Goal: Task Accomplishment & Management: Manage account settings

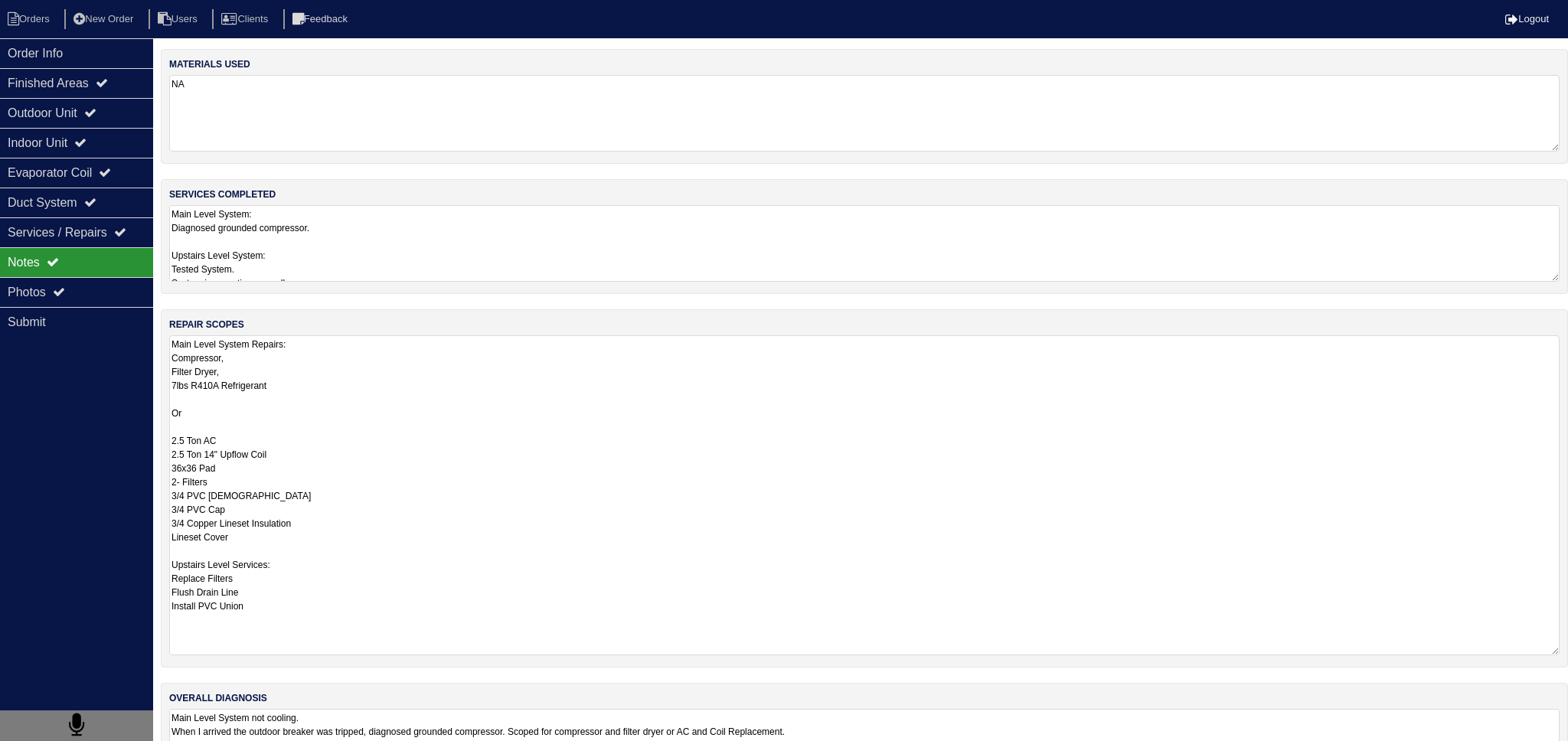
click at [334, 261] on textarea "Main Level System: Diagnosed grounded compressor. Upstairs Level System: Tested…" at bounding box center [864, 244] width 1391 height 77
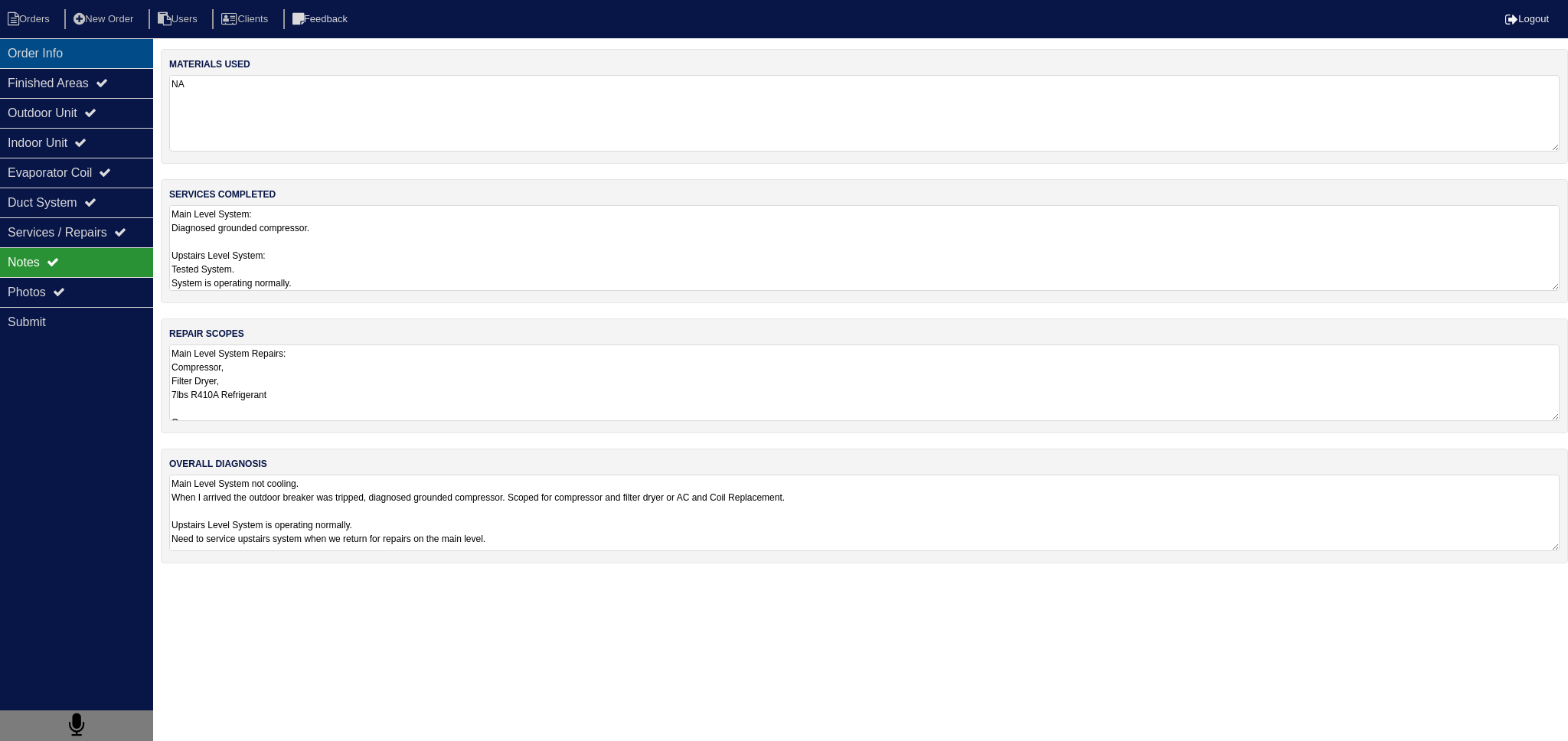
drag, startPoint x: 108, startPoint y: 60, endPoint x: 92, endPoint y: 54, distance: 17.1
click at [107, 60] on div "Order Info" at bounding box center [77, 53] width 154 height 30
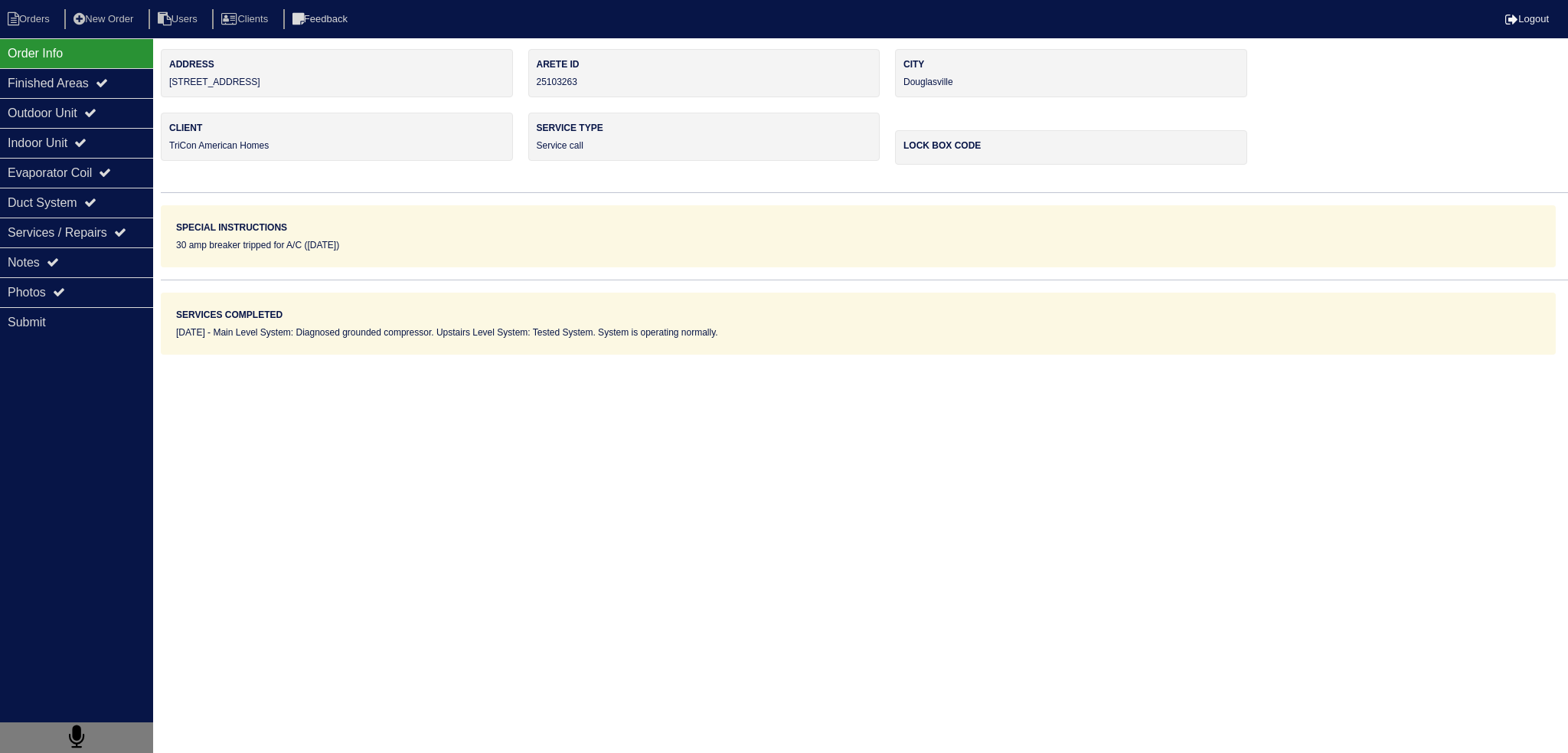
click at [35, 7] on nav "Orders New Order Users Clients Feedback Logout" at bounding box center [784, 19] width 1568 height 38
click at [32, 16] on li "Orders" at bounding box center [31, 19] width 62 height 21
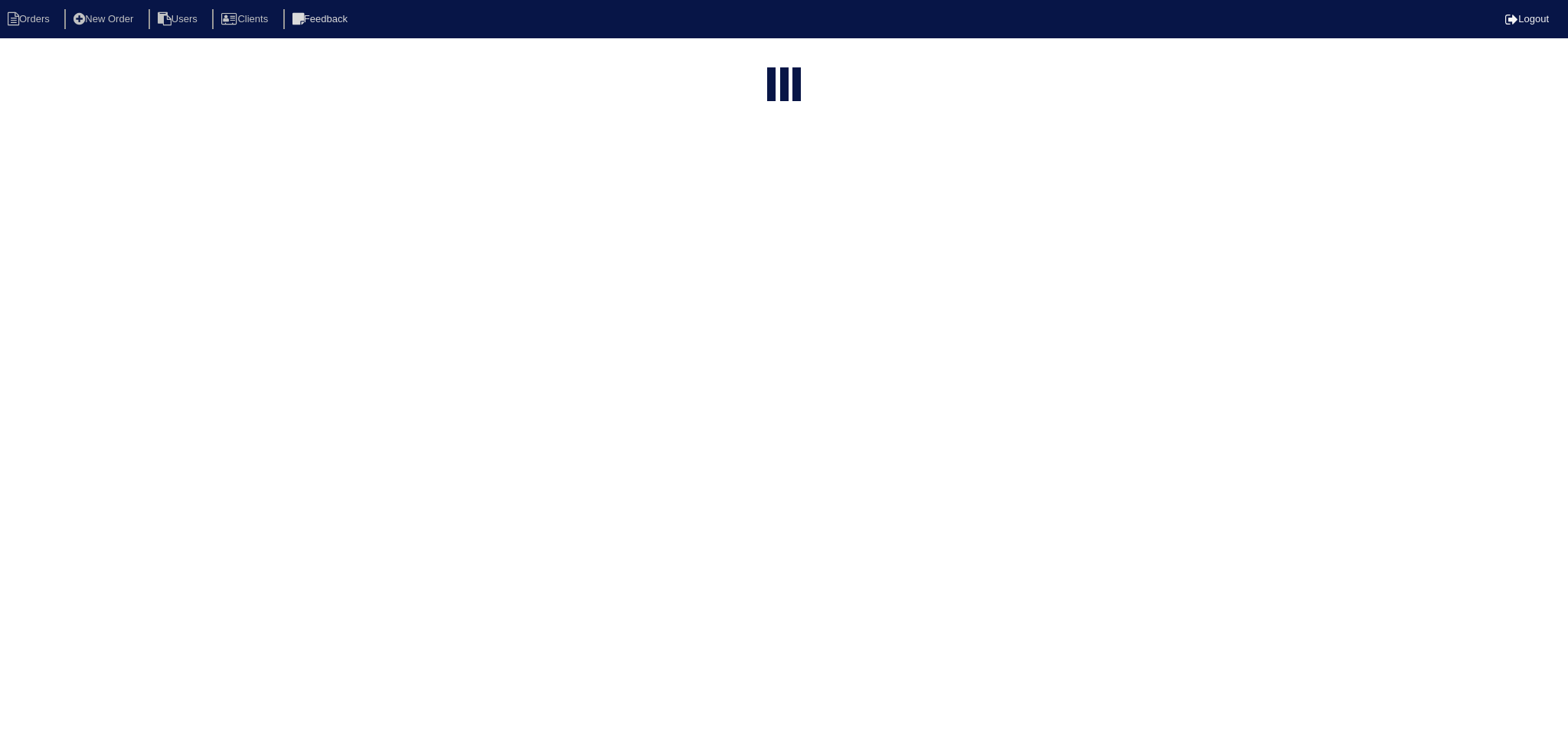
select select "15"
type input "3675"
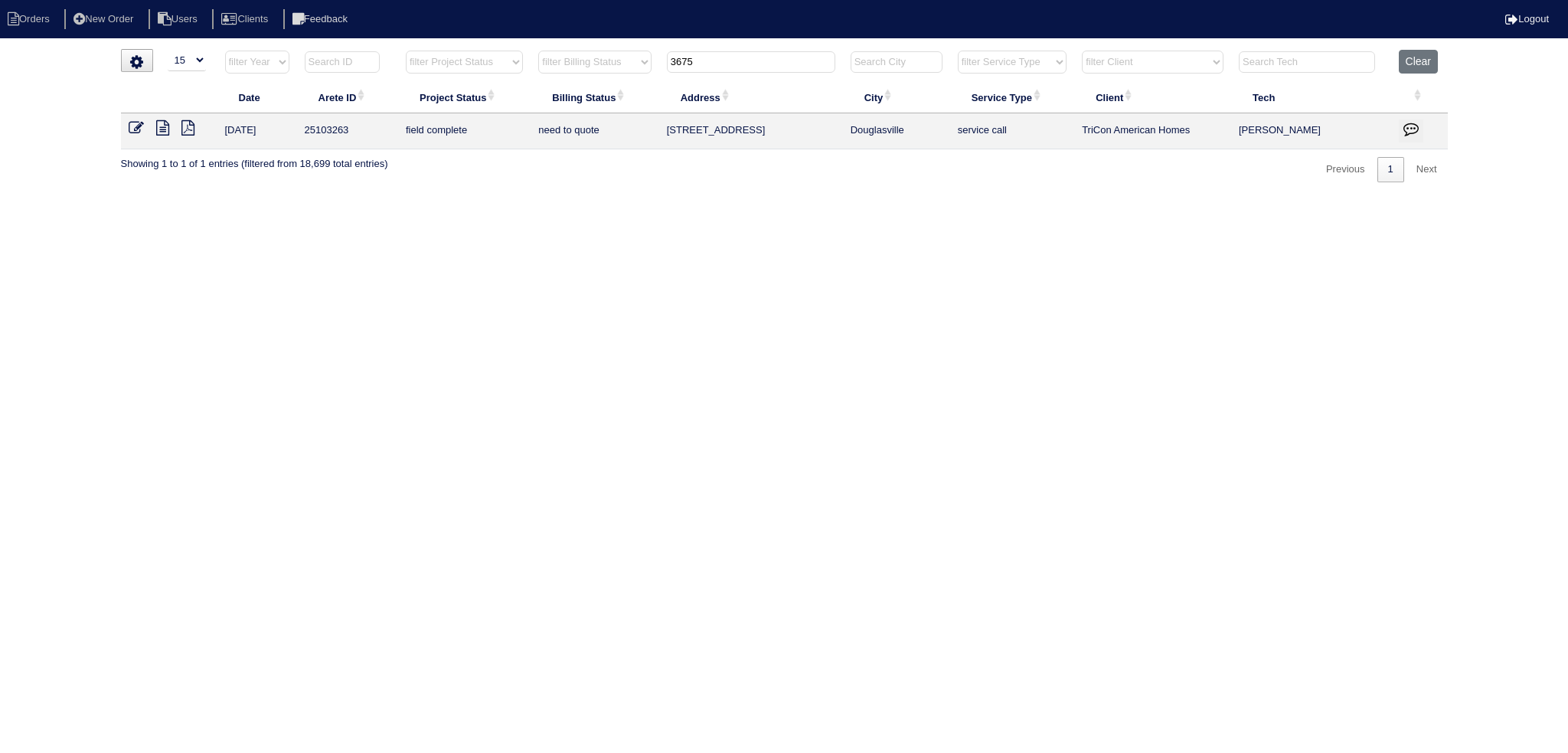
click at [771, 58] on input "3675" at bounding box center [751, 62] width 168 height 22
click at [772, 58] on input "3675" at bounding box center [751, 62] width 168 height 22
click at [772, 57] on input "3675" at bounding box center [751, 62] width 168 height 22
drag, startPoint x: 772, startPoint y: 57, endPoint x: 769, endPoint y: 44, distance: 13.3
click at [773, 51] on input "3675" at bounding box center [751, 62] width 168 height 22
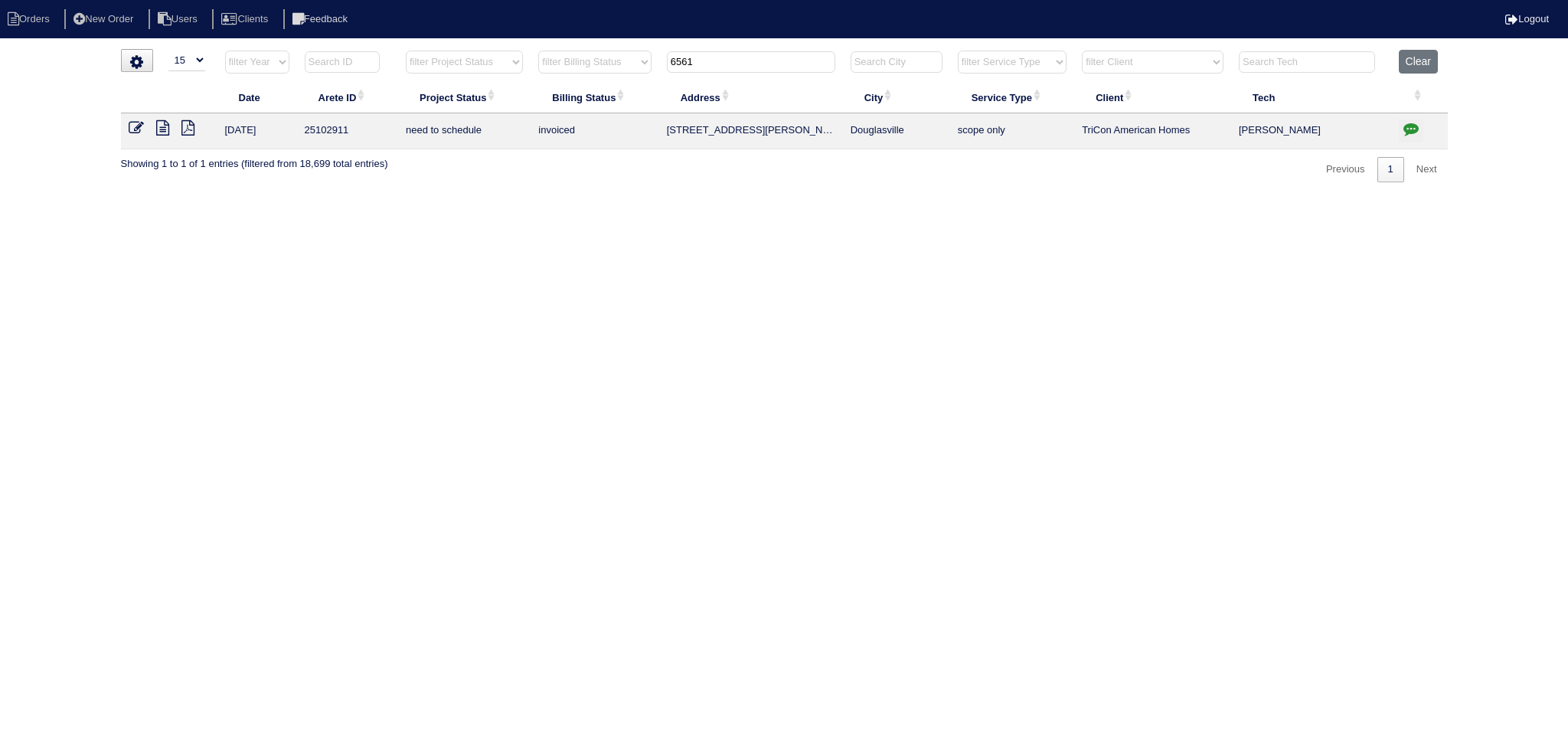
type input "6561"
click at [129, 120] on icon at bounding box center [137, 128] width 16 height 16
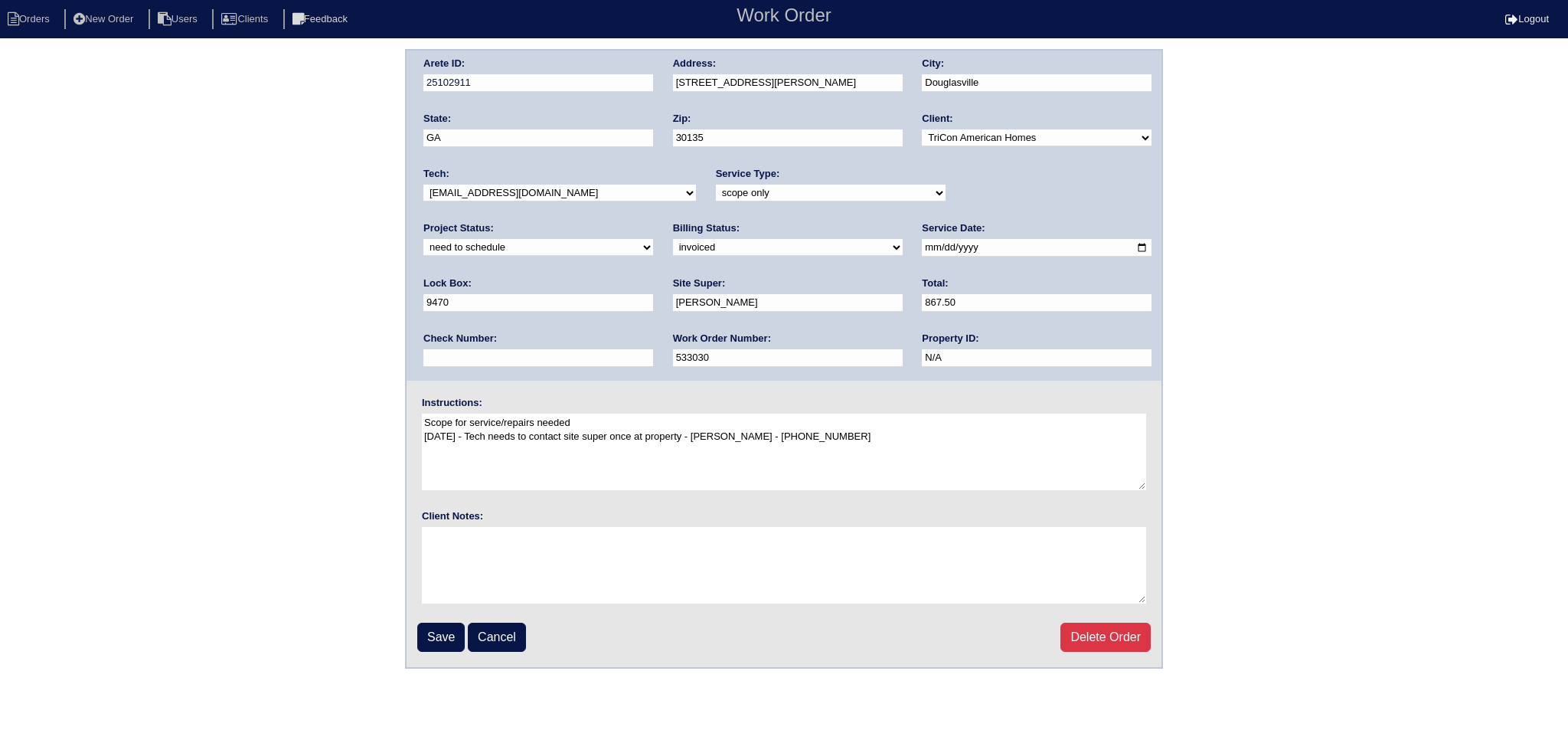
drag, startPoint x: 1062, startPoint y: 181, endPoint x: 1034, endPoint y: 206, distance: 37.5
click at [654, 221] on div "Project Status: new order assigned in progress field complete need to schedule …" at bounding box center [537, 242] width 229 height 42
drag, startPoint x: 1030, startPoint y: 208, endPoint x: 1028, endPoint y: 199, distance: 9.2
click at [1028, 201] on div "Arete ID: 25102911 Address: [STREET_ADDRESS][PERSON_NAME] City: [GEOGRAPHIC_DAT…" at bounding box center [784, 215] width 755 height 330
click at [654, 239] on select "new order assigned in progress field complete need to schedule admin review arc…" at bounding box center [537, 247] width 229 height 17
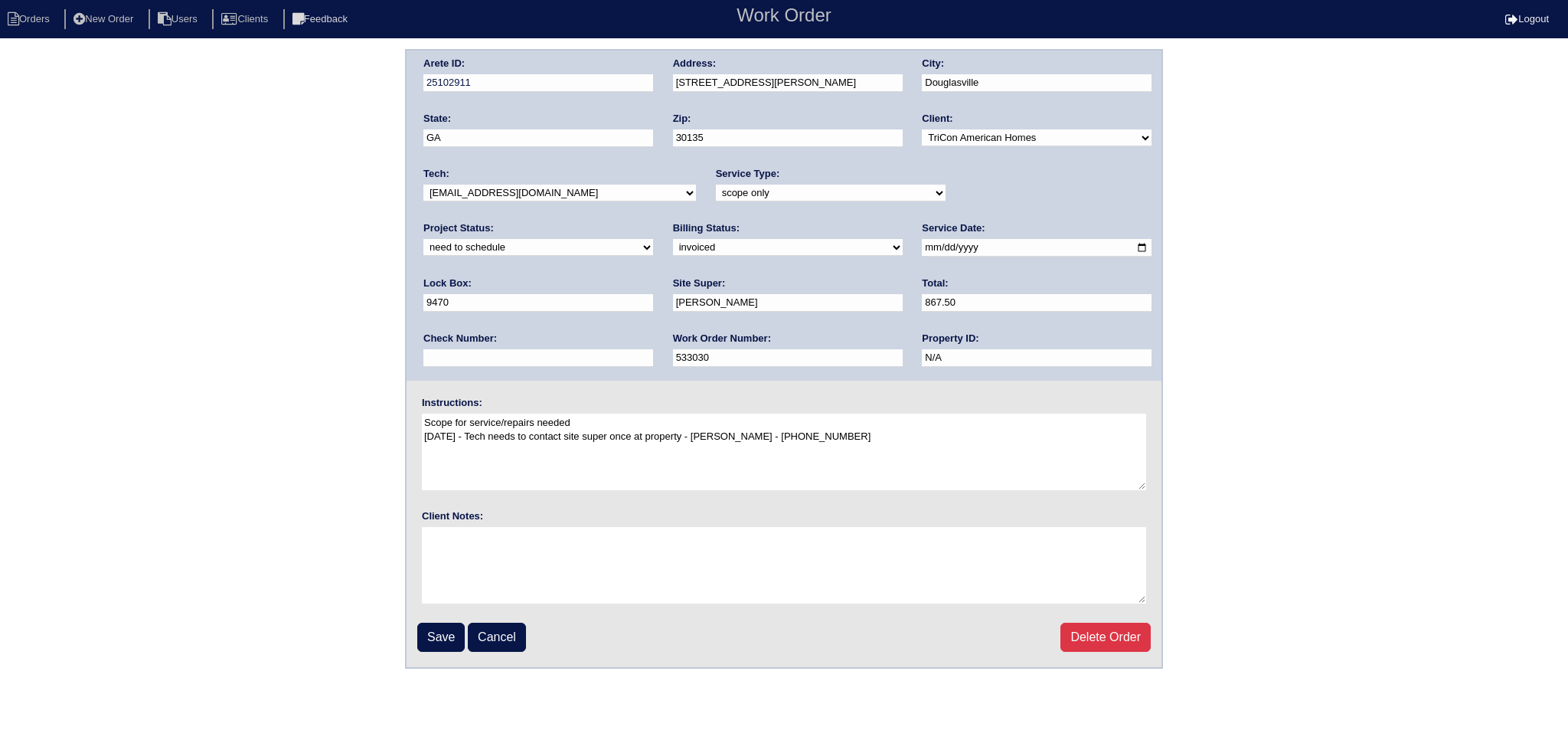
select select "assigned"
click at [654, 239] on select "new order assigned in progress field complete need to schedule admin review arc…" at bounding box center [537, 247] width 229 height 17
click at [922, 241] on input "2025-09-05" at bounding box center [1036, 248] width 229 height 18
type input "2025-09-08"
click at [539, 184] on select "-select- aretesmg+backup-tech@gmail.com benjohnholt88@gmail.com callisonhvac@ya…" at bounding box center [559, 192] width 273 height 17
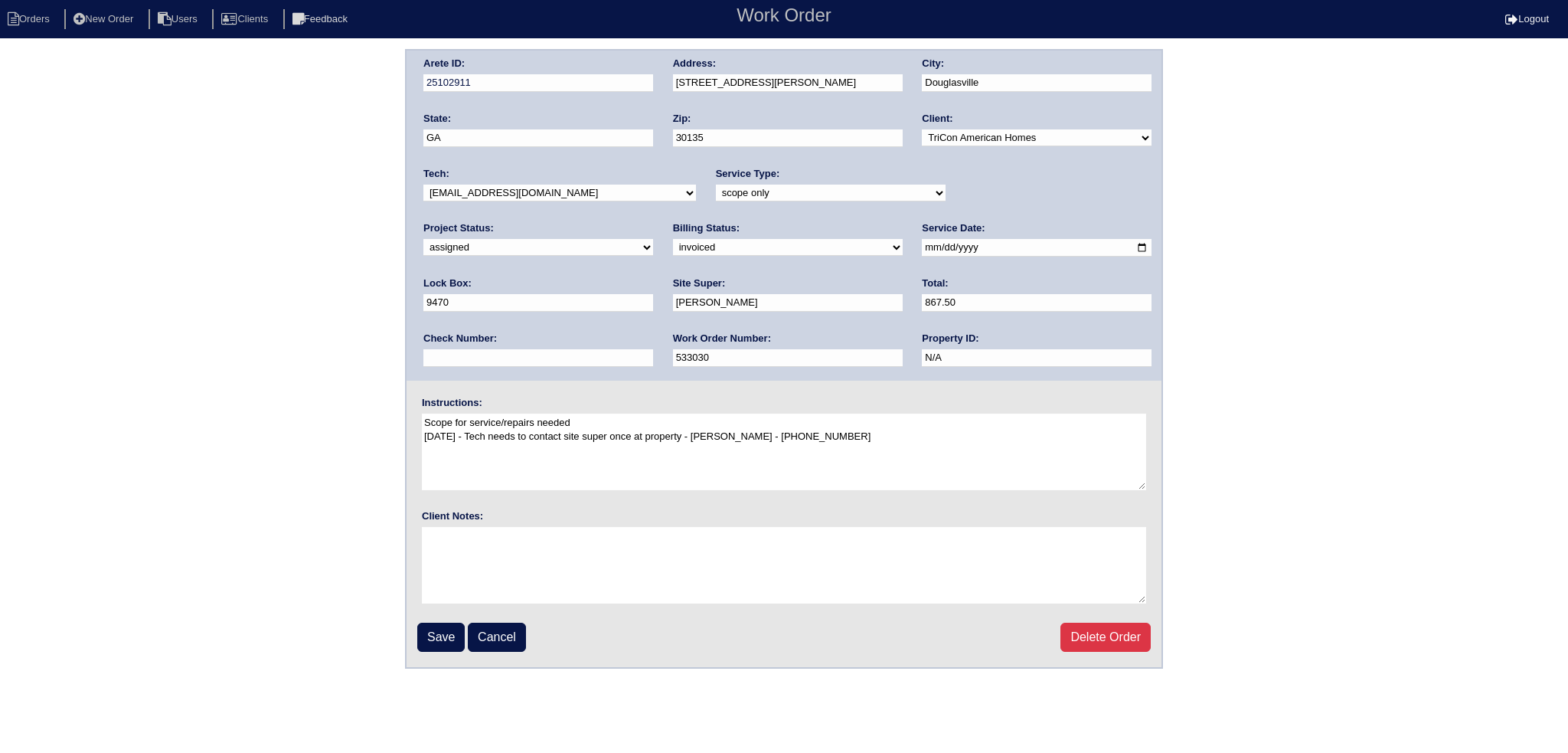
select select "27"
click at [423, 184] on select "-select- aretesmg+backup-tech@gmail.com benjohnholt88@gmail.com callisonhvac@ya…" at bounding box center [559, 192] width 273 height 17
click at [440, 647] on input "Save" at bounding box center [441, 638] width 47 height 30
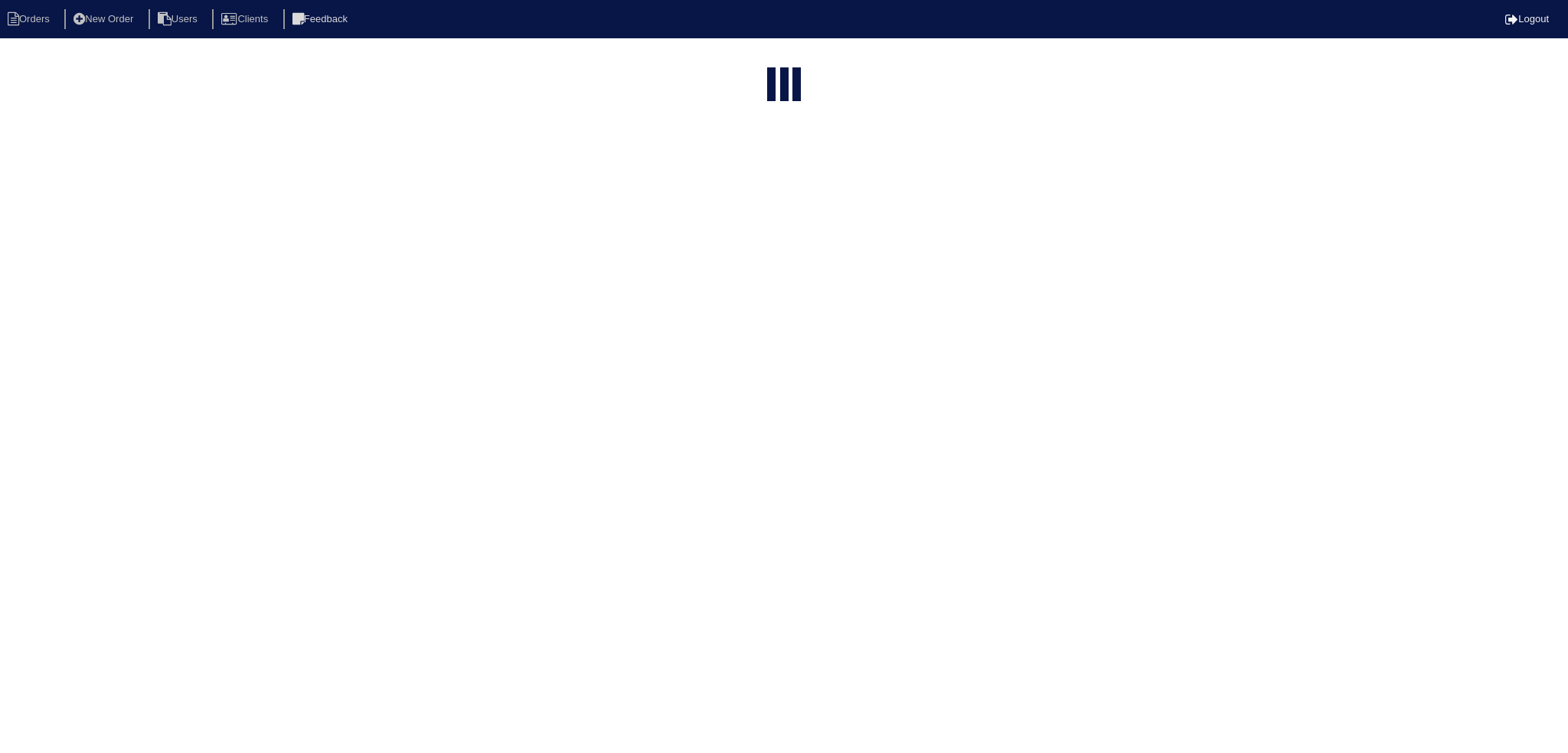
select select "15"
type input "6561"
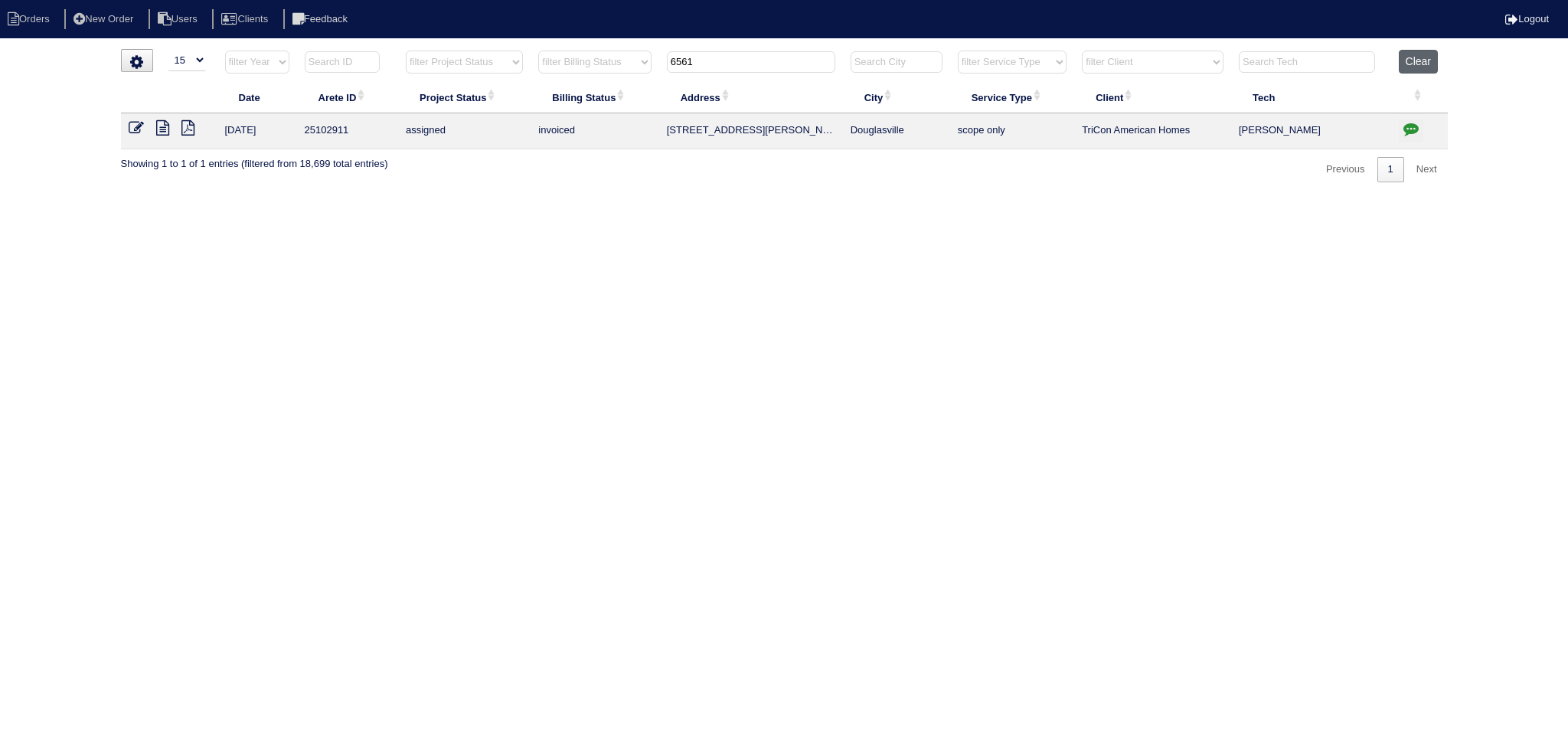
click at [1412, 65] on button "Clear" at bounding box center [1418, 62] width 39 height 24
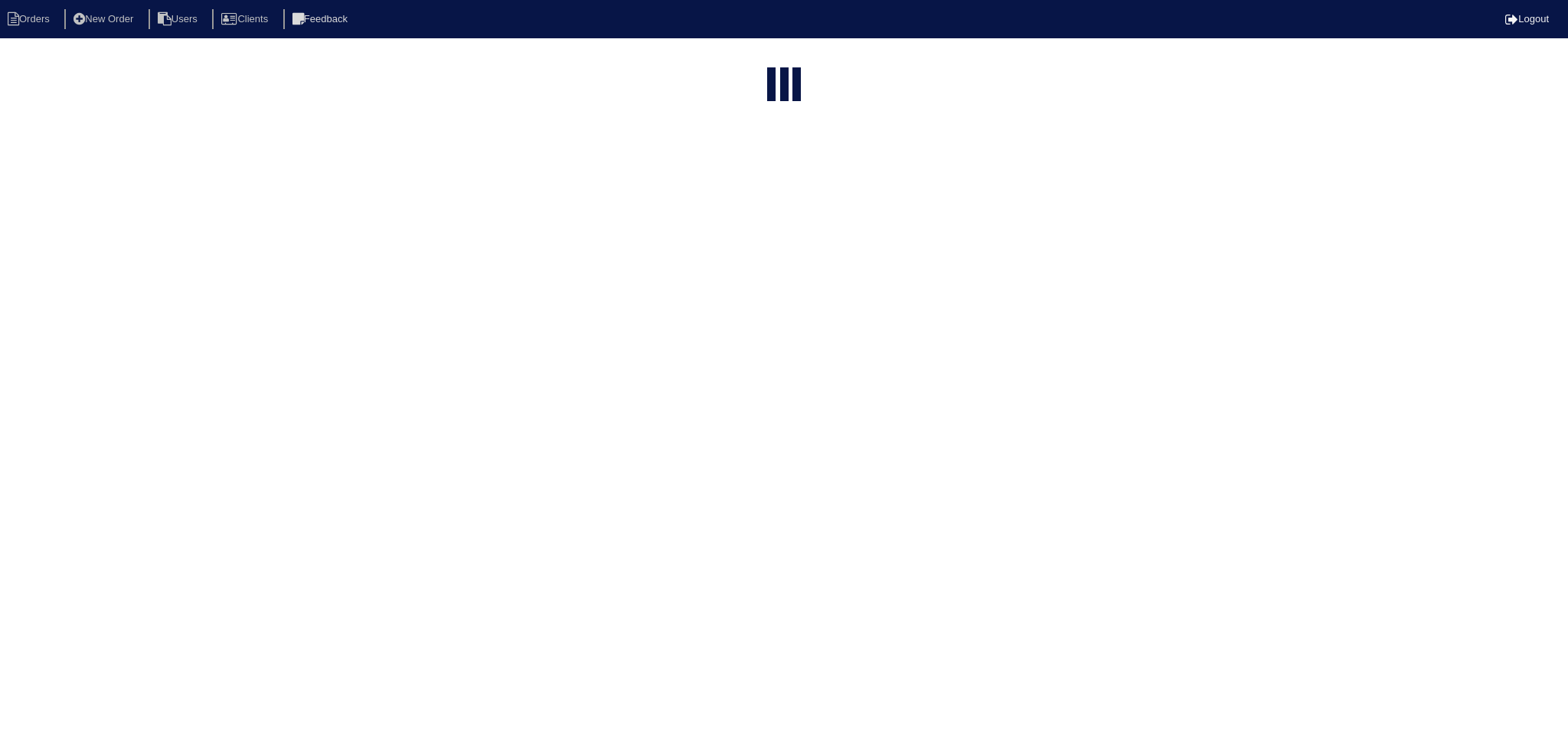
select select "15"
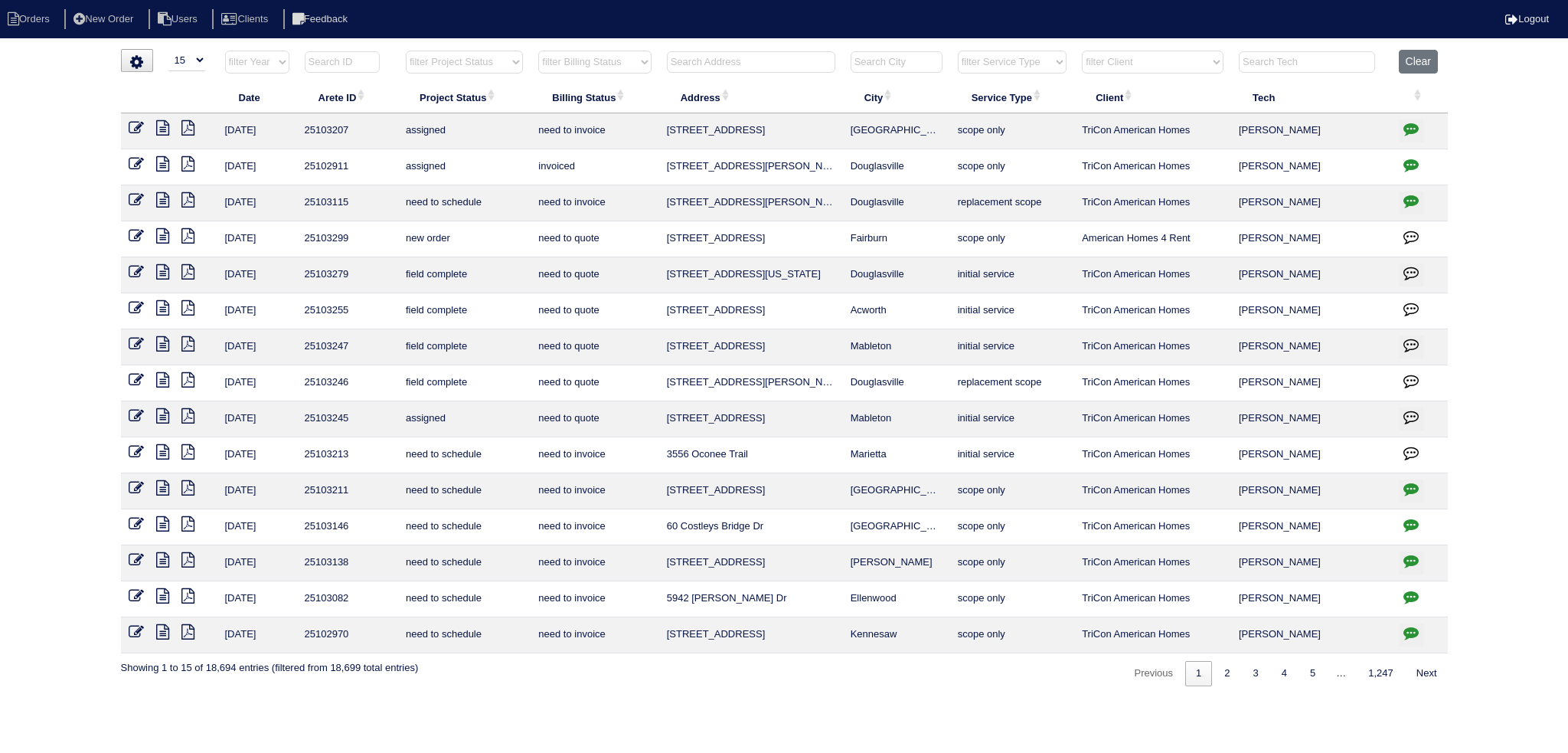
click at [787, 61] on input "text" at bounding box center [751, 62] width 168 height 22
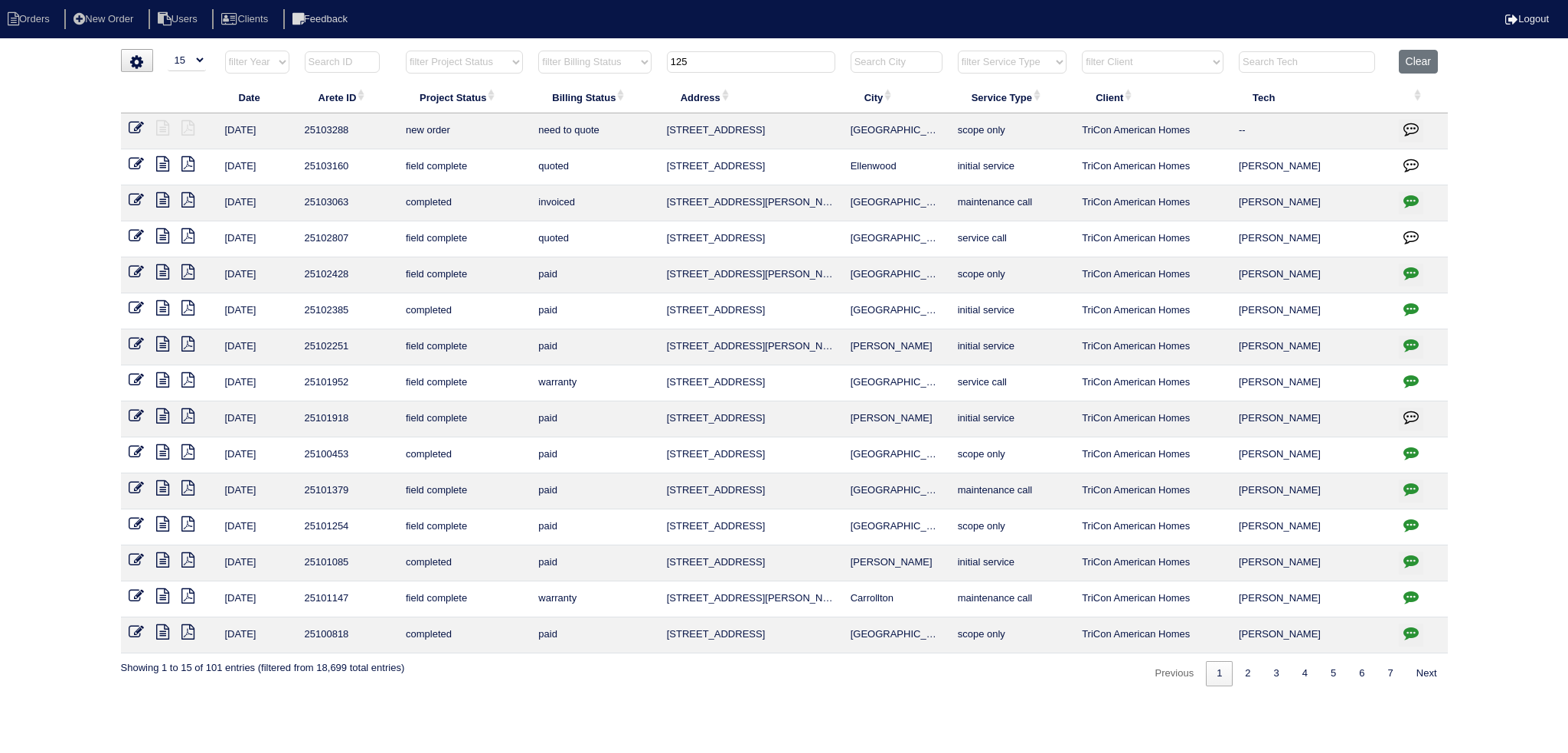
type input "125"
click at [131, 120] on icon at bounding box center [137, 128] width 16 height 16
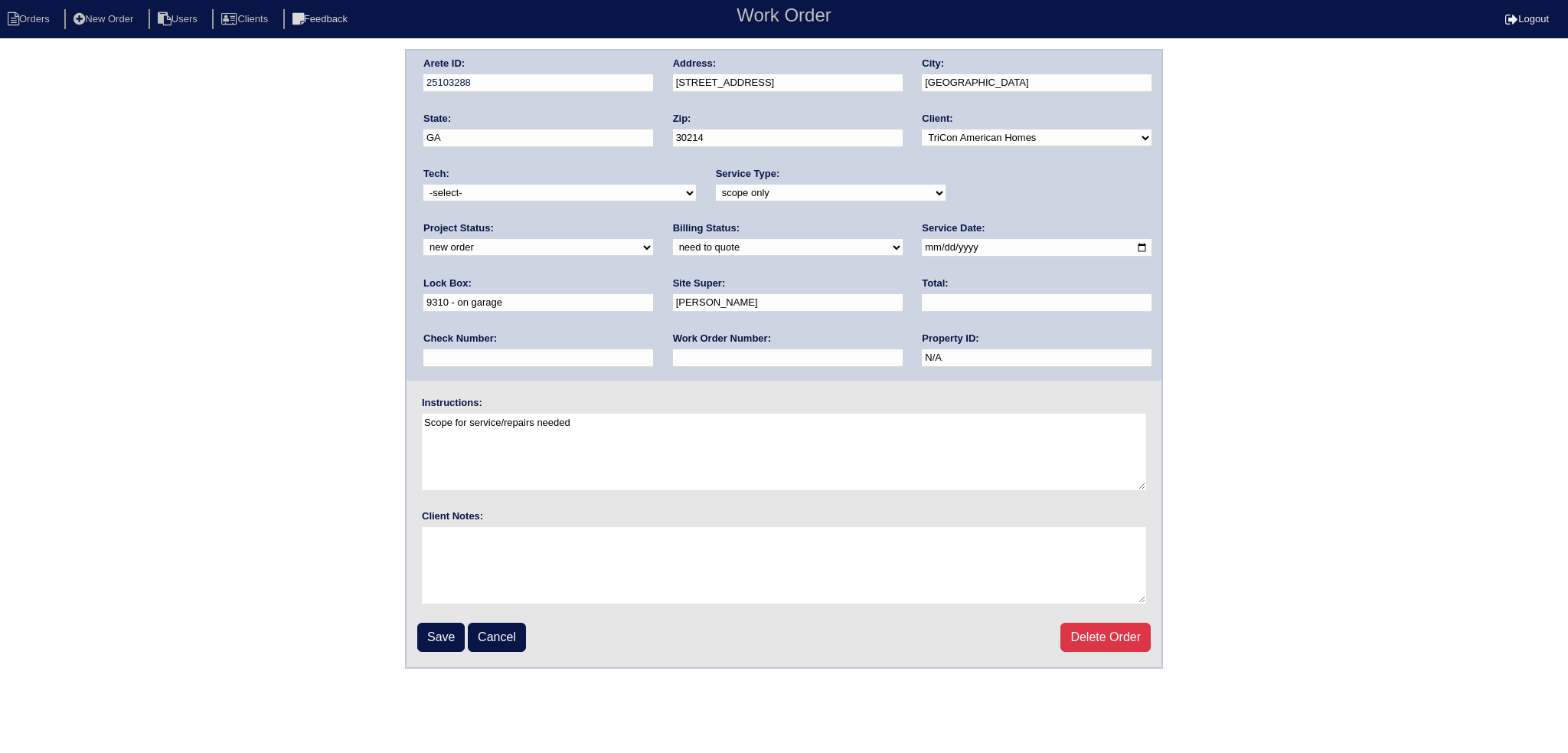
drag, startPoint x: 571, startPoint y: 187, endPoint x: 569, endPoint y: 199, distance: 12.2
click at [570, 189] on select "-select- [EMAIL_ADDRESS][DOMAIN_NAME] [EMAIL_ADDRESS][DOMAIN_NAME] [EMAIL_ADDRE…" at bounding box center [559, 192] width 273 height 17
select select "77"
click at [423, 184] on select "-select- [EMAIL_ADDRESS][DOMAIN_NAME] [EMAIL_ADDRESS][DOMAIN_NAME] [EMAIL_ADDRE…" at bounding box center [559, 192] width 273 height 17
click at [654, 239] on select "new order assigned in progress field complete need to schedule admin review arc…" at bounding box center [537, 247] width 229 height 17
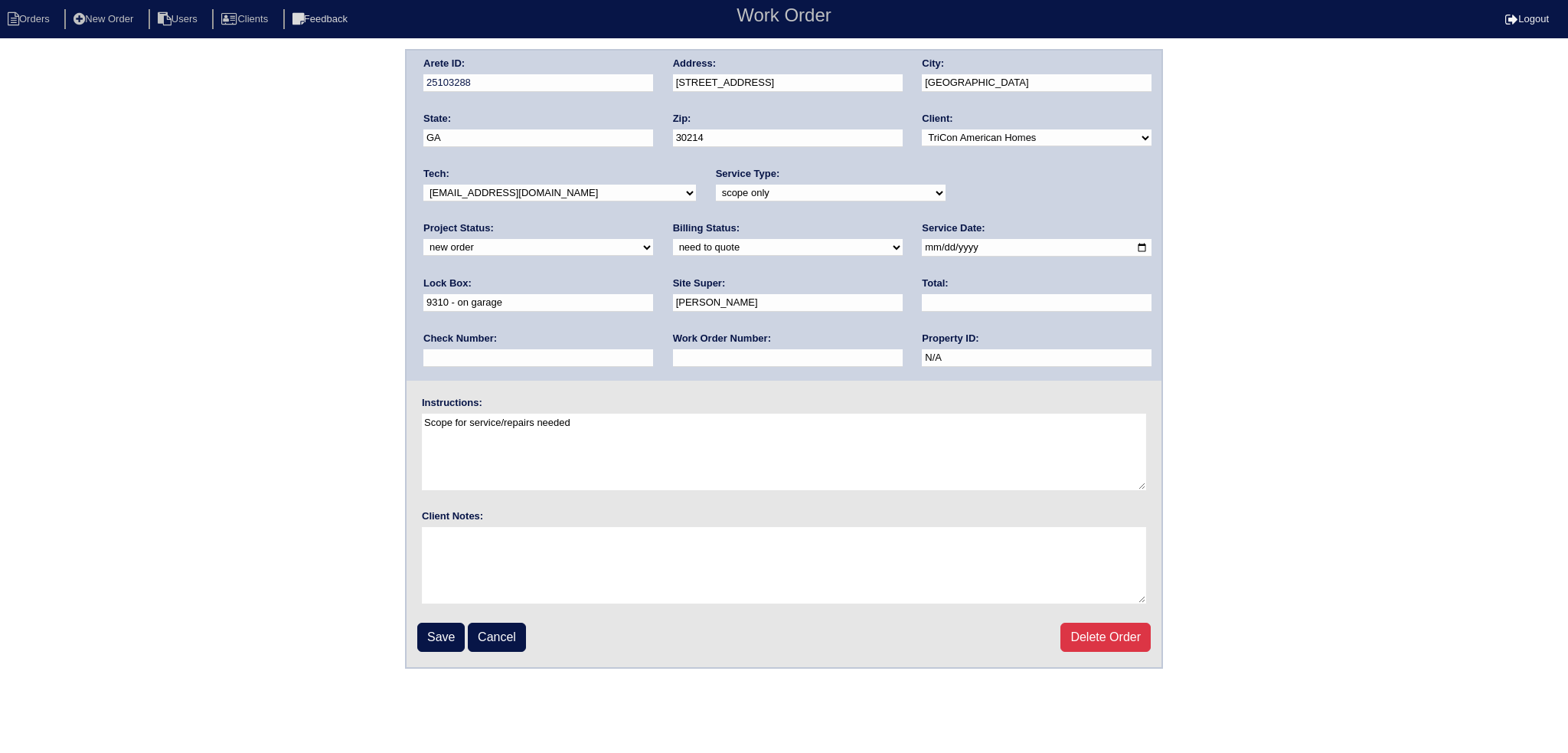
select select "assigned"
click at [654, 239] on select "new order assigned in progress field complete need to schedule admin review arc…" at bounding box center [537, 247] width 229 height 17
click at [922, 243] on input "[DATE]" at bounding box center [1036, 248] width 229 height 18
type input "[DATE]"
click at [429, 647] on input "Save" at bounding box center [441, 638] width 47 height 30
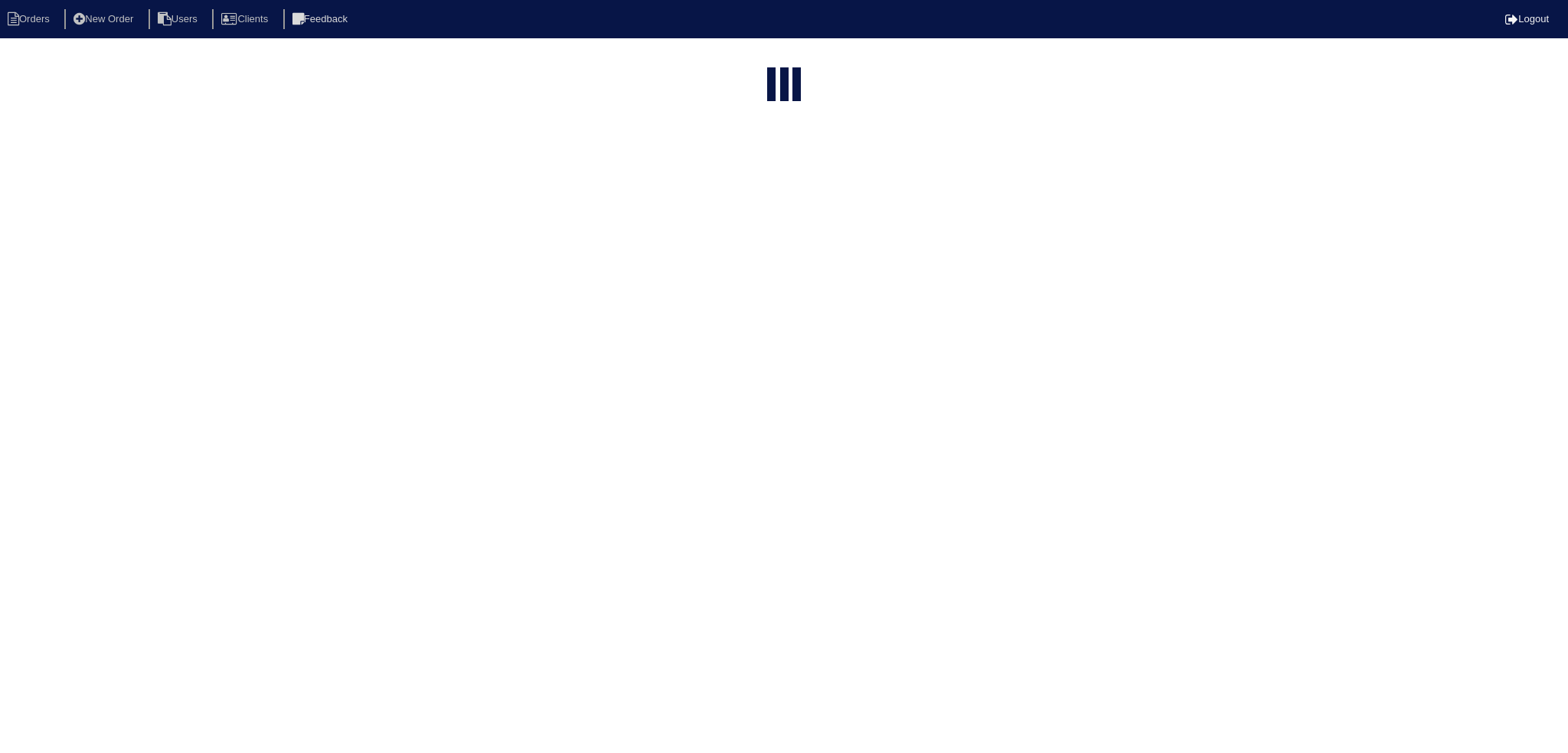
select select "15"
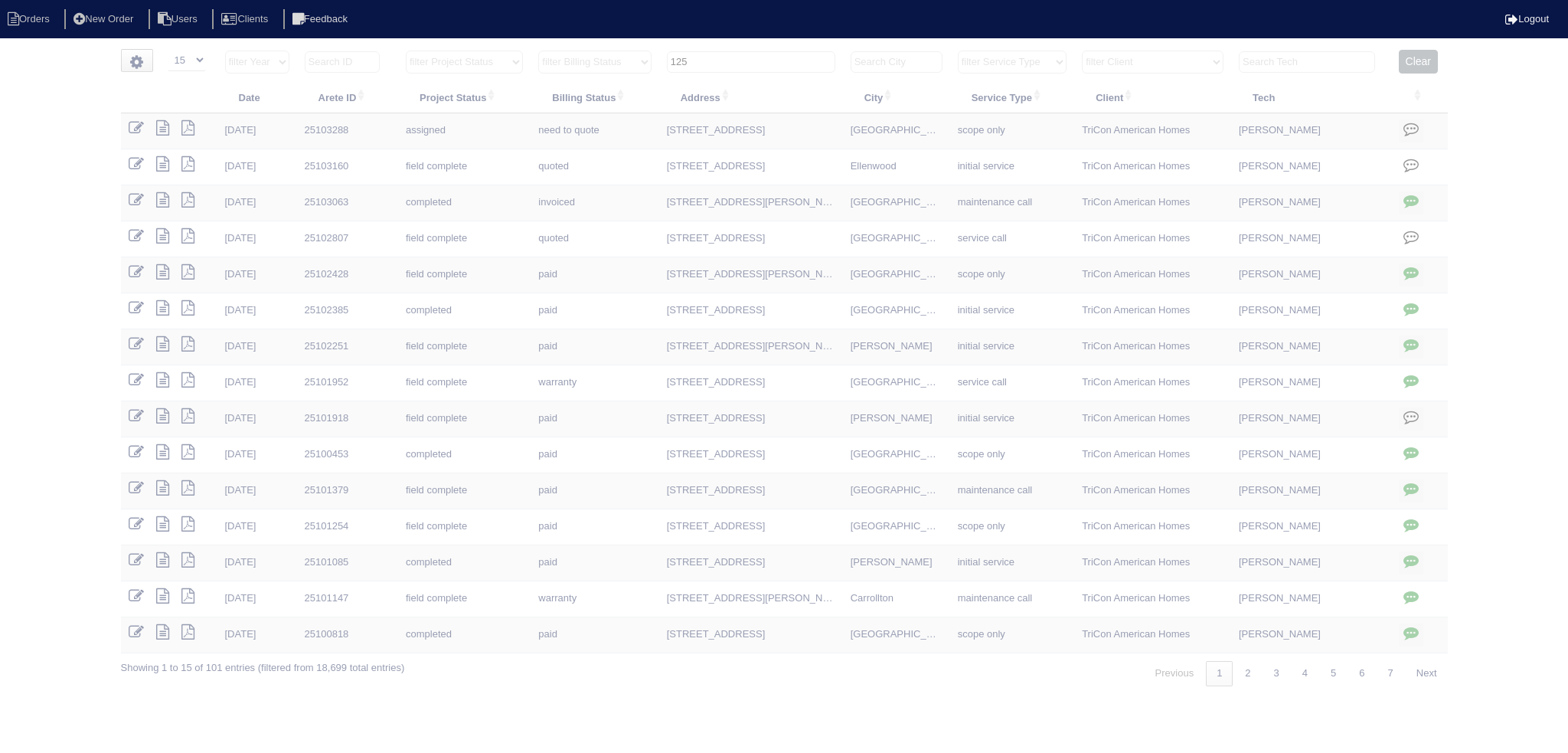
click at [729, 54] on input "125" at bounding box center [751, 62] width 168 height 22
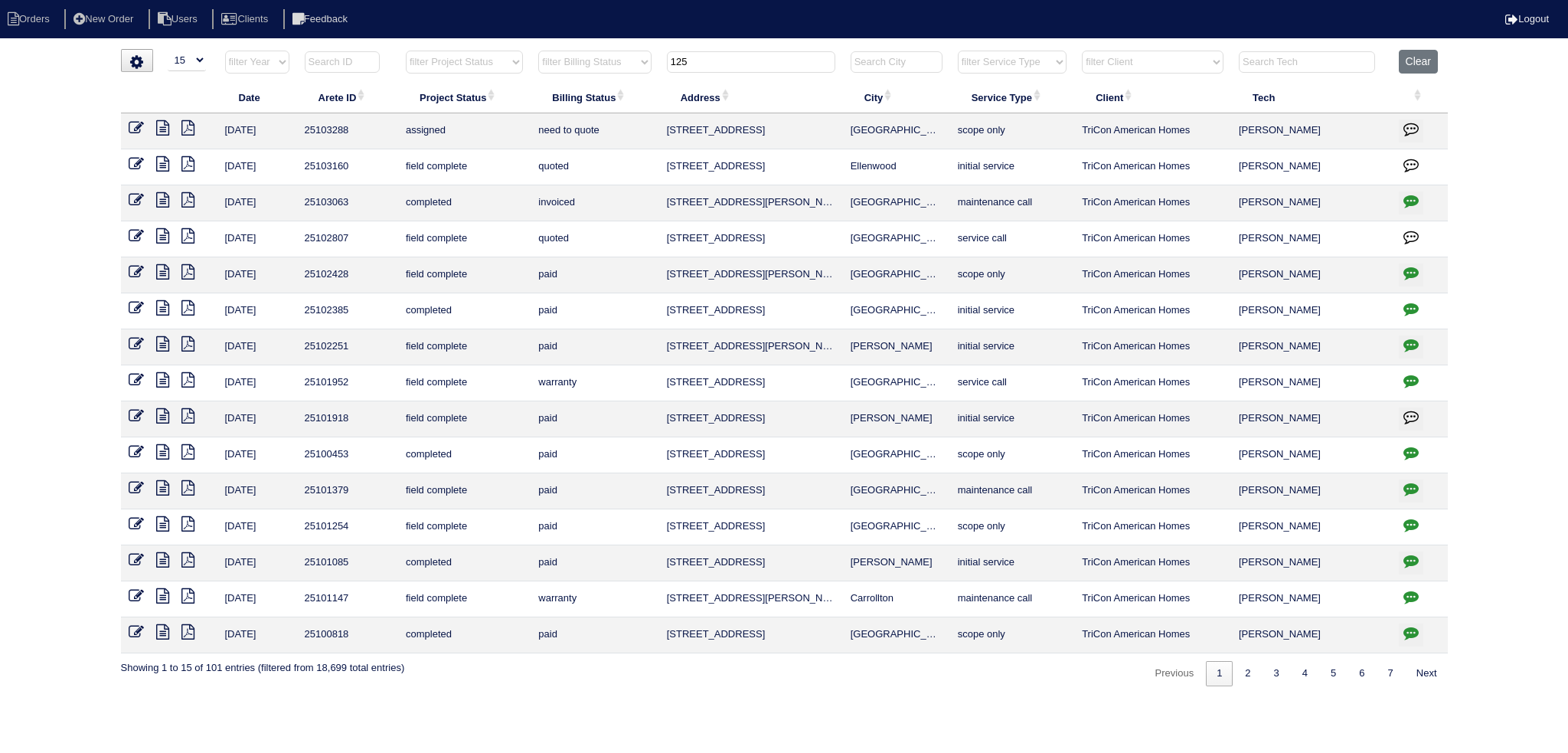
click at [728, 54] on input "125" at bounding box center [751, 62] width 168 height 22
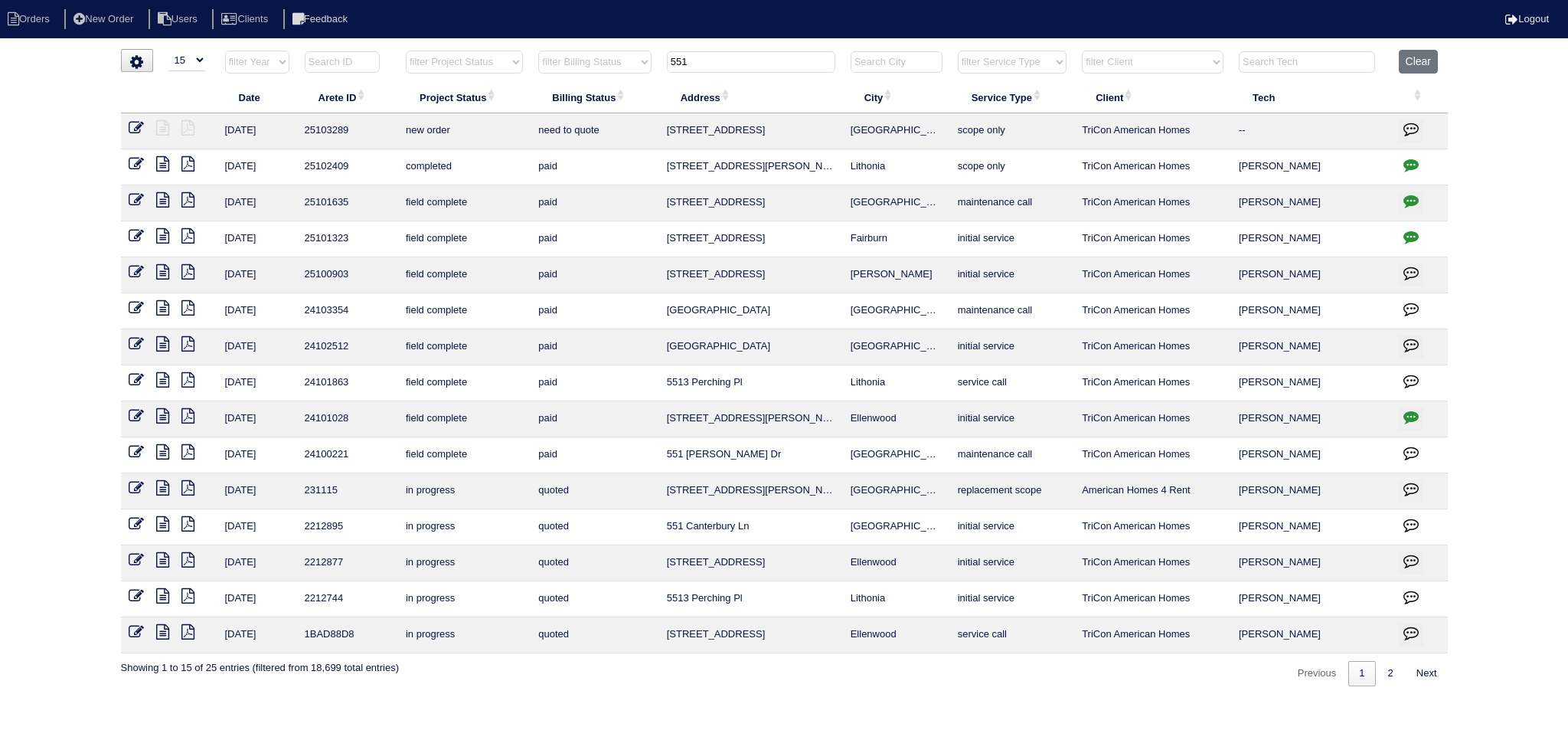
type input "551"
click at [140, 126] on icon at bounding box center [137, 128] width 16 height 16
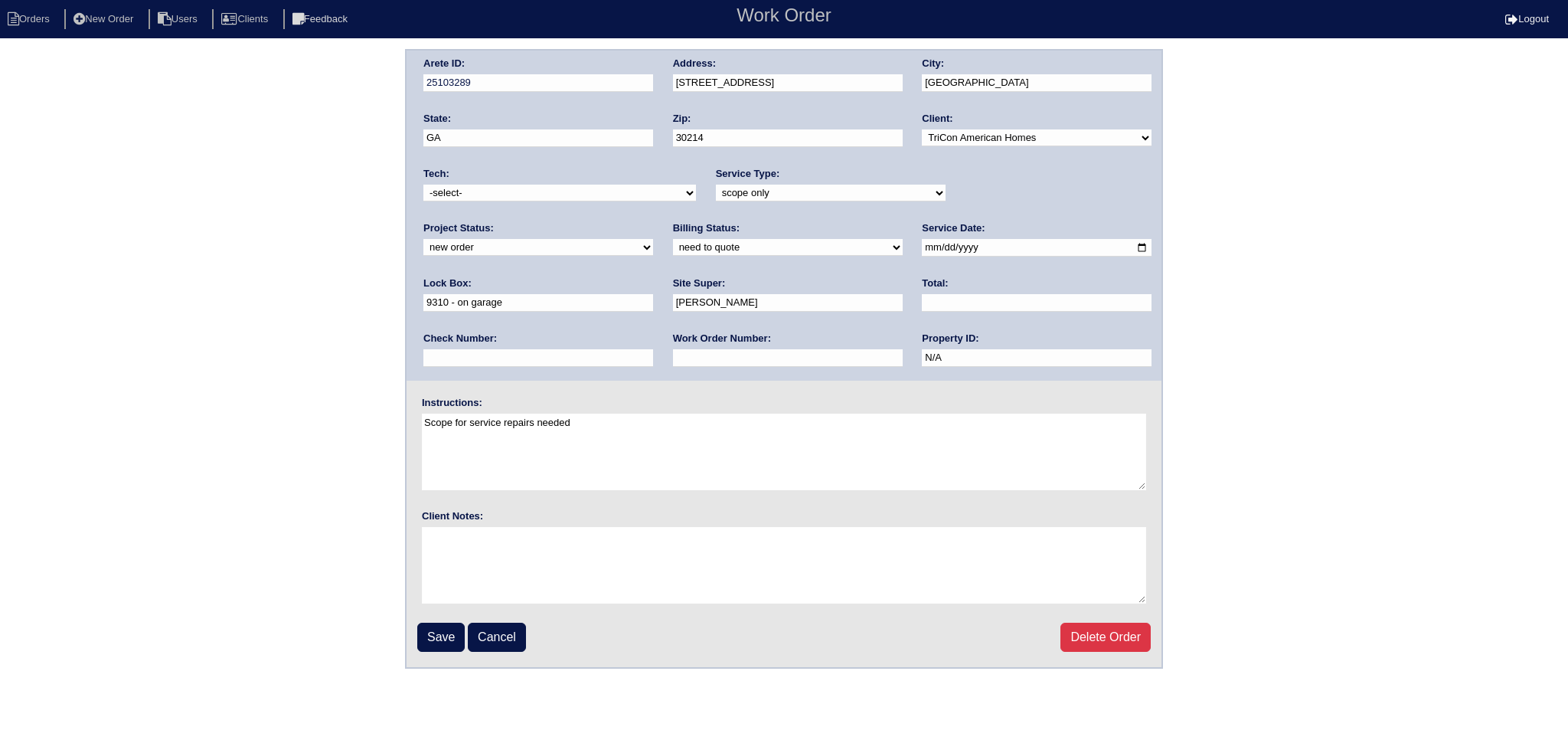
click at [654, 239] on select "new order assigned in progress field complete need to schedule admin review arc…" at bounding box center [537, 247] width 229 height 17
select select "assigned"
click at [654, 239] on select "new order assigned in progress field complete need to schedule admin review arc…" at bounding box center [537, 247] width 229 height 17
click at [922, 247] on input "[DATE]" at bounding box center [1036, 248] width 229 height 18
type input "[DATE]"
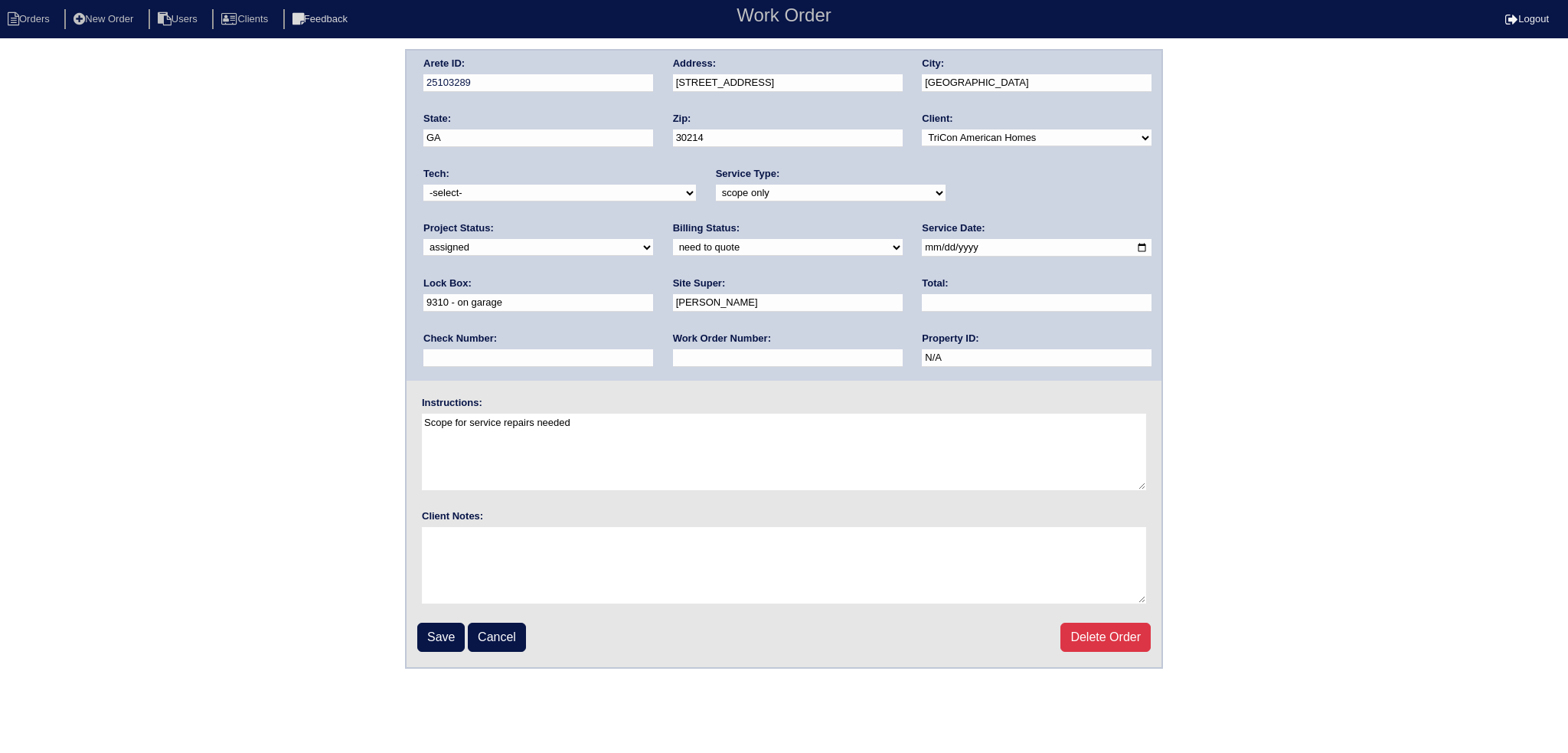
click at [581, 195] on select "-select- [EMAIL_ADDRESS][DOMAIN_NAME] [EMAIL_ADDRESS][DOMAIN_NAME] [EMAIL_ADDRE…" at bounding box center [559, 192] width 273 height 17
select select "77"
click at [423, 184] on select "-select- [EMAIL_ADDRESS][DOMAIN_NAME] [EMAIL_ADDRESS][DOMAIN_NAME] [EMAIL_ADDRE…" at bounding box center [559, 192] width 273 height 17
click at [436, 644] on input "Save" at bounding box center [441, 638] width 47 height 30
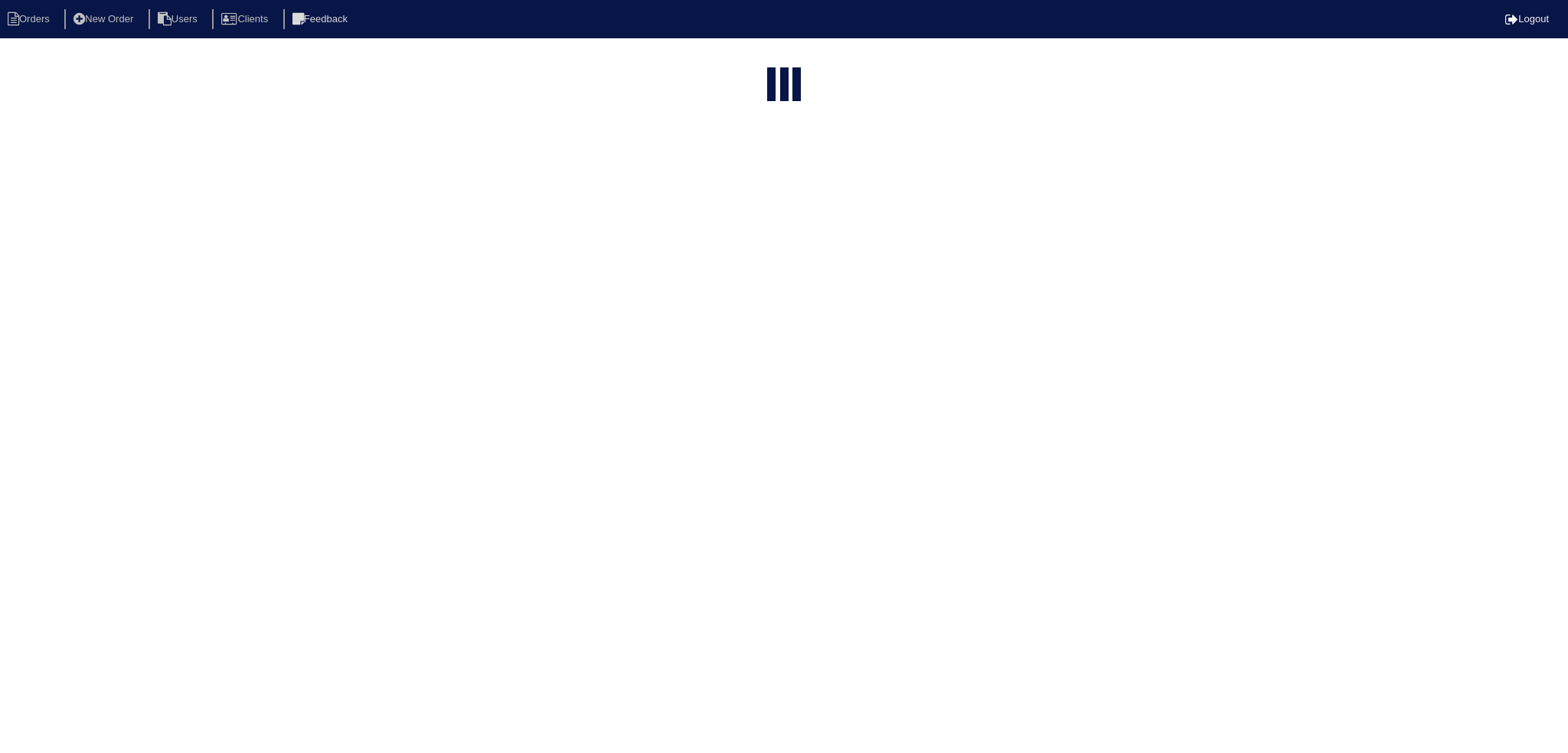
select select "15"
click at [733, 170] on input "551" at bounding box center [751, 181] width 168 height 22
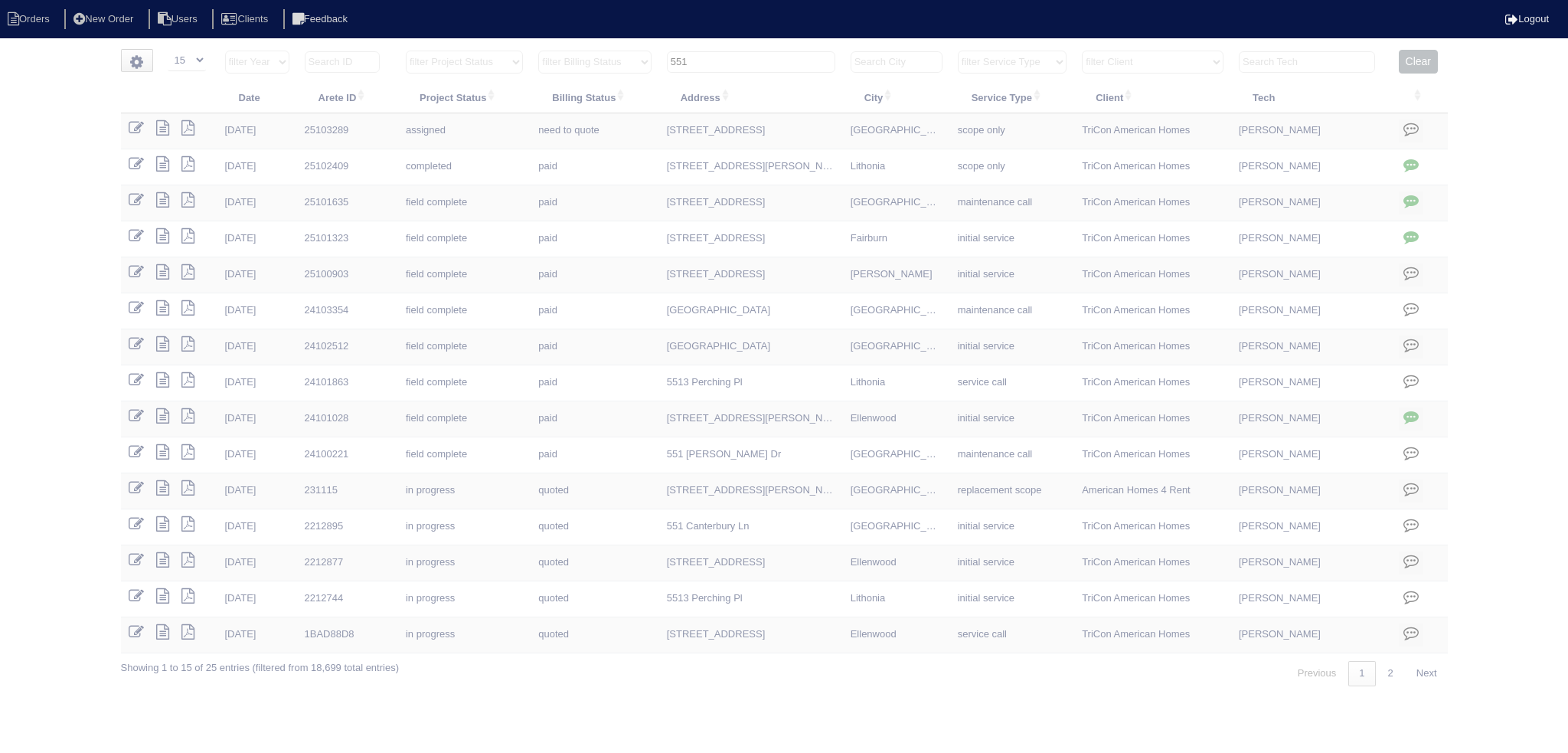
click at [731, 69] on input "551" at bounding box center [751, 62] width 168 height 22
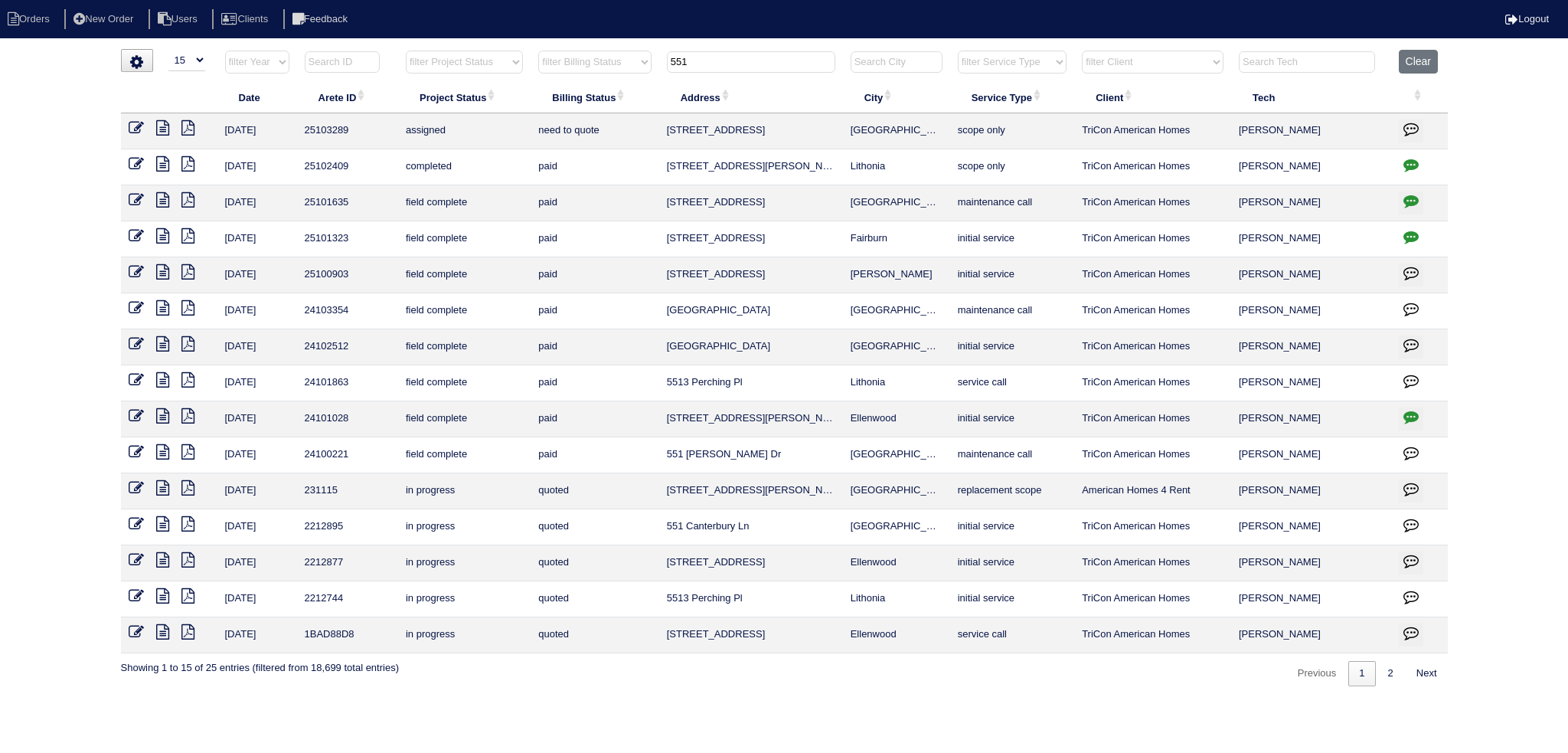
click at [729, 69] on input "551" at bounding box center [751, 62] width 168 height 22
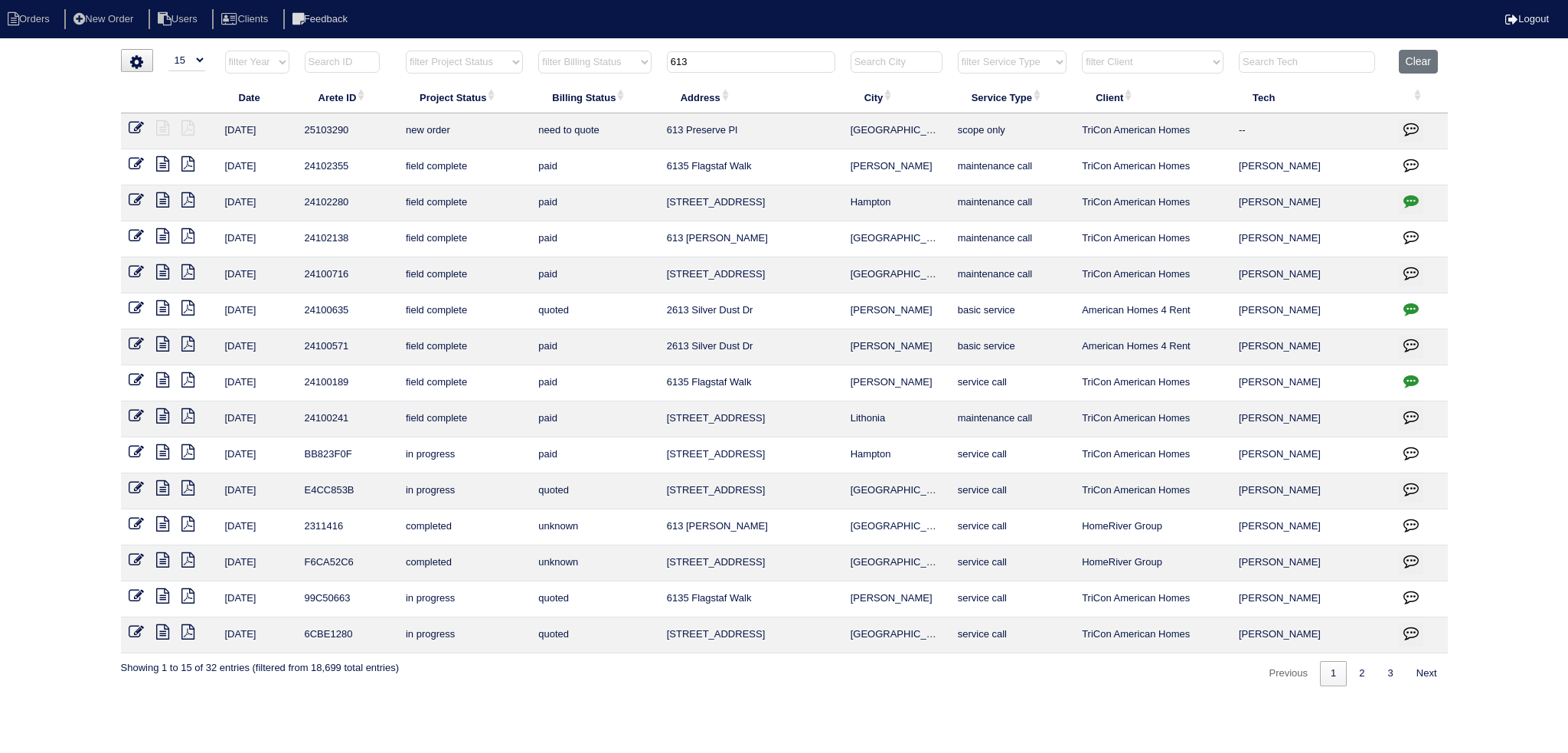
type input "613"
click at [135, 122] on icon at bounding box center [137, 128] width 16 height 16
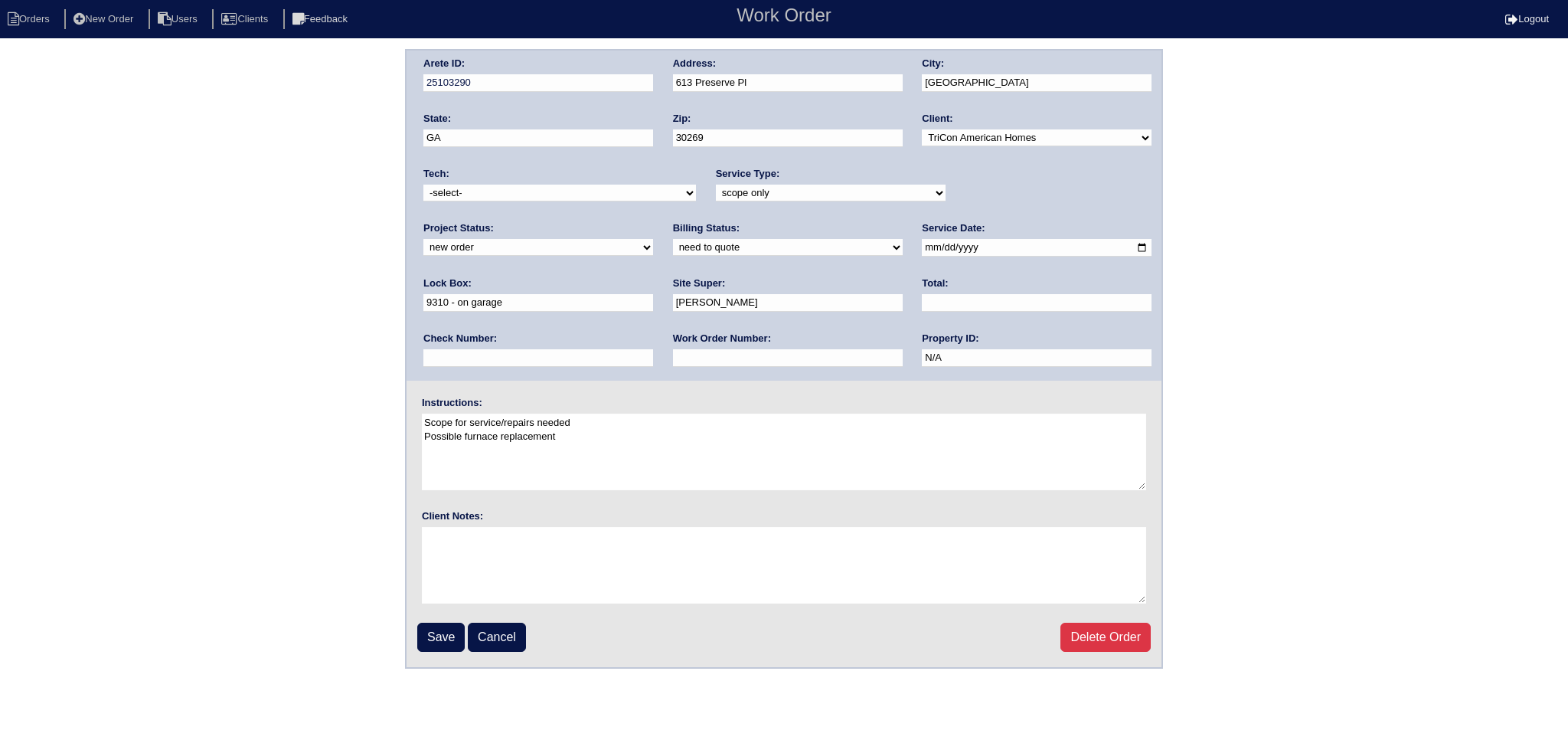
click at [654, 221] on div "Project Status: new order assigned in progress field complete need to schedule …" at bounding box center [537, 242] width 229 height 42
select select "assigned"
click at [654, 239] on select "new order assigned in progress field complete need to schedule admin review arc…" at bounding box center [537, 247] width 229 height 17
click at [922, 245] on input "2025-09-05" at bounding box center [1036, 248] width 229 height 18
type input "2025-09-08"
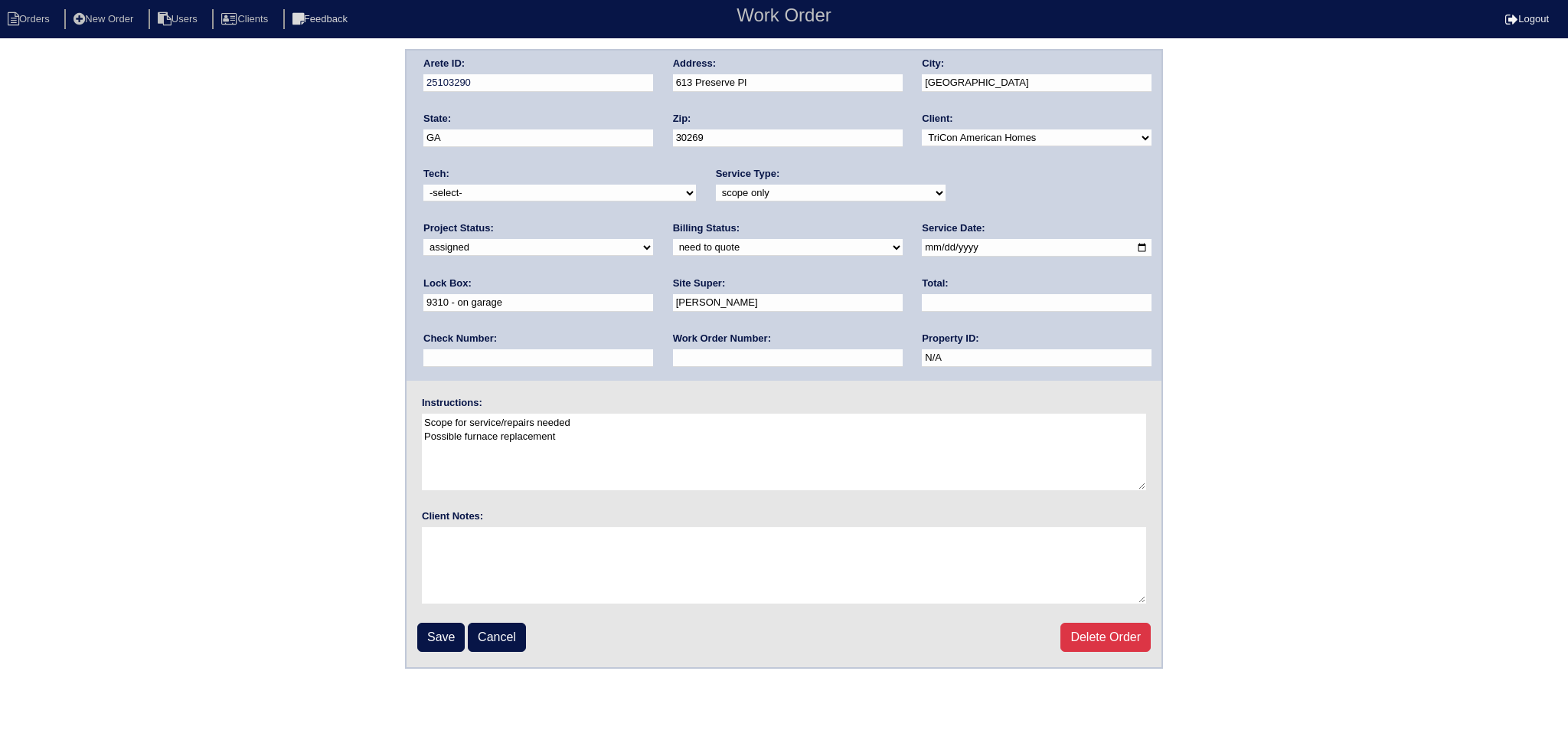
drag, startPoint x: 573, startPoint y: 167, endPoint x: 567, endPoint y: 189, distance: 22.8
click at [571, 167] on div "Tech: -select- aretesmg+backup-tech@gmail.com benjohnholt88@gmail.com callisonh…" at bounding box center [559, 188] width 273 height 42
click at [565, 199] on select "-select- aretesmg+backup-tech@gmail.com benjohnholt88@gmail.com callisonhvac@ya…" at bounding box center [559, 192] width 273 height 17
select select "77"
click at [423, 184] on select "-select- aretesmg+backup-tech@gmail.com benjohnholt88@gmail.com callisonhvac@ya…" at bounding box center [559, 192] width 273 height 17
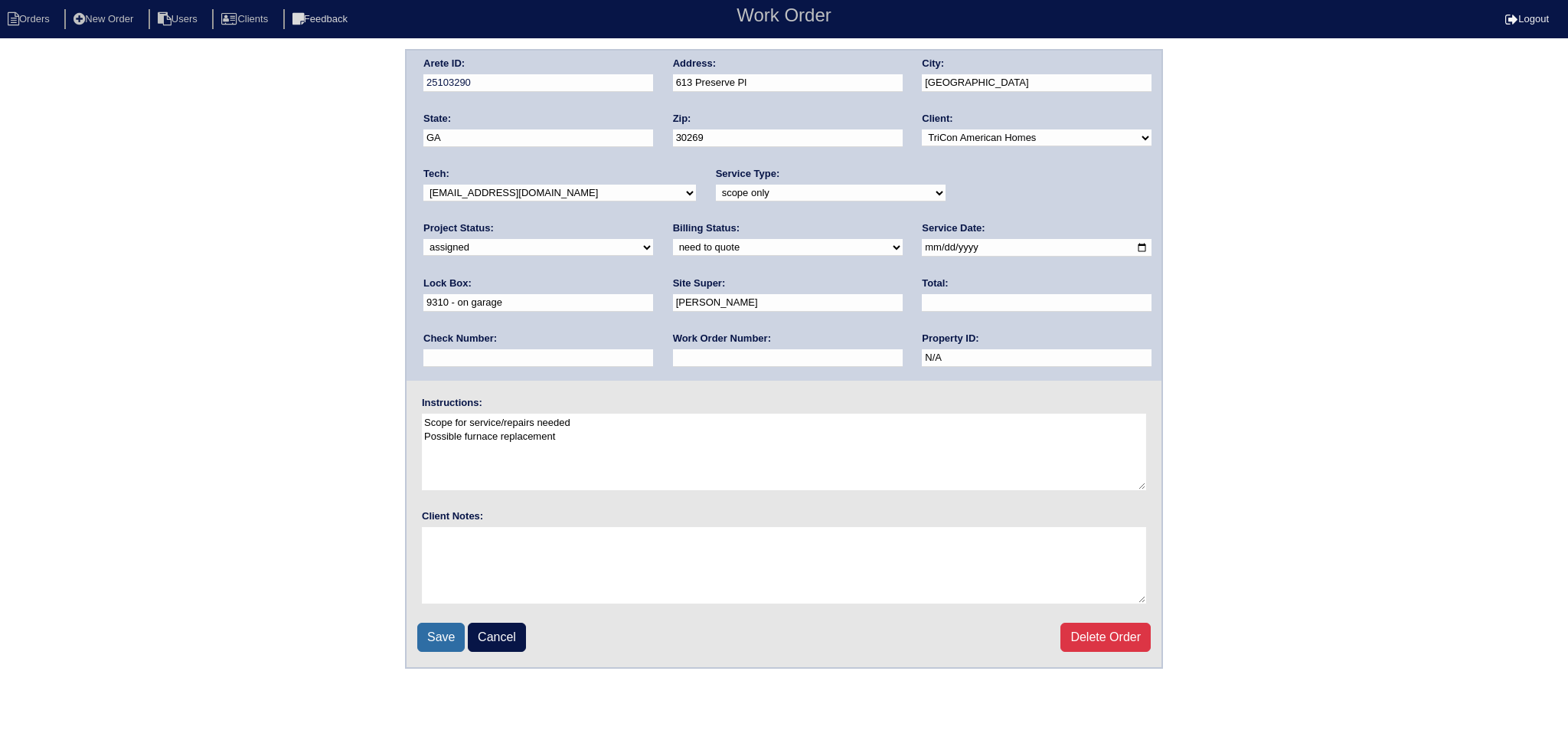
click at [426, 649] on fieldset "Arete ID: 25103290 Address: 613 Preserve Pl City: Peachtree City State: GA Zip:…" at bounding box center [784, 358] width 755 height 616
click at [426, 631] on input "Save" at bounding box center [441, 638] width 47 height 30
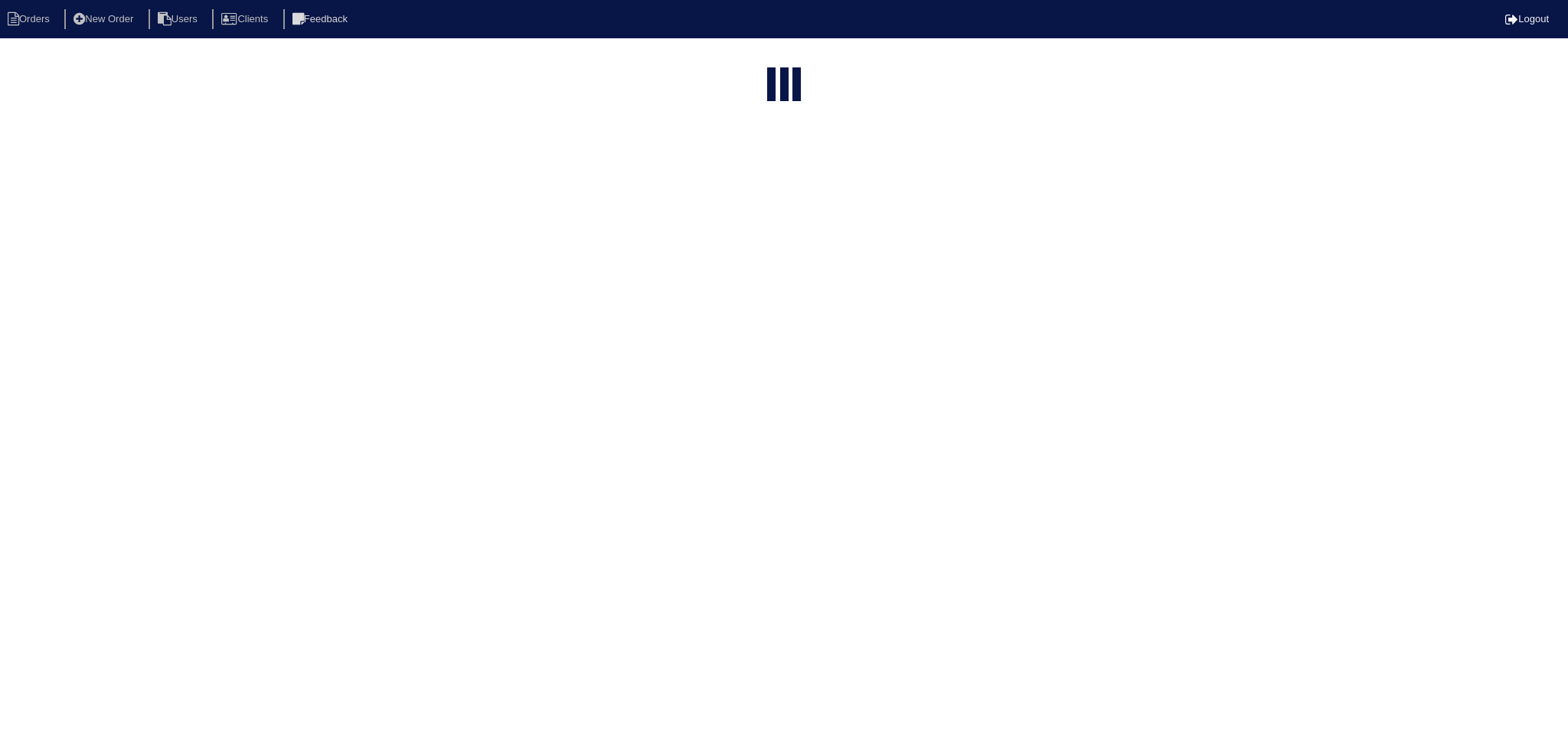
select select "15"
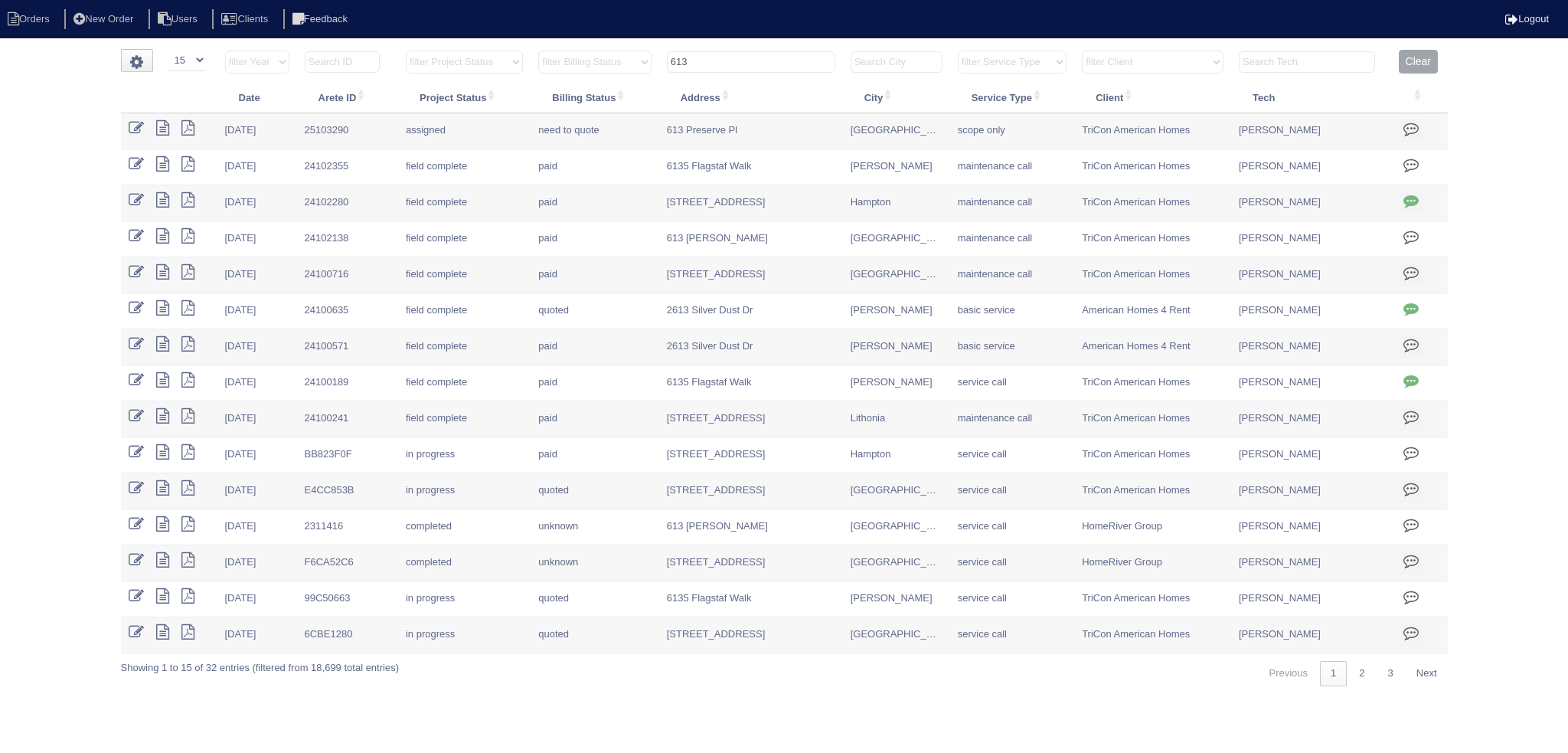
click at [760, 62] on input "613" at bounding box center [751, 62] width 168 height 22
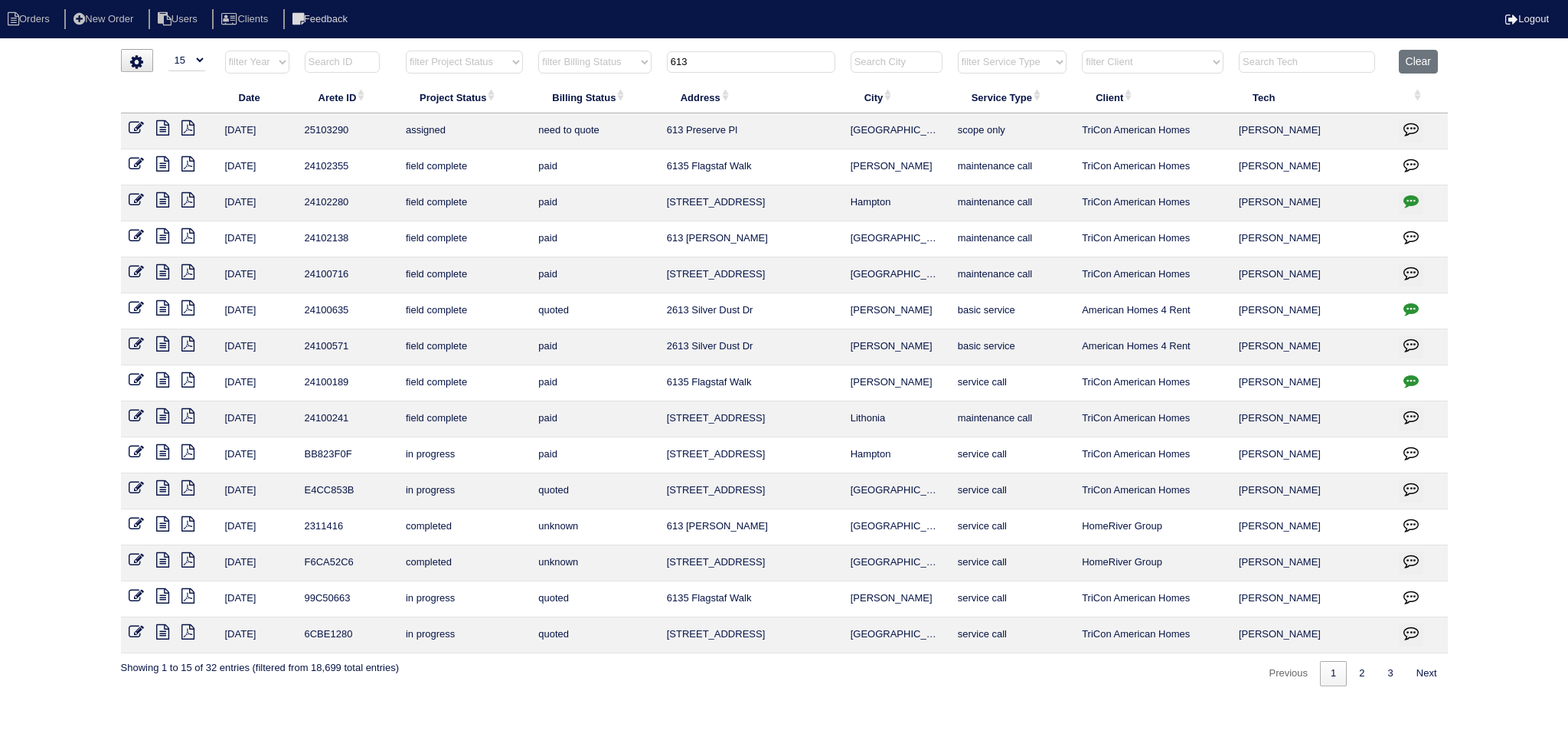
click at [759, 62] on input "613" at bounding box center [751, 62] width 168 height 22
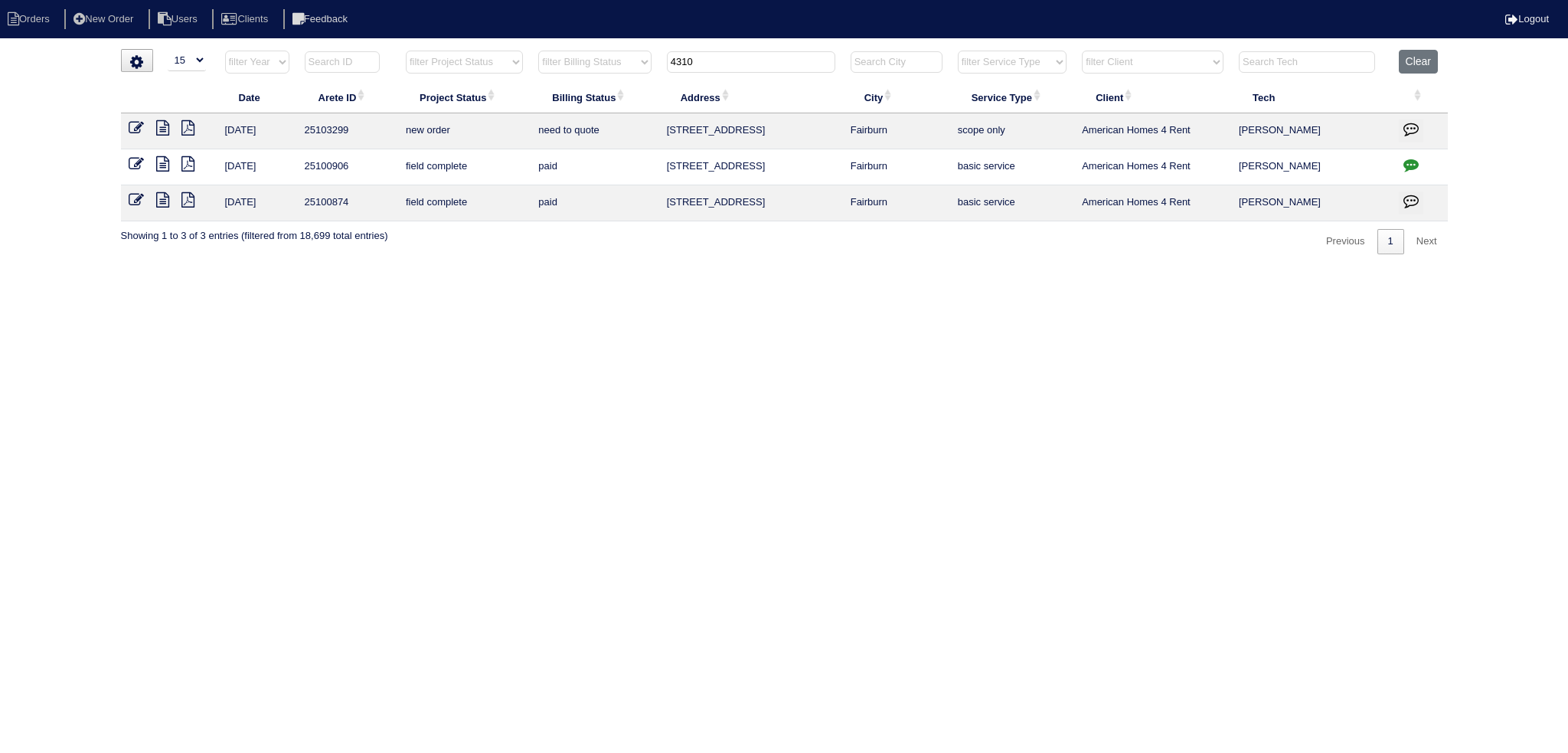
type input "4310"
click at [143, 128] on icon at bounding box center [137, 128] width 16 height 16
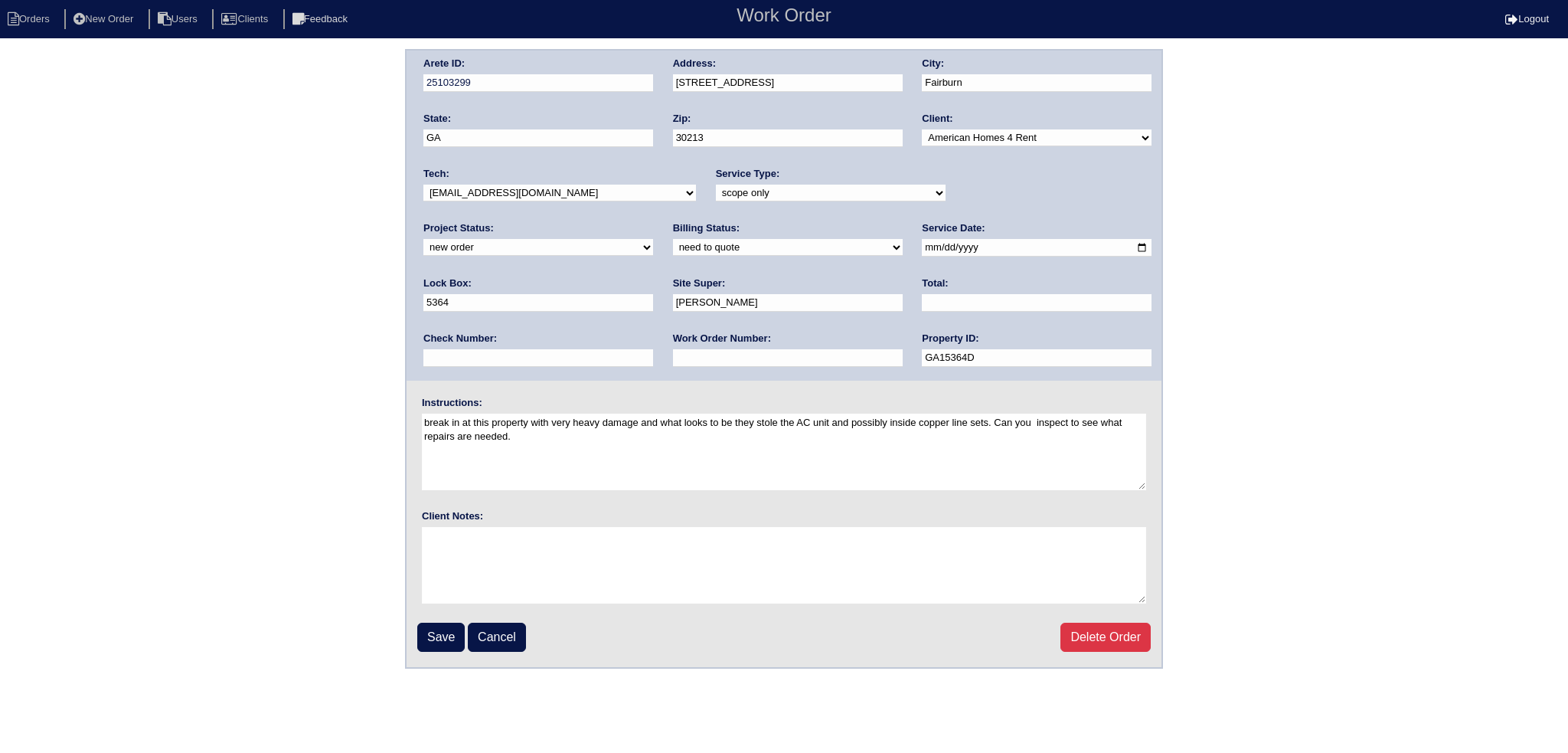
click at [555, 192] on select "-select- aretesmg+backup-tech@gmail.com benjohnholt88@gmail.com callisonhvac@ya…" at bounding box center [559, 192] width 273 height 17
select select "77"
click at [423, 184] on select "-select- [EMAIL_ADDRESS][DOMAIN_NAME] [EMAIL_ADDRESS][DOMAIN_NAME] [EMAIL_ADDRE…" at bounding box center [559, 192] width 273 height 17
click at [654, 239] on select "new order assigned in progress field complete need to schedule admin review arc…" at bounding box center [537, 247] width 229 height 17
select select "assigned"
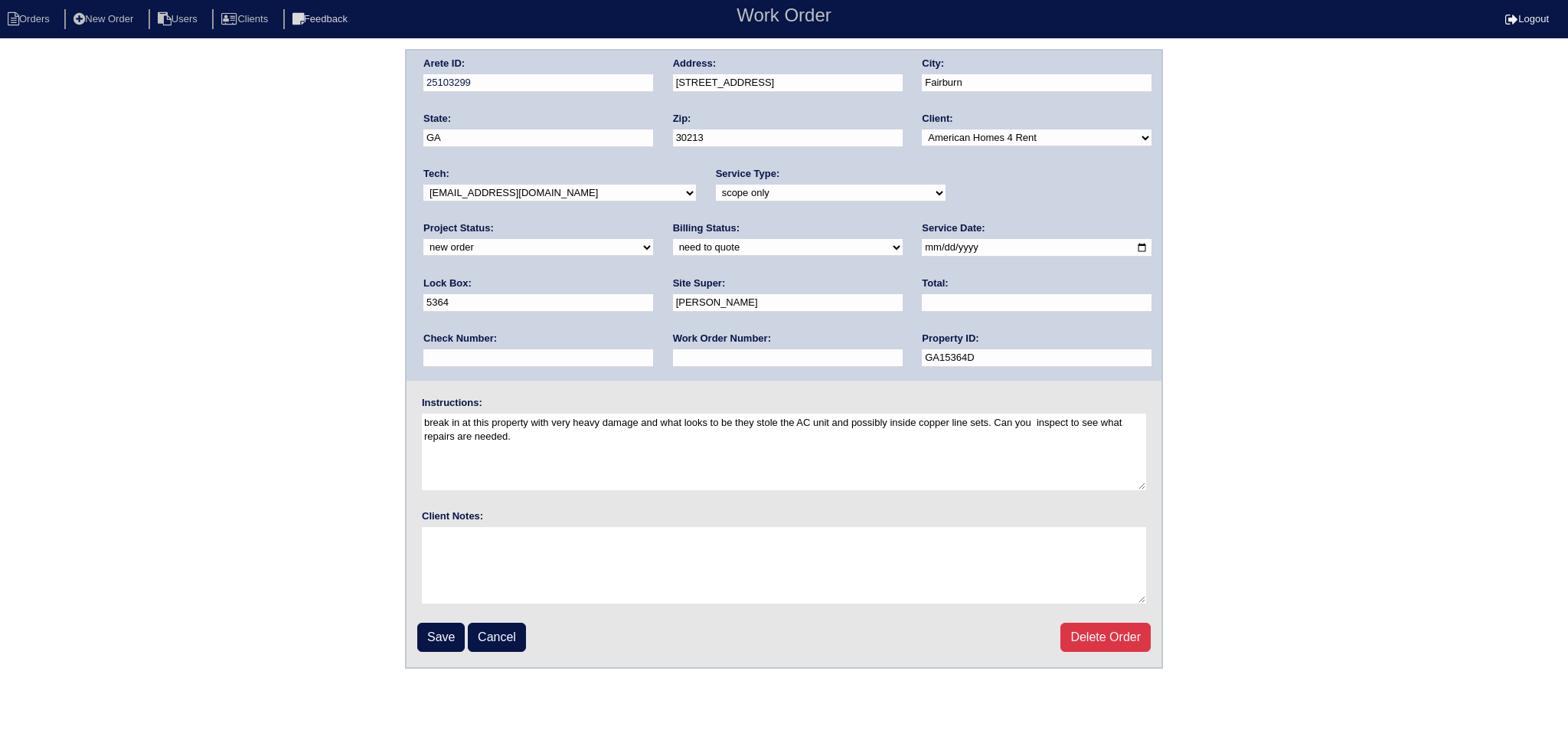
click at [654, 239] on select "new order assigned in progress field complete need to schedule admin review arc…" at bounding box center [537, 247] width 229 height 17
click at [922, 241] on input "2025-09-06" at bounding box center [1036, 248] width 229 height 18
type input "2025-09-08"
click at [433, 660] on fieldset "Arete ID: 25103299 Address: 4310 Alysheba Dr City: Fairburn State: GA Zip: 3021…" at bounding box center [784, 358] width 755 height 616
click at [429, 609] on fieldset "Arete ID: 25103299 Address: 4310 Alysheba Dr City: Fairburn State: GA Zip: 3021…" at bounding box center [784, 358] width 755 height 616
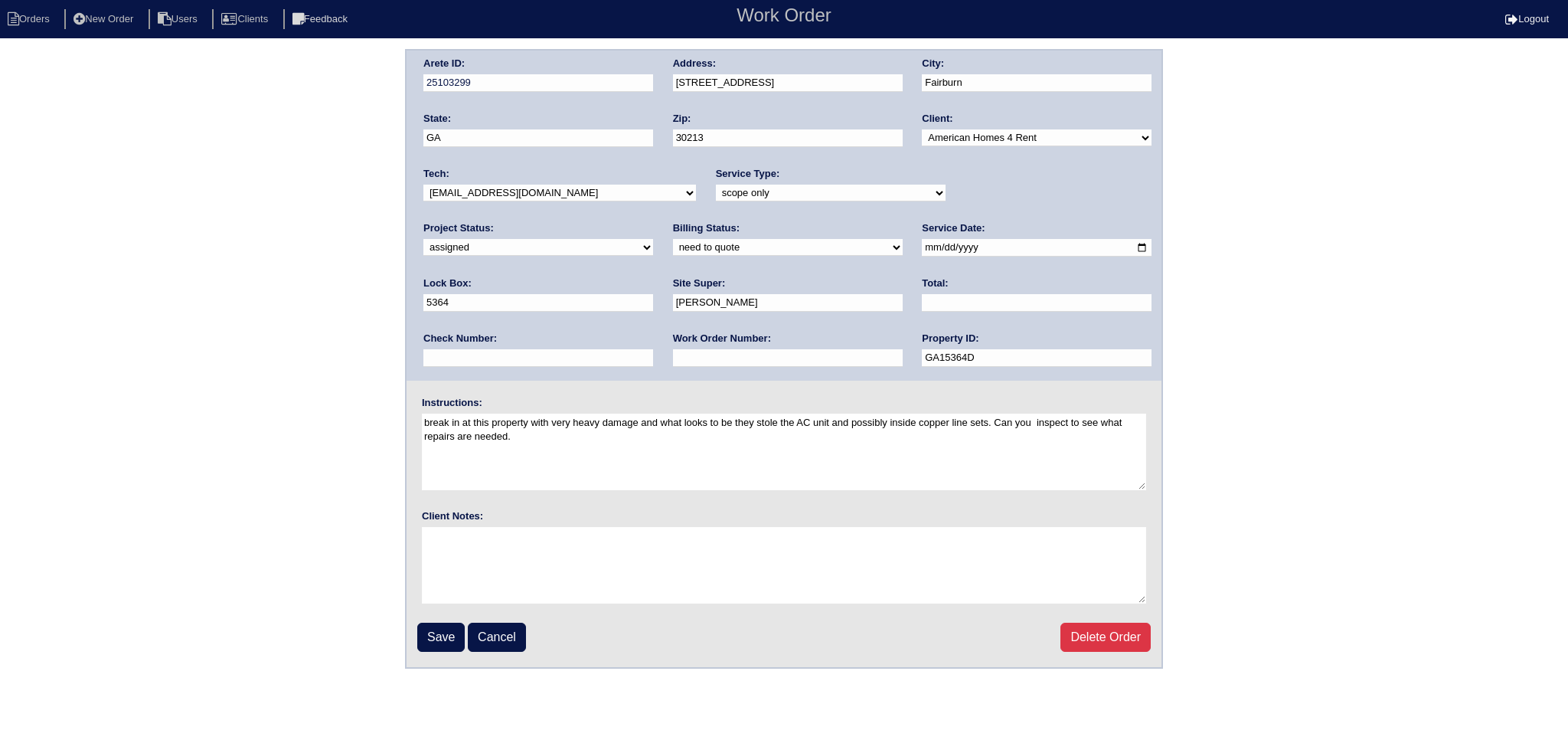
click at [433, 625] on input "Save" at bounding box center [441, 638] width 47 height 30
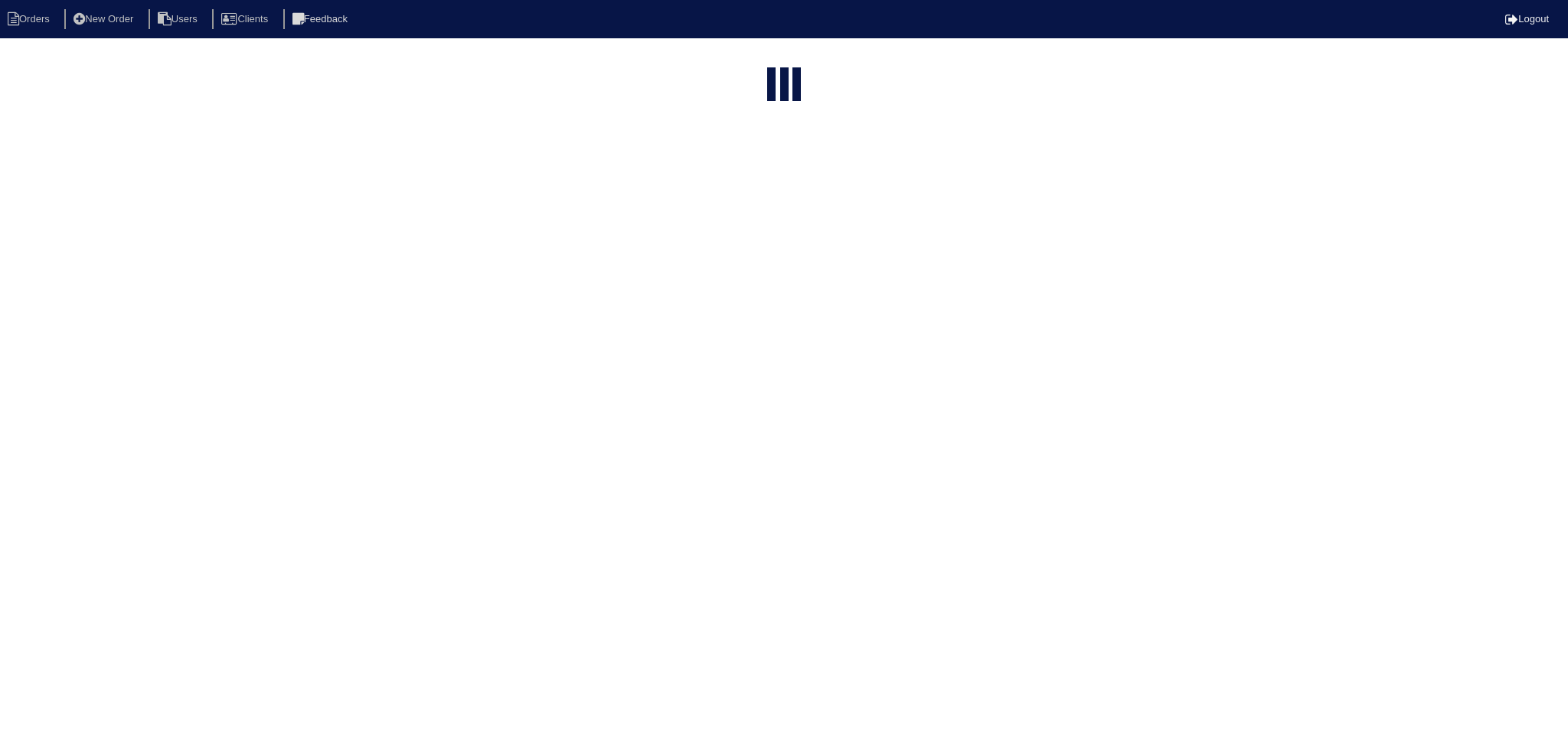
select select "15"
type input "4310"
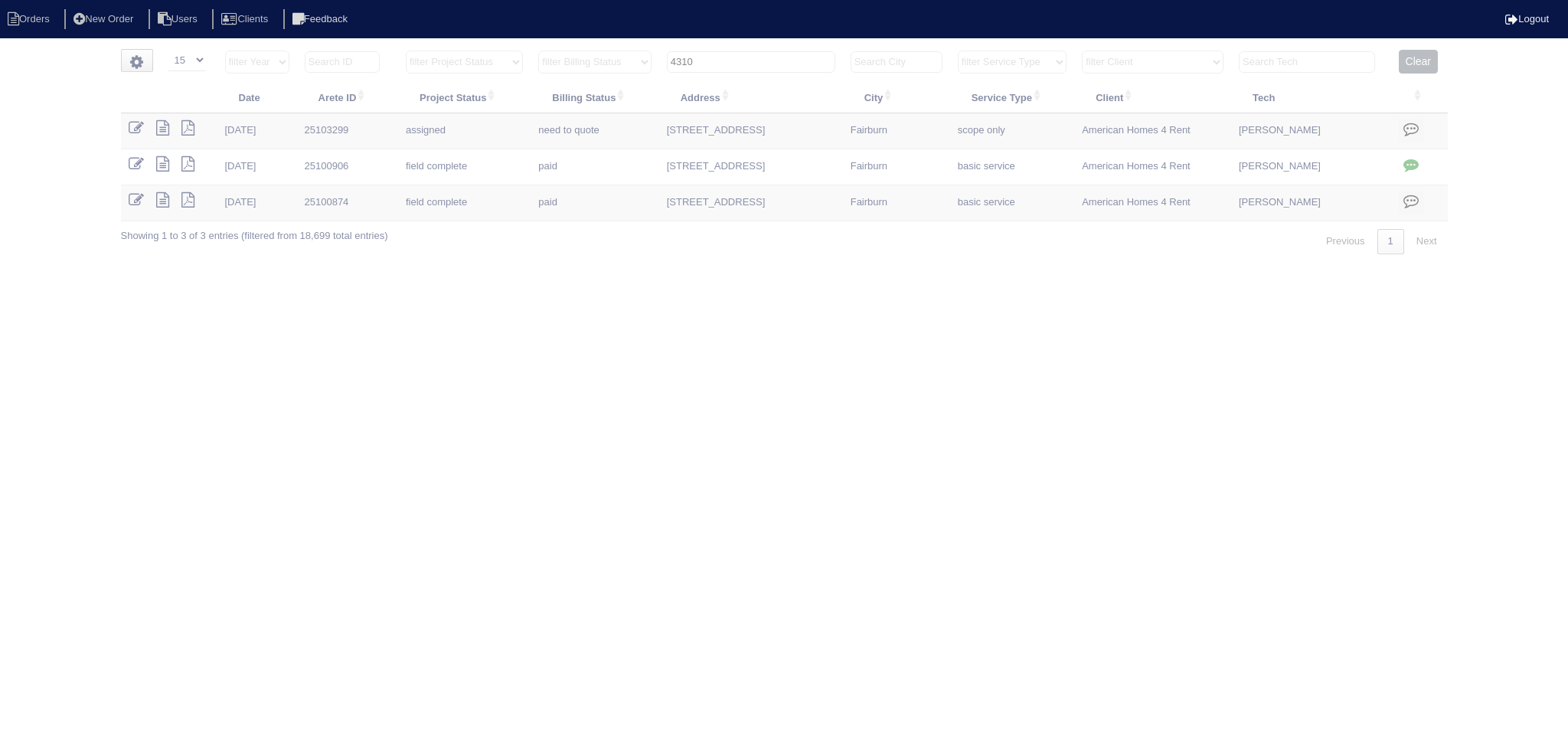
click at [757, 67] on input "4310" at bounding box center [751, 62] width 168 height 22
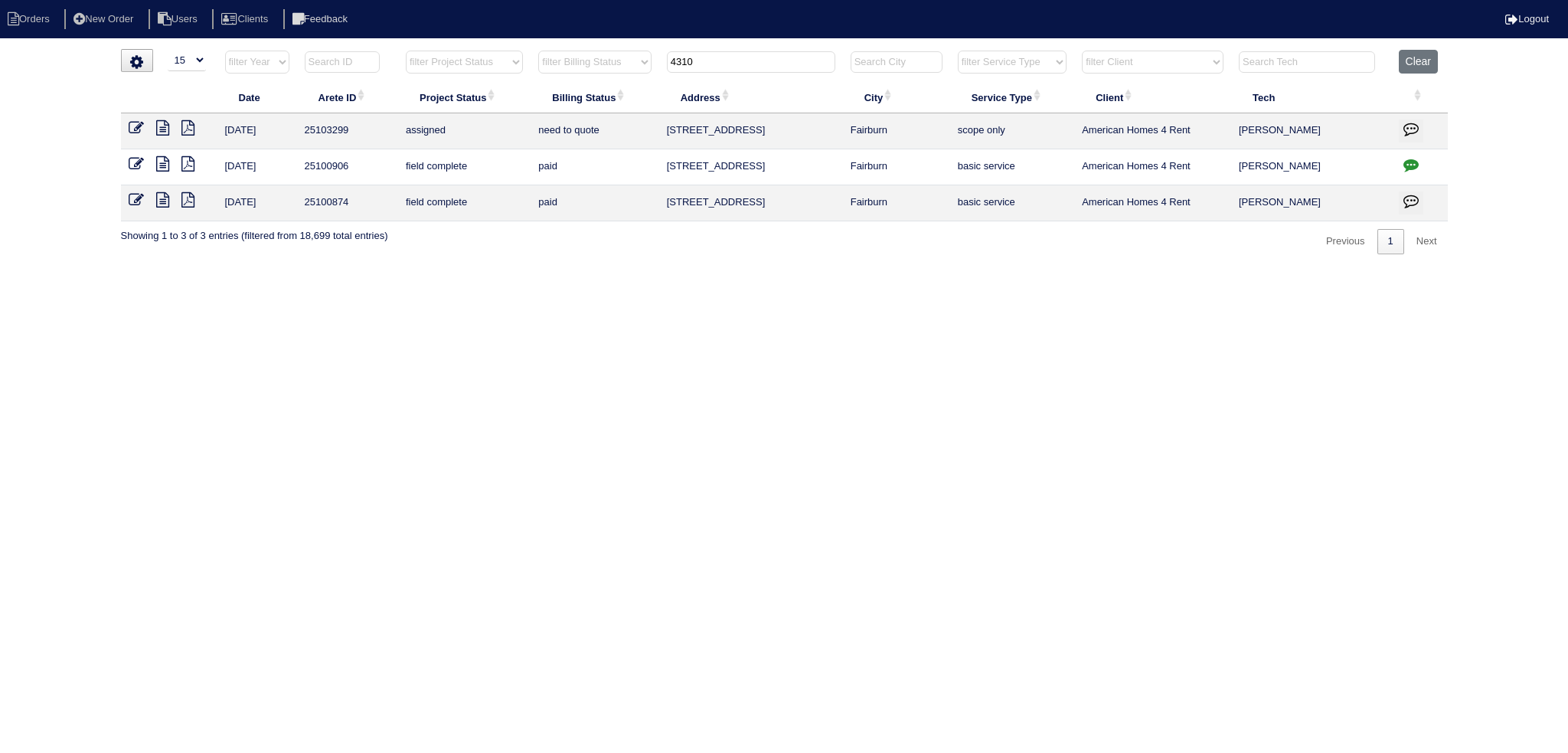
click at [757, 67] on input "4310" at bounding box center [751, 62] width 168 height 22
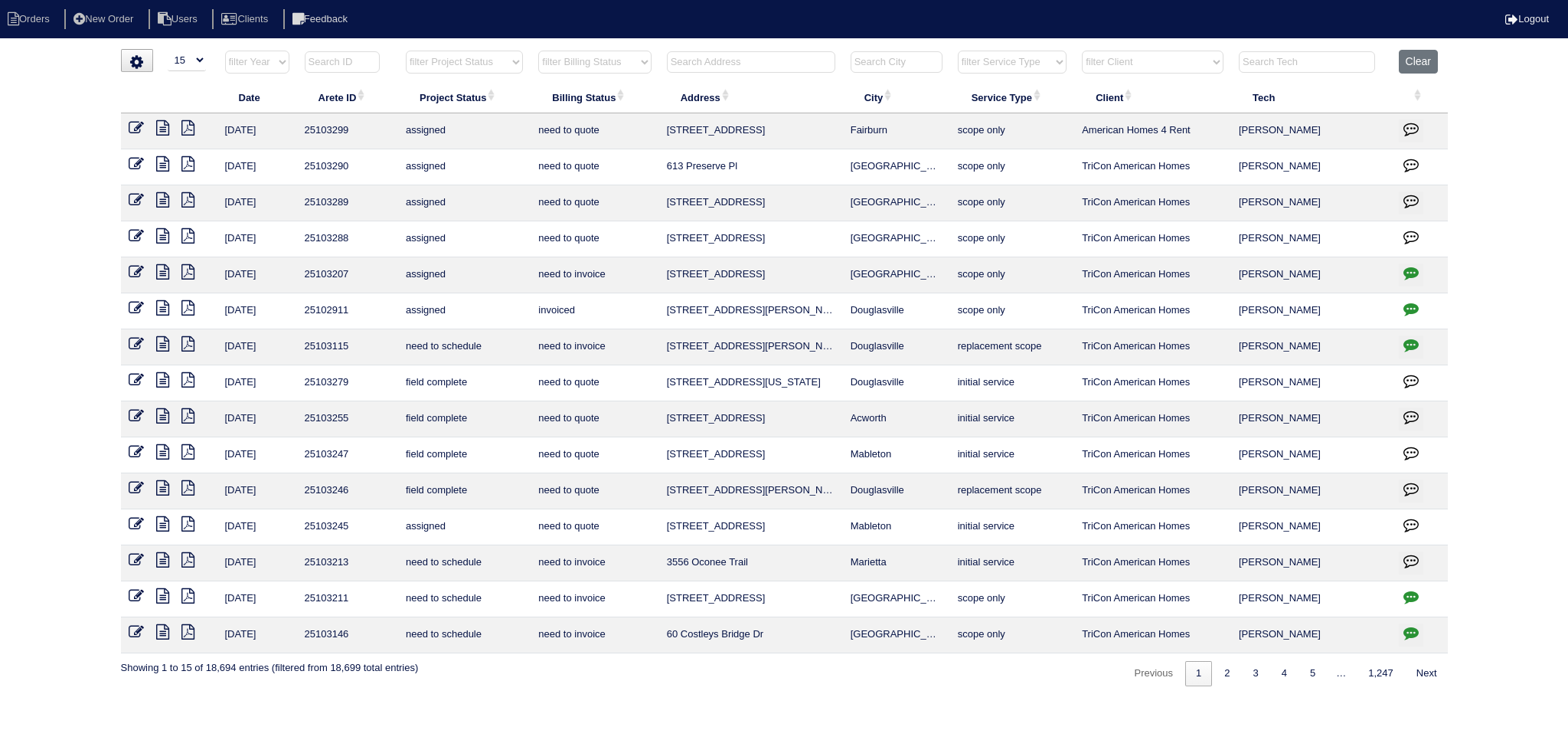
click at [772, 67] on input "text" at bounding box center [751, 62] width 168 height 22
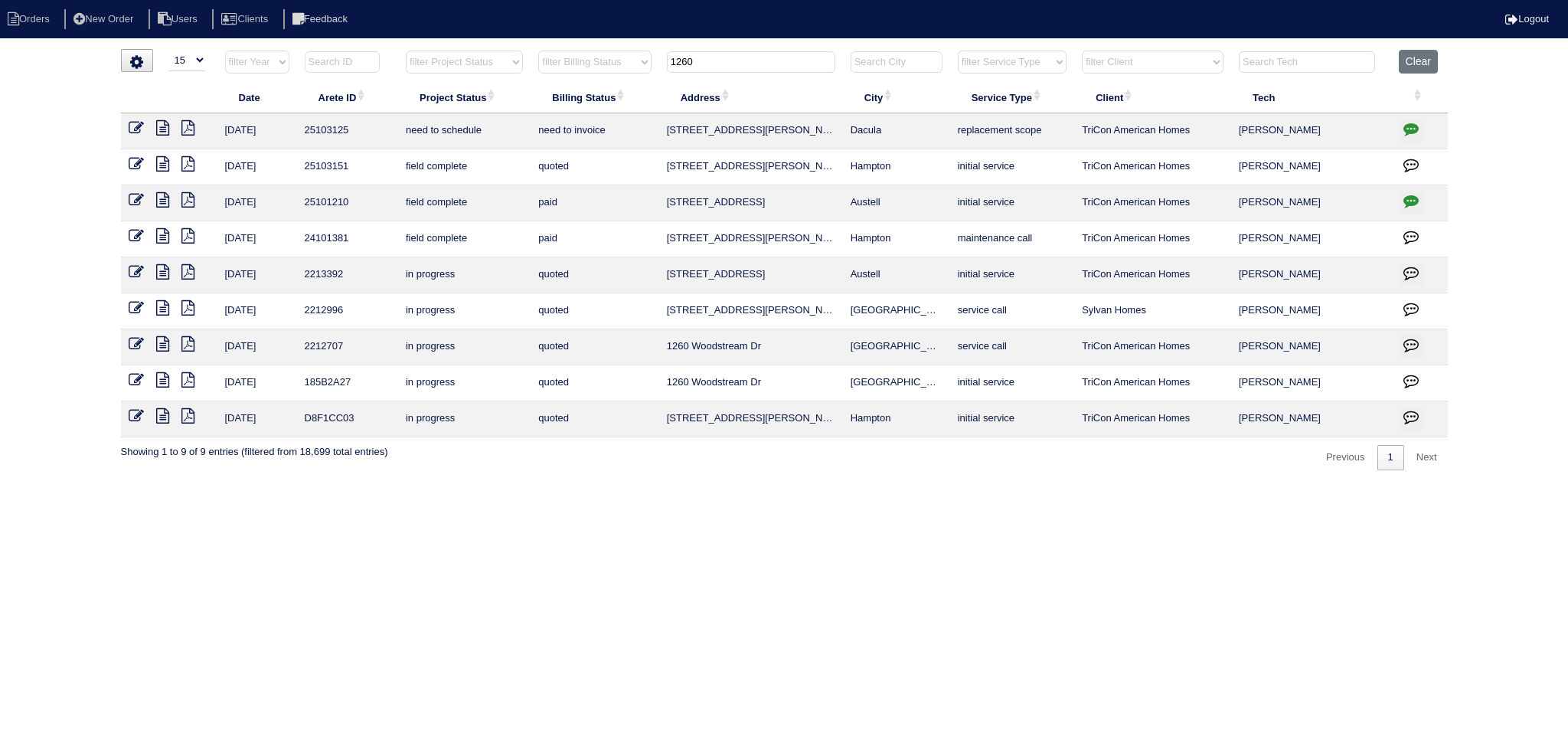
type input "1260"
click at [137, 118] on td at bounding box center [169, 131] width 96 height 36
click at [132, 122] on icon at bounding box center [137, 128] width 16 height 16
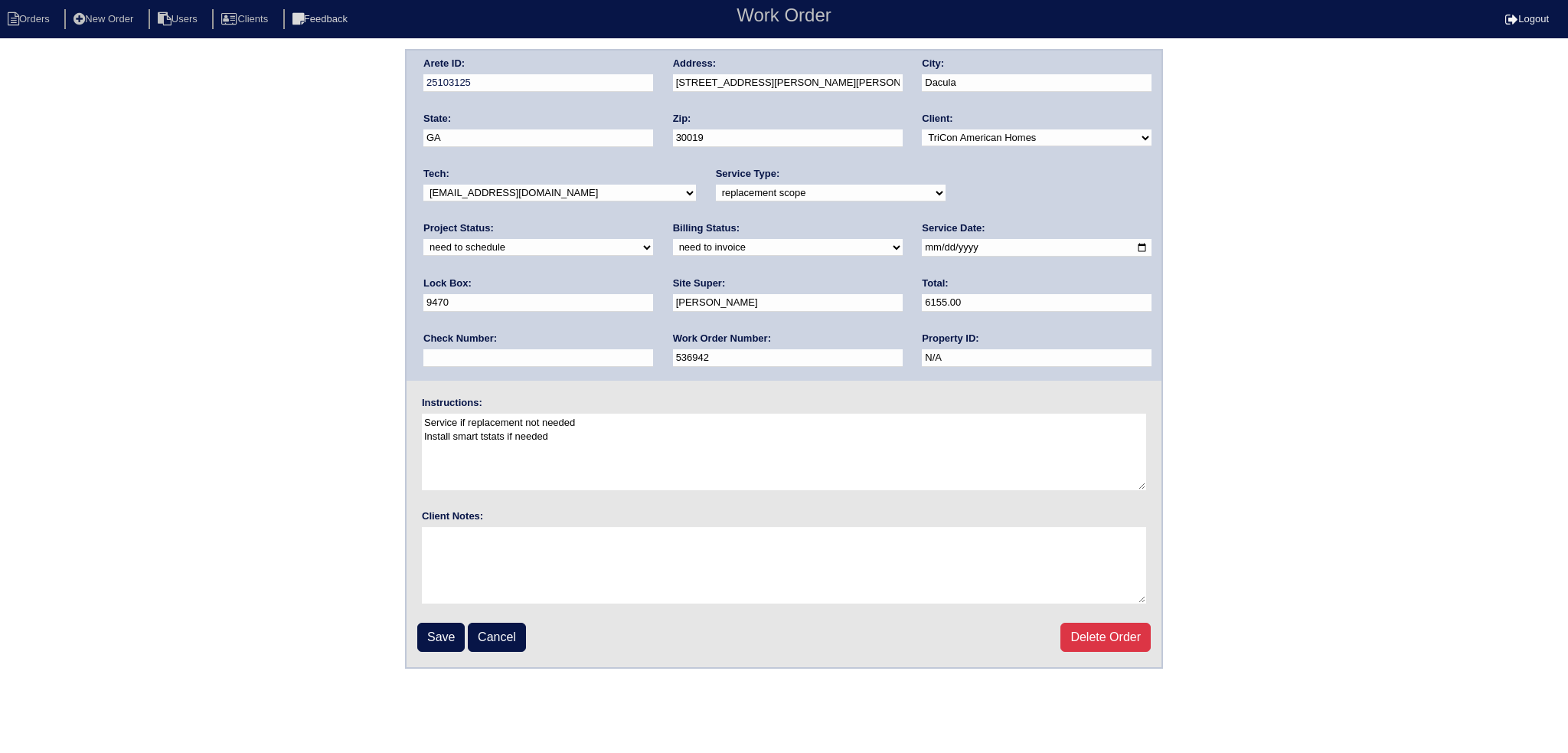
click at [654, 221] on div "Project Status: new order assigned in progress field complete need to schedule …" at bounding box center [537, 242] width 229 height 42
select select "assigned"
click at [654, 239] on select "new order assigned in progress field complete need to schedule admin review arc…" at bounding box center [537, 247] width 229 height 17
click at [922, 246] on input "[DATE]" at bounding box center [1036, 248] width 229 height 18
click at [530, 192] on select "-select- [EMAIL_ADDRESS][DOMAIN_NAME] [EMAIL_ADDRESS][DOMAIN_NAME] [EMAIL_ADDRE…" at bounding box center [559, 192] width 273 height 17
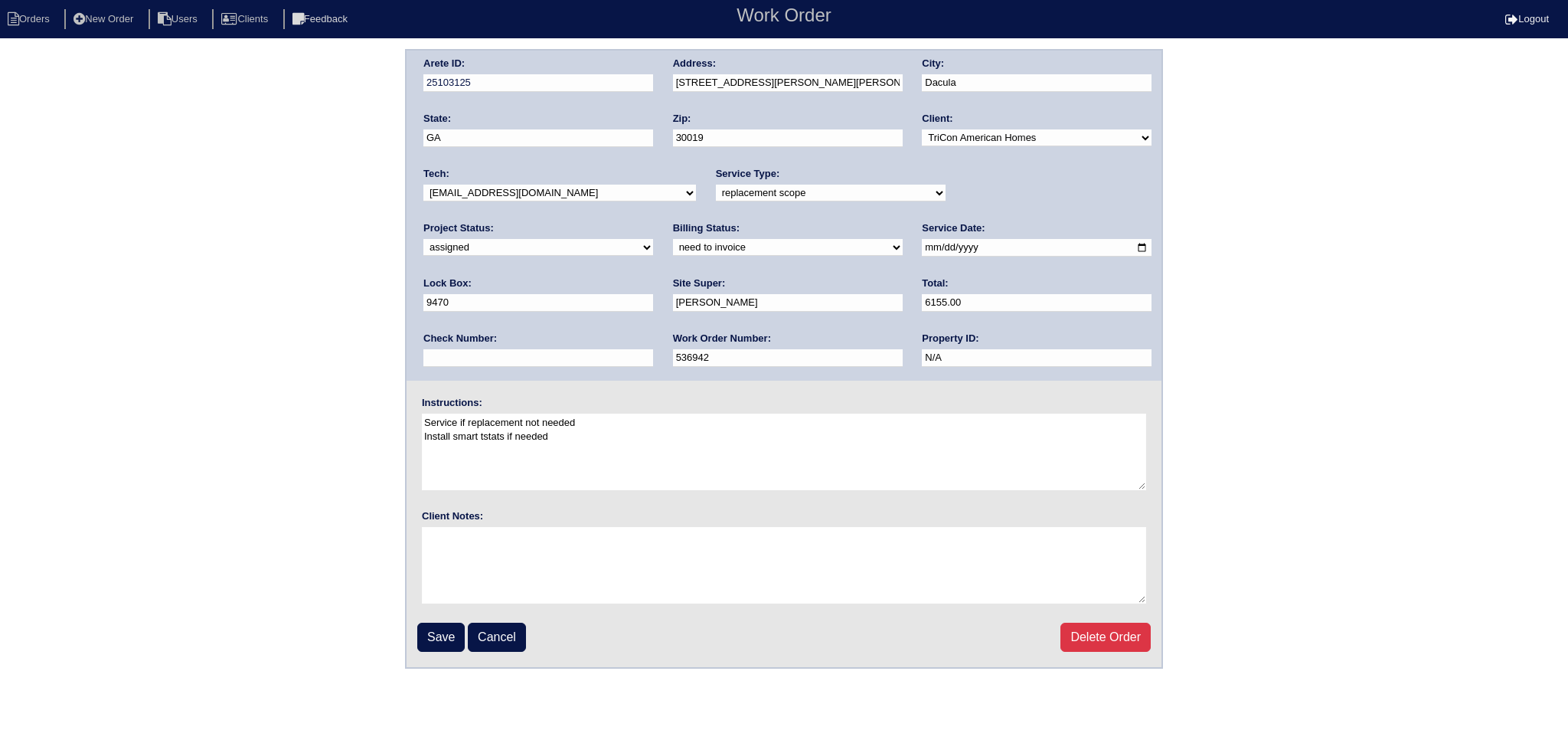
click at [922, 244] on input "[DATE]" at bounding box center [1036, 248] width 229 height 18
type input "[DATE]"
click at [535, 191] on select "-select- [EMAIL_ADDRESS][DOMAIN_NAME] [EMAIL_ADDRESS][DOMAIN_NAME] [EMAIL_ADDRE…" at bounding box center [559, 192] width 273 height 17
select select "80"
click at [423, 184] on select "-select- [EMAIL_ADDRESS][DOMAIN_NAME] [EMAIL_ADDRESS][DOMAIN_NAME] [EMAIL_ADDRE…" at bounding box center [559, 192] width 273 height 17
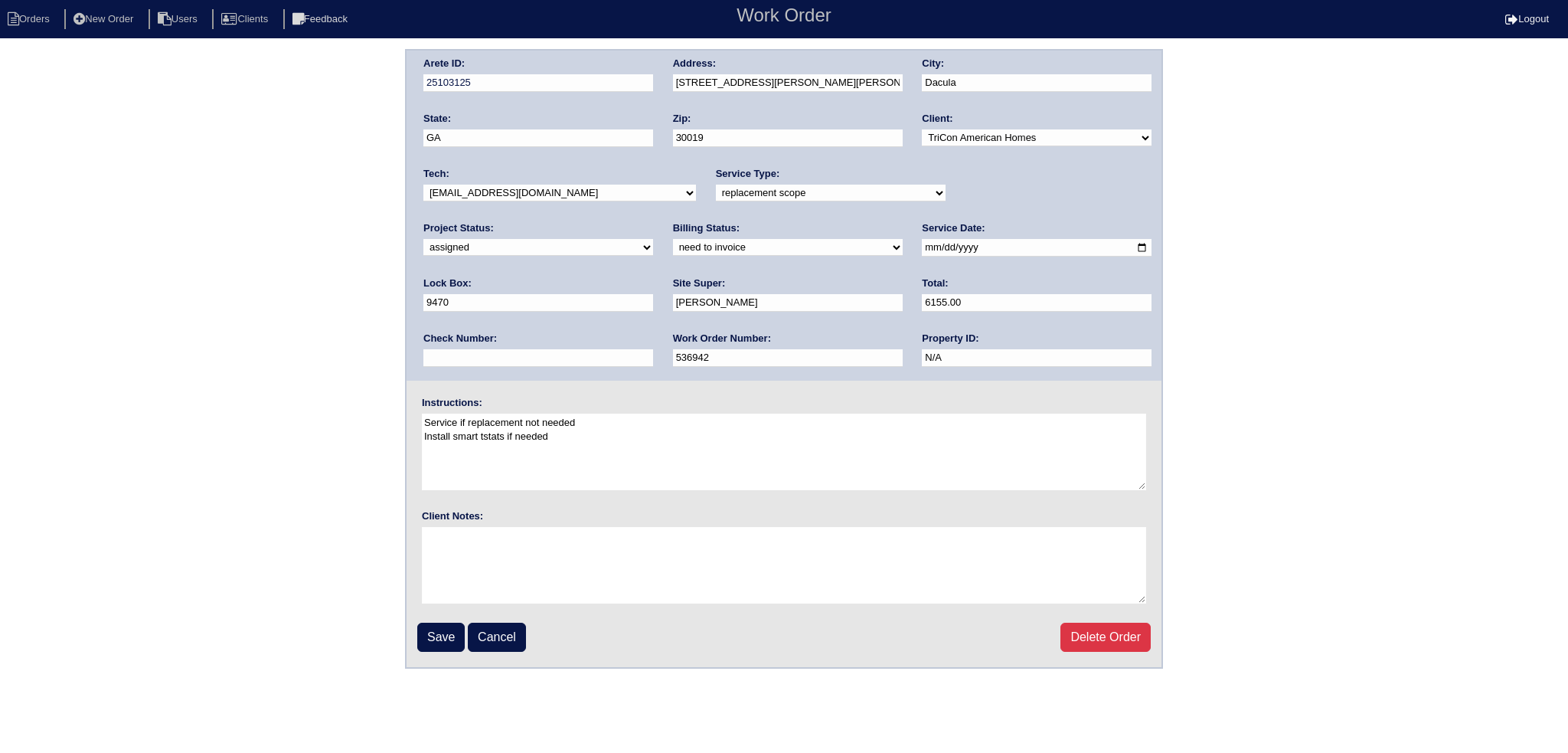
drag, startPoint x: 429, startPoint y: 637, endPoint x: 433, endPoint y: 621, distance: 16.5
click at [430, 637] on input "Save" at bounding box center [441, 638] width 47 height 30
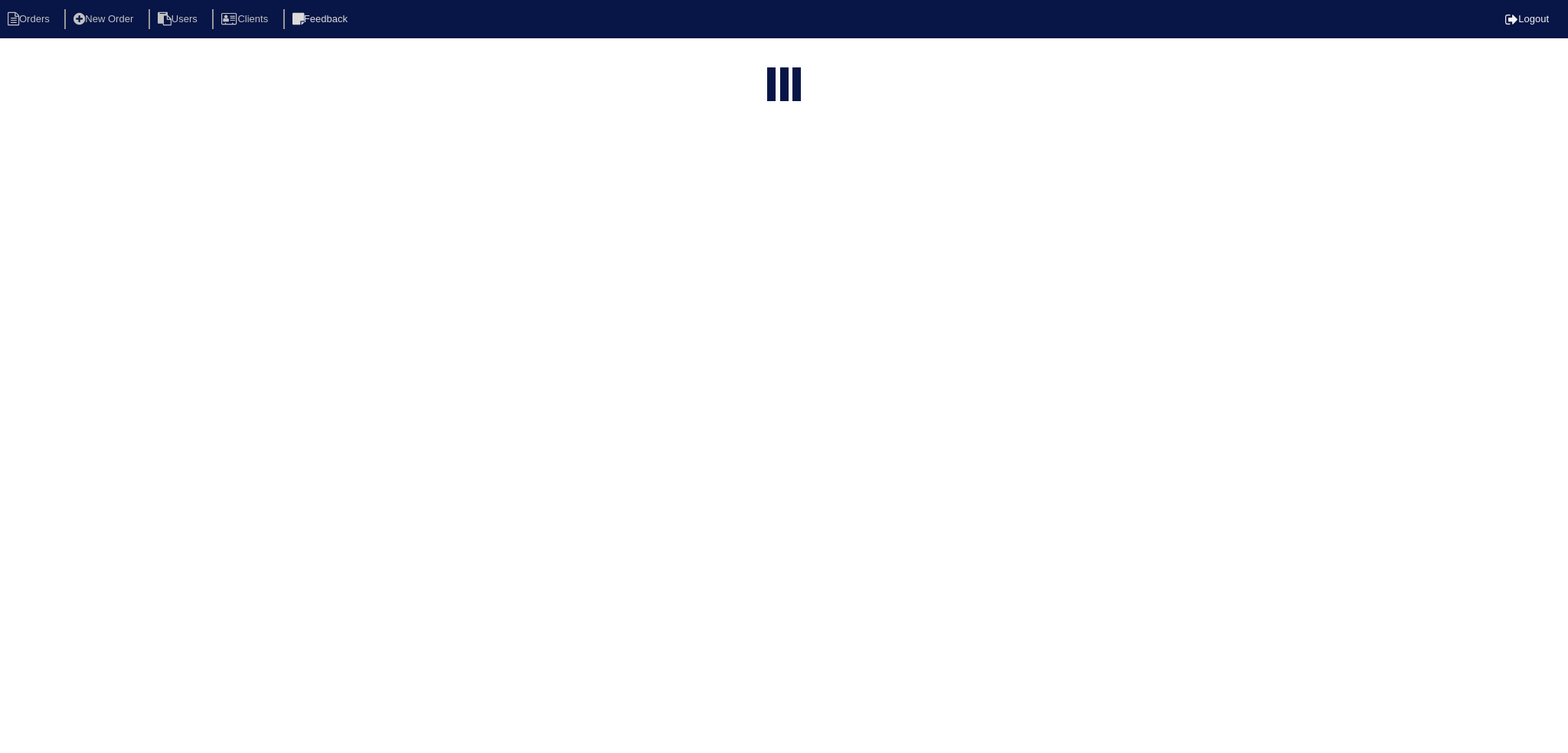
select select "15"
click at [729, 60] on input "1260" at bounding box center [751, 62] width 168 height 22
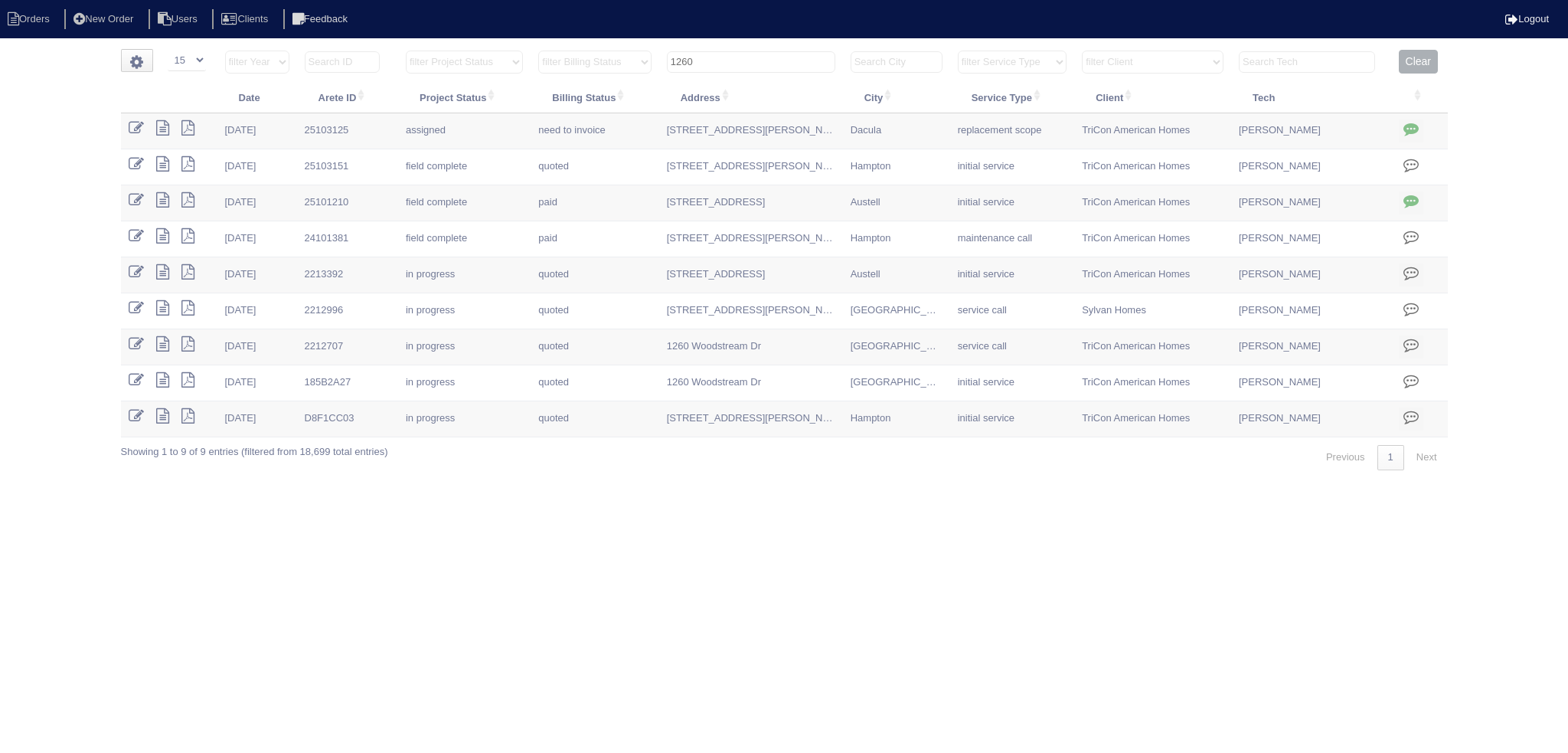
click at [729, 60] on input "1260" at bounding box center [751, 62] width 168 height 22
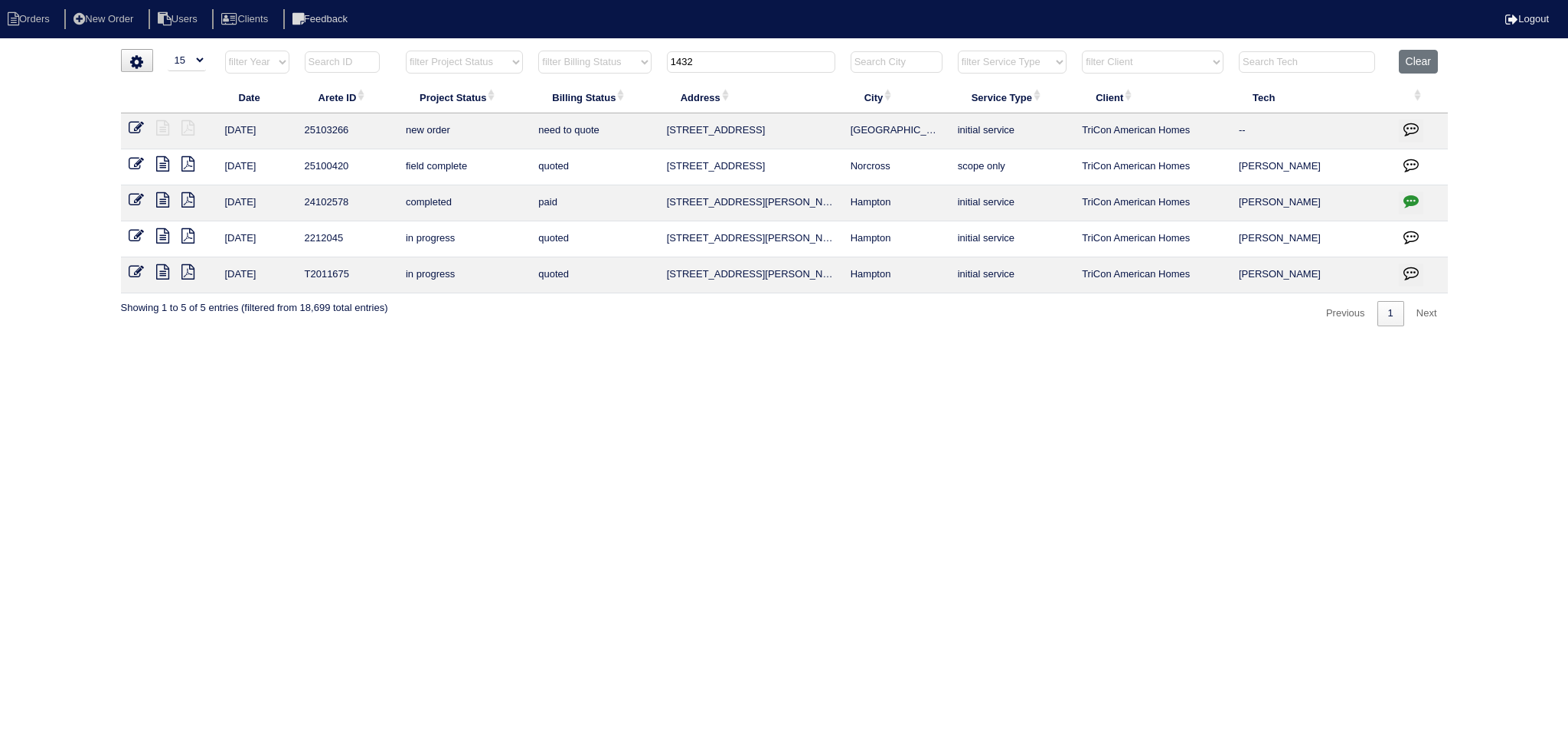
type input "1432"
click at [140, 125] on icon at bounding box center [137, 128] width 16 height 16
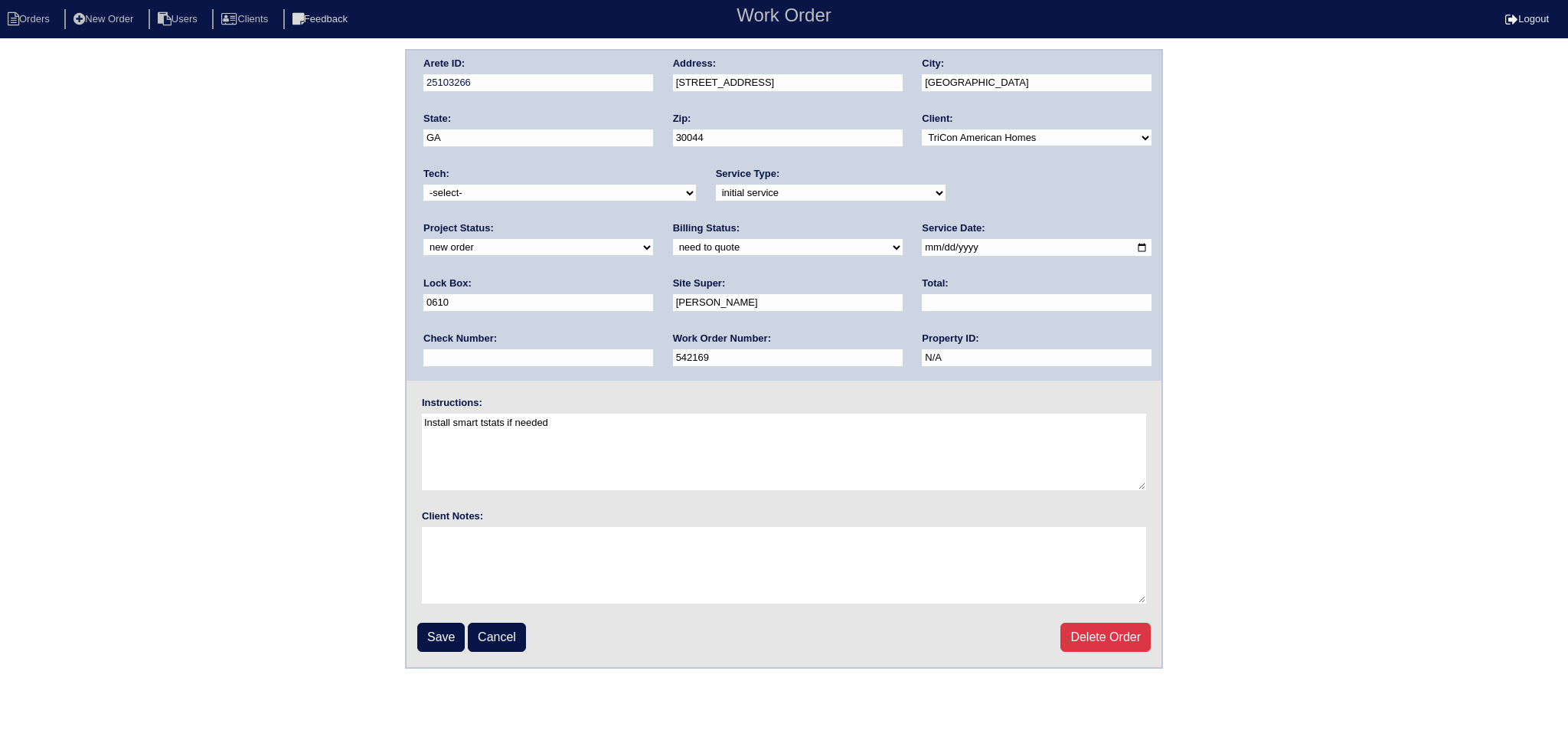
drag, startPoint x: 974, startPoint y: 188, endPoint x: 978, endPoint y: 199, distance: 11.7
click at [654, 239] on select "new order assigned in progress field complete need to schedule admin review arc…" at bounding box center [537, 247] width 229 height 17
select select "assigned"
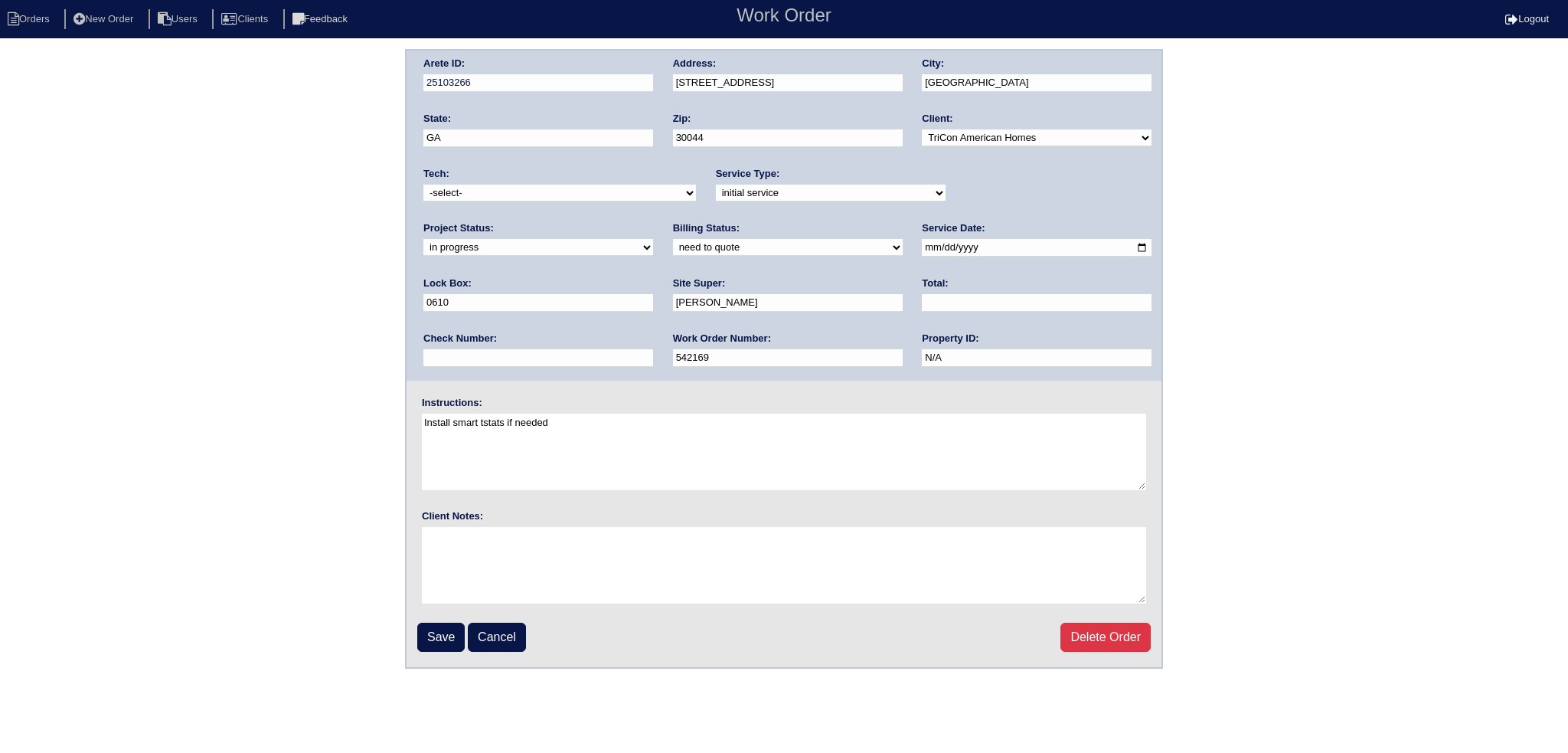
click at [654, 239] on select "new order assigned in progress field complete need to schedule admin review arc…" at bounding box center [537, 247] width 229 height 17
drag, startPoint x: 906, startPoint y: 240, endPoint x: 899, endPoint y: 244, distance: 8.1
click at [904, 242] on div "Arete ID: 25103266 Address: 1432 Silver Charm Ln City: Lawrenceville State: GA …" at bounding box center [784, 215] width 755 height 330
click at [922, 247] on input "[DATE]" at bounding box center [1036, 248] width 229 height 18
type input "[DATE]"
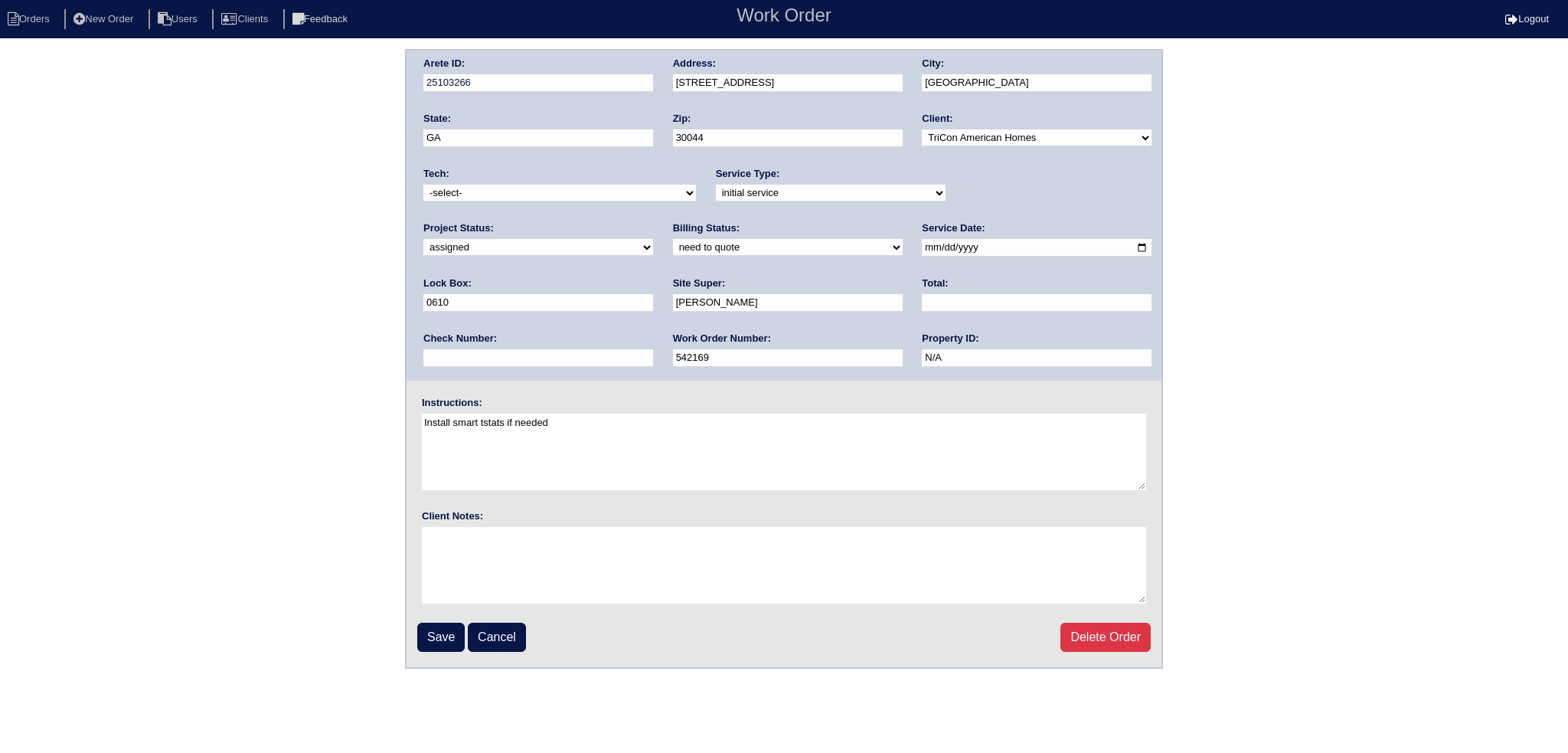
drag, startPoint x: 592, startPoint y: 202, endPoint x: 589, endPoint y: 194, distance: 8.5
click at [592, 202] on div "Tech: -select- aretesmg+backup-tech@gmail.com benjohnholt88@gmail.com callisonh…" at bounding box center [559, 188] width 273 height 42
click at [589, 194] on select "-select- aretesmg+backup-tech@gmail.com benjohnholt88@gmail.com callisonhvac@ya…" at bounding box center [559, 192] width 273 height 17
select select "77"
click at [423, 184] on select "-select- aretesmg+backup-tech@gmail.com benjohnholt88@gmail.com callisonhvac@ya…" at bounding box center [559, 192] width 273 height 17
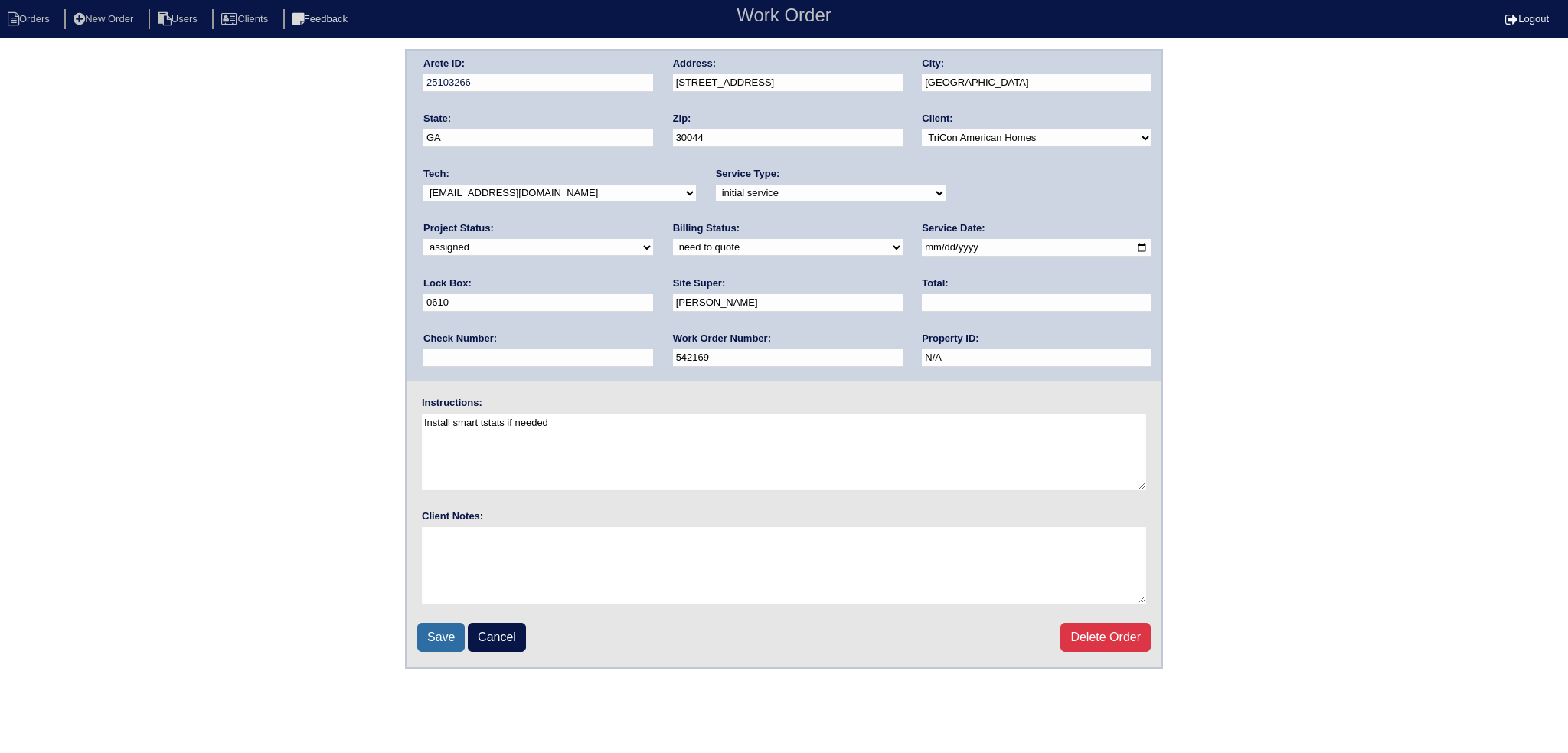
click at [440, 638] on input "Save" at bounding box center [441, 638] width 47 height 30
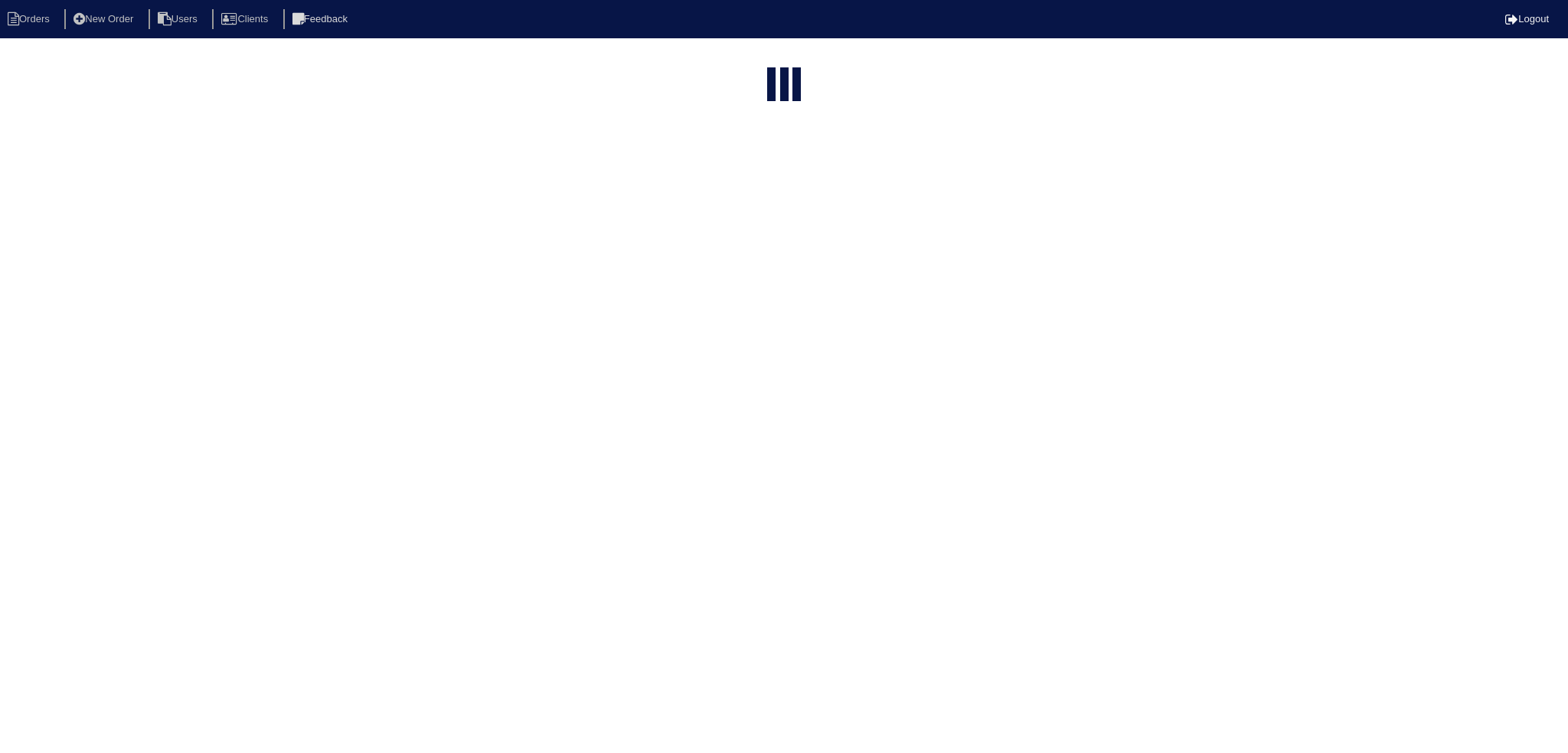
select select "15"
type input "1432"
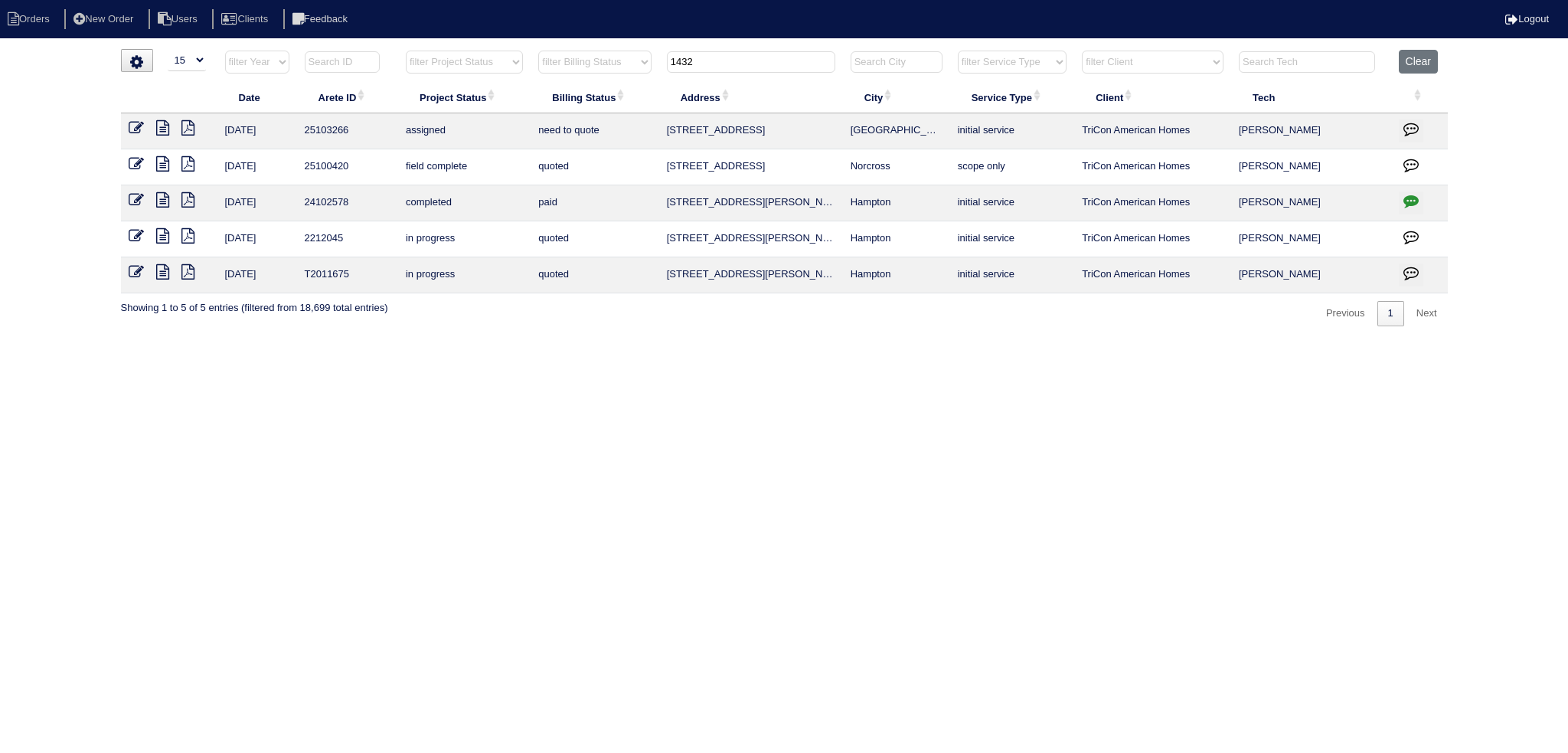
drag, startPoint x: 135, startPoint y: 126, endPoint x: 193, endPoint y: 136, distance: 58.9
click at [136, 126] on icon at bounding box center [137, 128] width 16 height 16
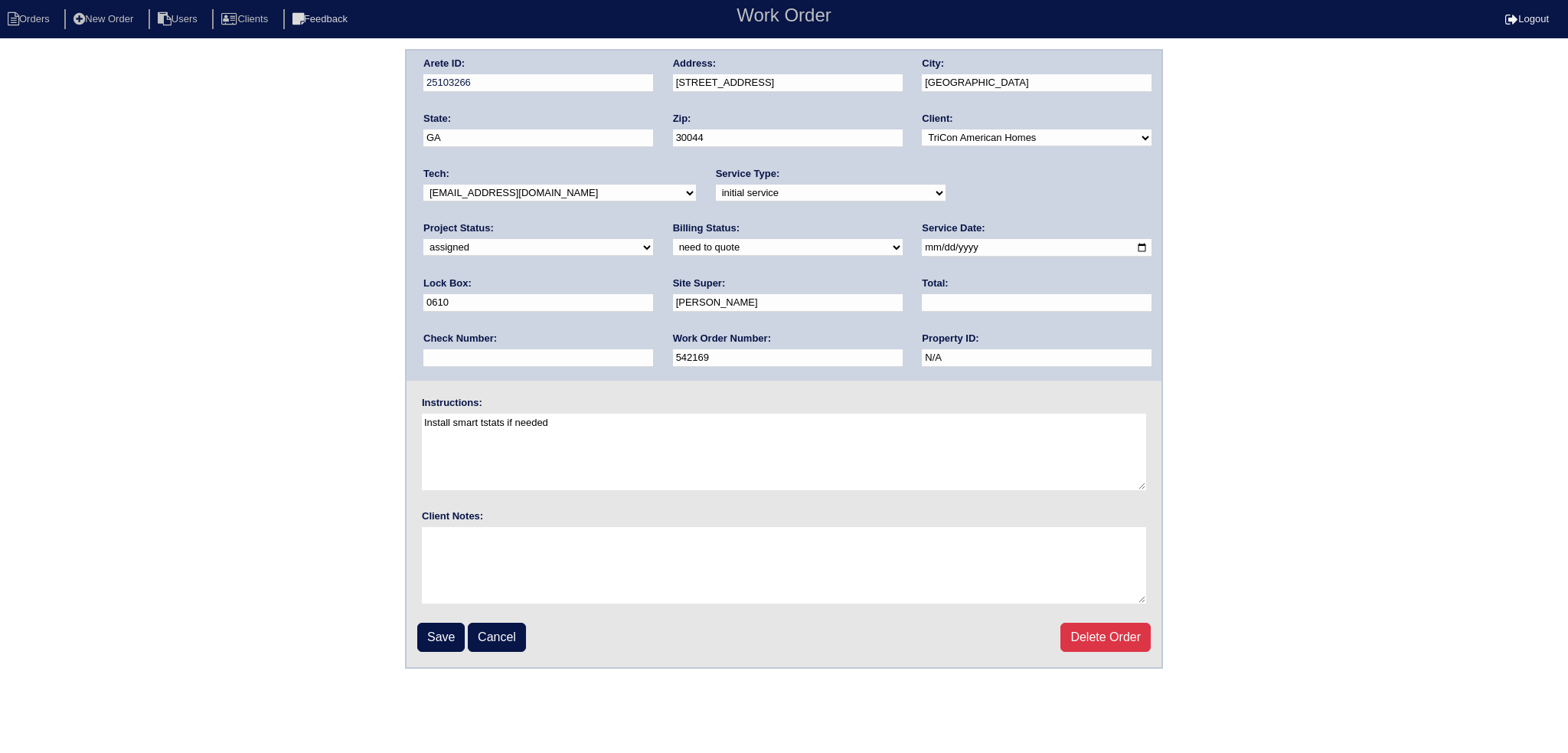
click at [524, 193] on select "-select- [EMAIL_ADDRESS][DOMAIN_NAME] [EMAIL_ADDRESS][DOMAIN_NAME] [EMAIL_ADDRE…" at bounding box center [559, 192] width 273 height 17
select select "80"
click at [423, 184] on select "-select- [EMAIL_ADDRESS][DOMAIN_NAME] [EMAIL_ADDRESS][DOMAIN_NAME] [EMAIL_ADDRE…" at bounding box center [559, 192] width 273 height 17
click at [454, 643] on input "Save" at bounding box center [441, 638] width 47 height 30
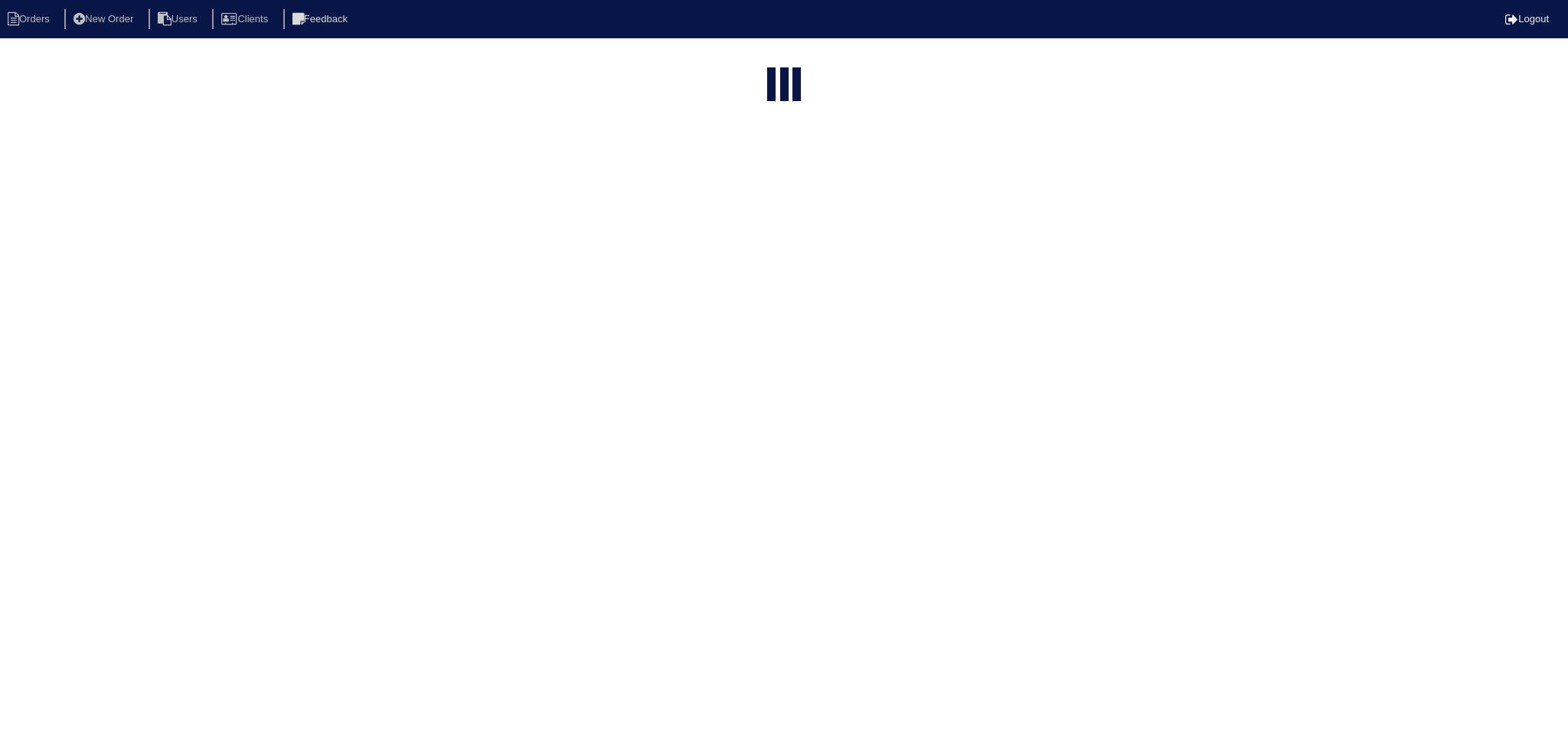
select select "15"
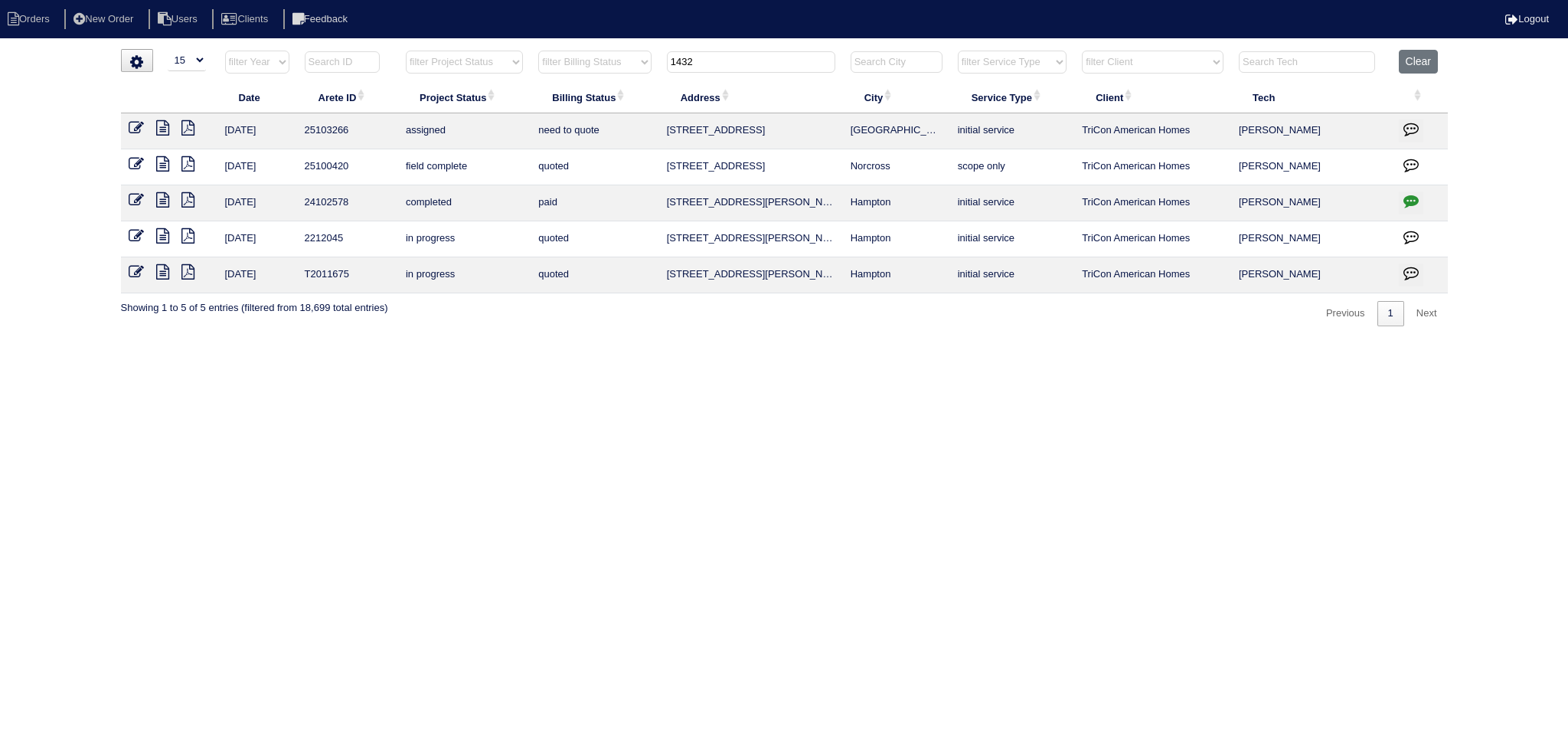
click at [744, 60] on input "1432" at bounding box center [751, 62] width 168 height 22
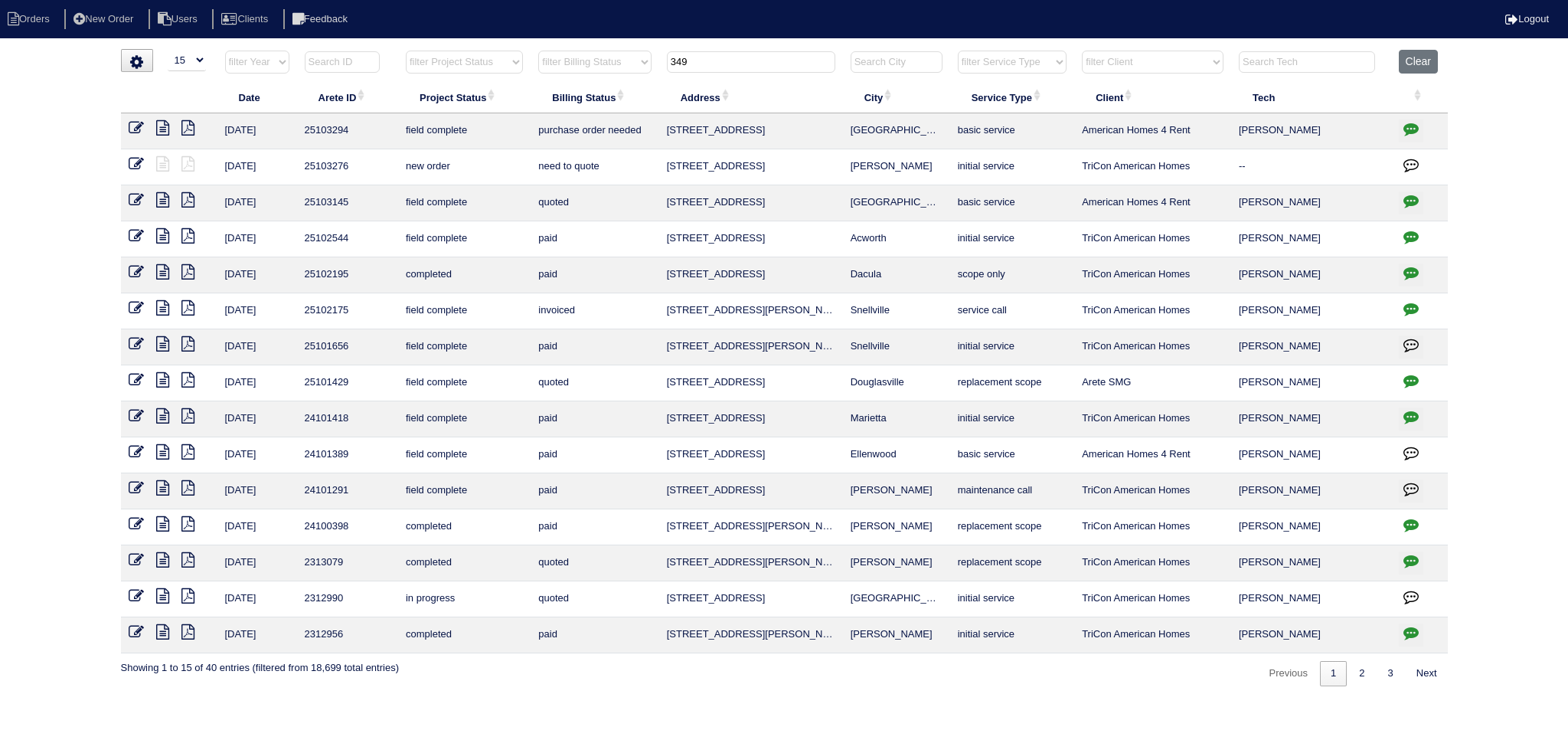
type input "349"
click at [141, 167] on icon at bounding box center [137, 164] width 16 height 16
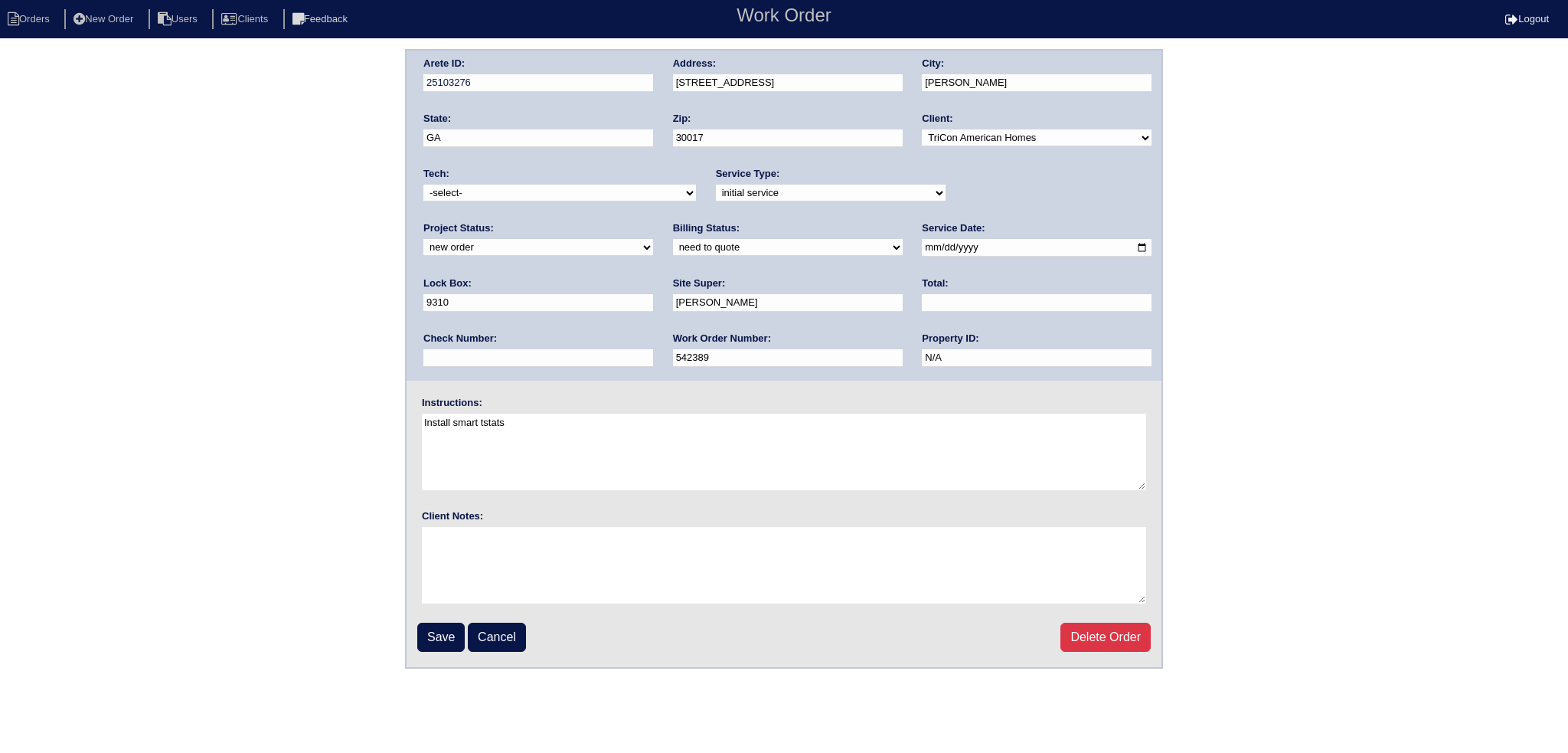
click at [1028, 214] on div "Arete ID: 25103276 Address: [STREET_ADDRESS] City: [PERSON_NAME] State: [GEOGRA…" at bounding box center [784, 215] width 755 height 330
click at [654, 239] on select "new order assigned in progress field complete need to schedule admin review arc…" at bounding box center [537, 247] width 229 height 17
select select "assigned"
click at [654, 239] on select "new order assigned in progress field complete need to schedule admin review arc…" at bounding box center [537, 247] width 229 height 17
click at [535, 192] on select "-select- [EMAIL_ADDRESS][DOMAIN_NAME] [EMAIL_ADDRESS][DOMAIN_NAME] [EMAIL_ADDRE…" at bounding box center [559, 192] width 273 height 17
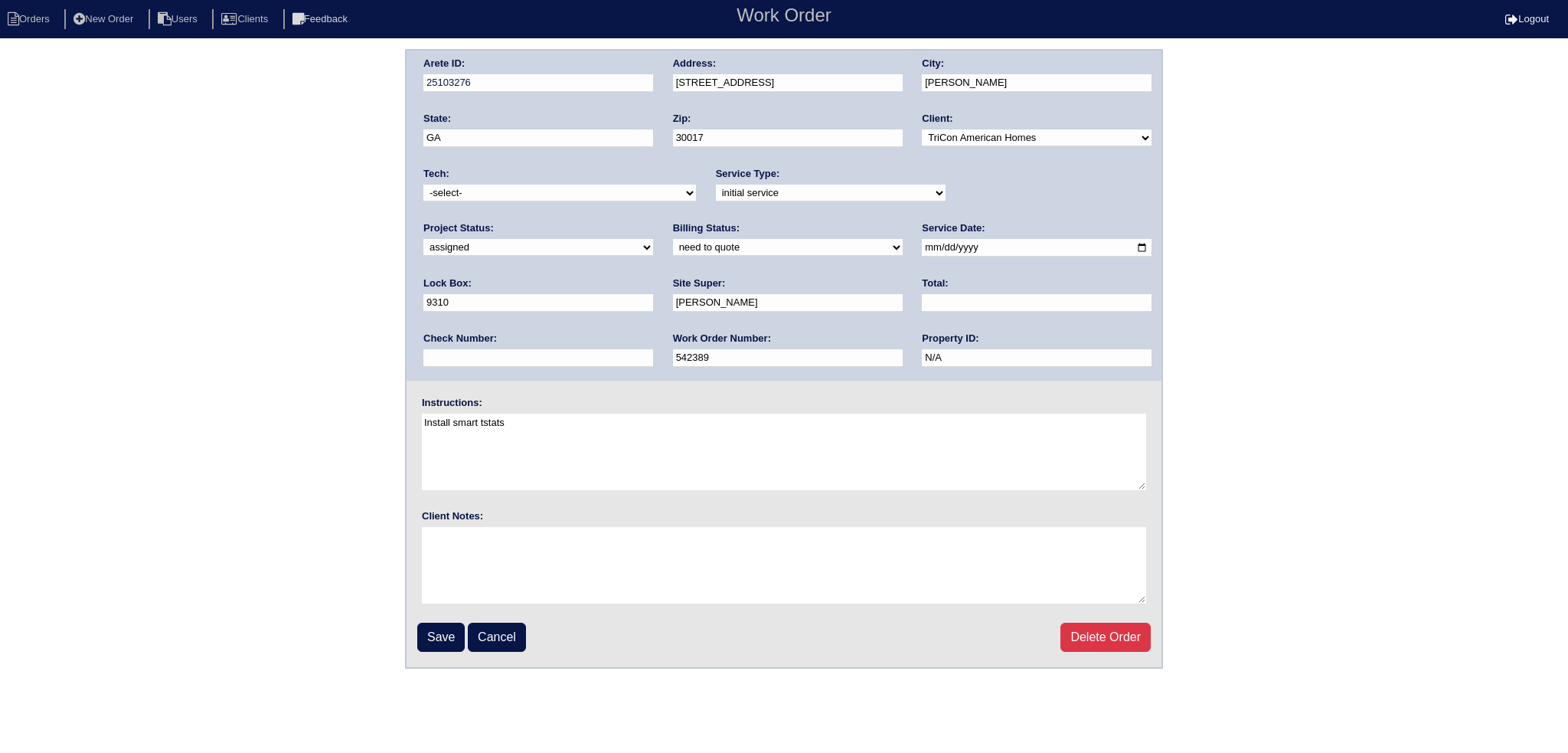
select select "80"
click at [423, 184] on select "-select- [EMAIL_ADDRESS][DOMAIN_NAME] [EMAIL_ADDRESS][DOMAIN_NAME] [EMAIL_ADDRE…" at bounding box center [559, 192] width 273 height 17
click at [922, 245] on input "[DATE]" at bounding box center [1036, 248] width 229 height 18
click at [922, 246] on input "[DATE]" at bounding box center [1036, 248] width 229 height 18
type input "[DATE]"
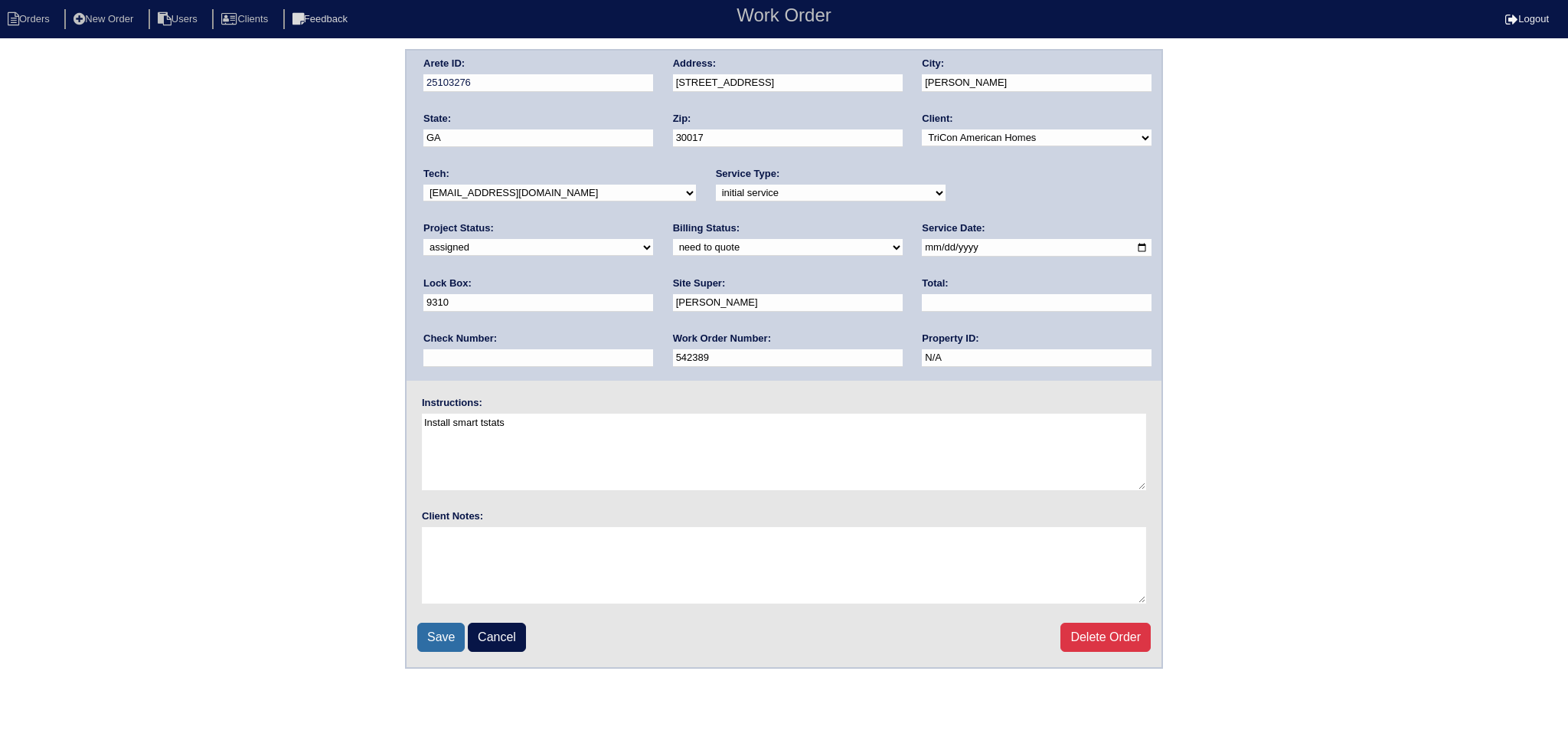
click at [440, 641] on input "Save" at bounding box center [441, 638] width 47 height 30
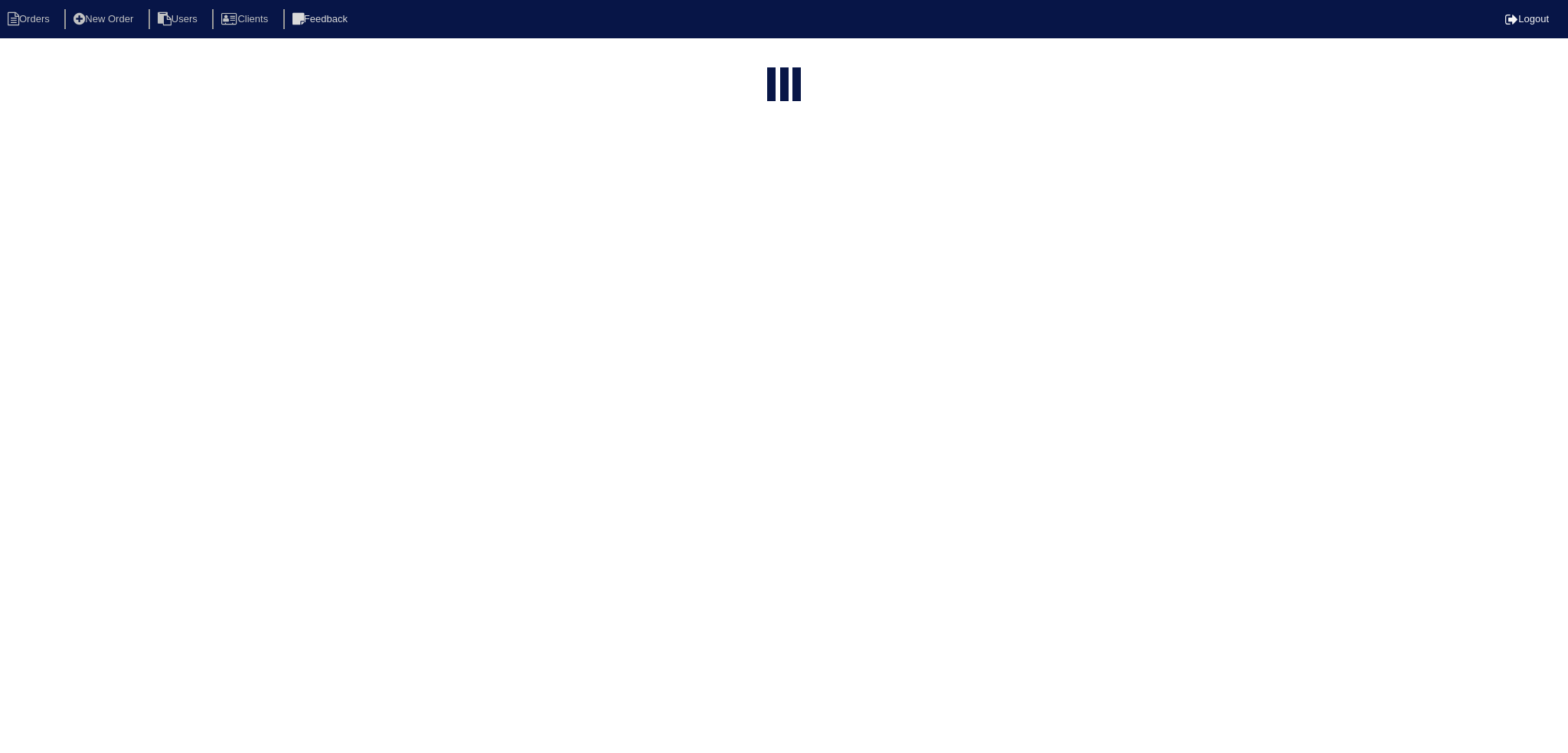
select select "15"
type input "349"
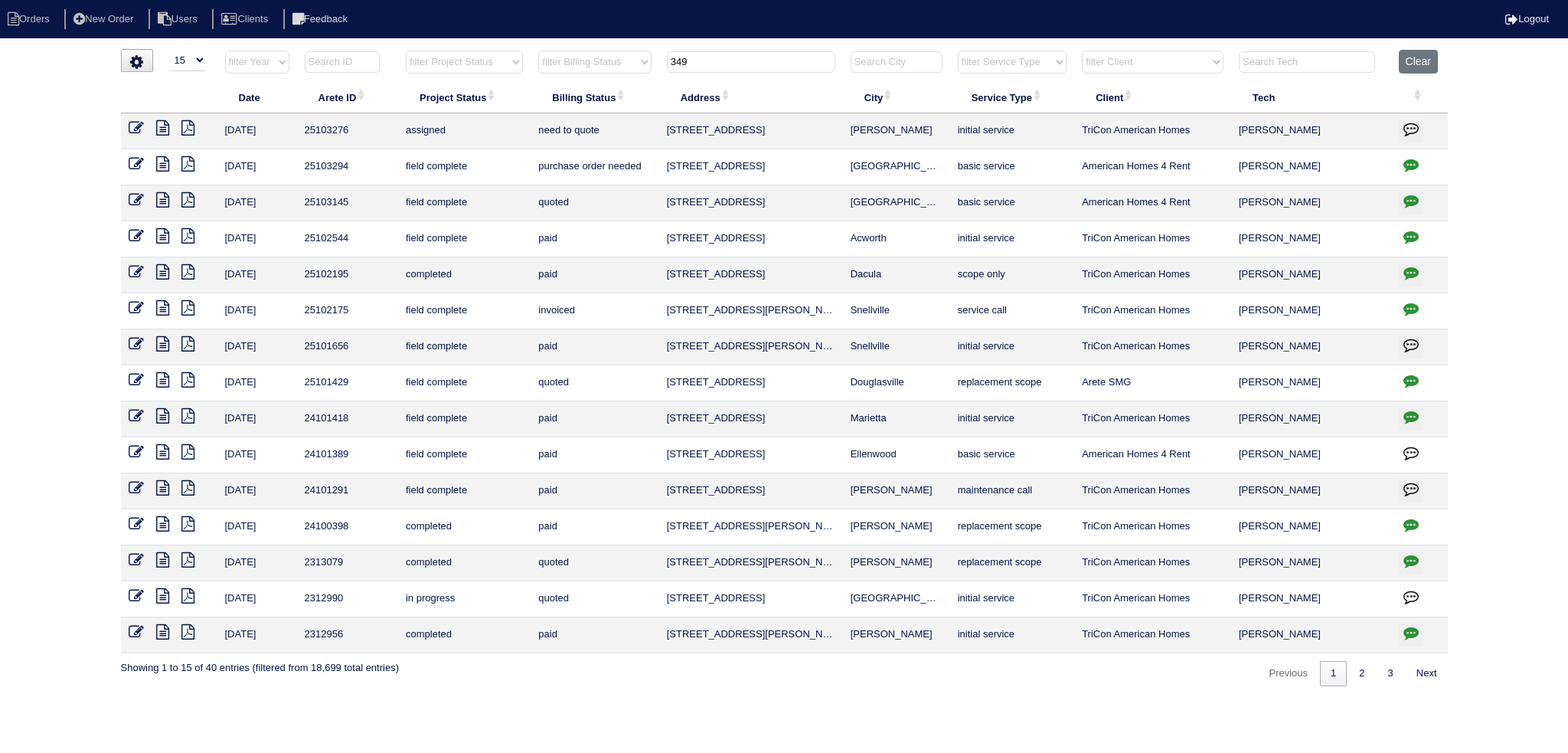
click at [733, 52] on input "349" at bounding box center [751, 62] width 168 height 22
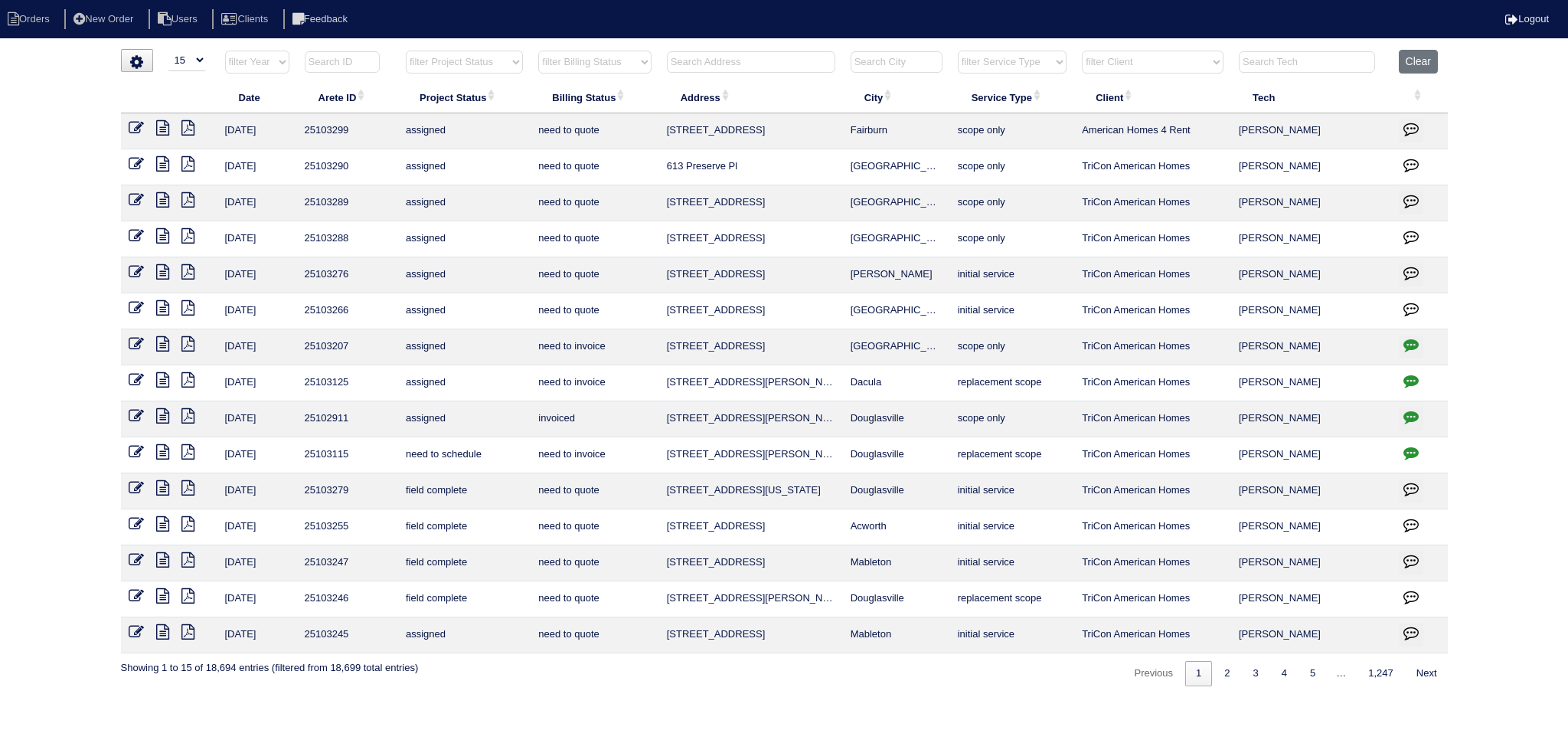
click at [699, 63] on input "text" at bounding box center [751, 62] width 168 height 22
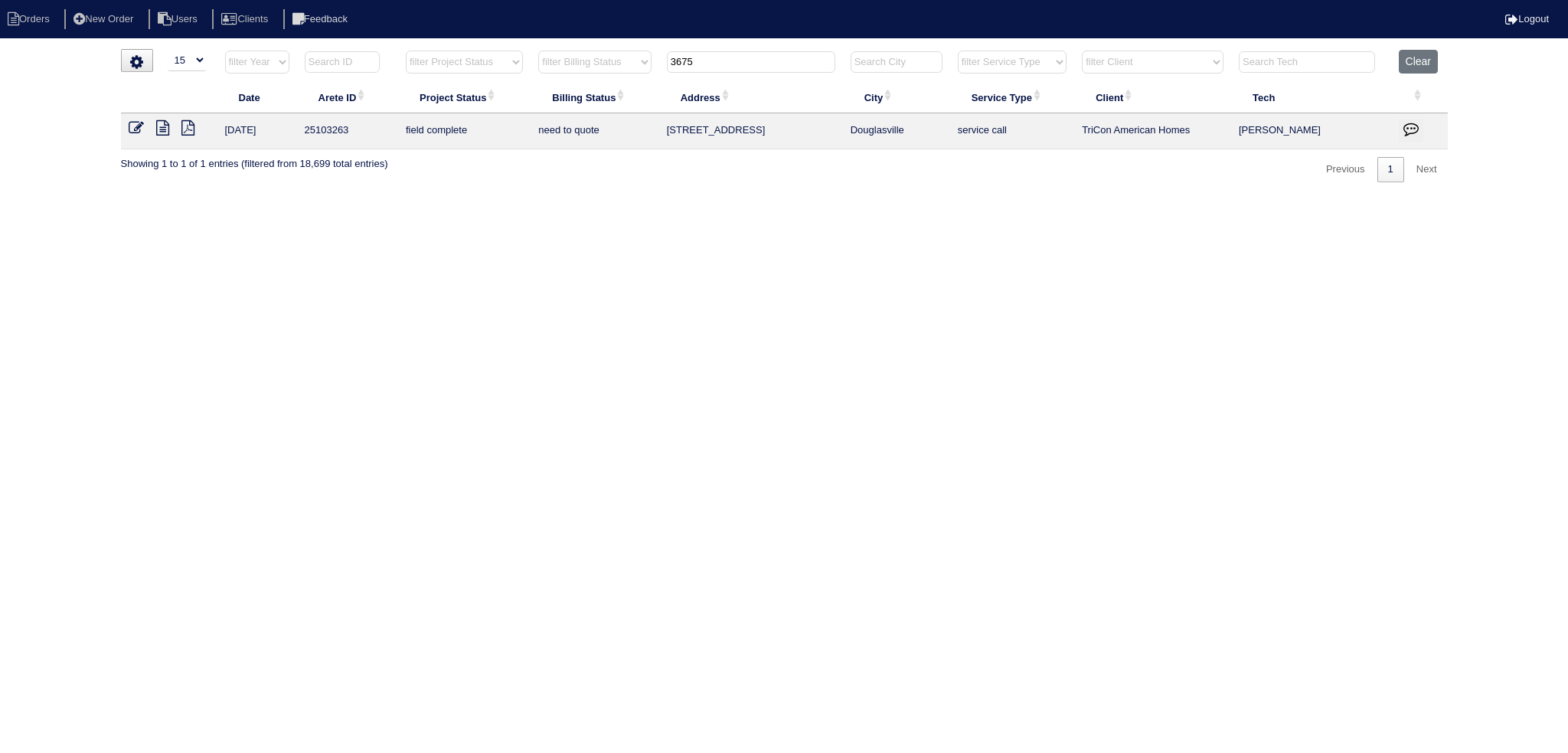
type input "3675"
click at [126, 124] on td at bounding box center [169, 131] width 96 height 36
click at [135, 130] on icon at bounding box center [137, 128] width 16 height 16
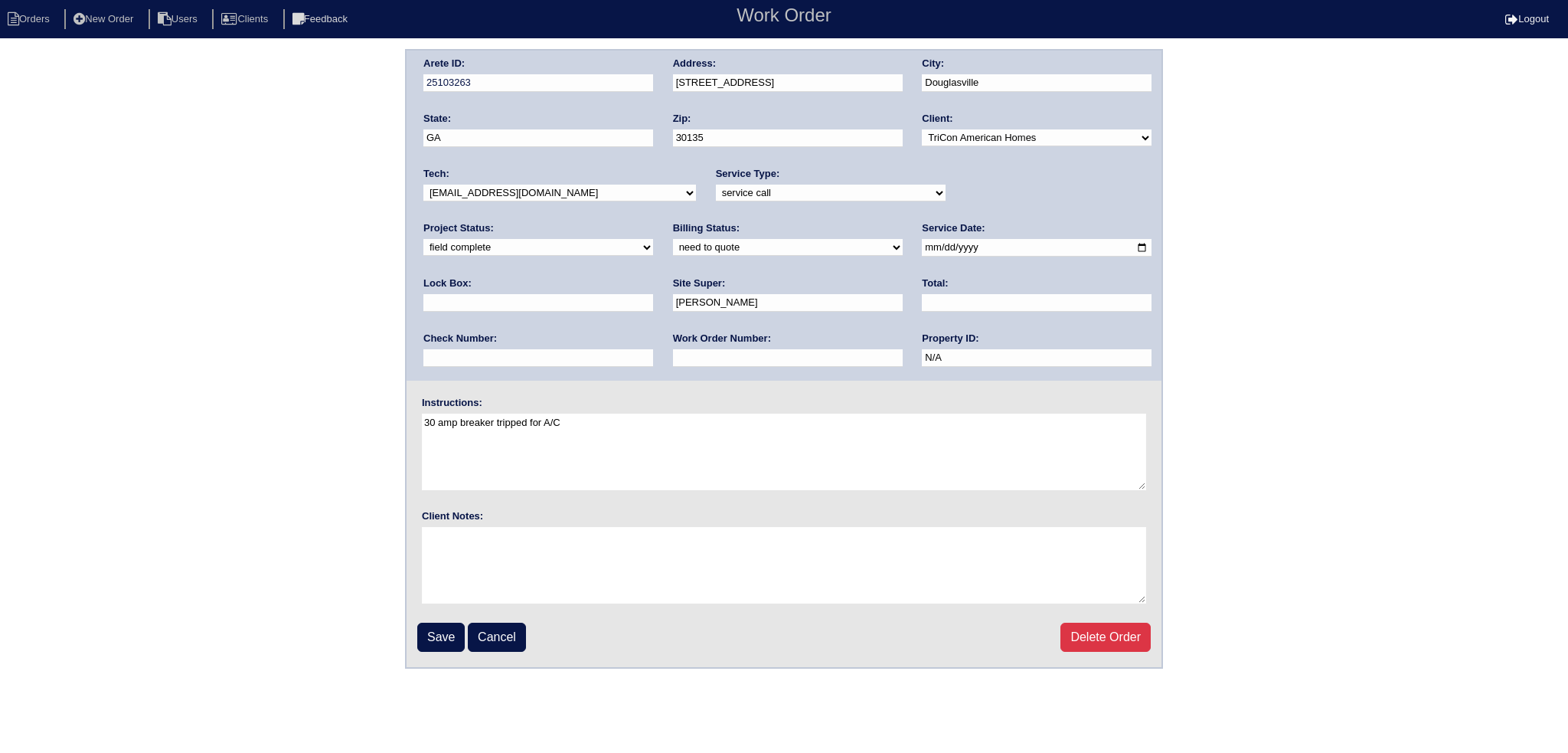
click at [505, 192] on select "-select- aretesmg+backup-tech@gmail.com benjohnholt88@gmail.com callisonhvac@ya…" at bounding box center [559, 192] width 273 height 17
select select "31"
click at [423, 184] on select "-select- aretesmg+backup-tech@gmail.com benjohnholt88@gmail.com callisonhvac@ya…" at bounding box center [559, 192] width 273 height 17
drag, startPoint x: 939, startPoint y: 194, endPoint x: 949, endPoint y: 199, distance: 11.2
click at [654, 239] on select "new order assigned in progress field complete need to schedule admin review arc…" at bounding box center [537, 247] width 229 height 17
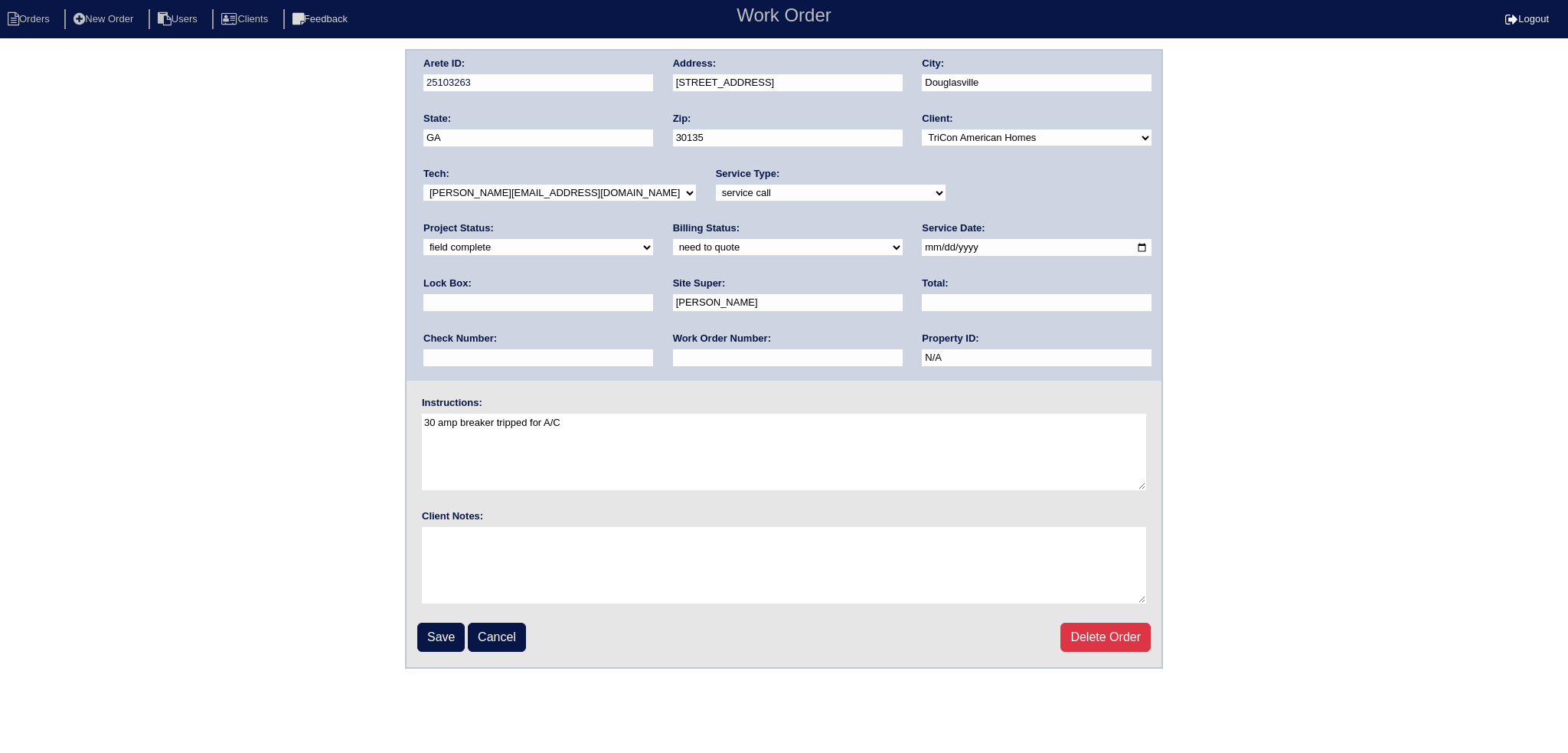
select select "assigned"
click at [654, 239] on select "new order assigned in progress field complete need to schedule admin review arc…" at bounding box center [537, 247] width 229 height 17
drag, startPoint x: 890, startPoint y: 246, endPoint x: 847, endPoint y: 292, distance: 63.0
click at [922, 247] on input "2025-09-05" at bounding box center [1036, 248] width 229 height 18
type input "2025-09-08"
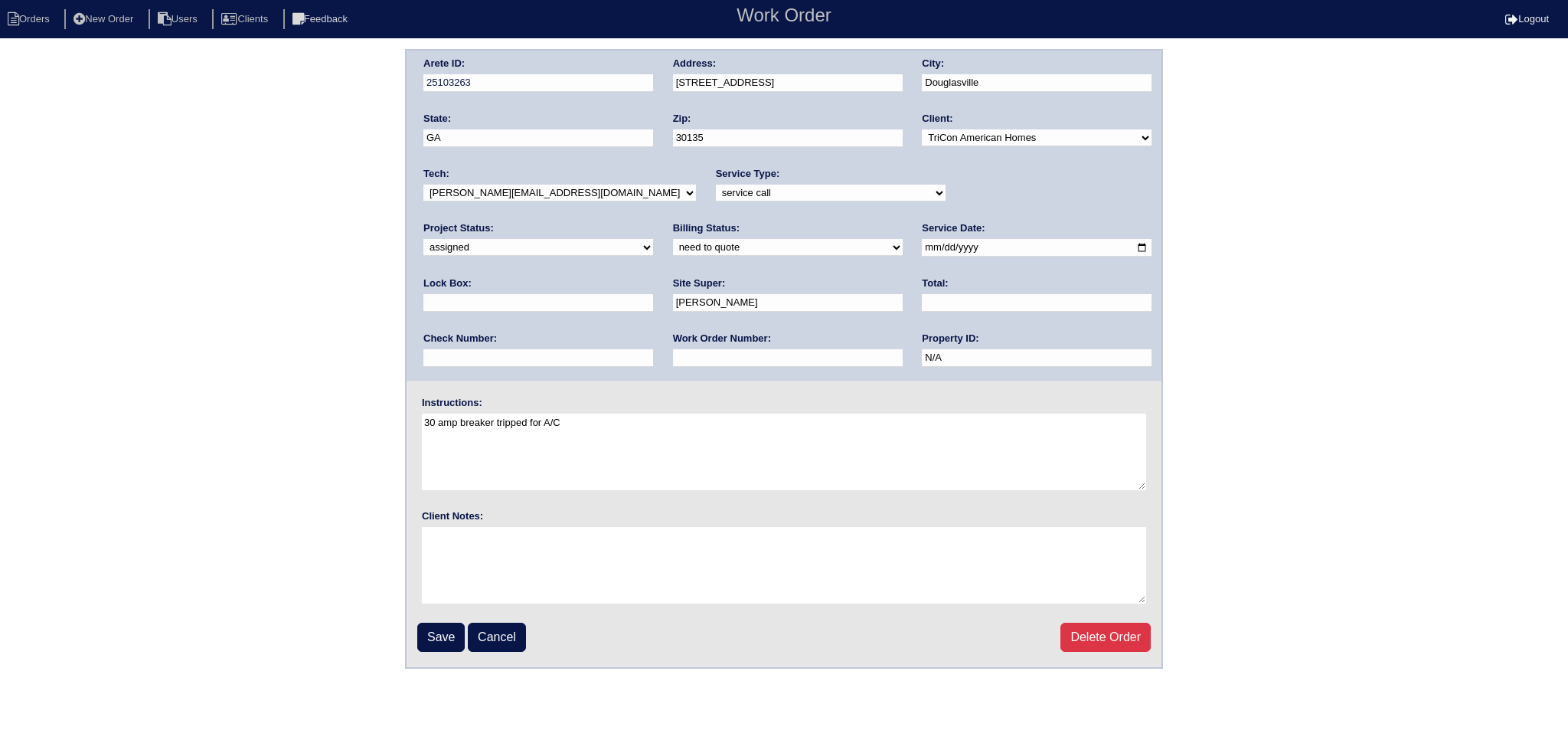
click at [422, 652] on fieldset "Arete ID: 25103263 Address: 3675 Rifflewood Wy City: Douglasville State: GA Zip…" at bounding box center [784, 358] width 755 height 616
click at [429, 637] on input "Save" at bounding box center [441, 638] width 47 height 30
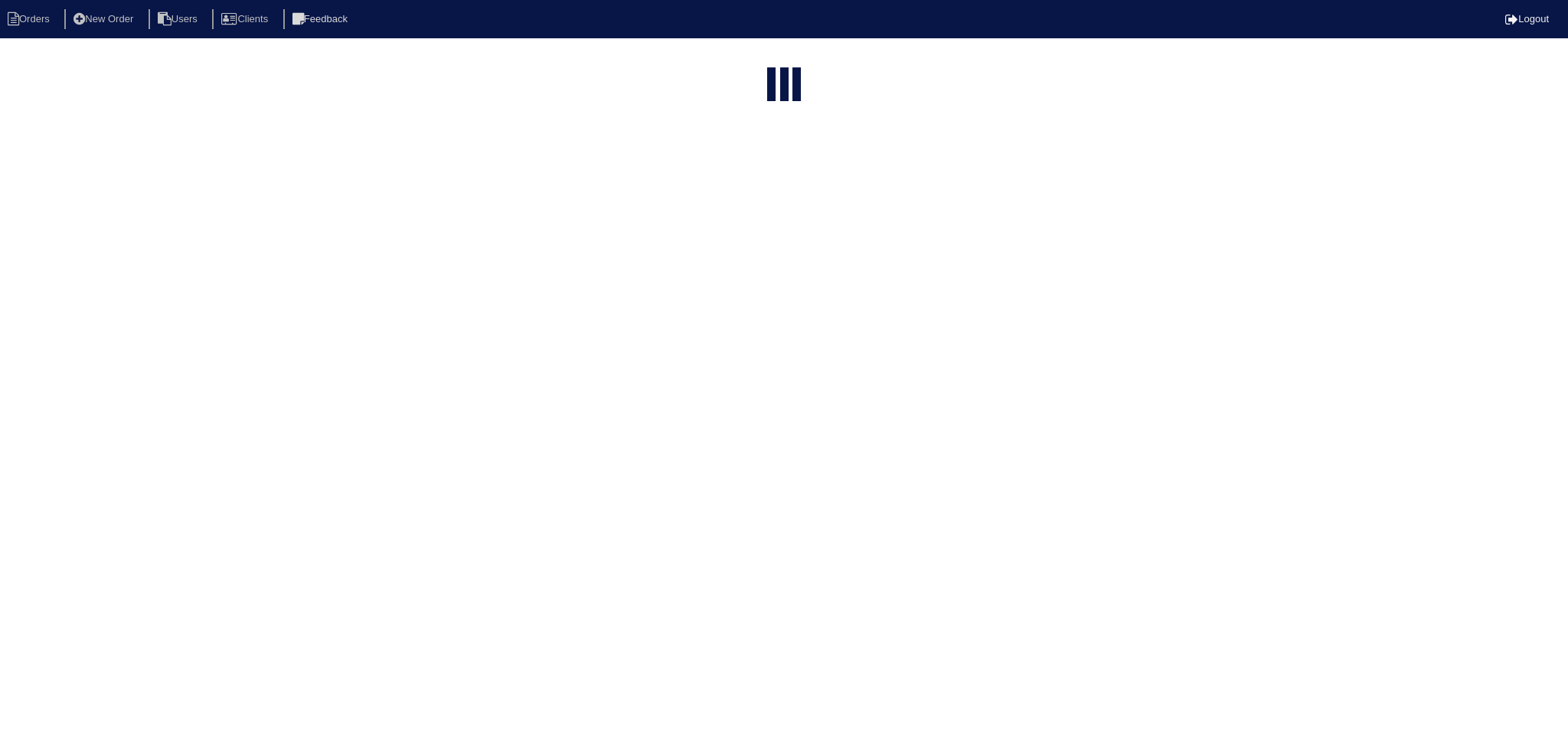
select select "15"
click at [744, 174] on input "3675" at bounding box center [751, 185] width 168 height 22
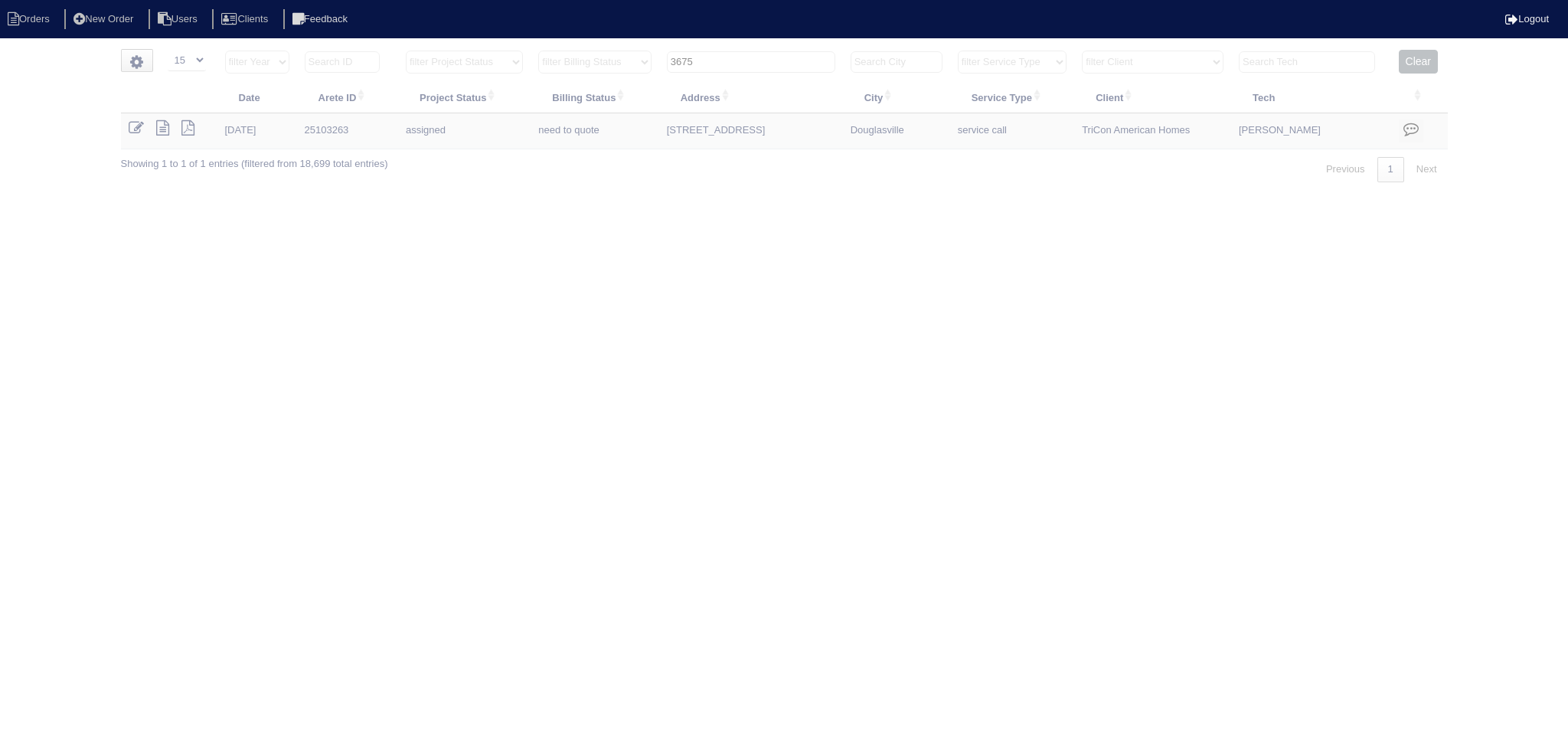
click at [744, 62] on input "3675" at bounding box center [751, 62] width 168 height 22
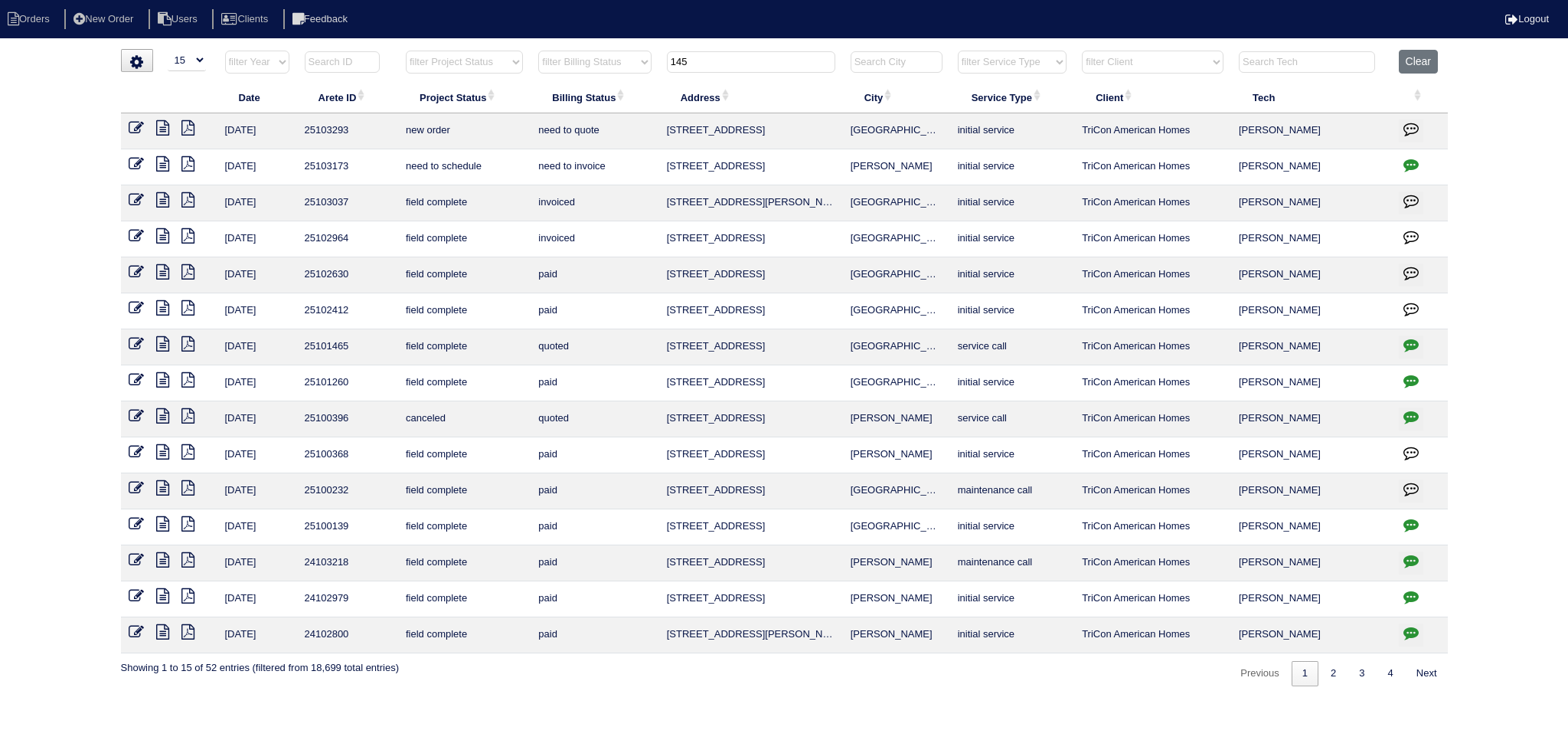
type input "145"
click at [142, 167] on icon at bounding box center [137, 164] width 16 height 16
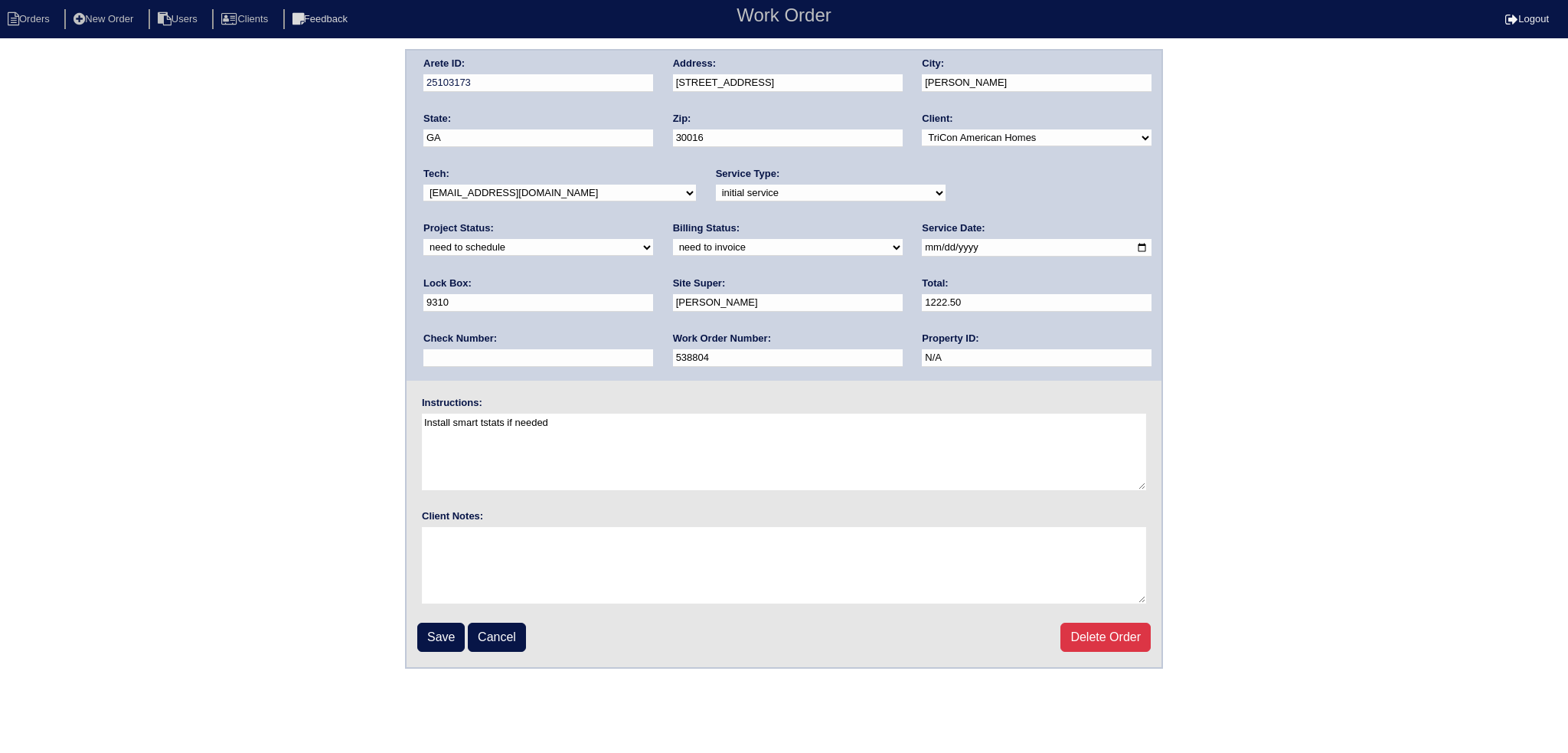
drag, startPoint x: 1044, startPoint y: 177, endPoint x: 1008, endPoint y: 207, distance: 46.9
click at [654, 221] on div "Project Status: new order assigned in progress field complete need to schedule …" at bounding box center [537, 242] width 229 height 42
select select "assigned"
click at [654, 239] on select "new order assigned in progress field complete need to schedule admin review arc…" at bounding box center [537, 247] width 229 height 17
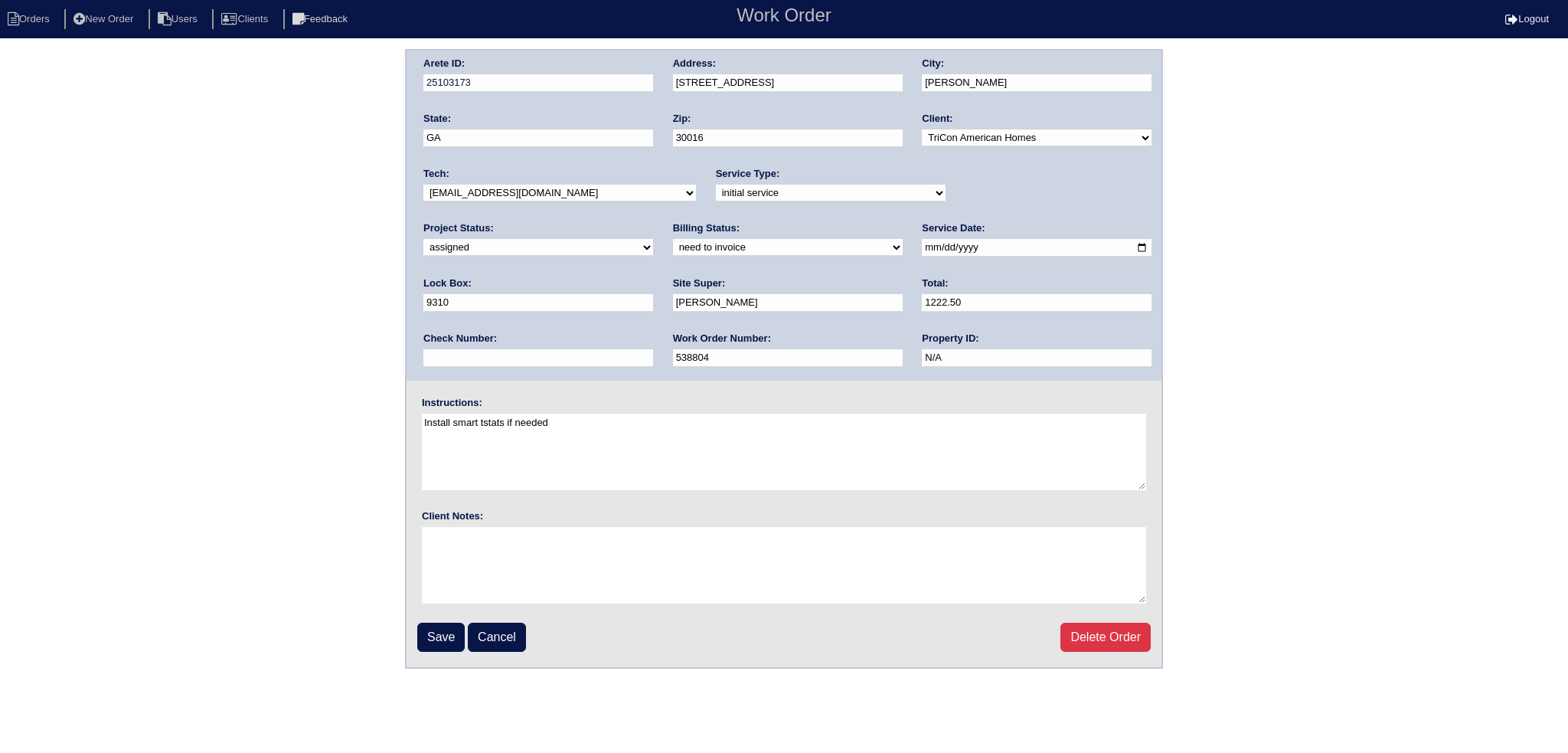
click at [922, 241] on input "2025-09-05" at bounding box center [1036, 248] width 229 height 18
type input "2025-09-08"
click at [561, 180] on div "Tech: -select- aretesmg+backup-tech@gmail.com benjohnholt88@gmail.com callisonh…" at bounding box center [559, 188] width 273 height 42
drag, startPoint x: 561, startPoint y: 186, endPoint x: 557, endPoint y: 197, distance: 11.7
click at [561, 187] on select "-select- aretesmg+backup-tech@gmail.com benjohnholt88@gmail.com callisonhvac@ya…" at bounding box center [559, 192] width 273 height 17
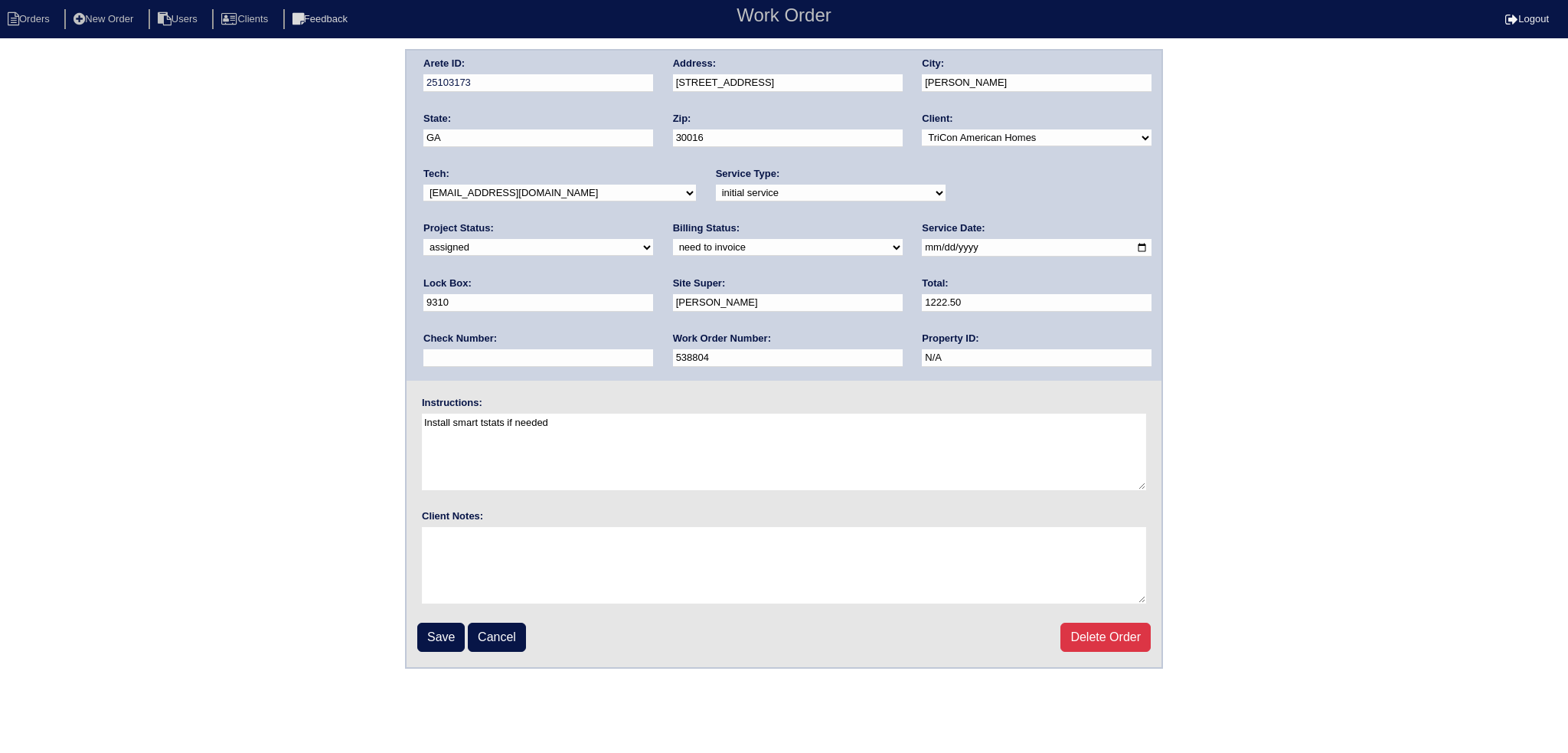
select select "31"
click at [423, 184] on select "-select- aretesmg+backup-tech@gmail.com benjohnholt88@gmail.com callisonhvac@ya…" at bounding box center [559, 192] width 273 height 17
click at [445, 624] on input "Save" at bounding box center [441, 638] width 47 height 30
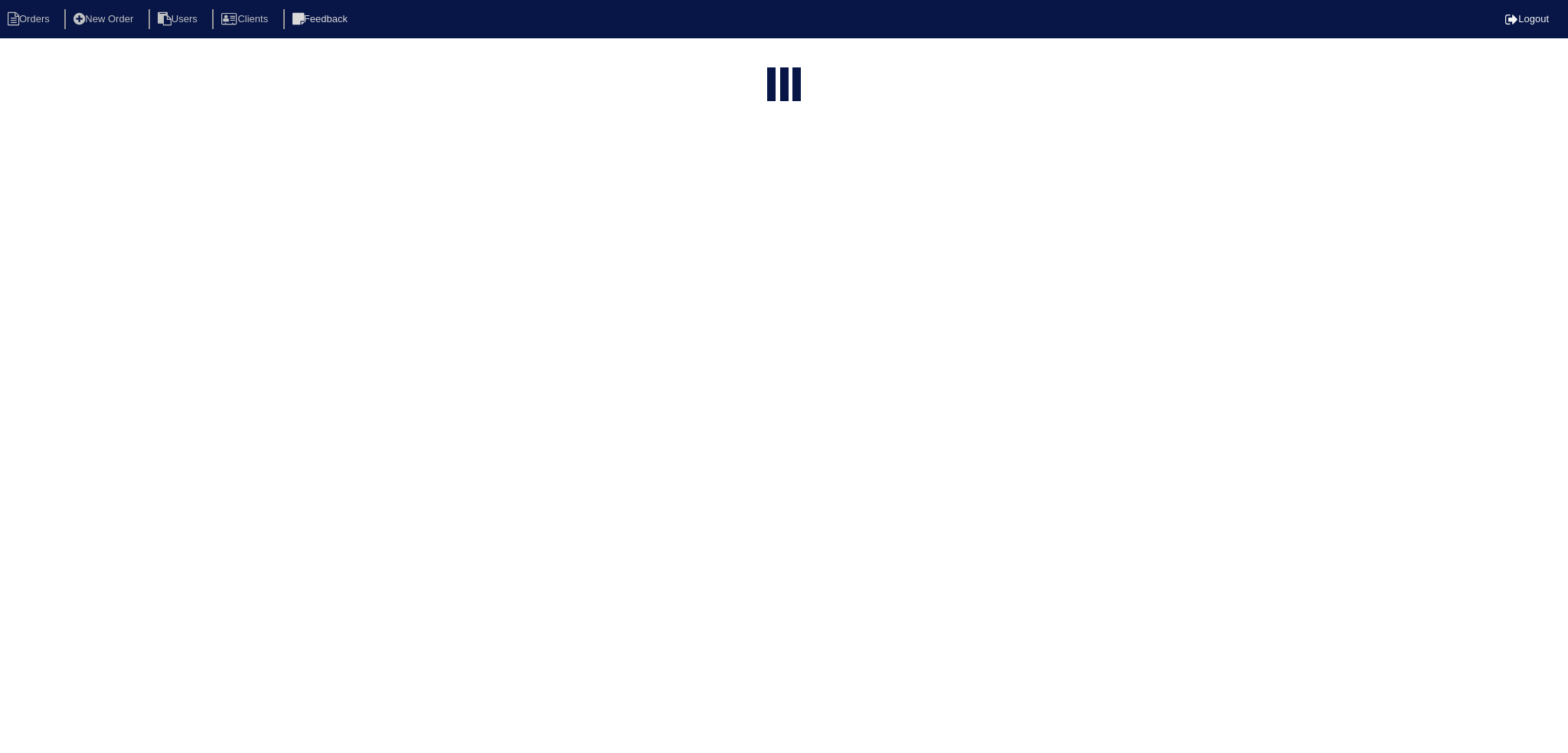
select select "15"
type input "145"
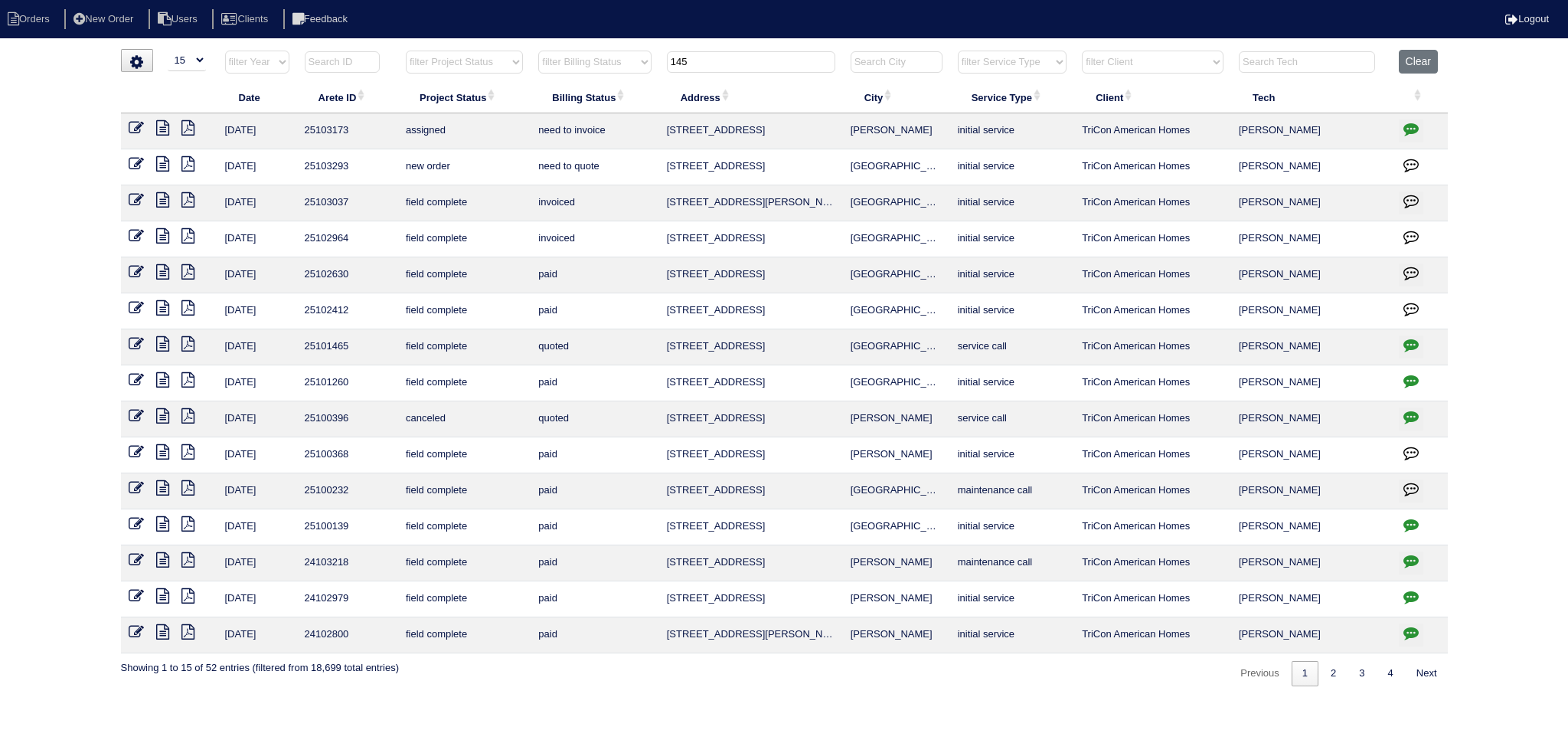
click at [717, 54] on input "145" at bounding box center [751, 62] width 168 height 22
click at [720, 53] on input "145" at bounding box center [751, 62] width 168 height 22
click at [721, 52] on input "145" at bounding box center [751, 62] width 168 height 22
click at [717, 57] on input "145" at bounding box center [751, 62] width 168 height 22
click at [716, 57] on input "145" at bounding box center [751, 62] width 168 height 22
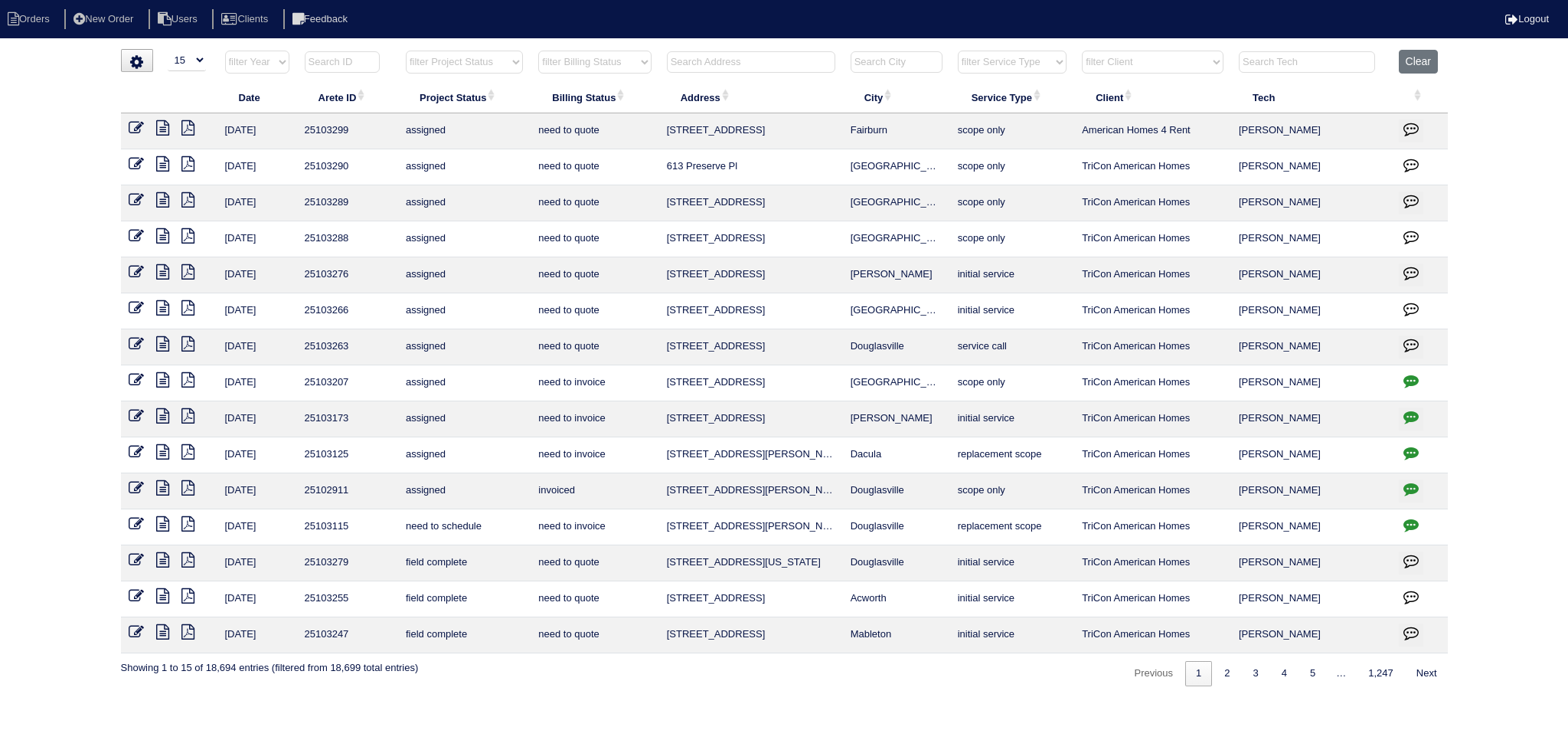
click at [709, 60] on input "text" at bounding box center [751, 62] width 168 height 22
click at [766, 67] on input "text" at bounding box center [751, 62] width 168 height 22
click at [768, 67] on input "text" at bounding box center [751, 62] width 168 height 22
click at [768, 60] on input "text" at bounding box center [751, 62] width 168 height 22
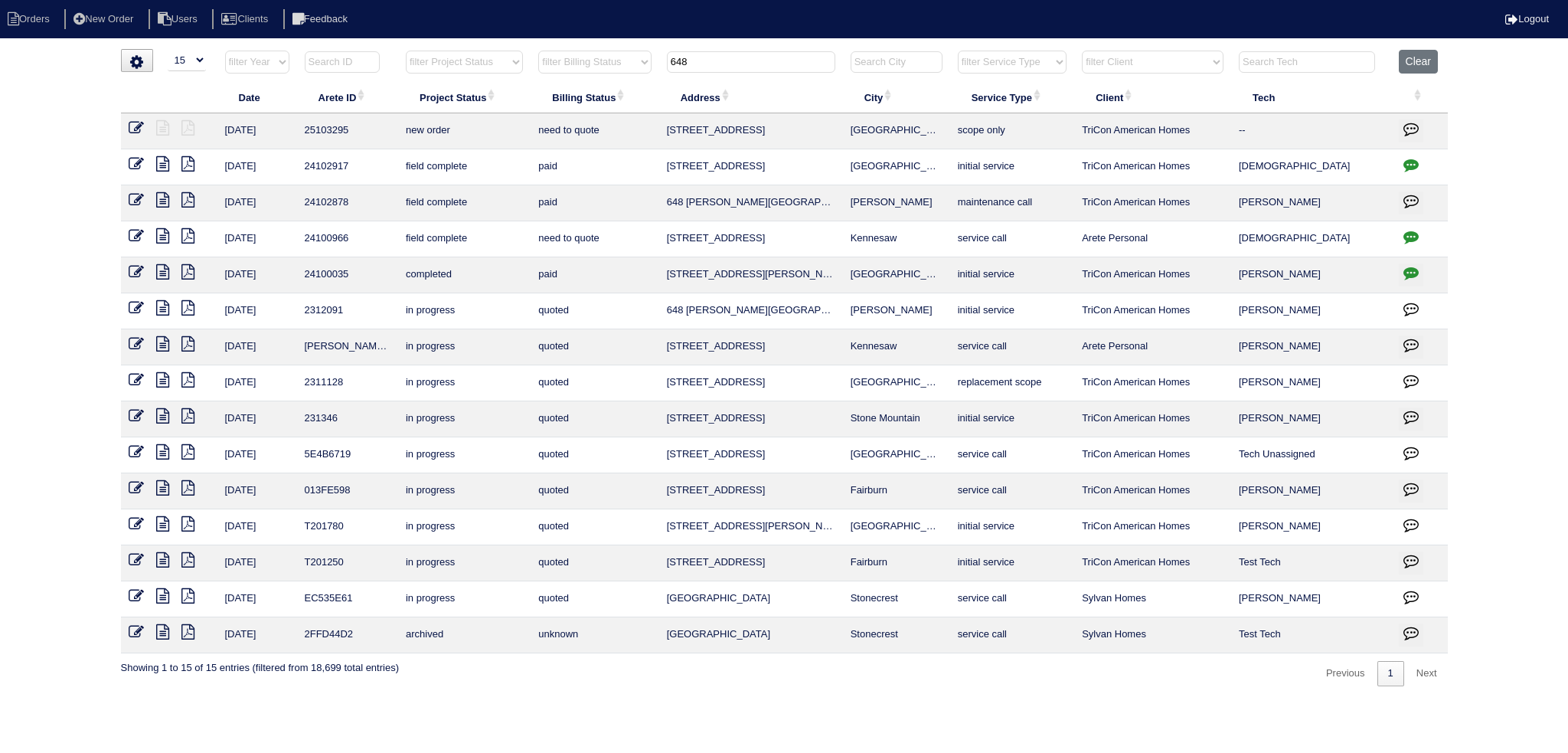
type input "648"
click at [129, 130] on icon at bounding box center [137, 128] width 16 height 16
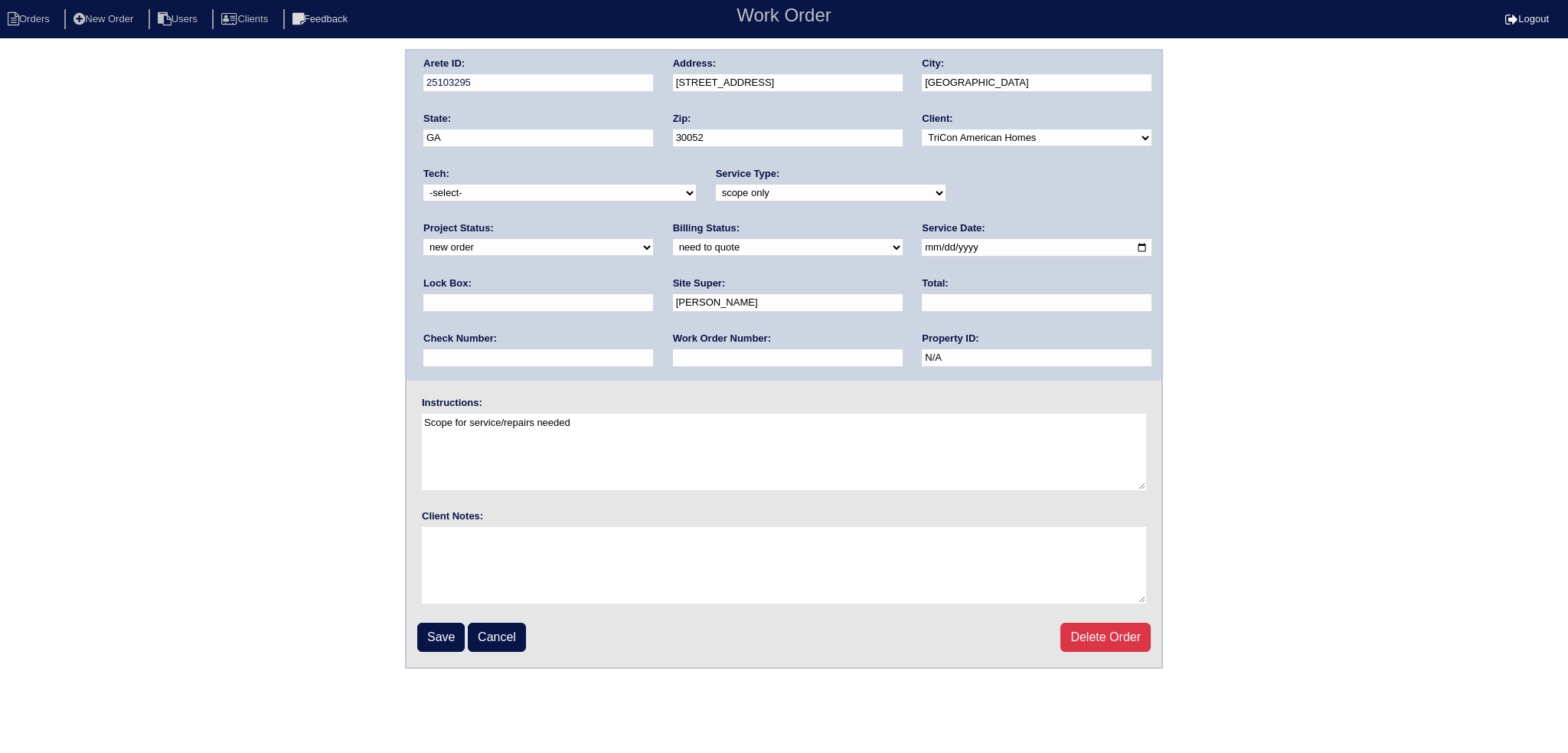
click at [654, 239] on select "new order assigned in progress field complete need to schedule admin review arc…" at bounding box center [537, 247] width 229 height 17
select select "assigned"
click at [654, 239] on select "new order assigned in progress field complete need to schedule admin review arc…" at bounding box center [537, 247] width 229 height 17
click at [922, 247] on input "[DATE]" at bounding box center [1036, 248] width 229 height 18
type input "[DATE]"
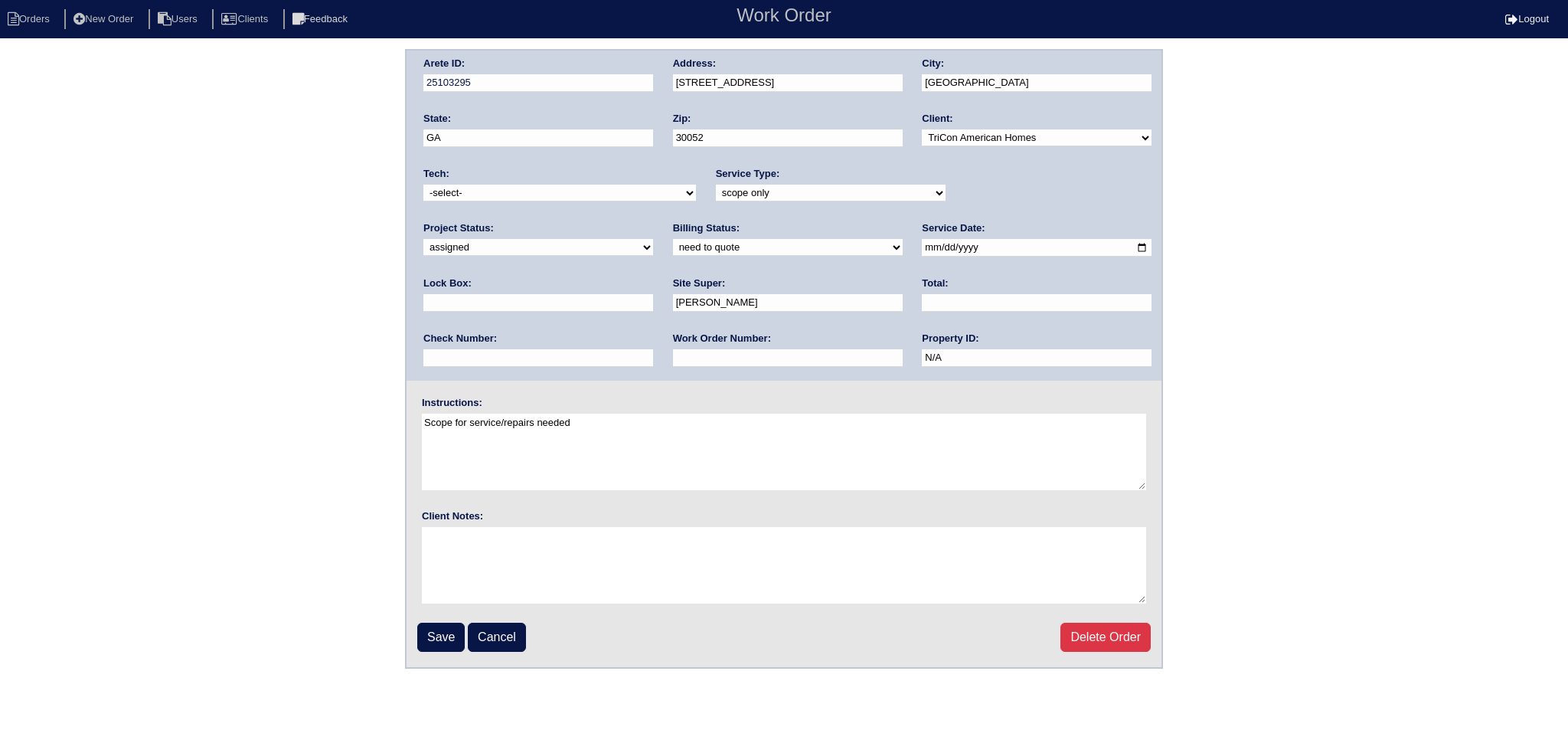
click at [536, 176] on div "Tech: -select- [EMAIL_ADDRESS][DOMAIN_NAME] [EMAIL_ADDRESS][DOMAIN_NAME] [EMAIL…" at bounding box center [559, 188] width 273 height 42
click at [533, 191] on select "-select- [EMAIL_ADDRESS][DOMAIN_NAME] [EMAIL_ADDRESS][DOMAIN_NAME] [EMAIL_ADDRE…" at bounding box center [559, 192] width 273 height 17
select select "36"
click at [423, 184] on select "-select- [EMAIL_ADDRESS][DOMAIN_NAME] [EMAIL_ADDRESS][DOMAIN_NAME] [EMAIL_ADDRE…" at bounding box center [559, 192] width 273 height 17
drag, startPoint x: 431, startPoint y: 620, endPoint x: 432, endPoint y: 628, distance: 8.1
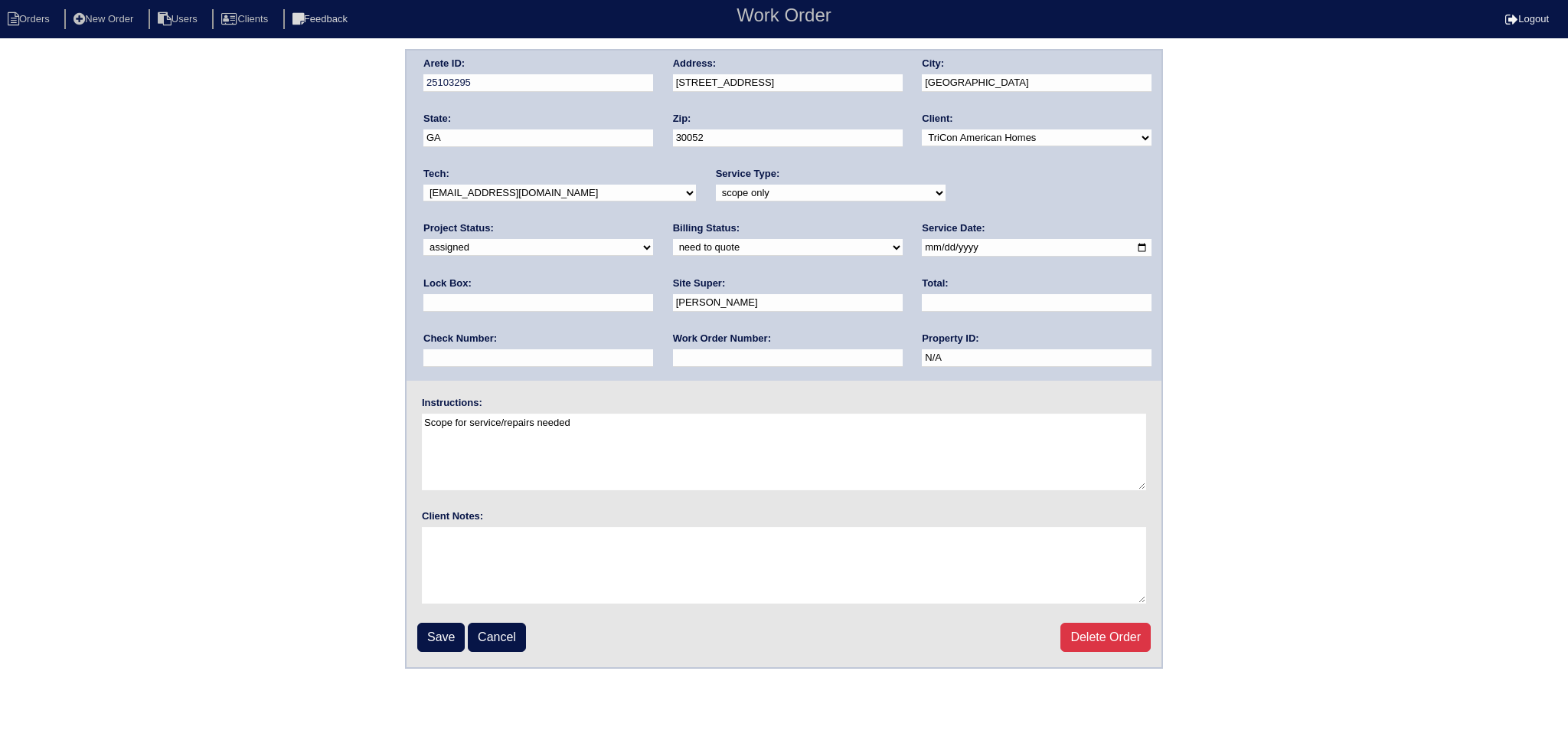
click at [431, 623] on input "Save" at bounding box center [441, 638] width 47 height 30
click at [432, 633] on div "Save Cancel Delete Order" at bounding box center [784, 638] width 733 height 30
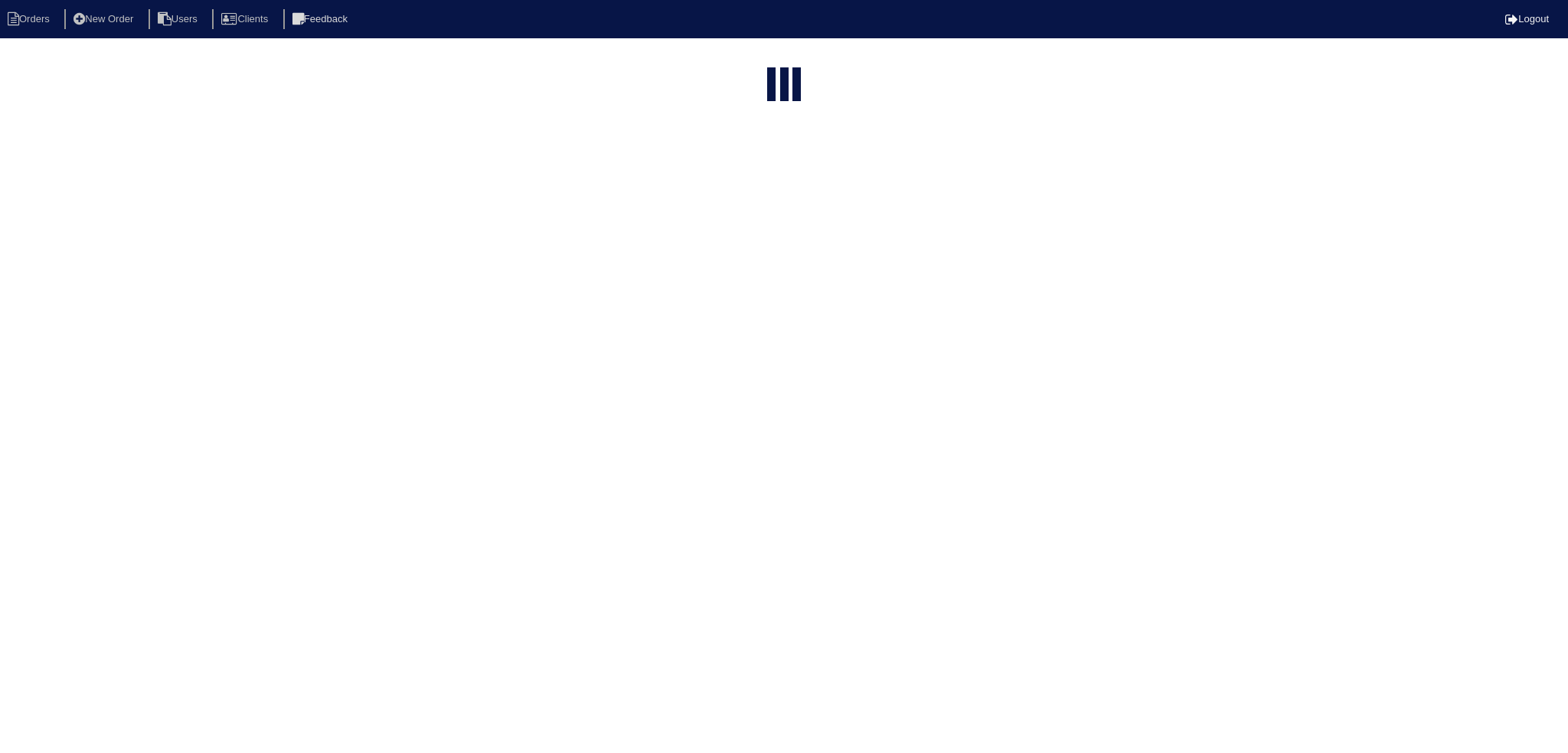
select select "15"
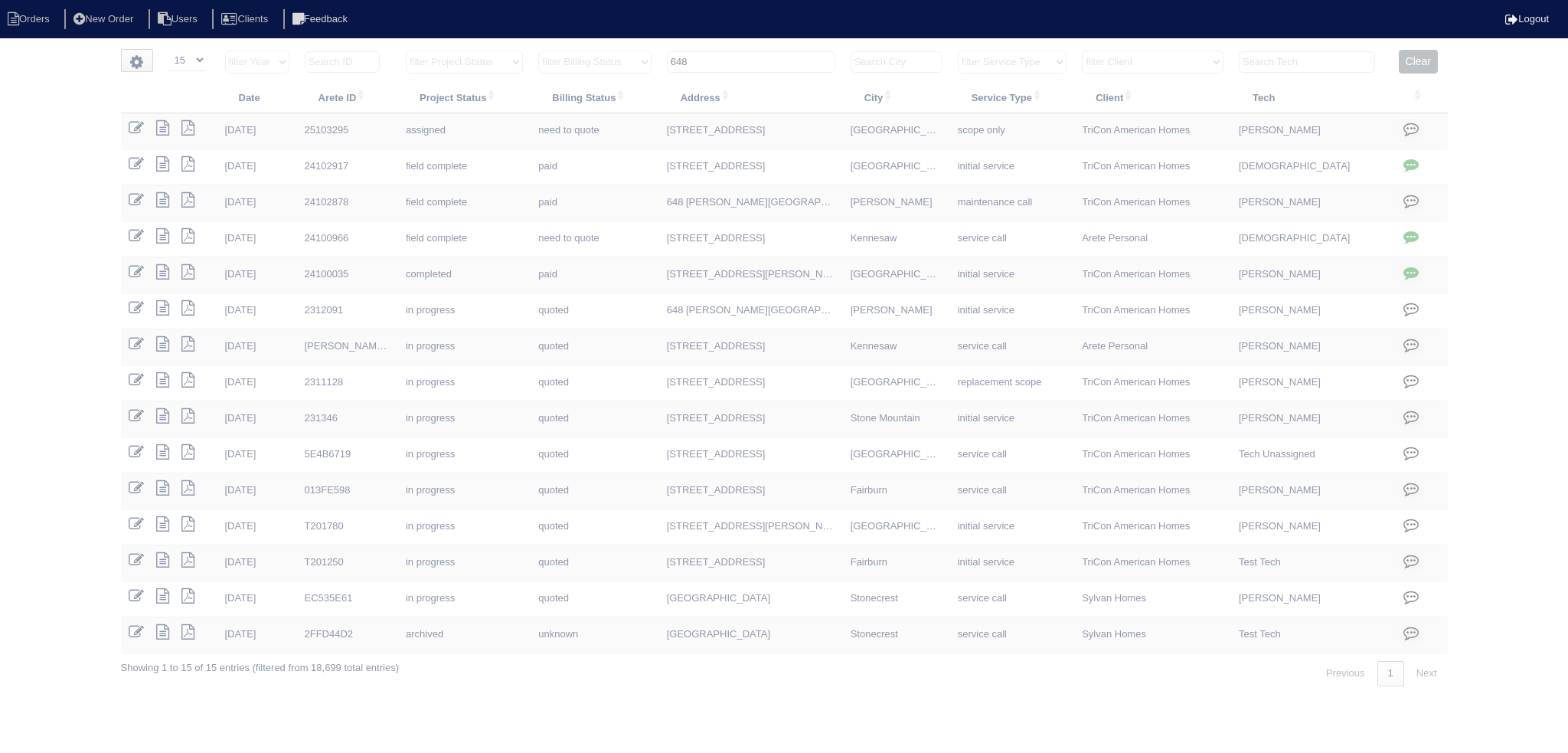
click at [750, 67] on input "648" at bounding box center [751, 62] width 168 height 22
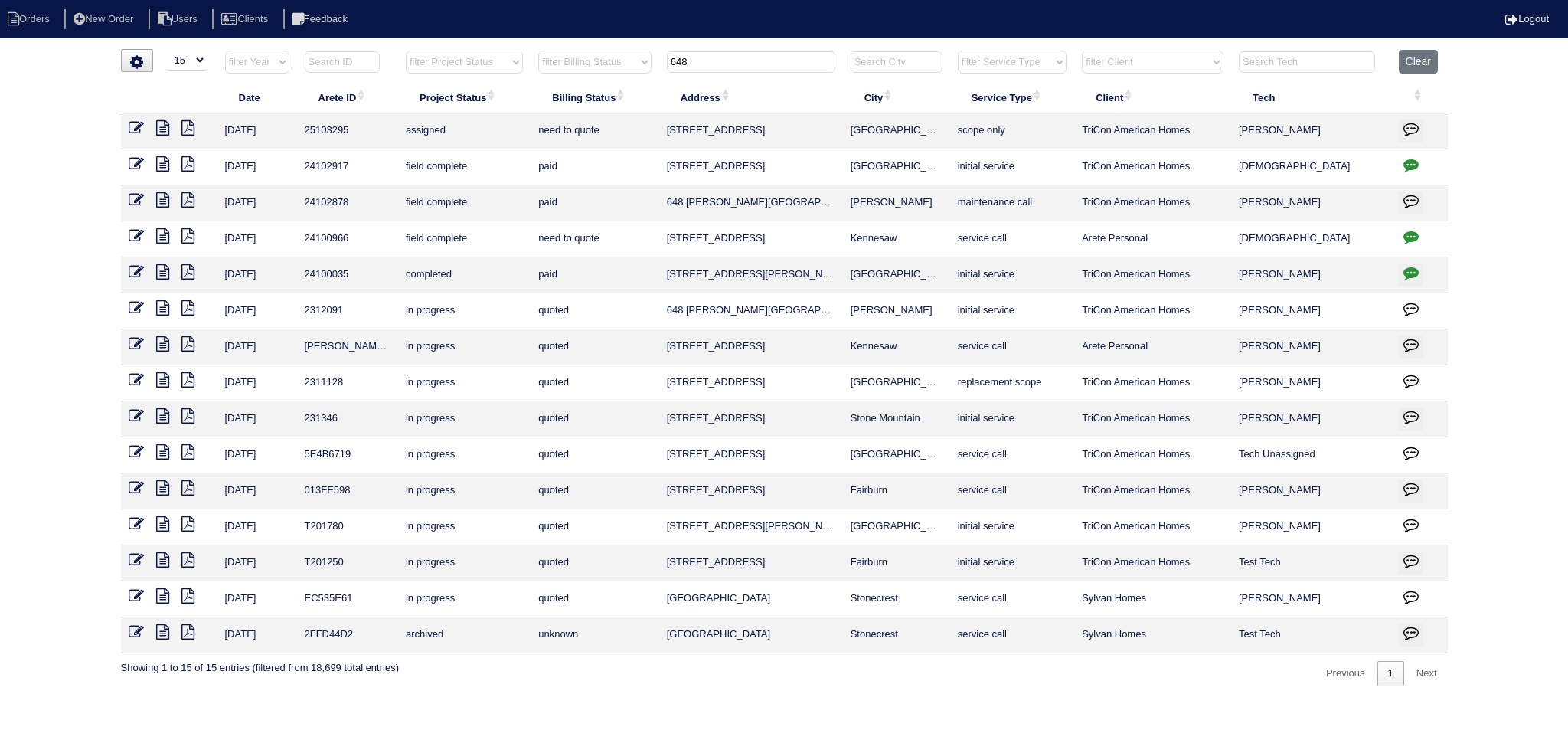
click at [750, 64] on input "648" at bounding box center [751, 62] width 168 height 22
click at [755, 64] on input "648" at bounding box center [751, 62] width 168 height 22
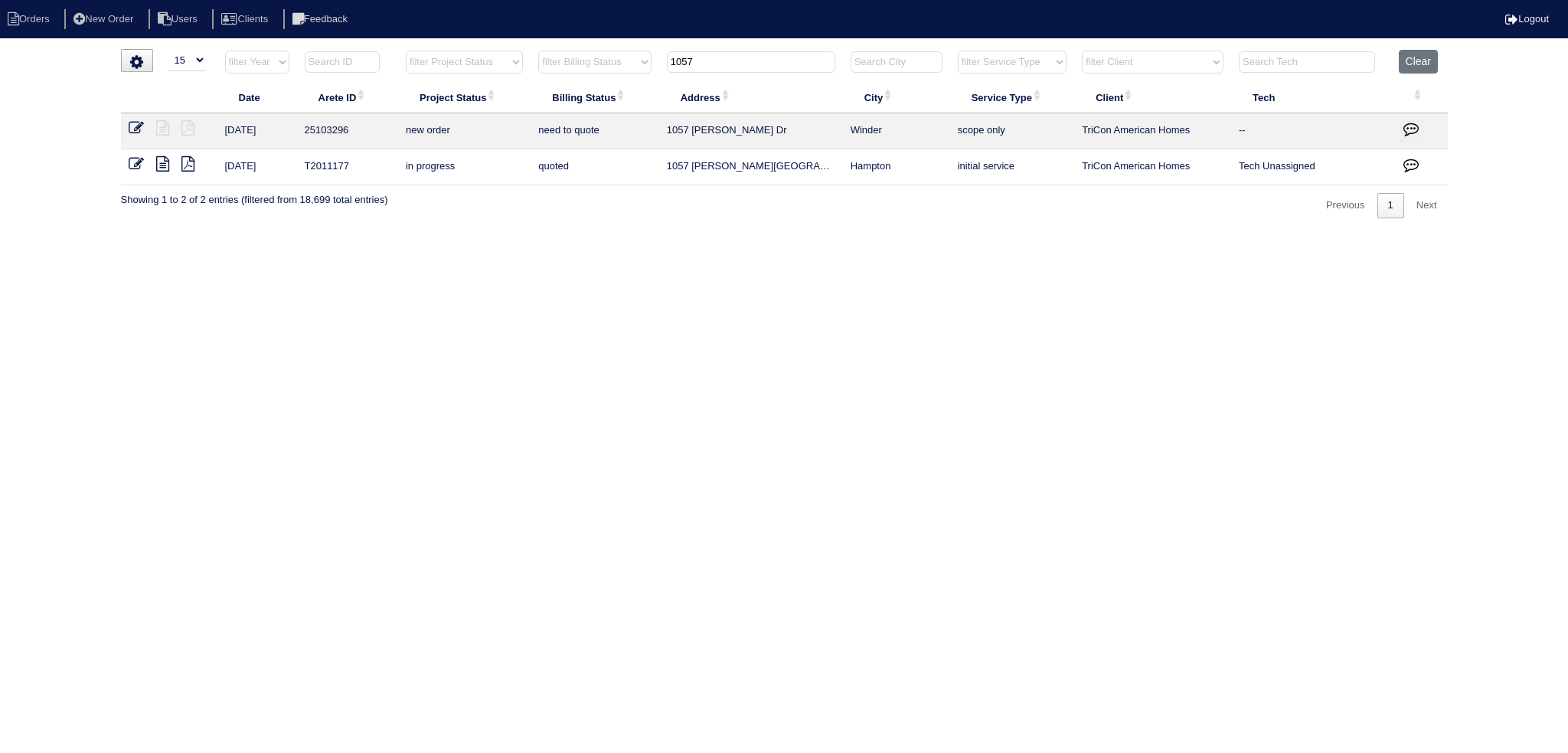
type input "1057"
click at [138, 132] on icon at bounding box center [137, 128] width 16 height 16
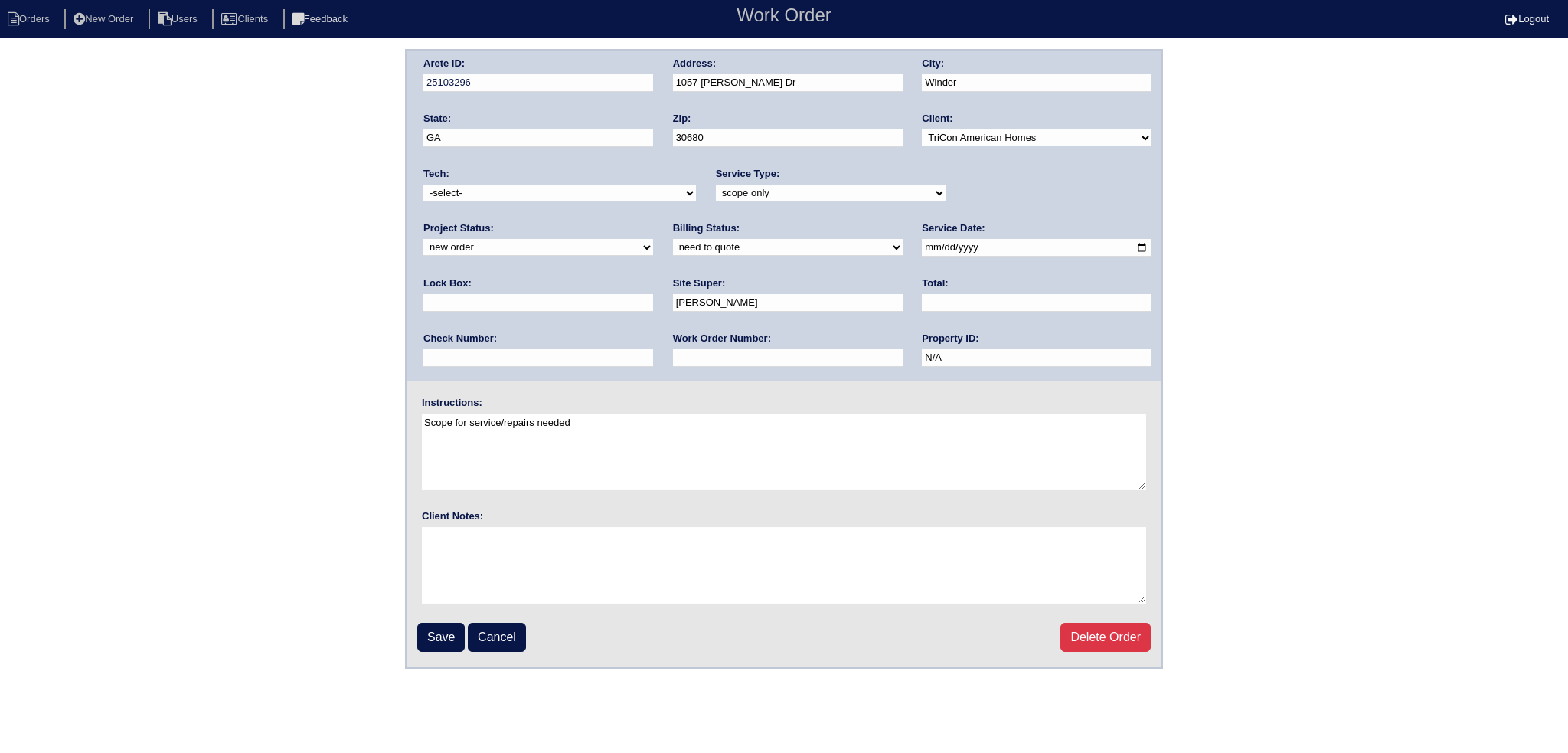
drag, startPoint x: 995, startPoint y: 188, endPoint x: 995, endPoint y: 199, distance: 11.0
click at [654, 239] on select "new order assigned in progress field complete need to schedule admin review arc…" at bounding box center [537, 247] width 229 height 17
select select "assigned"
click at [654, 239] on select "new order assigned in progress field complete need to schedule admin review arc…" at bounding box center [537, 247] width 229 height 17
click at [922, 244] on input "[DATE]" at bounding box center [1036, 248] width 229 height 18
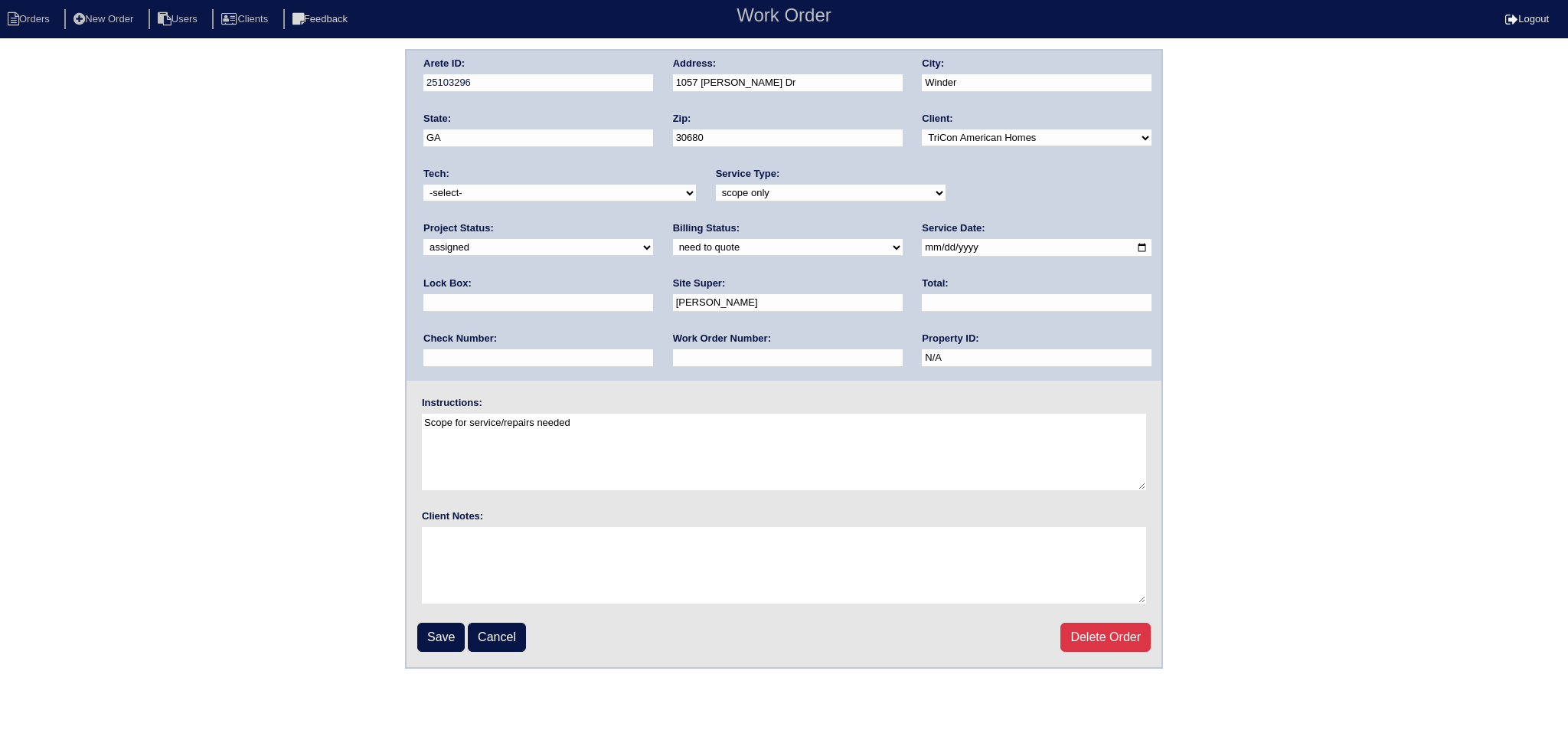
type input "[DATE]"
click at [597, 199] on select "-select- [EMAIL_ADDRESS][DOMAIN_NAME] [EMAIL_ADDRESS][DOMAIN_NAME] [EMAIL_ADDRE…" at bounding box center [559, 192] width 273 height 17
select select "36"
click at [423, 184] on select "-select- [EMAIL_ADDRESS][DOMAIN_NAME] [EMAIL_ADDRESS][DOMAIN_NAME] [EMAIL_ADDRE…" at bounding box center [559, 192] width 273 height 17
click at [922, 245] on input "[DATE]" at bounding box center [1036, 248] width 229 height 18
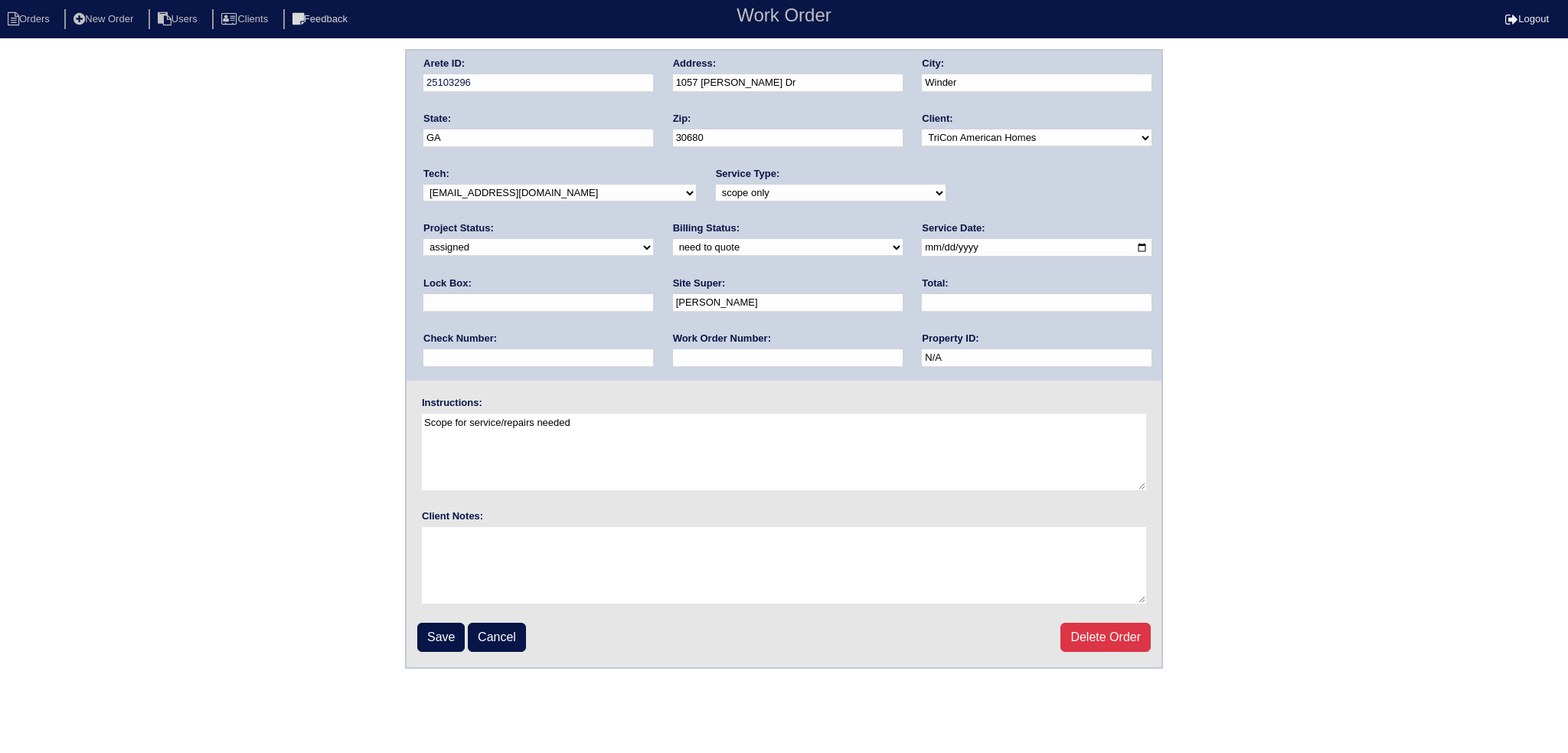
click at [922, 243] on input "[DATE]" at bounding box center [1036, 248] width 229 height 18
click at [945, 344] on div "Arete ID: 25103296 Address: [STREET_ADDRESS][PERSON_NAME] City: Winder State: […" at bounding box center [784, 215] width 755 height 330
click at [438, 637] on input "Save" at bounding box center [441, 638] width 47 height 30
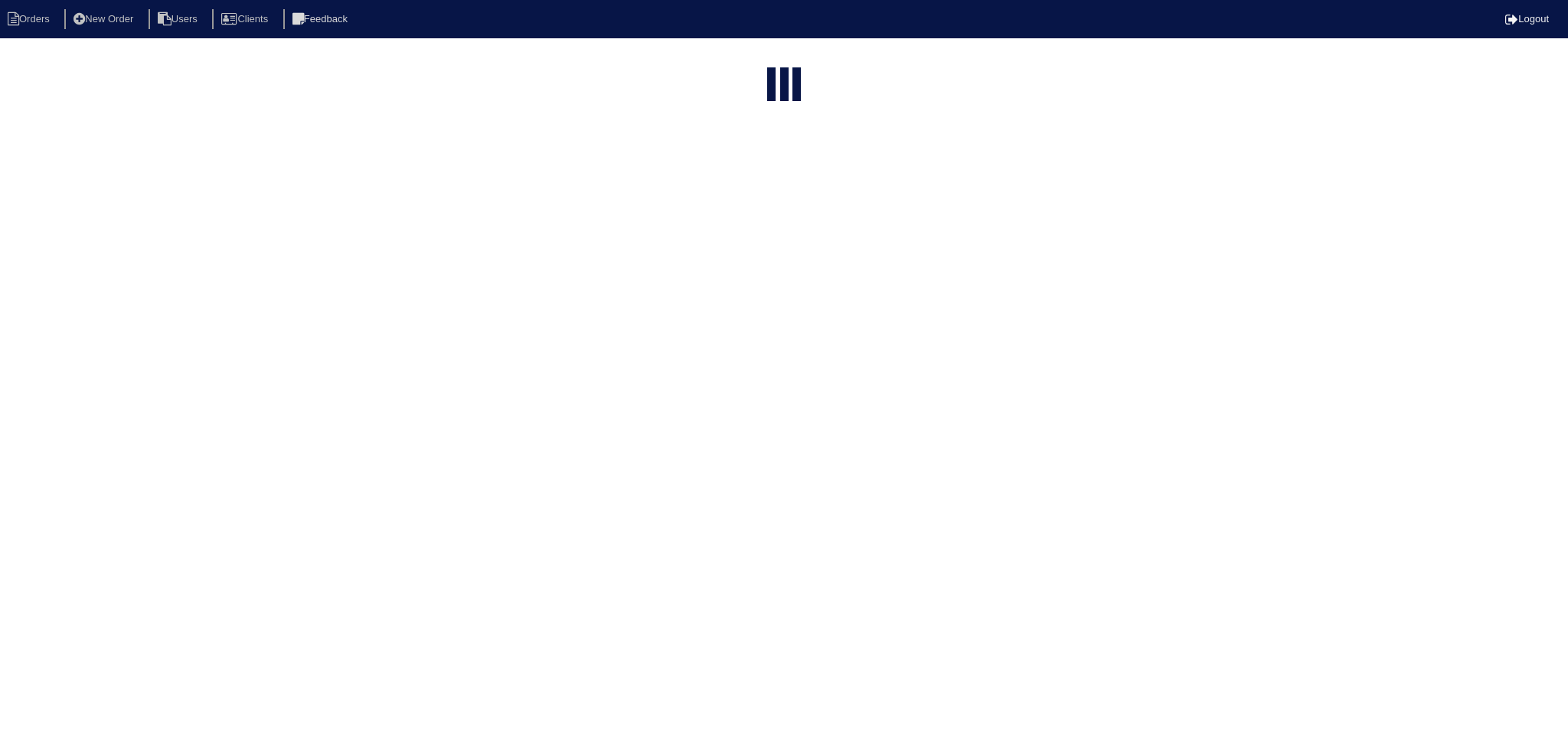
select select "15"
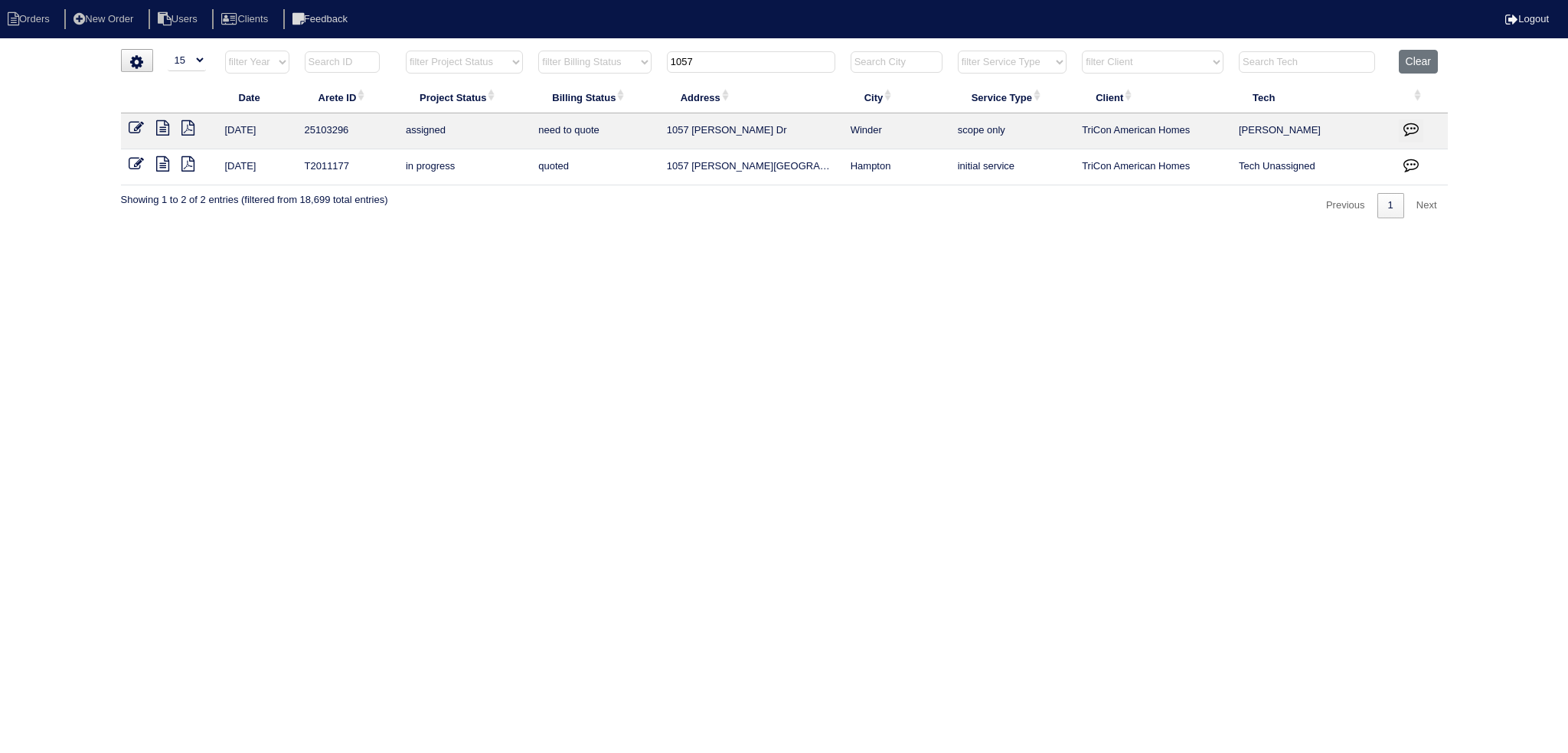
click at [705, 61] on input "1057" at bounding box center [751, 62] width 168 height 22
type input "1337"
click at [126, 123] on td at bounding box center [169, 131] width 96 height 36
click at [133, 123] on icon at bounding box center [137, 128] width 16 height 16
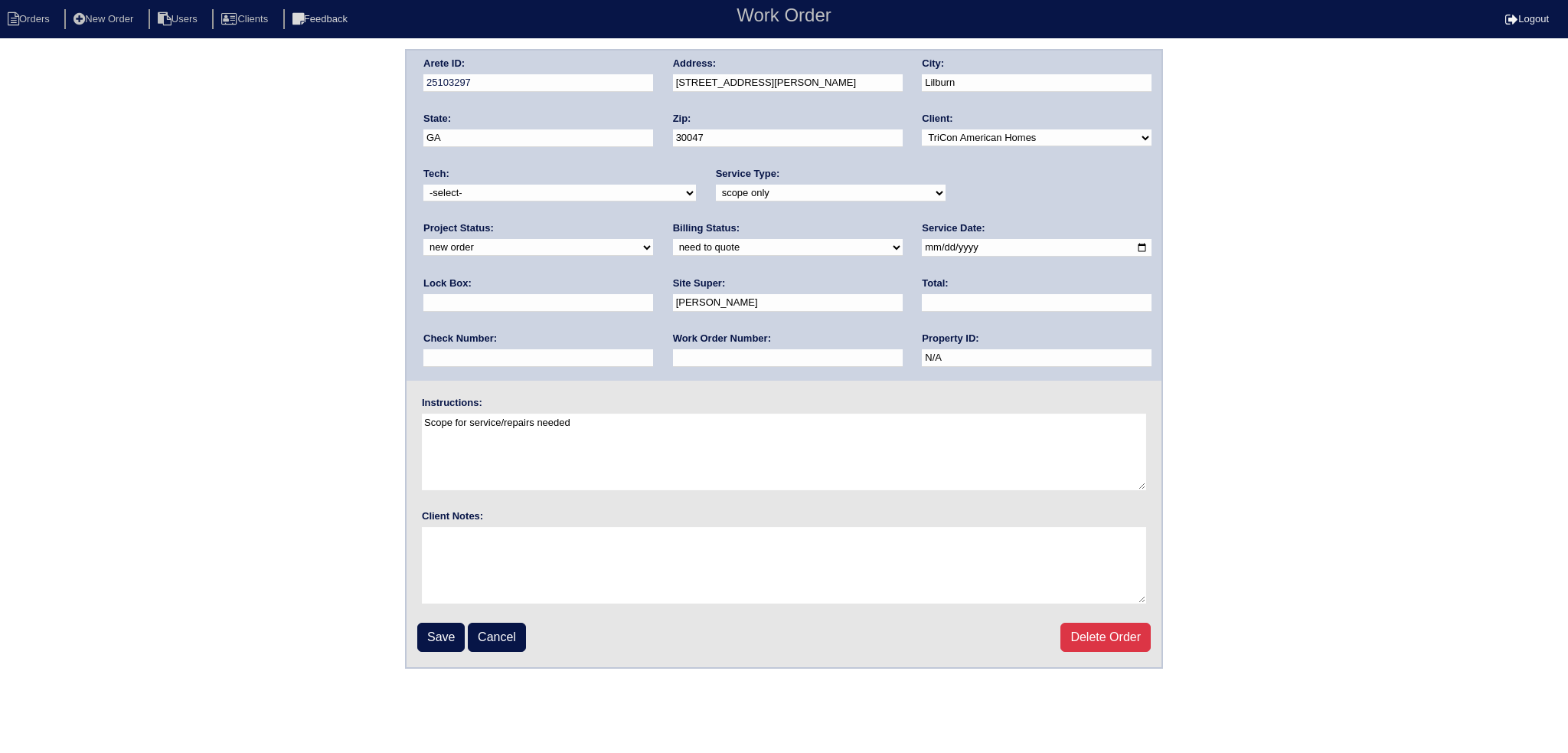
click at [654, 221] on div "Project Status: new order assigned in progress field complete need to schedule …" at bounding box center [537, 242] width 229 height 42
drag, startPoint x: 992, startPoint y: 192, endPoint x: 992, endPoint y: 205, distance: 13.0
click at [654, 221] on div "Project Status: new order assigned in progress field complete need to schedule …" at bounding box center [537, 242] width 229 height 42
select select "assigned"
click at [654, 239] on select "new order assigned in progress field complete need to schedule admin review arc…" at bounding box center [537, 247] width 229 height 17
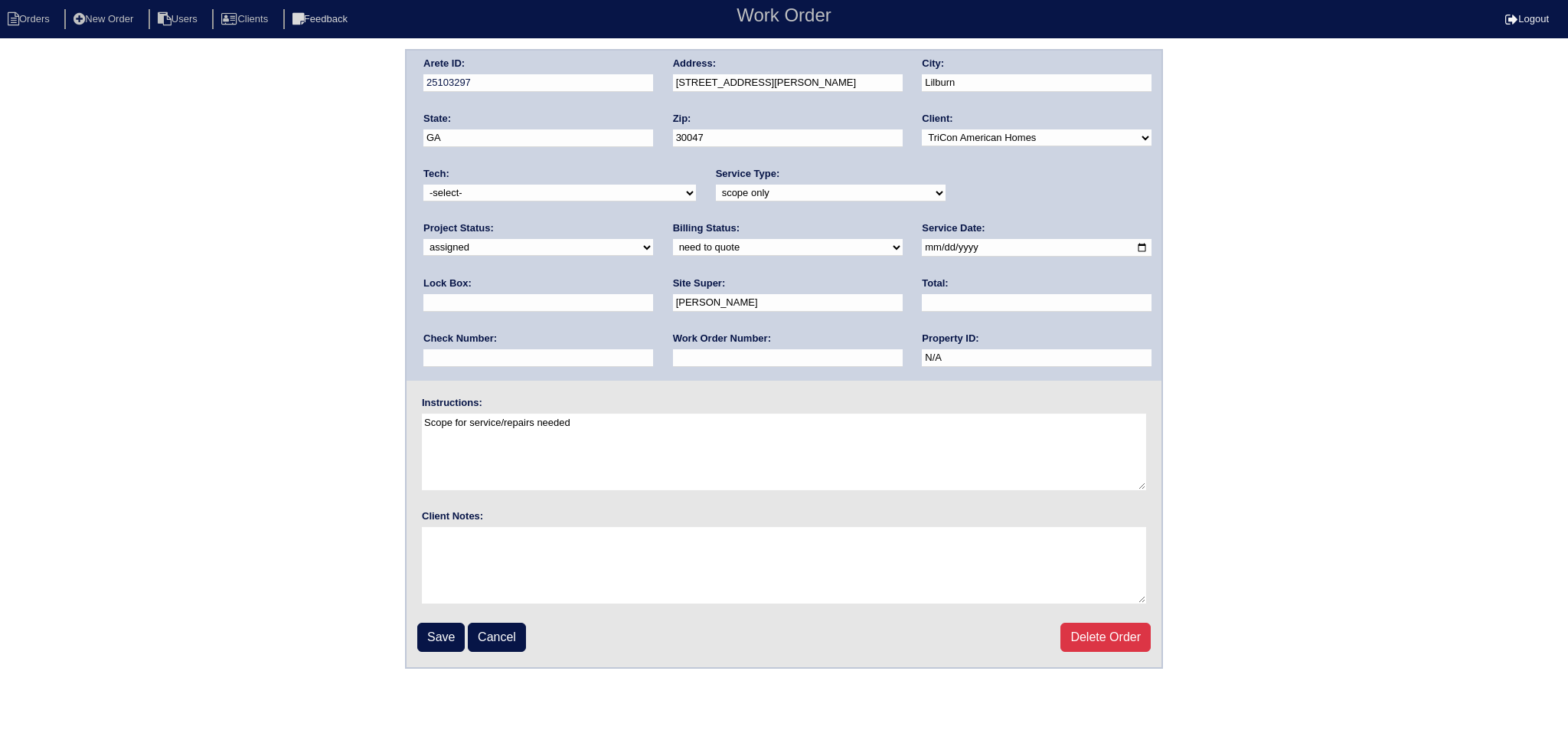
click at [922, 249] on input "[DATE]" at bounding box center [1036, 248] width 229 height 18
type input "[DATE]"
click at [587, 193] on select "-select- aretesmg+backup-tech@gmail.com benjohnholt88@gmail.com callisonhvac@ya…" at bounding box center [559, 192] width 273 height 17
select select "36"
click at [423, 184] on select "-select- aretesmg+backup-tech@gmail.com benjohnholt88@gmail.com callisonhvac@ya…" at bounding box center [559, 192] width 273 height 17
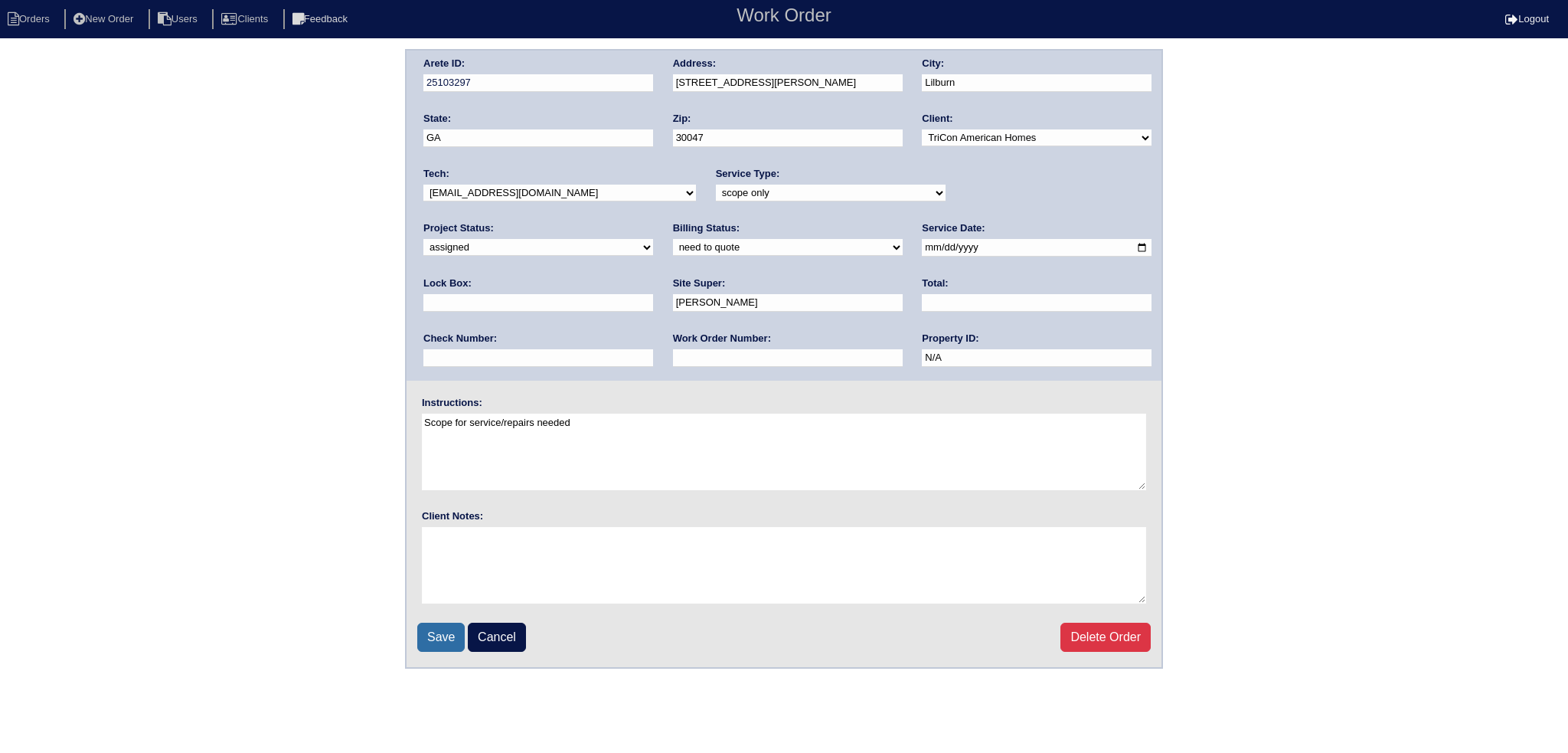
click at [444, 637] on input "Save" at bounding box center [441, 638] width 47 height 30
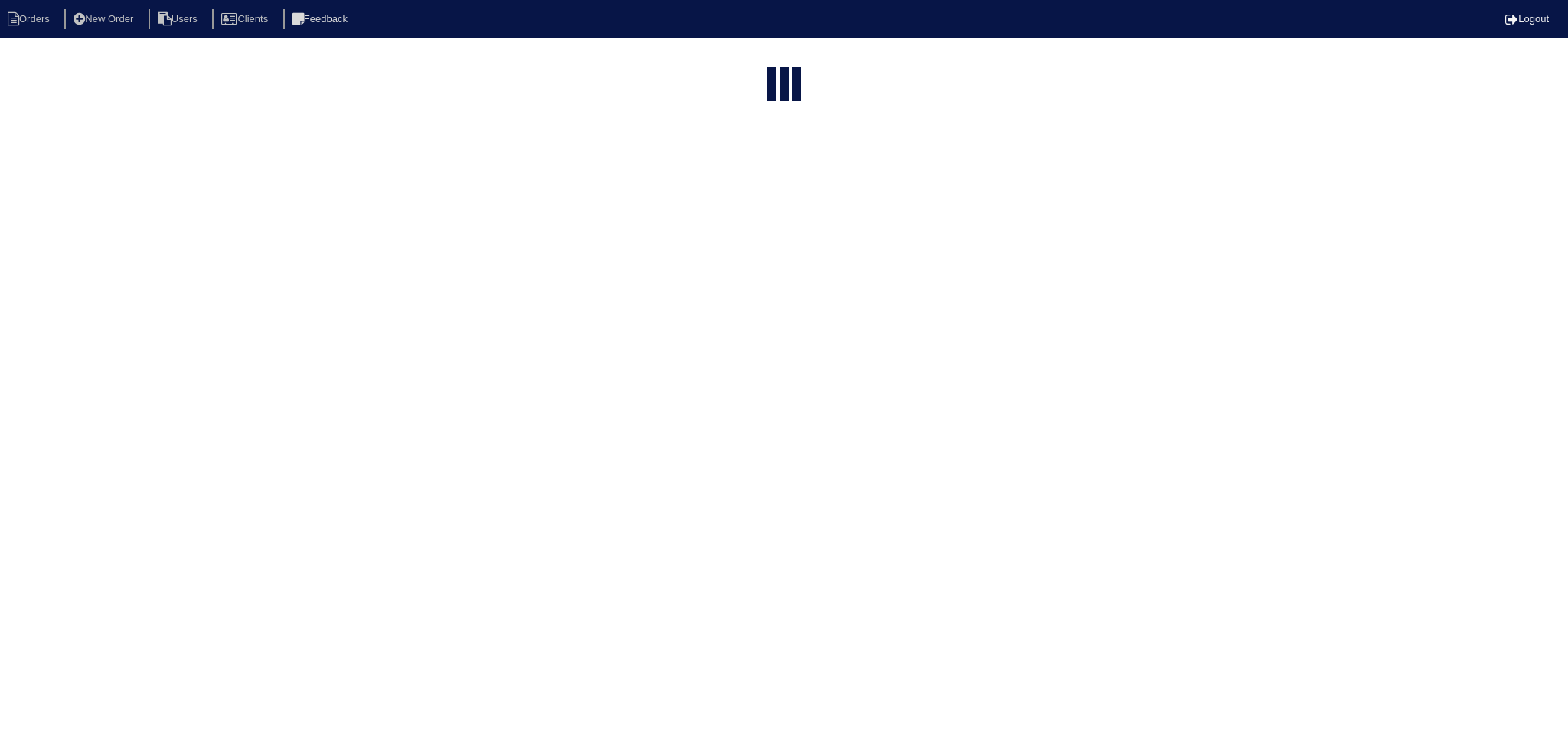
select select "15"
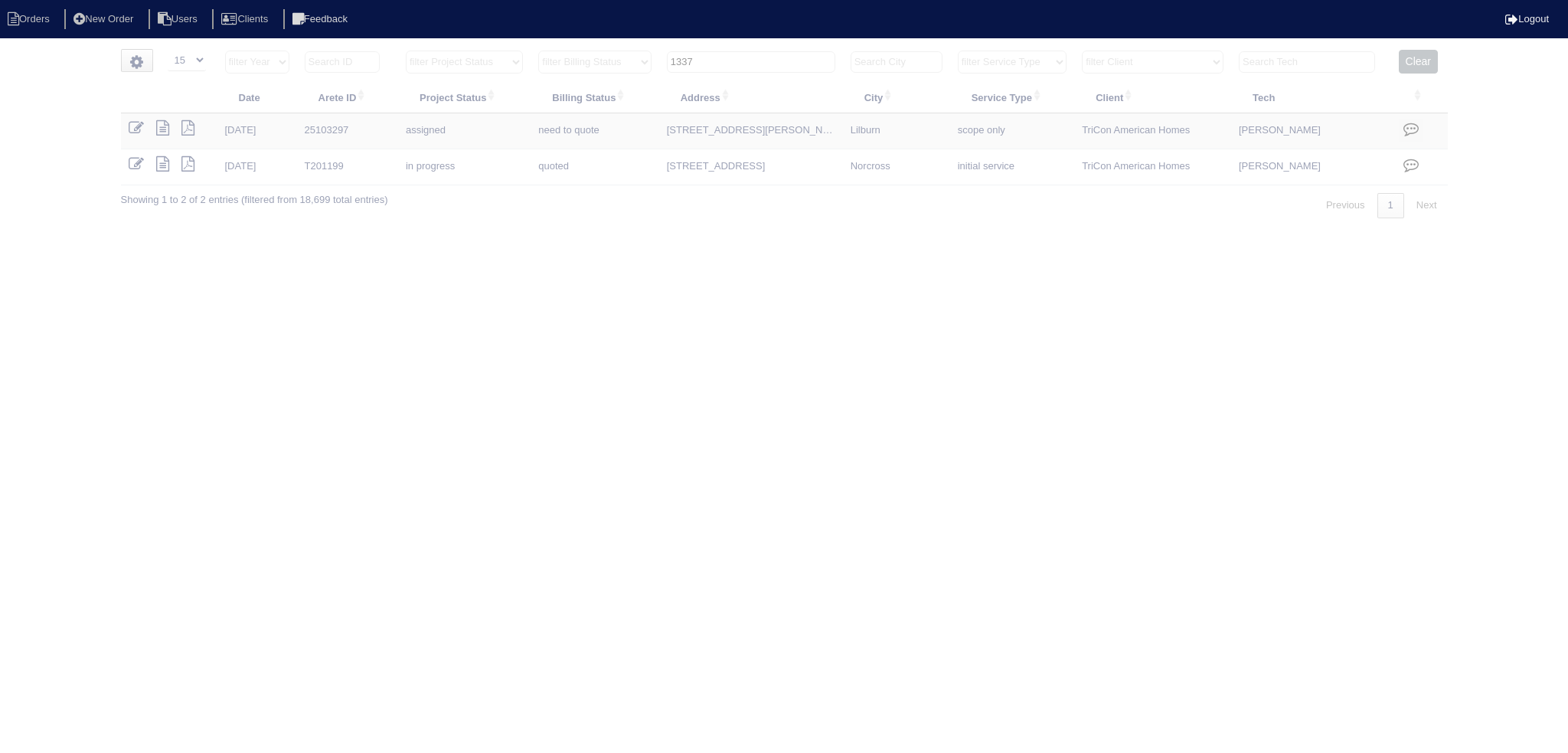
click at [750, 62] on input "1337" at bounding box center [751, 62] width 168 height 22
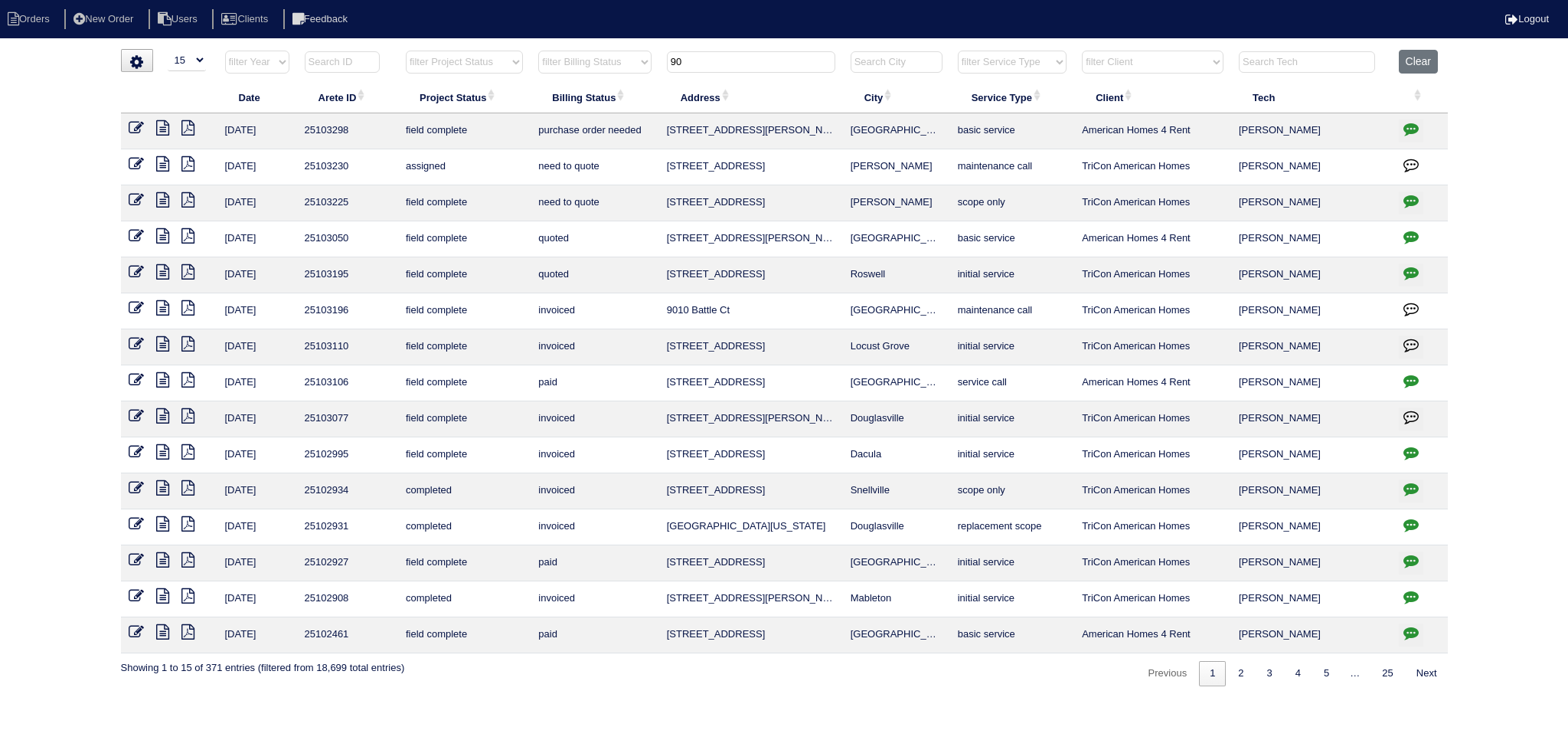
type input "90"
click at [146, 160] on link at bounding box center [143, 166] width 28 height 12
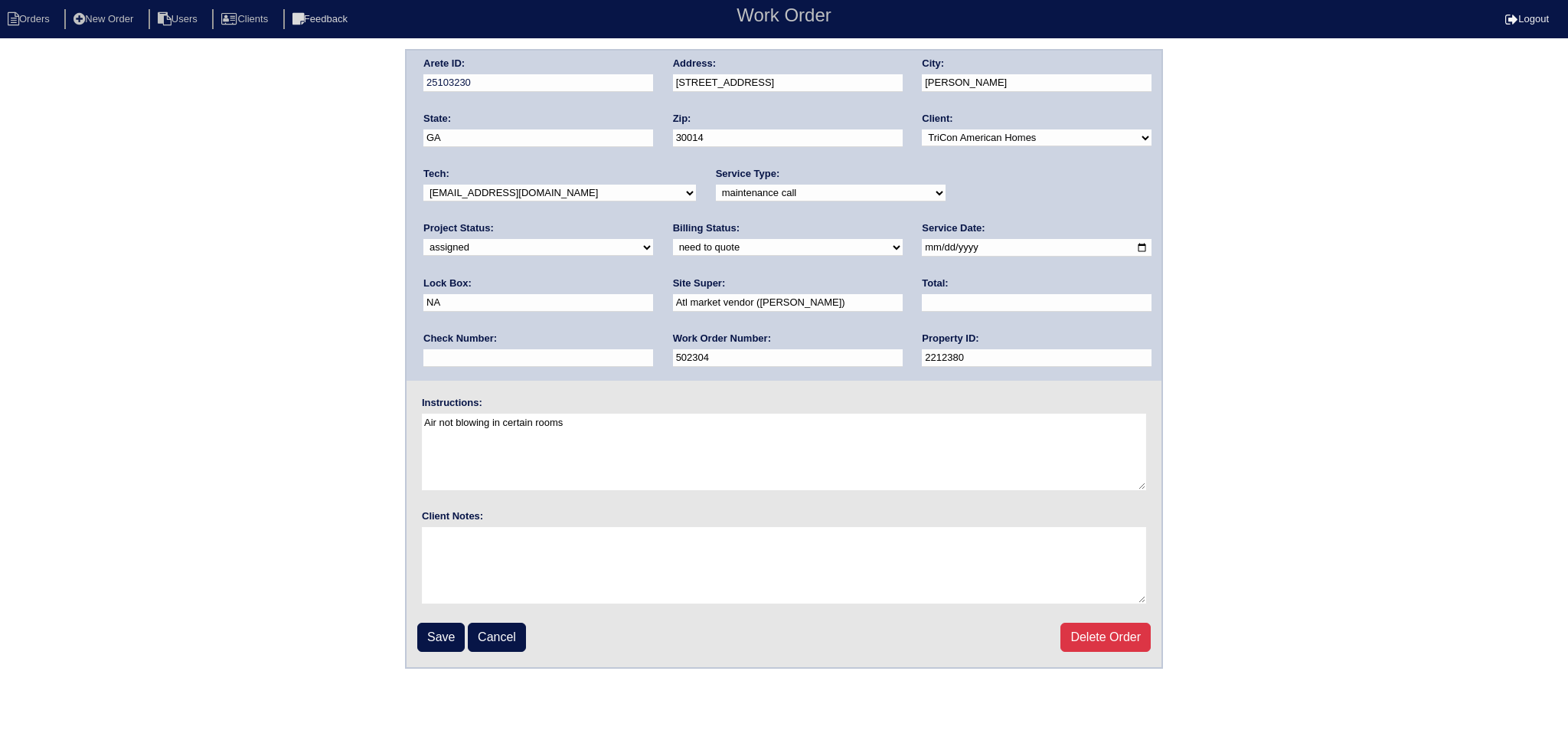
click at [922, 246] on input "[DATE]" at bounding box center [1036, 248] width 229 height 18
type input "[DATE]"
click at [589, 192] on select "-select- [EMAIL_ADDRESS][DOMAIN_NAME] [EMAIL_ADDRESS][DOMAIN_NAME] [EMAIL_ADDRE…" at bounding box center [559, 192] width 273 height 17
click at [423, 184] on select "-select- [EMAIL_ADDRESS][DOMAIN_NAME] [EMAIL_ADDRESS][DOMAIN_NAME] [EMAIL_ADDRE…" at bounding box center [559, 192] width 273 height 17
click at [436, 644] on input "Save" at bounding box center [441, 638] width 47 height 30
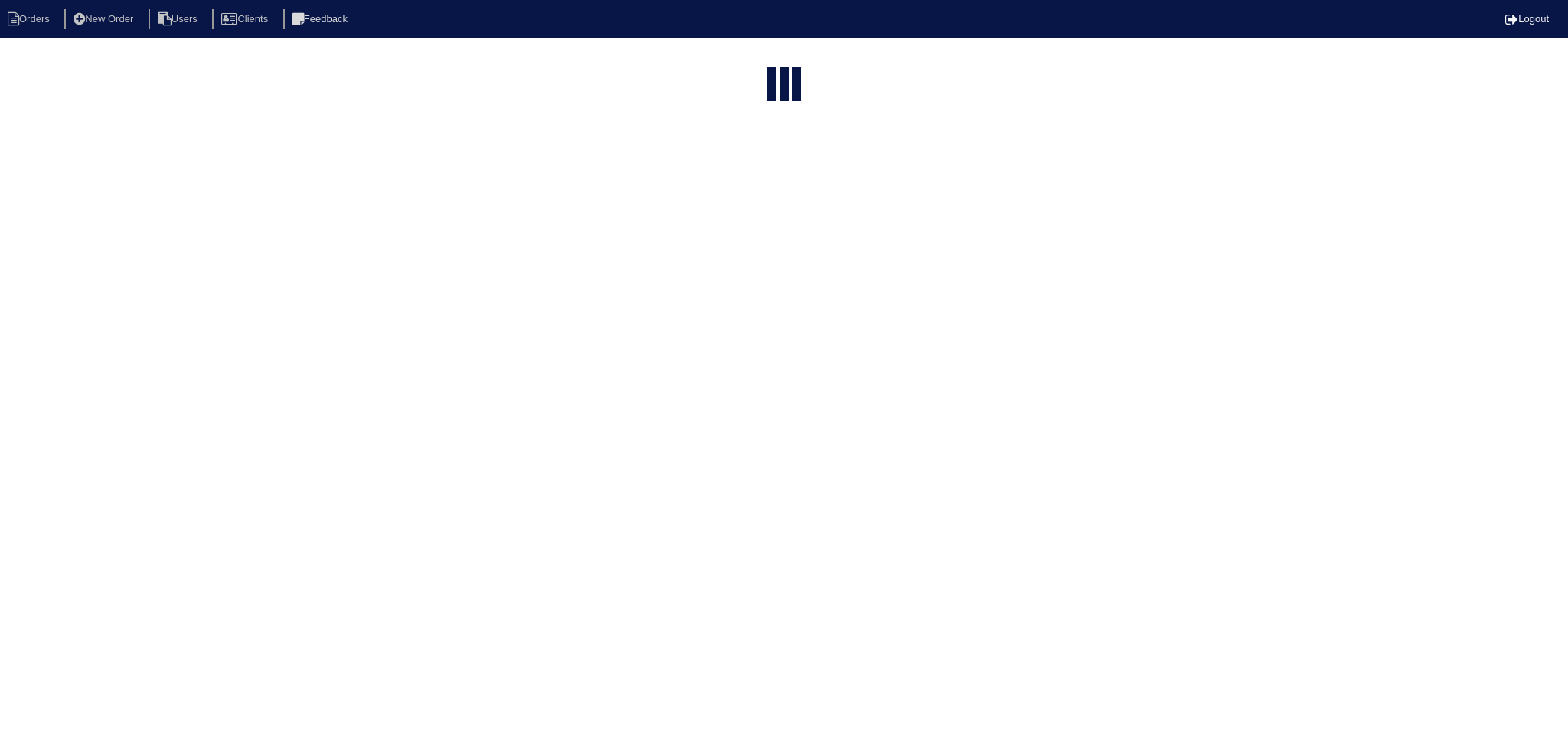
select select "15"
type input "90"
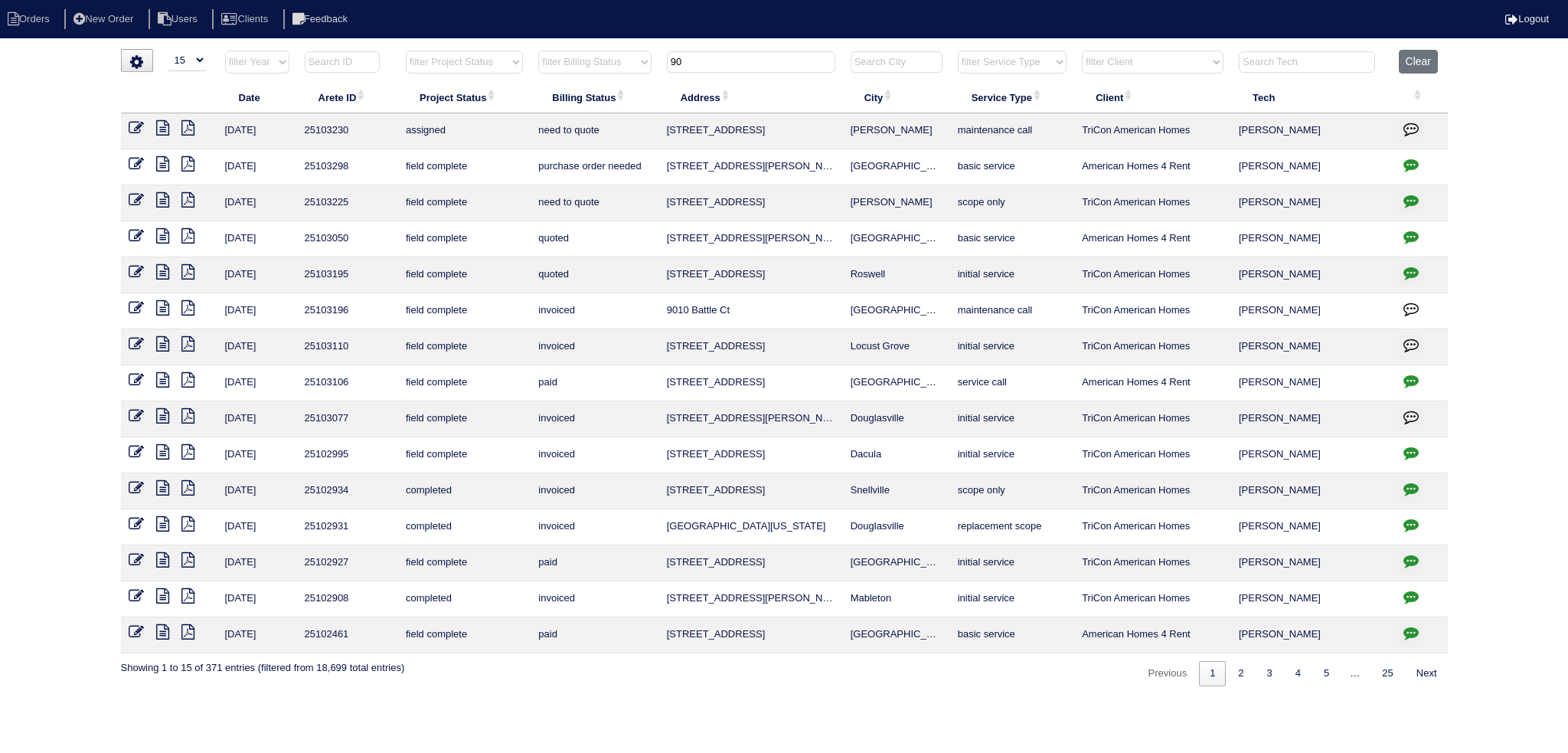
click at [733, 53] on input "90" at bounding box center [751, 62] width 168 height 22
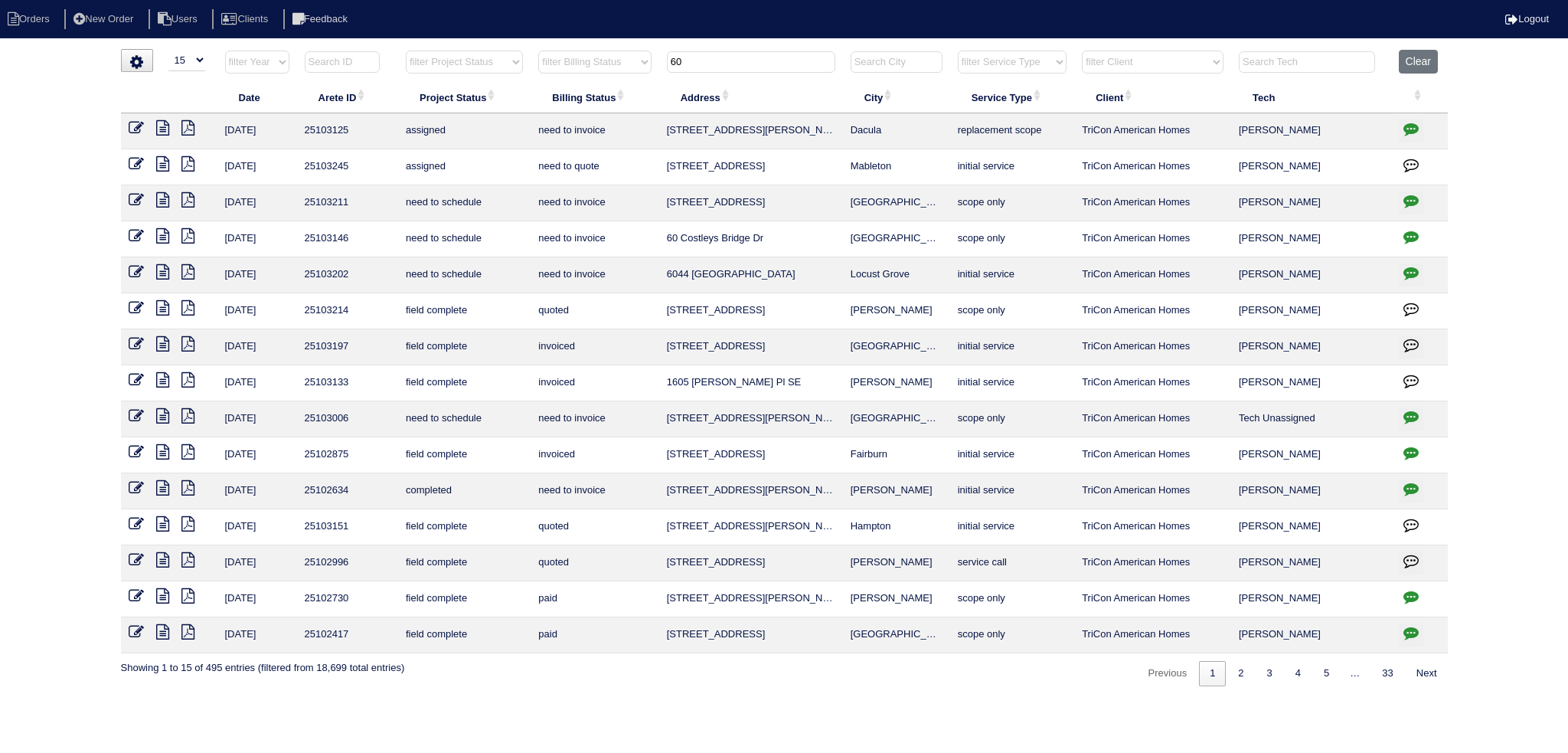
type input "60"
click at [138, 236] on icon at bounding box center [137, 236] width 16 height 16
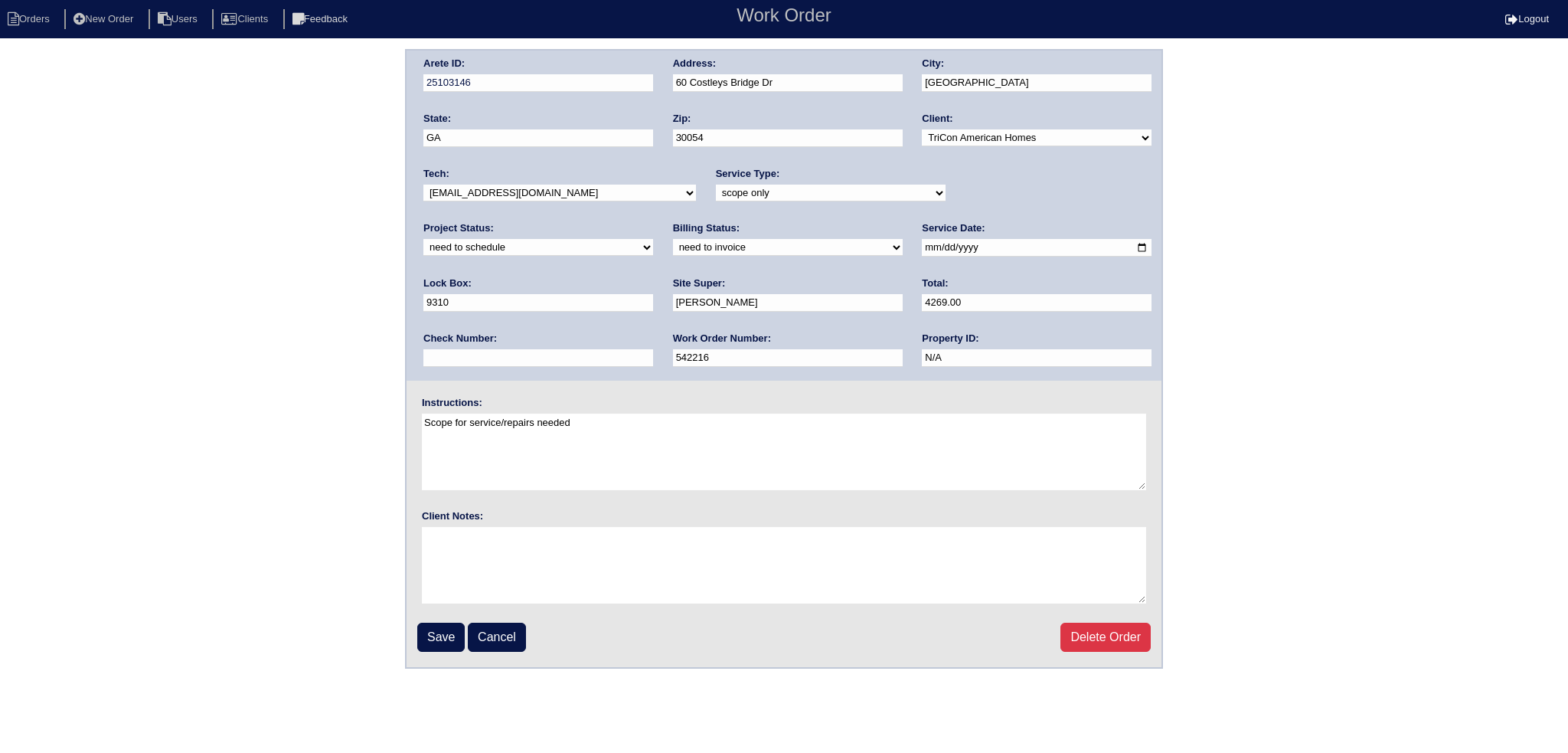
click at [654, 239] on select "new order assigned in progress field complete need to schedule admin review arc…" at bounding box center [537, 247] width 229 height 17
select select "assigned"
click at [654, 239] on select "new order assigned in progress field complete need to schedule admin review arc…" at bounding box center [537, 247] width 229 height 17
click at [581, 192] on select "-select- [EMAIL_ADDRESS][DOMAIN_NAME] [EMAIL_ADDRESS][DOMAIN_NAME] [EMAIL_ADDRE…" at bounding box center [559, 192] width 273 height 17
select select "36"
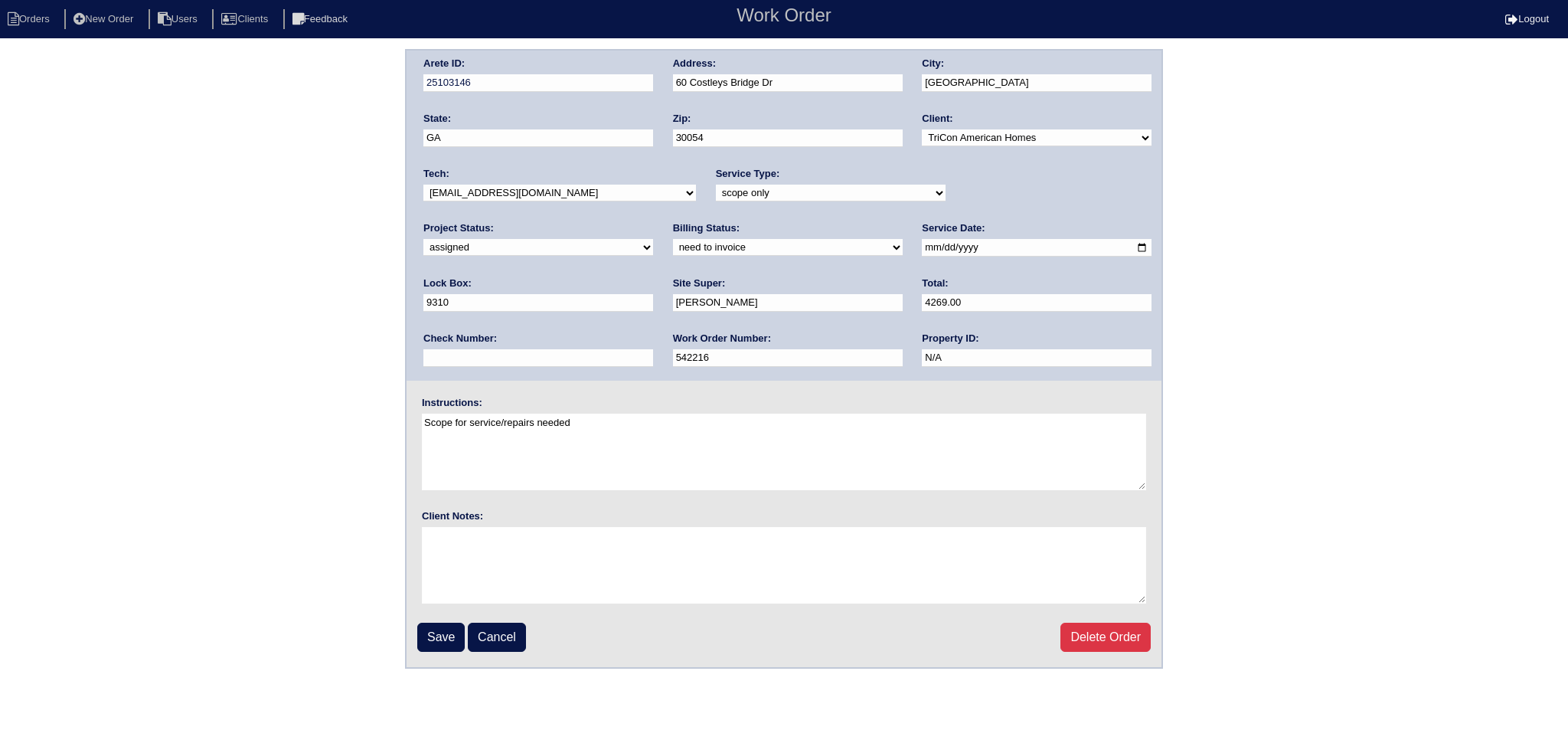
click at [423, 184] on select "-select- [EMAIL_ADDRESS][DOMAIN_NAME] [EMAIL_ADDRESS][DOMAIN_NAME] [EMAIL_ADDRE…" at bounding box center [559, 192] width 273 height 17
click at [922, 248] on input "[DATE]" at bounding box center [1036, 248] width 229 height 18
type input "[DATE]"
click at [447, 638] on input "Save" at bounding box center [441, 638] width 47 height 30
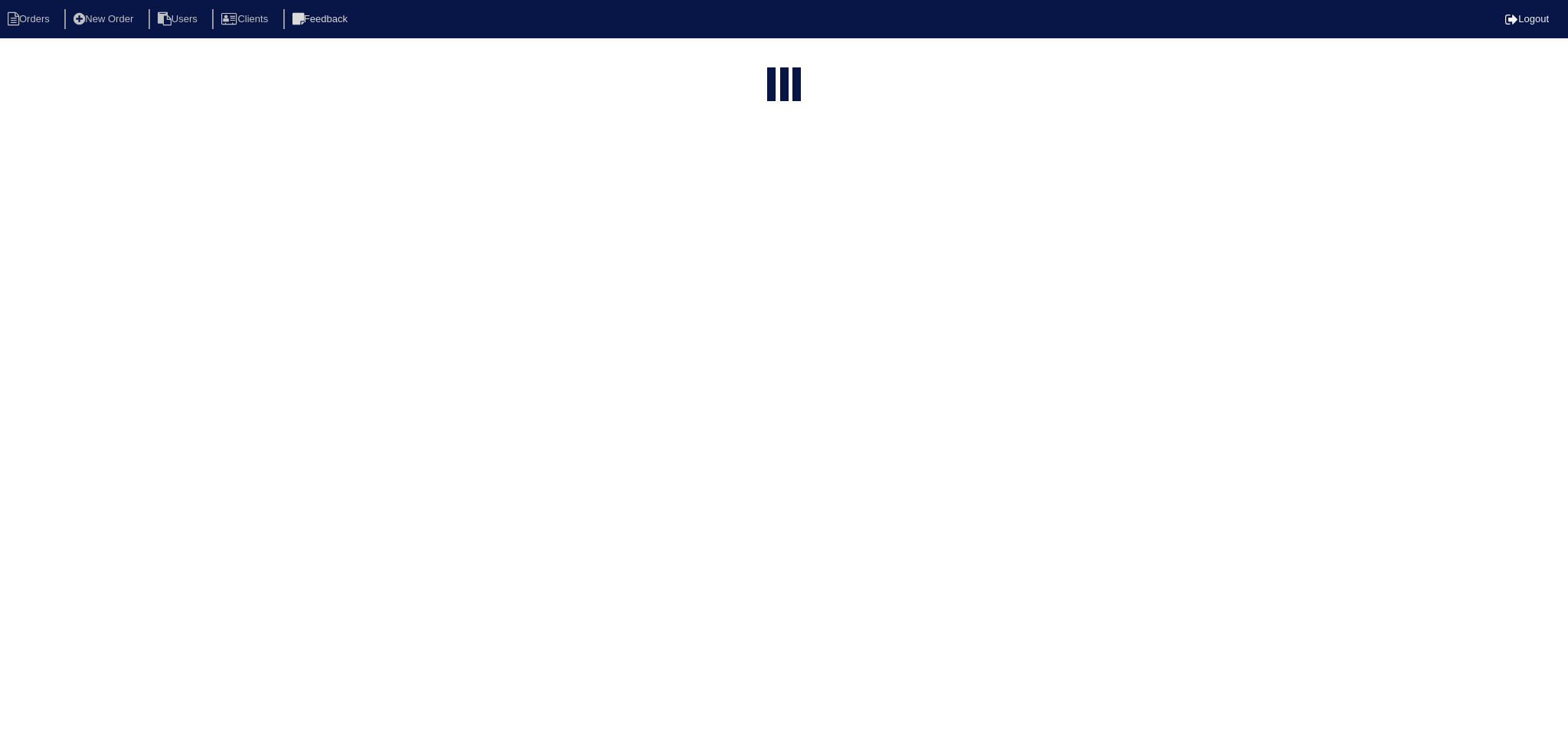
select select "15"
type input "60"
click at [757, 174] on input "60" at bounding box center [751, 185] width 168 height 22
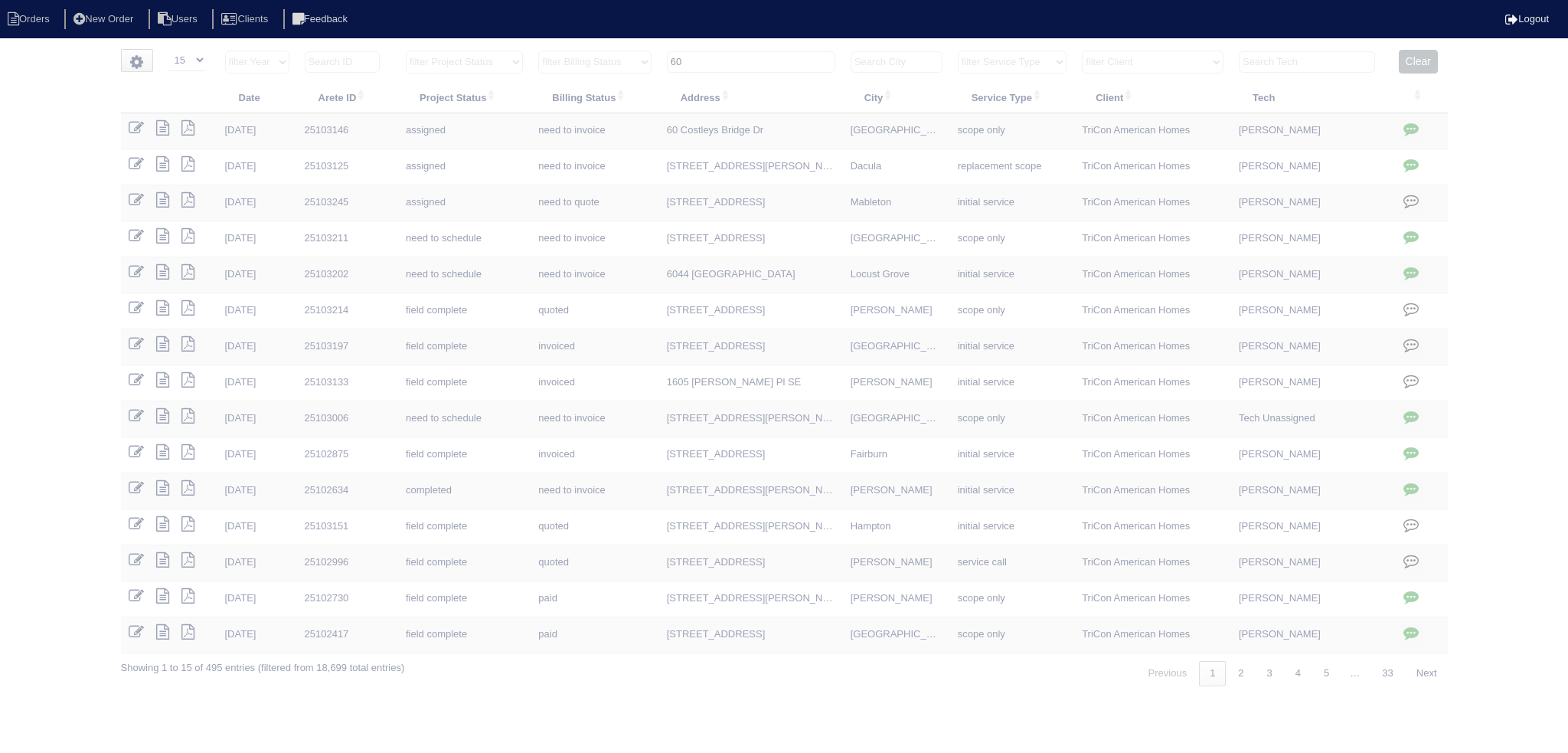
click at [757, 68] on input "60" at bounding box center [751, 62] width 168 height 22
click at [757, 67] on input "60" at bounding box center [751, 62] width 168 height 22
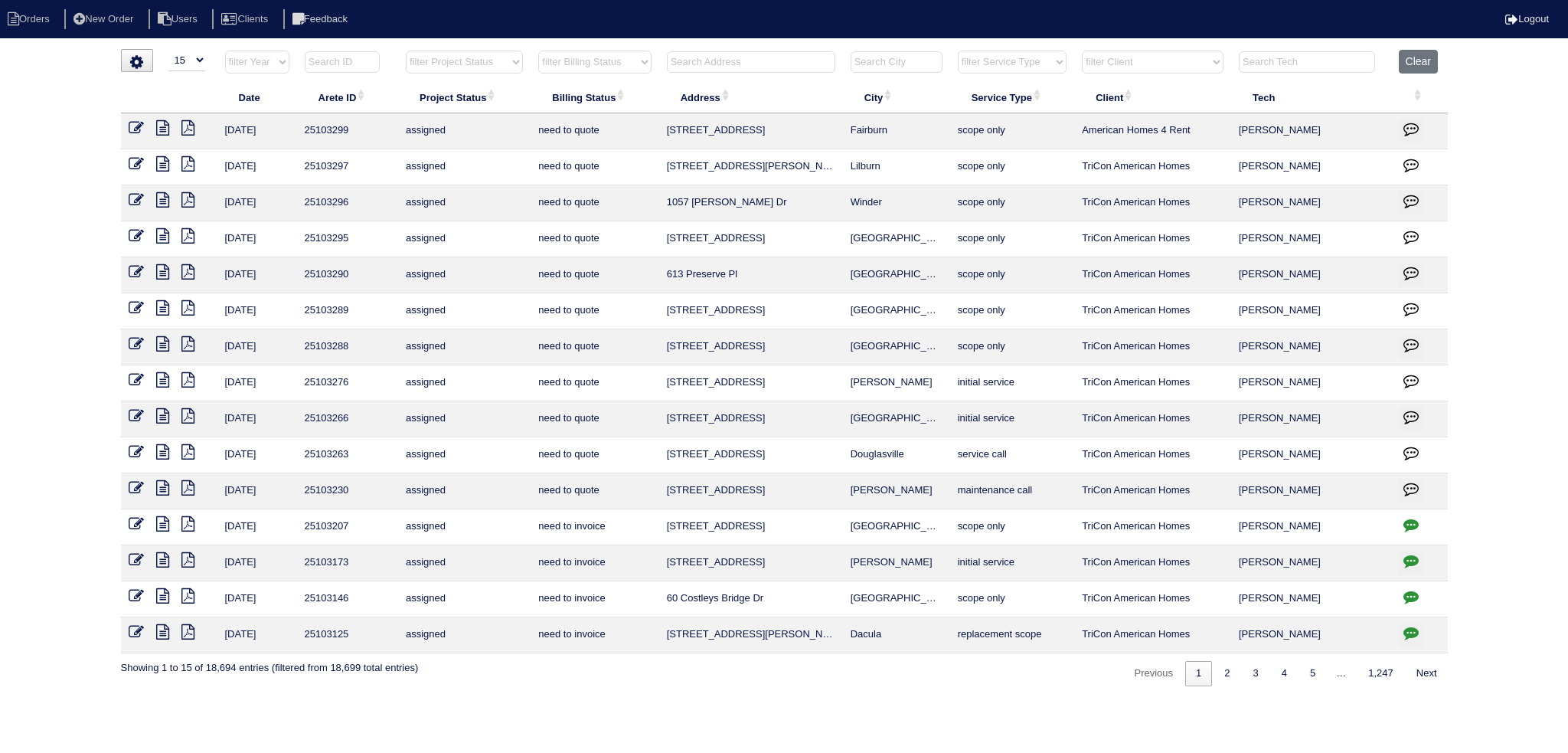
click at [706, 63] on input "text" at bounding box center [751, 62] width 168 height 22
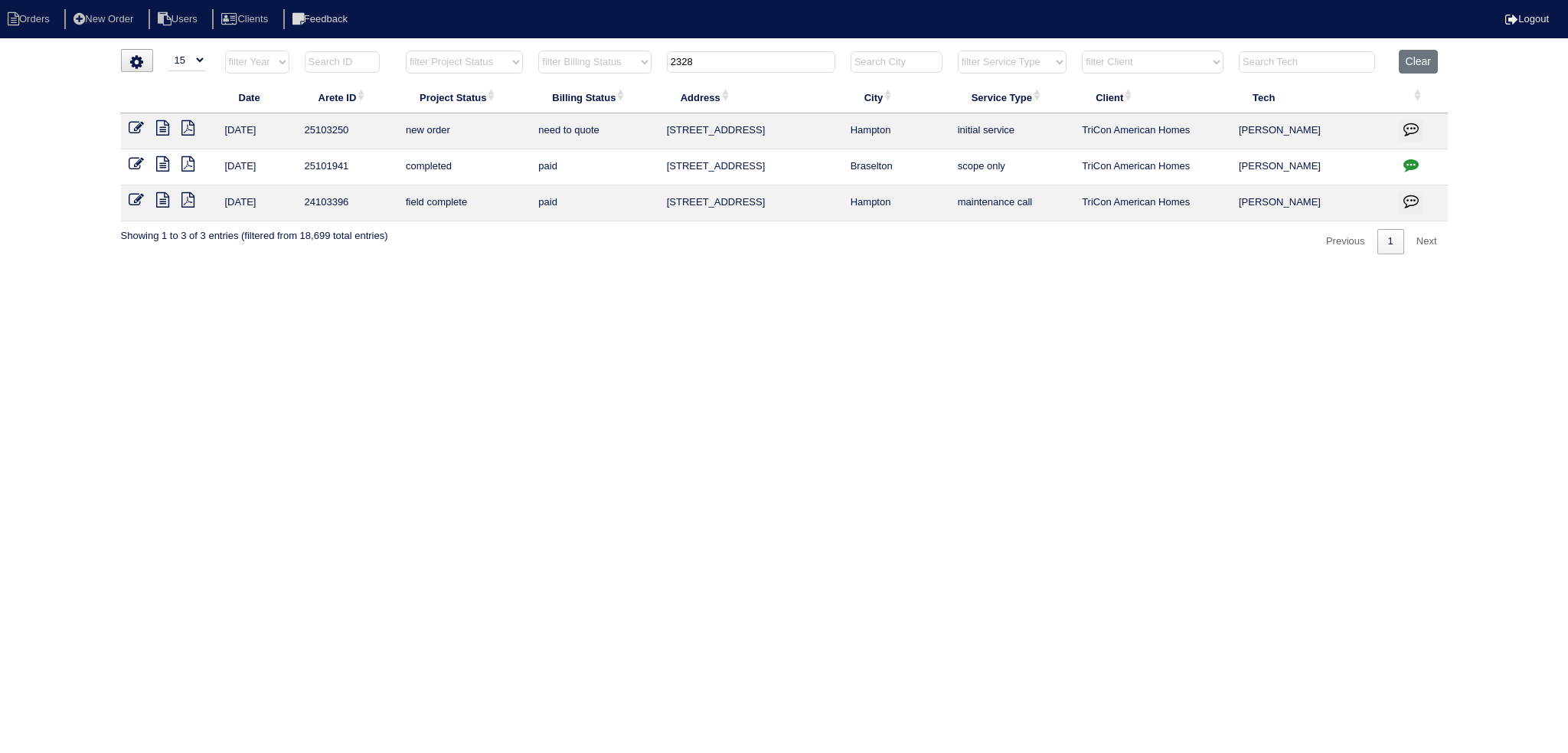
type input "2328"
click at [134, 123] on icon at bounding box center [137, 128] width 16 height 16
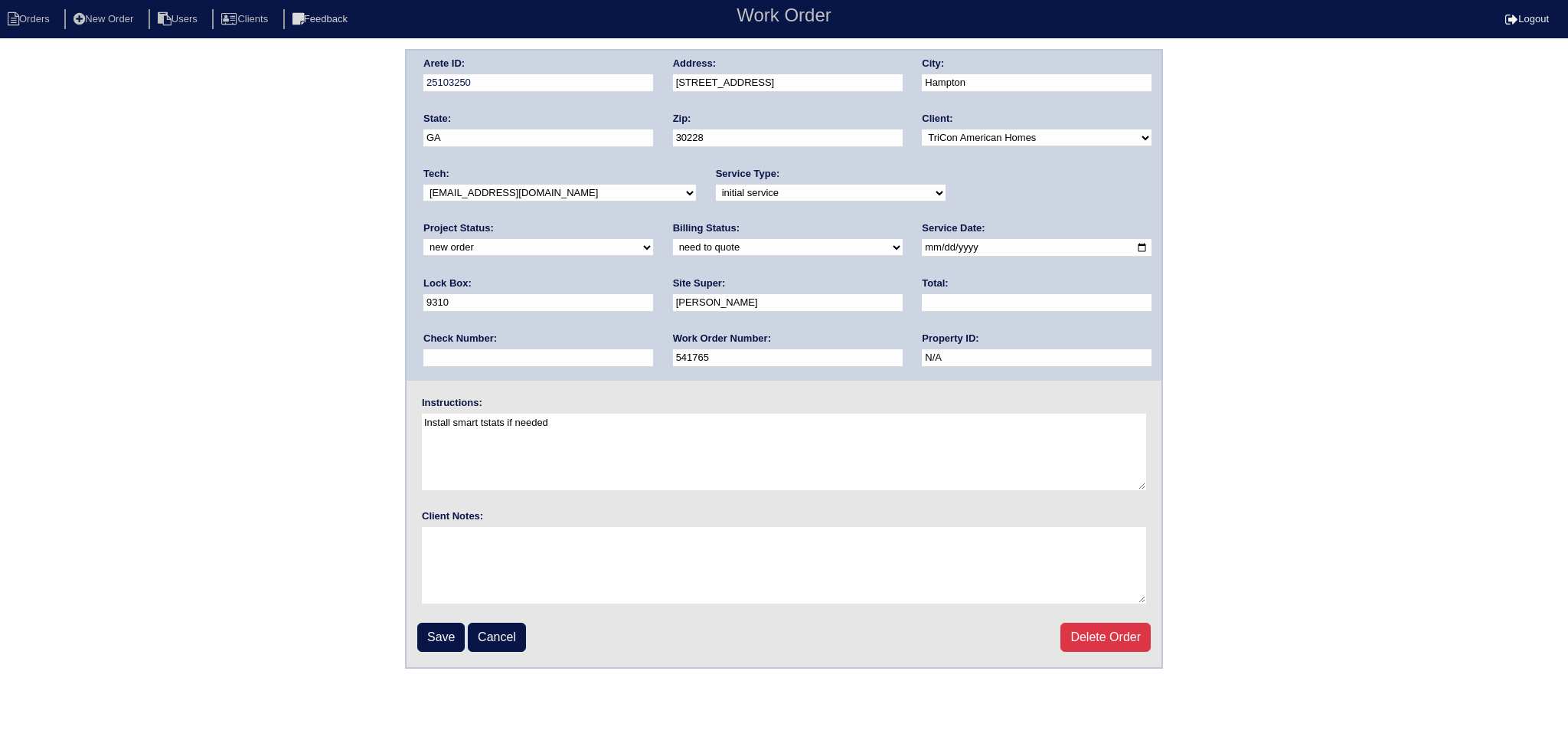
drag, startPoint x: 959, startPoint y: 188, endPoint x: 962, endPoint y: 199, distance: 11.4
click at [654, 239] on select "new order assigned in progress field complete need to schedule admin review arc…" at bounding box center [537, 247] width 229 height 17
select select "assigned"
click at [654, 239] on select "new order assigned in progress field complete need to schedule admin review arc…" at bounding box center [537, 247] width 229 height 17
click at [922, 250] on input "[DATE]" at bounding box center [1036, 248] width 229 height 18
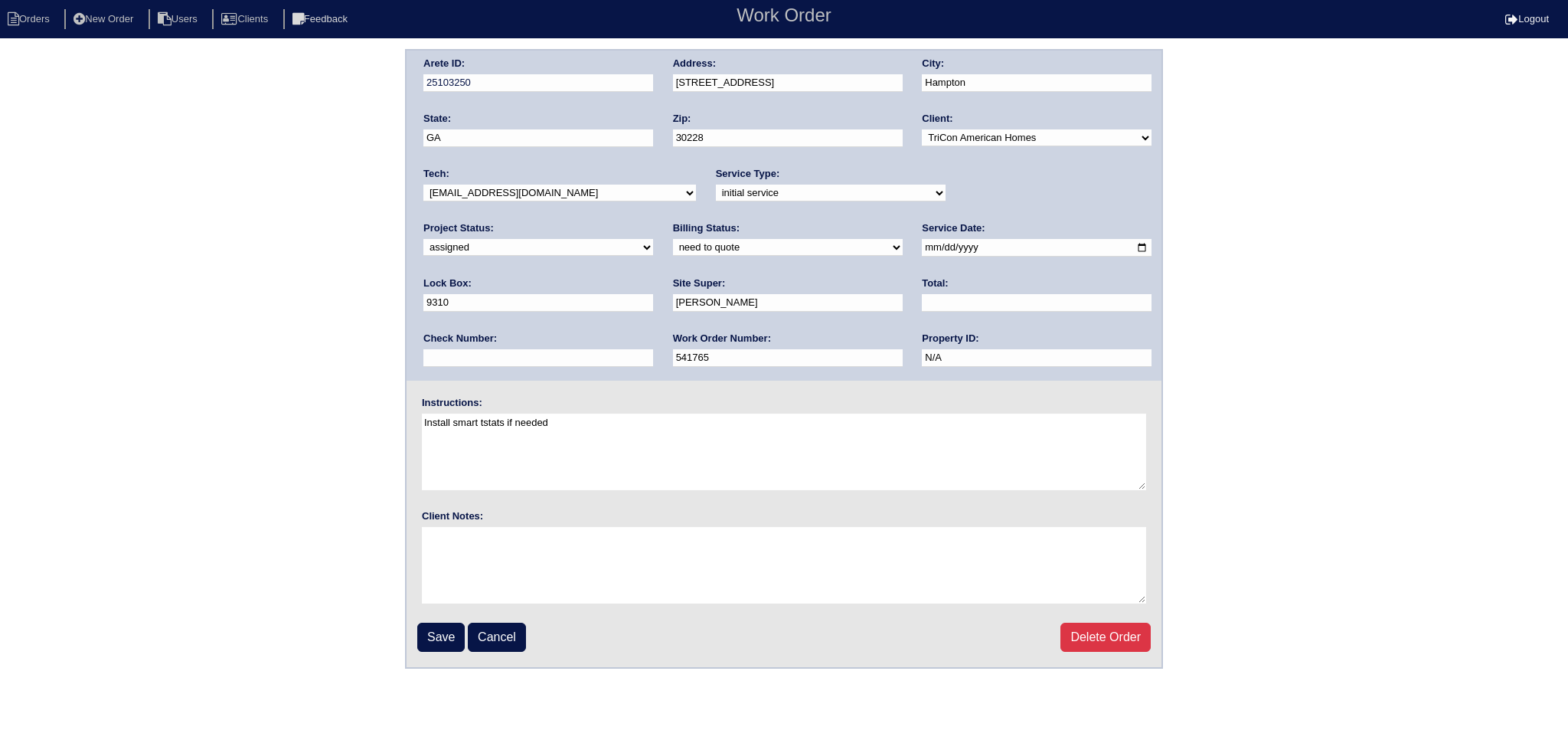
type input "[DATE]"
click at [545, 192] on select "-select- [EMAIL_ADDRESS][DOMAIN_NAME] [EMAIL_ADDRESS][DOMAIN_NAME] [EMAIL_ADDRE…" at bounding box center [559, 192] width 273 height 17
select select "75"
click at [423, 184] on select "-select- [EMAIL_ADDRESS][DOMAIN_NAME] [EMAIL_ADDRESS][DOMAIN_NAME] [EMAIL_ADDRE…" at bounding box center [559, 192] width 273 height 17
click at [446, 633] on input "Save" at bounding box center [441, 638] width 47 height 30
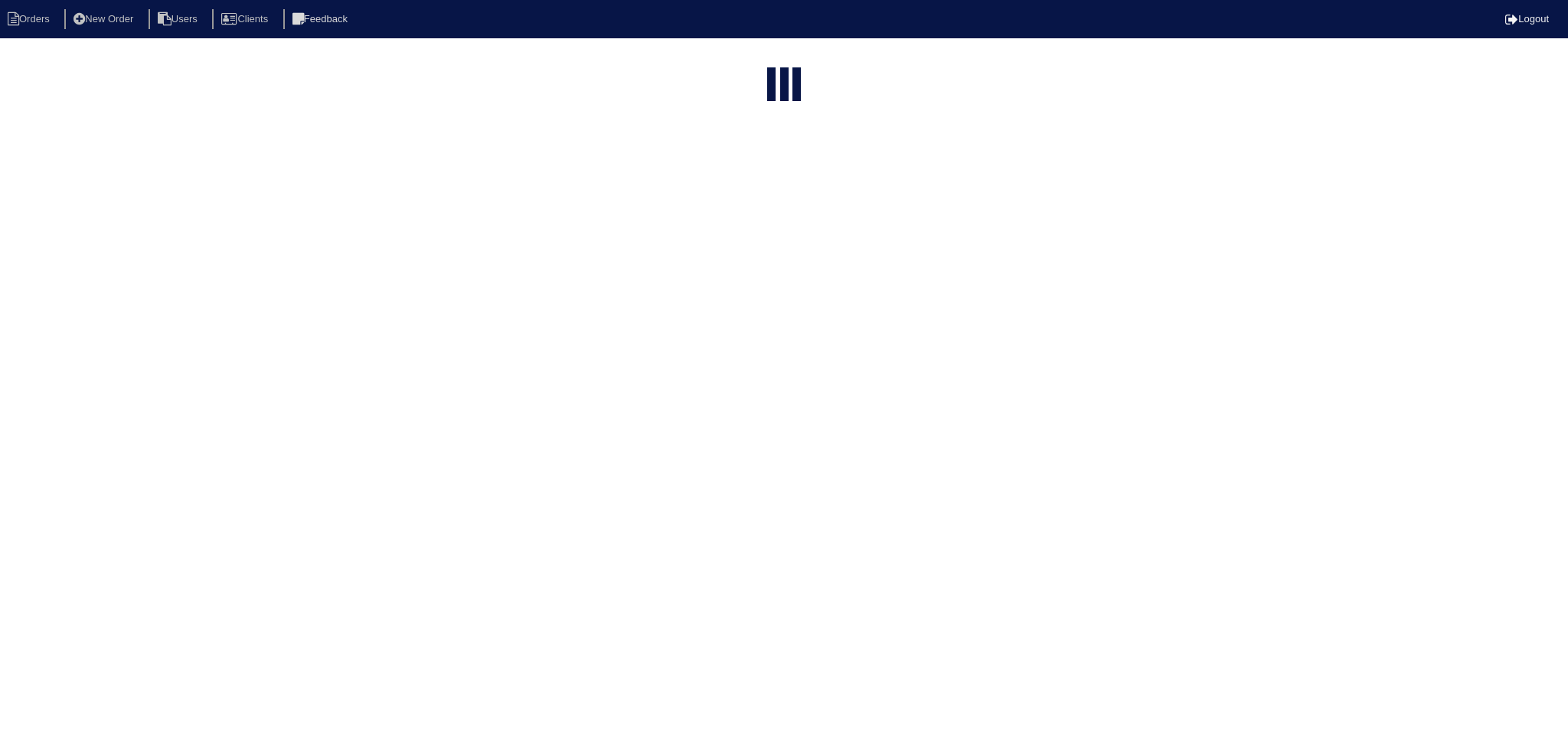
select select "15"
click at [768, 173] on input "2328" at bounding box center [751, 184] width 168 height 22
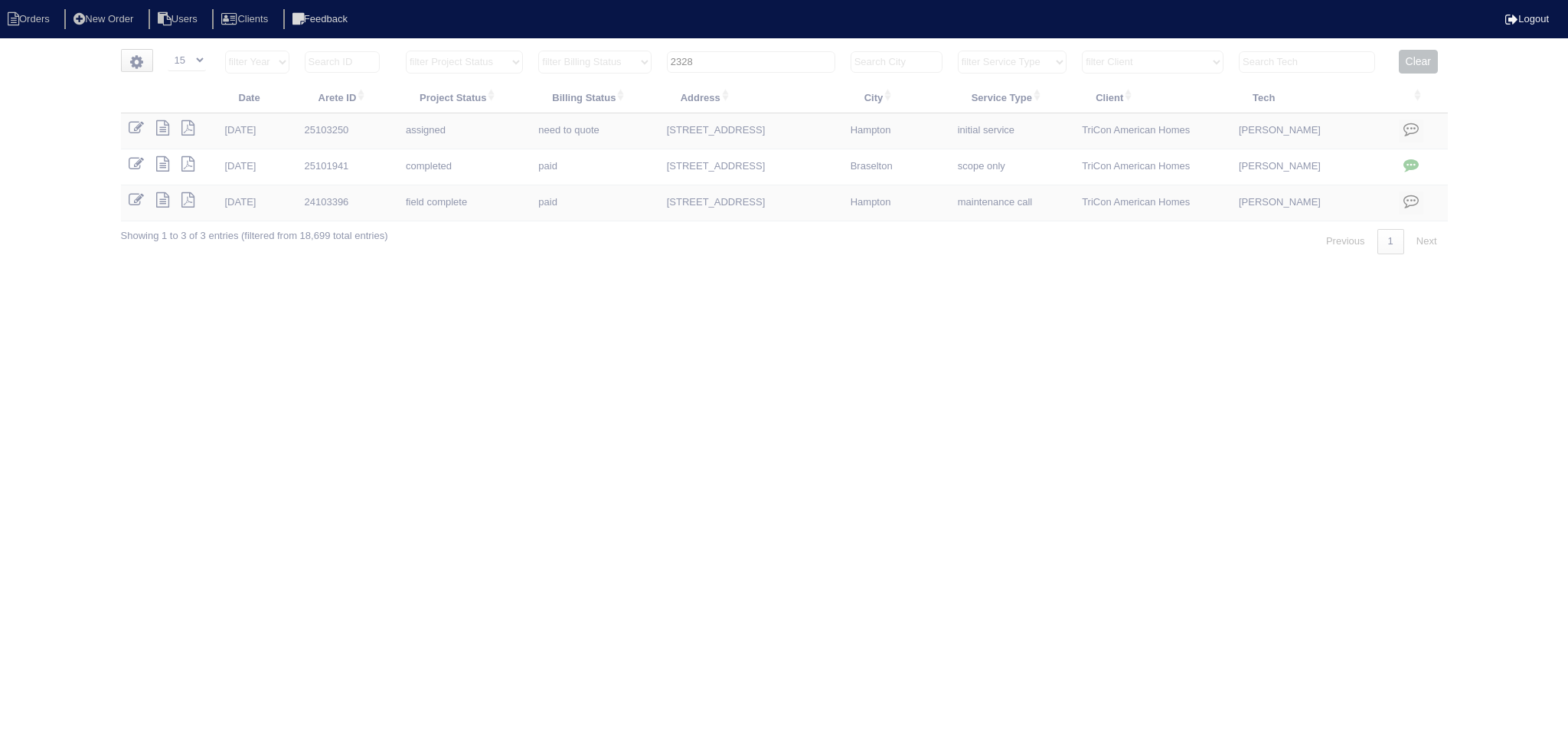
click at [767, 60] on input "2328" at bounding box center [751, 62] width 168 height 22
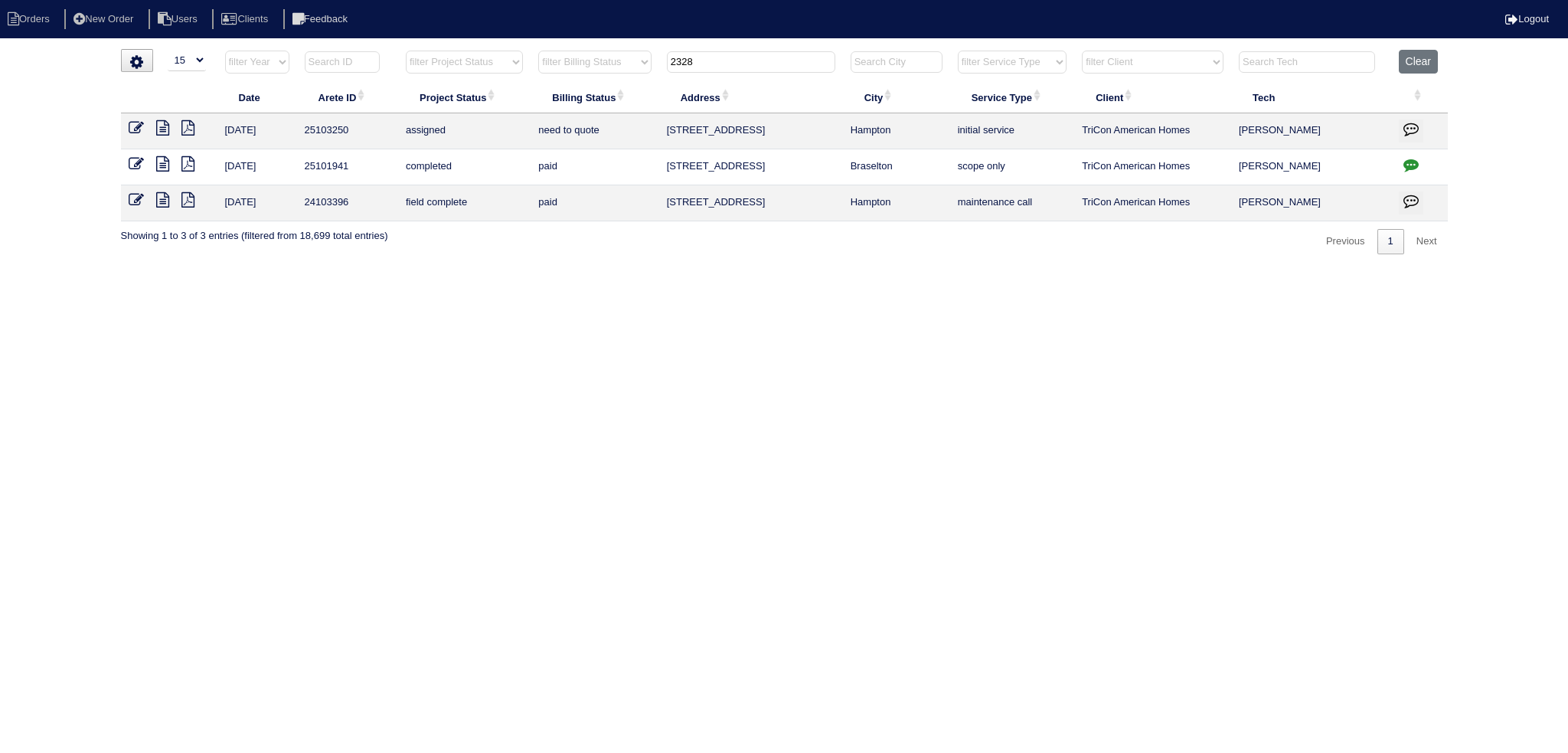
click at [767, 60] on input "2328" at bounding box center [751, 62] width 168 height 22
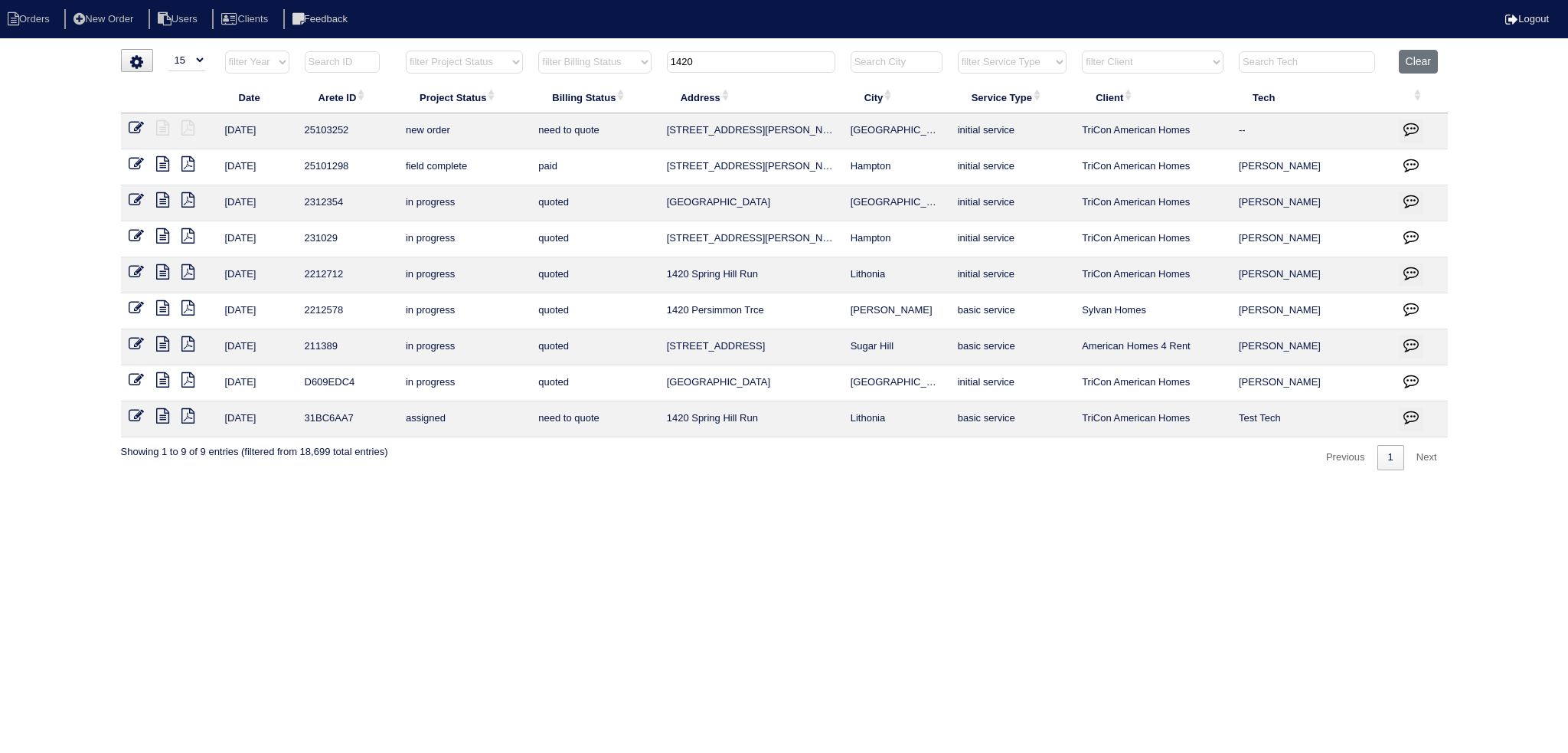
type input "1420"
click at [137, 129] on icon at bounding box center [137, 128] width 16 height 16
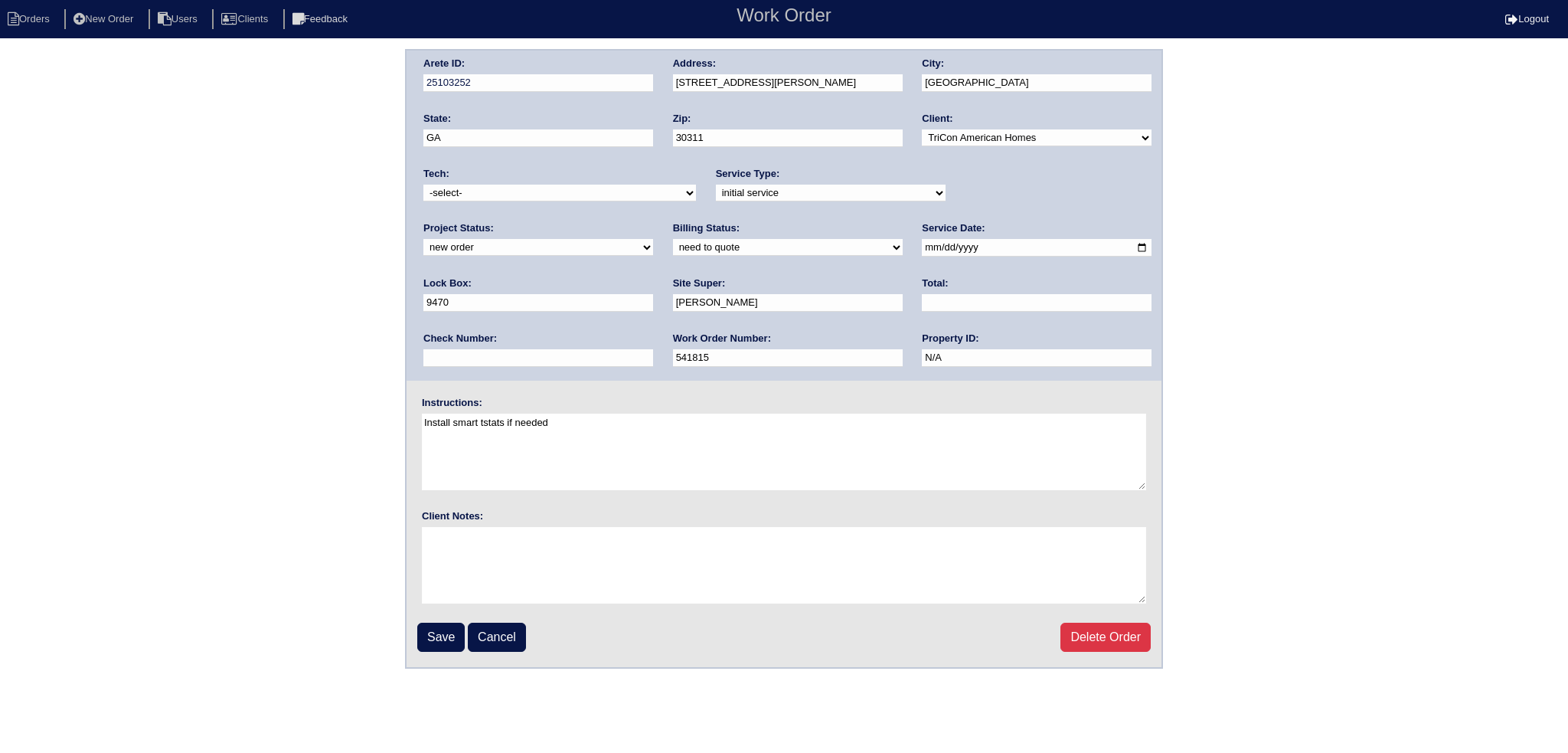
click at [654, 239] on select "new order assigned in progress field complete need to schedule admin review arc…" at bounding box center [537, 247] width 229 height 17
select select "assigned"
click at [654, 239] on select "new order assigned in progress field complete need to schedule admin review arc…" at bounding box center [537, 247] width 229 height 17
click at [922, 240] on input "[DATE]" at bounding box center [1036, 248] width 229 height 18
click at [922, 243] on input "[DATE]" at bounding box center [1036, 248] width 229 height 18
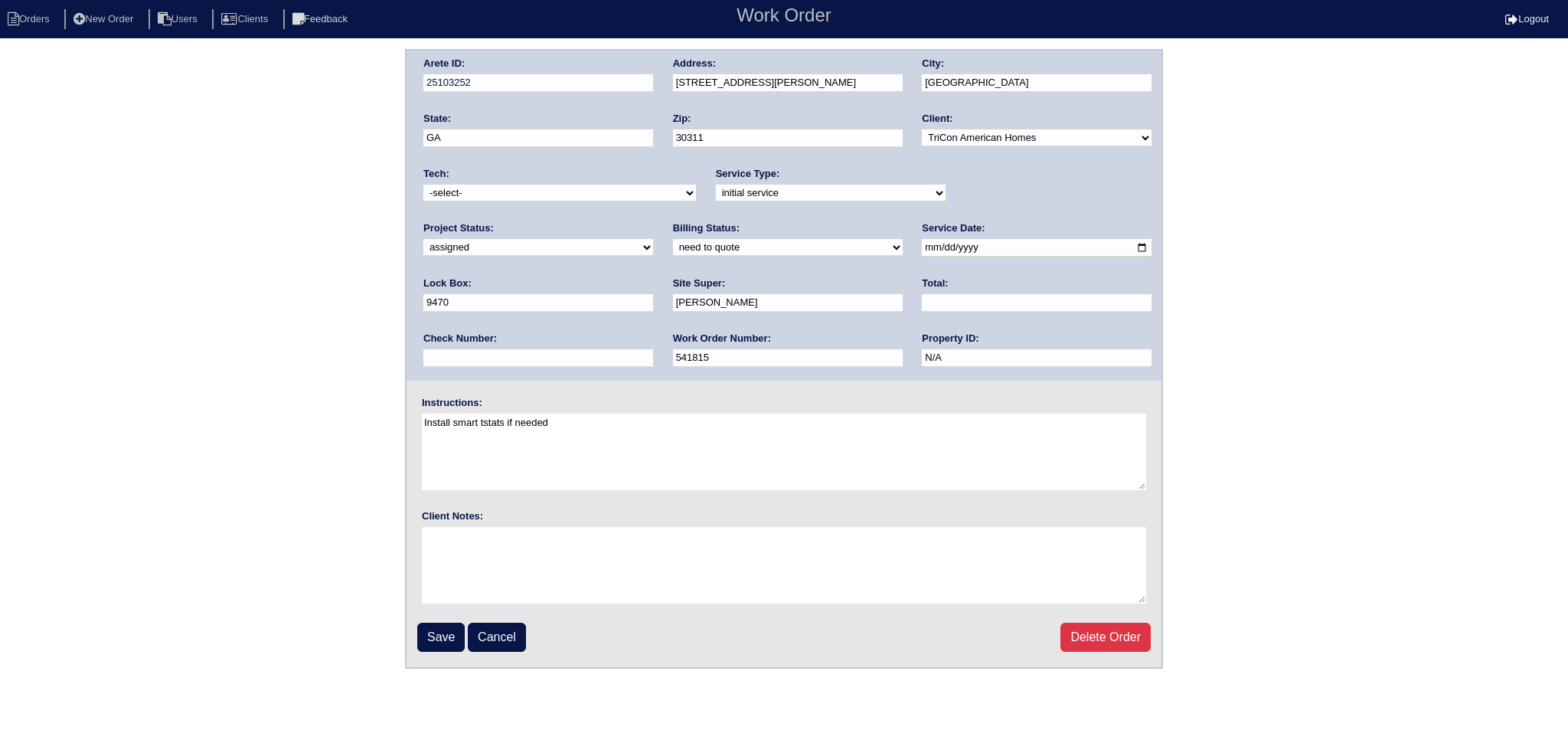
type input "[DATE]"
click at [574, 205] on div "Tech: -select- aretesmg+backup-tech@gmail.com benjohnholt88@gmail.com callisonh…" at bounding box center [559, 188] width 273 height 42
click at [572, 196] on select "-select- aretesmg+backup-tech@gmail.com benjohnholt88@gmail.com callisonhvac@ya…" at bounding box center [559, 192] width 273 height 17
select select "75"
click at [423, 184] on select "-select- aretesmg+backup-tech@gmail.com benjohnholt88@gmail.com callisonhvac@ya…" at bounding box center [559, 192] width 273 height 17
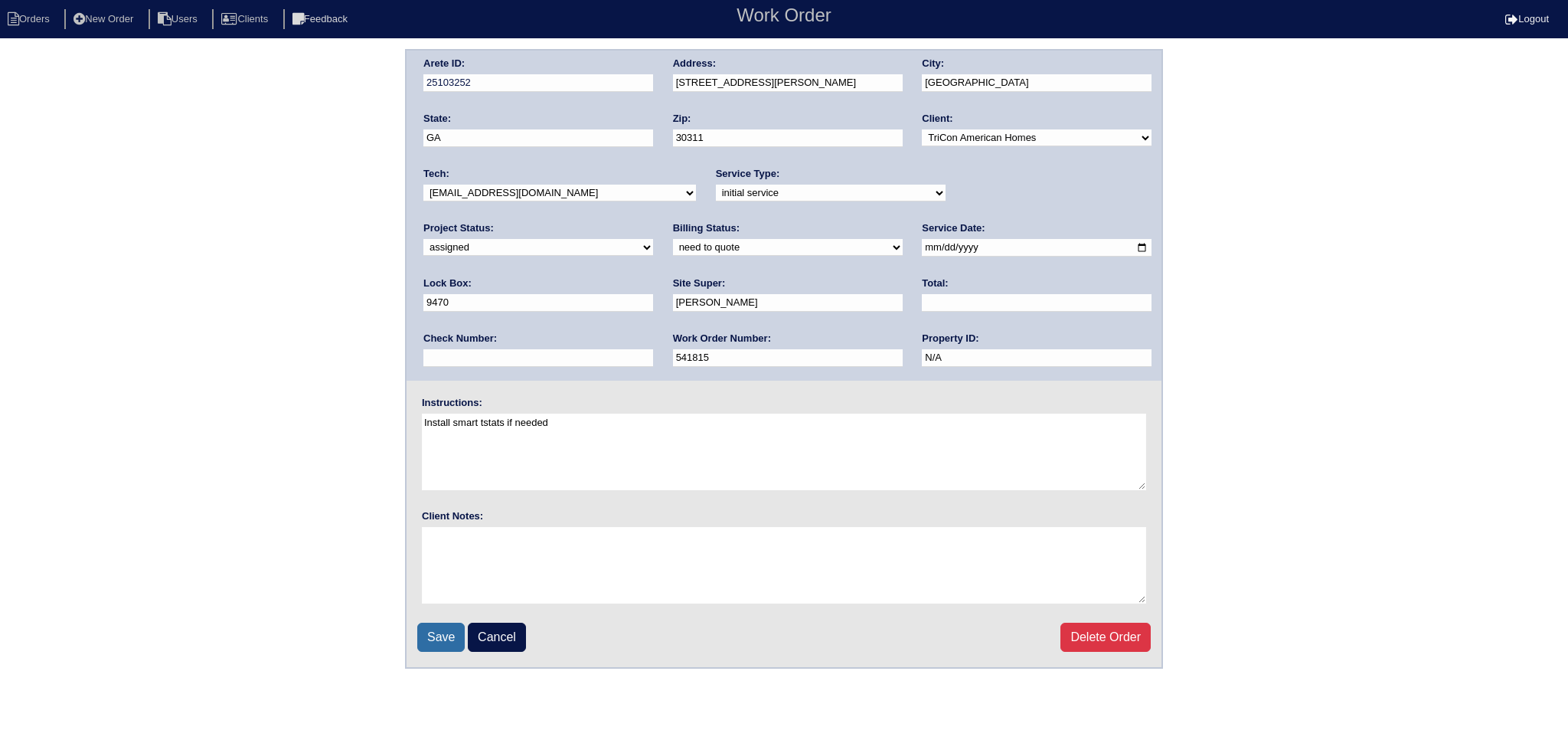
click at [442, 643] on input "Save" at bounding box center [441, 638] width 47 height 30
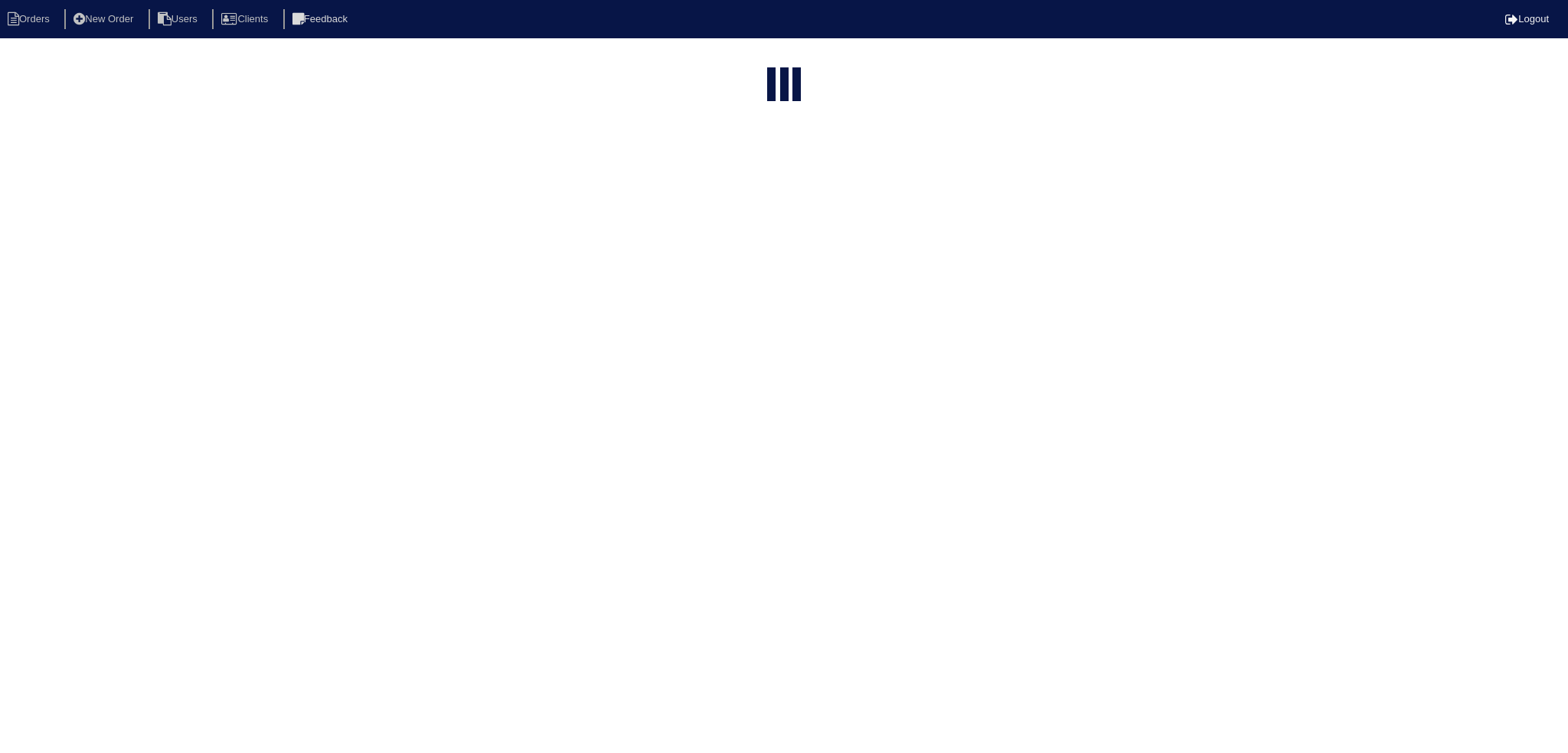
select select "15"
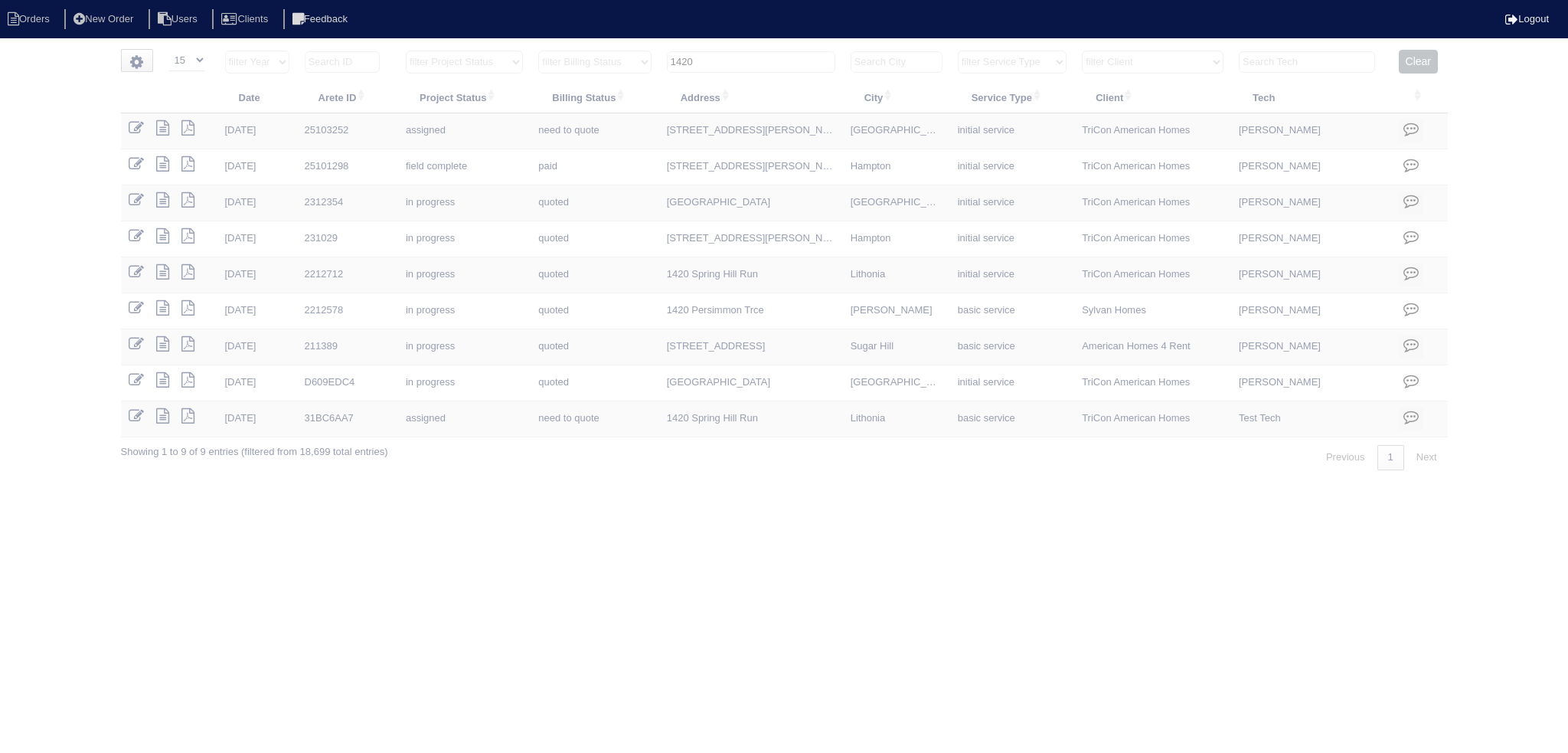
click at [774, 53] on input "1420" at bounding box center [751, 62] width 168 height 22
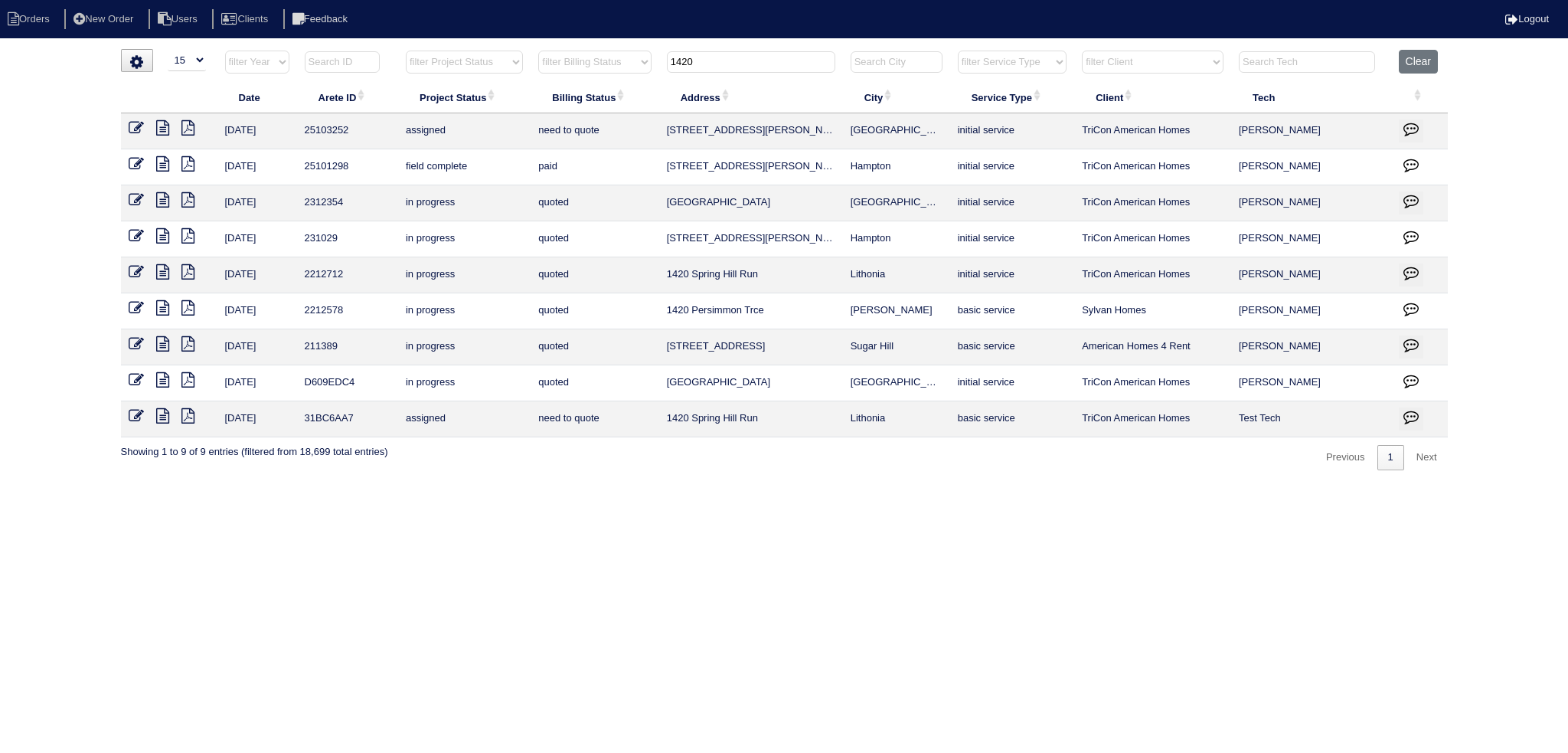
click at [774, 53] on input "1420" at bounding box center [751, 62] width 168 height 22
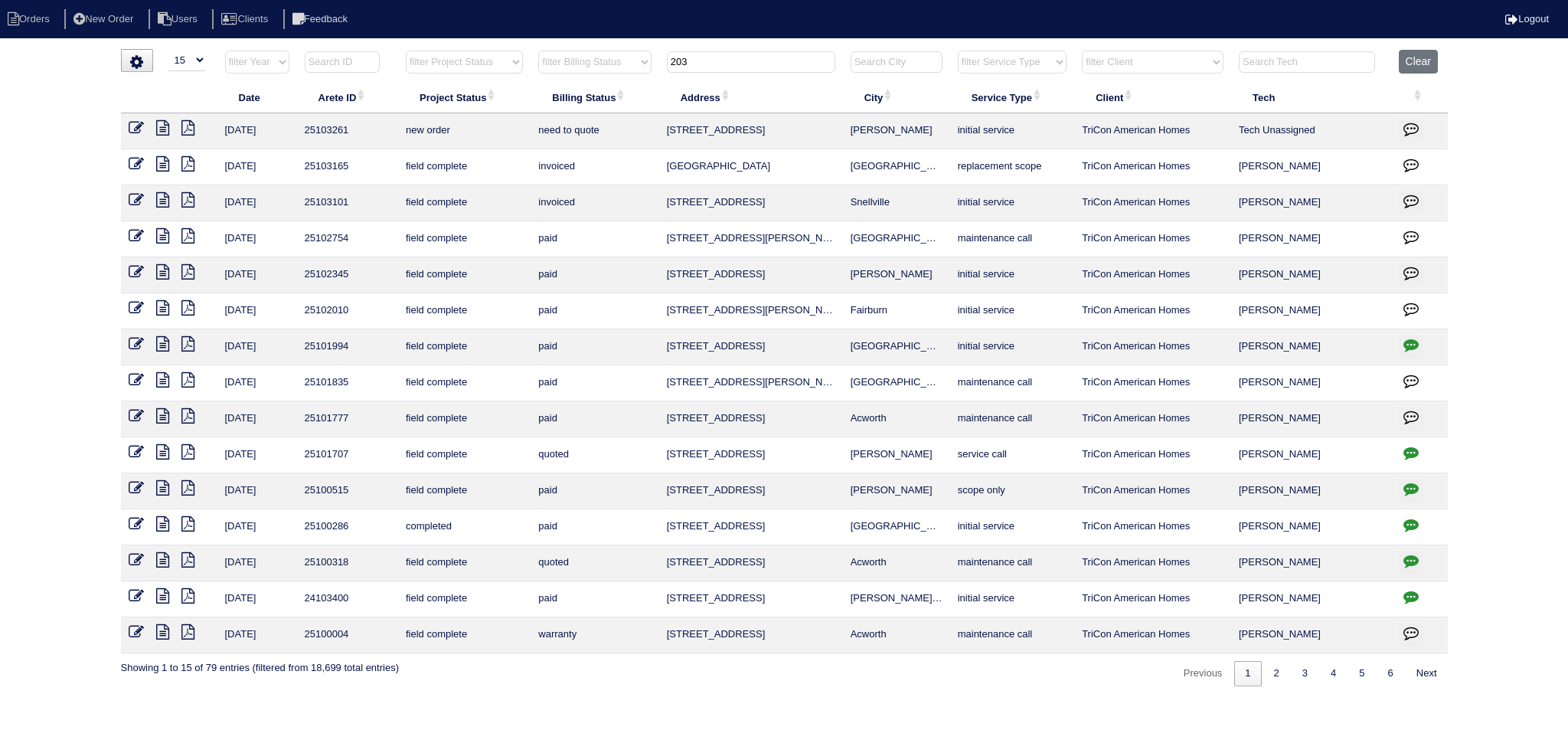
type input "203"
click at [142, 131] on icon at bounding box center [137, 128] width 16 height 16
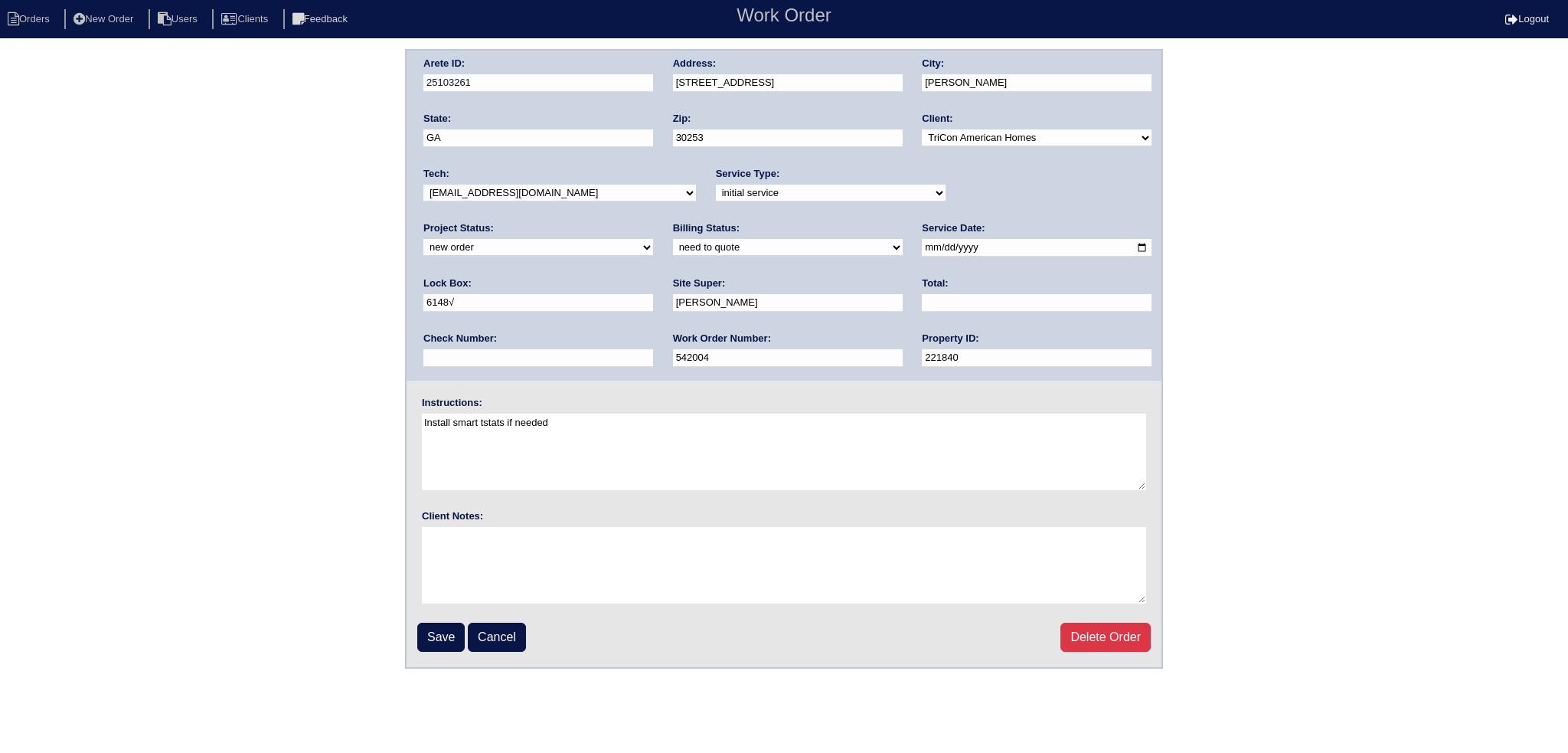
drag, startPoint x: 1013, startPoint y: 189, endPoint x: 1013, endPoint y: 199, distance: 10.0
click at [654, 239] on select "new order assigned in progress field complete need to schedule admin review arc…" at bounding box center [537, 247] width 229 height 17
select select "assigned"
click at [654, 239] on select "new order assigned in progress field complete need to schedule admin review arc…" at bounding box center [537, 247] width 229 height 17
click at [922, 241] on input "2025-09-04" at bounding box center [1036, 248] width 229 height 18
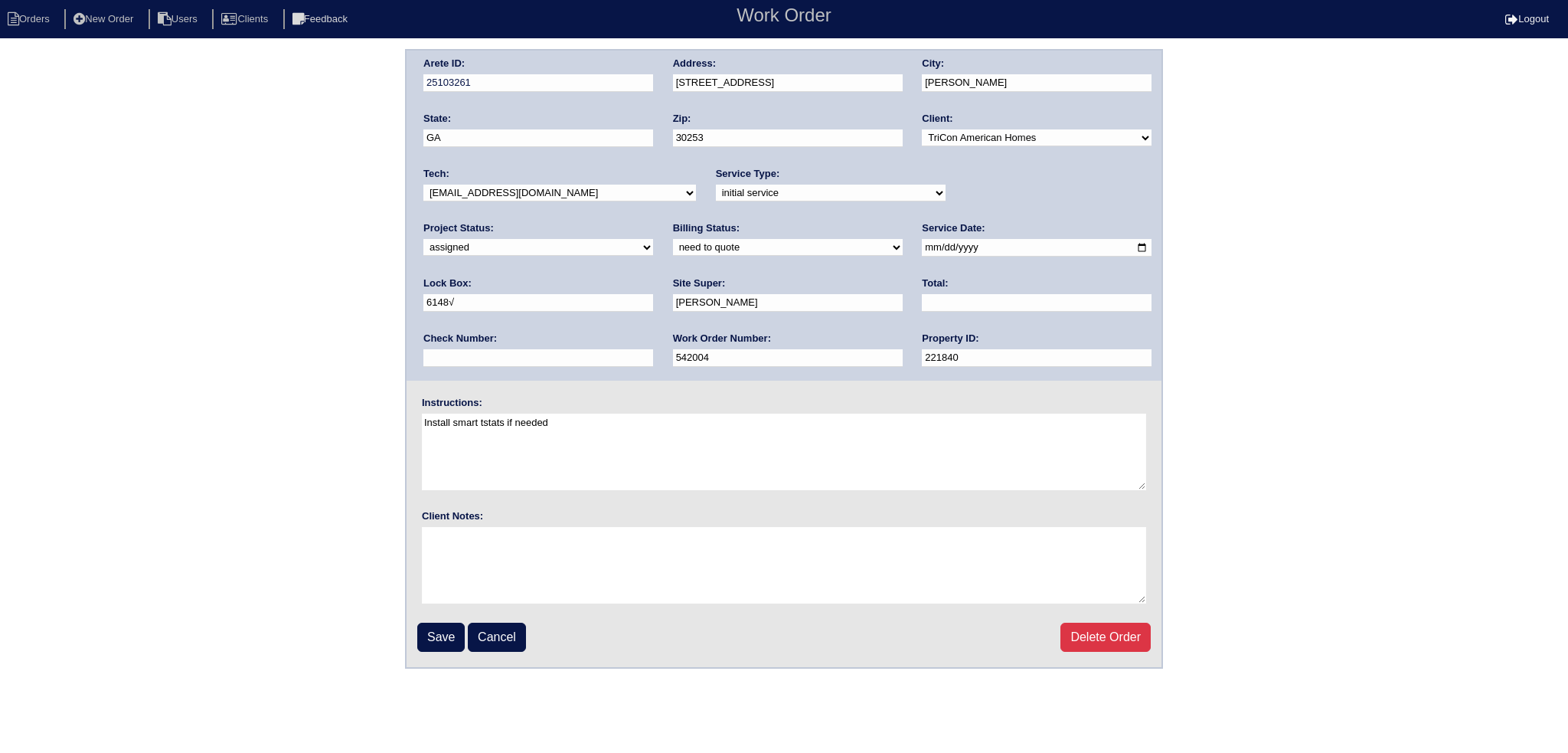
click at [922, 241] on input "2025-09-04" at bounding box center [1036, 248] width 229 height 18
type input "2025-09-08"
click at [548, 186] on select "-select- [EMAIL_ADDRESS][DOMAIN_NAME] [EMAIL_ADDRESS][DOMAIN_NAME] [EMAIL_ADDRE…" at bounding box center [559, 192] width 273 height 17
select select "75"
click at [423, 184] on select "-select- [EMAIL_ADDRESS][DOMAIN_NAME] [EMAIL_ADDRESS][DOMAIN_NAME] [EMAIL_ADDRE…" at bounding box center [559, 192] width 273 height 17
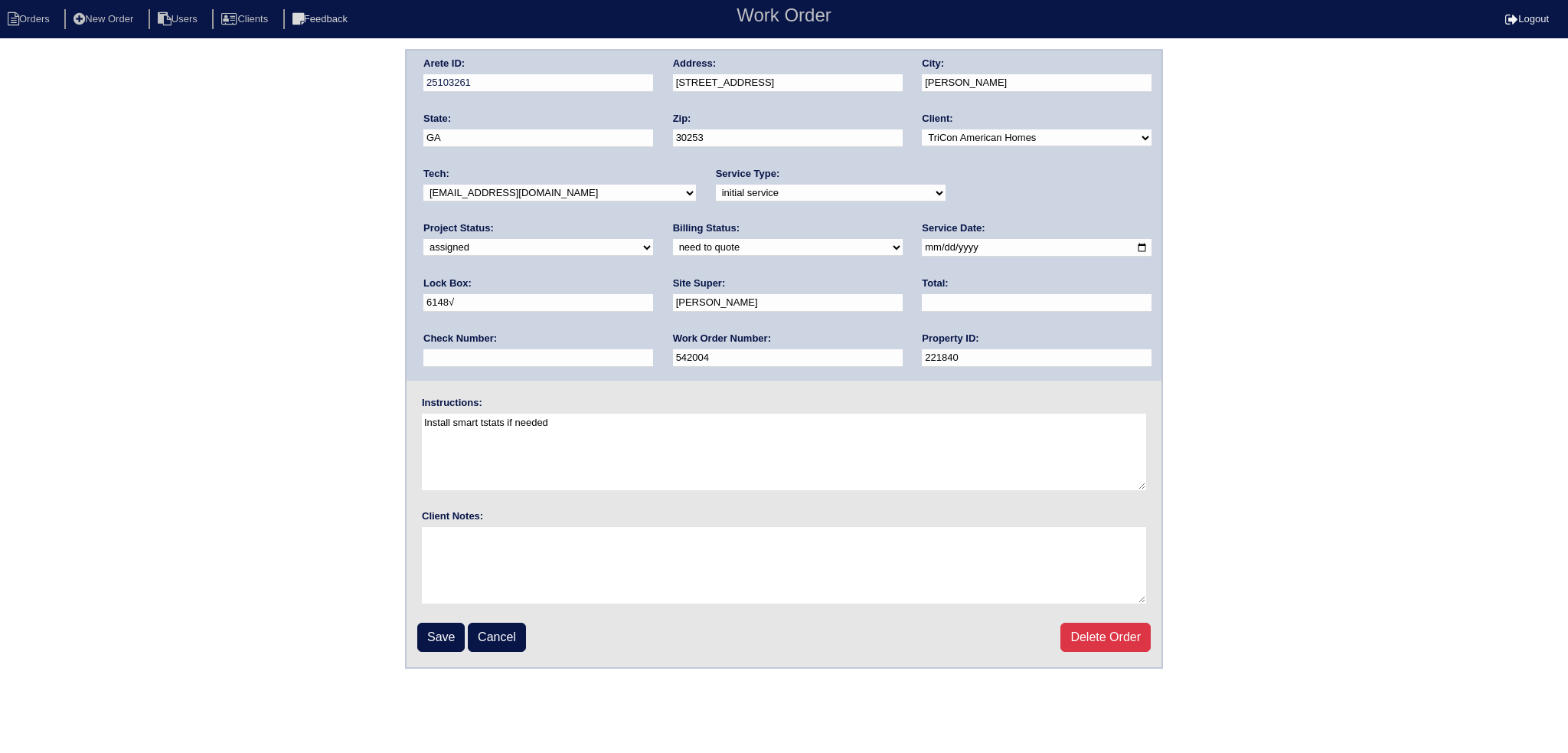
click at [454, 619] on fieldset "Arete ID: 25103261 Address: 203 Coldsprings Ct City: McDonough State: GA Zip: 3…" at bounding box center [784, 358] width 755 height 616
click at [457, 630] on input "Save" at bounding box center [441, 638] width 47 height 30
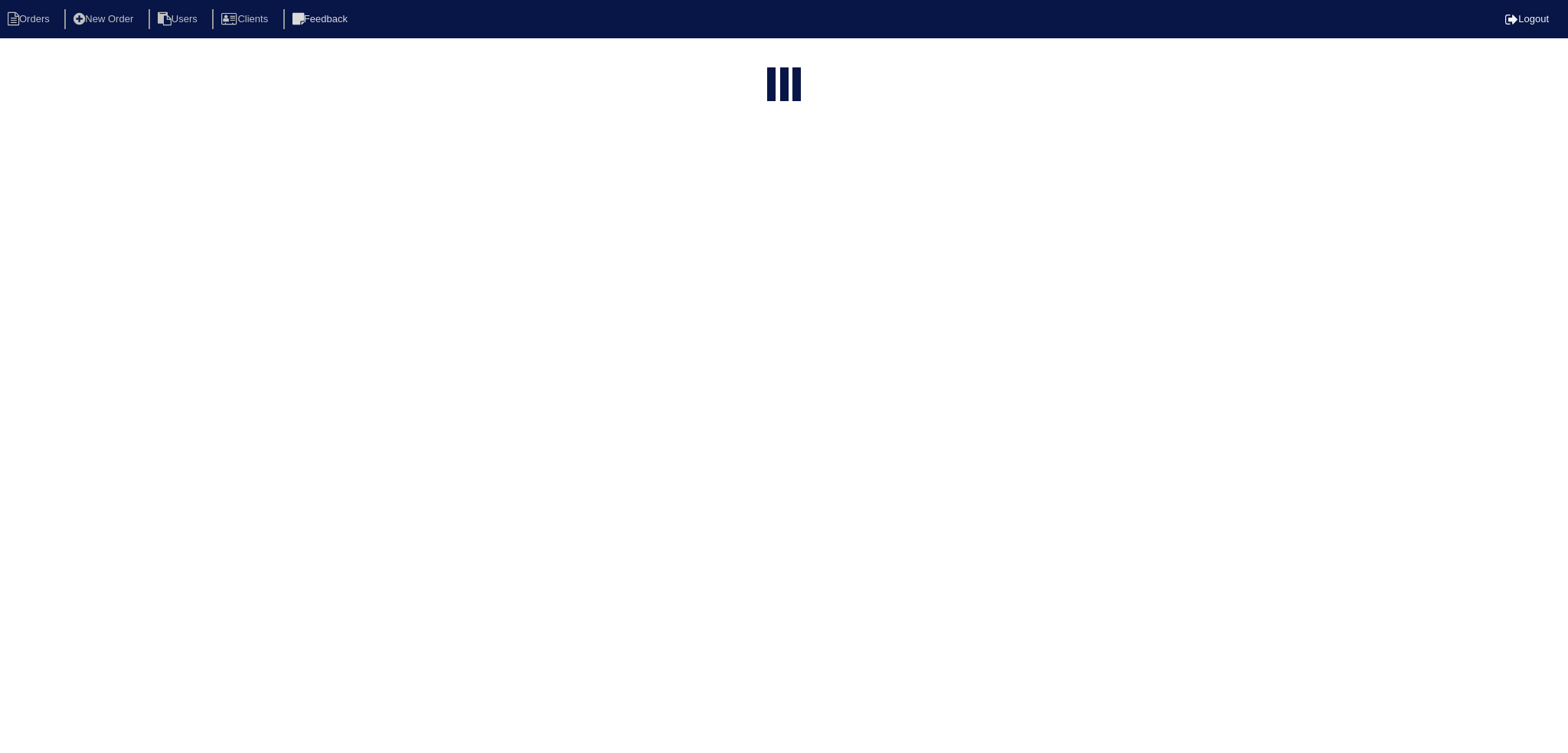
select select "15"
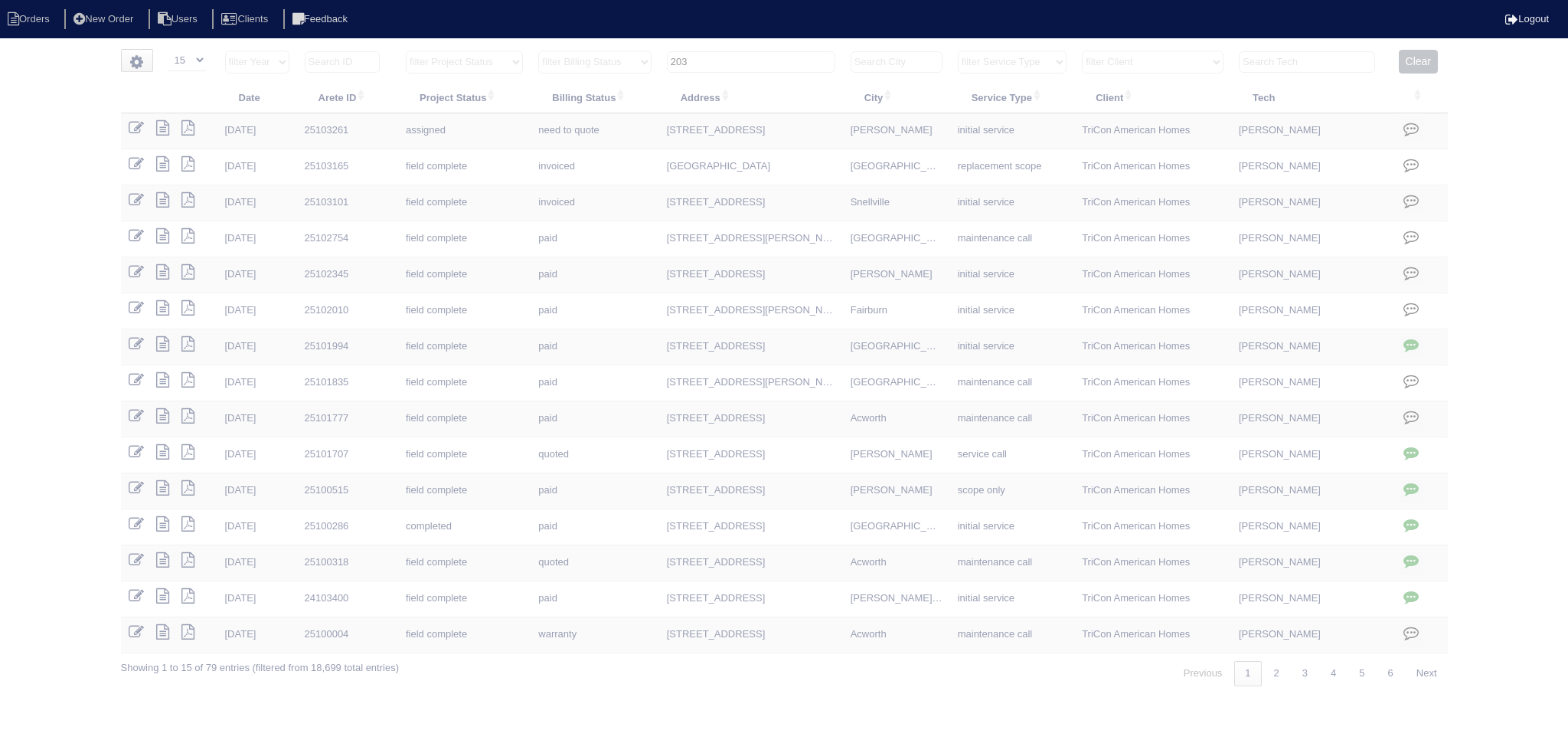
click at [764, 61] on input "203" at bounding box center [751, 62] width 168 height 22
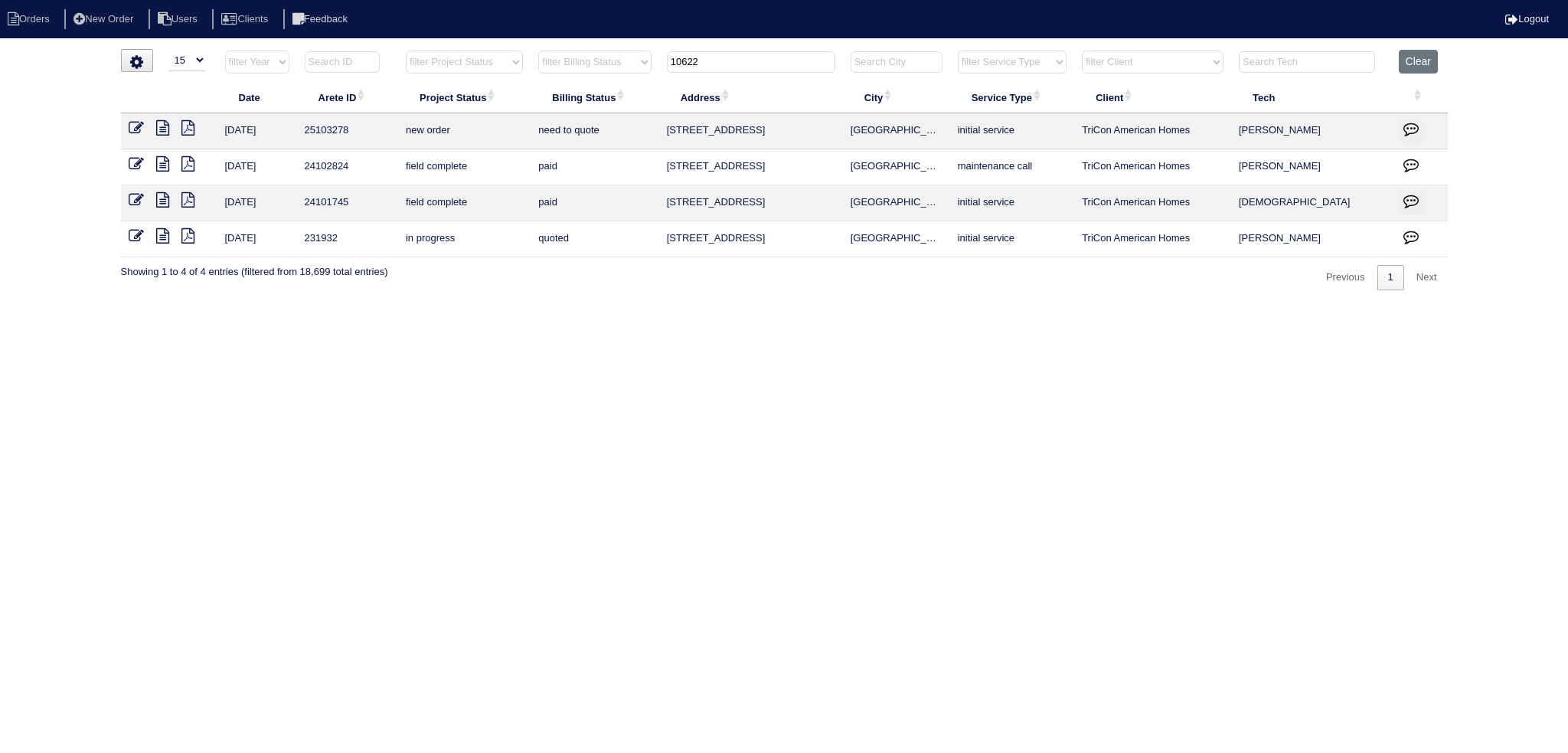
type input "10622"
click at [138, 129] on icon at bounding box center [137, 128] width 16 height 16
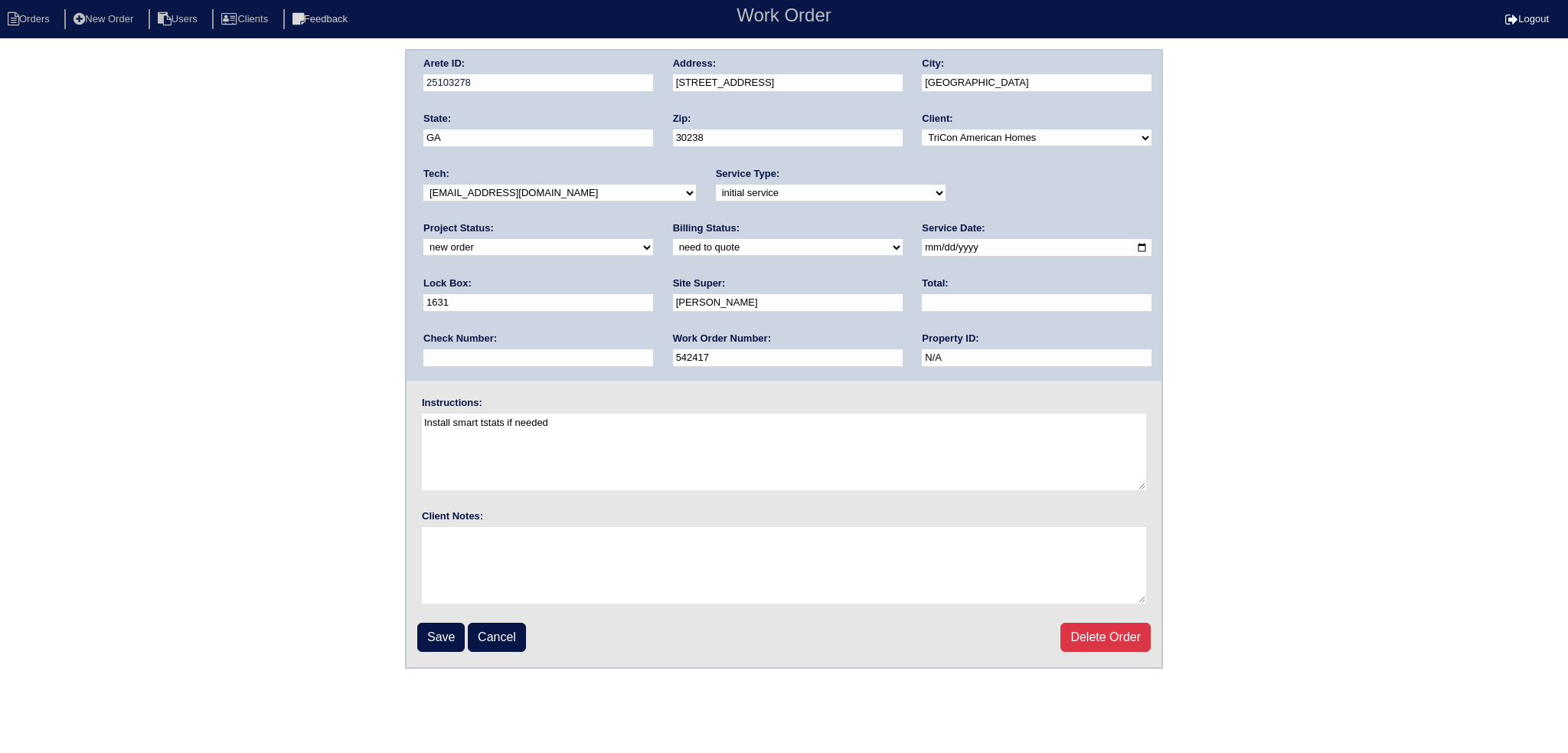
click at [654, 239] on select "new order assigned in progress field complete need to schedule admin review arc…" at bounding box center [537, 247] width 229 height 17
select select "assigned"
click at [654, 239] on select "new order assigned in progress field complete need to schedule admin review arc…" at bounding box center [537, 247] width 229 height 17
click at [922, 249] on input "2025-09-05" at bounding box center [1036, 248] width 229 height 18
click at [922, 247] on input "2025-09-05" at bounding box center [1036, 248] width 229 height 18
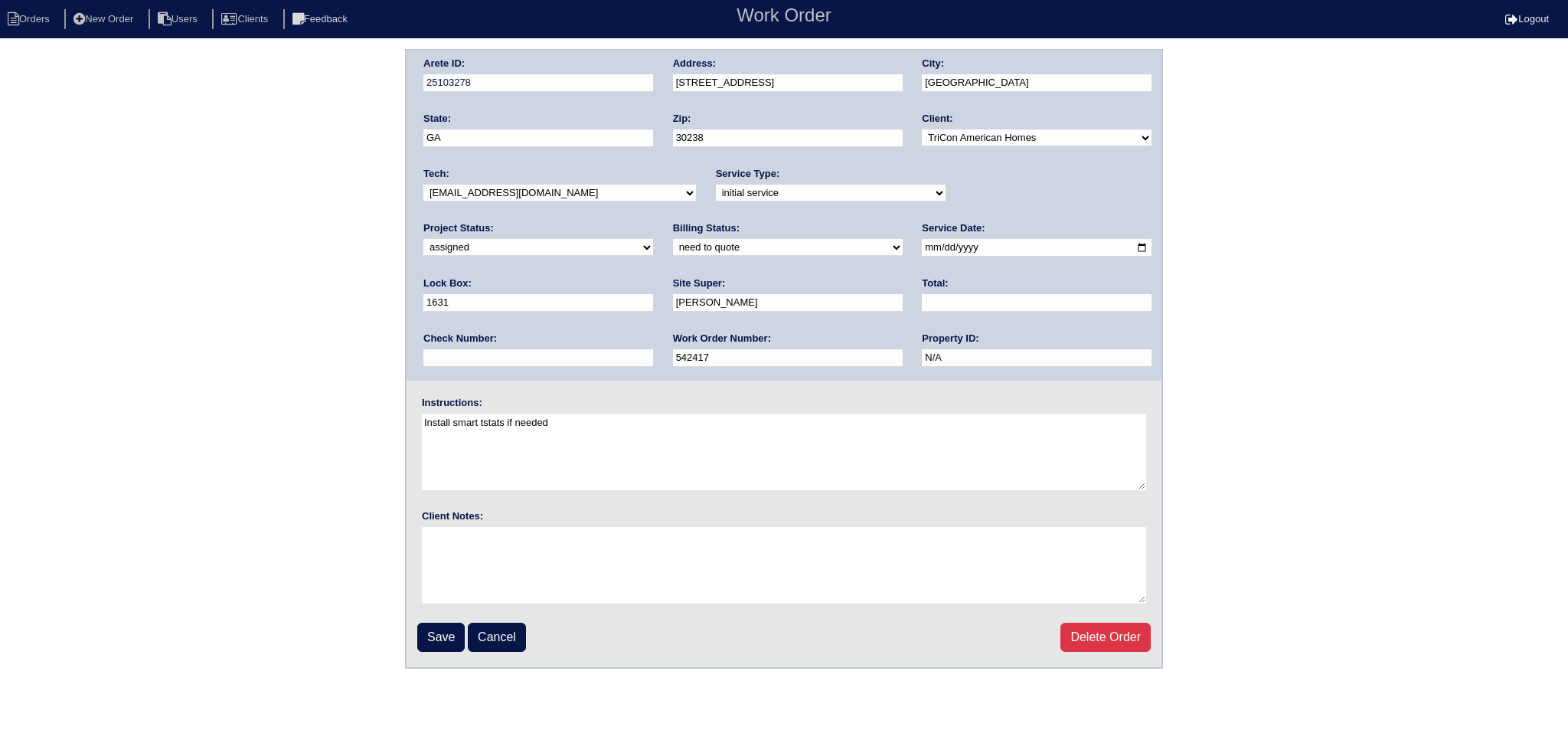
type input "2025-09-08"
drag, startPoint x: 550, startPoint y: 184, endPoint x: 550, endPoint y: 196, distance: 12.0
click at [550, 184] on select "-select- aretesmg+backup-tech@gmail.com benjohnholt88@gmail.com callisonhvac@ya…" at bounding box center [559, 192] width 273 height 17
select select "75"
click at [423, 184] on select "-select- aretesmg+backup-tech@gmail.com benjohnholt88@gmail.com callisonhvac@ya…" at bounding box center [559, 192] width 273 height 17
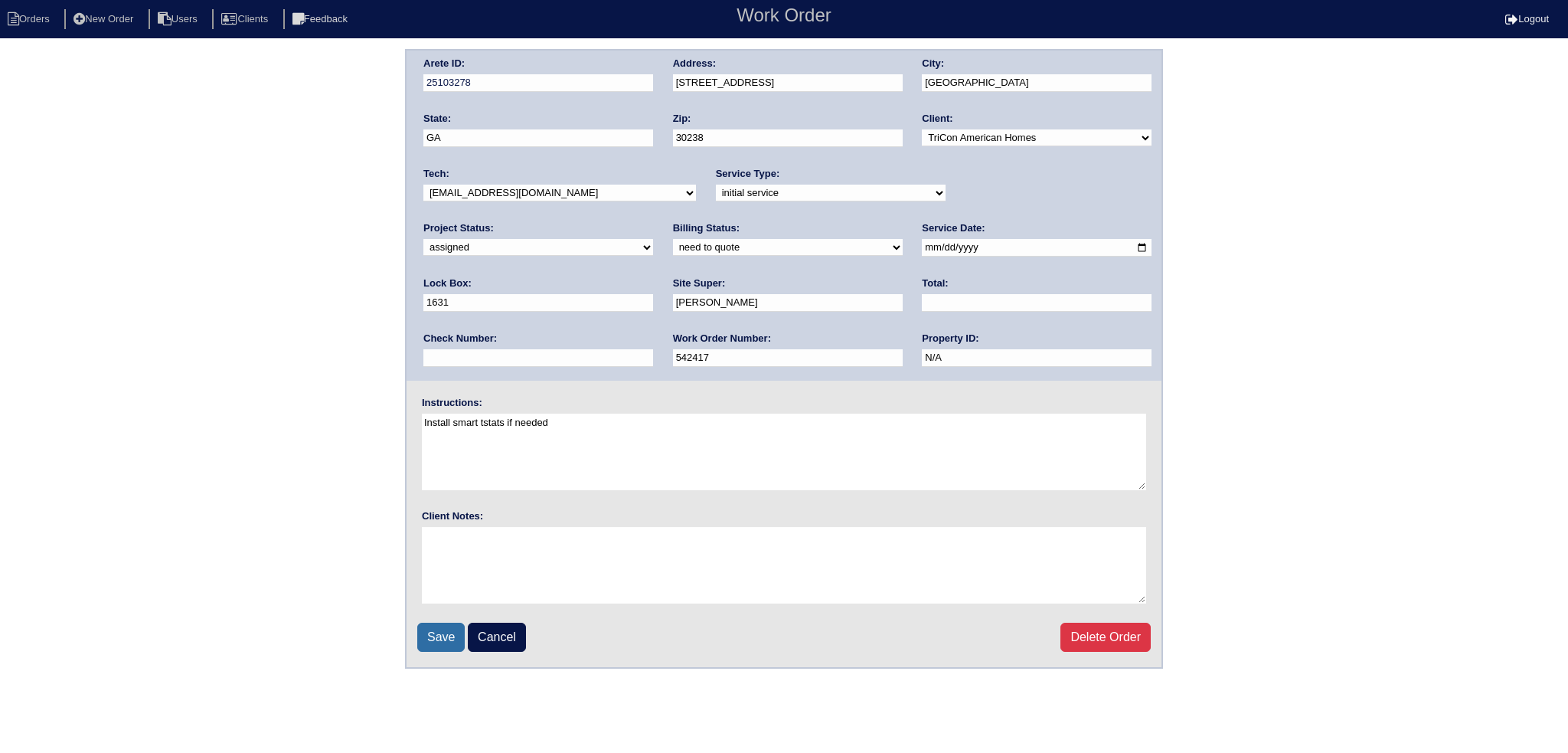
click at [422, 646] on input "Save" at bounding box center [441, 638] width 47 height 30
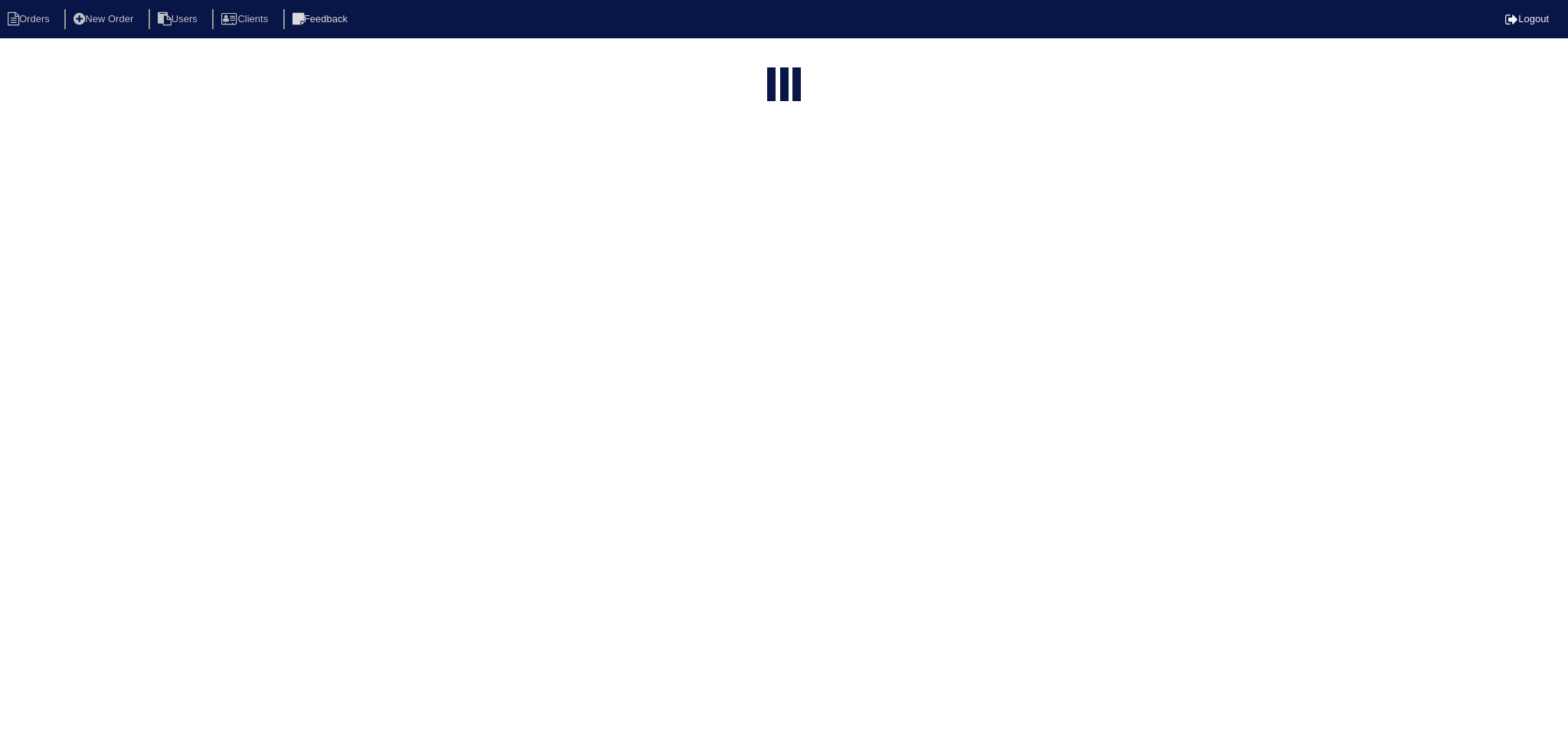
select select "15"
type input "10622"
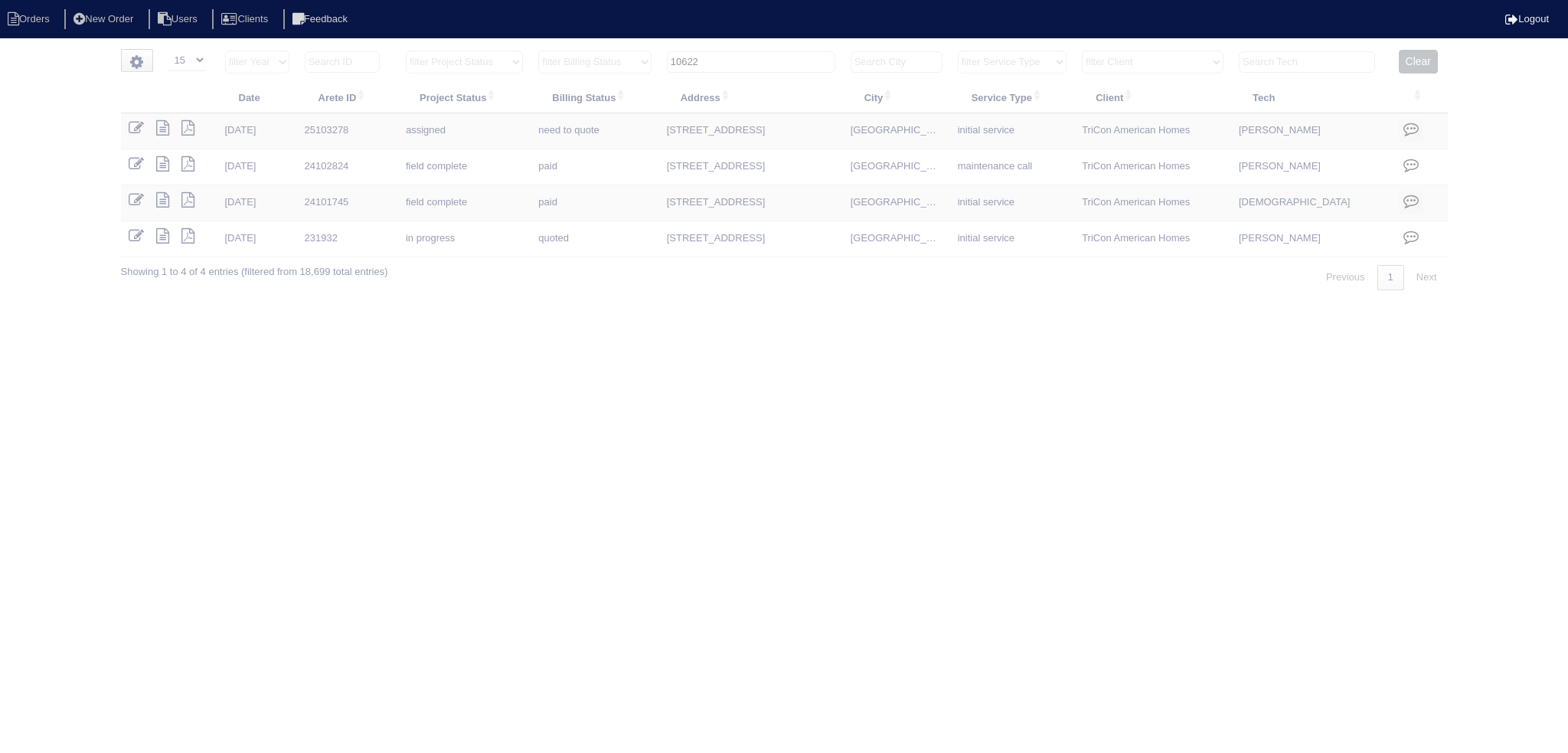
click at [750, 79] on th "10622" at bounding box center [751, 66] width 184 height 31
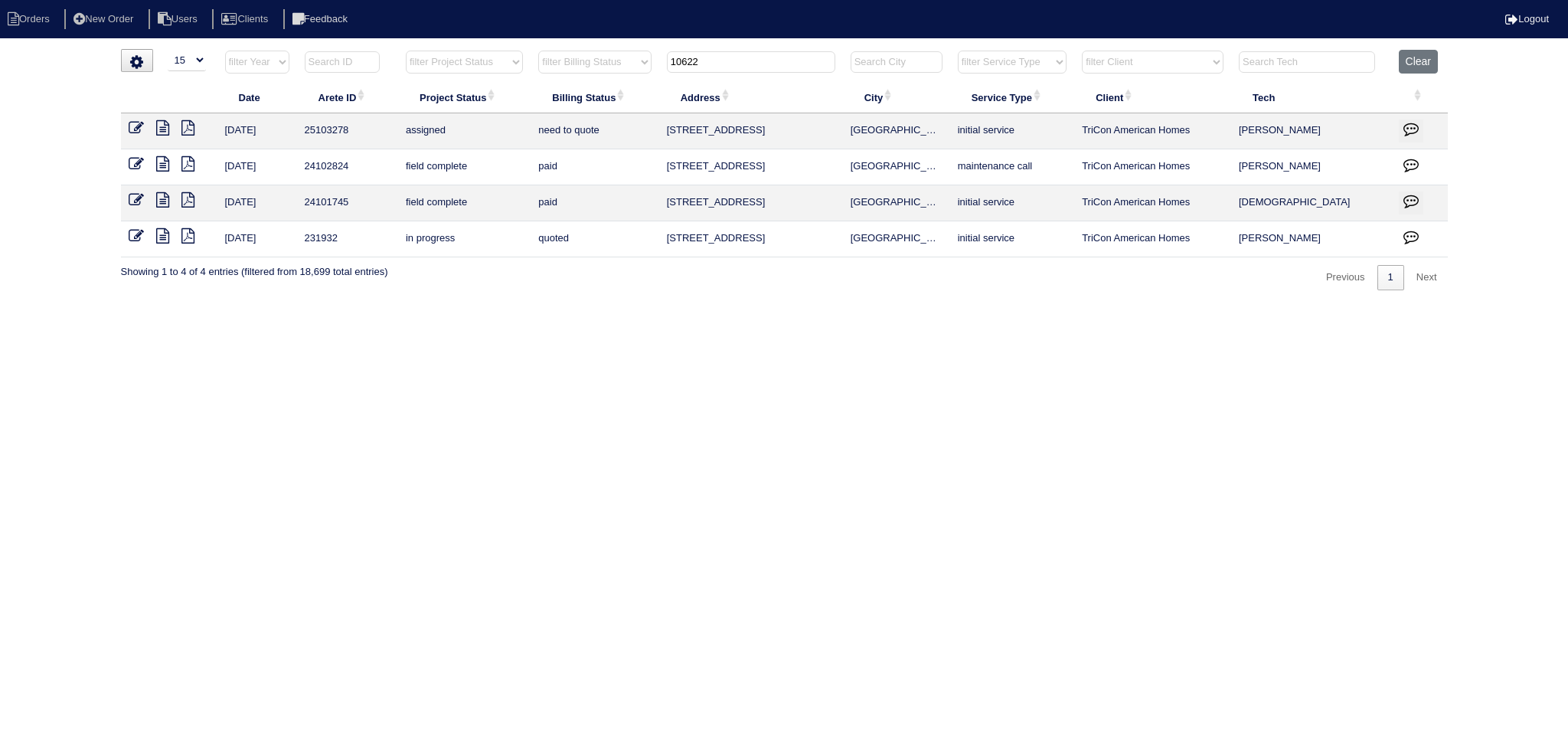
click at [741, 71] on input "10622" at bounding box center [751, 62] width 168 height 22
click at [740, 67] on input "10622" at bounding box center [751, 62] width 168 height 22
type input "33"
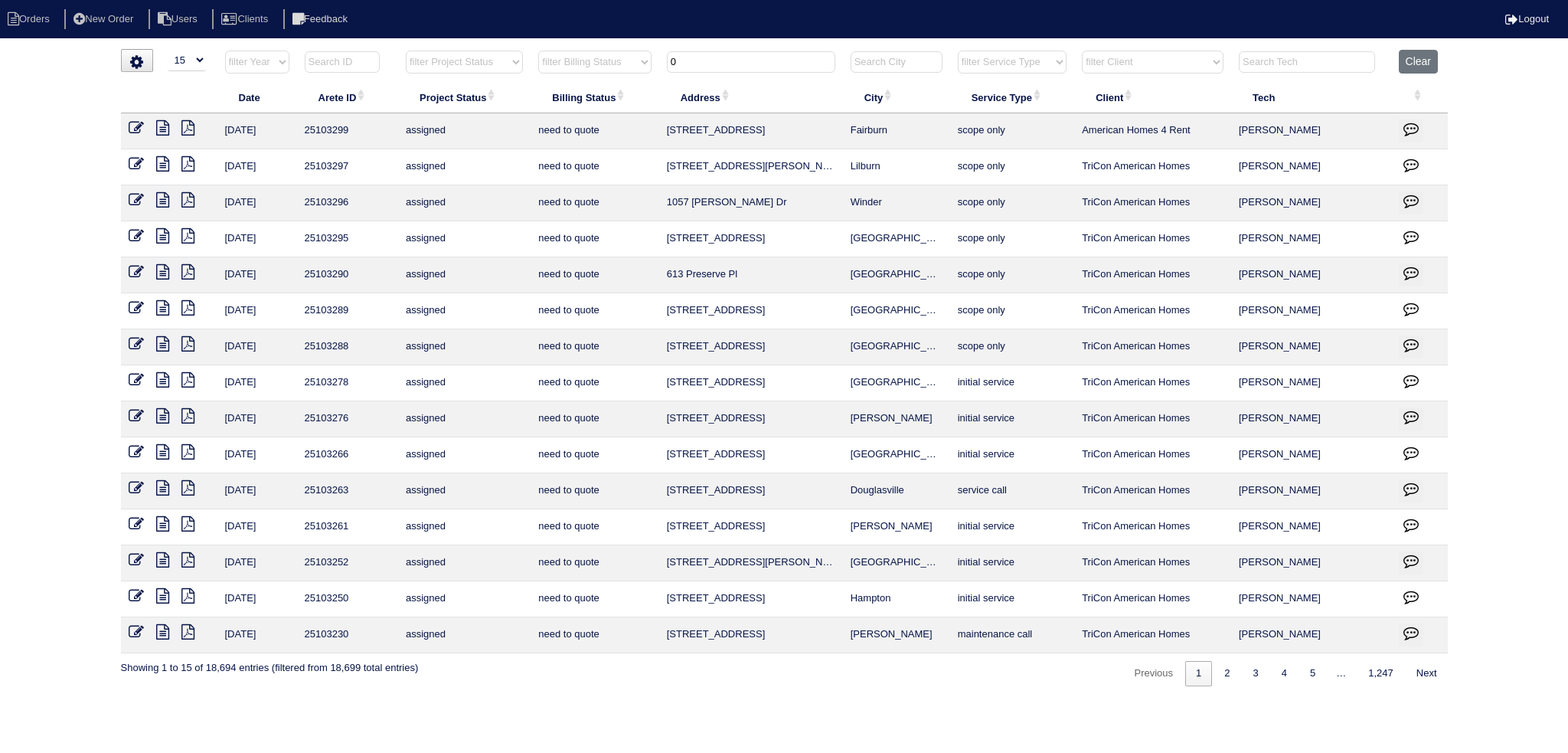
type input "0"
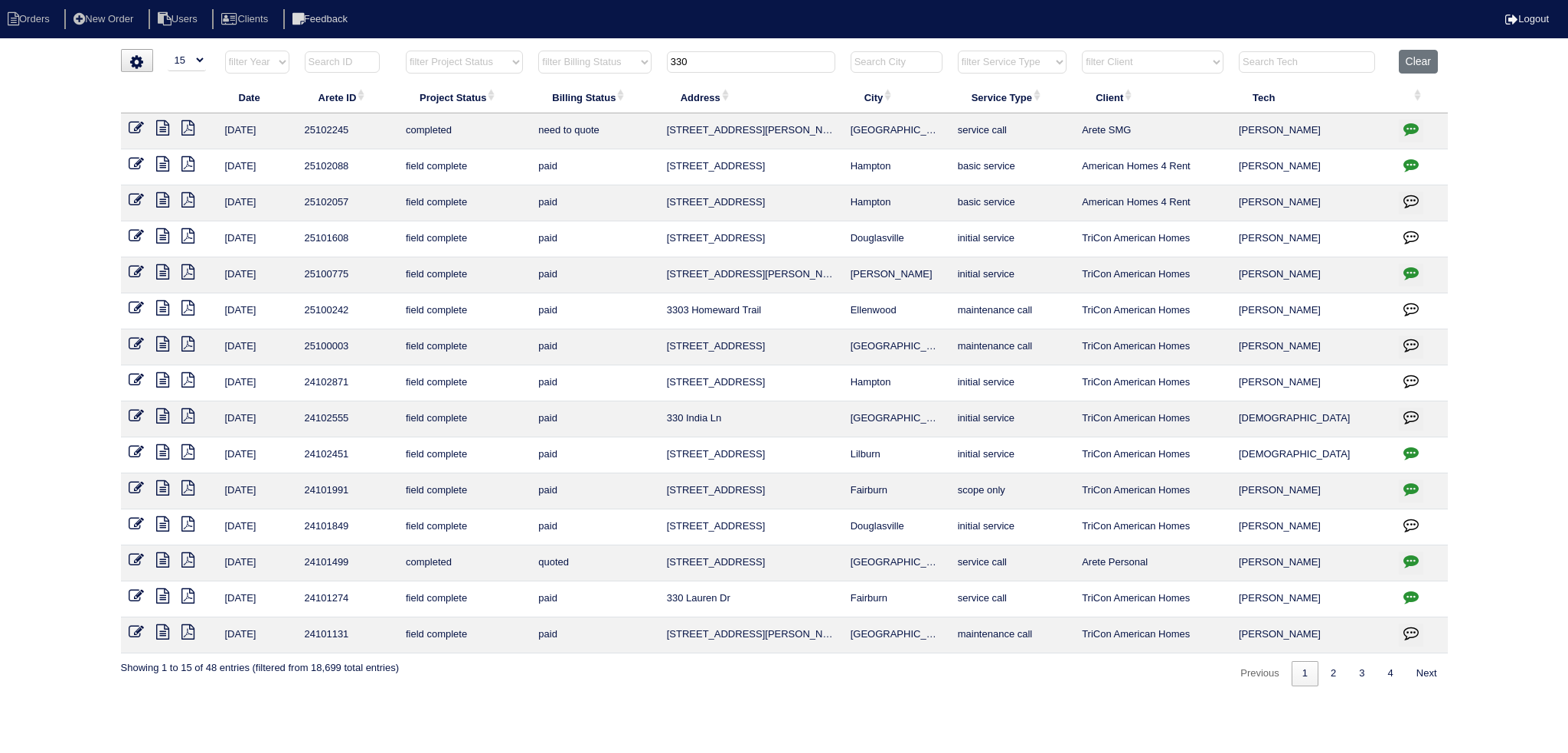
type input "330"
click at [129, 161] on icon at bounding box center [137, 164] width 16 height 16
click at [160, 165] on icon at bounding box center [162, 164] width 13 height 16
click at [163, 202] on icon at bounding box center [162, 200] width 13 height 16
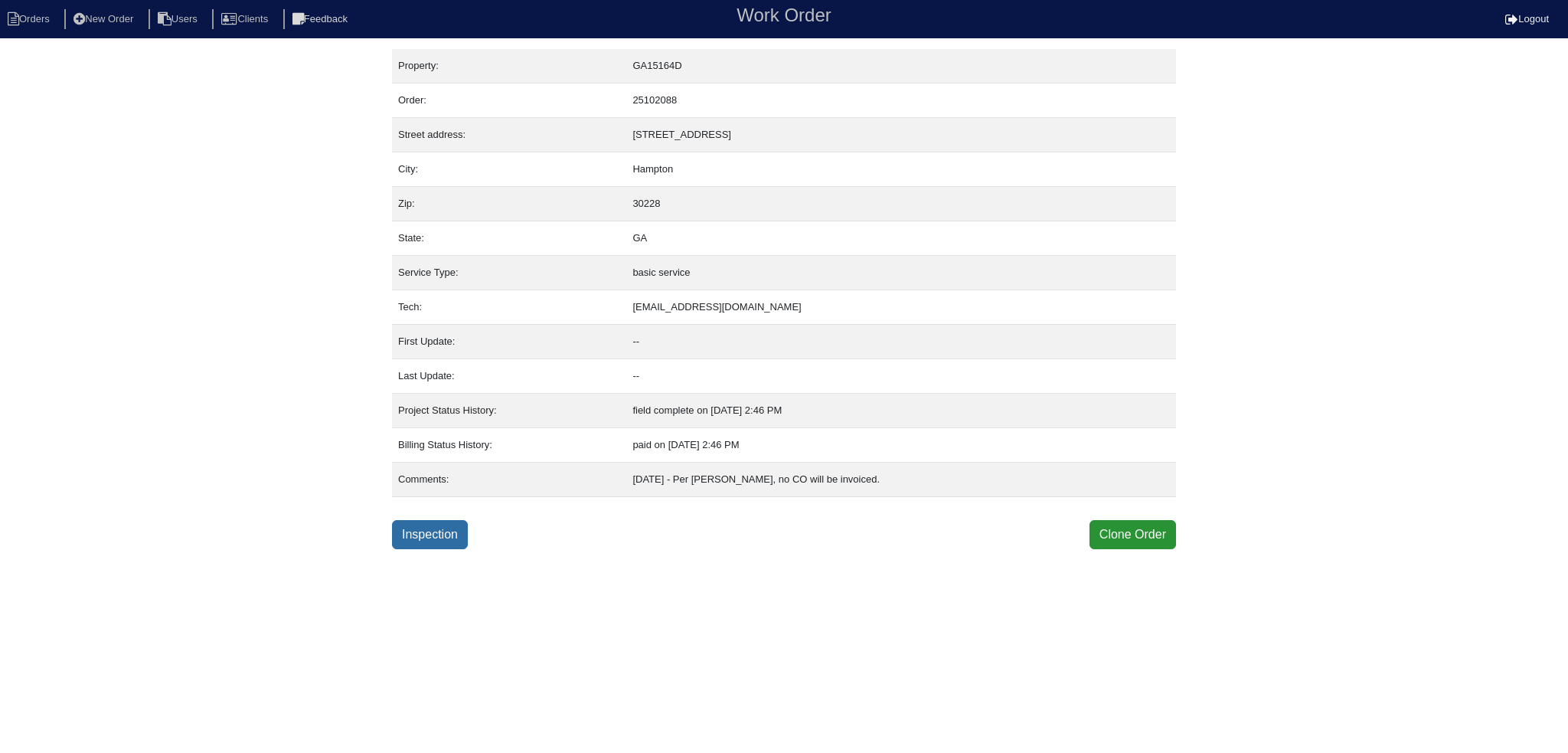
click at [443, 541] on link "Inspection" at bounding box center [429, 534] width 76 height 30
select select "0"
select select "[PERSON_NAME]"
select select "0"
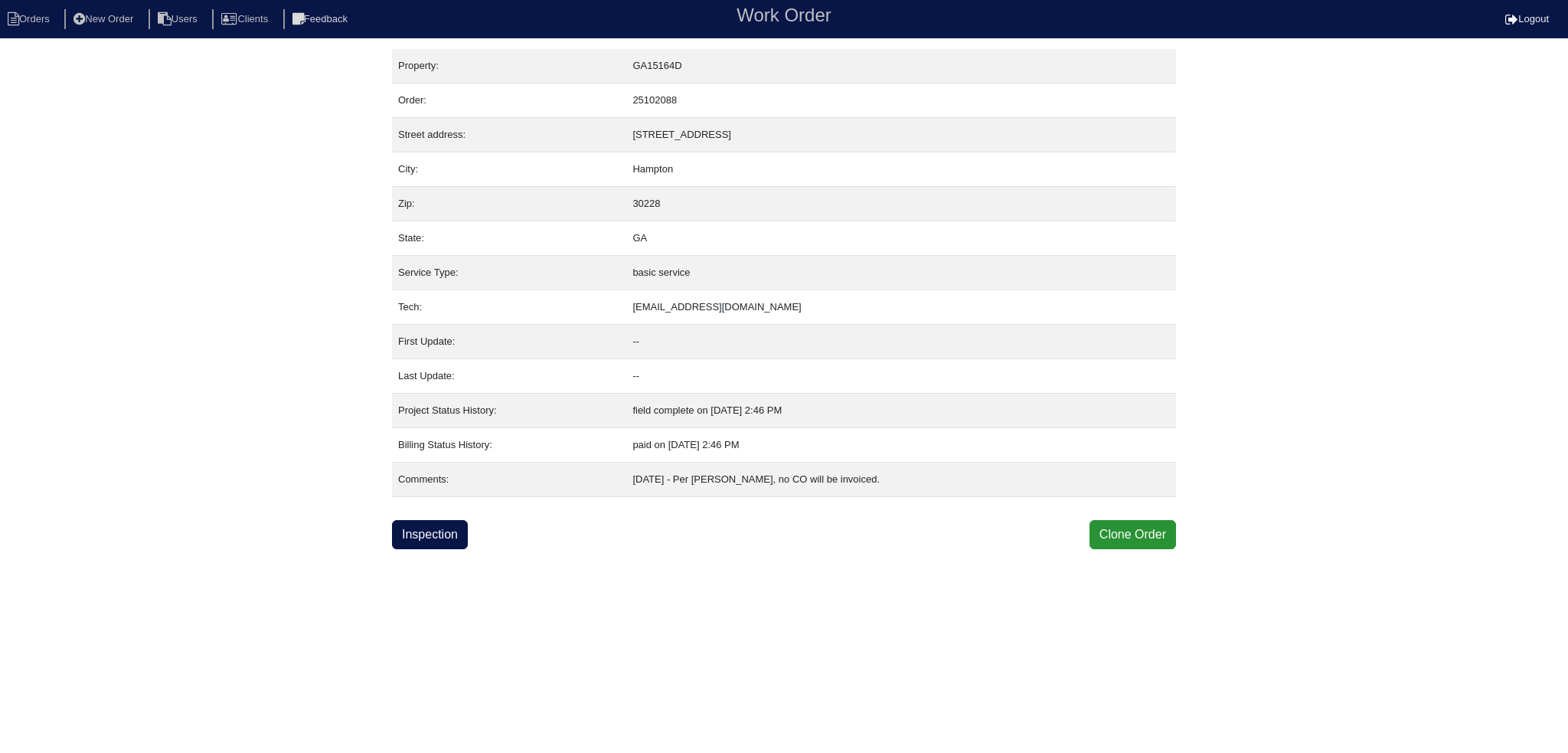
select select "0"
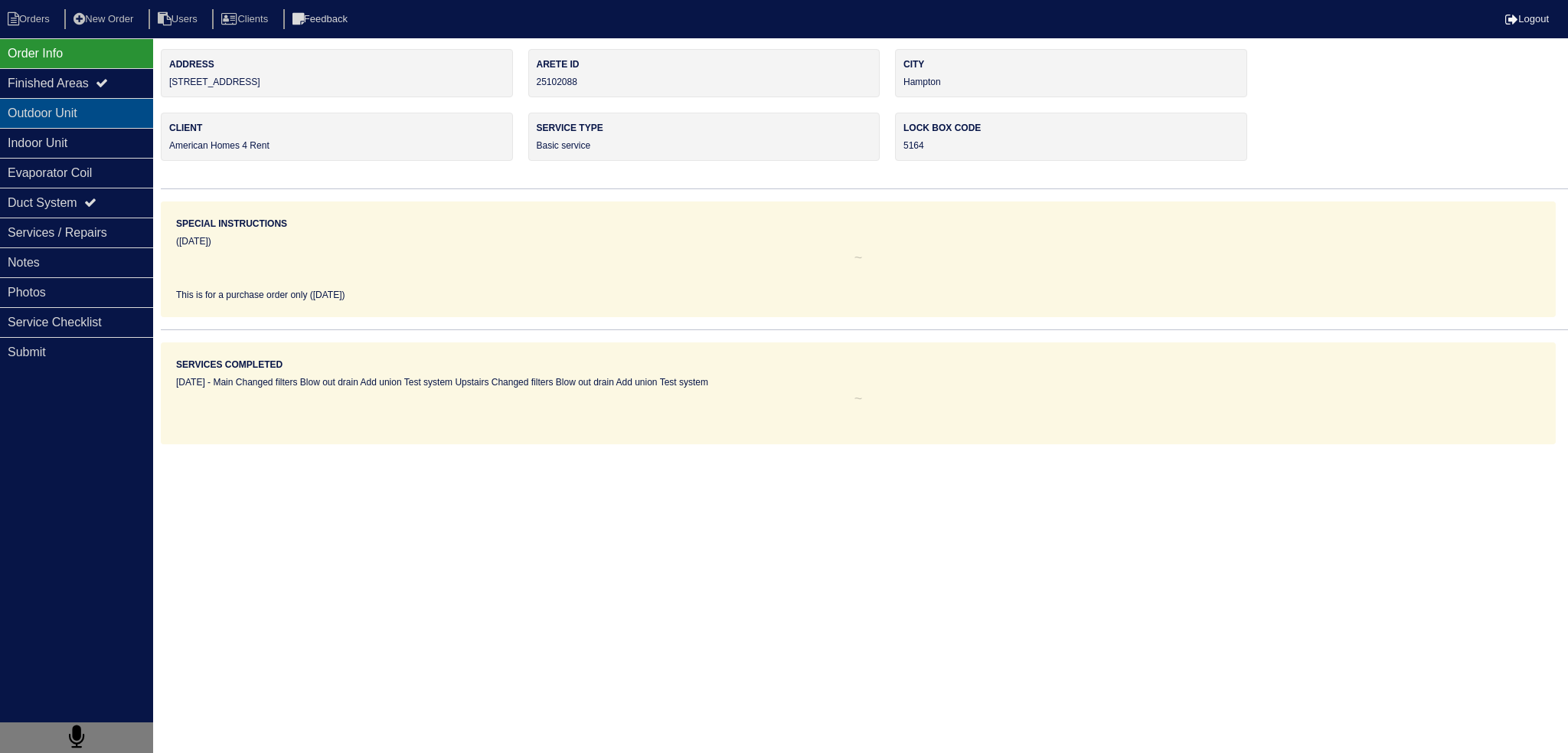
click at [50, 112] on div "Outdoor Unit" at bounding box center [77, 113] width 154 height 30
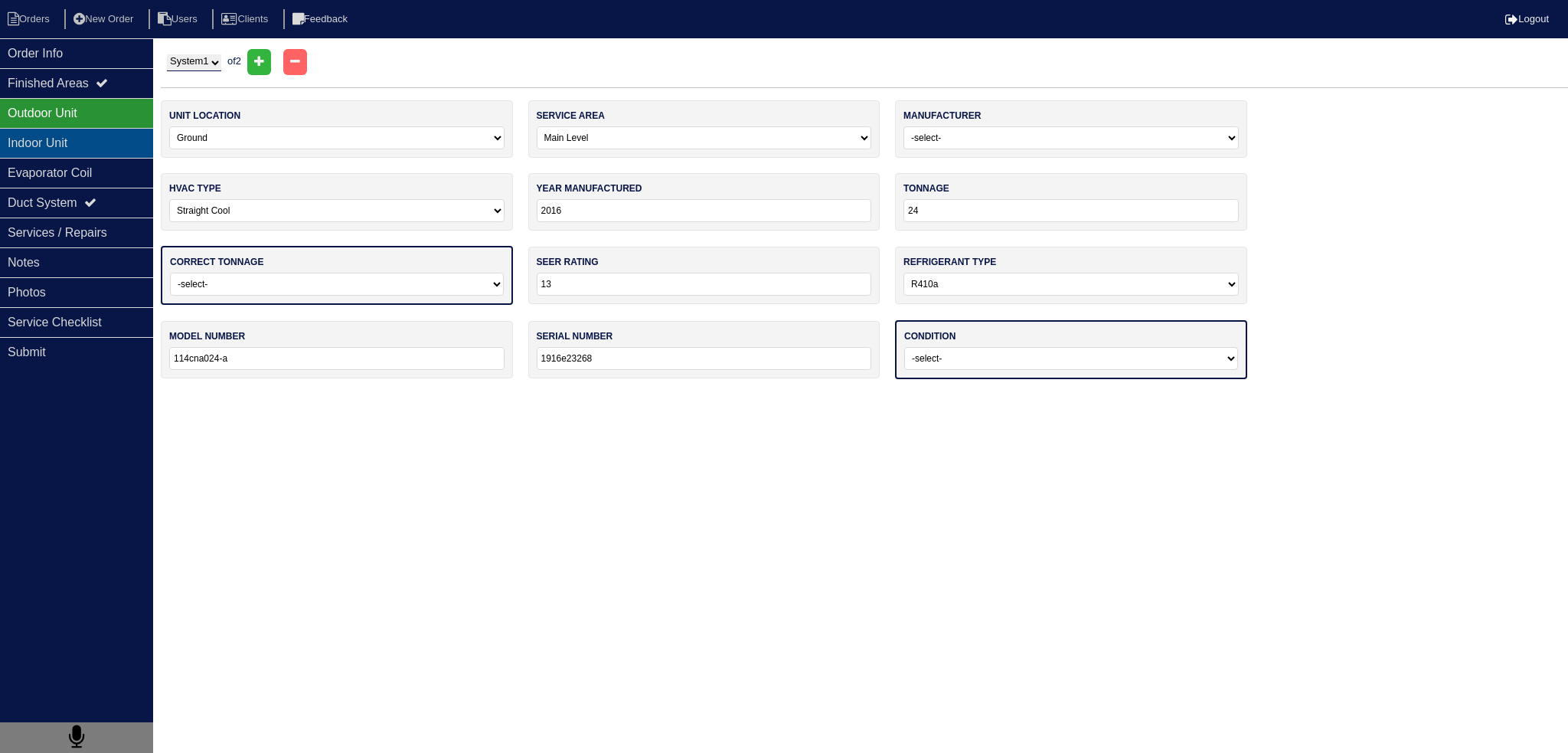
click at [49, 137] on div "Indoor Unit" at bounding box center [77, 143] width 154 height 30
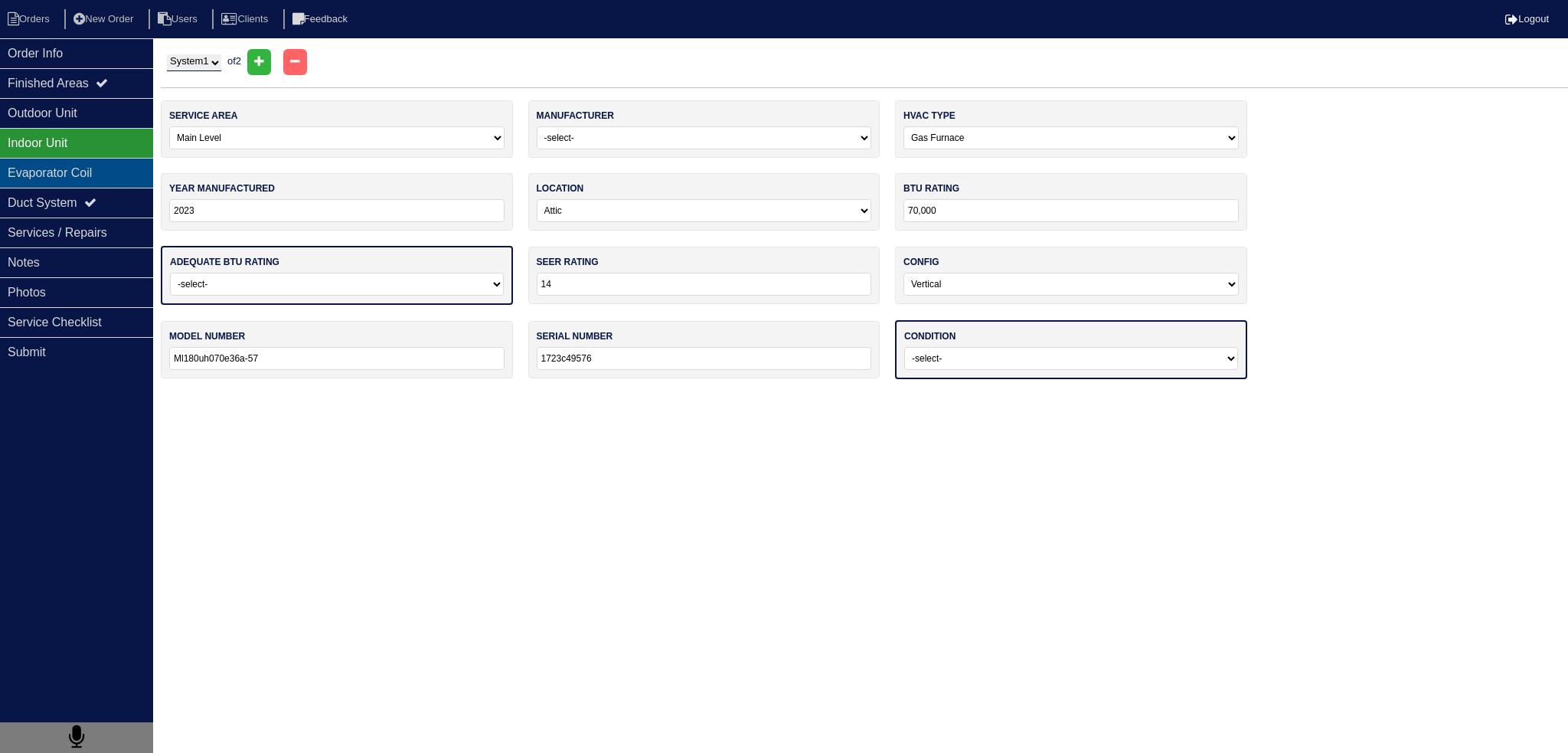
click at [51, 161] on div "Evaporator Coil" at bounding box center [77, 172] width 154 height 30
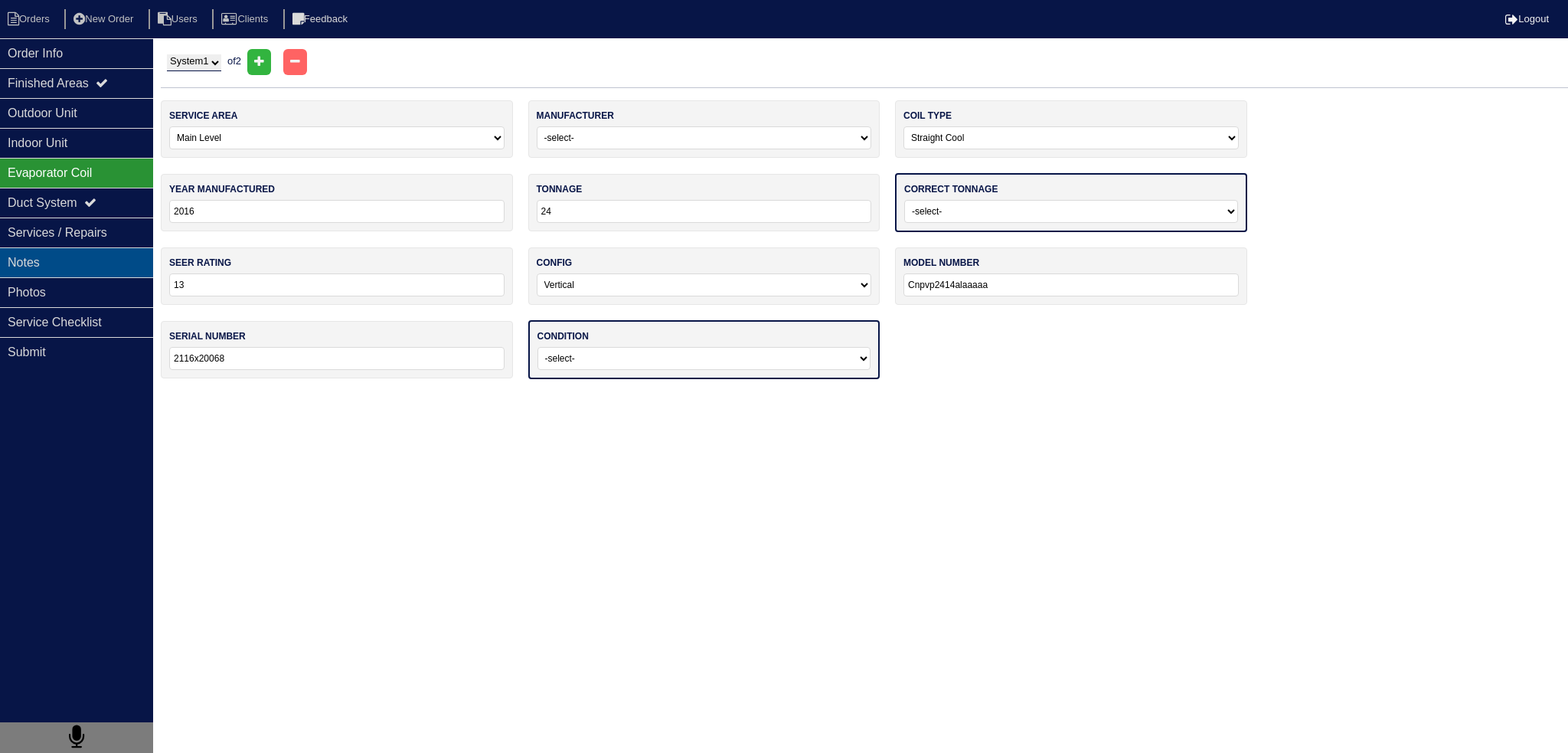
click at [74, 261] on div "Notes" at bounding box center [77, 262] width 154 height 30
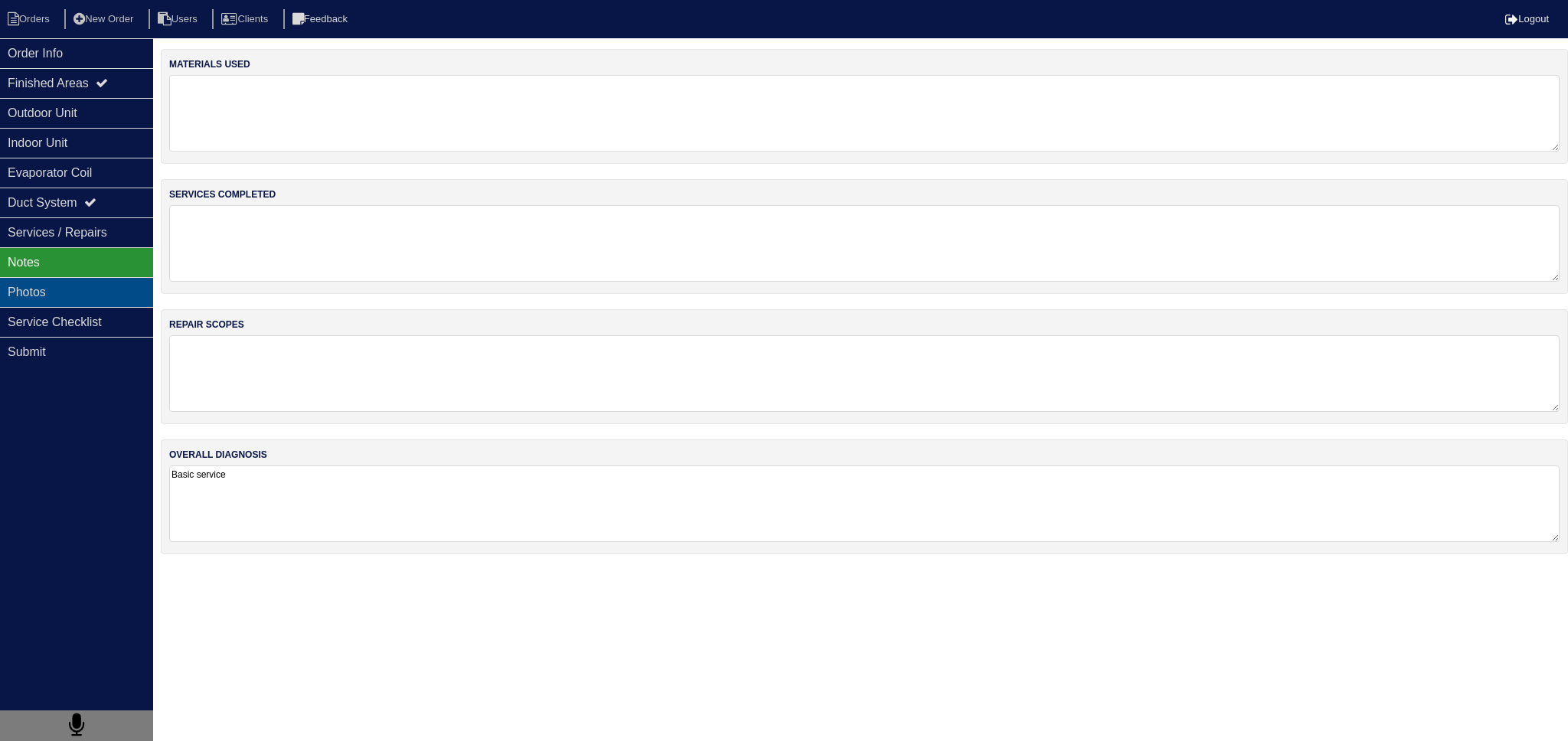
click at [57, 293] on div "Photos" at bounding box center [77, 292] width 154 height 30
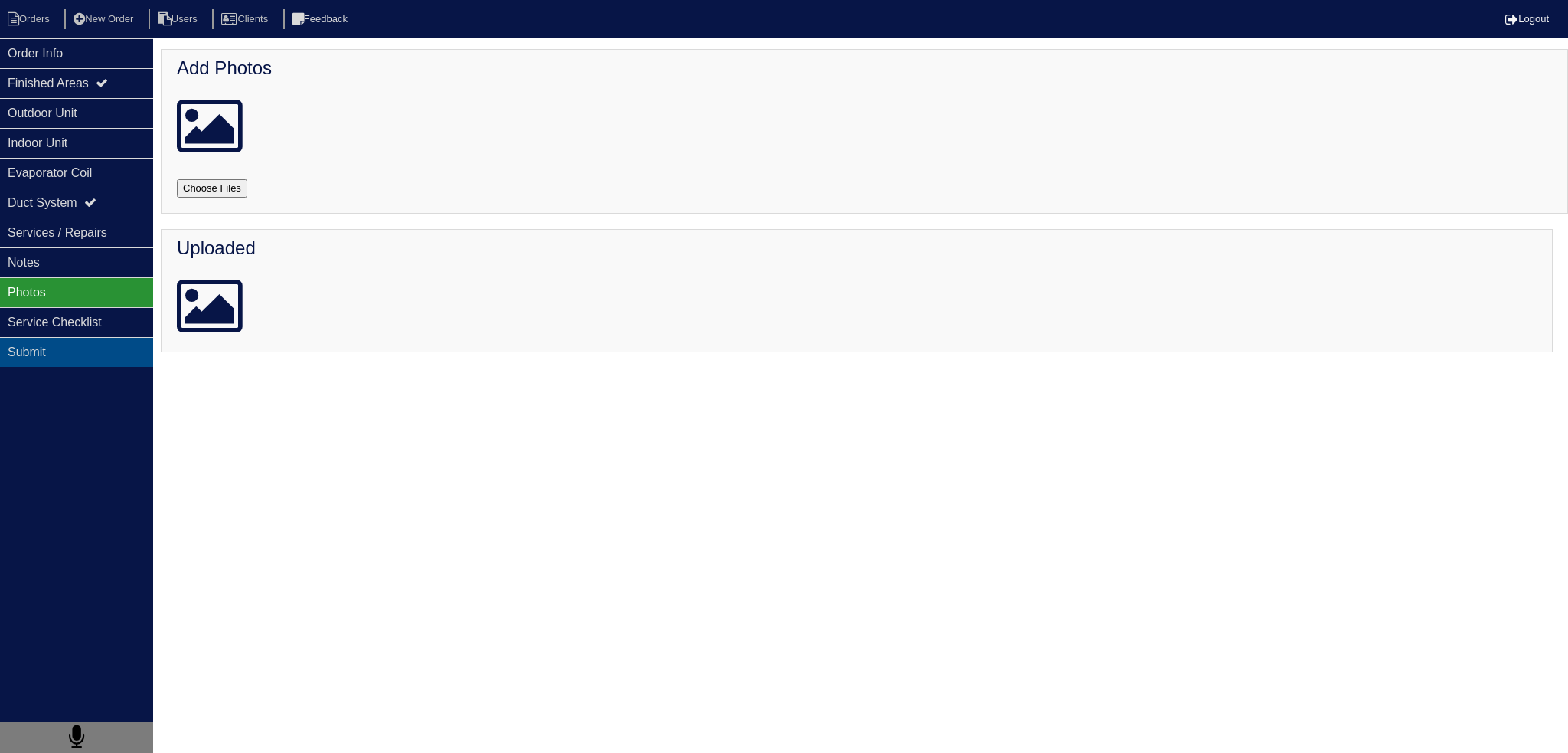
click at [74, 353] on div "Submit" at bounding box center [77, 351] width 154 height 30
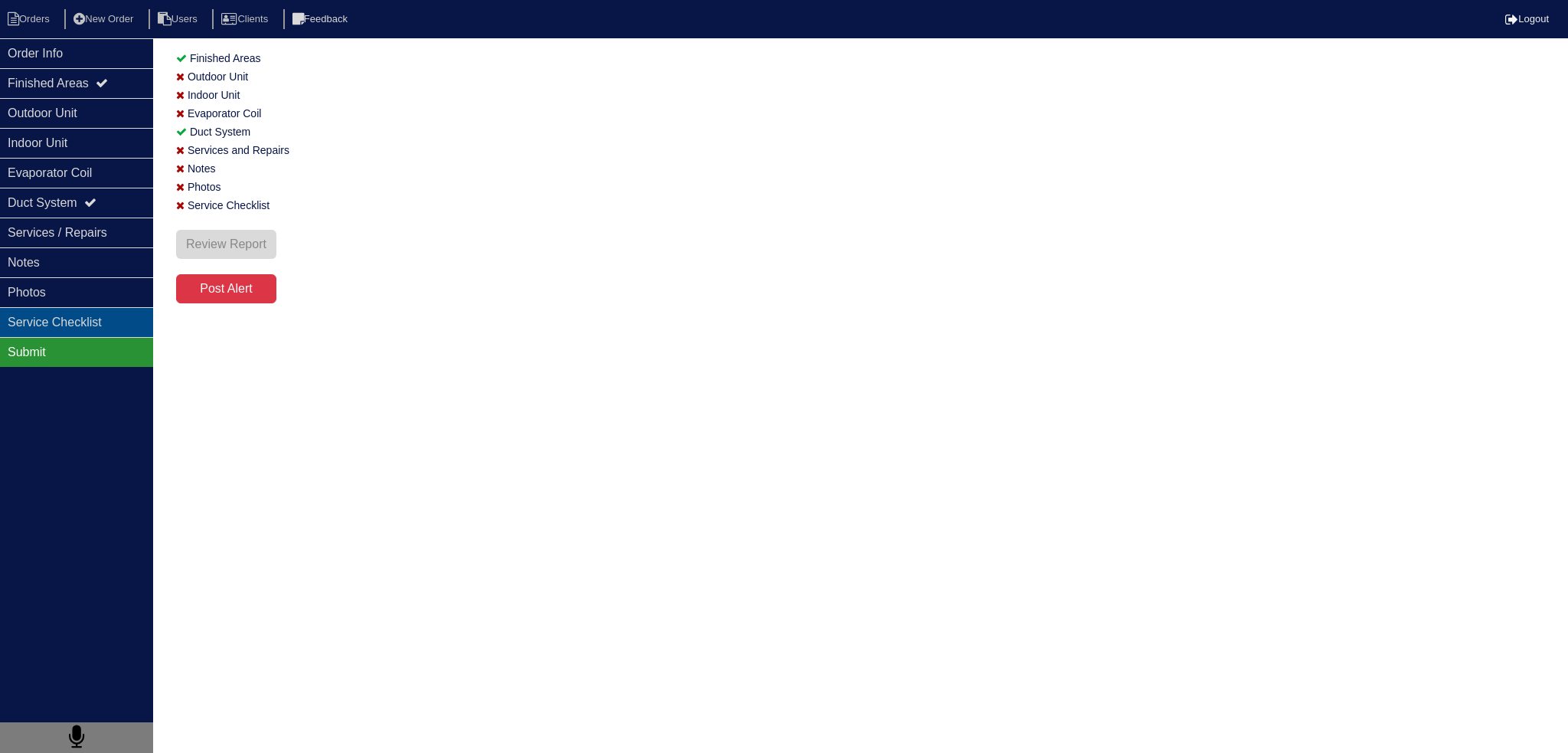
click at [74, 323] on div "Service Checklist" at bounding box center [77, 322] width 154 height 30
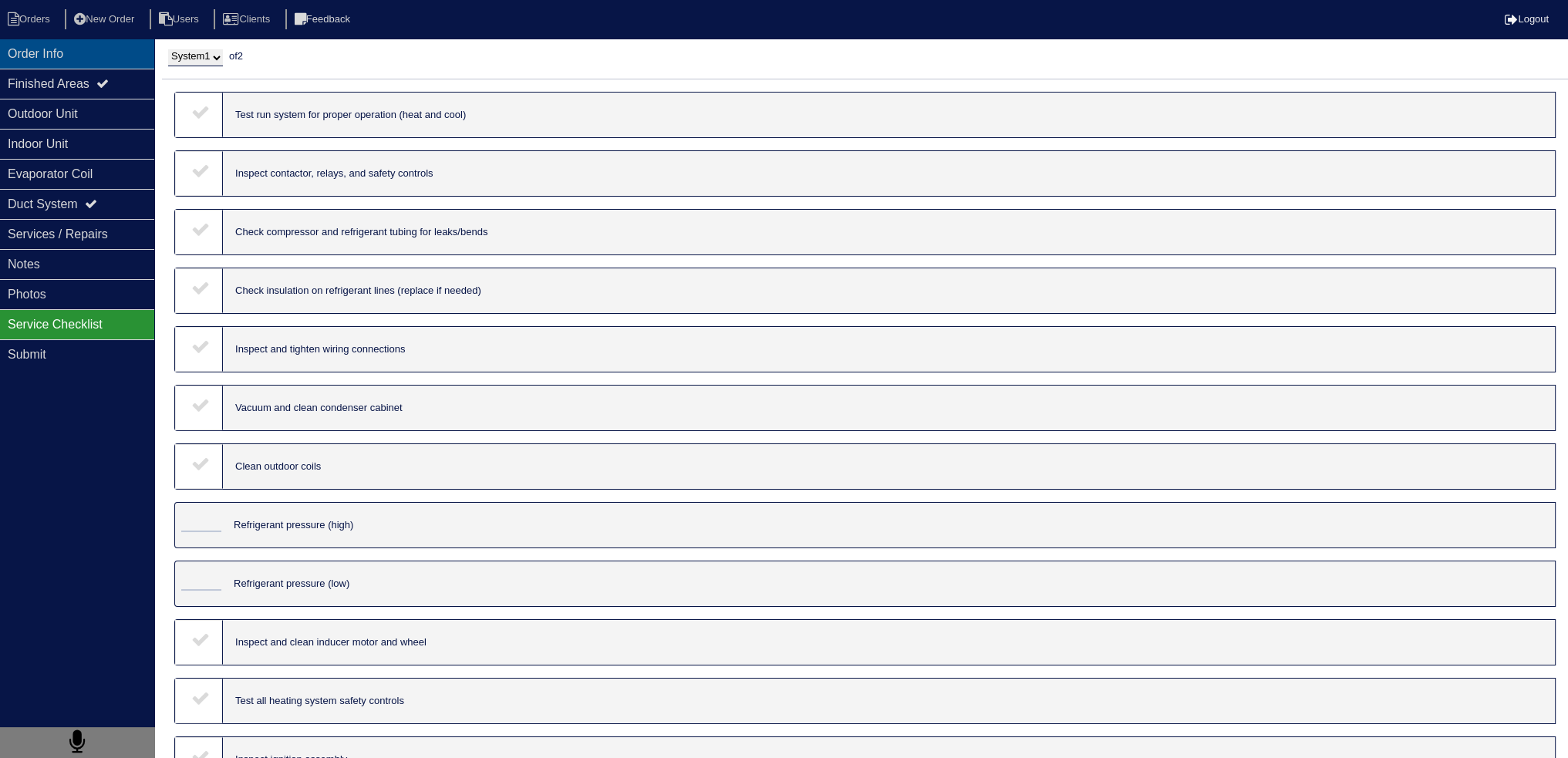
click at [33, 60] on div "Order Info" at bounding box center [77, 54] width 155 height 30
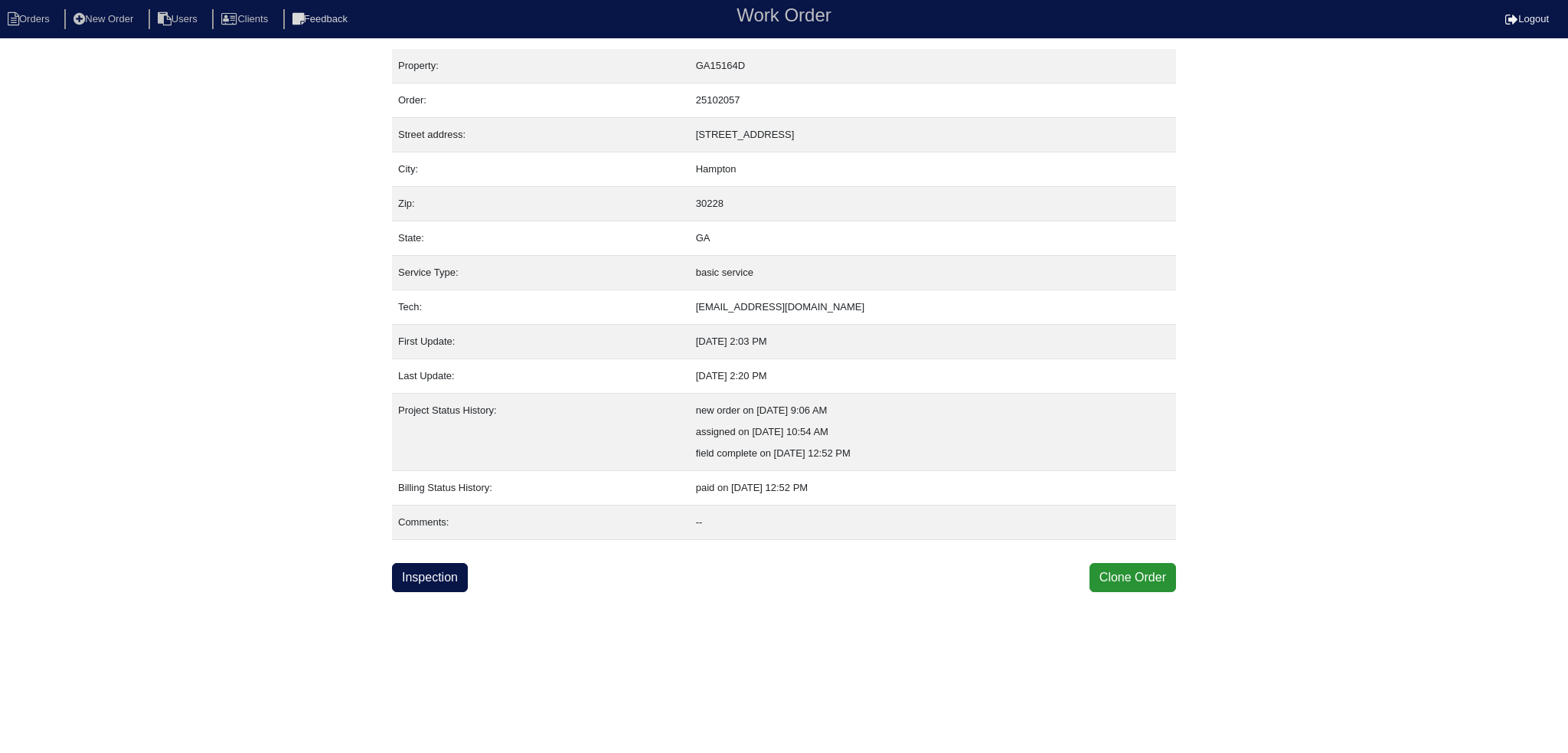
click at [440, 591] on html "Orders New Order Users Clients Feedback Work Order Logout Work Order Orders New…" at bounding box center [784, 295] width 1568 height 592
drag, startPoint x: 440, startPoint y: 570, endPoint x: 450, endPoint y: 572, distance: 10.2
click at [441, 570] on link "Inspection" at bounding box center [429, 578] width 76 height 30
select select "0"
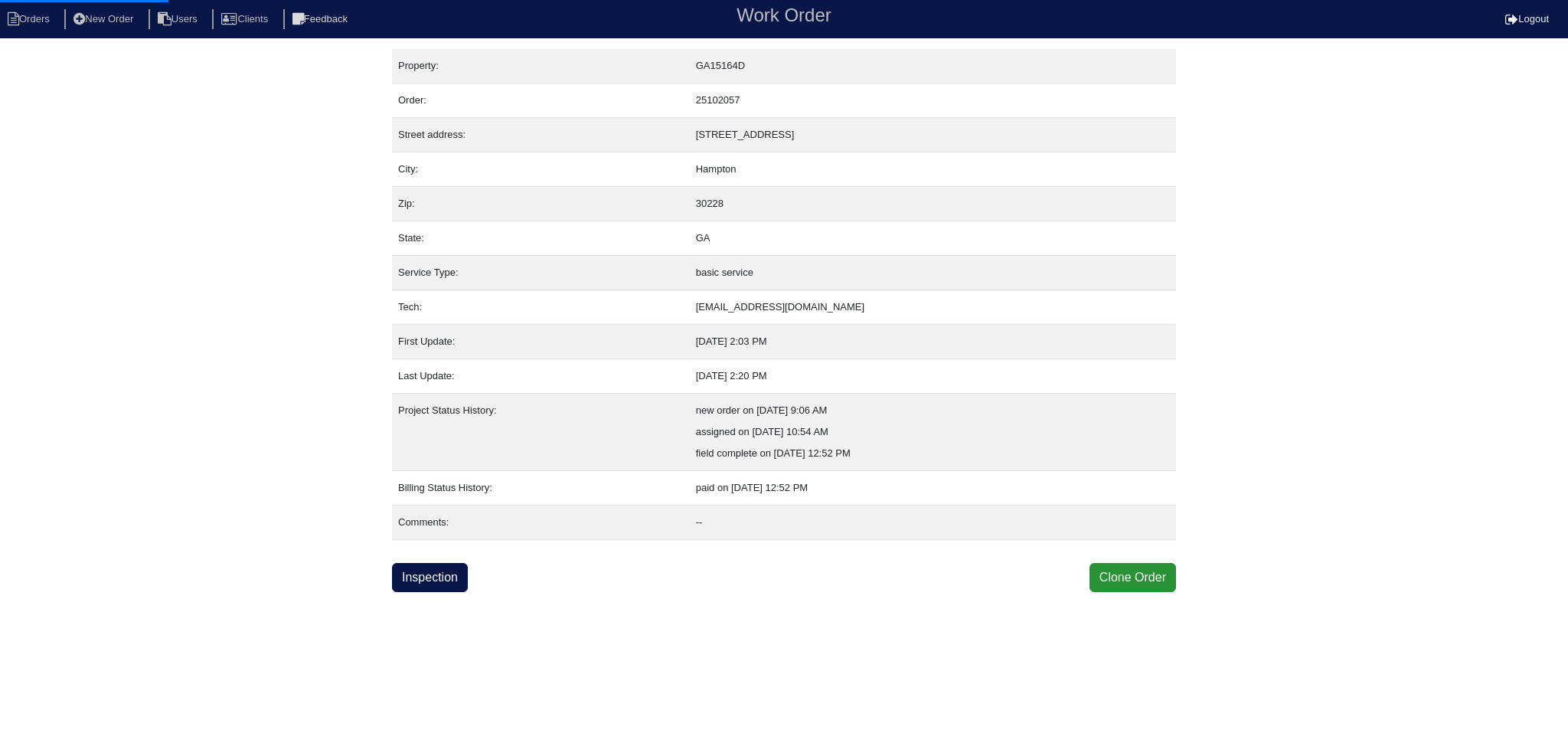
select select "[PERSON_NAME]"
select select "0"
select select "1"
select select "0"
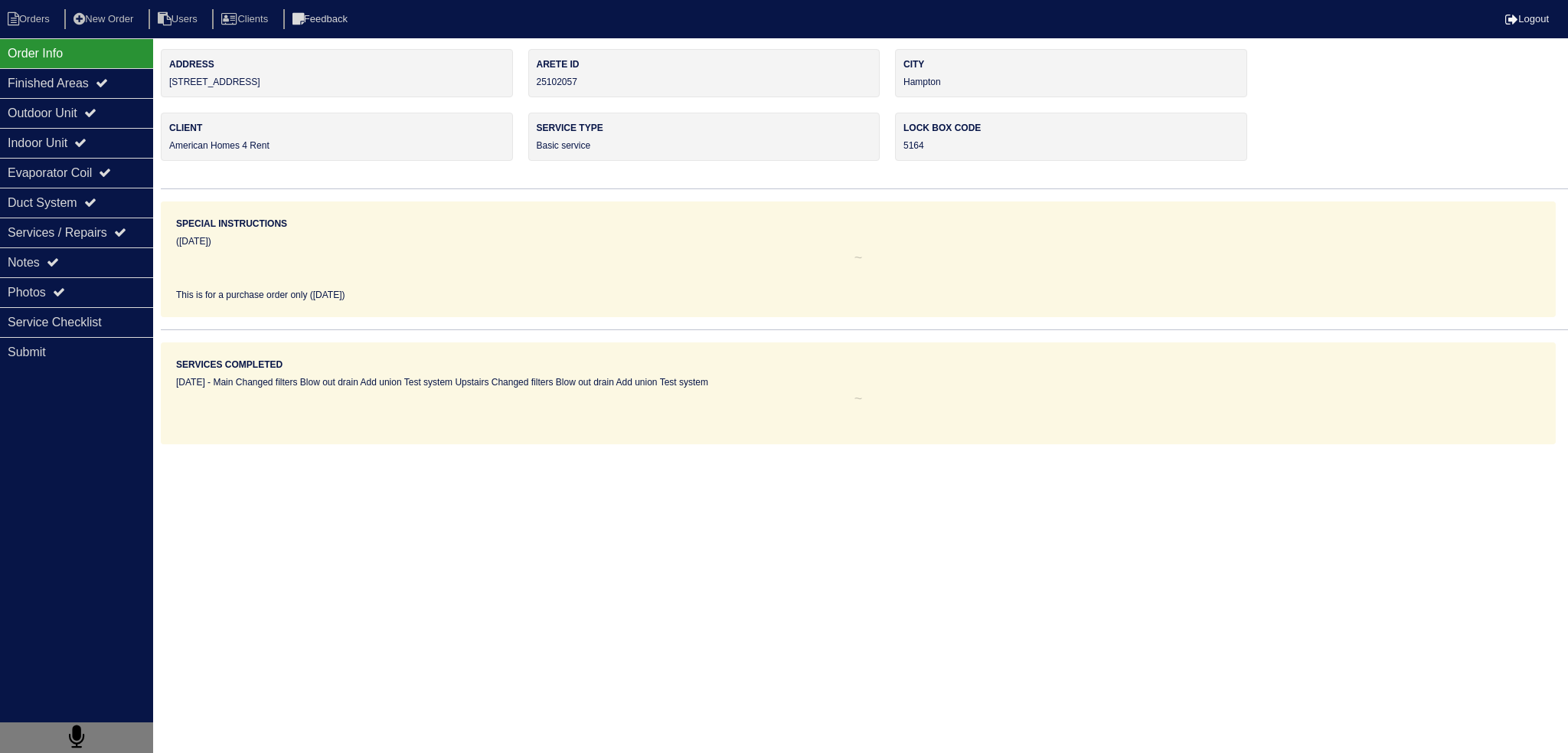
click at [109, 109] on div "Outdoor Unit" at bounding box center [77, 113] width 154 height 30
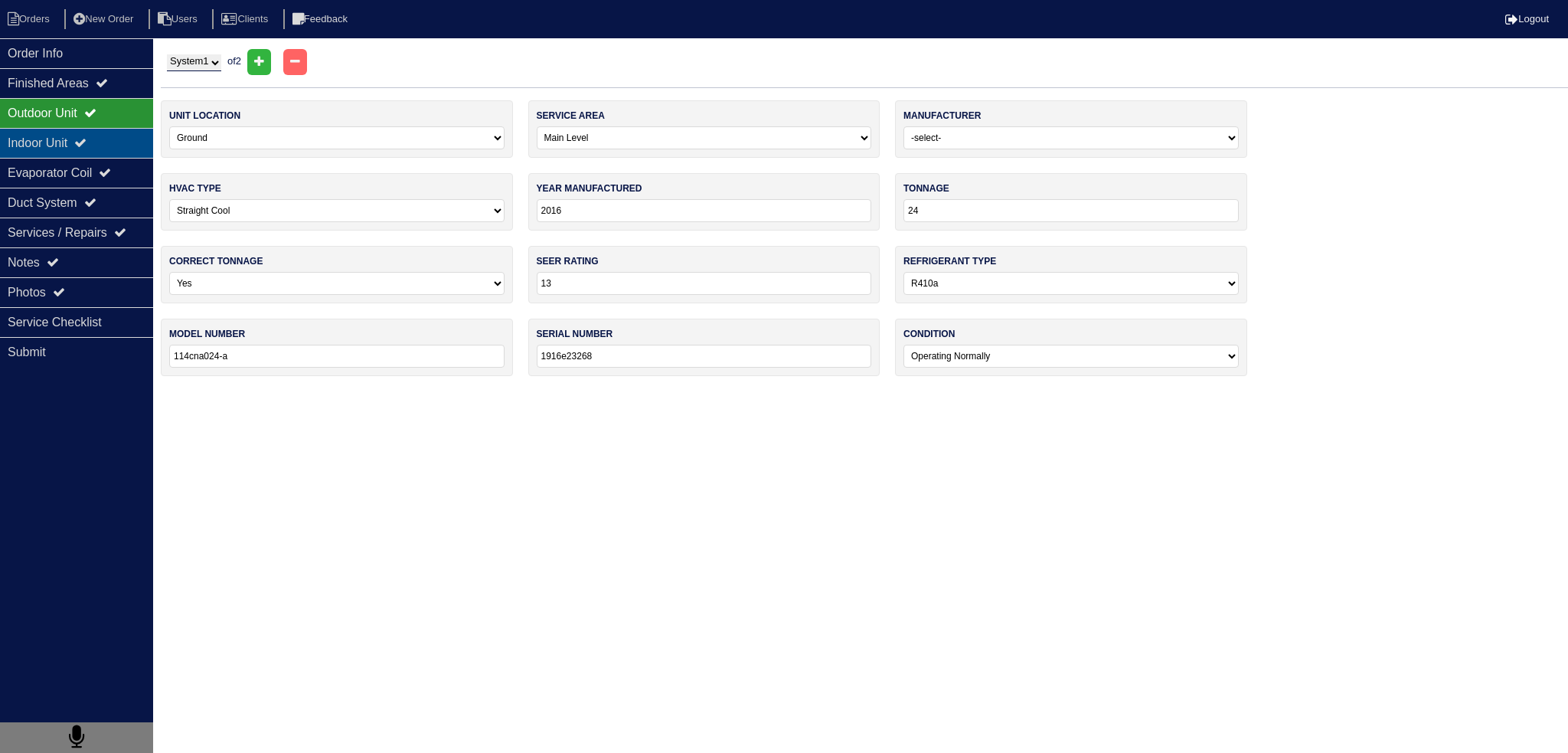
click at [87, 136] on icon at bounding box center [80, 142] width 12 height 12
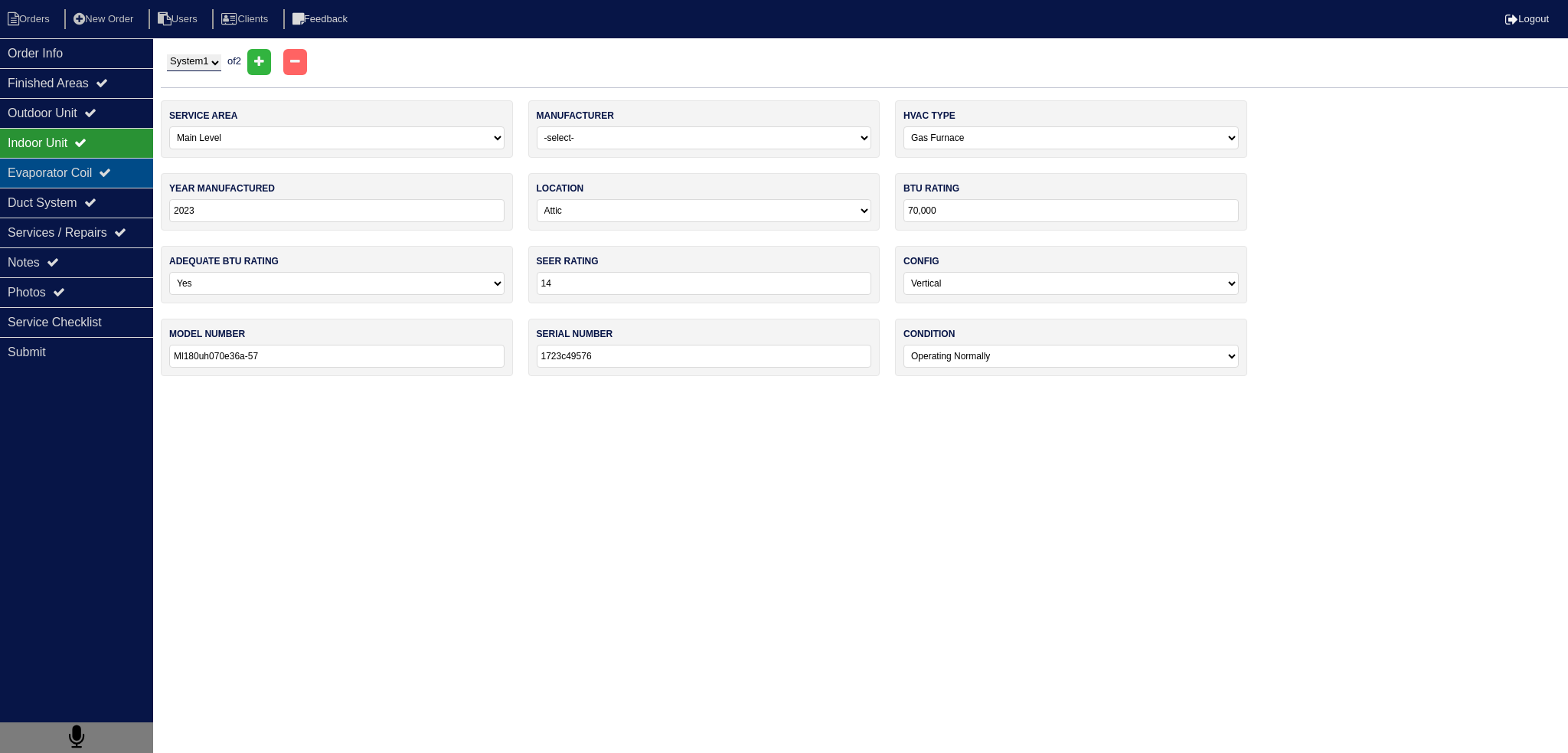
click at [98, 174] on div "Evaporator Coil" at bounding box center [77, 172] width 154 height 30
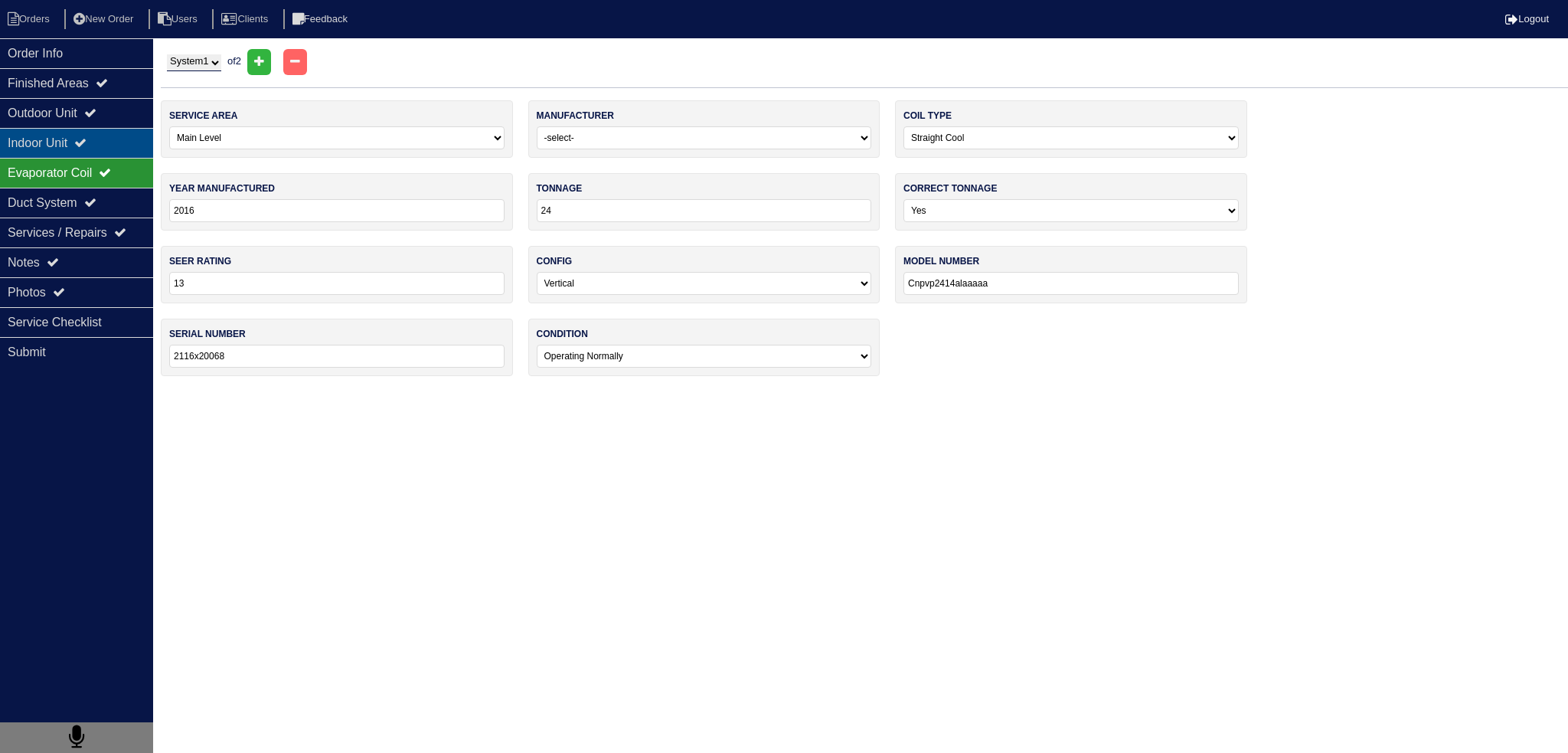
click at [103, 129] on div "Indoor Unit" at bounding box center [77, 143] width 154 height 30
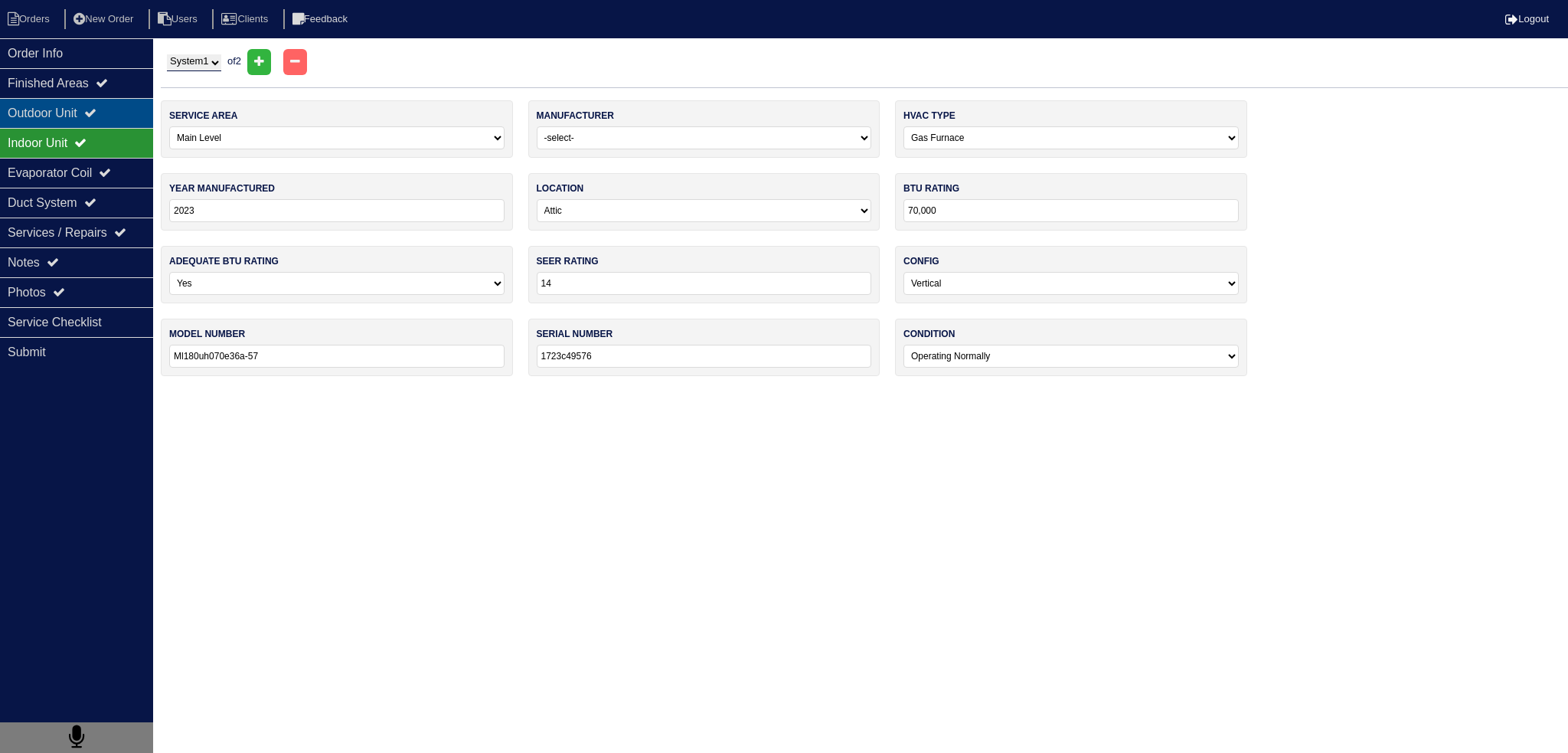
click at [100, 126] on div "Outdoor Unit" at bounding box center [77, 113] width 154 height 30
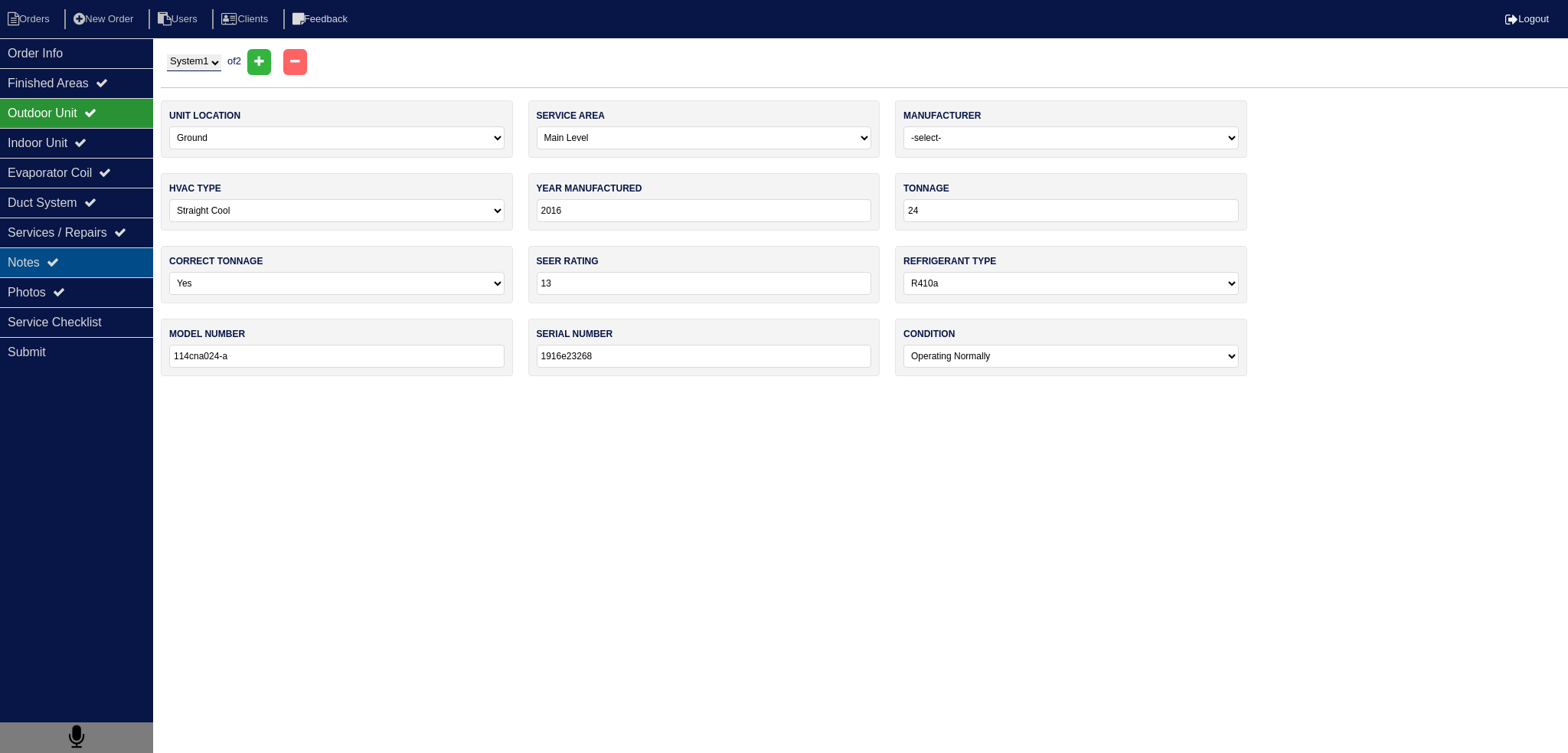
click at [110, 247] on div "Notes" at bounding box center [77, 262] width 154 height 30
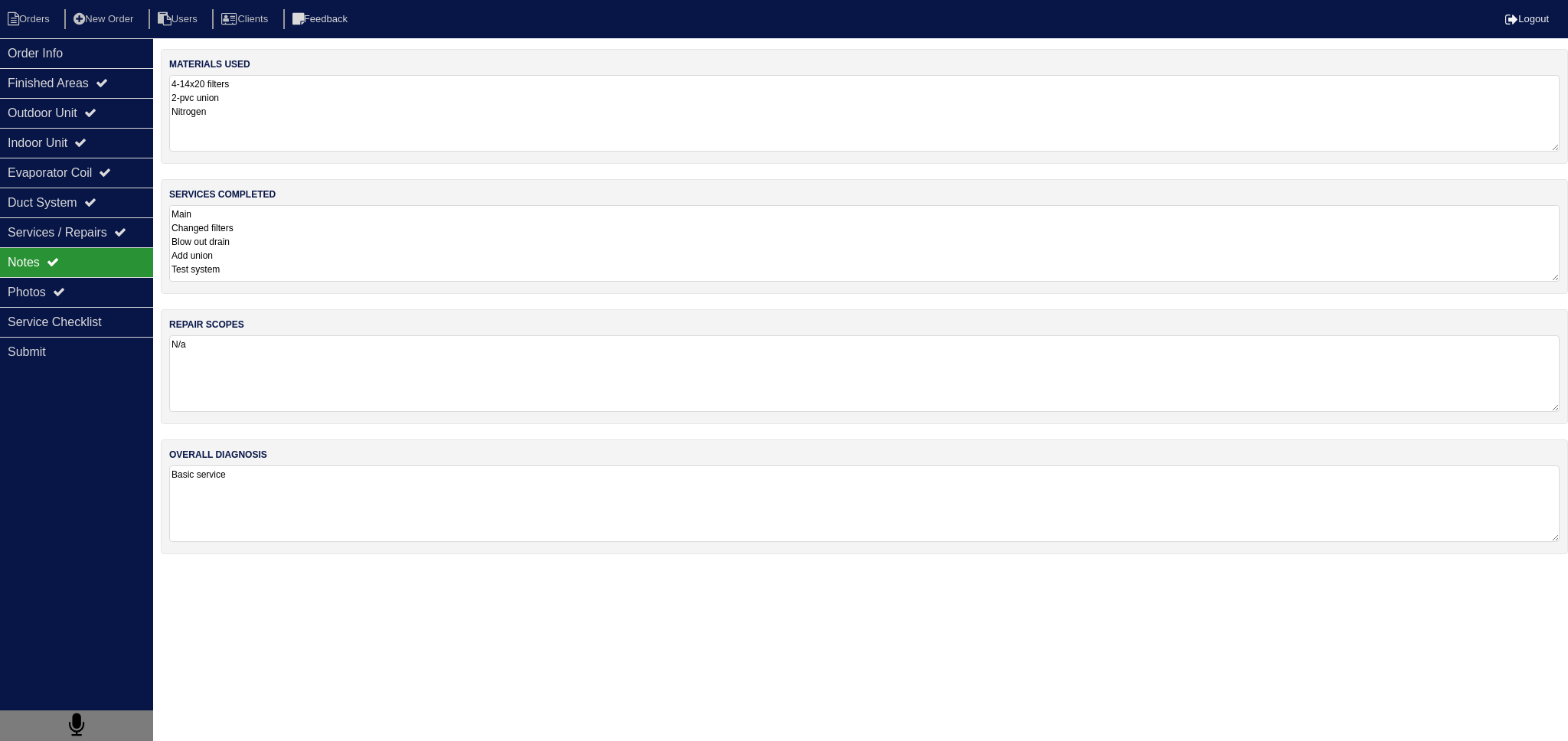
click at [220, 247] on textarea "Main Changed filters Blow out drain Add union Test system Upstairs Changed filt…" at bounding box center [864, 244] width 1391 height 77
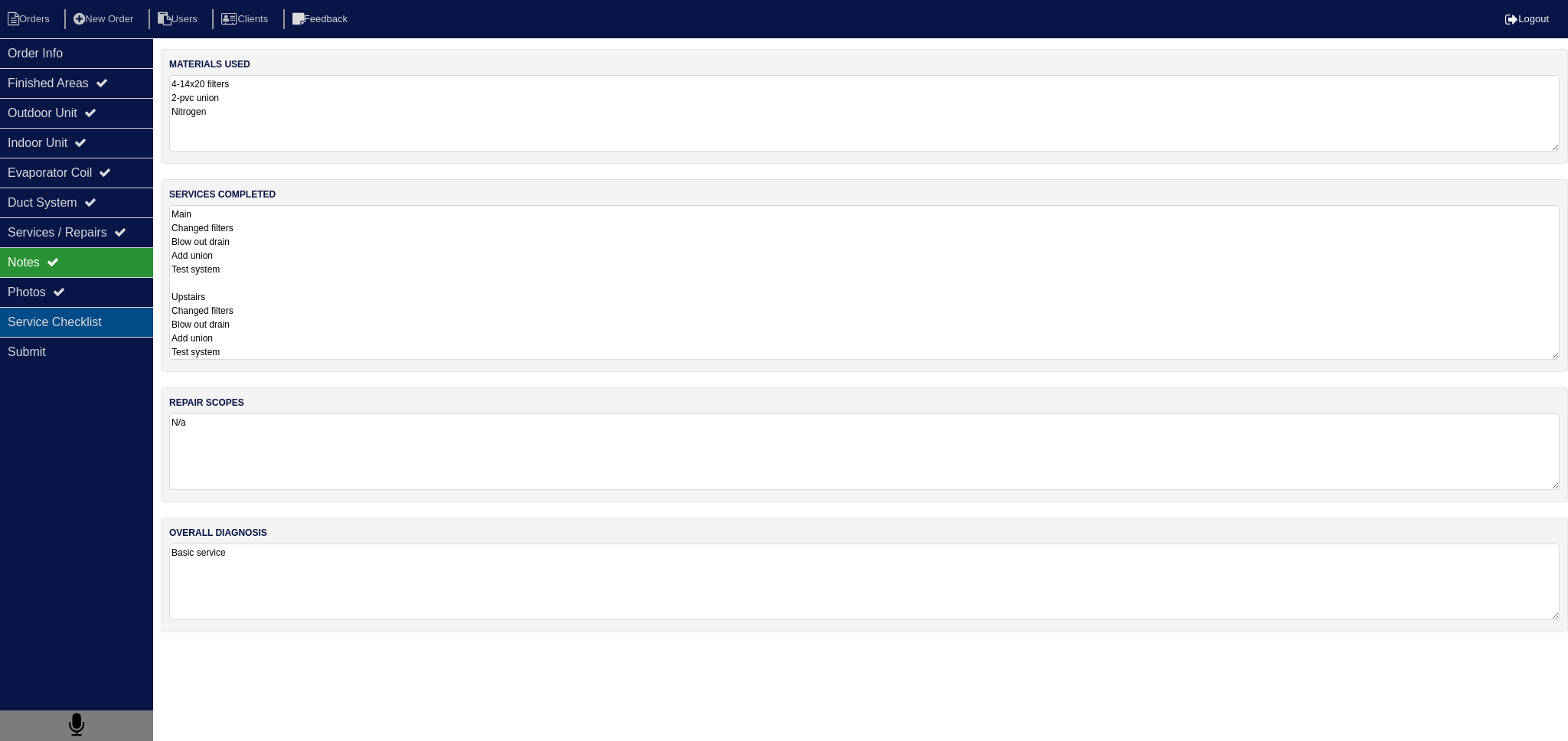
click at [77, 309] on div "Service Checklist" at bounding box center [77, 322] width 154 height 30
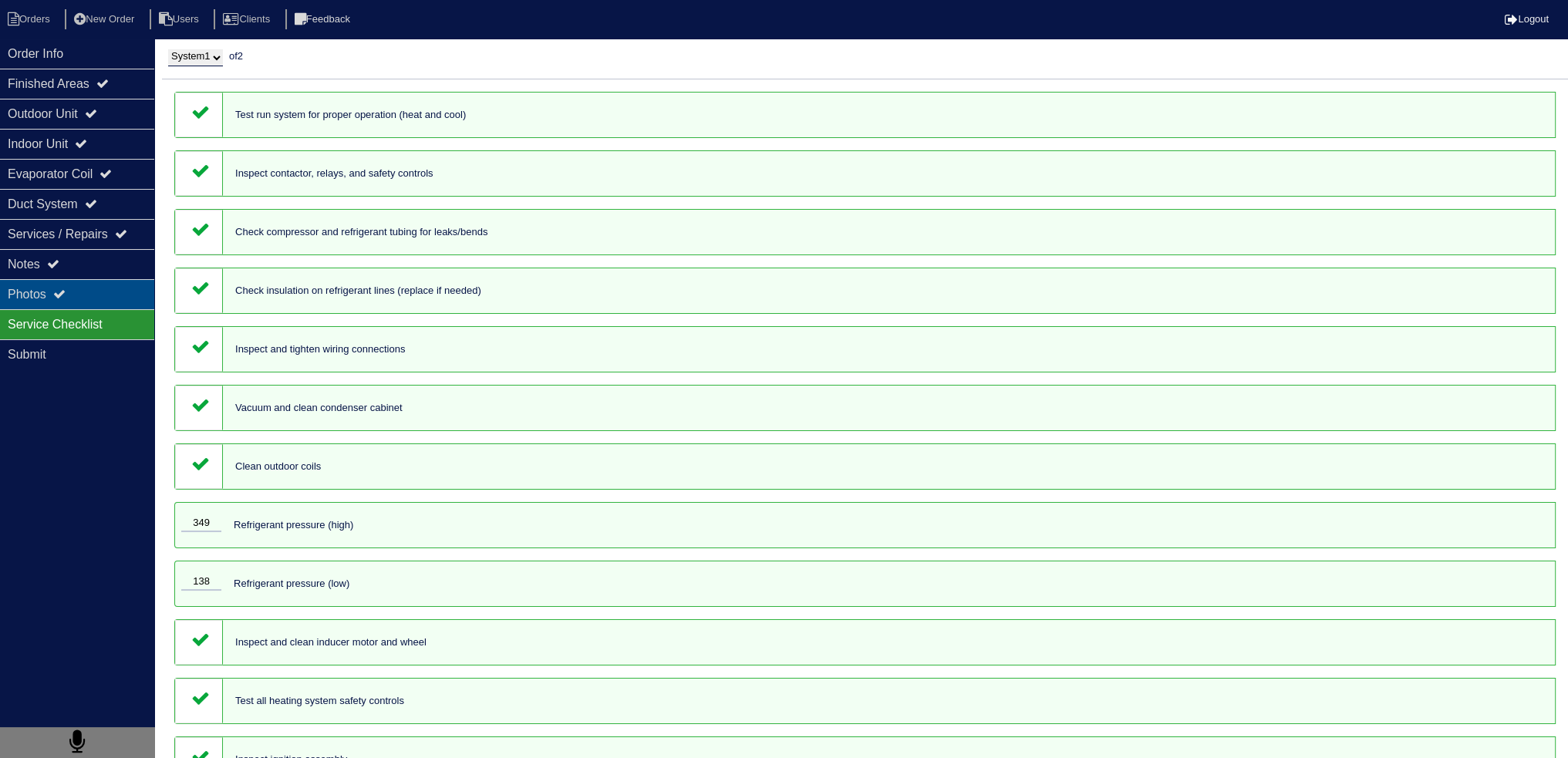
click at [78, 300] on div "Photos" at bounding box center [77, 294] width 155 height 30
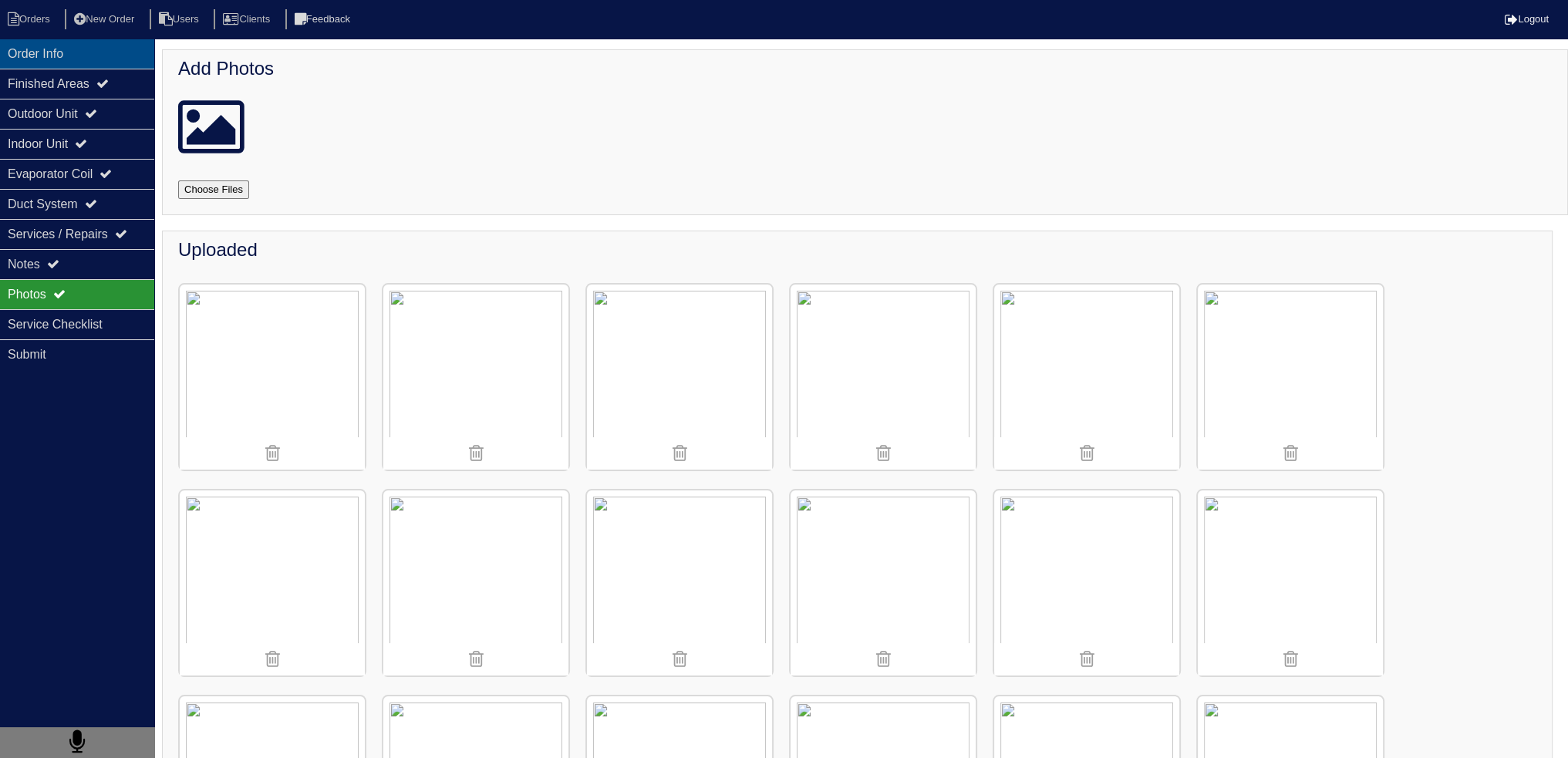
click at [60, 58] on div "Order Info" at bounding box center [77, 54] width 155 height 30
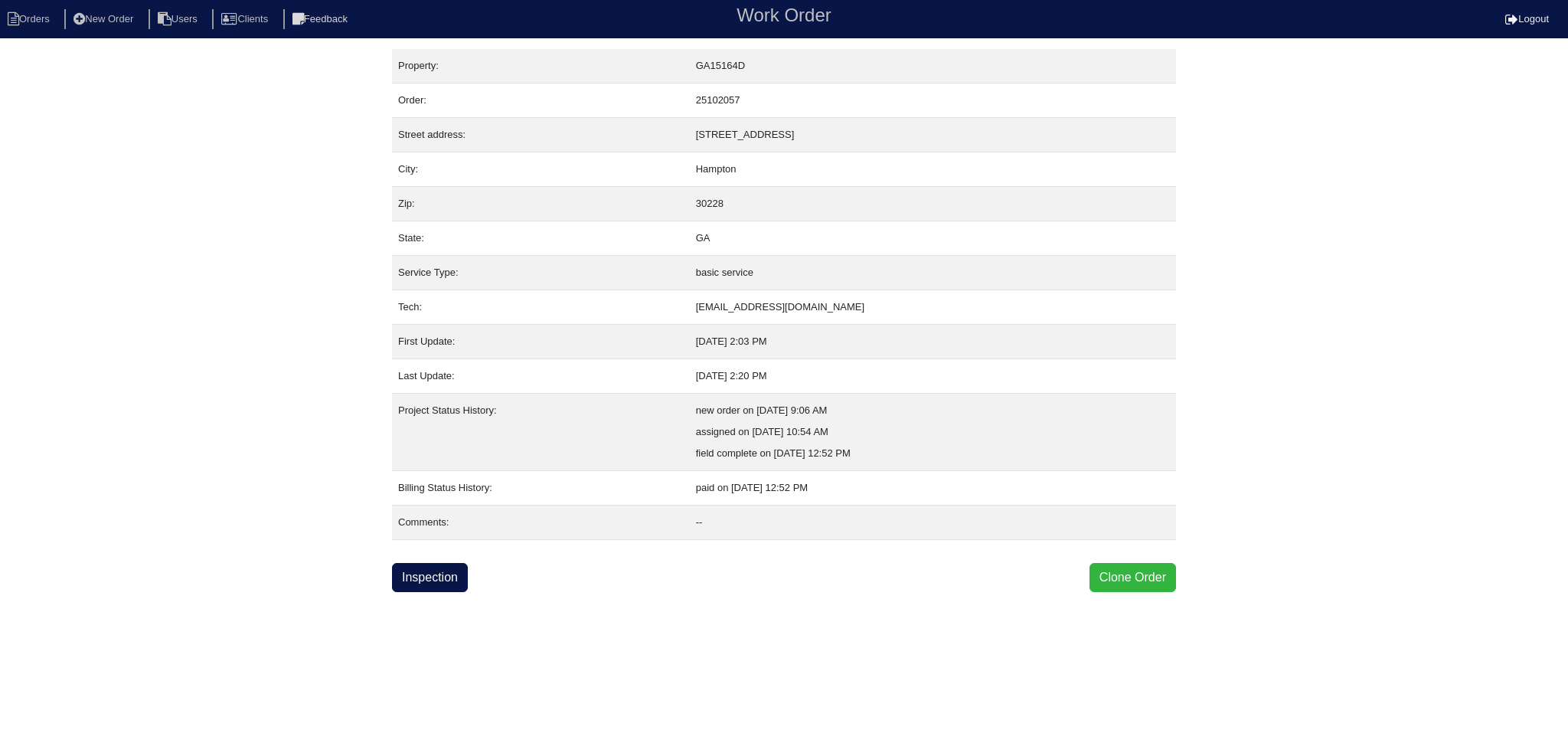
click at [1102, 572] on button "Clone Order" at bounding box center [1133, 578] width 87 height 30
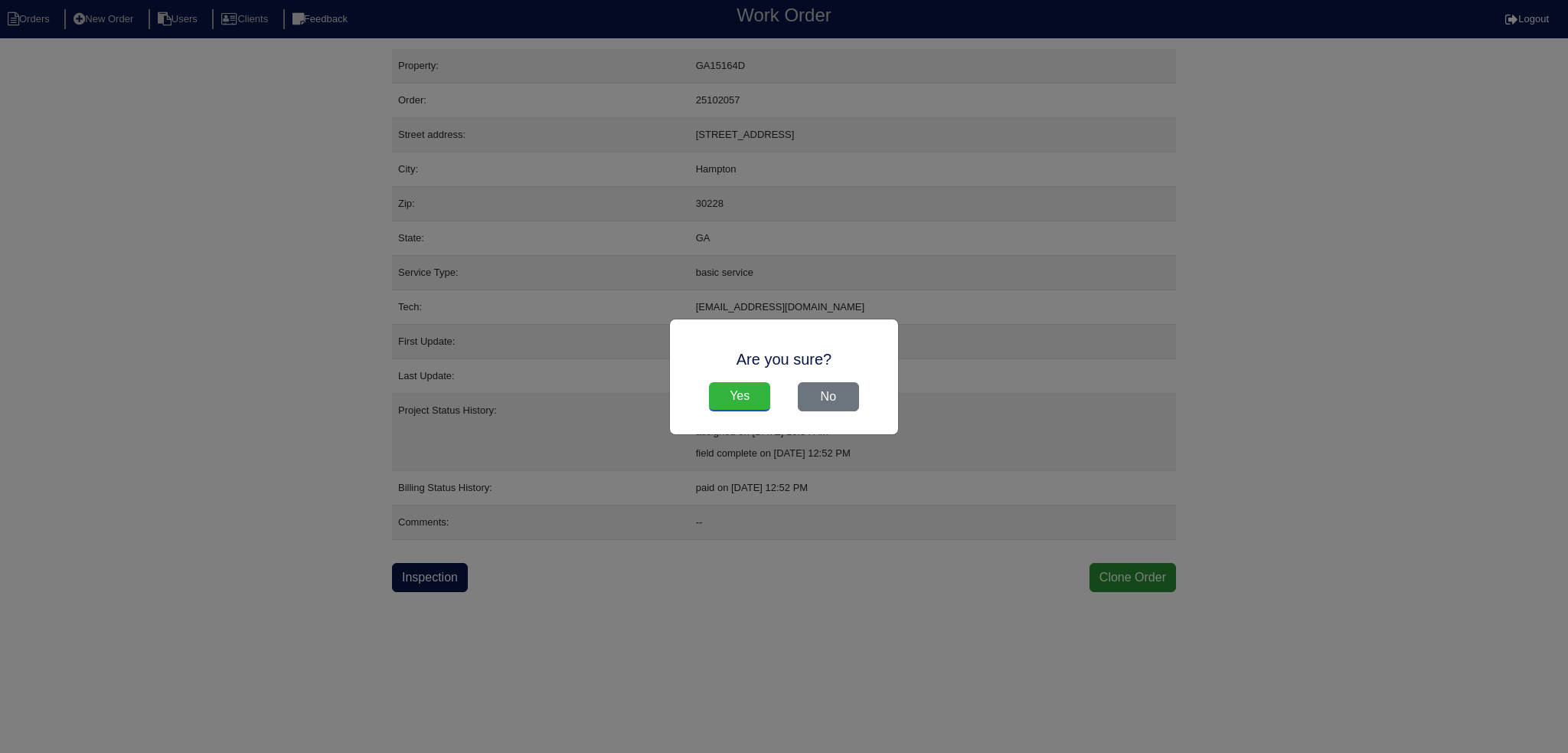
click at [753, 404] on input "Yes" at bounding box center [739, 397] width 61 height 30
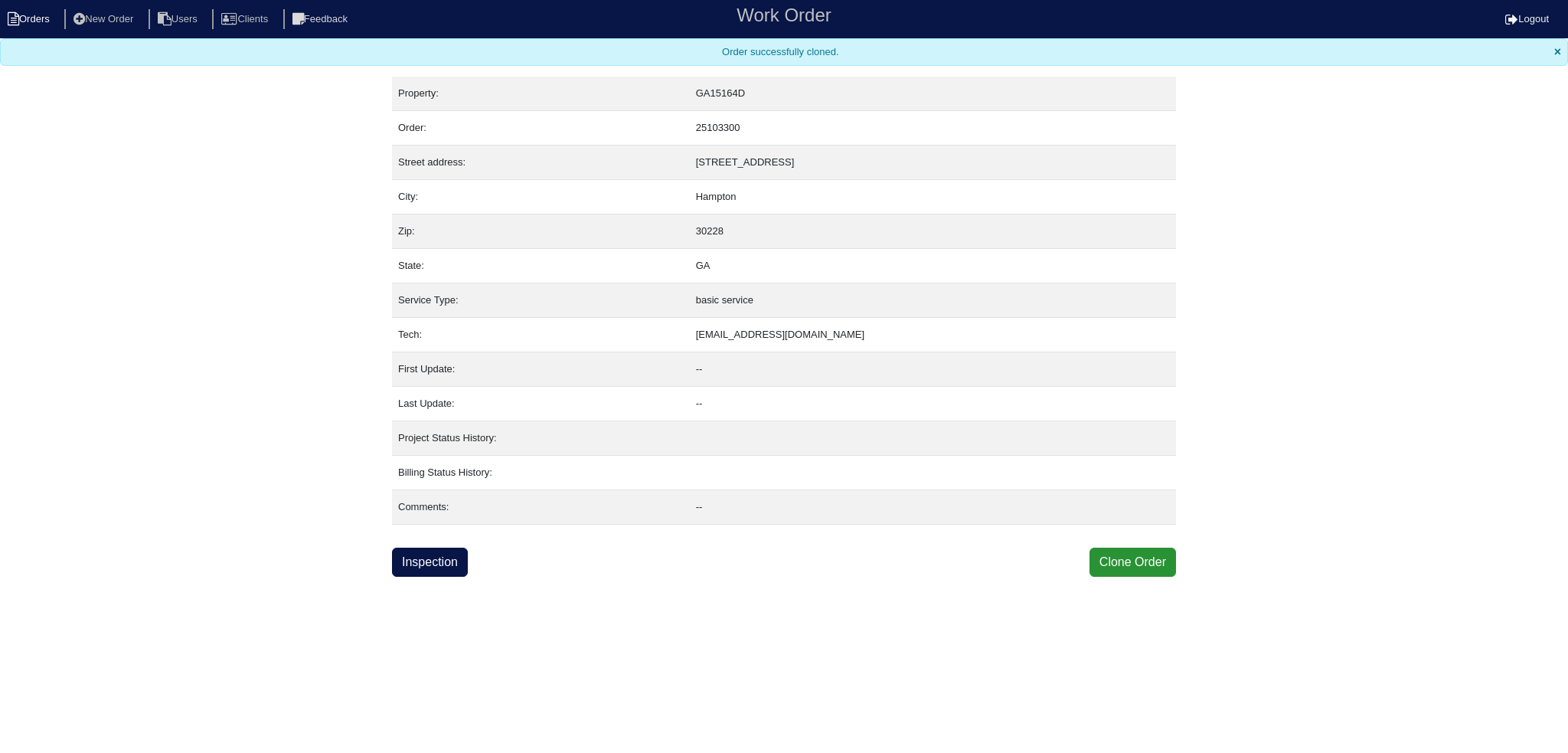
click at [18, 12] on icon at bounding box center [14, 19] width 12 height 14
select select "15"
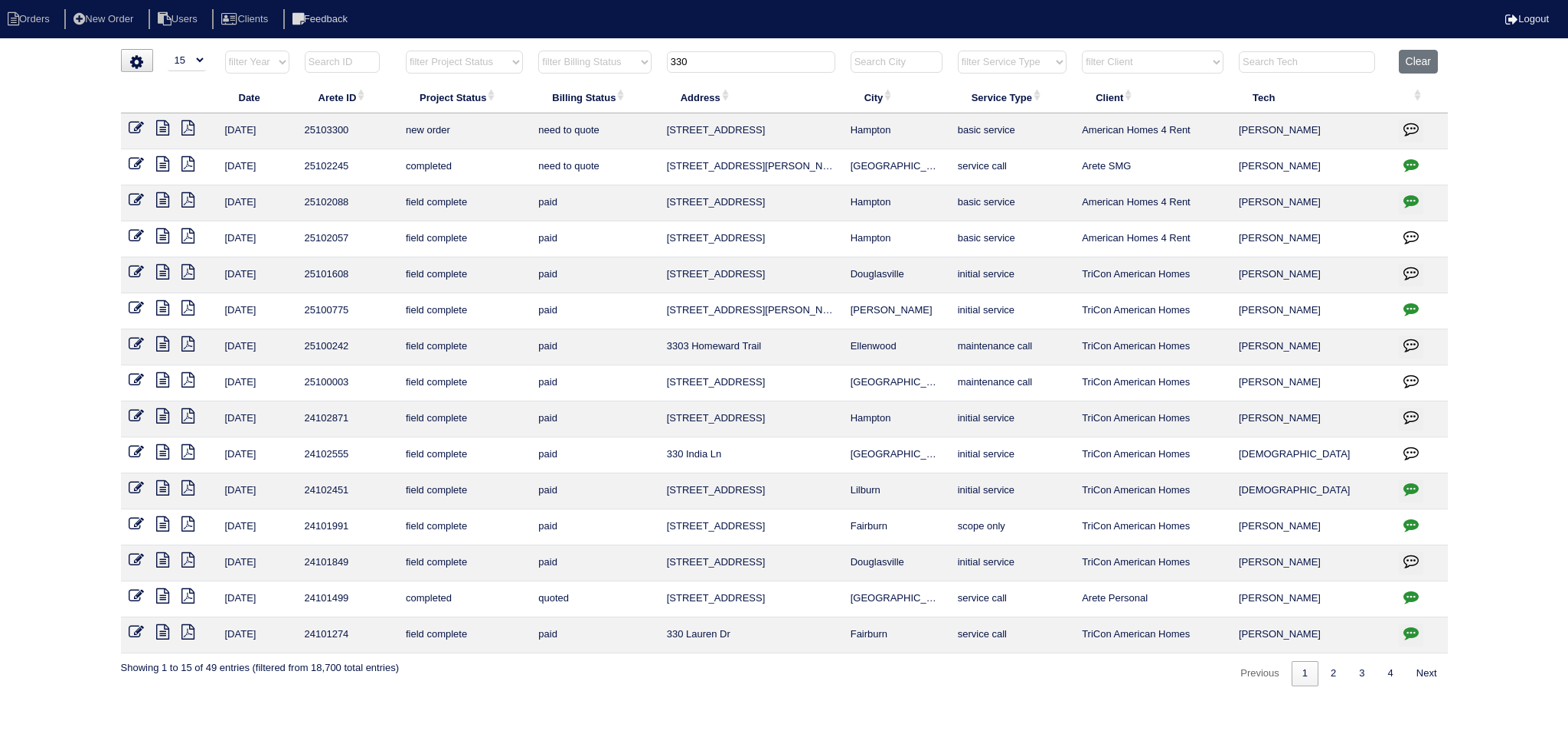
click at [133, 131] on icon at bounding box center [137, 128] width 16 height 16
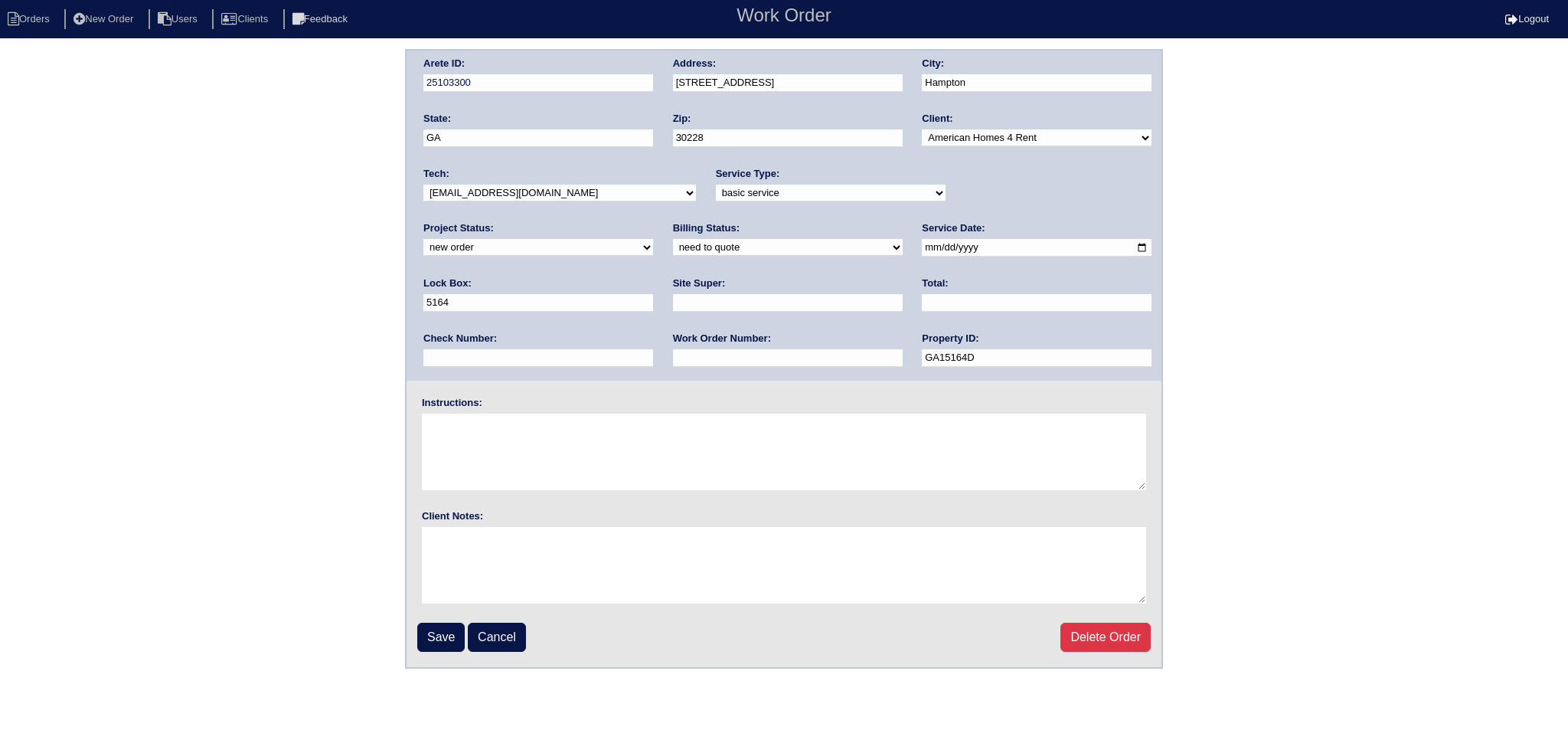
click at [654, 239] on select "new order assigned in progress field complete need to schedule admin review arc…" at bounding box center [537, 247] width 229 height 17
select select "assigned"
click at [654, 239] on select "new order assigned in progress field complete need to schedule admin review arc…" at bounding box center [537, 247] width 229 height 17
drag, startPoint x: 597, startPoint y: 204, endPoint x: 577, endPoint y: 197, distance: 21.2
click at [592, 203] on div "Tech: -select- aretesmg+backup-tech@gmail.com benjohnholt88@gmail.com callisonh…" at bounding box center [559, 188] width 273 height 42
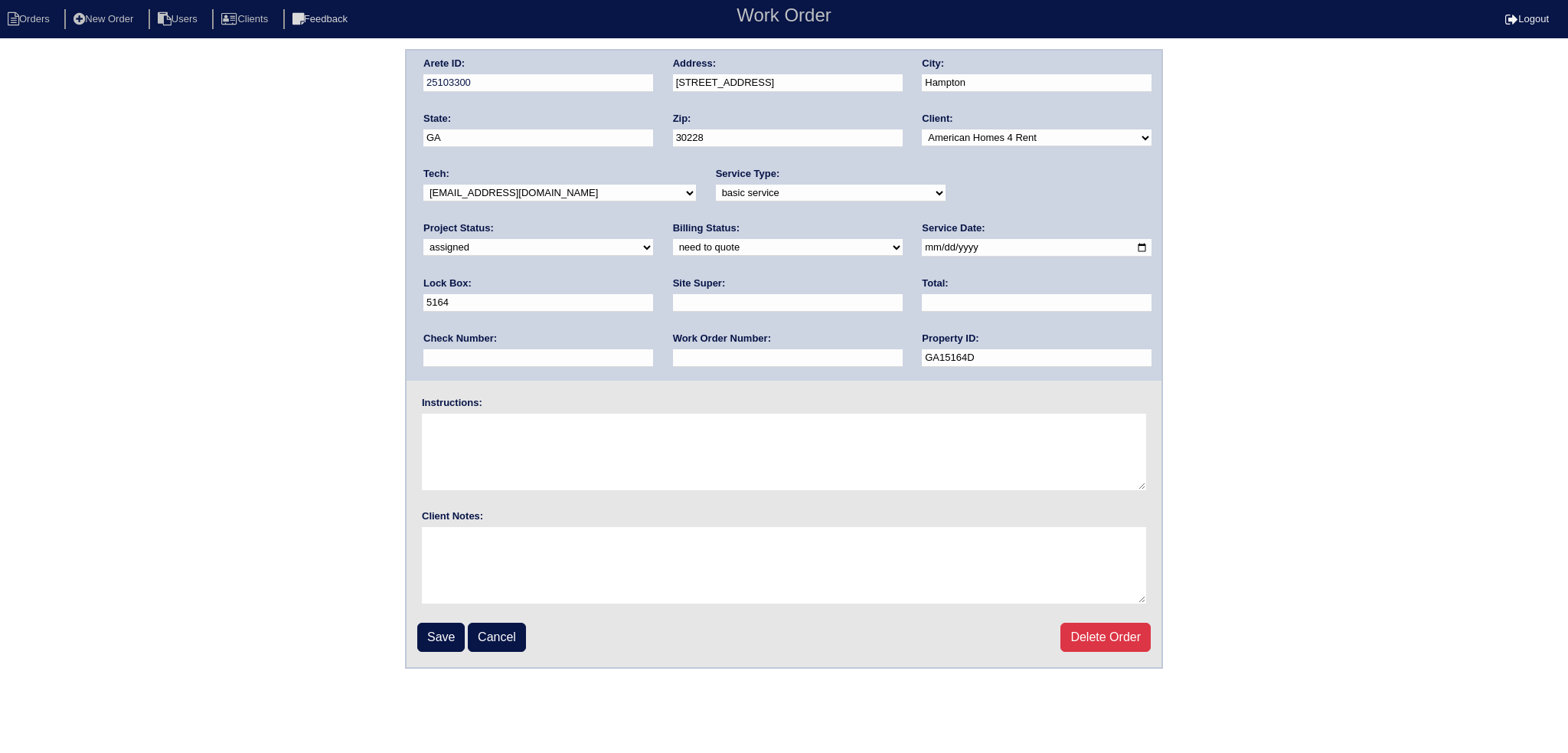
click at [575, 195] on select "-select- aretesmg+backup-tech@gmail.com benjohnholt88@gmail.com callisonhvac@ya…" at bounding box center [559, 192] width 273 height 17
select select "75"
click at [423, 184] on select "-select- aretesmg+backup-tech@gmail.com benjohnholt88@gmail.com callisonhvac@ya…" at bounding box center [559, 192] width 273 height 17
click at [922, 243] on input "2025-09-08" at bounding box center [1036, 248] width 229 height 18
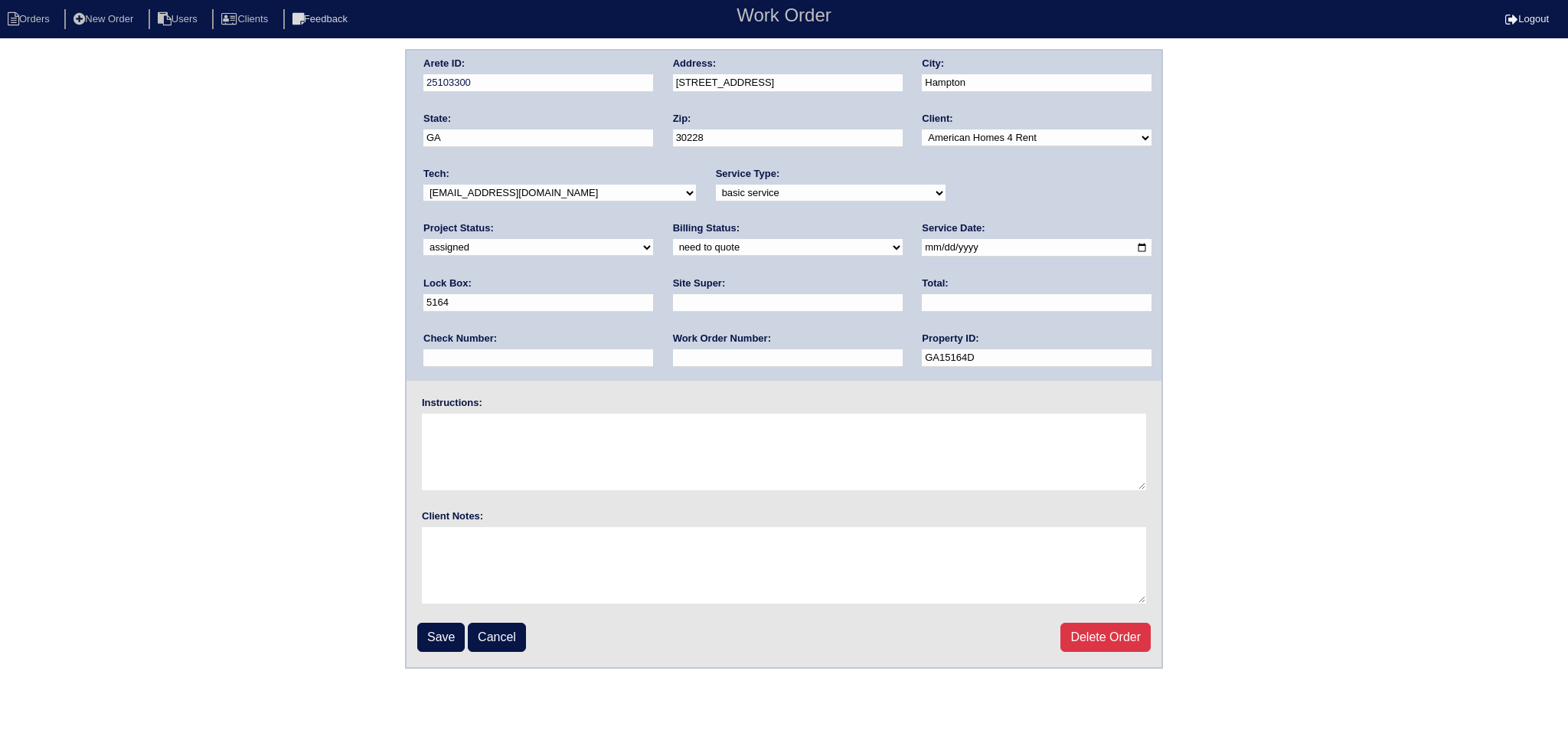
click at [673, 232] on div "Billing Status: need to quote quoted need to invoice invoiced paid warranty pur…" at bounding box center [787, 242] width 229 height 42
click at [673, 240] on select "need to quote quoted need to invoice invoiced paid warranty purchase order need…" at bounding box center [787, 247] width 229 height 17
select select "in quickbooks"
click at [673, 239] on select "need to quote quoted need to invoice invoiced paid warranty purchase order need…" at bounding box center [787, 247] width 229 height 17
click at [434, 645] on input "Save" at bounding box center [441, 638] width 47 height 30
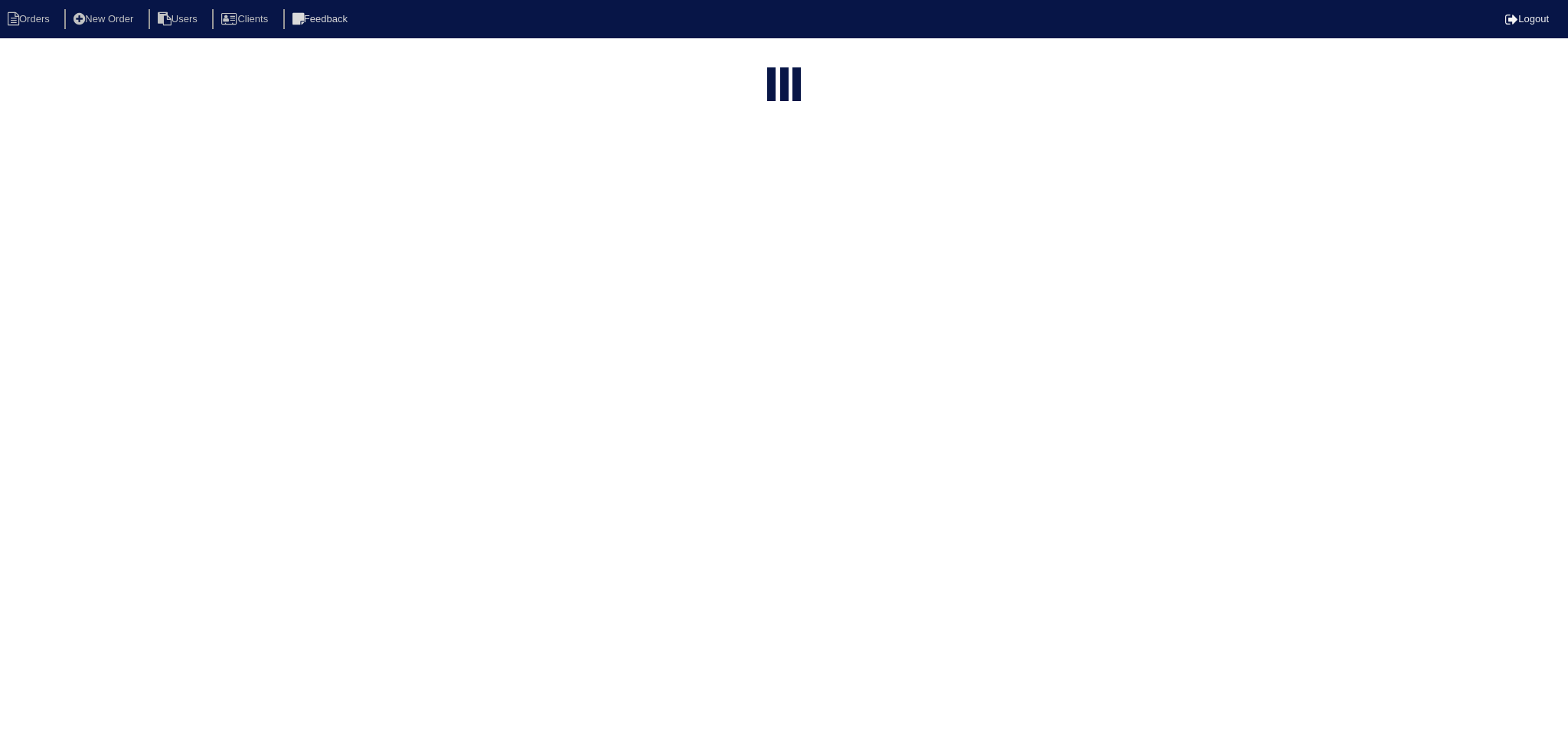
select select "15"
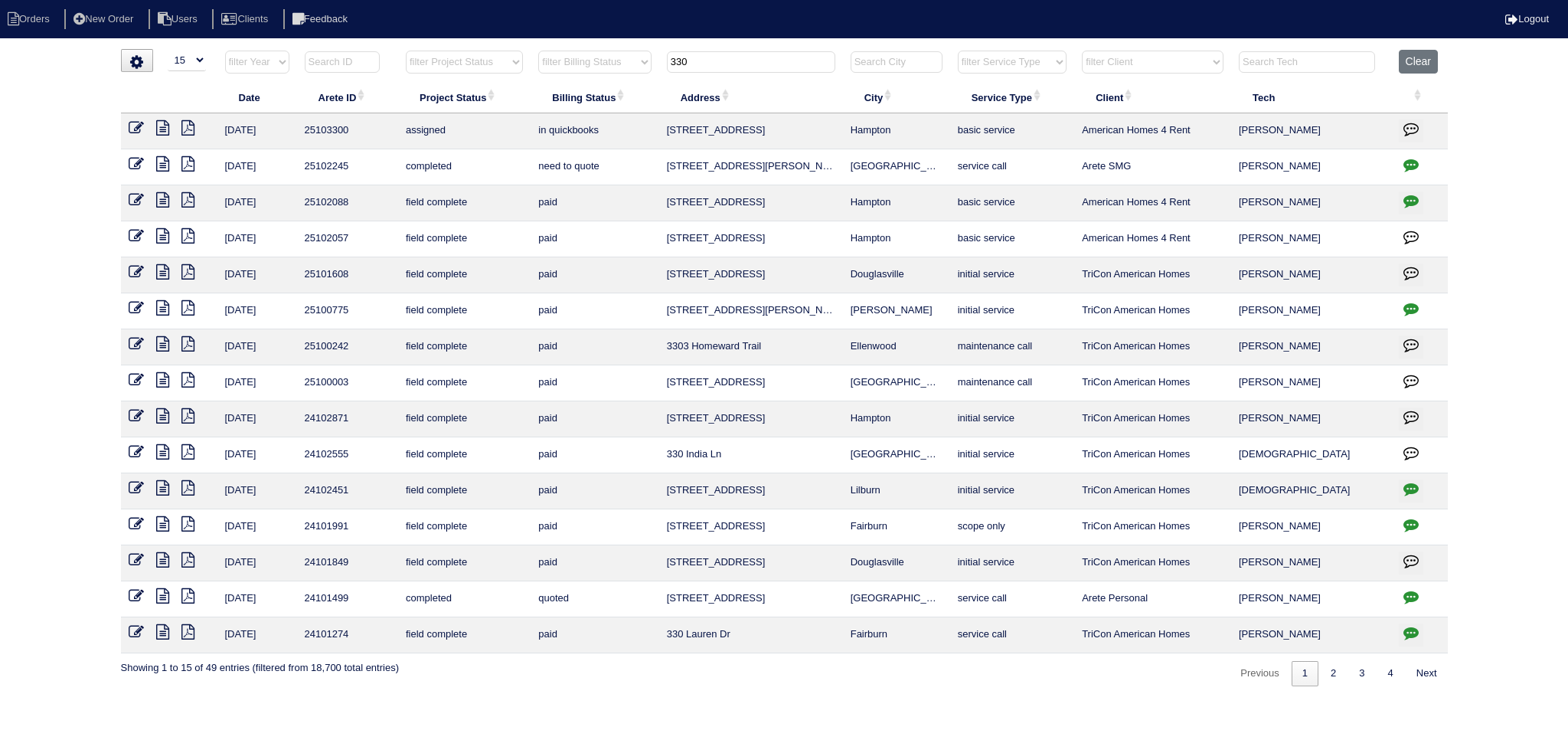
click at [815, 67] on input "330" at bounding box center [751, 62] width 168 height 22
click at [812, 67] on input "330" at bounding box center [751, 62] width 168 height 22
click at [812, 65] on input "330" at bounding box center [751, 62] width 168 height 22
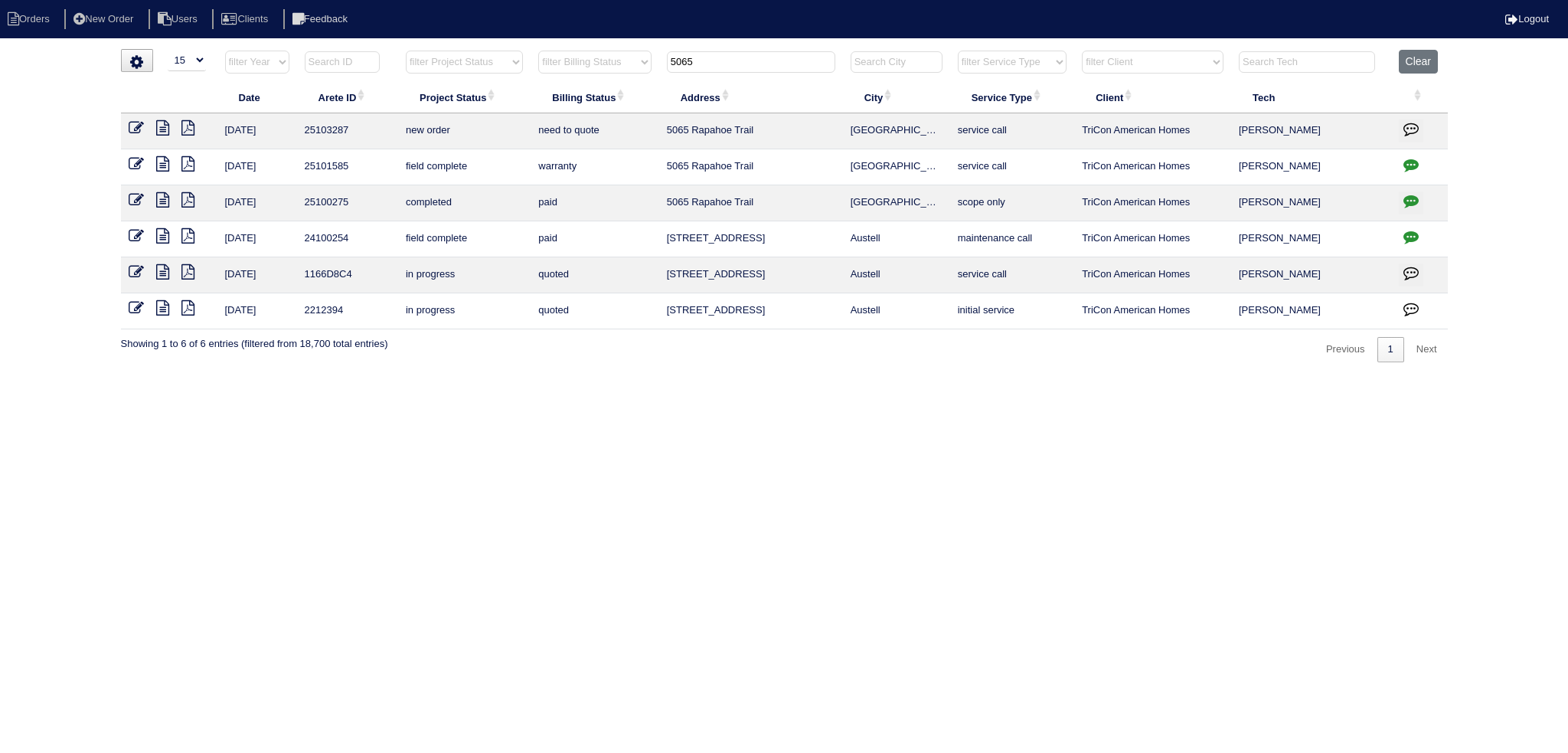
type input "5065"
click at [135, 124] on icon at bounding box center [137, 128] width 16 height 16
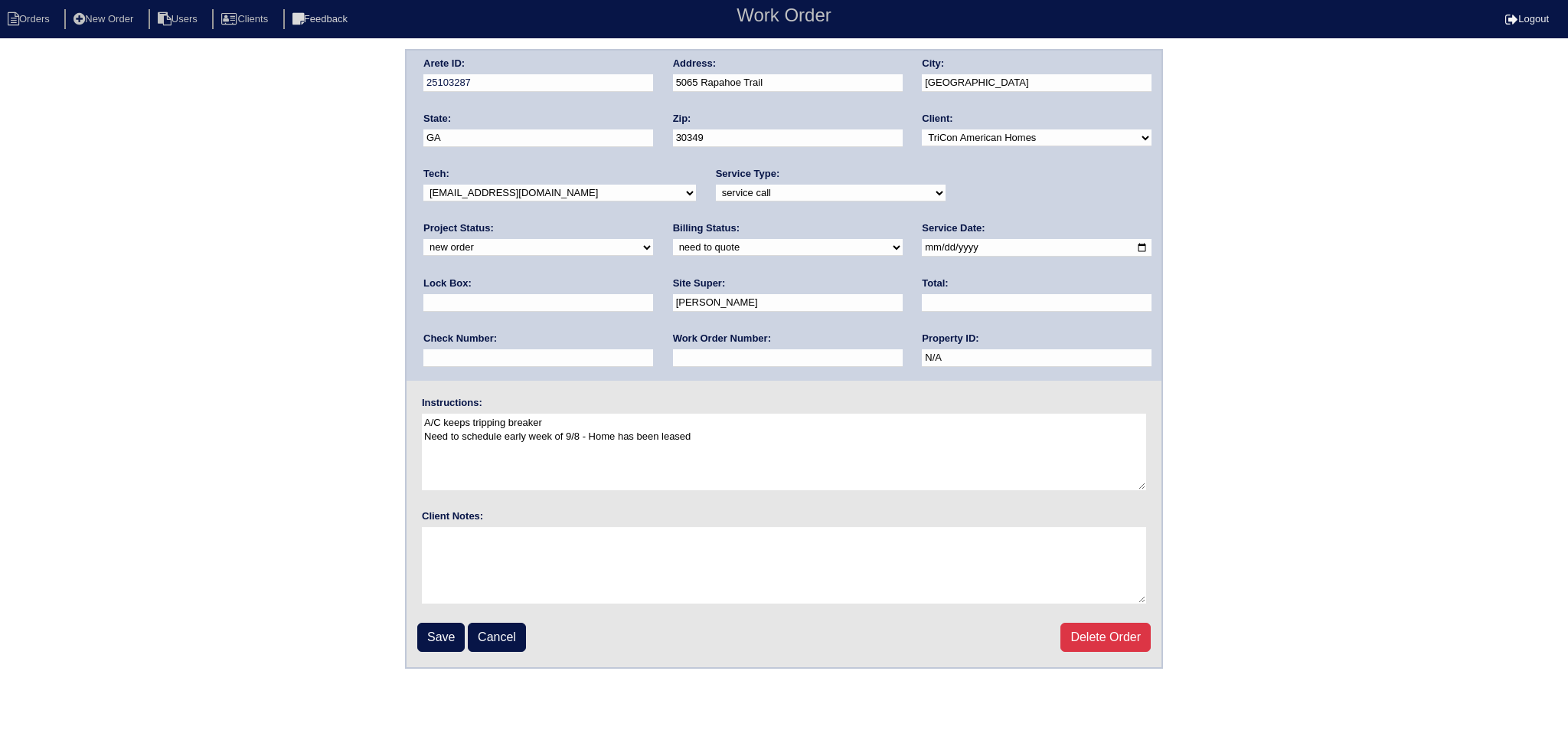
click at [654, 239] on select "new order assigned in progress field complete need to schedule admin review arc…" at bounding box center [537, 247] width 229 height 17
select select "assigned"
click at [654, 239] on select "new order assigned in progress field complete need to schedule admin review arc…" at bounding box center [537, 247] width 229 height 17
click at [922, 247] on input "[DATE]" at bounding box center [1036, 248] width 229 height 18
type input "2025-09-08"
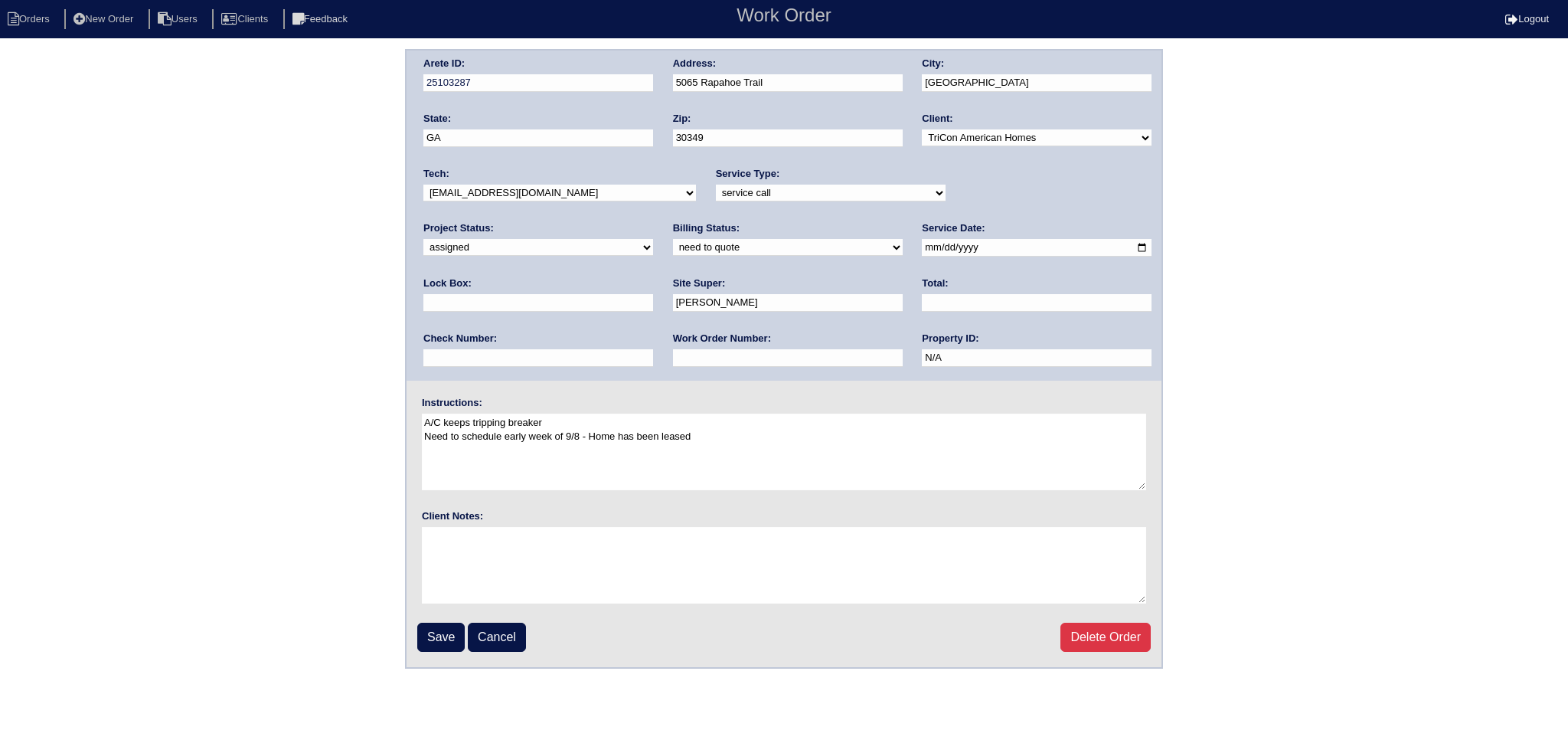
click at [575, 192] on select "-select- aretesmg+backup-tech@gmail.com benjohnholt88@gmail.com callisonhvac@ya…" at bounding box center [559, 192] width 273 height 17
select select "75"
click at [423, 184] on select "-select- aretesmg+backup-tech@gmail.com benjohnholt88@gmail.com callisonhvac@ya…" at bounding box center [559, 192] width 273 height 17
click at [436, 633] on input "Save" at bounding box center [441, 638] width 47 height 30
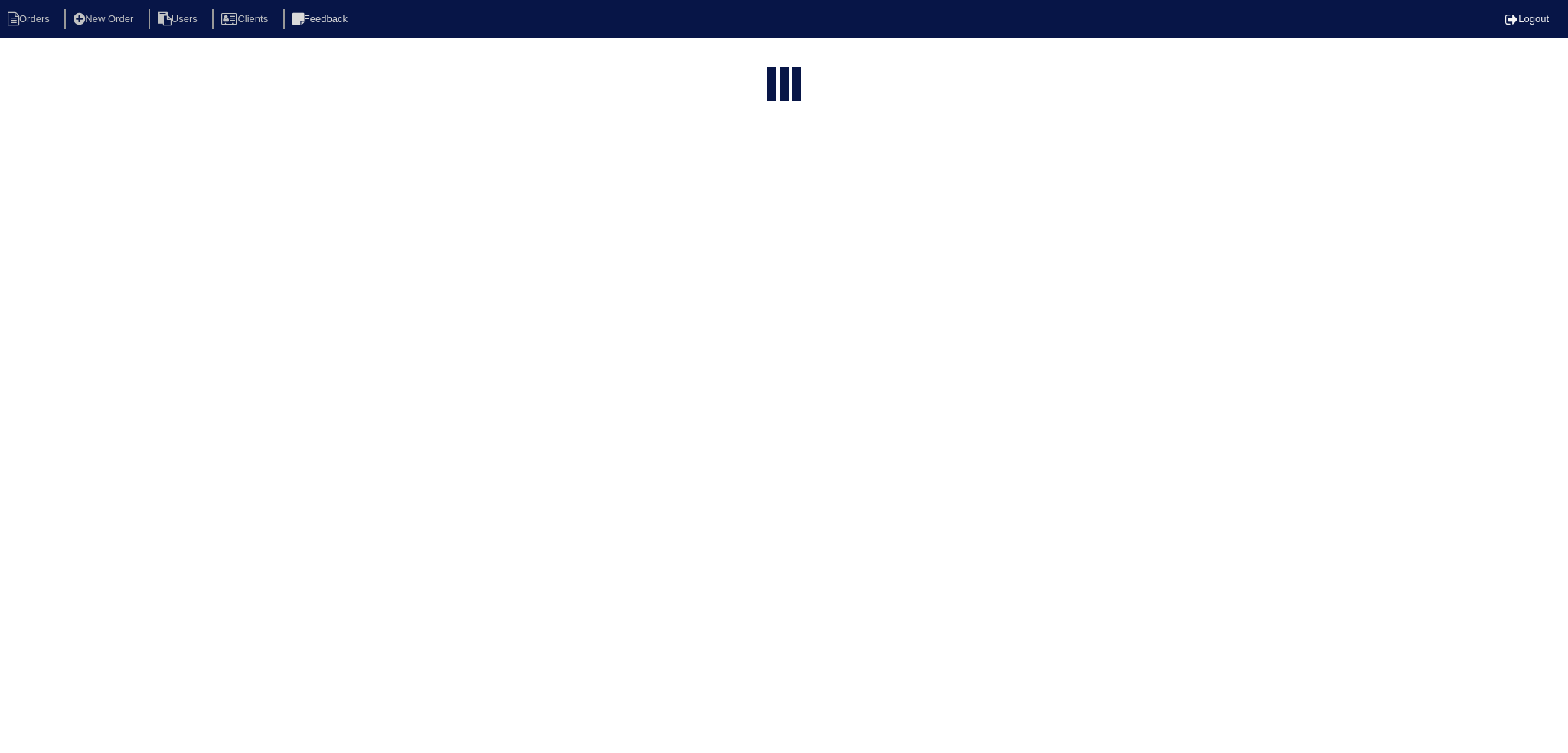
select select "15"
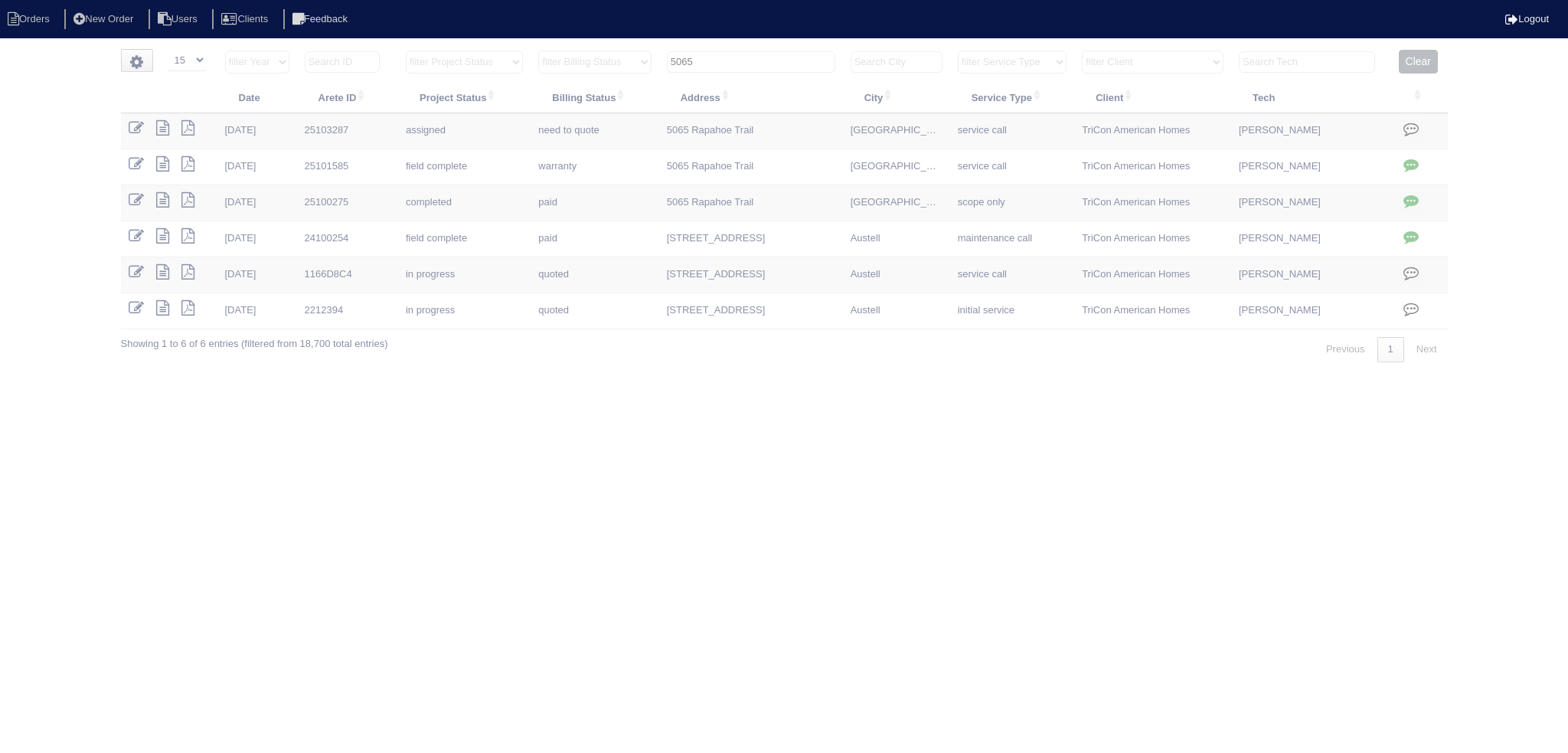
click at [720, 71] on input "5065" at bounding box center [751, 62] width 168 height 22
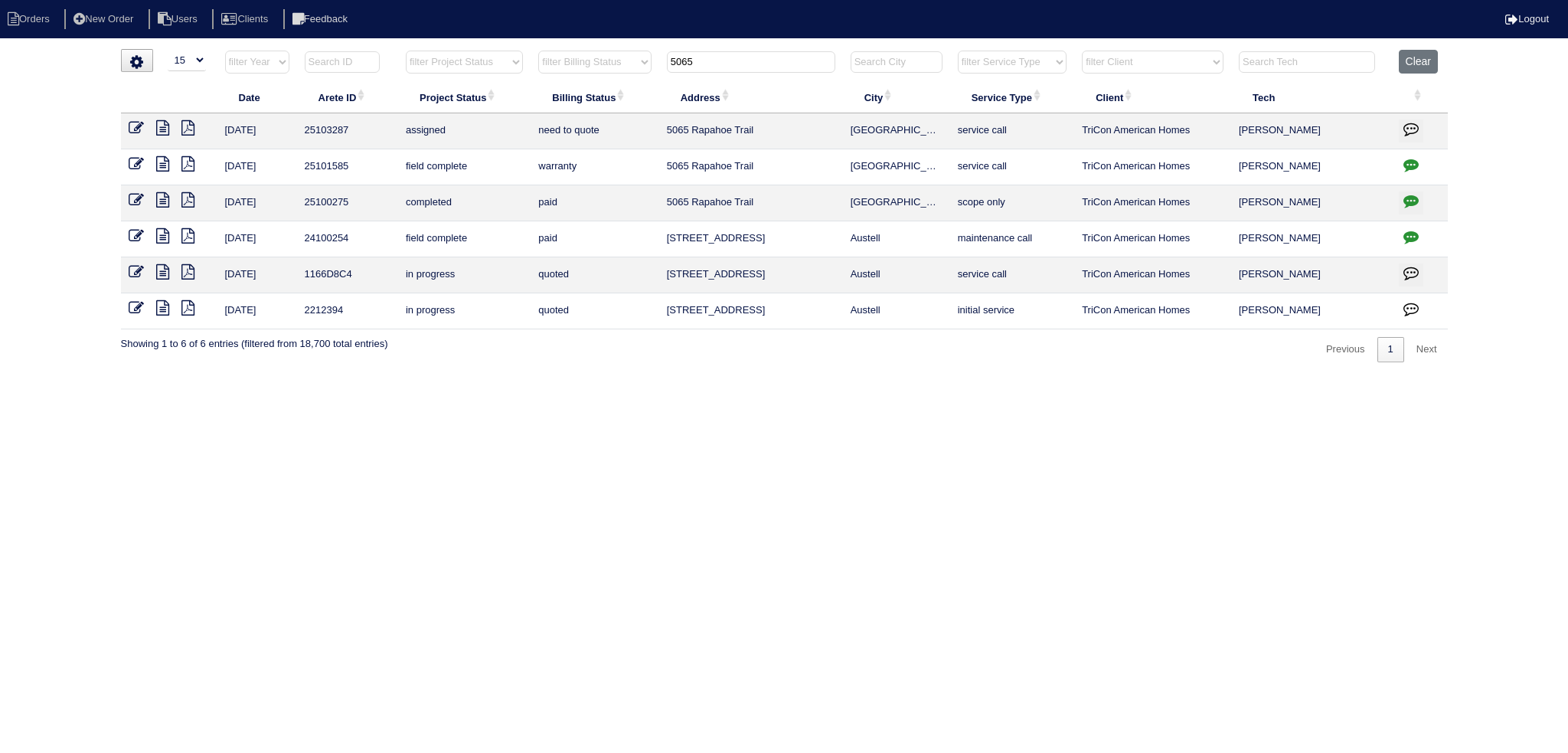
click at [720, 71] on input "5065" at bounding box center [751, 62] width 168 height 22
click at [722, 62] on input "5065" at bounding box center [751, 62] width 168 height 22
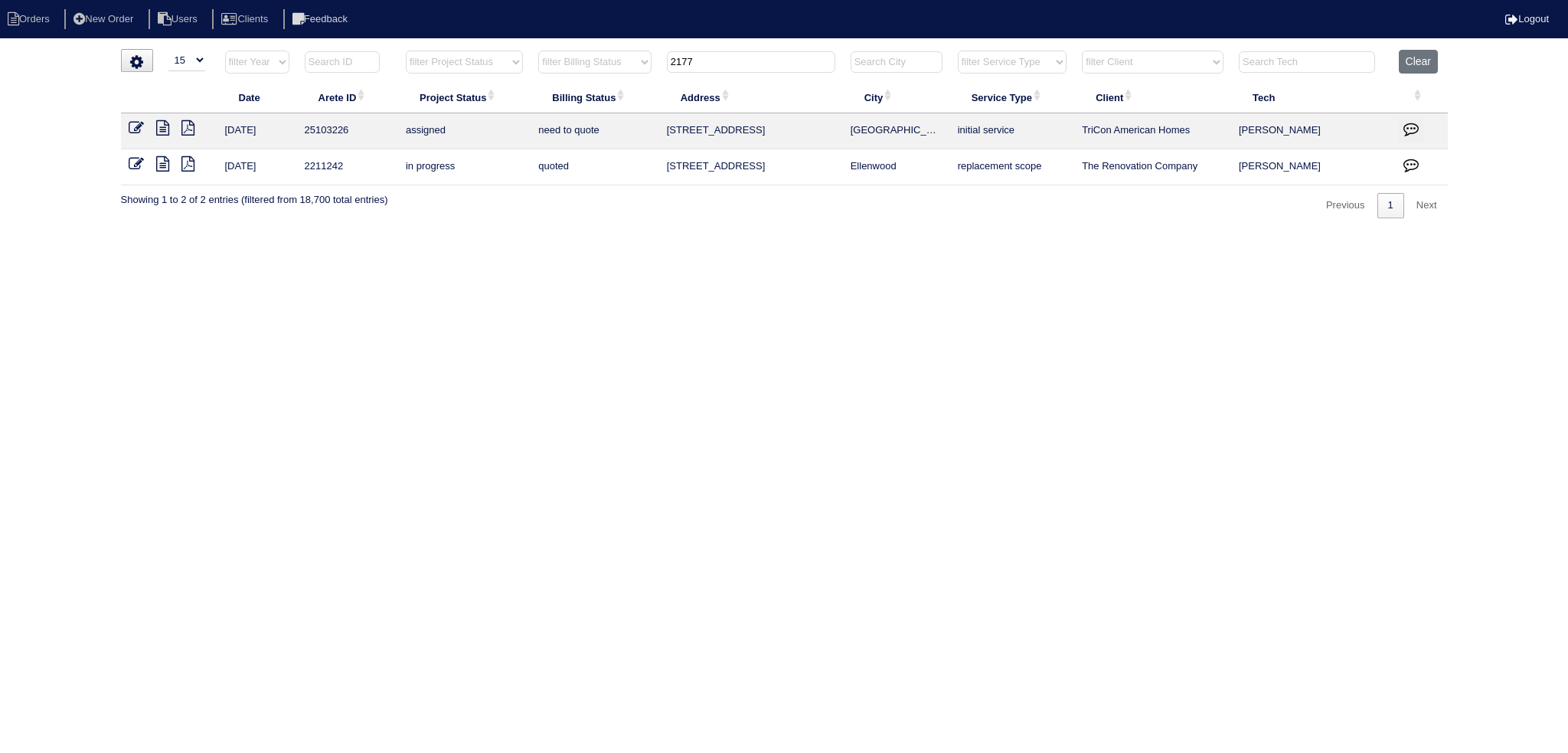
type input "2177"
drag, startPoint x: 129, startPoint y: 122, endPoint x: 144, endPoint y: 124, distance: 15.1
click at [129, 122] on icon at bounding box center [137, 128] width 16 height 16
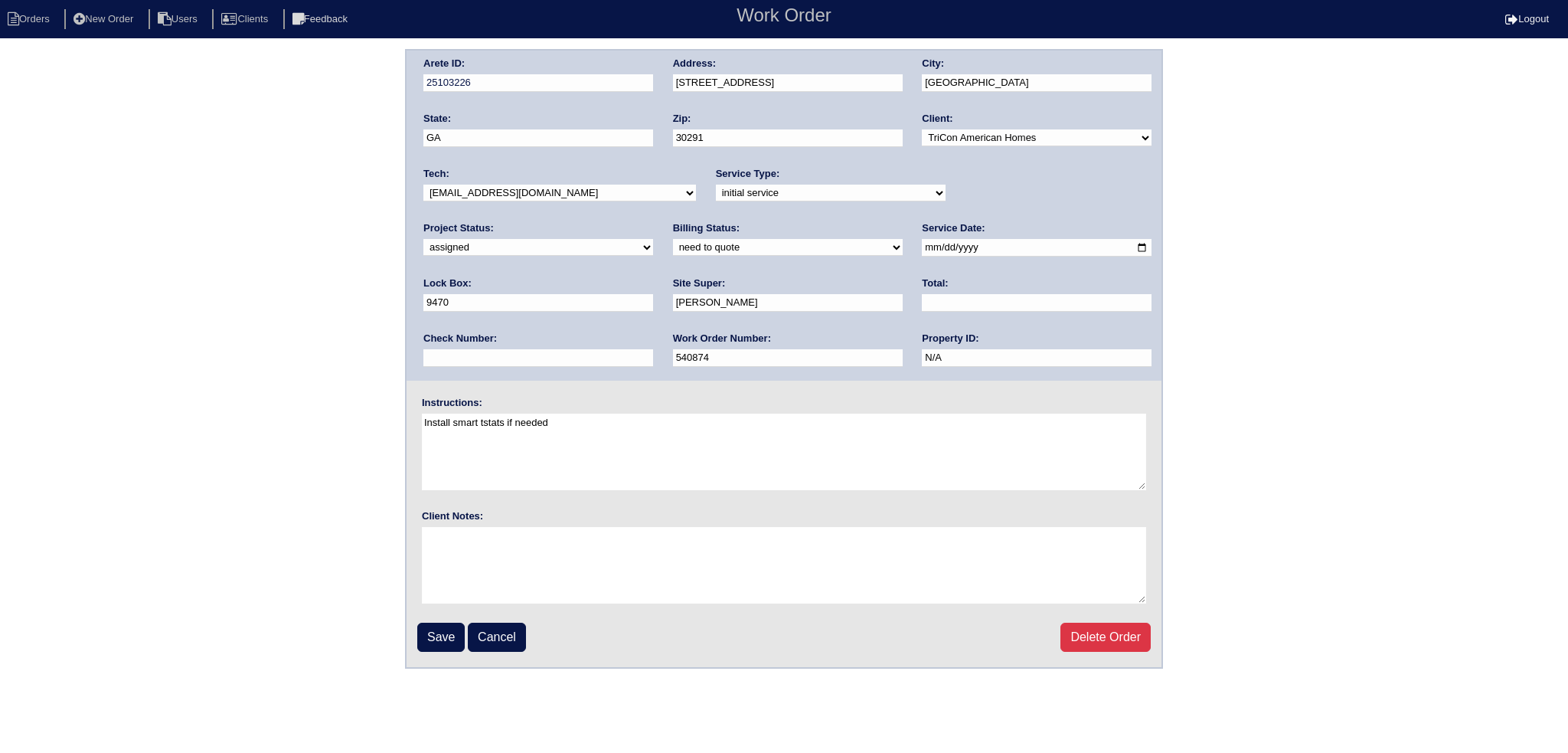
click at [922, 248] on input "[DATE]" at bounding box center [1036, 248] width 229 height 18
type input "[DATE]"
click at [444, 632] on input "Save" at bounding box center [441, 638] width 47 height 30
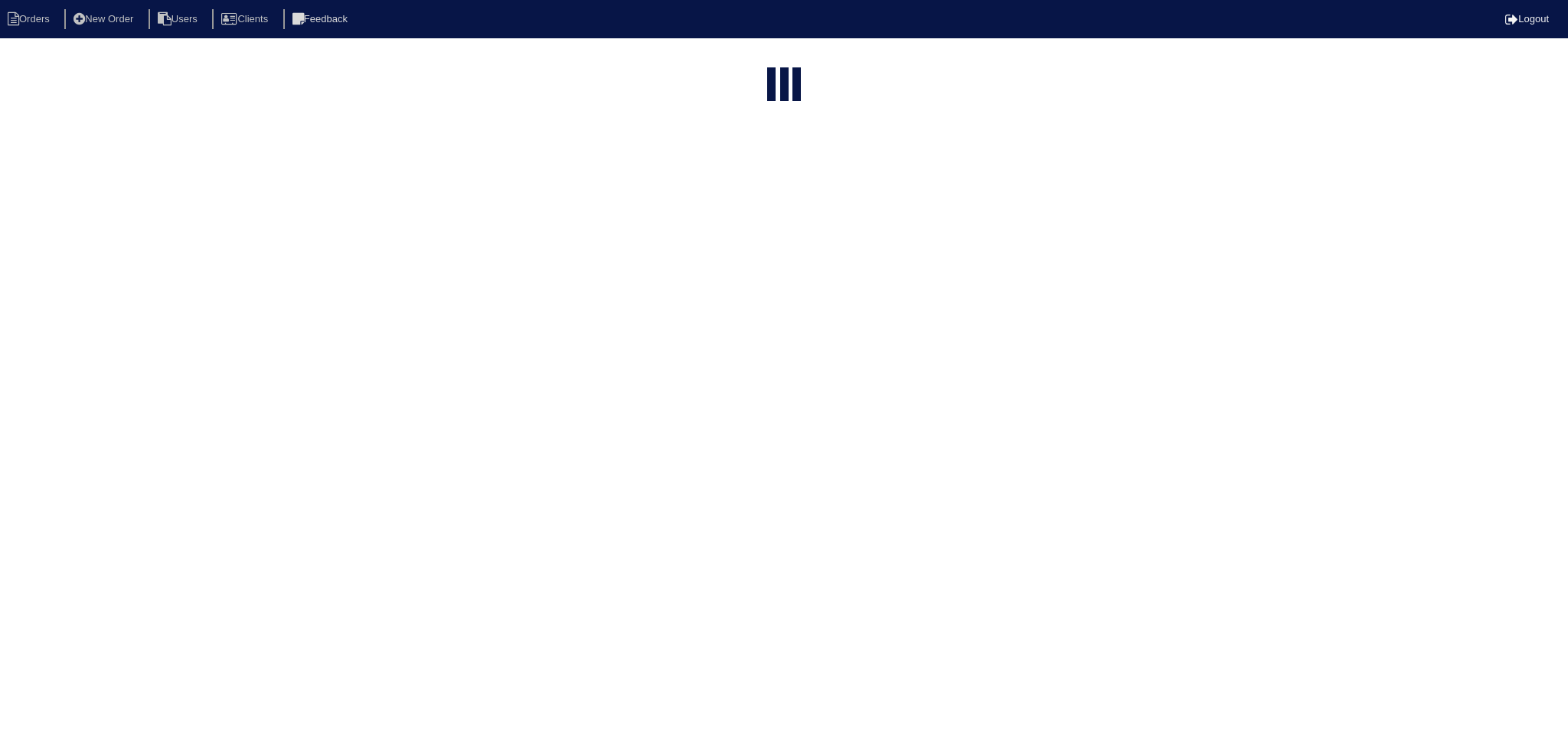
select select "15"
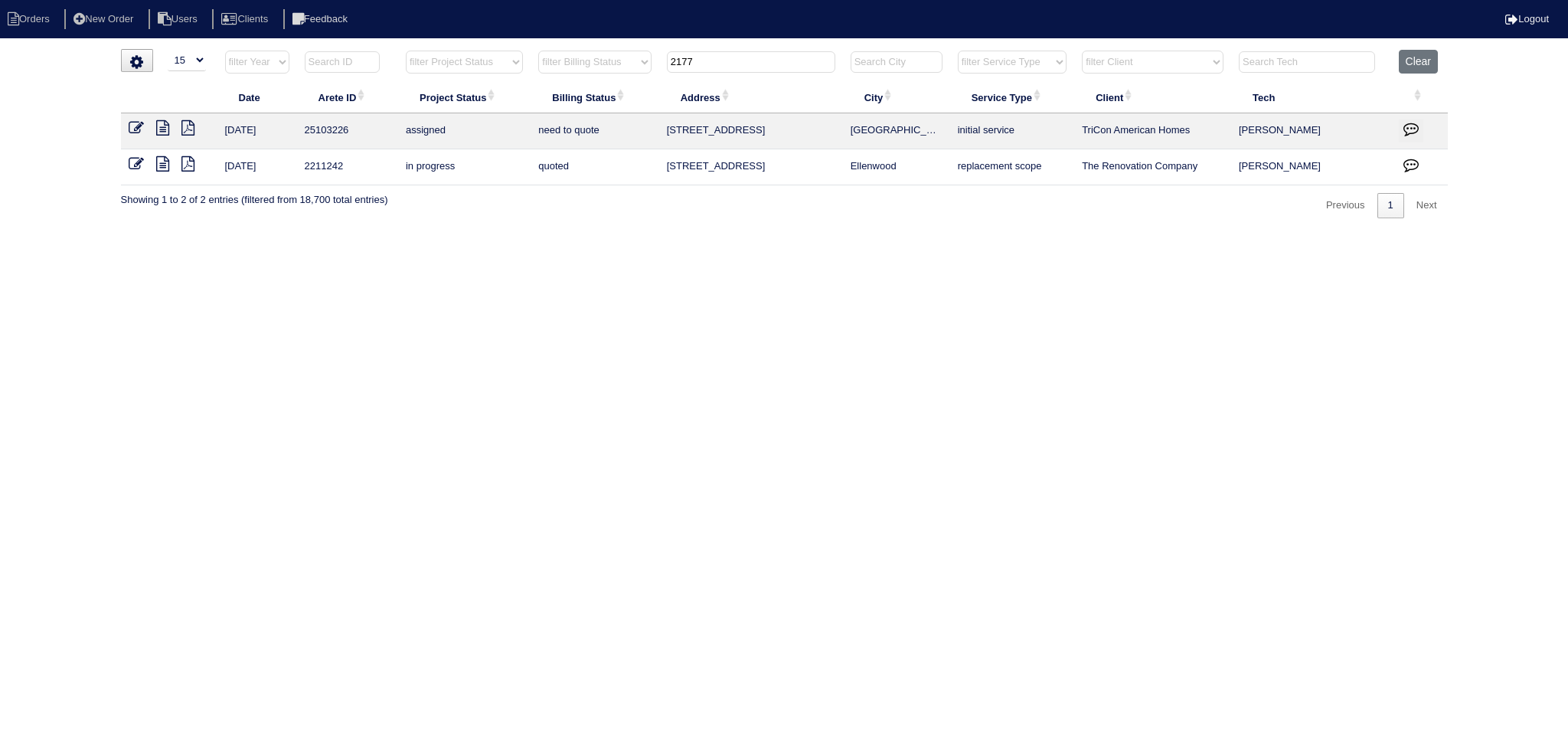
click at [778, 65] on input "2177" at bounding box center [751, 62] width 168 height 22
click at [778, 64] on input "2177" at bounding box center [751, 62] width 168 height 22
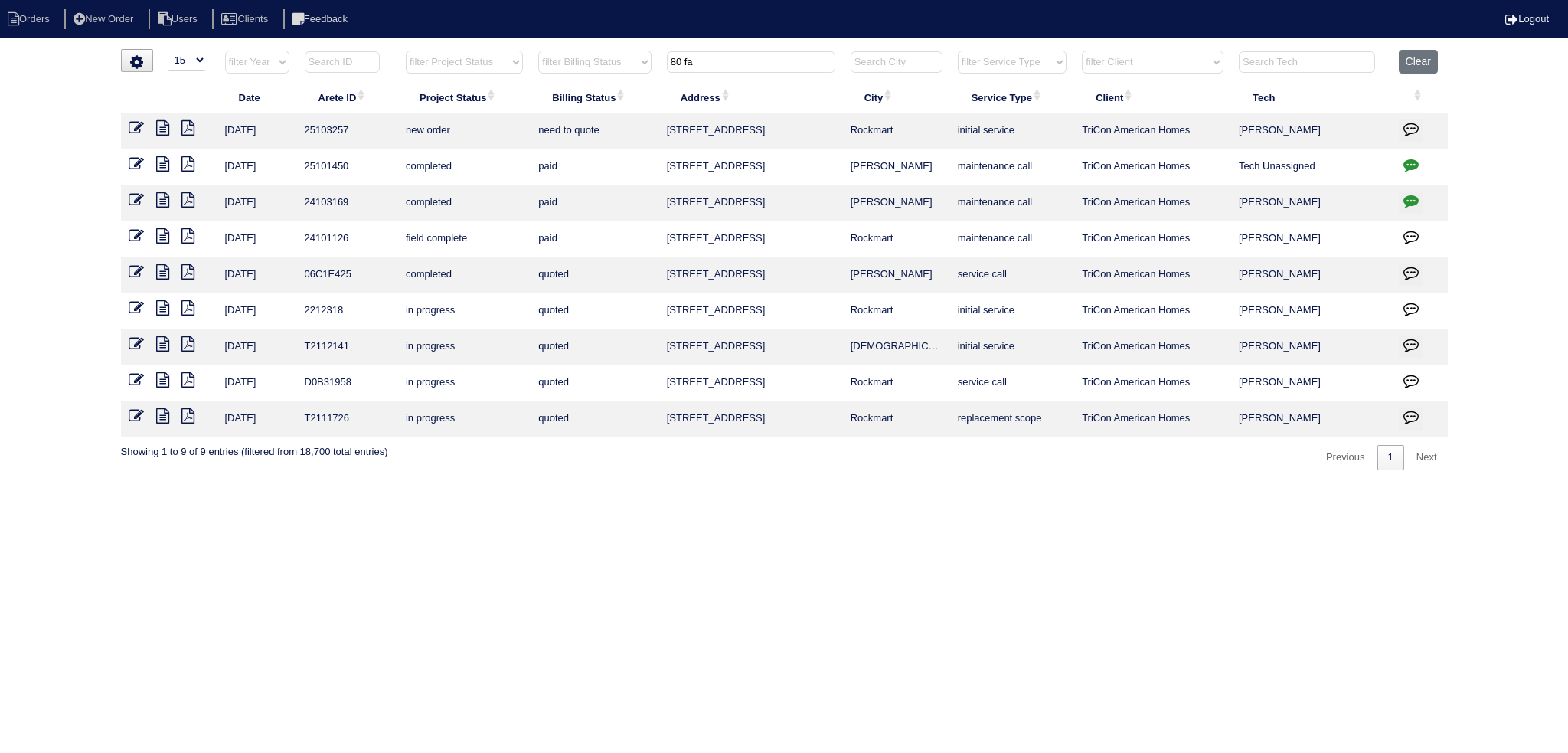
type input "80 fa"
click at [133, 128] on icon at bounding box center [137, 128] width 16 height 16
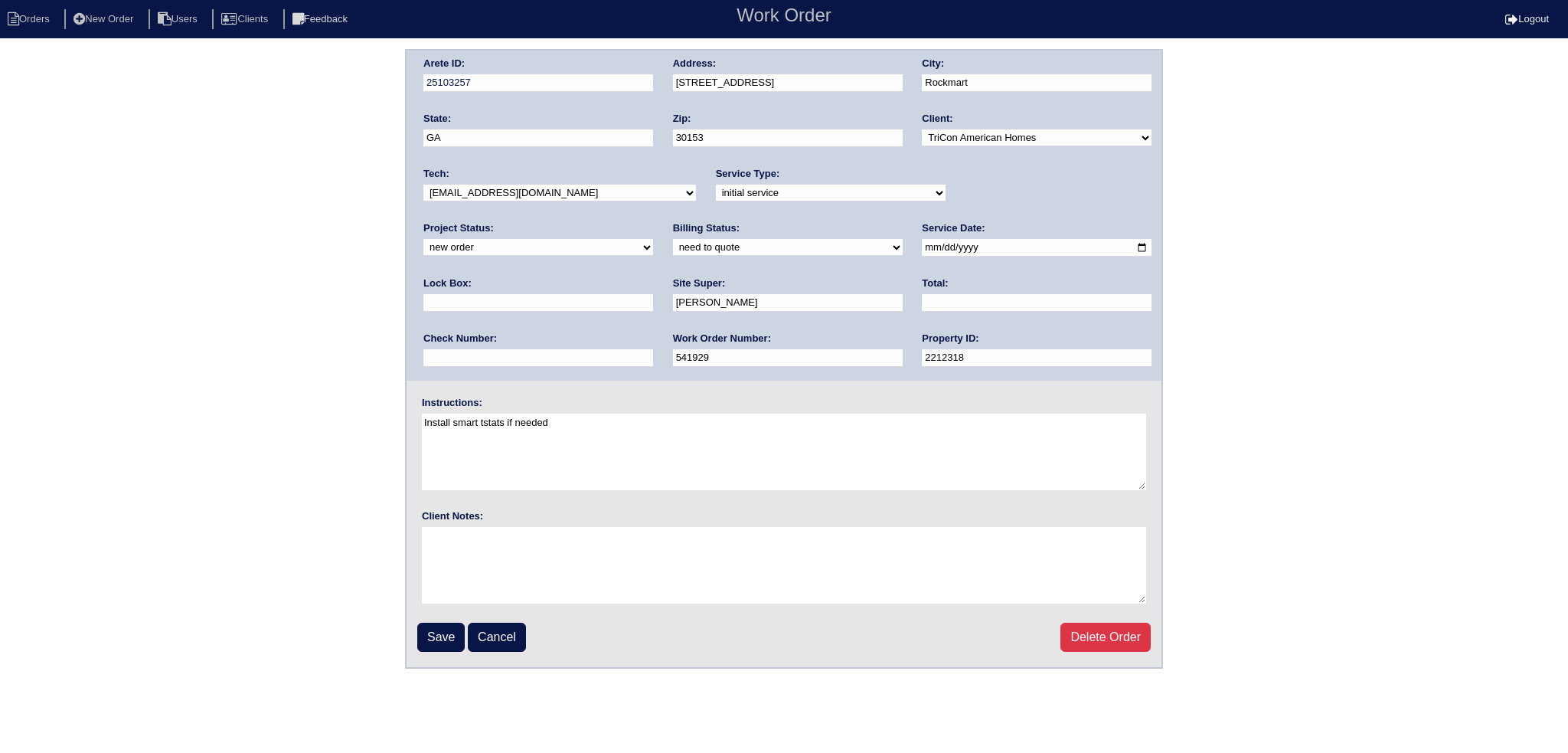
click at [654, 239] on select "new order assigned in progress field complete need to schedule admin review arc…" at bounding box center [537, 247] width 229 height 17
select select "assigned"
click at [654, 239] on select "new order assigned in progress field complete need to schedule admin review arc…" at bounding box center [537, 247] width 229 height 17
click at [922, 241] on input "[DATE]" at bounding box center [1036, 248] width 229 height 18
type input "2025-09-08"
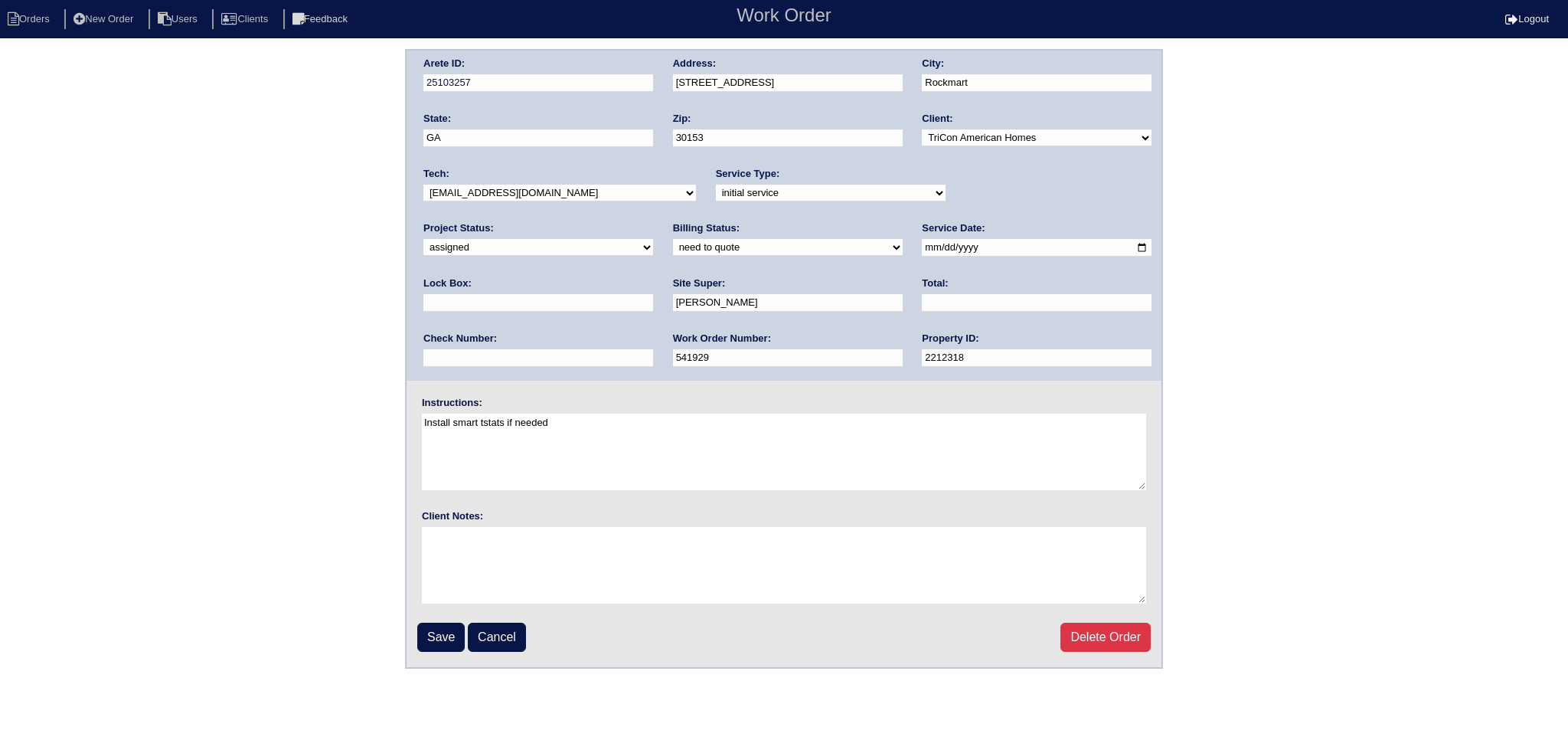
click at [573, 195] on select "-select- aretesmg+backup-tech@gmail.com benjohnholt88@gmail.com callisonhvac@ya…" at bounding box center [559, 192] width 273 height 17
select select "27"
click at [423, 184] on select "-select- aretesmg+backup-tech@gmail.com benjohnholt88@gmail.com callisonhvac@ya…" at bounding box center [559, 192] width 273 height 17
click at [448, 633] on input "Save" at bounding box center [441, 638] width 47 height 30
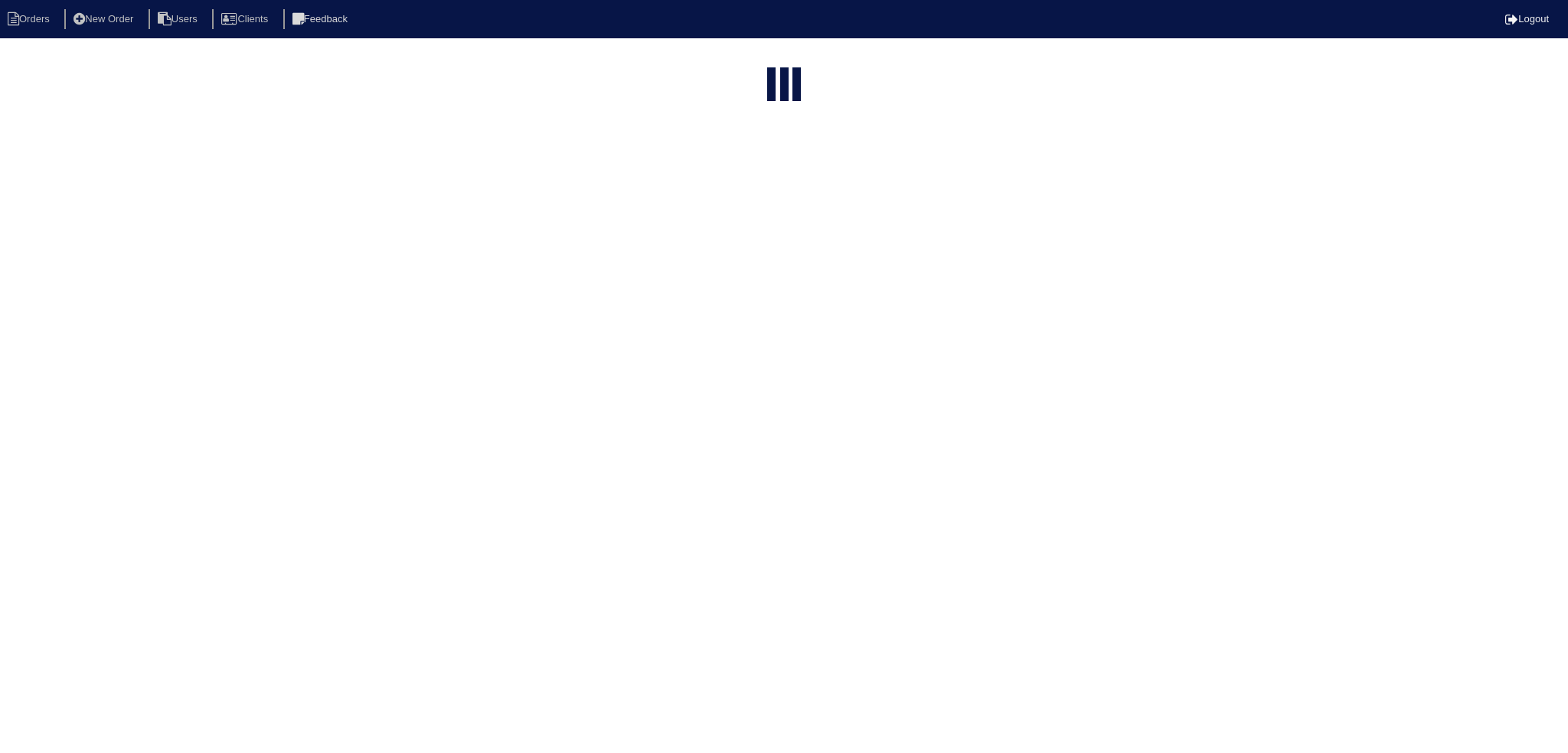
select select "15"
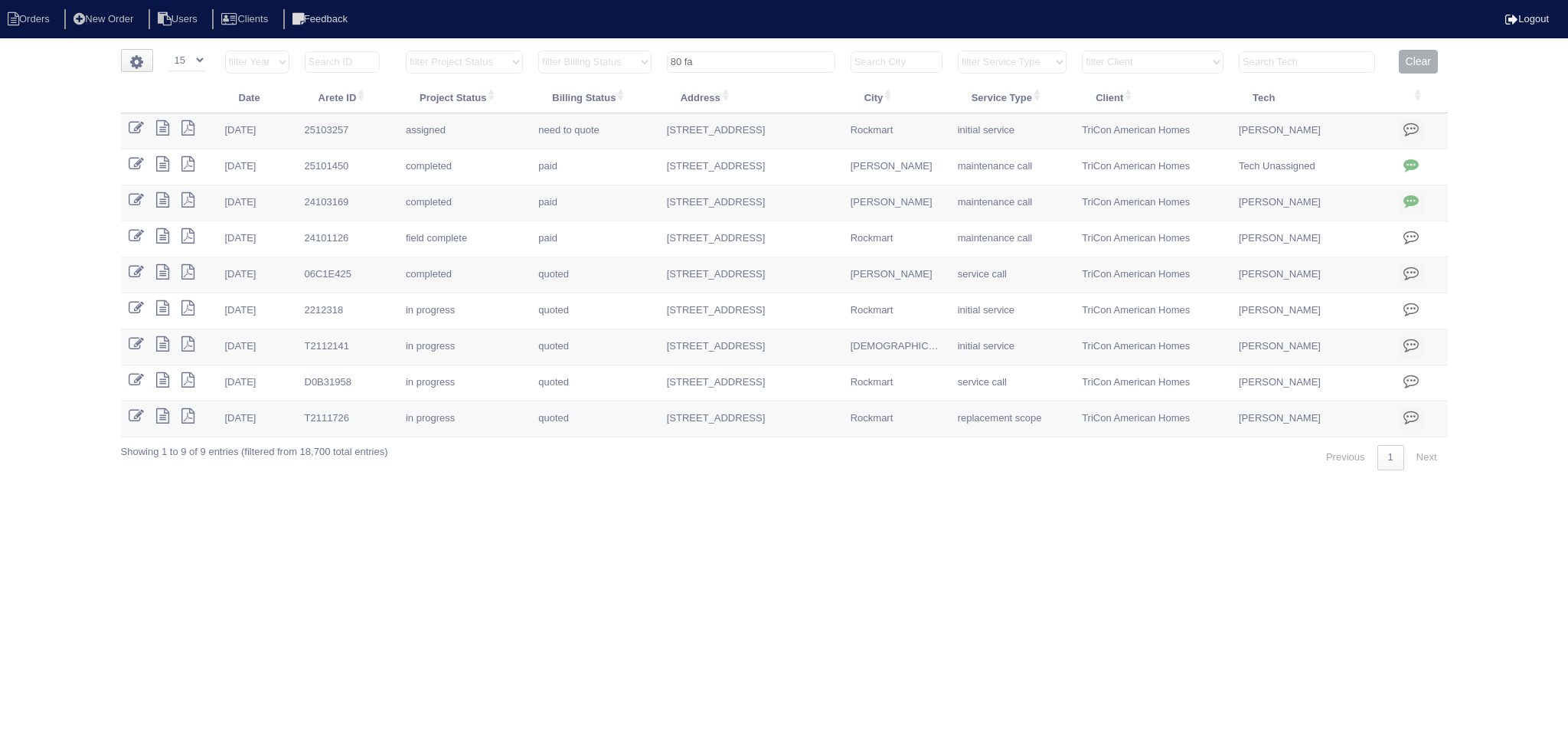
click at [790, 60] on input "80 fa" at bounding box center [751, 62] width 168 height 22
click at [790, 57] on input "80 fa" at bounding box center [751, 62] width 168 height 22
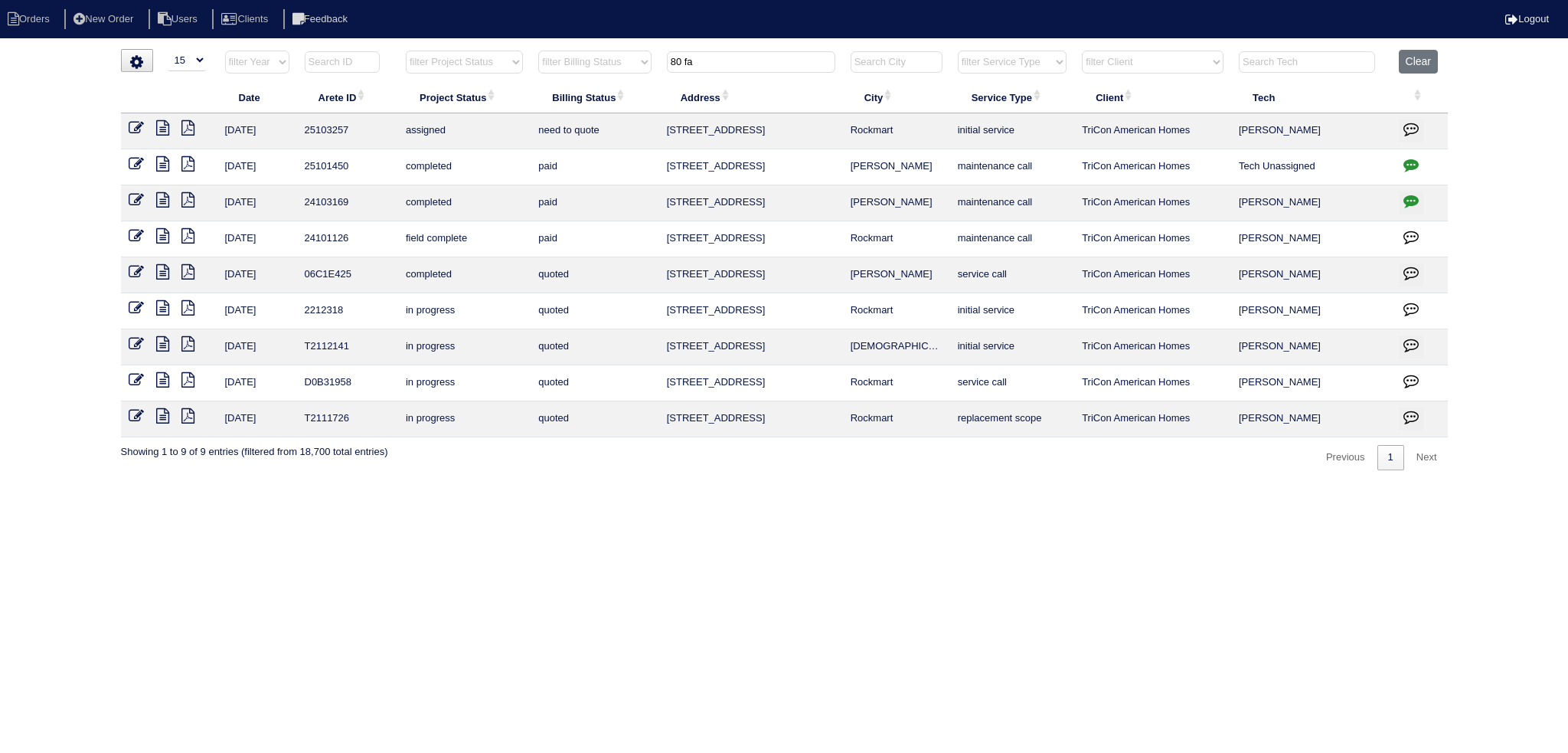
click at [790, 57] on input "80 fa" at bounding box center [751, 62] width 168 height 22
type input "8"
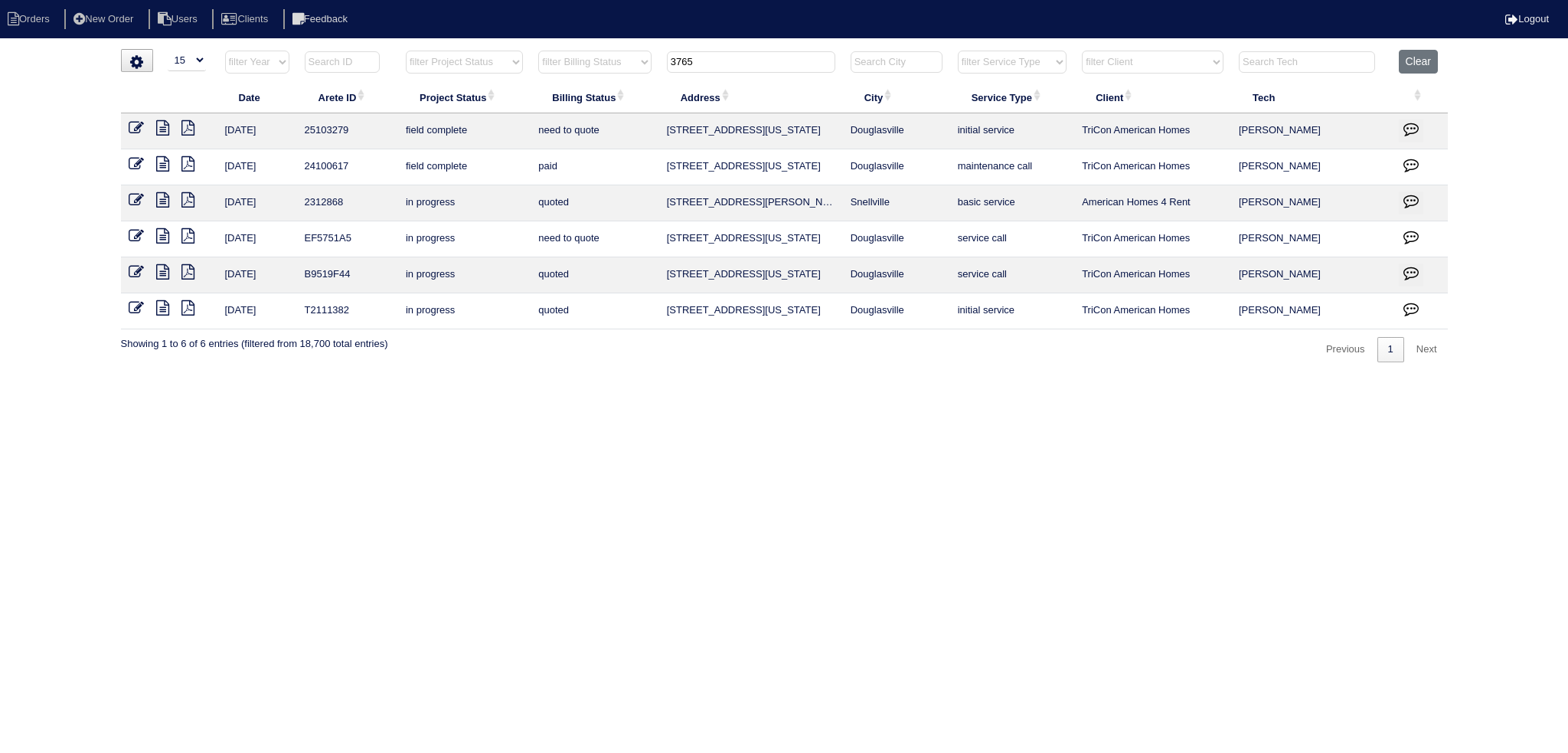
drag, startPoint x: 603, startPoint y: 60, endPoint x: 614, endPoint y: 61, distance: 11.0
click at [608, 60] on tr "filter Year -- Any Year -- 2025 2024 2023 2022 2021 2020 2019 filter Project St…" at bounding box center [784, 66] width 1327 height 31
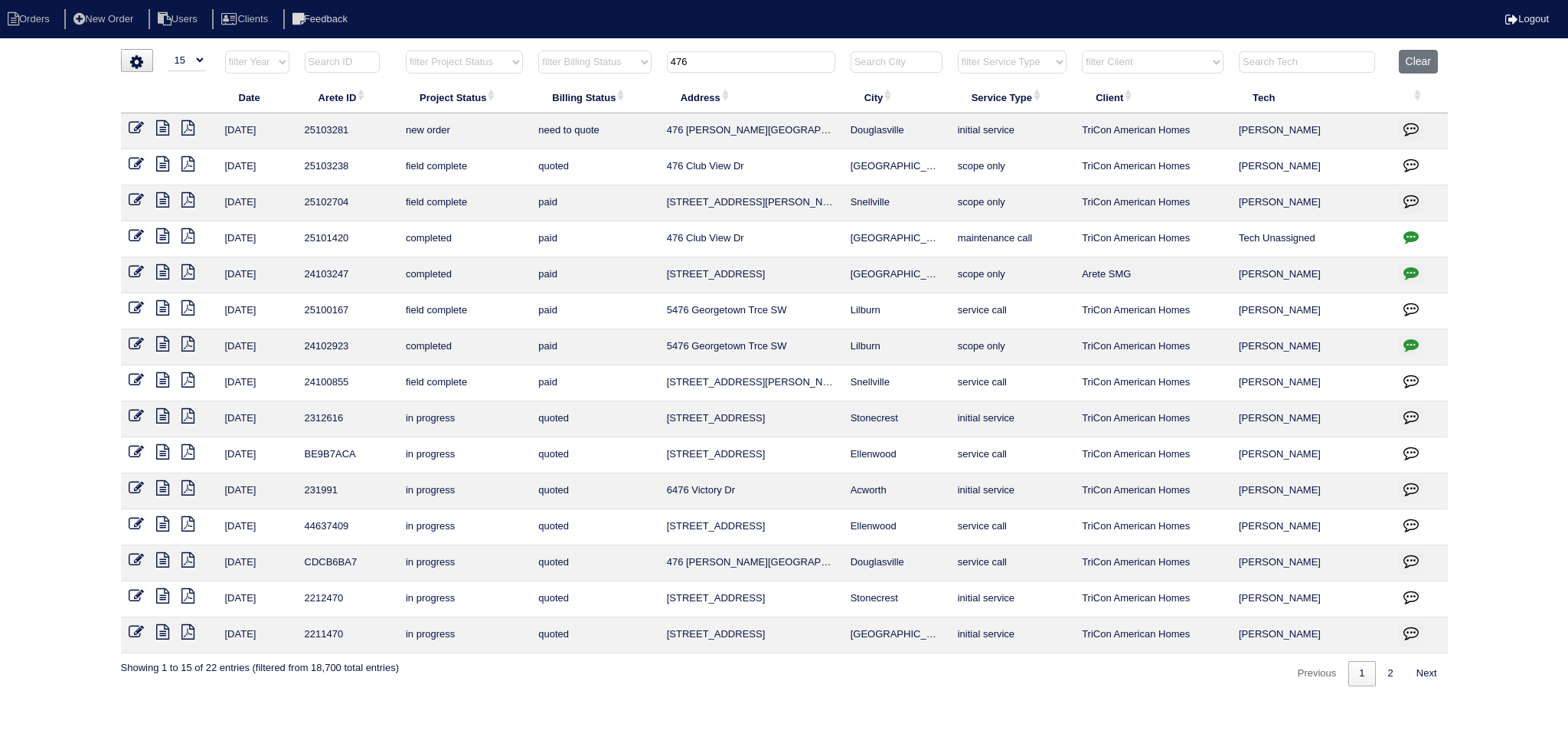
type input "476"
click at [136, 124] on icon at bounding box center [137, 128] width 16 height 16
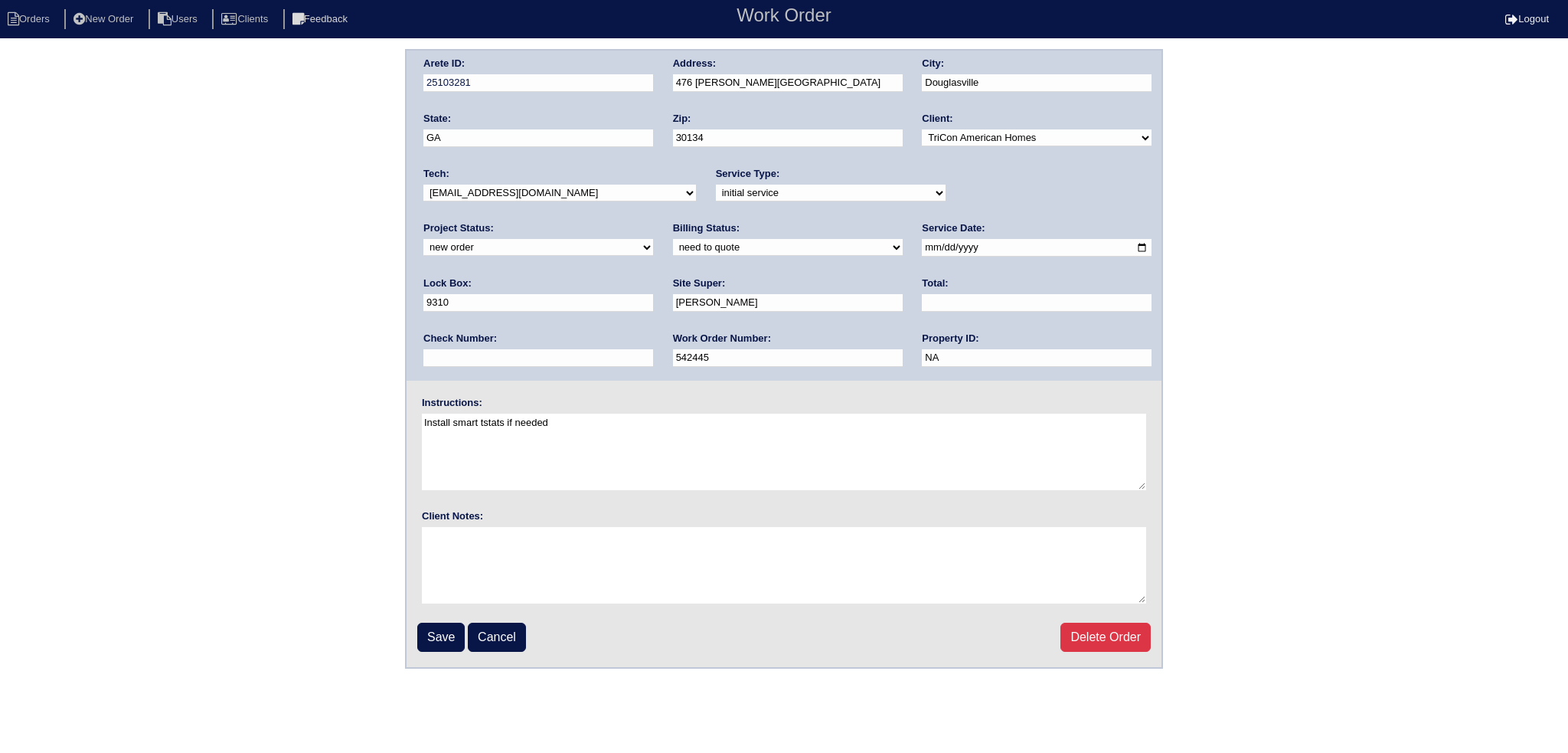
click at [654, 239] on select "new order assigned in progress field complete need to schedule admin review arc…" at bounding box center [537, 247] width 229 height 17
select select "assigned"
click at [654, 239] on select "new order assigned in progress field complete need to schedule admin review arc…" at bounding box center [537, 247] width 229 height 17
click at [922, 243] on input "[DATE]" at bounding box center [1036, 248] width 229 height 18
type input "[DATE]"
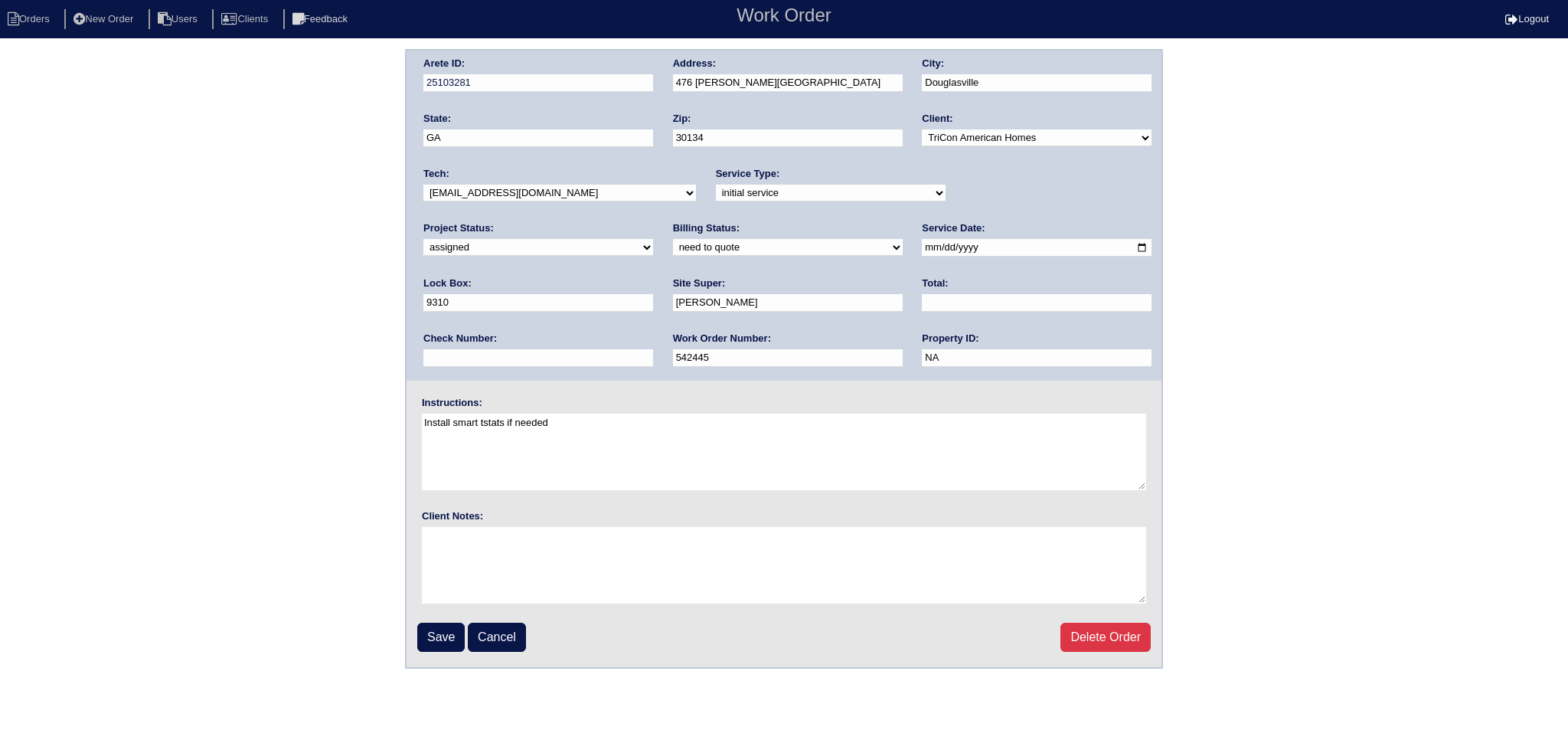
click at [512, 196] on select "-select- aretesmg+backup-tech@gmail.com benjohnholt88@gmail.com callisonhvac@ya…" at bounding box center [559, 192] width 273 height 17
select select "27"
click at [423, 184] on select "-select- aretesmg+backup-tech@gmail.com benjohnholt88@gmail.com callisonhvac@ya…" at bounding box center [559, 192] width 273 height 17
click at [443, 636] on input "Save" at bounding box center [441, 638] width 47 height 30
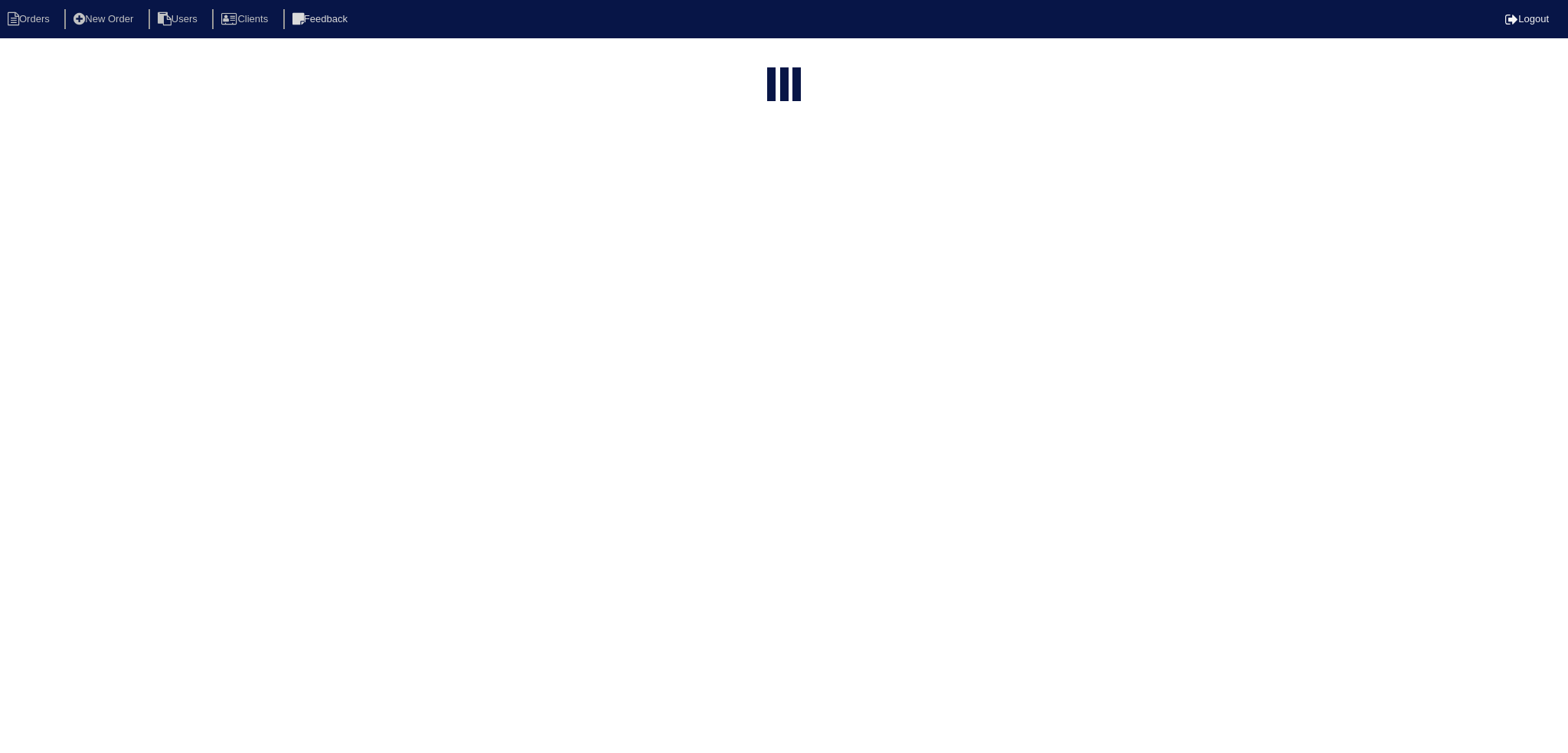
select select "15"
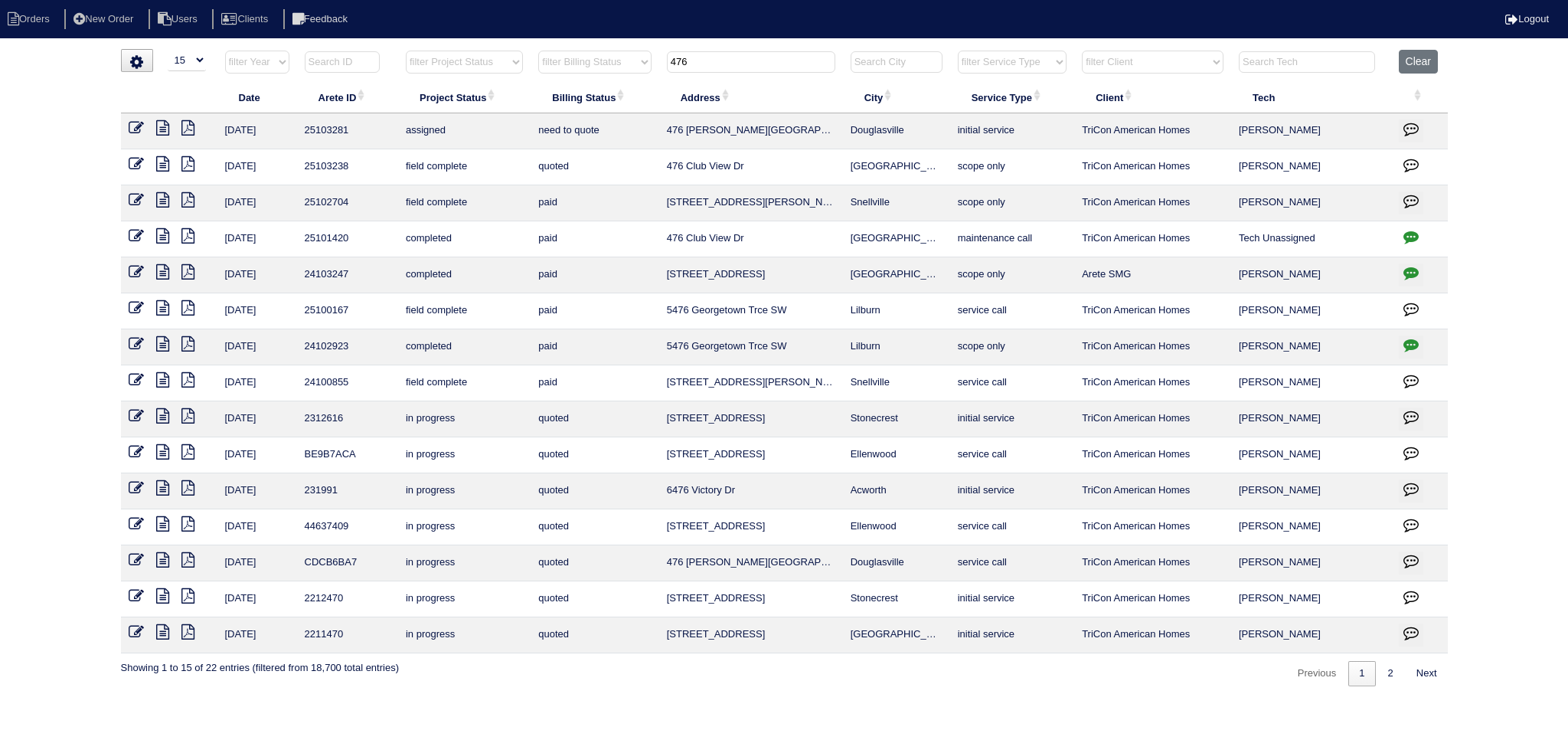
click at [731, 51] on input "476" at bounding box center [751, 62] width 168 height 22
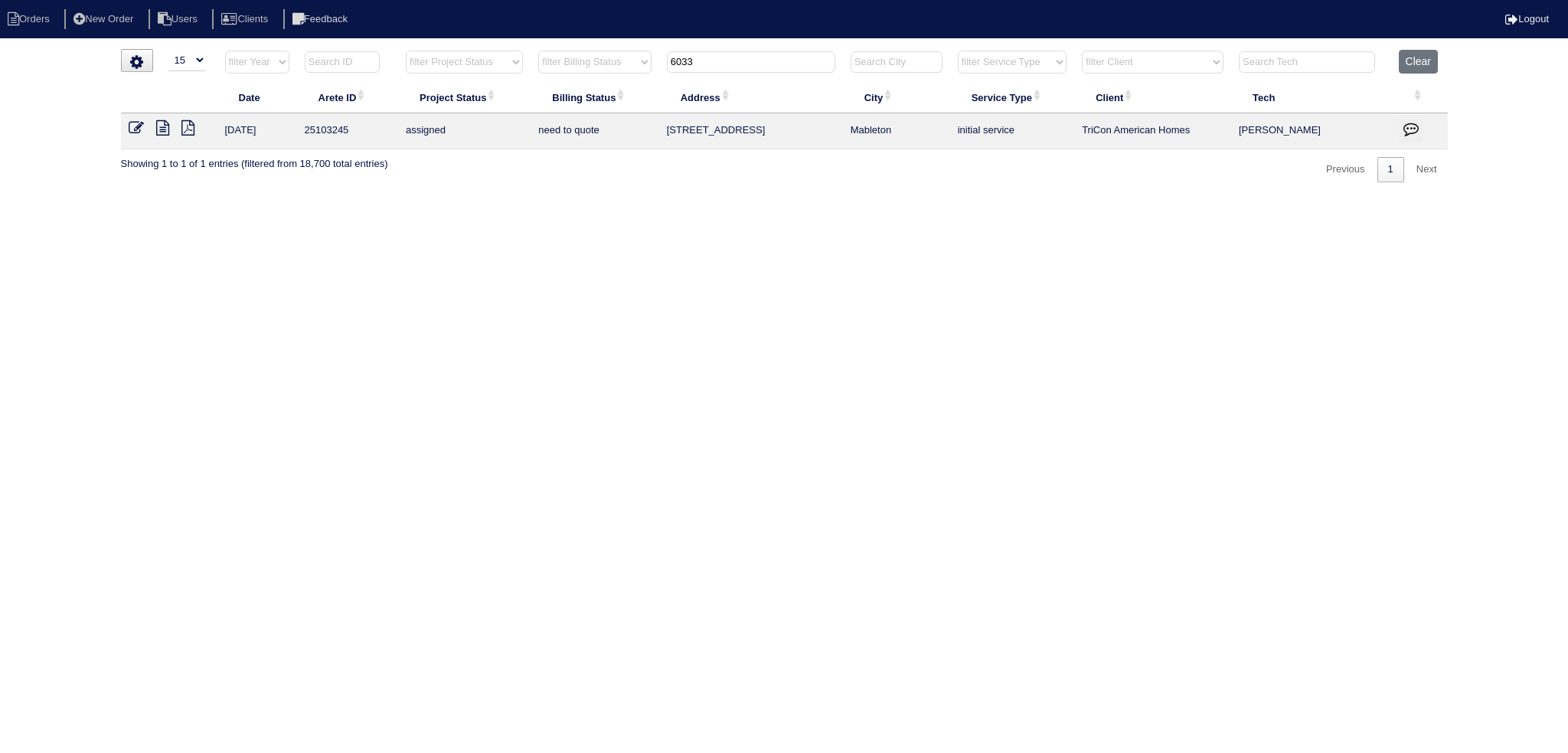
type input "6033"
click at [138, 131] on icon at bounding box center [137, 128] width 16 height 16
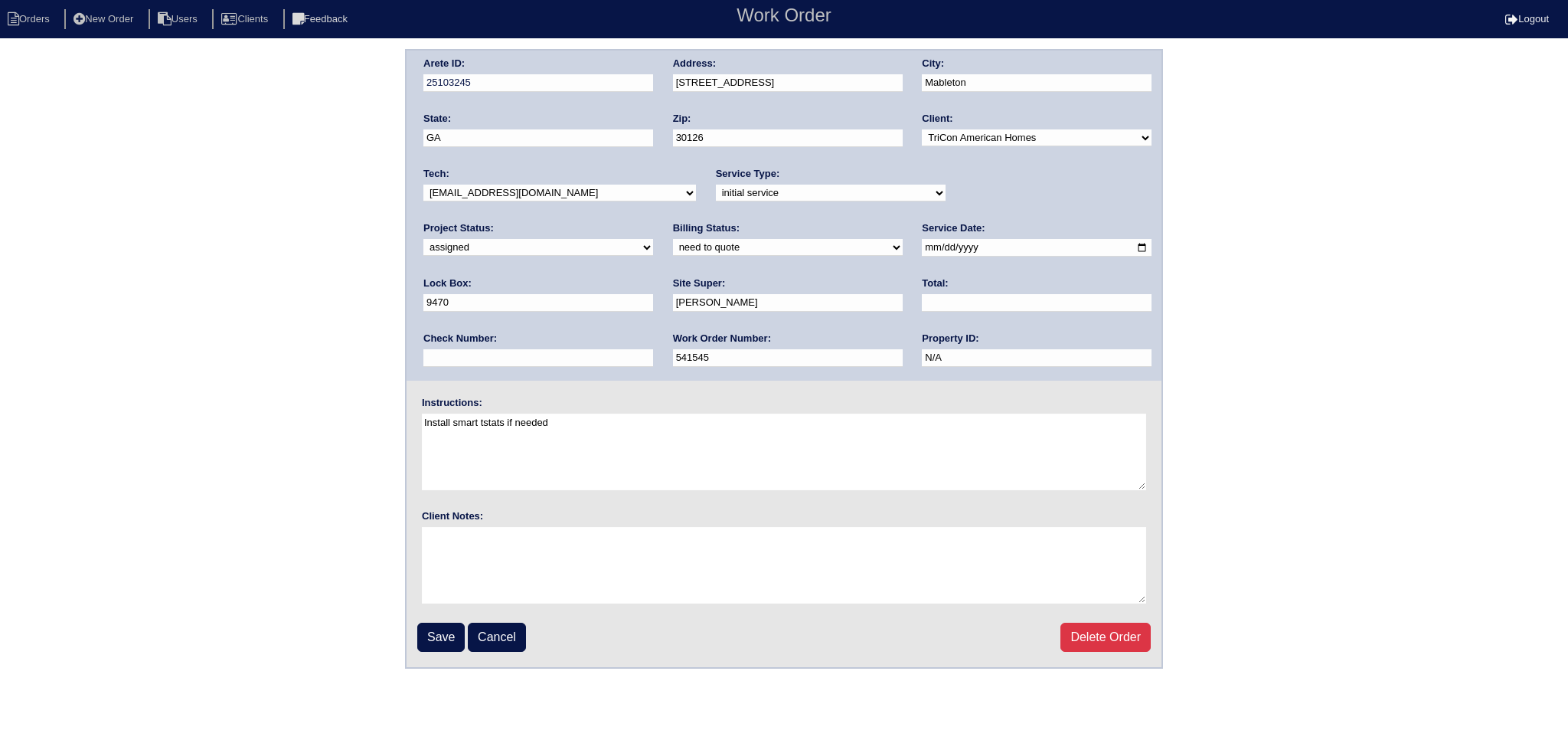
click at [922, 247] on input "[DATE]" at bounding box center [1036, 248] width 229 height 18
type input "[DATE]"
click at [438, 640] on input "Save" at bounding box center [441, 638] width 47 height 30
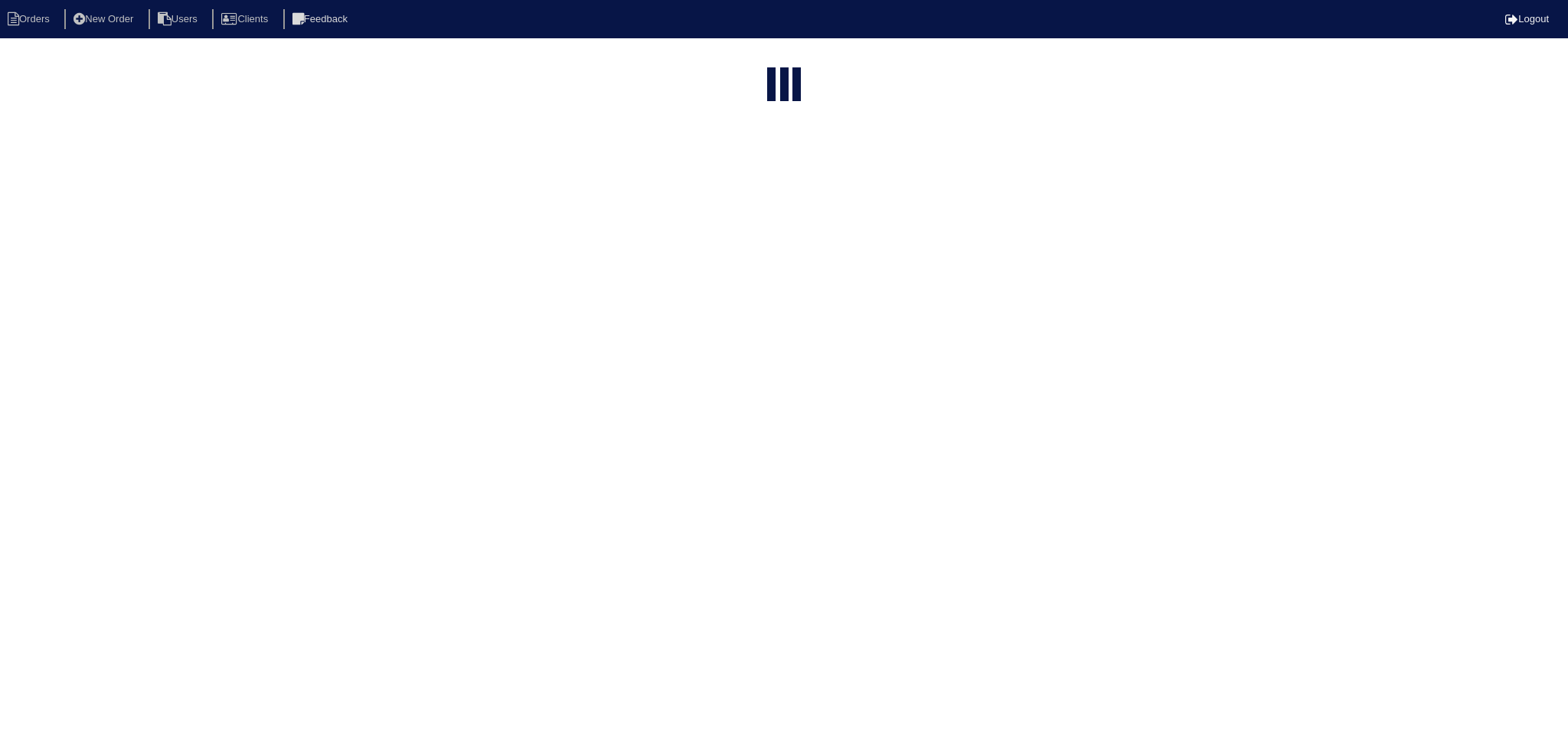
select select "15"
type input "6033"
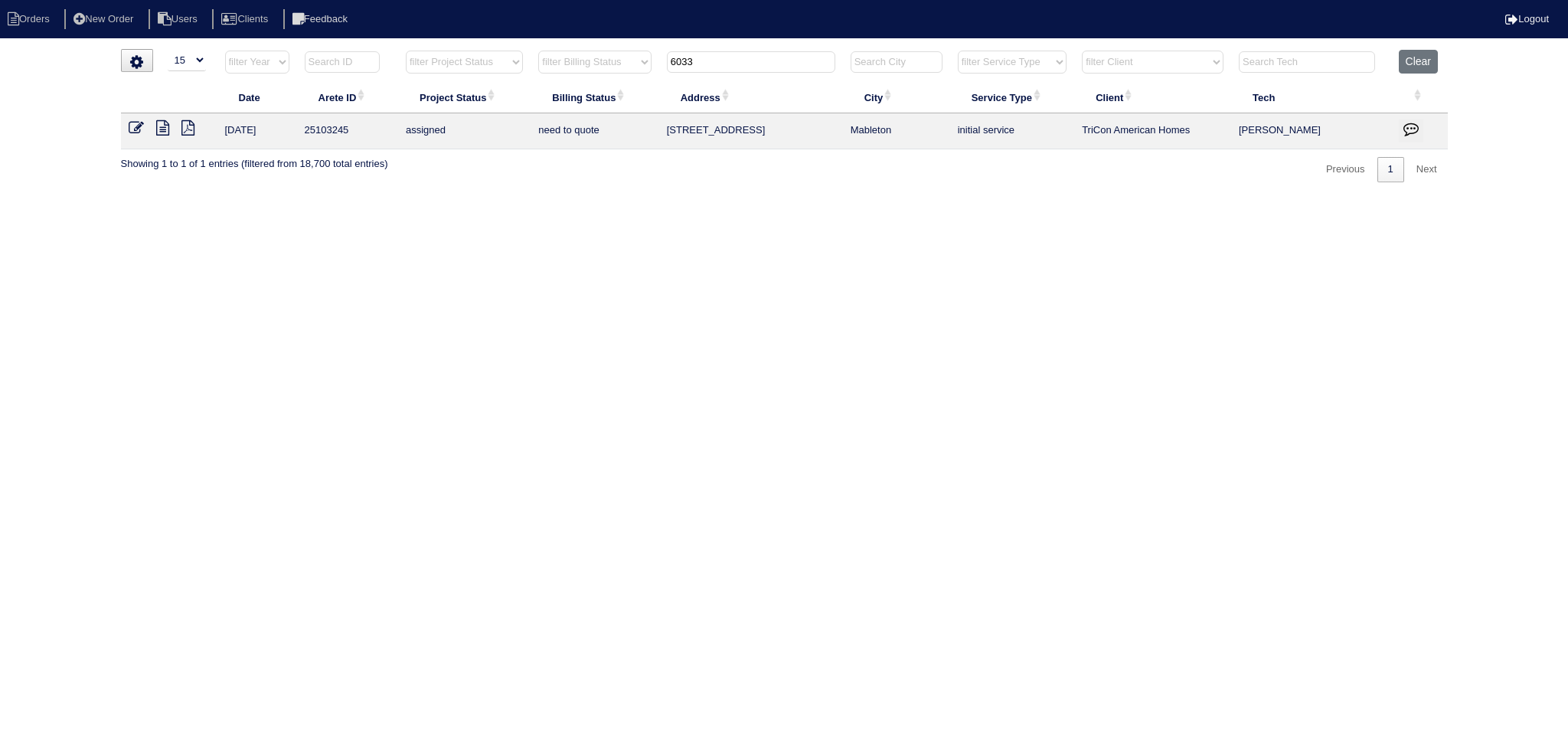
click at [159, 129] on icon at bounding box center [162, 128] width 13 height 16
click at [139, 120] on icon at bounding box center [137, 128] width 16 height 16
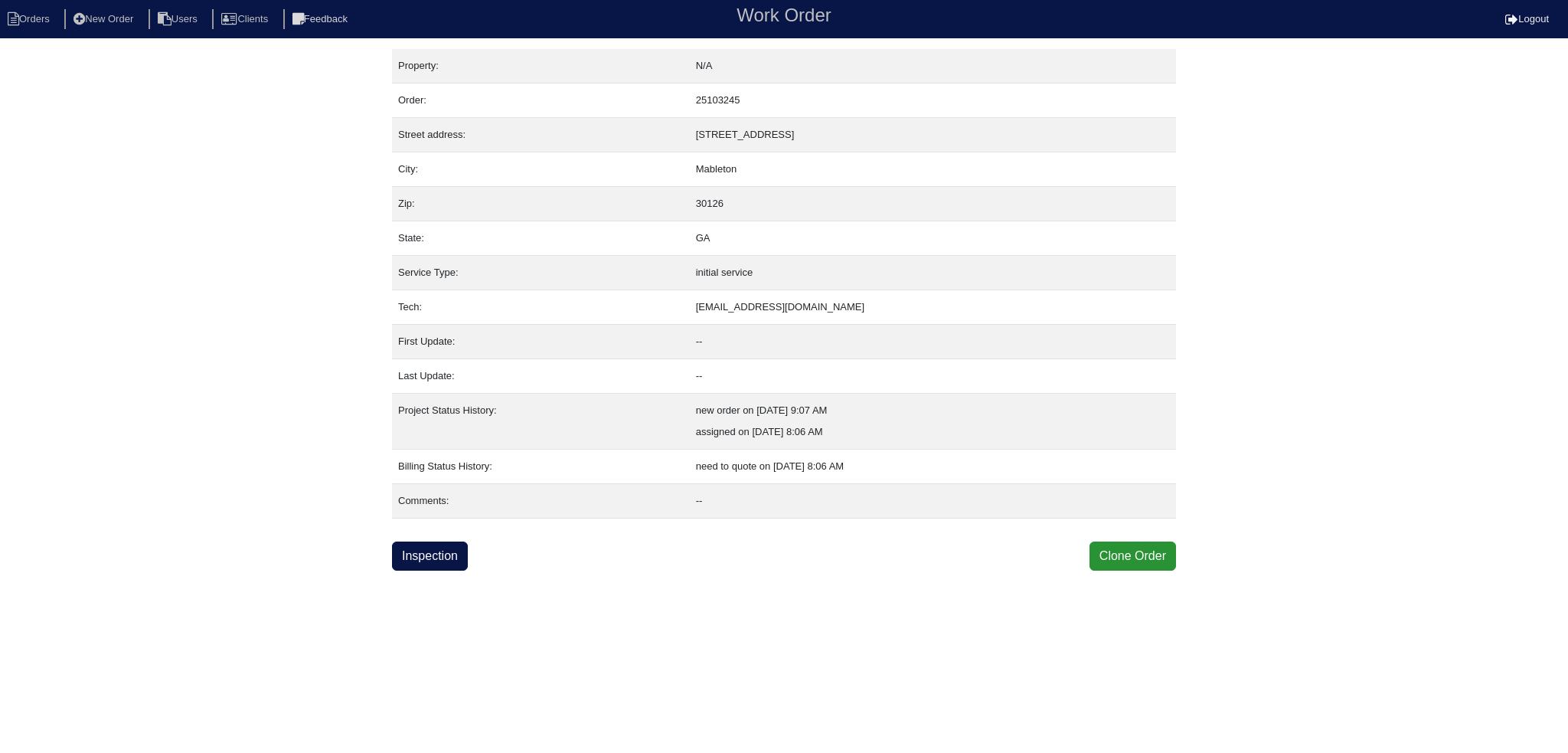
click at [460, 571] on html "Orders New Order Users Clients Feedback Work Order Logout Work Order Orders New…" at bounding box center [784, 285] width 1568 height 571
click at [457, 548] on link "Inspection" at bounding box center [429, 556] width 76 height 30
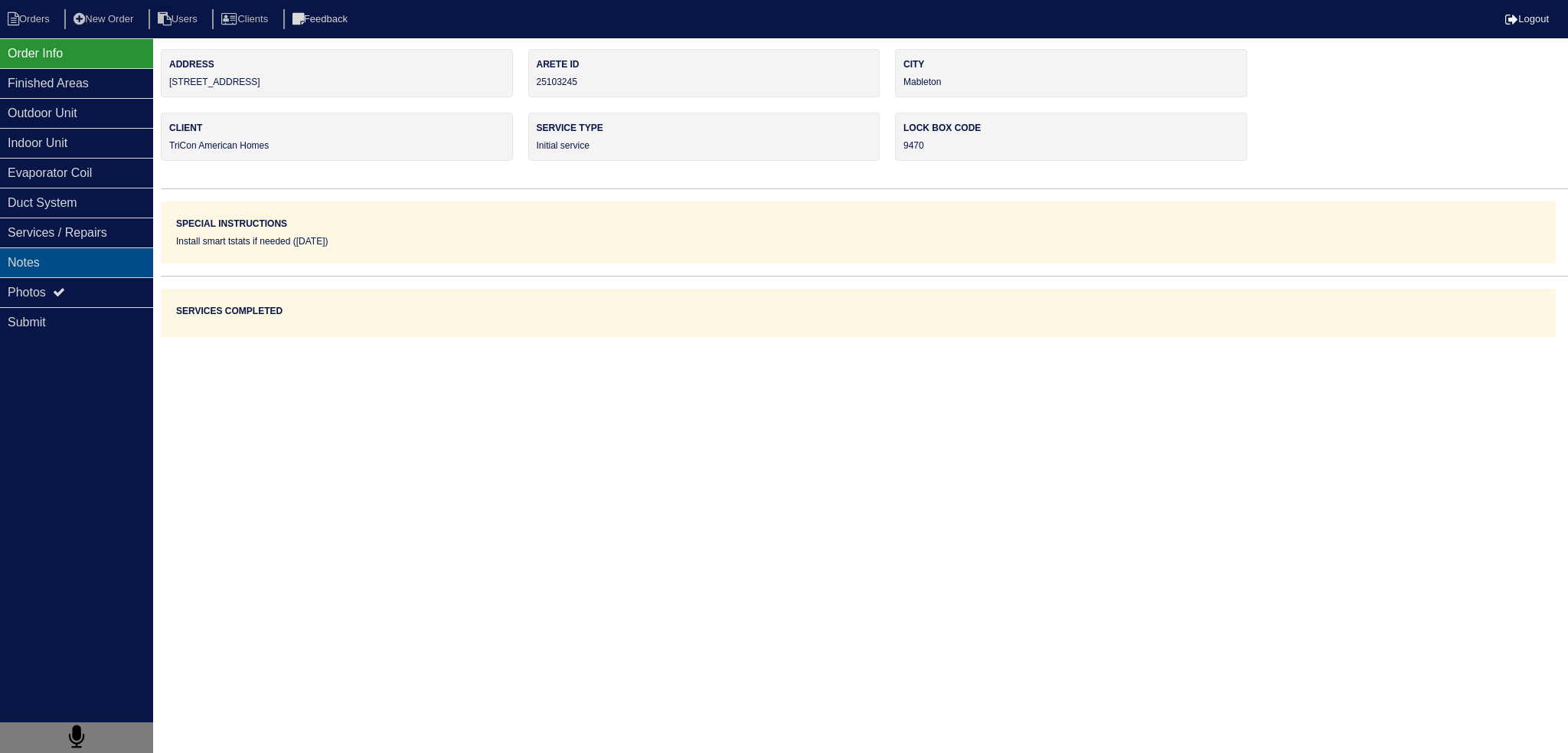
click at [52, 261] on div "Notes" at bounding box center [77, 262] width 154 height 30
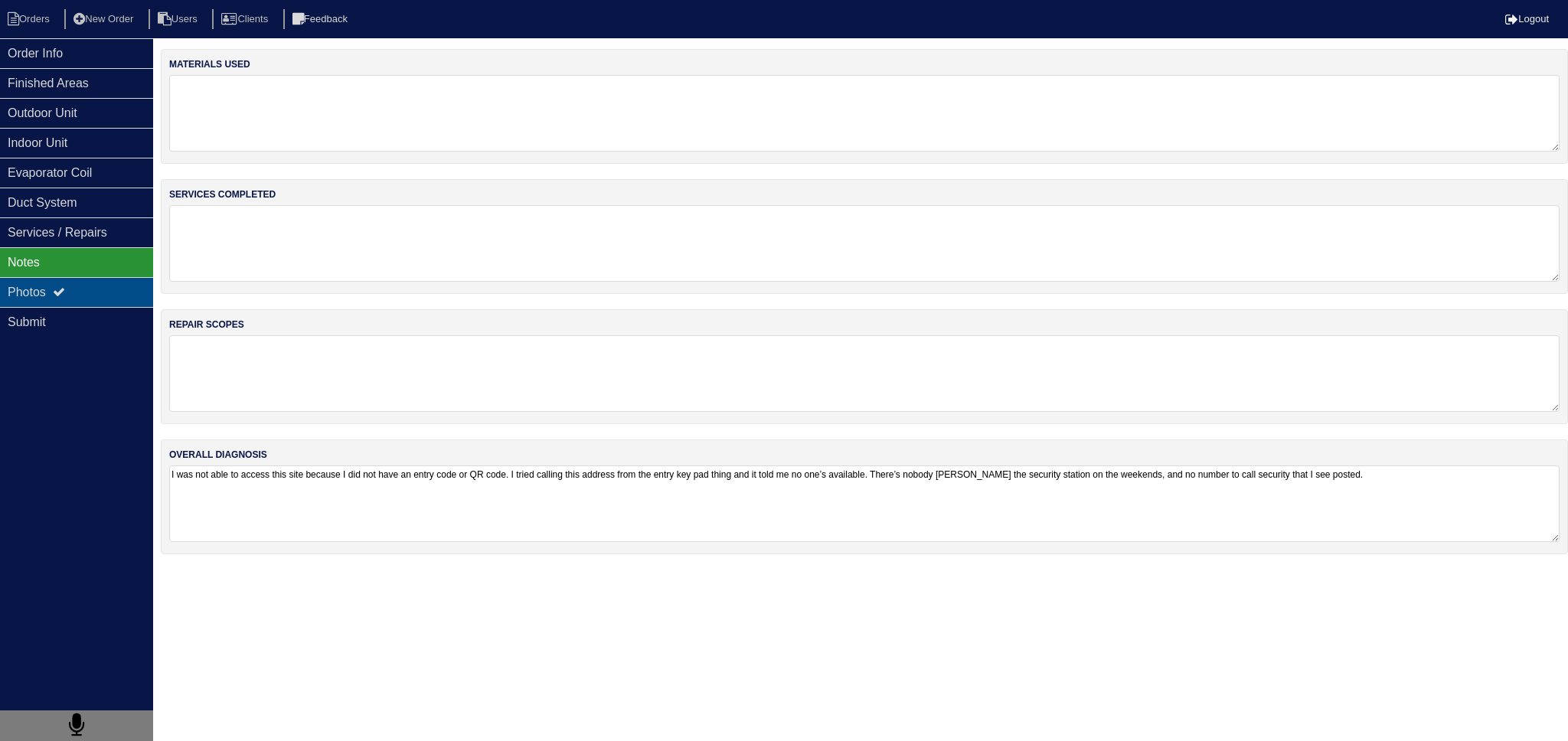
click at [55, 291] on div "Photos" at bounding box center [77, 292] width 154 height 30
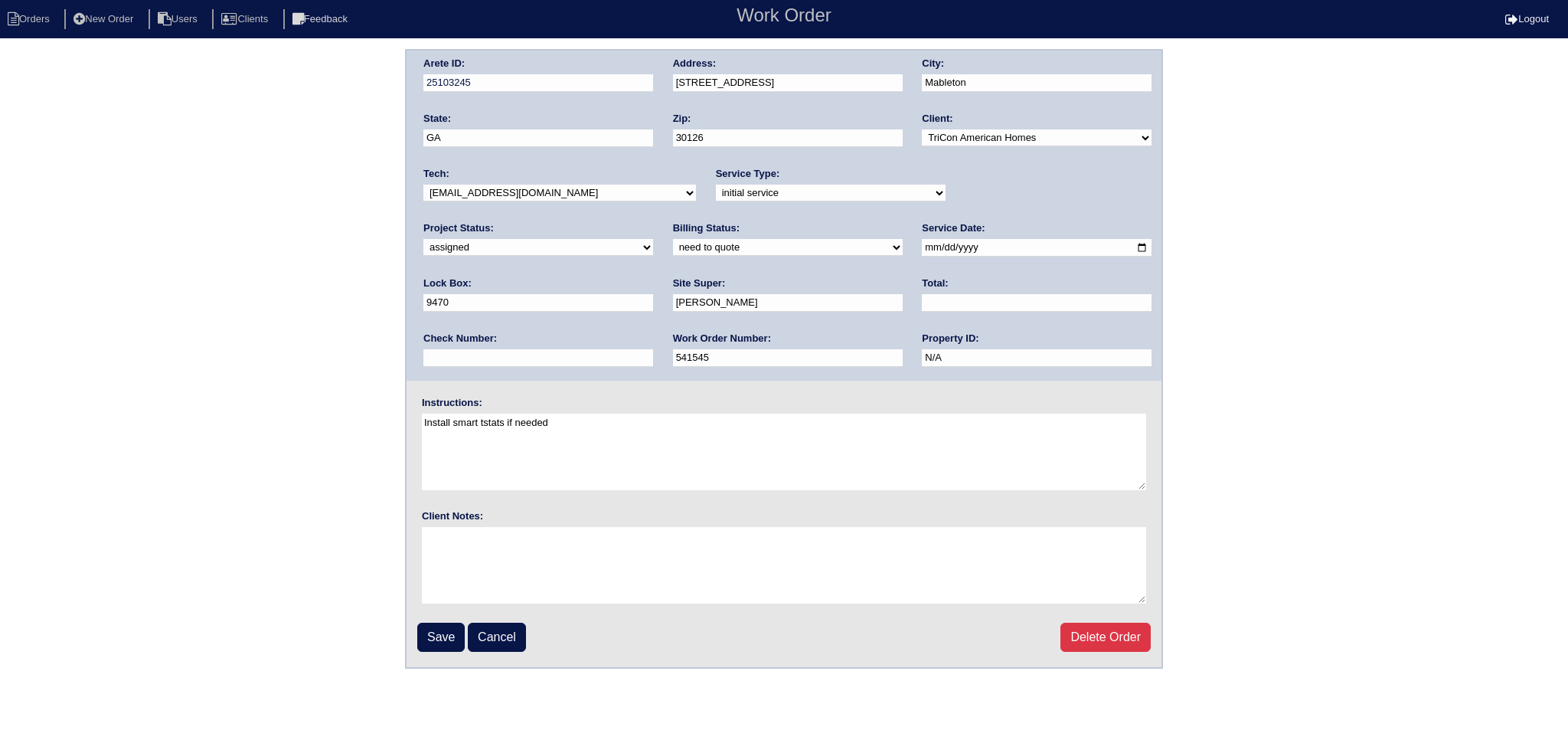
click at [533, 194] on select "-select- [EMAIL_ADDRESS][DOMAIN_NAME] [EMAIL_ADDRESS][DOMAIN_NAME] [EMAIL_ADDRE…" at bounding box center [559, 192] width 273 height 17
click at [967, 345] on div "Arete ID: 25103245 Address: [STREET_ADDRESS] City: [GEOGRAPHIC_DATA] State: [GE…" at bounding box center [784, 215] width 755 height 330
click at [423, 639] on input "Save" at bounding box center [441, 638] width 47 height 30
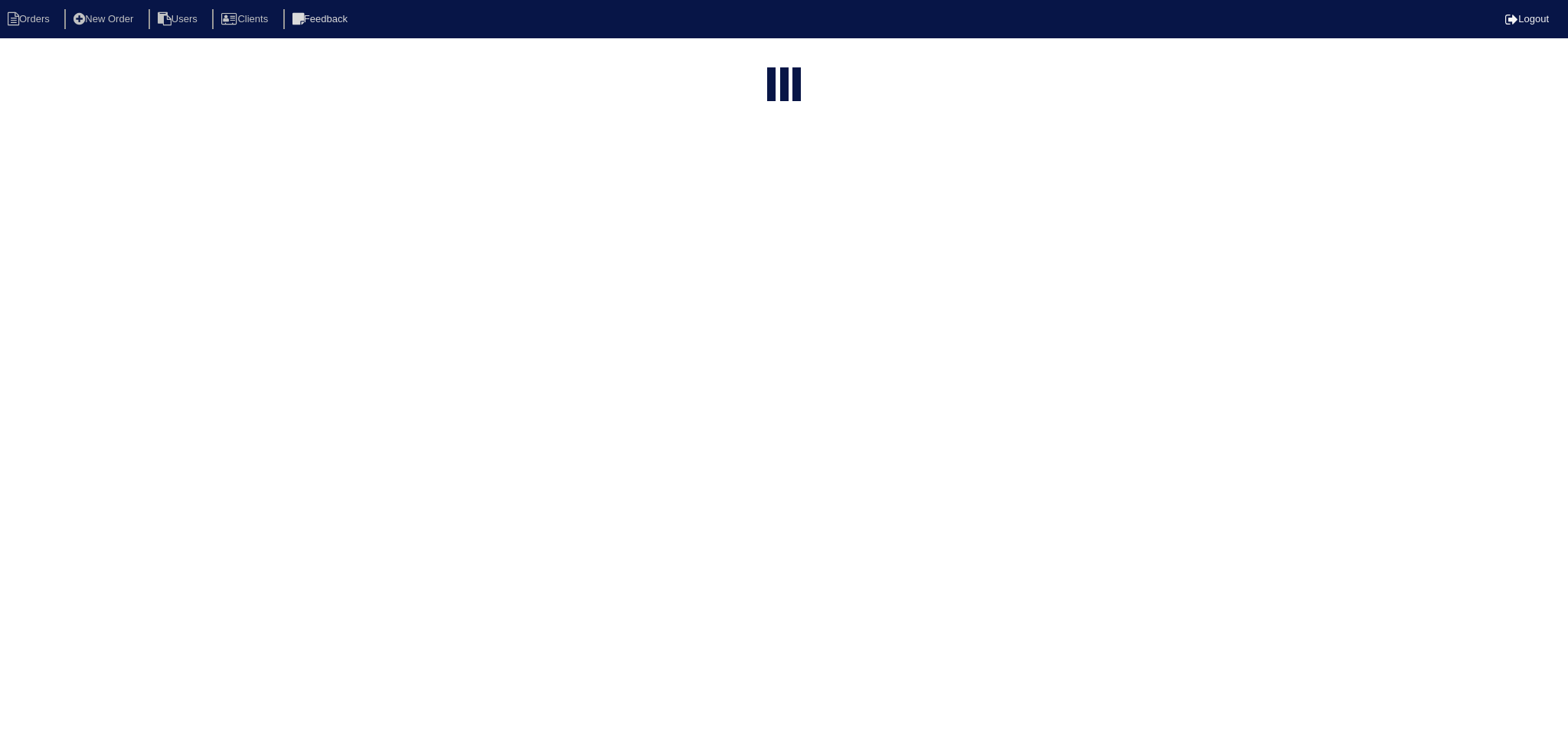
select select "15"
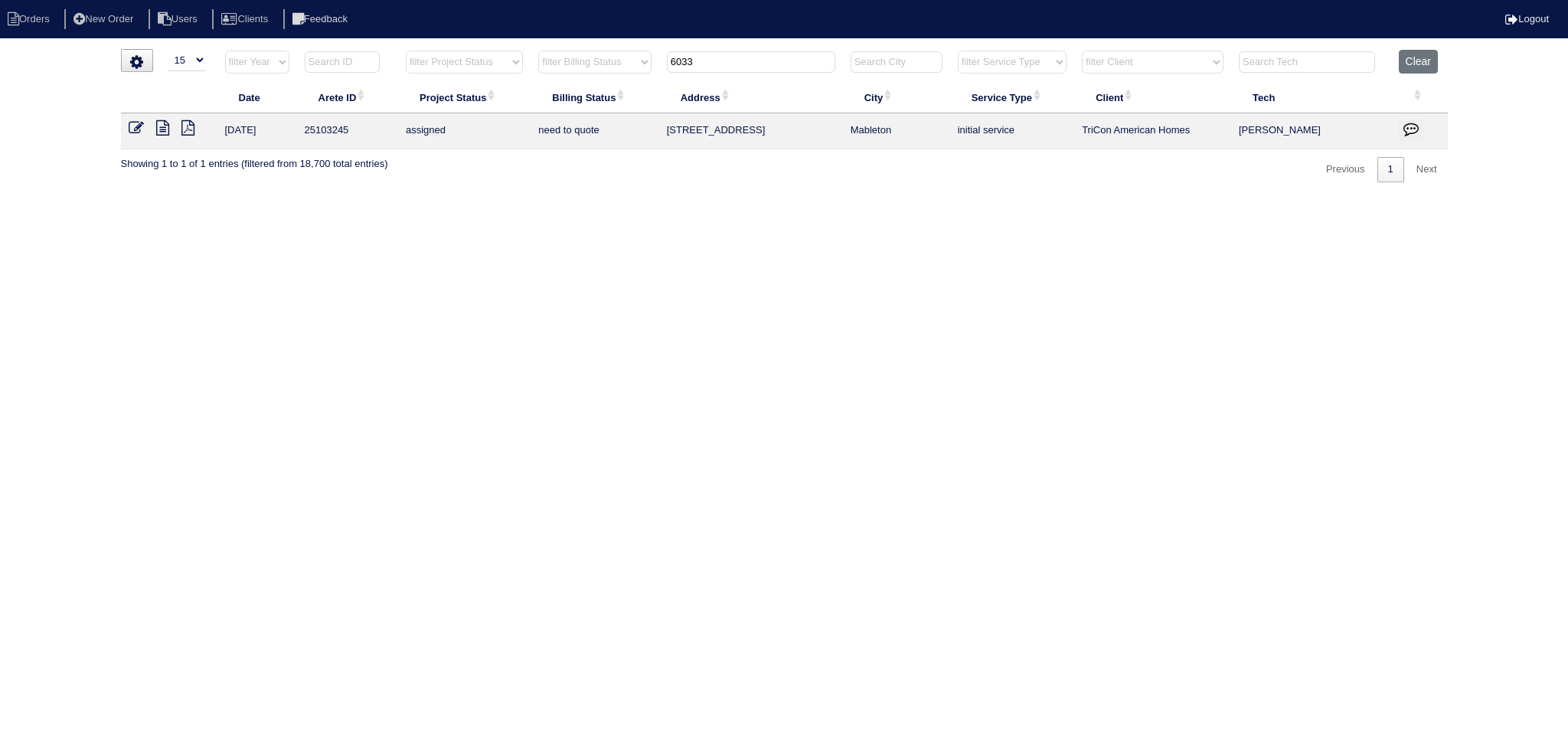
drag, startPoint x: 617, startPoint y: 68, endPoint x: 601, endPoint y: 68, distance: 16.0
click at [596, 68] on tr "filter Year -- Any Year -- 2025 2024 2023 2022 2021 2020 2019 filter Project St…" at bounding box center [784, 66] width 1327 height 31
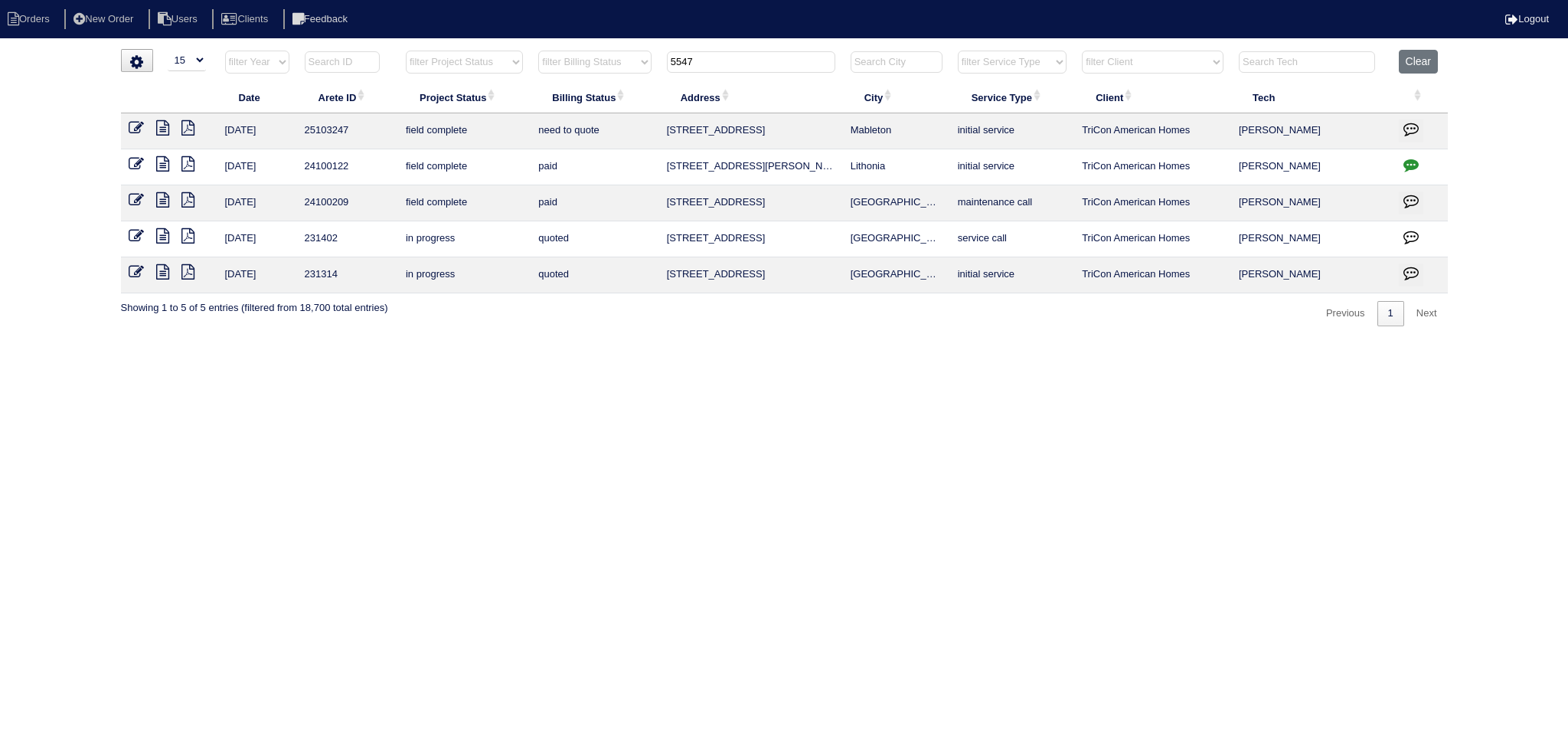
drag, startPoint x: 793, startPoint y: 67, endPoint x: 644, endPoint y: 58, distance: 149.3
click at [642, 58] on tr "filter Year -- Any Year -- 2025 2024 2023 2022 2021 2020 2019 filter Project St…" at bounding box center [784, 66] width 1327 height 31
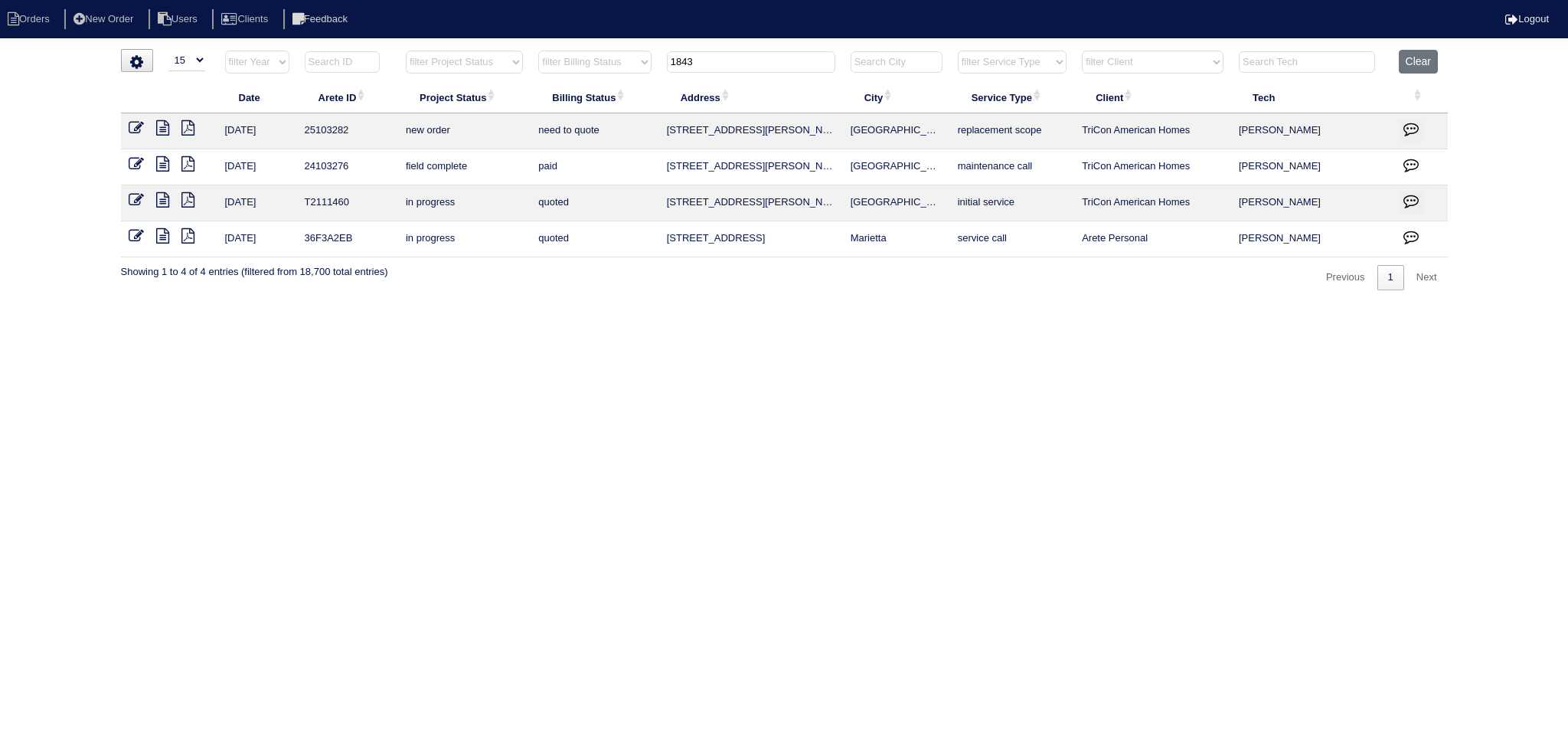
type input "1843"
click at [130, 128] on icon at bounding box center [137, 128] width 16 height 16
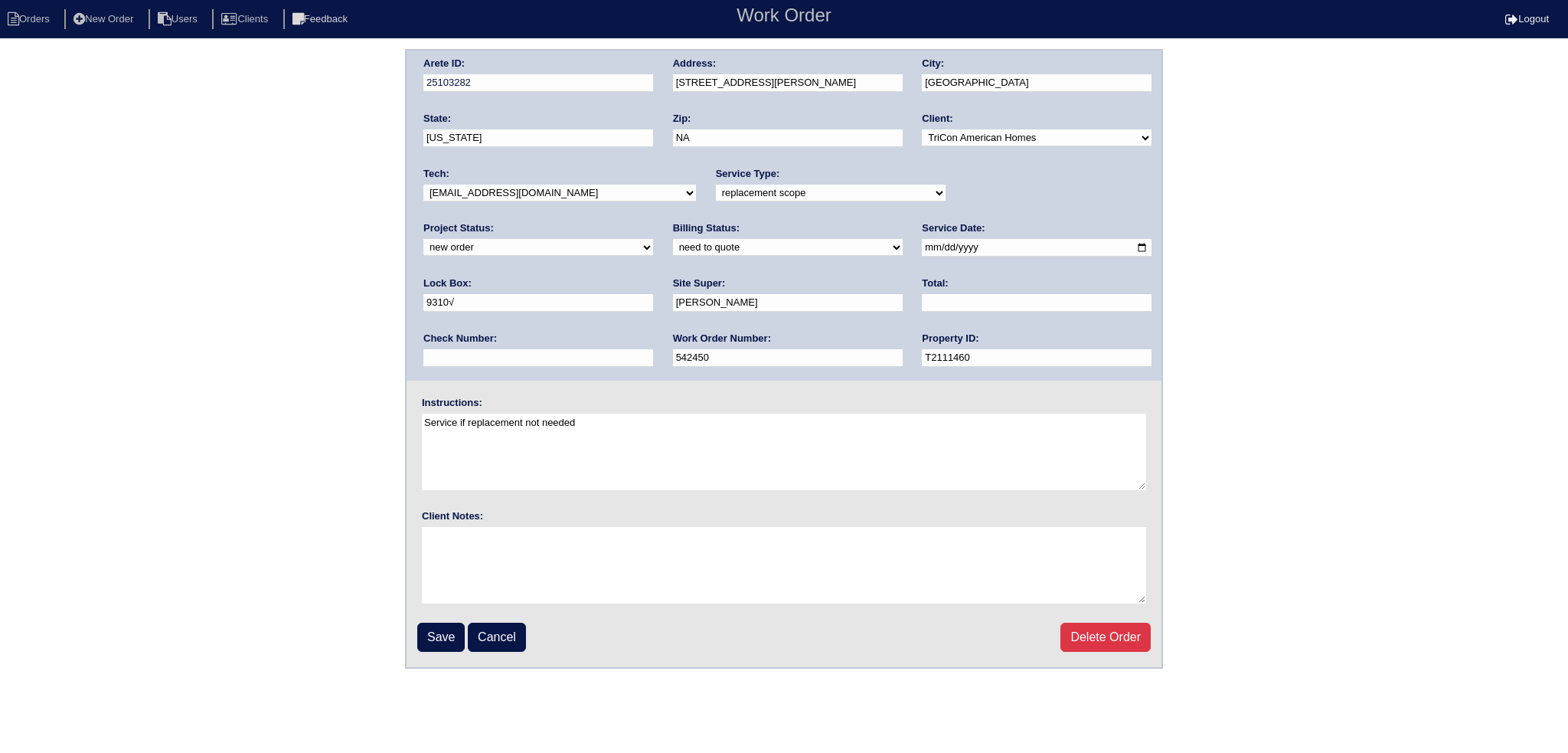
click at [536, 192] on select "-select- [EMAIL_ADDRESS][DOMAIN_NAME] [EMAIL_ADDRESS][DOMAIN_NAME] [EMAIL_ADDRE…" at bounding box center [559, 192] width 273 height 17
select select "151"
click at [423, 184] on select "-select- [EMAIL_ADDRESS][DOMAIN_NAME] [EMAIL_ADDRESS][DOMAIN_NAME] [EMAIL_ADDRE…" at bounding box center [559, 192] width 273 height 17
drag, startPoint x: 972, startPoint y: 179, endPoint x: 973, endPoint y: 204, distance: 25.0
click at [654, 221] on div "Project Status: new order assigned in progress field complete need to schedule …" at bounding box center [537, 242] width 229 height 42
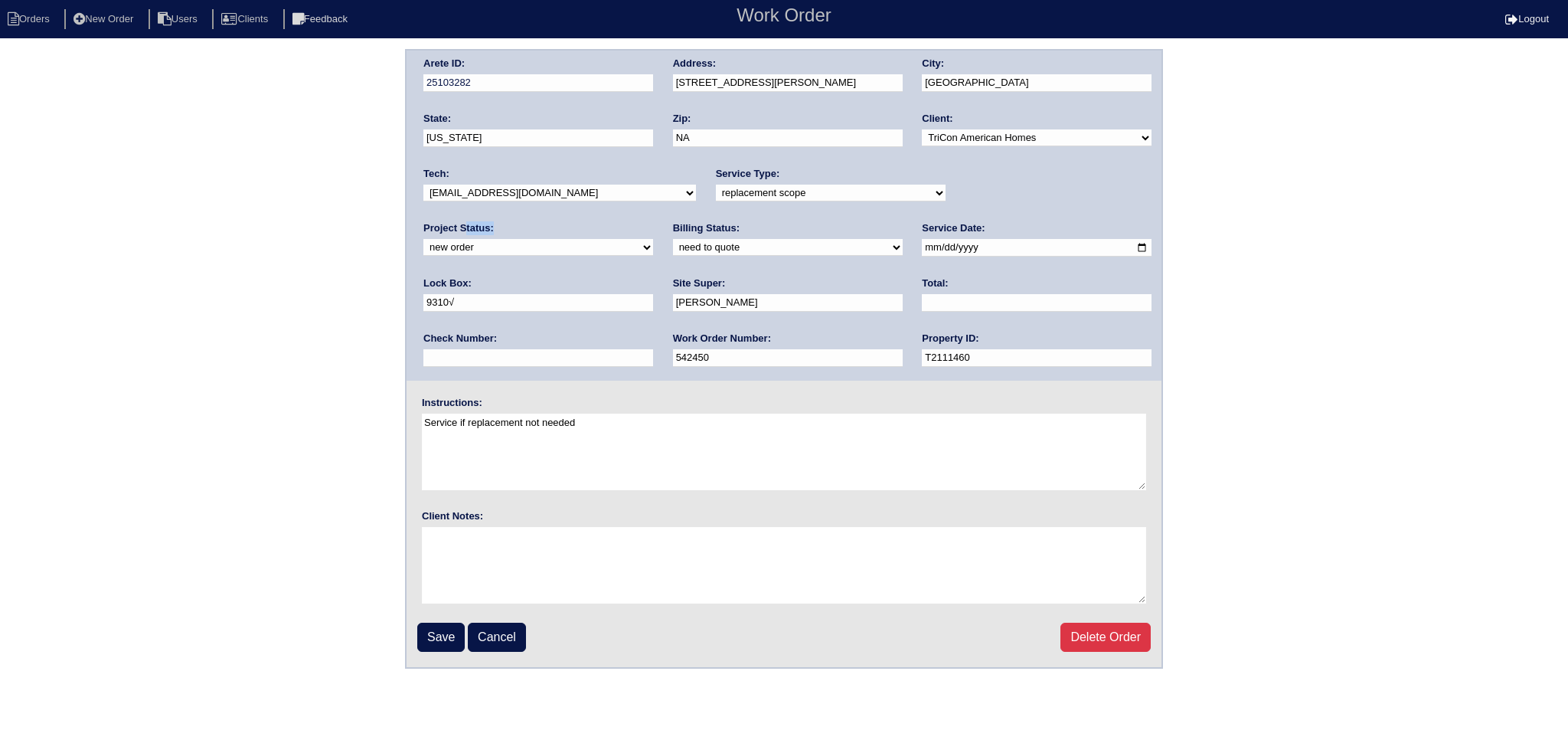
click at [654, 239] on select "new order assigned in progress field complete need to schedule admin review arc…" at bounding box center [537, 247] width 229 height 17
select select "assigned"
click at [654, 239] on select "new order assigned in progress field complete need to schedule admin review arc…" at bounding box center [537, 247] width 229 height 17
click at [922, 243] on input "[DATE]" at bounding box center [1036, 248] width 229 height 18
type input "[DATE]"
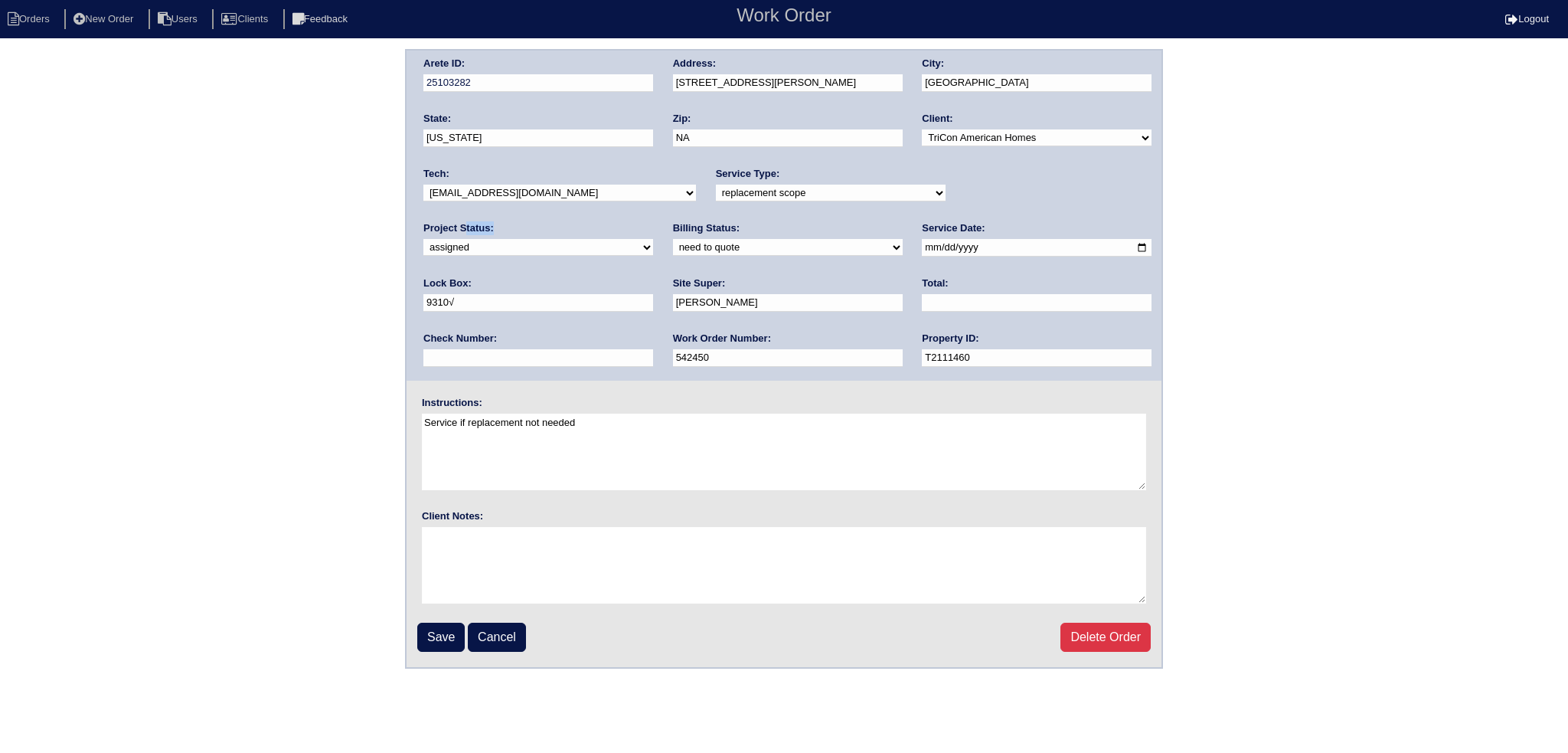
click at [433, 630] on input "Save" at bounding box center [441, 638] width 47 height 30
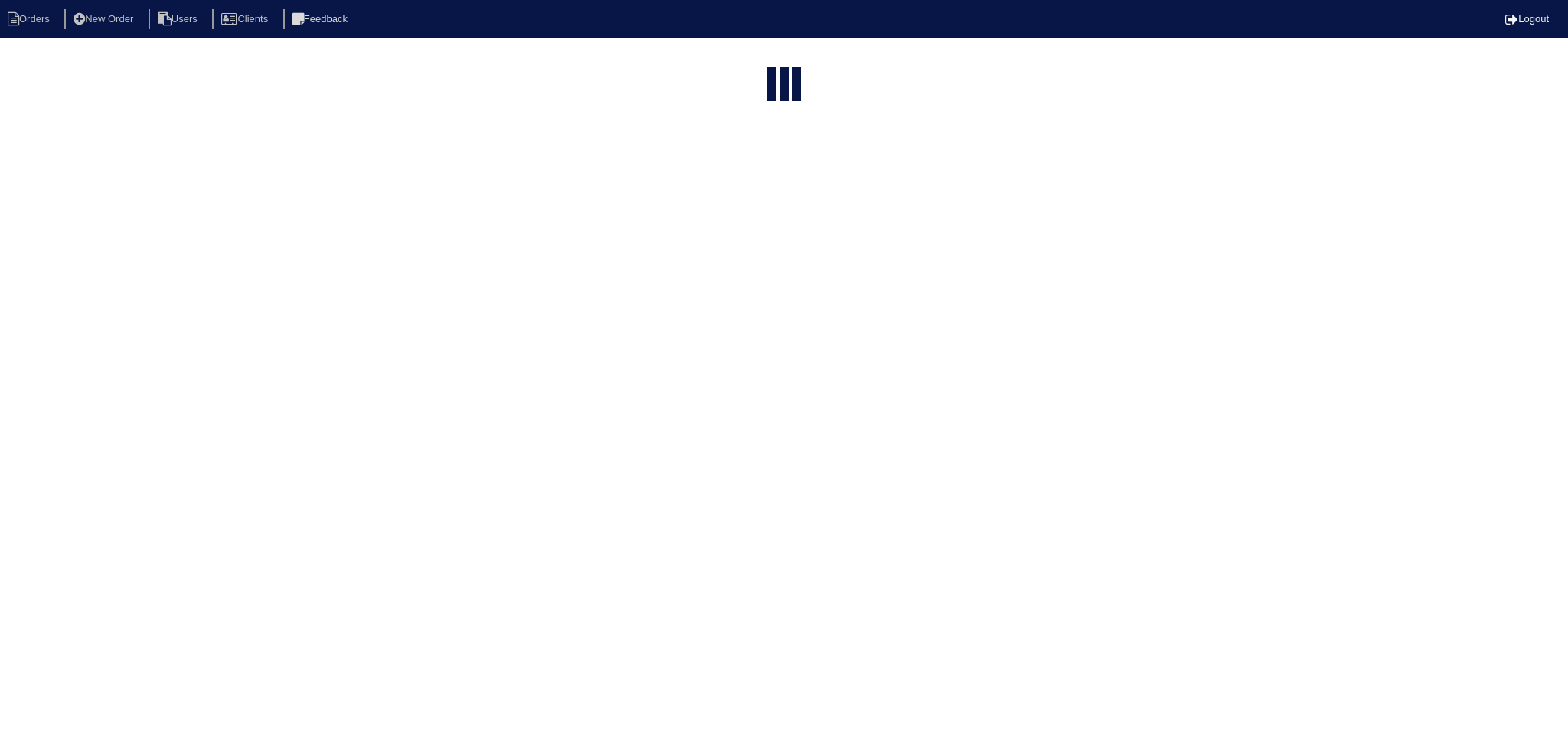
select select "15"
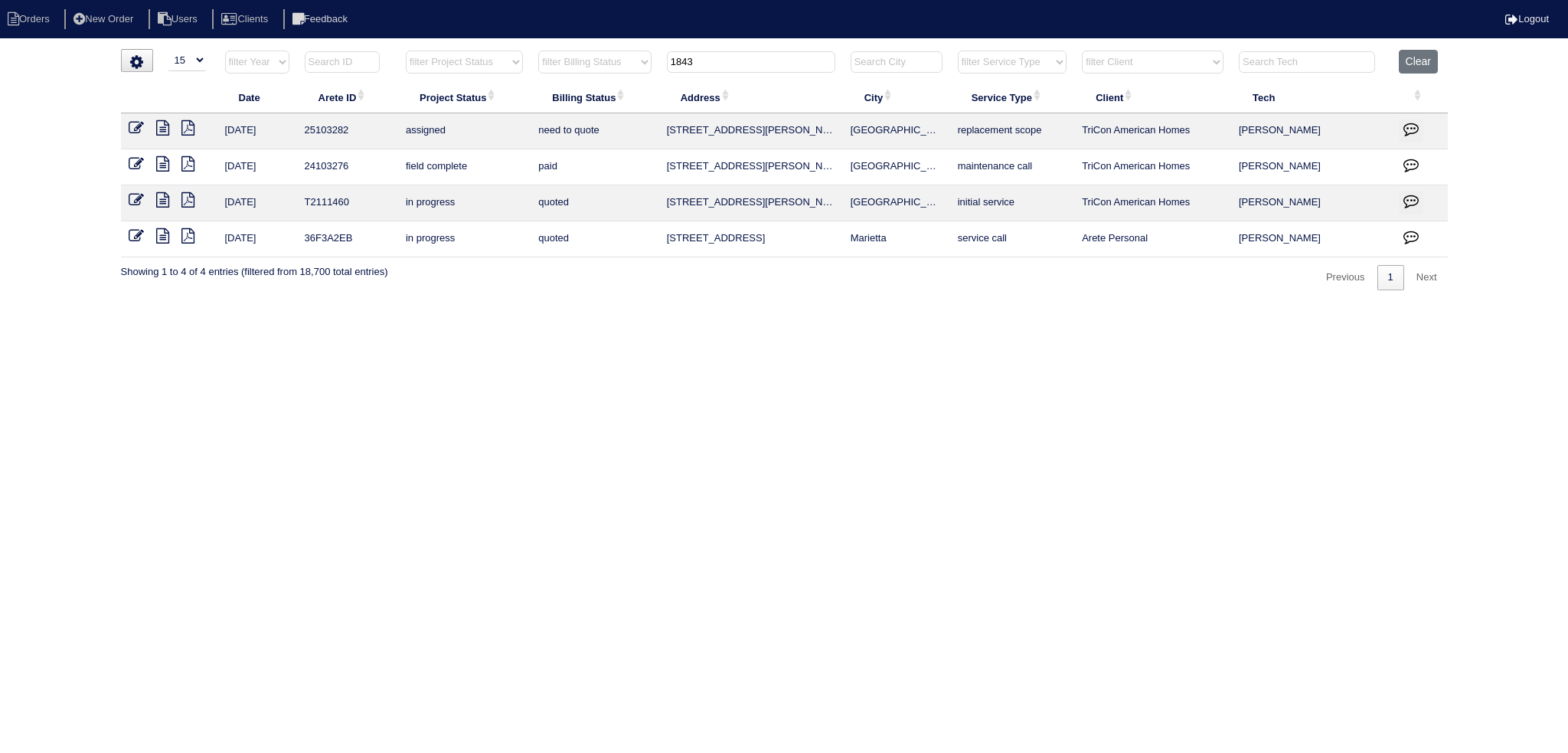
drag, startPoint x: 713, startPoint y: 54, endPoint x: 612, endPoint y: 66, distance: 101.7
click at [576, 57] on tr "filter Year -- Any Year -- 2025 2024 2023 2022 2021 2020 2019 filter Project St…" at bounding box center [784, 66] width 1327 height 31
type input "3"
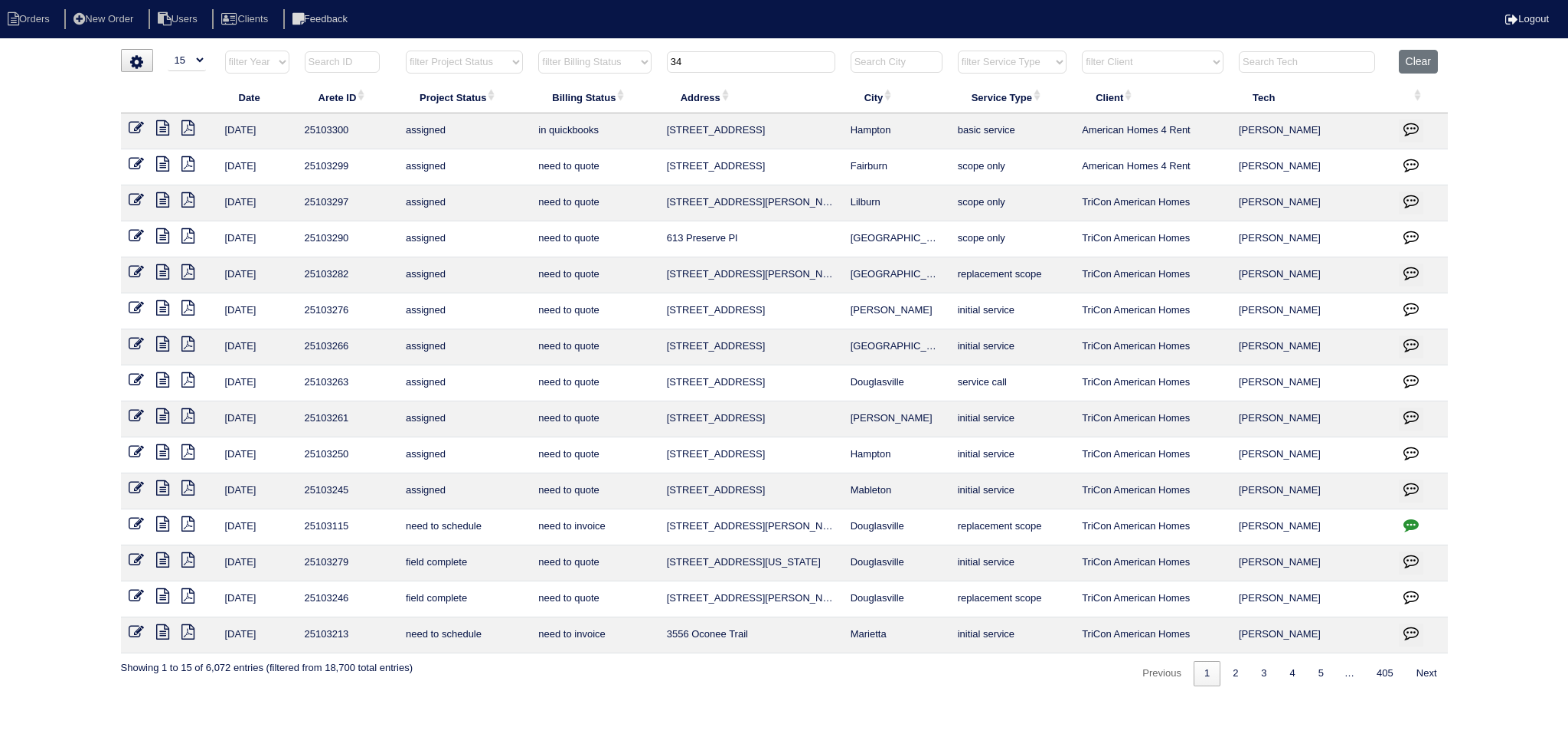
type input "3"
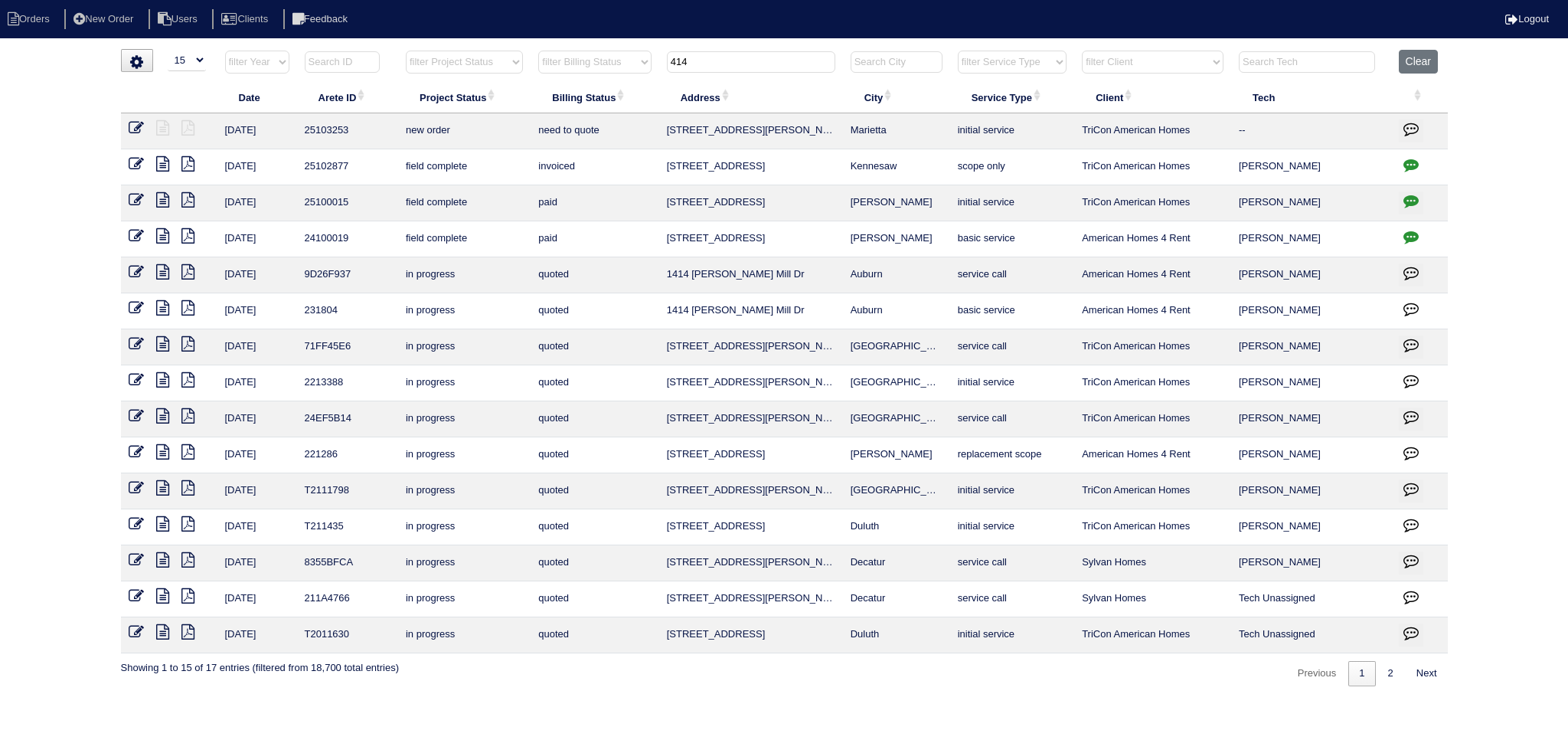
type input "414"
click at [133, 128] on icon at bounding box center [137, 128] width 16 height 16
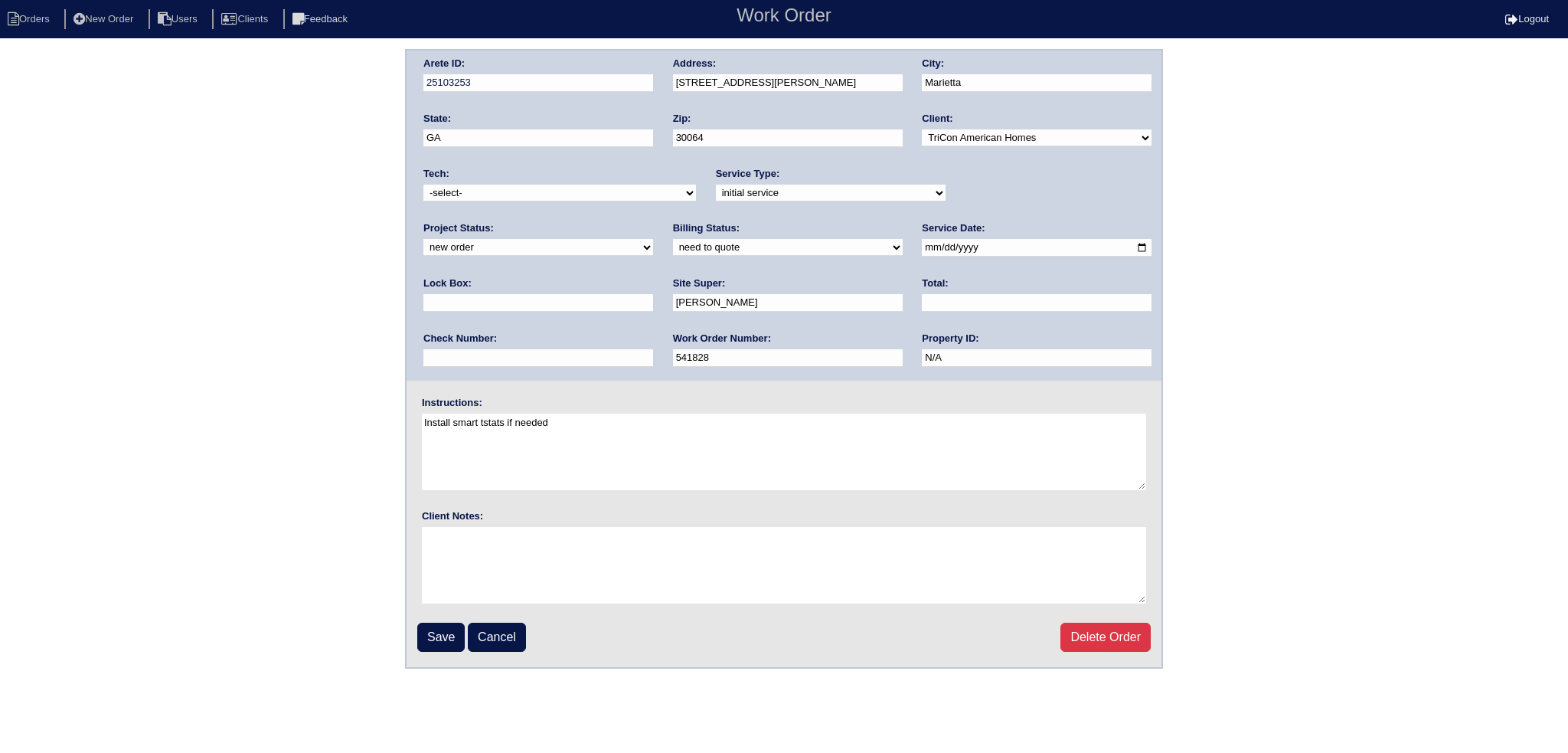
drag, startPoint x: 994, startPoint y: 188, endPoint x: 1006, endPoint y: 199, distance: 16.3
click at [654, 239] on select "new order assigned in progress field complete need to schedule admin review arc…" at bounding box center [537, 247] width 229 height 17
click at [995, 218] on div "Arete ID: 25103253 Address: [STREET_ADDRESS] City: [GEOGRAPHIC_DATA] State: [GE…" at bounding box center [784, 215] width 755 height 330
click at [654, 221] on div "Project Status: new order assigned in progress field complete need to schedule …" at bounding box center [537, 242] width 229 height 42
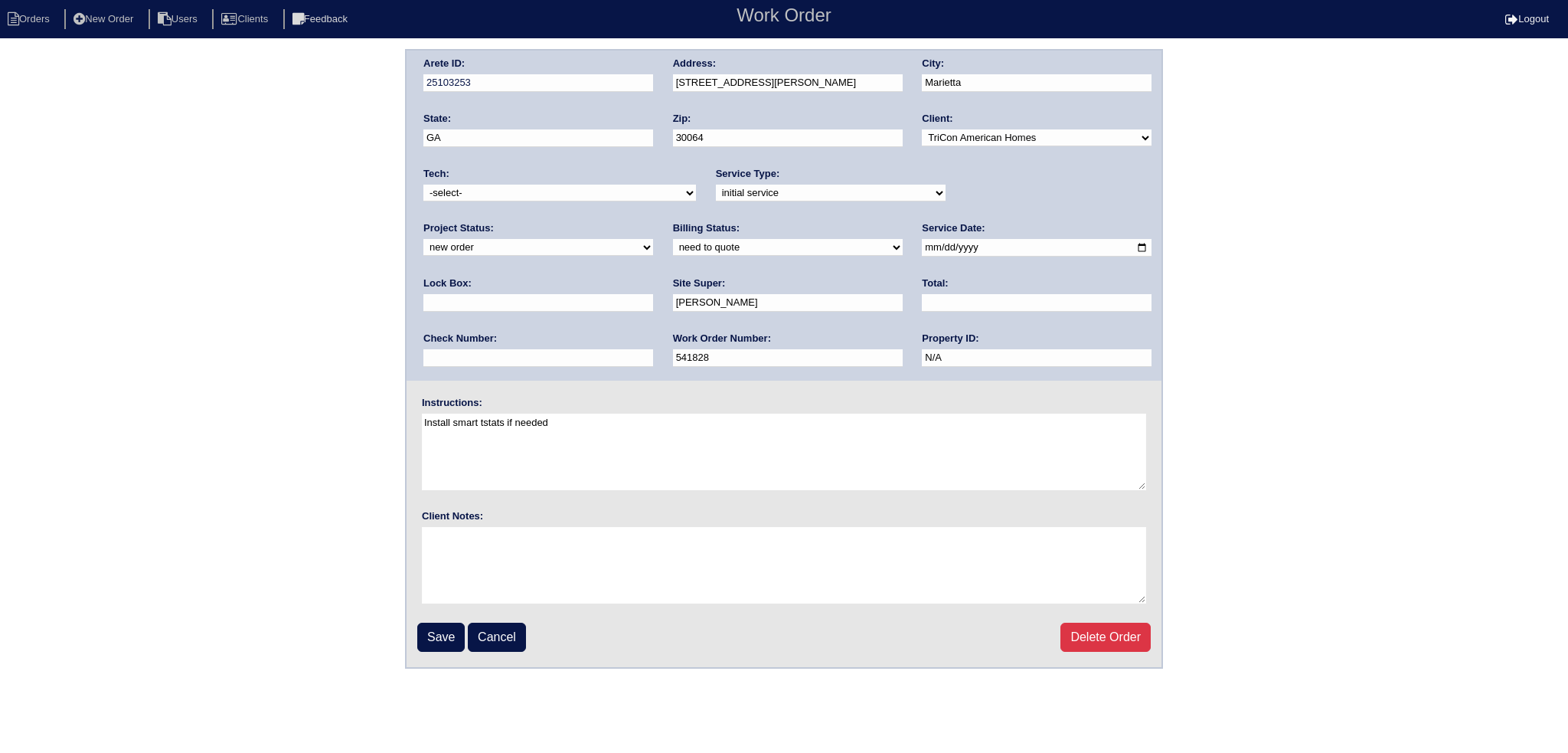
select select "assigned"
click at [654, 239] on select "new order assigned in progress field complete need to schedule admin review arc…" at bounding box center [537, 247] width 229 height 17
click at [922, 243] on input "2025-09-04" at bounding box center [1036, 248] width 229 height 18
type input "2025-09-08"
click at [518, 189] on select "-select- aretesmg+backup-tech@gmail.com benjohnholt88@gmail.com callisonhvac@ya…" at bounding box center [559, 192] width 273 height 17
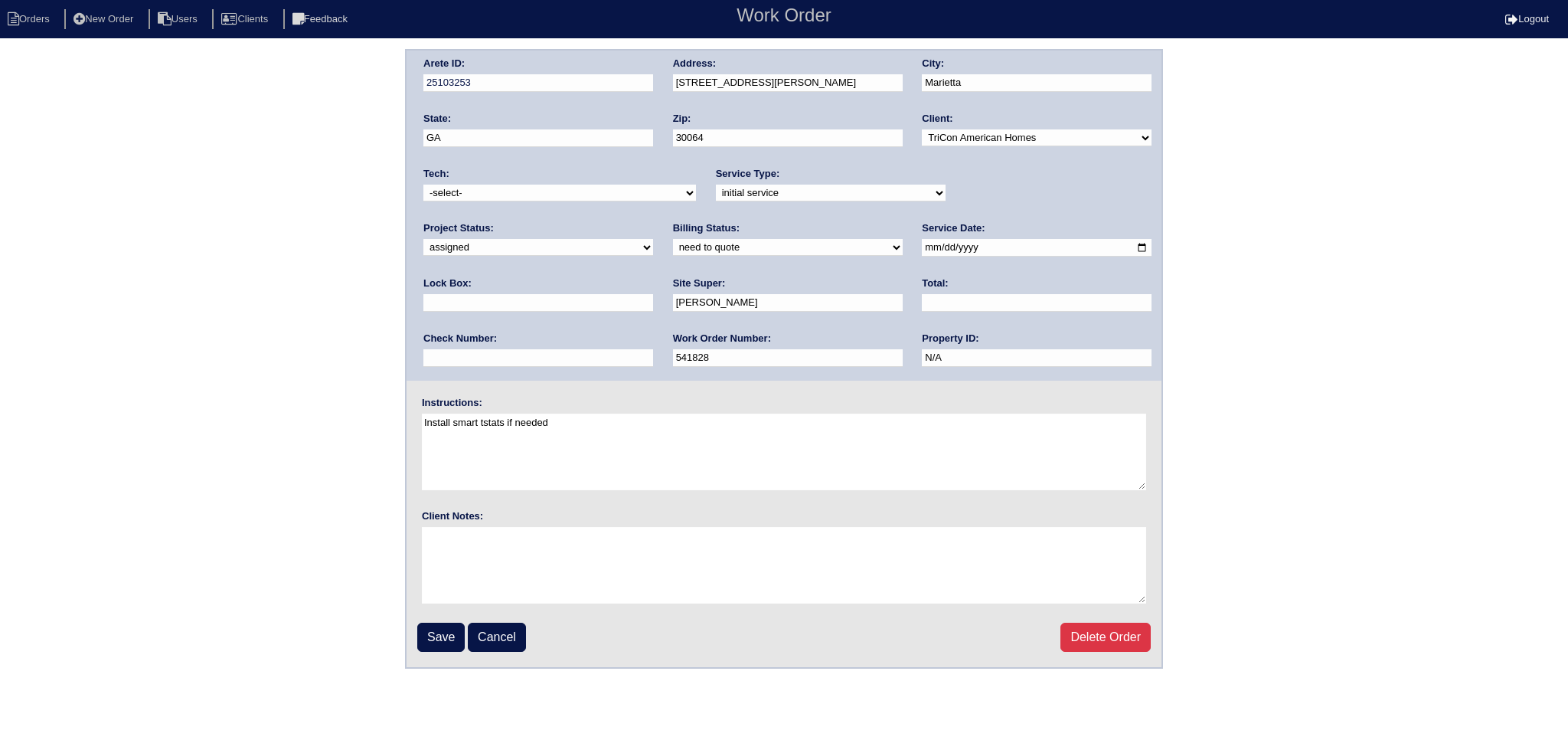
select select "151"
click at [423, 184] on select "-select- aretesmg+backup-tech@gmail.com benjohnholt88@gmail.com callisonhvac@ya…" at bounding box center [559, 192] width 273 height 17
click at [922, 246] on input "2025-09-08" at bounding box center [1036, 248] width 229 height 18
click at [449, 638] on input "Save" at bounding box center [441, 638] width 47 height 30
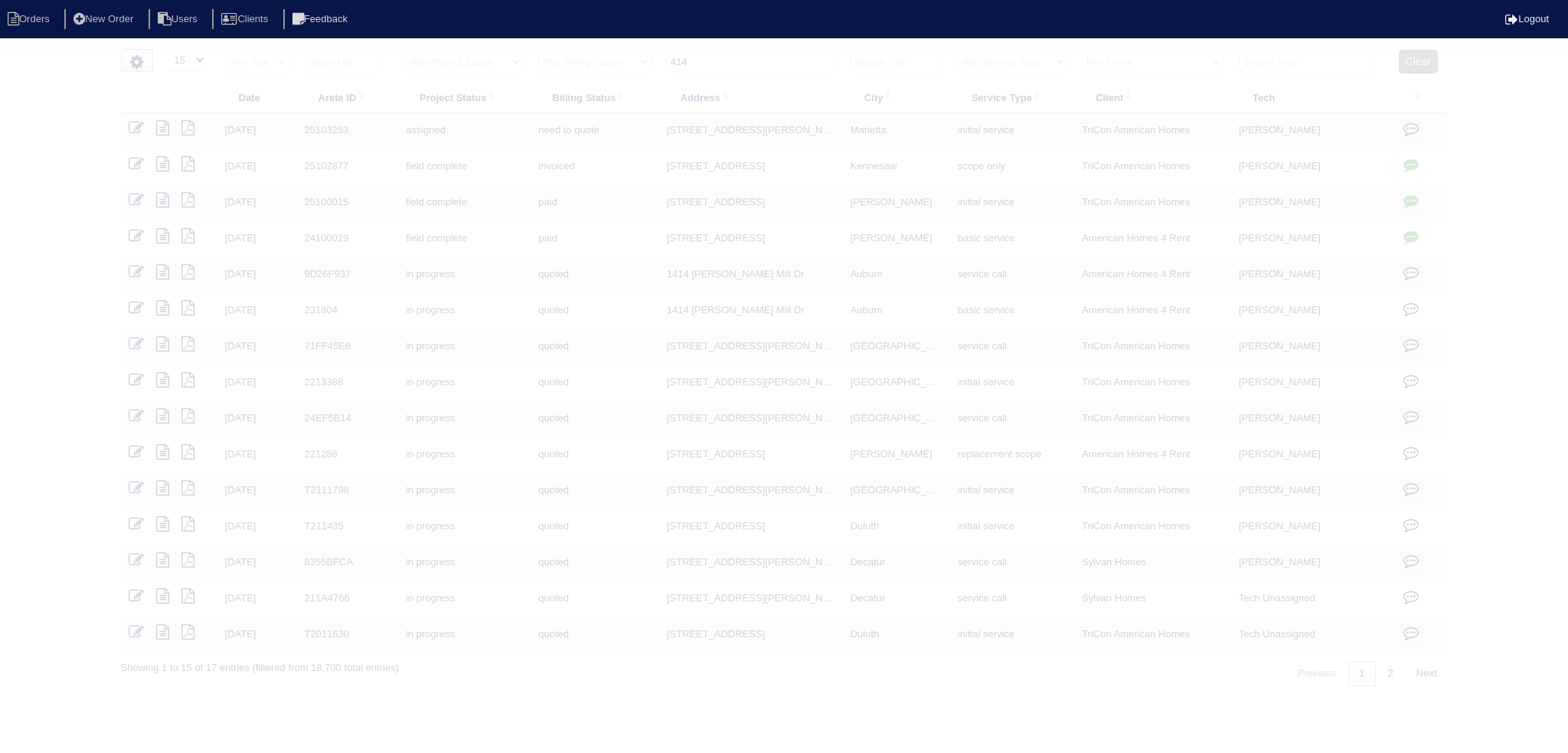
select select "15"
click at [760, 63] on input "414" at bounding box center [751, 62] width 168 height 22
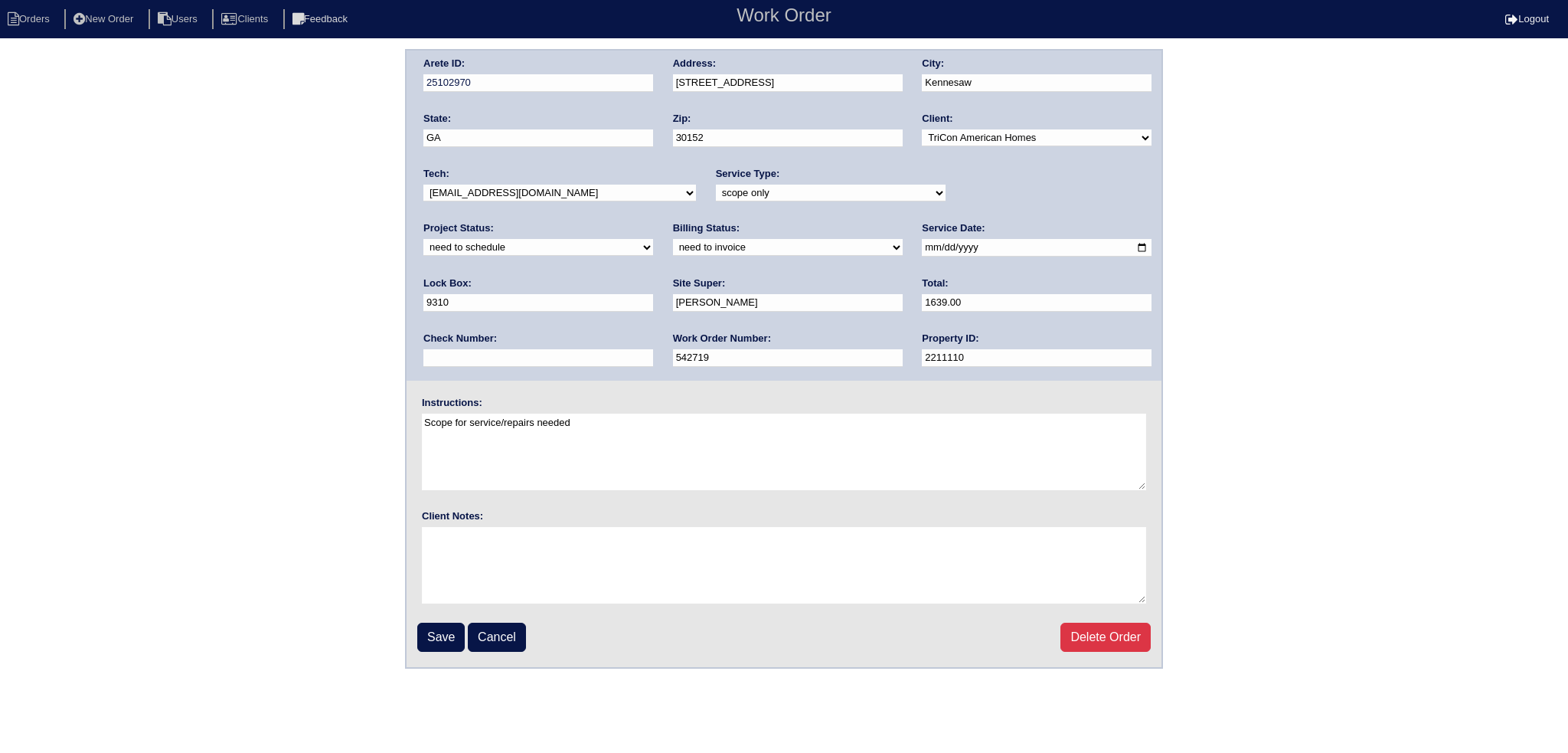
click at [654, 239] on select "new order assigned in progress field complete need to schedule admin review arc…" at bounding box center [537, 247] width 229 height 17
select select "assigned"
click at [654, 239] on select "new order assigned in progress field complete need to schedule admin review arc…" at bounding box center [537, 247] width 229 height 17
click at [922, 245] on input "[DATE]" at bounding box center [1036, 248] width 229 height 18
type input "[DATE]"
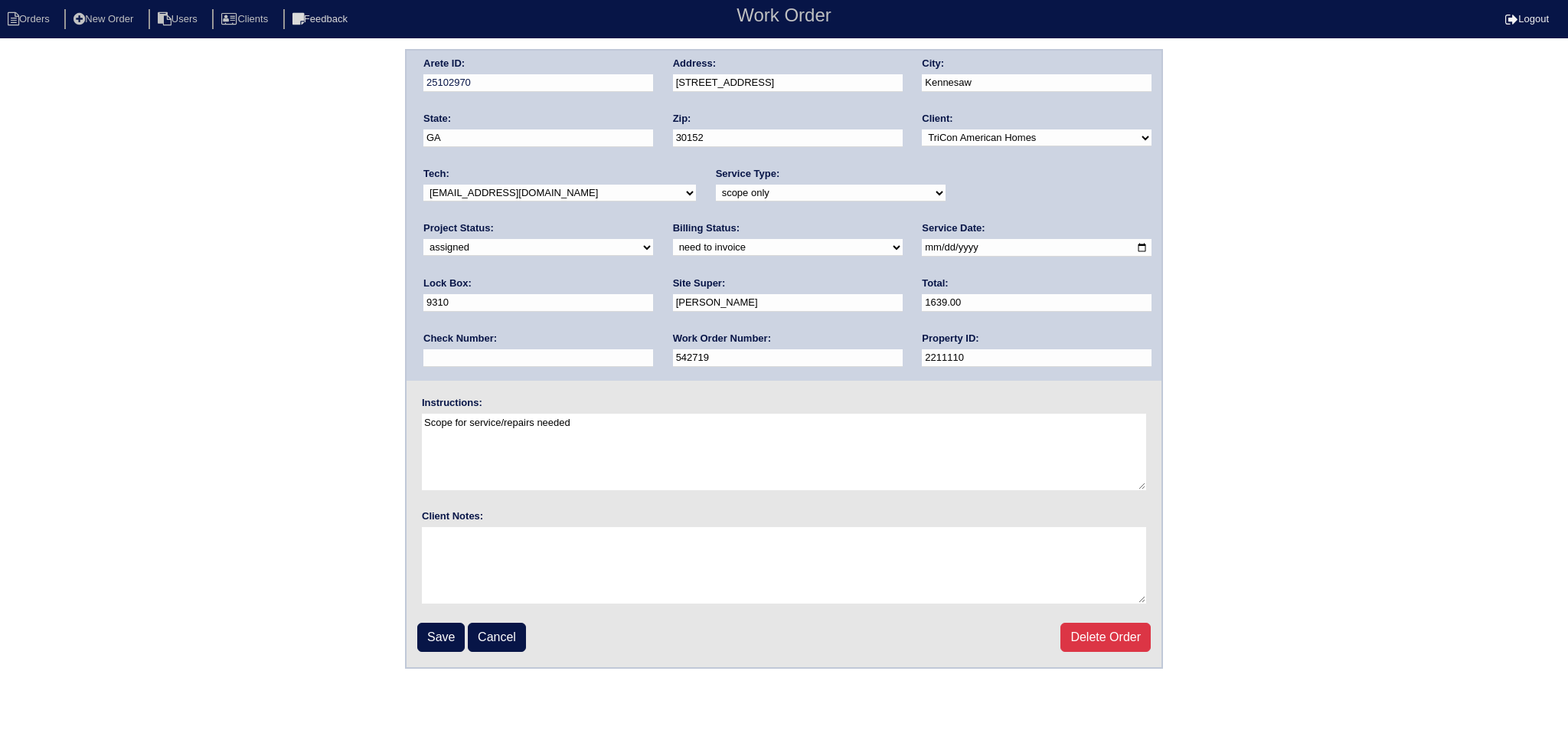
drag, startPoint x: 539, startPoint y: 190, endPoint x: 526, endPoint y: 194, distance: 13.6
click at [536, 190] on select "-select- [EMAIL_ADDRESS][DOMAIN_NAME] [EMAIL_ADDRESS][DOMAIN_NAME] [EMAIL_ADDRE…" at bounding box center [559, 192] width 273 height 17
select select "151"
click at [423, 184] on select "-select- [EMAIL_ADDRESS][DOMAIN_NAME] [EMAIL_ADDRESS][DOMAIN_NAME] [EMAIL_ADDRE…" at bounding box center [559, 192] width 273 height 17
click at [439, 636] on input "Save" at bounding box center [441, 638] width 47 height 30
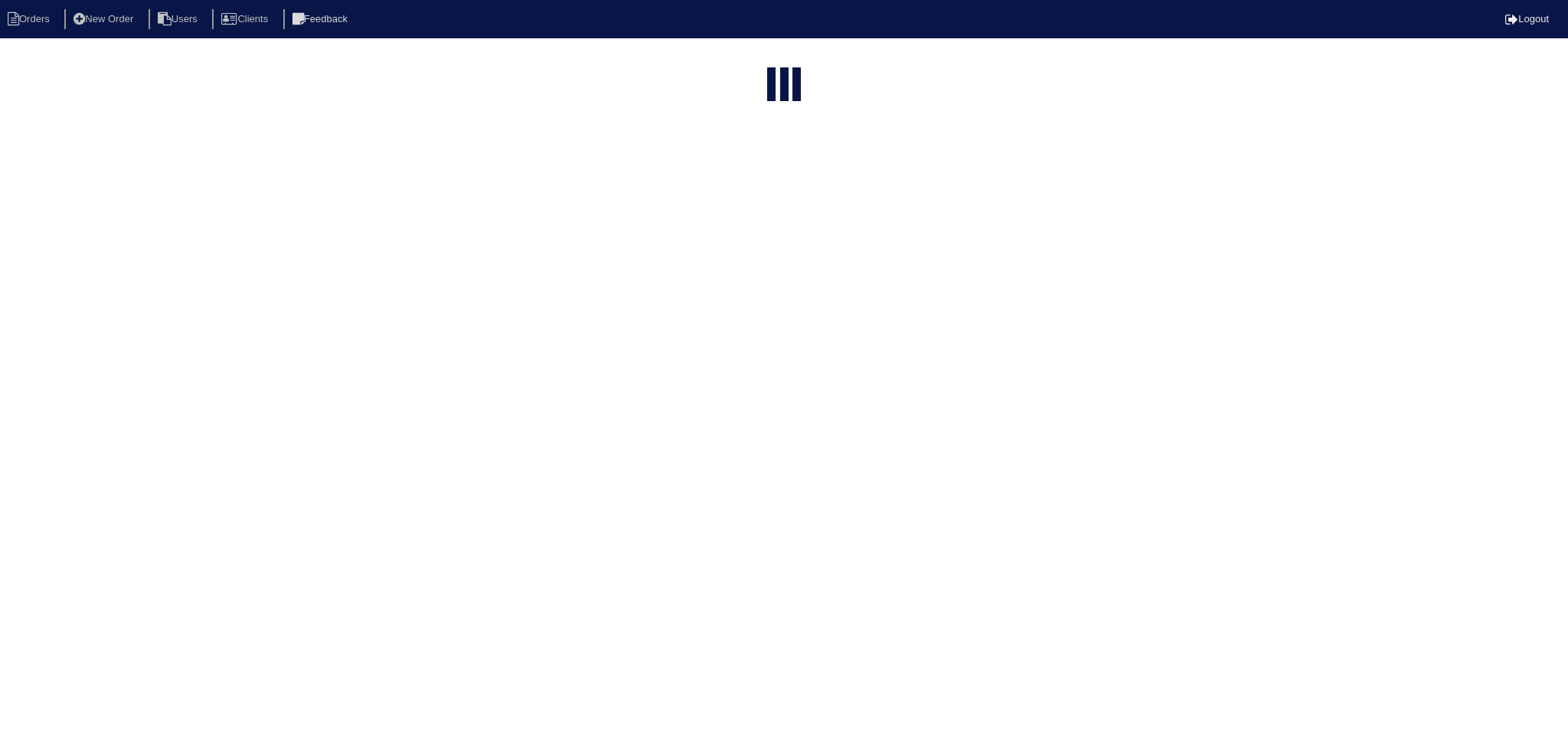
select select "15"
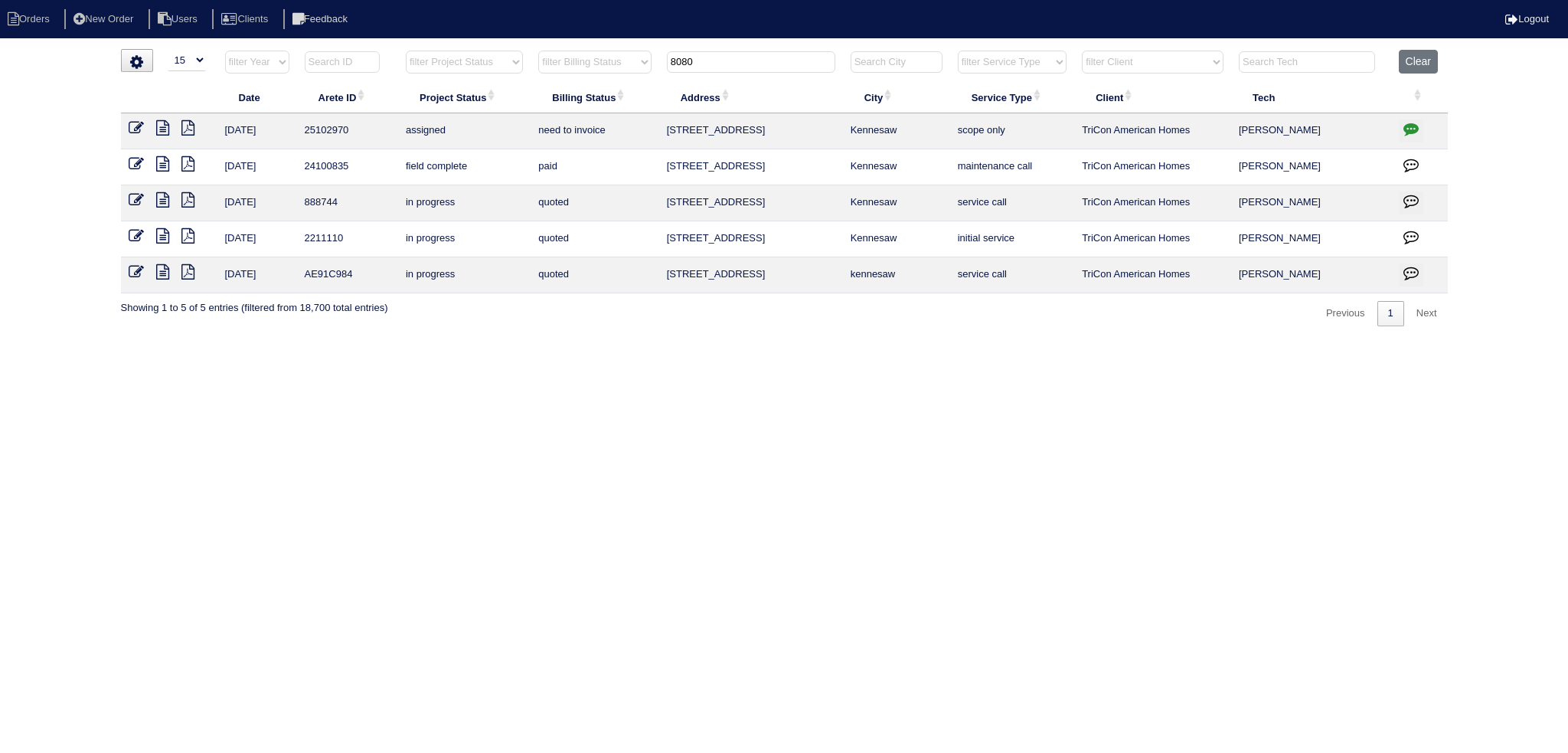
drag, startPoint x: 720, startPoint y: 57, endPoint x: 567, endPoint y: 58, distance: 153.0
click at [567, 58] on tr "filter Year -- Any Year -- 2025 2024 2023 2022 2021 2020 2019 filter Project St…" at bounding box center [784, 66] width 1327 height 31
type input "2671"
click at [1412, 127] on icon "button" at bounding box center [1411, 129] width 16 height 16
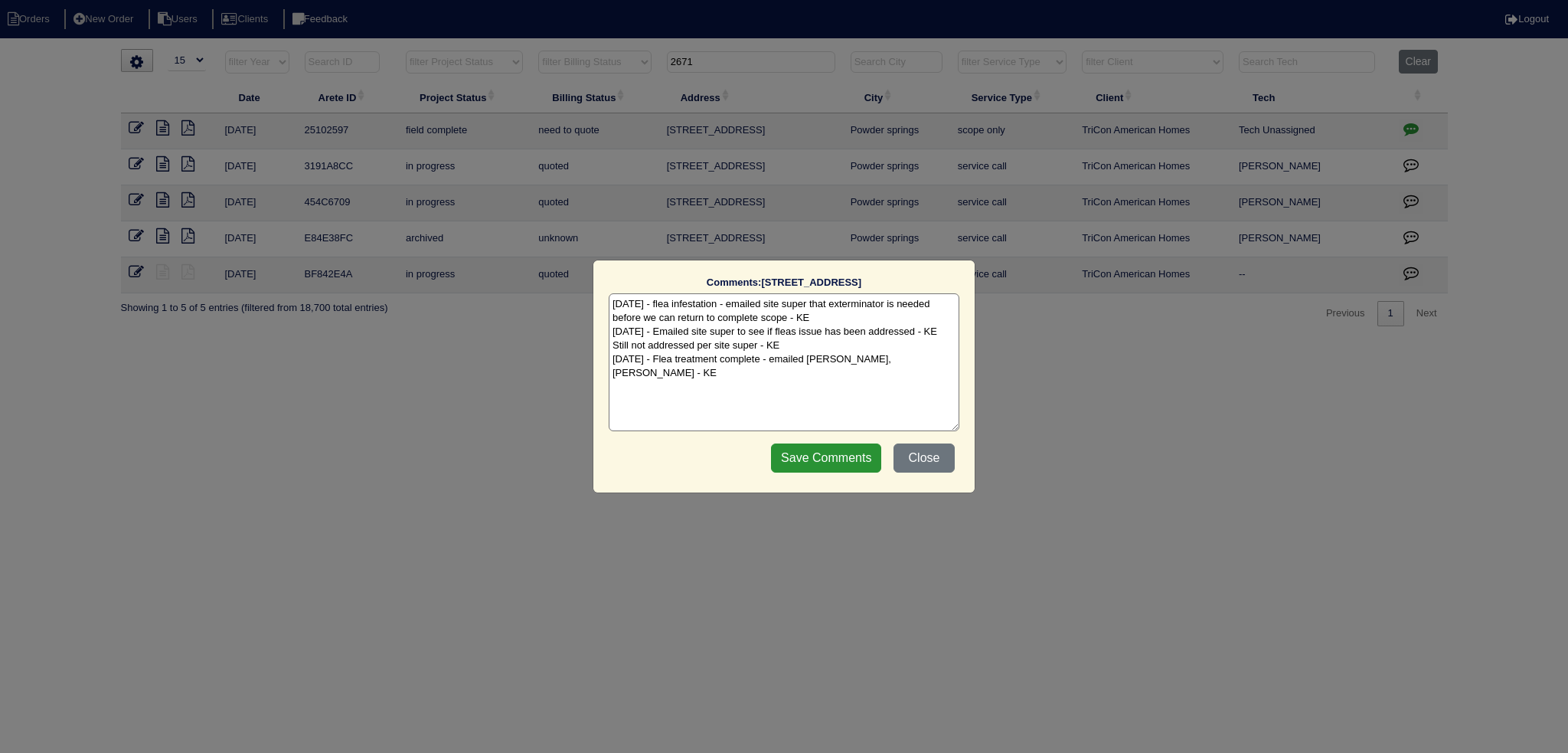
click at [1400, 127] on div "Comments: [STREET_ADDRESS] The comments on file have changed since you started …" at bounding box center [784, 376] width 1568 height 753
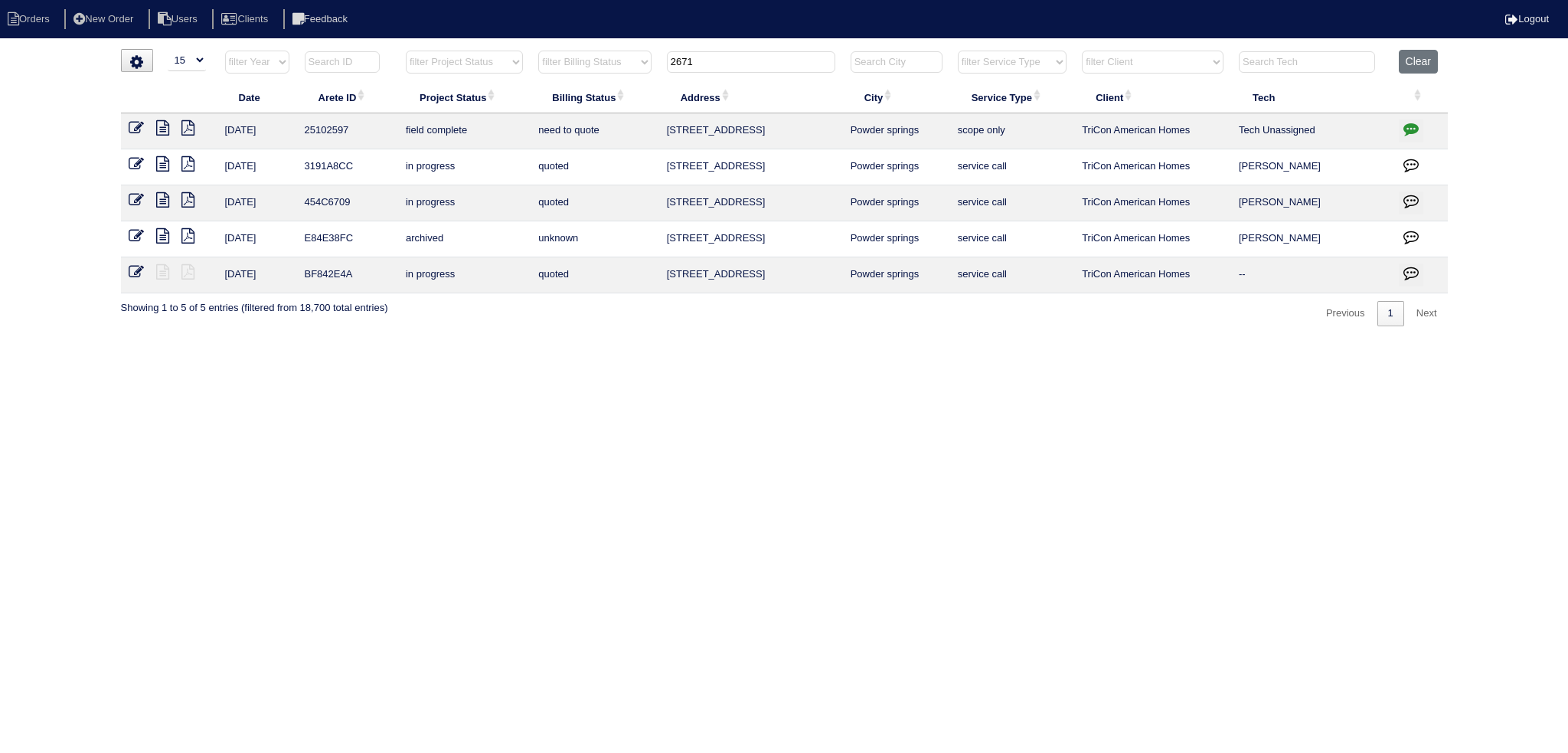
drag, startPoint x: 138, startPoint y: 122, endPoint x: 157, endPoint y: 126, distance: 19.4
click at [137, 122] on icon at bounding box center [137, 128] width 16 height 16
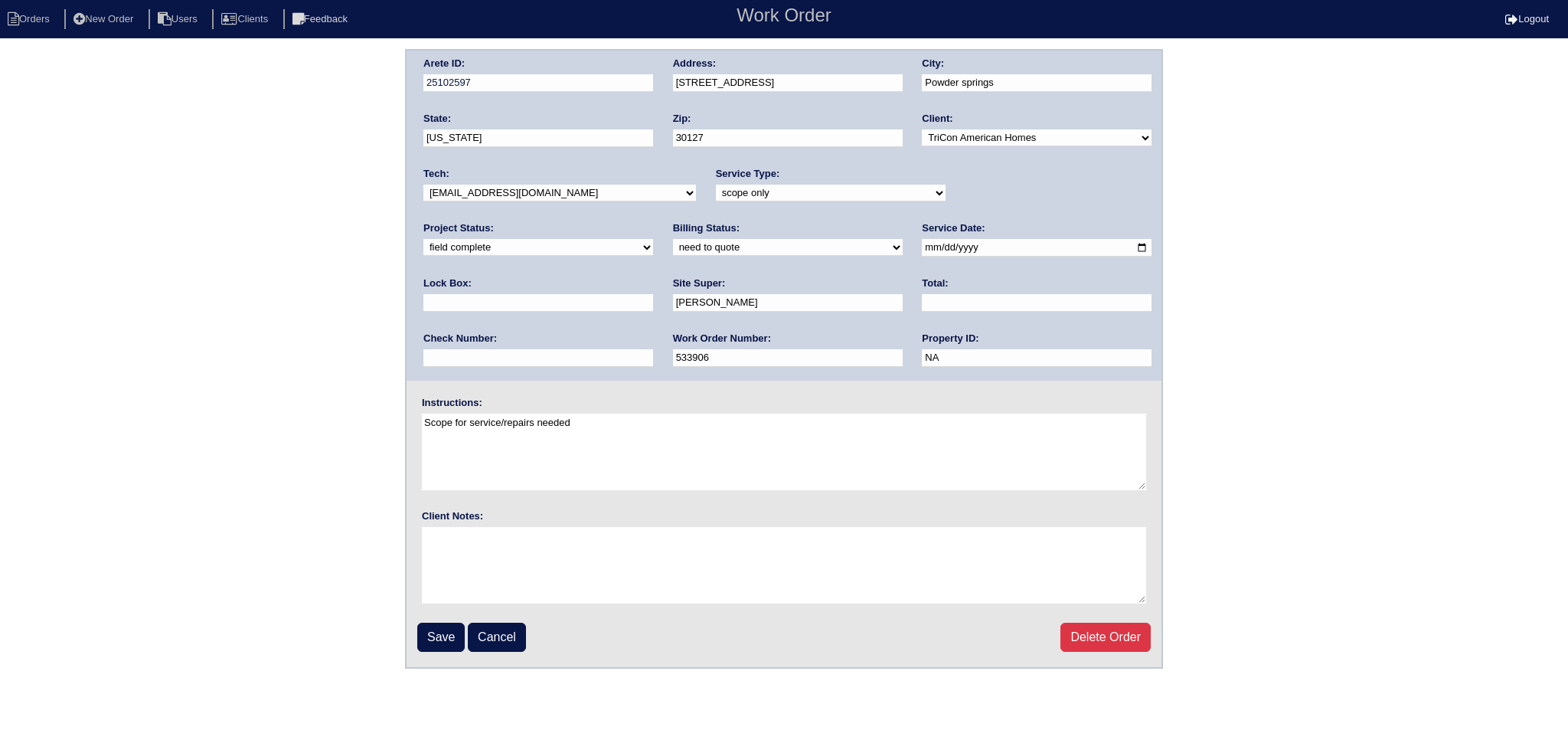
click at [654, 239] on select "new order assigned in progress field complete need to schedule admin review arc…" at bounding box center [537, 247] width 229 height 17
select select "assigned"
click at [654, 239] on select "new order assigned in progress field complete need to schedule admin review arc…" at bounding box center [537, 247] width 229 height 17
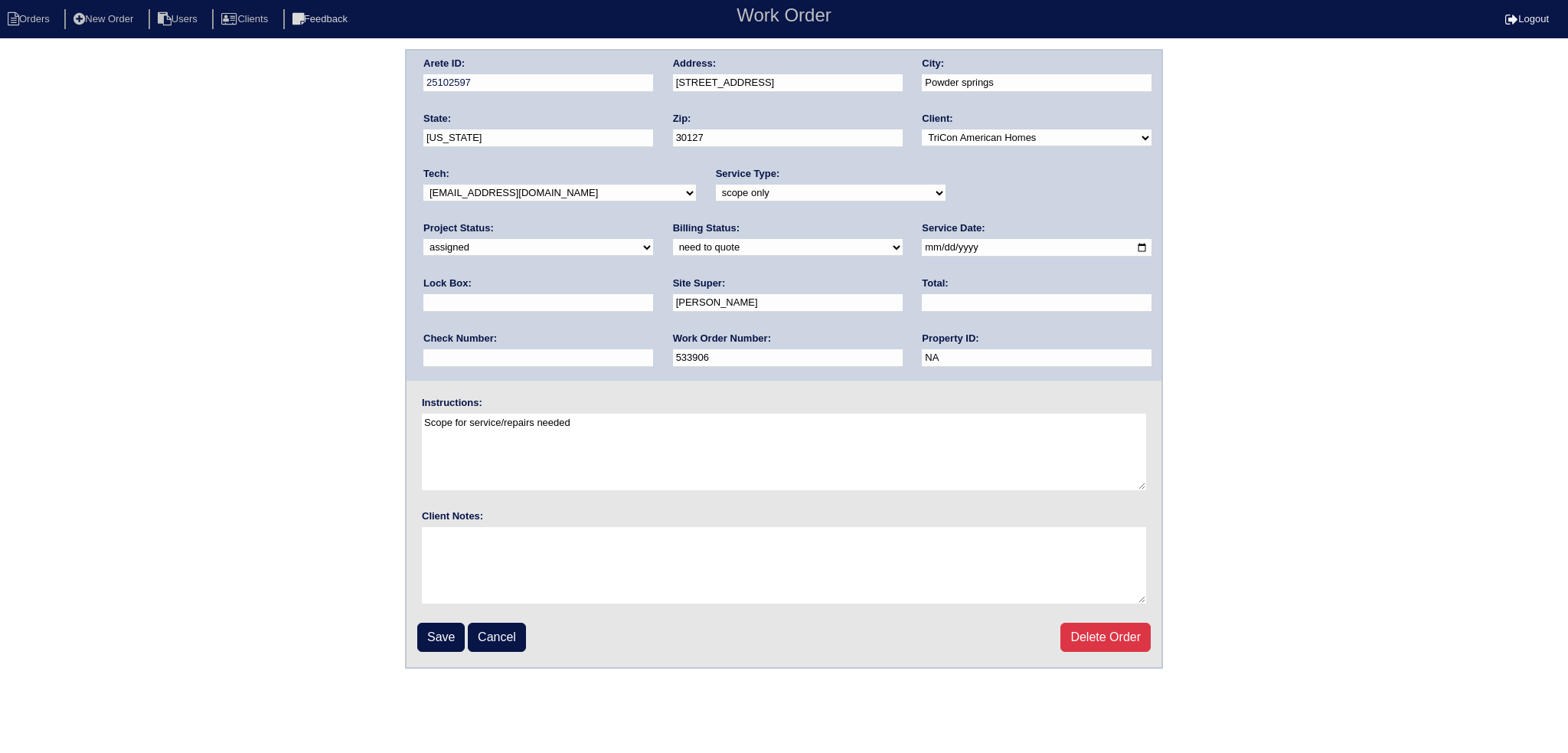
drag, startPoint x: 898, startPoint y: 246, endPoint x: 874, endPoint y: 246, distance: 24.0
click at [922, 246] on input "[DATE]" at bounding box center [1036, 248] width 229 height 18
type input "[DATE]"
drag, startPoint x: 582, startPoint y: 191, endPoint x: 582, endPoint y: 199, distance: 8.0
click at [582, 191] on select "-select- [EMAIL_ADDRESS][DOMAIN_NAME] [EMAIL_ADDRESS][DOMAIN_NAME] [EMAIL_ADDRE…" at bounding box center [559, 192] width 273 height 17
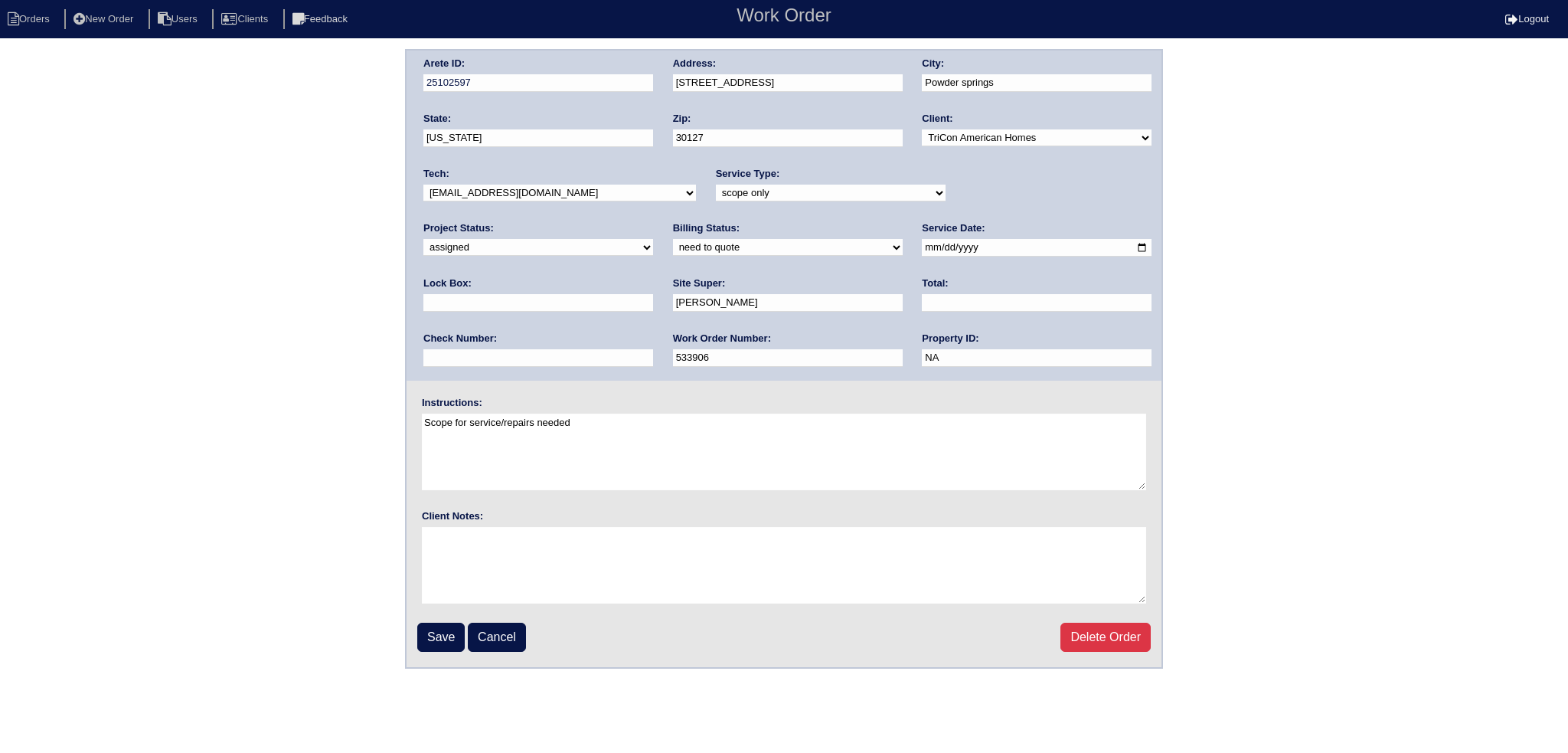
select select "151"
click at [423, 184] on select "-select- [EMAIL_ADDRESS][DOMAIN_NAME] [EMAIL_ADDRESS][DOMAIN_NAME] [EMAIL_ADDRE…" at bounding box center [559, 192] width 273 height 17
click at [437, 639] on input "Save" at bounding box center [441, 638] width 47 height 30
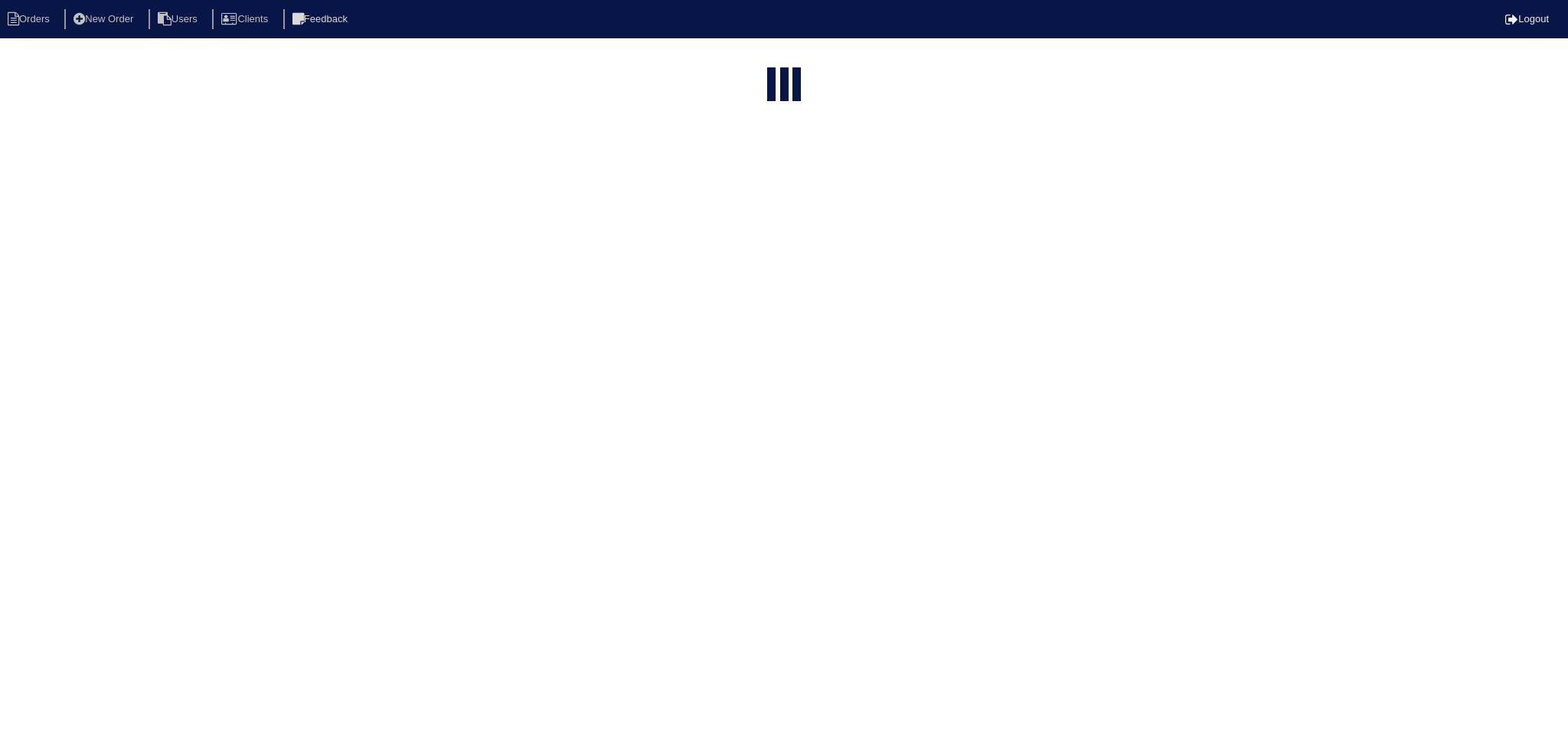
select select "15"
type input "2671"
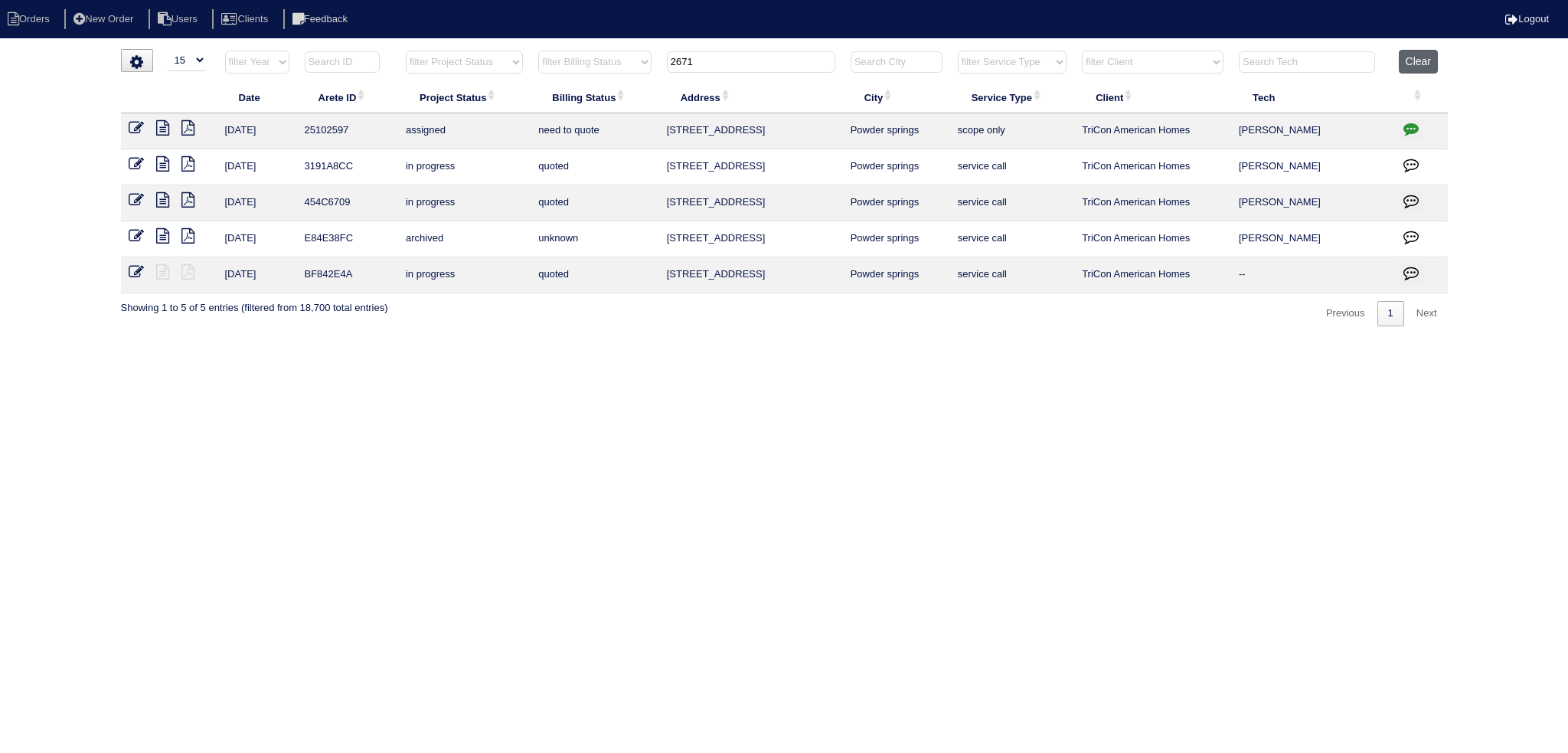
click at [1433, 55] on button "Clear" at bounding box center [1418, 62] width 39 height 24
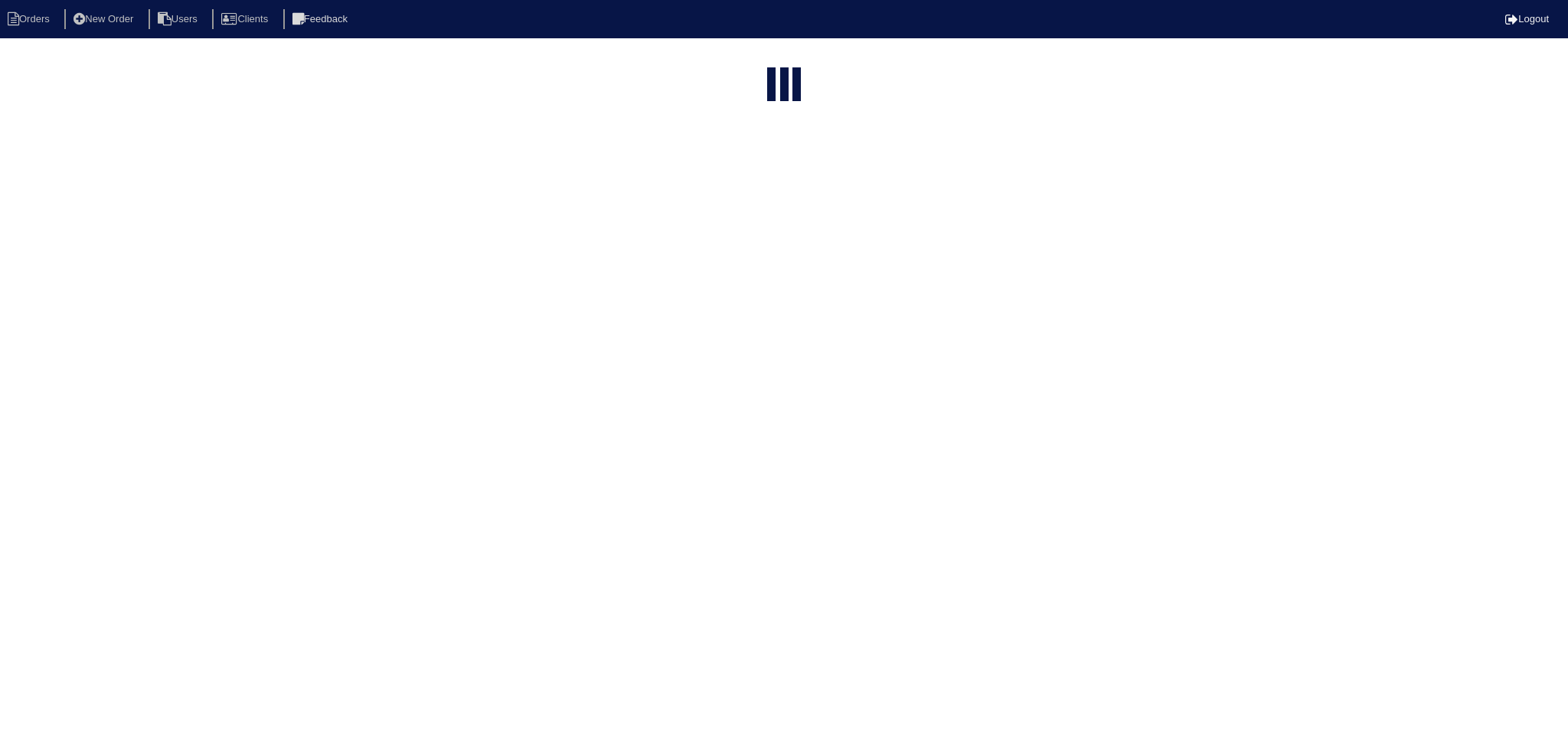
select select "15"
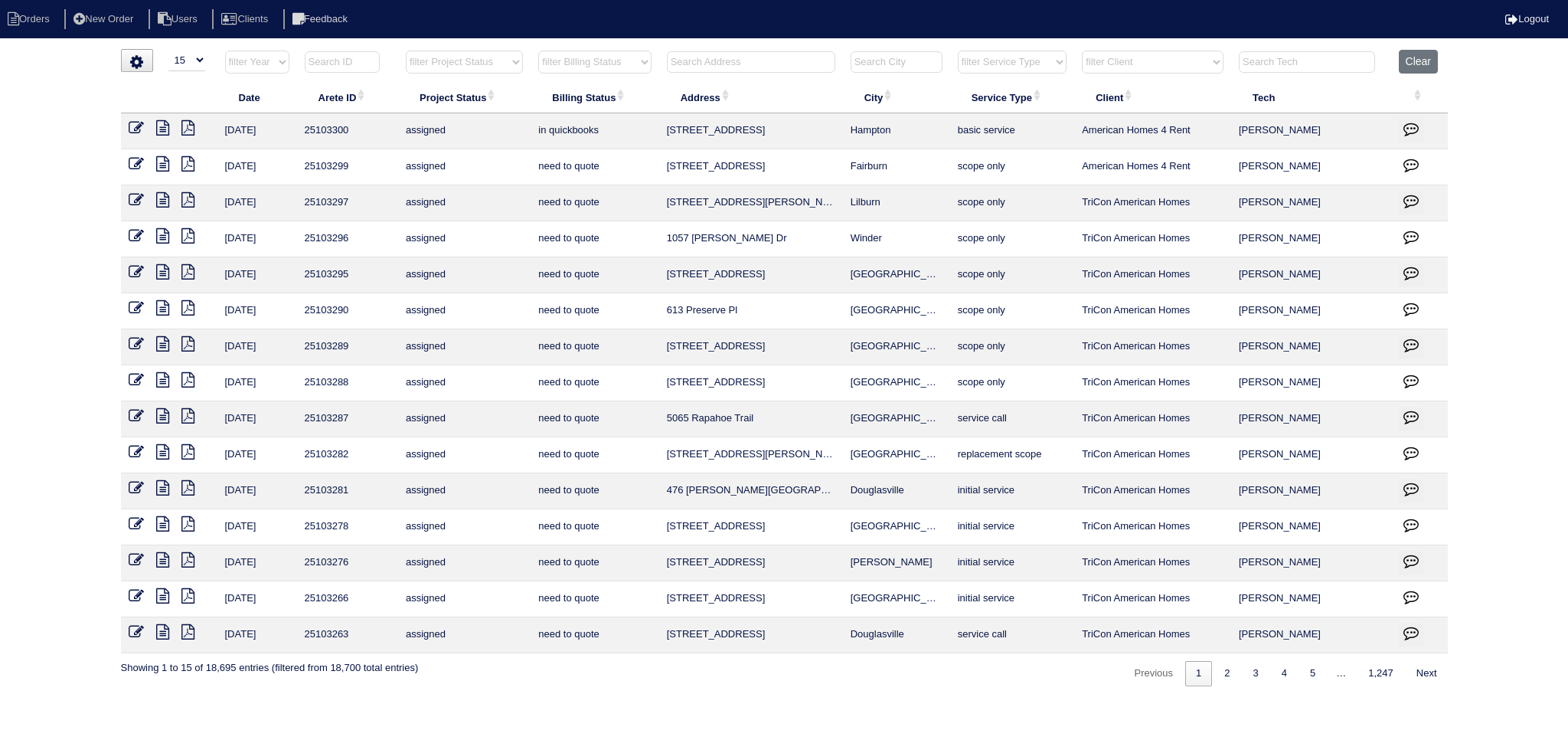
click at [463, 60] on select "filter Project Status -- Any Project Status -- new order assigned in progress f…" at bounding box center [464, 61] width 117 height 23
click at [406, 50] on select "filter Project Status -- Any Project Status -- new order assigned in progress f…" at bounding box center [464, 61] width 117 height 23
click at [1242, 678] on link "2" at bounding box center [1240, 673] width 27 height 26
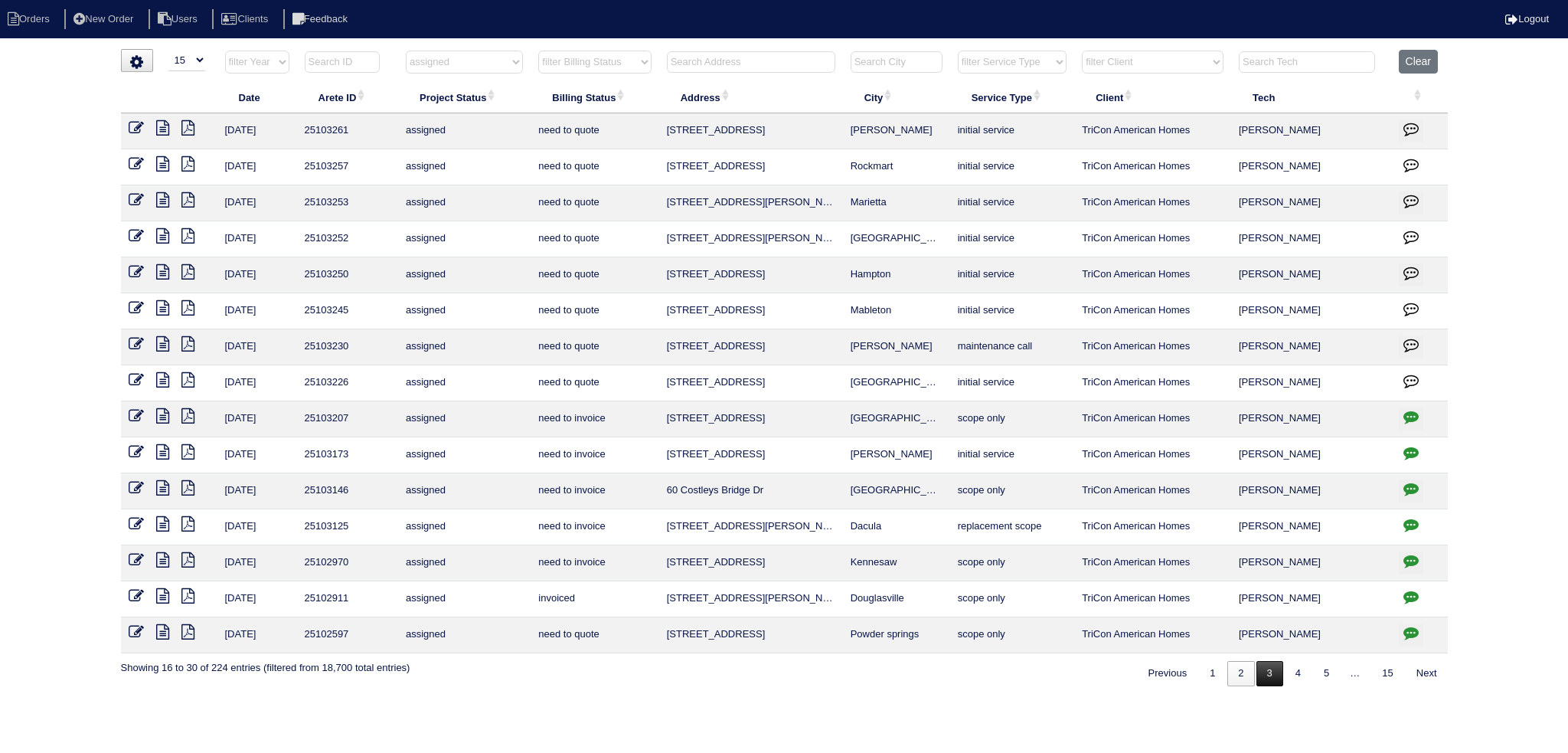
click at [1271, 670] on link "3" at bounding box center [1270, 673] width 27 height 26
select select "assigned"
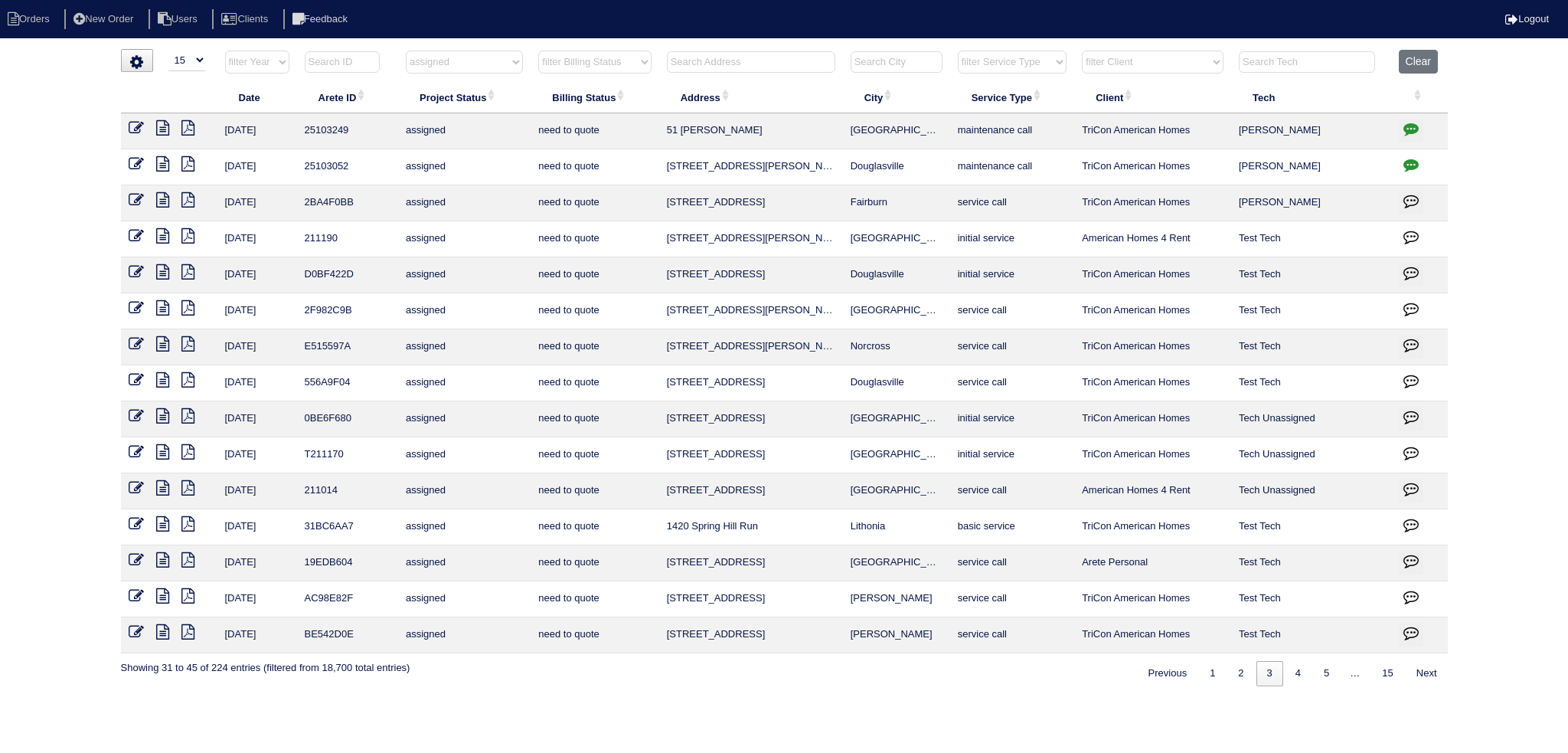
click at [1412, 125] on icon "button" at bounding box center [1411, 129] width 16 height 16
type textarea "9/5/25 - Need another number - emailed Tricon and left message in Appian - No o…"
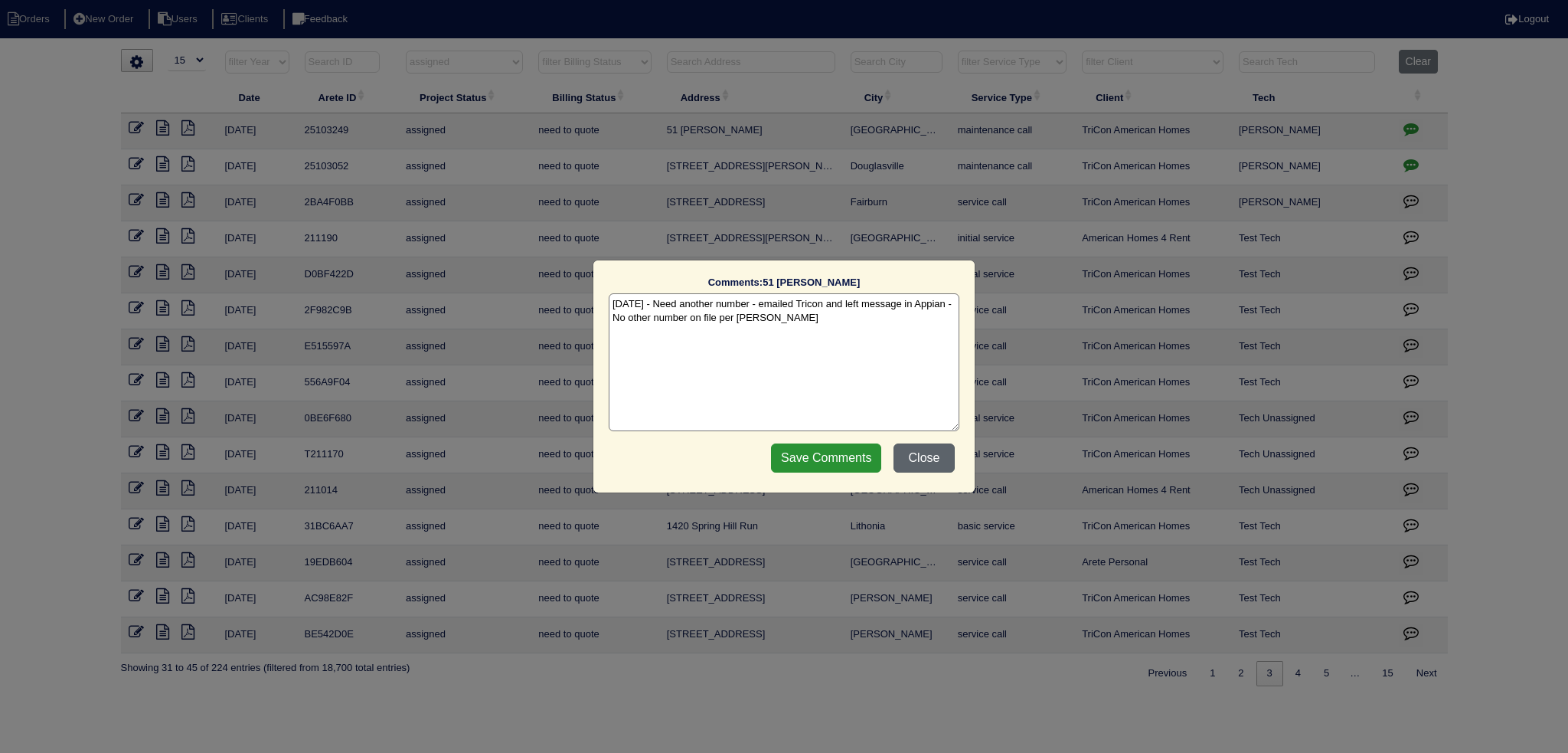
click at [942, 460] on button "Close" at bounding box center [924, 458] width 61 height 30
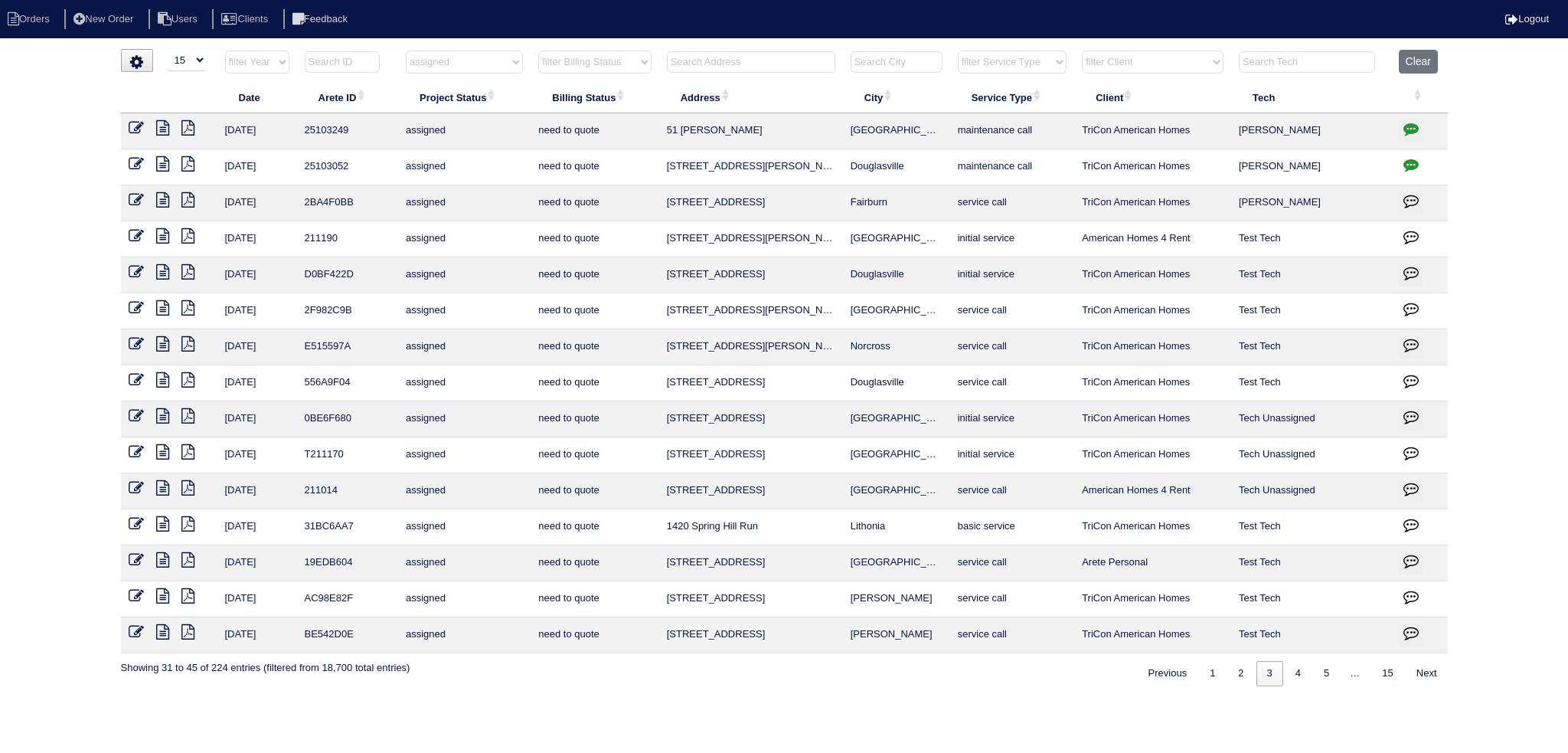
click at [1410, 129] on icon "button" at bounding box center [1411, 129] width 16 height 16
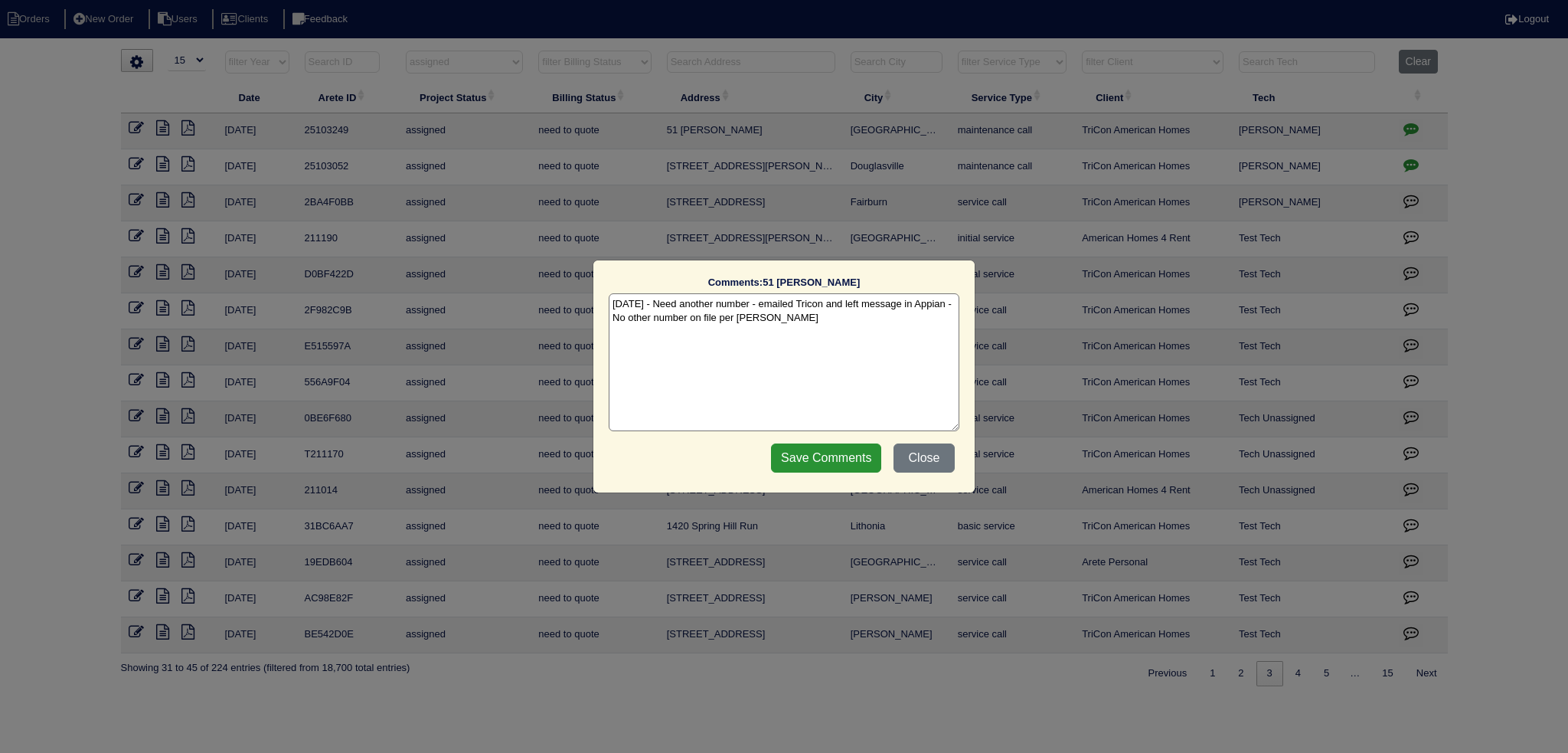
click at [1410, 129] on div "Comments: 51 Monaghan Wy The comments on file have changed since you started ed…" at bounding box center [784, 376] width 1568 height 753
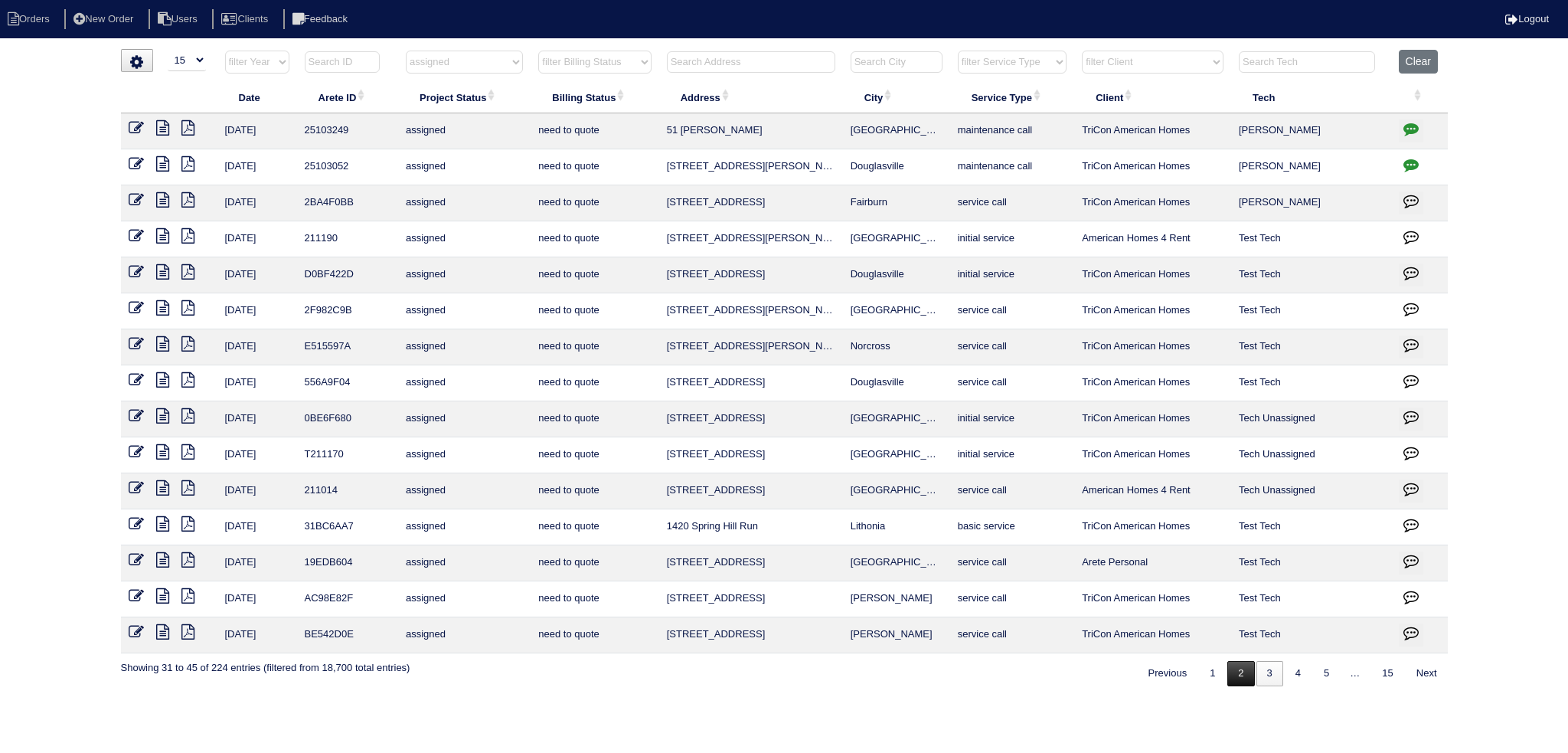
click at [1237, 663] on link "2" at bounding box center [1240, 673] width 27 height 26
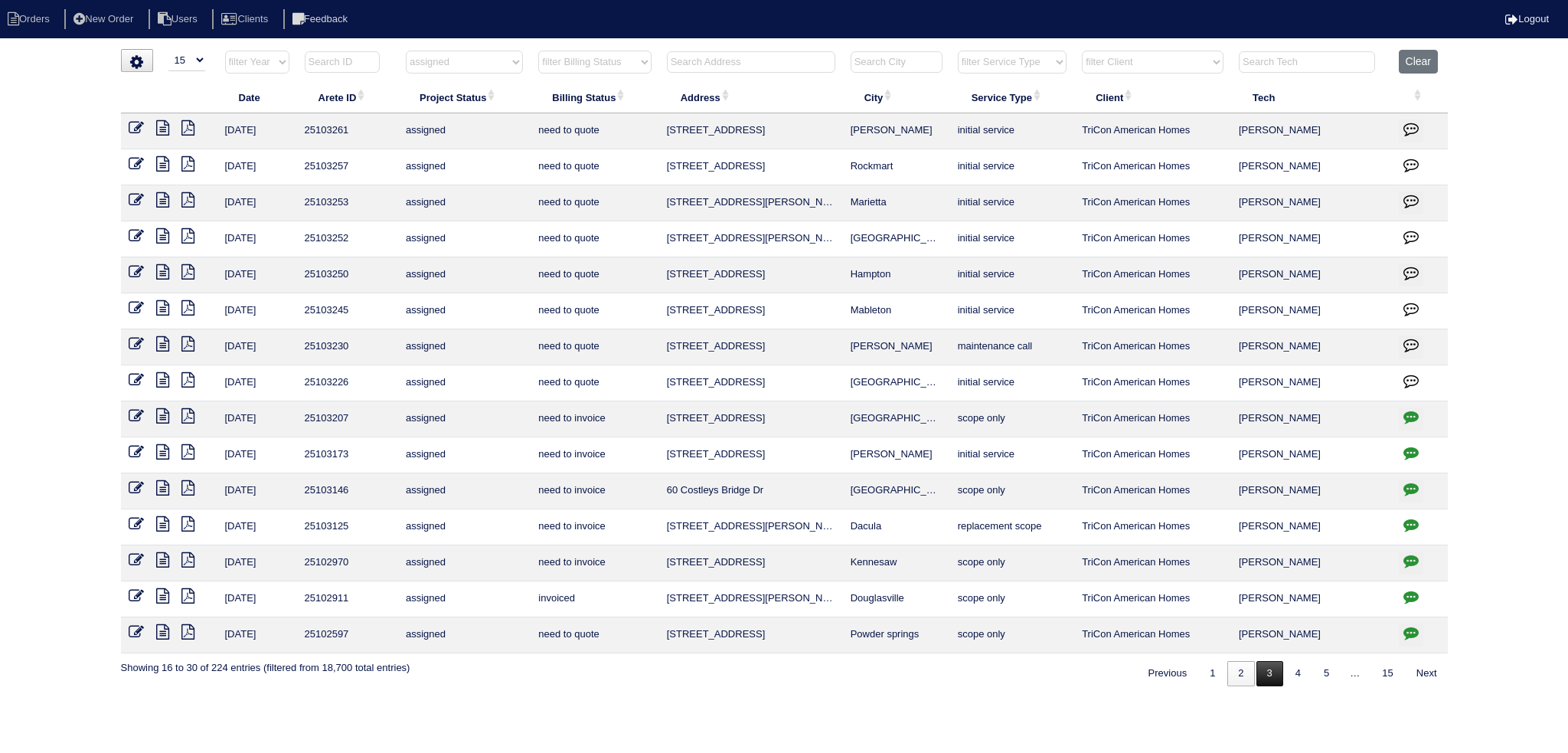
click at [1267, 667] on link "3" at bounding box center [1270, 673] width 27 height 26
select select "assigned"
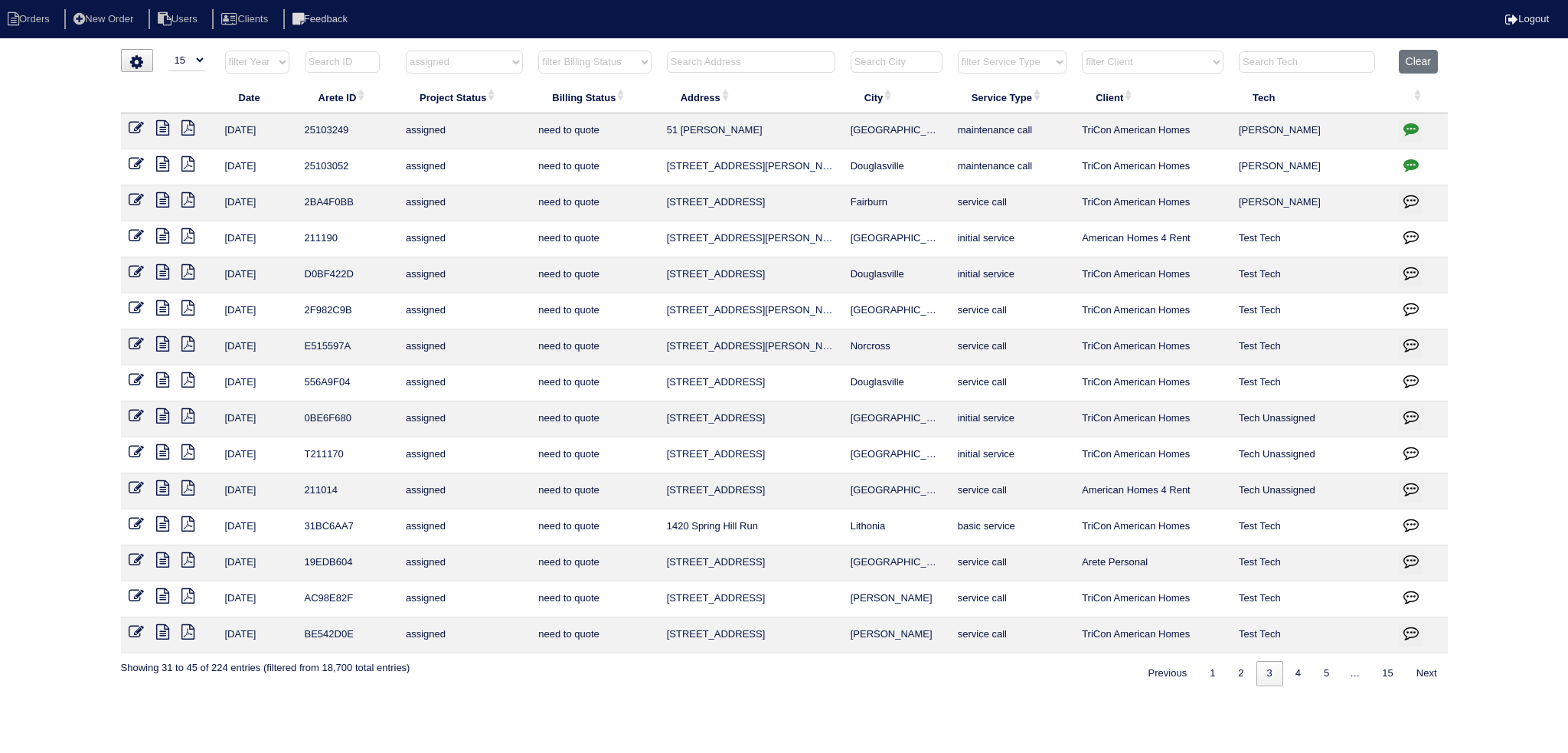
click at [1416, 161] on icon "button" at bounding box center [1411, 164] width 16 height 16
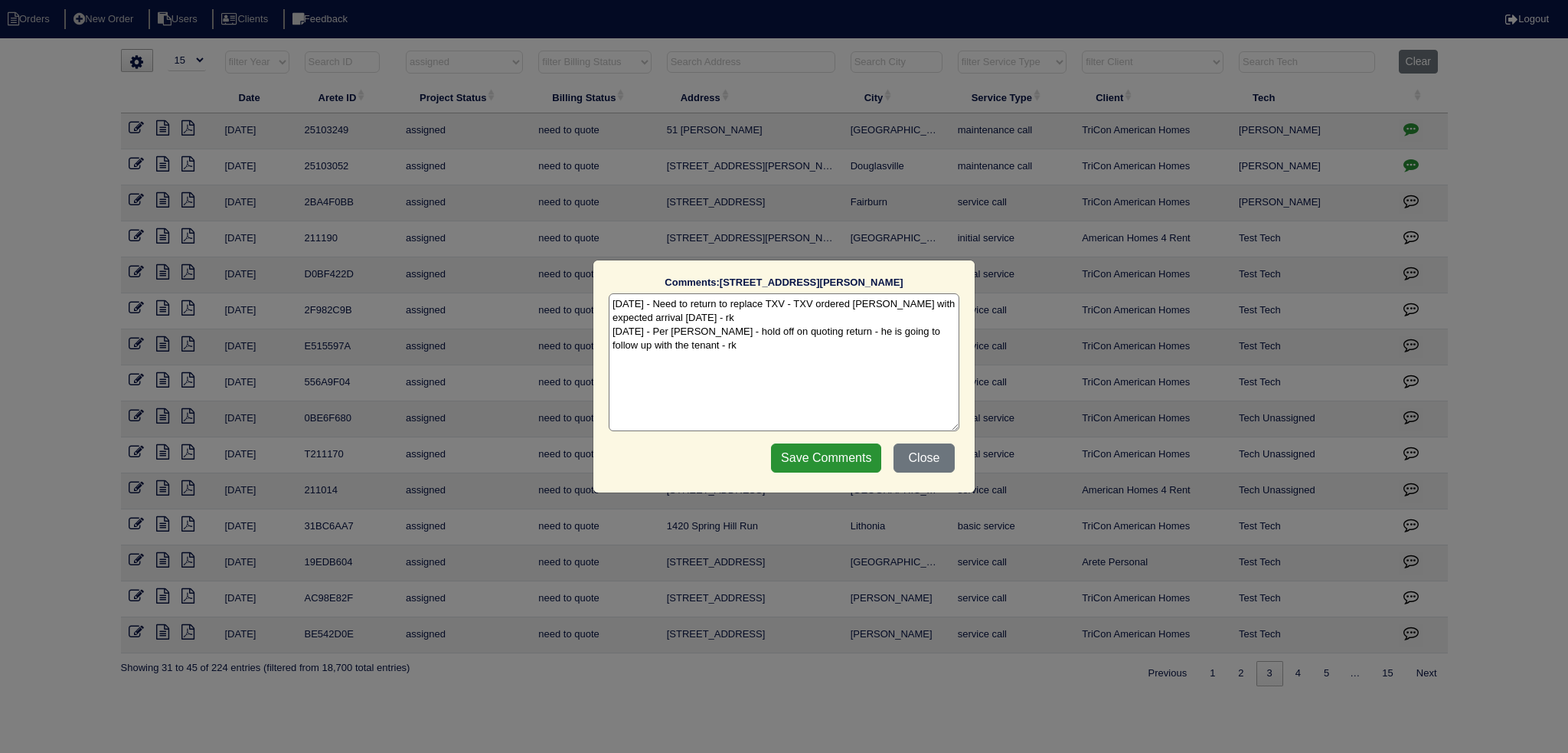
click at [1416, 161] on div "Comments: 5664 Stewart Mill Rd The comments on file have changed since you star…" at bounding box center [784, 376] width 1568 height 753
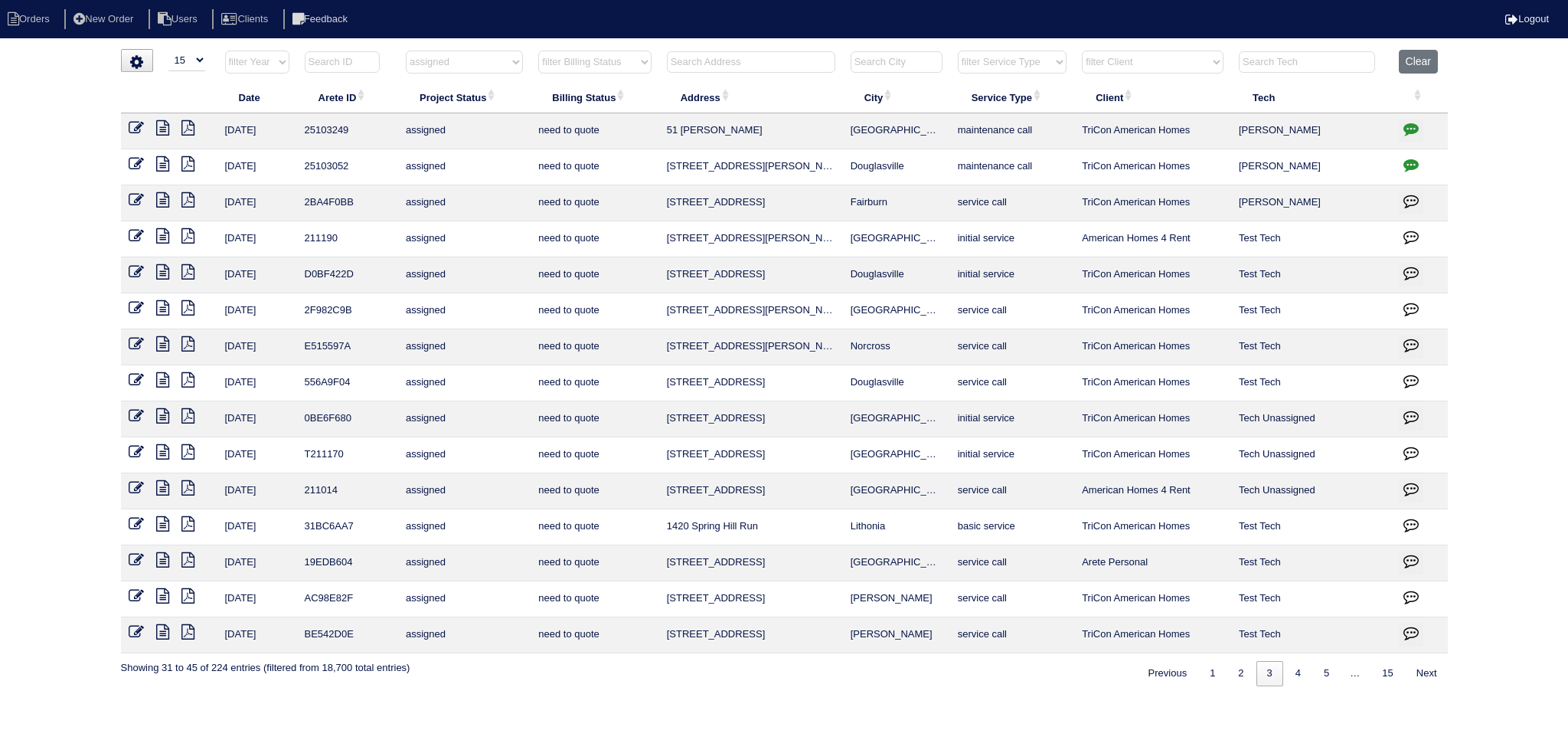
click at [451, 61] on select "filter Project Status -- Any Project Status -- new order assigned in progress f…" at bounding box center [464, 61] width 117 height 23
select select
click at [406, 50] on select "filter Project Status -- Any Project Status -- new order assigned in progress f…" at bounding box center [464, 61] width 117 height 23
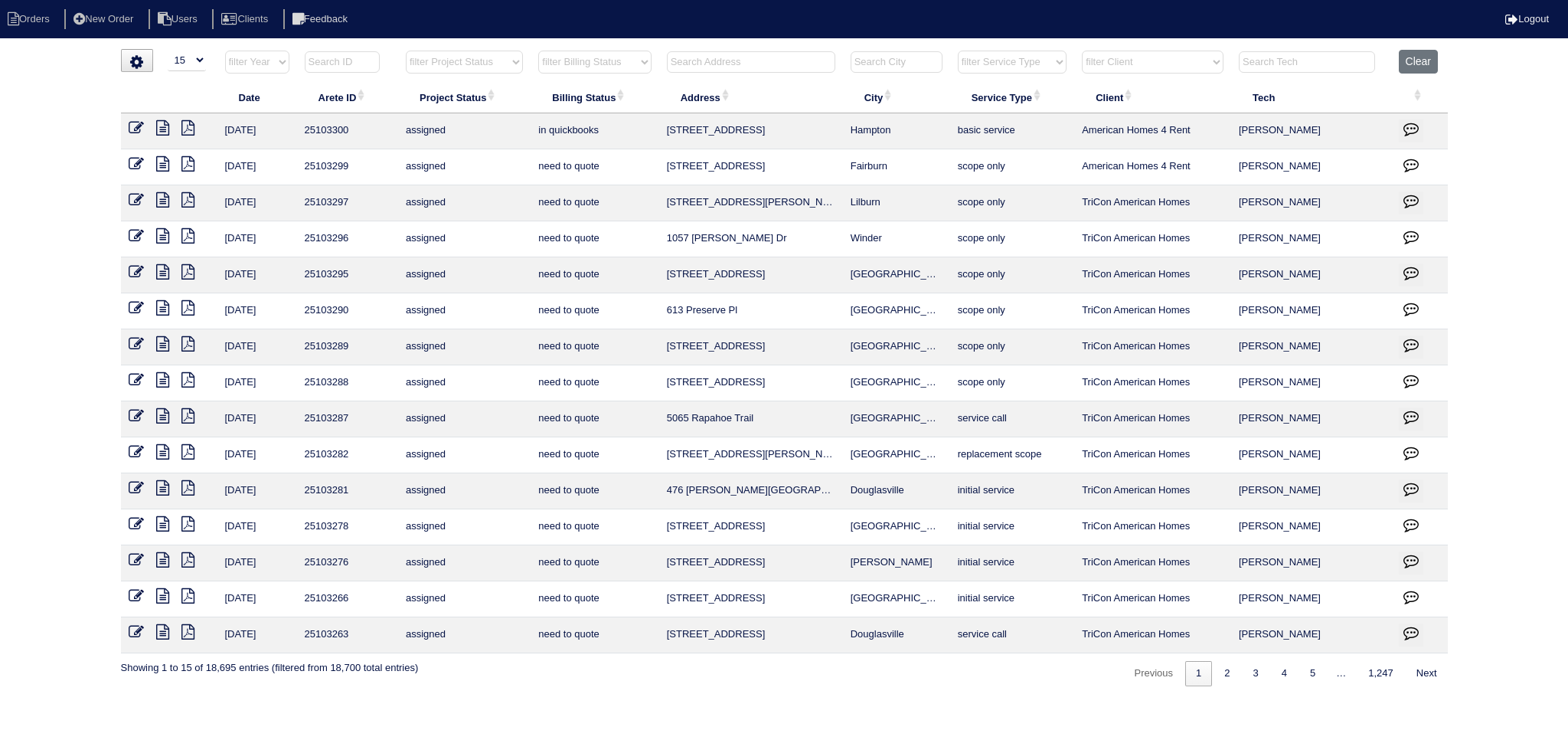
drag, startPoint x: 705, startPoint y: 67, endPoint x: 716, endPoint y: 74, distance: 13.0
click at [706, 68] on input "text" at bounding box center [751, 62] width 168 height 22
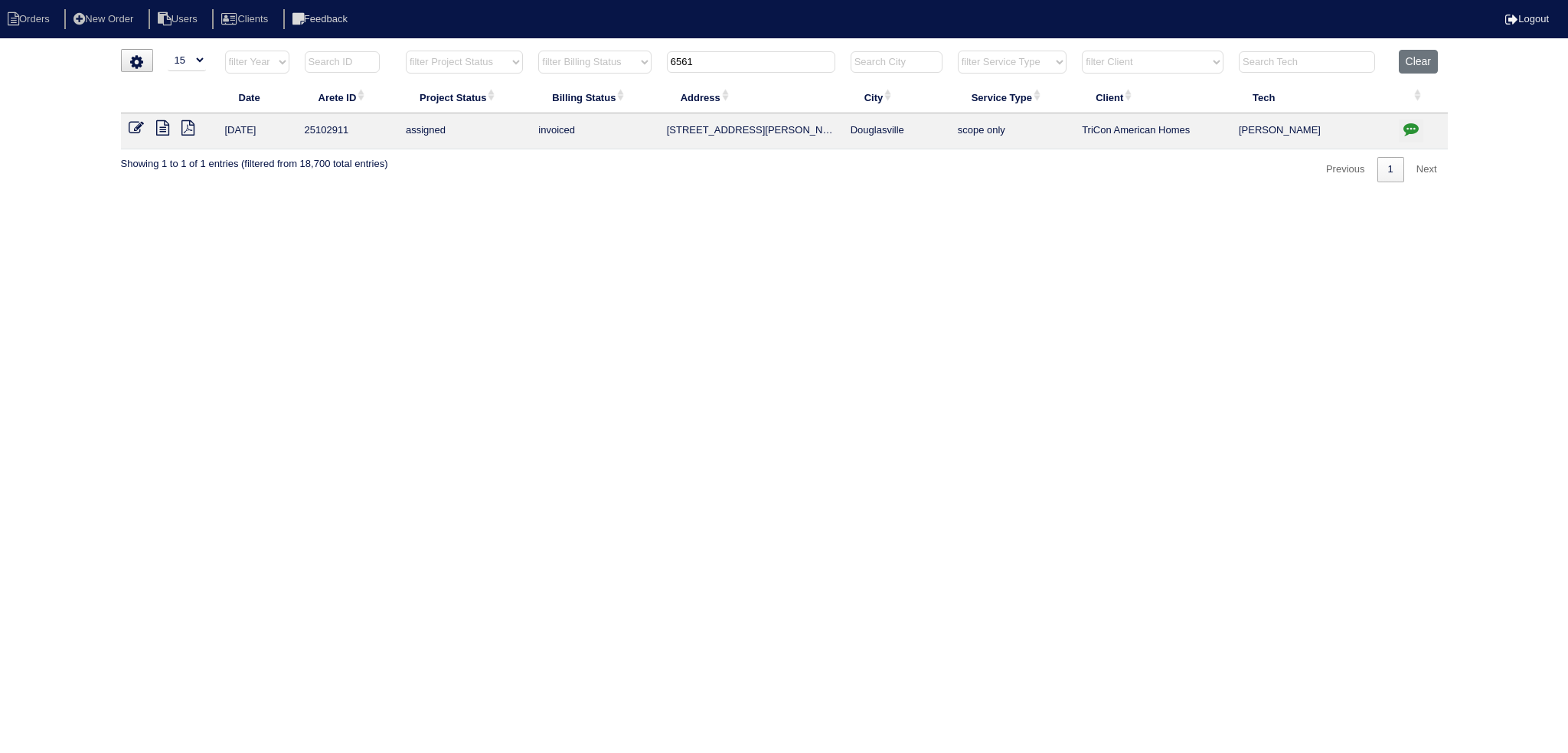
type input "6561"
click at [165, 128] on icon at bounding box center [162, 128] width 13 height 16
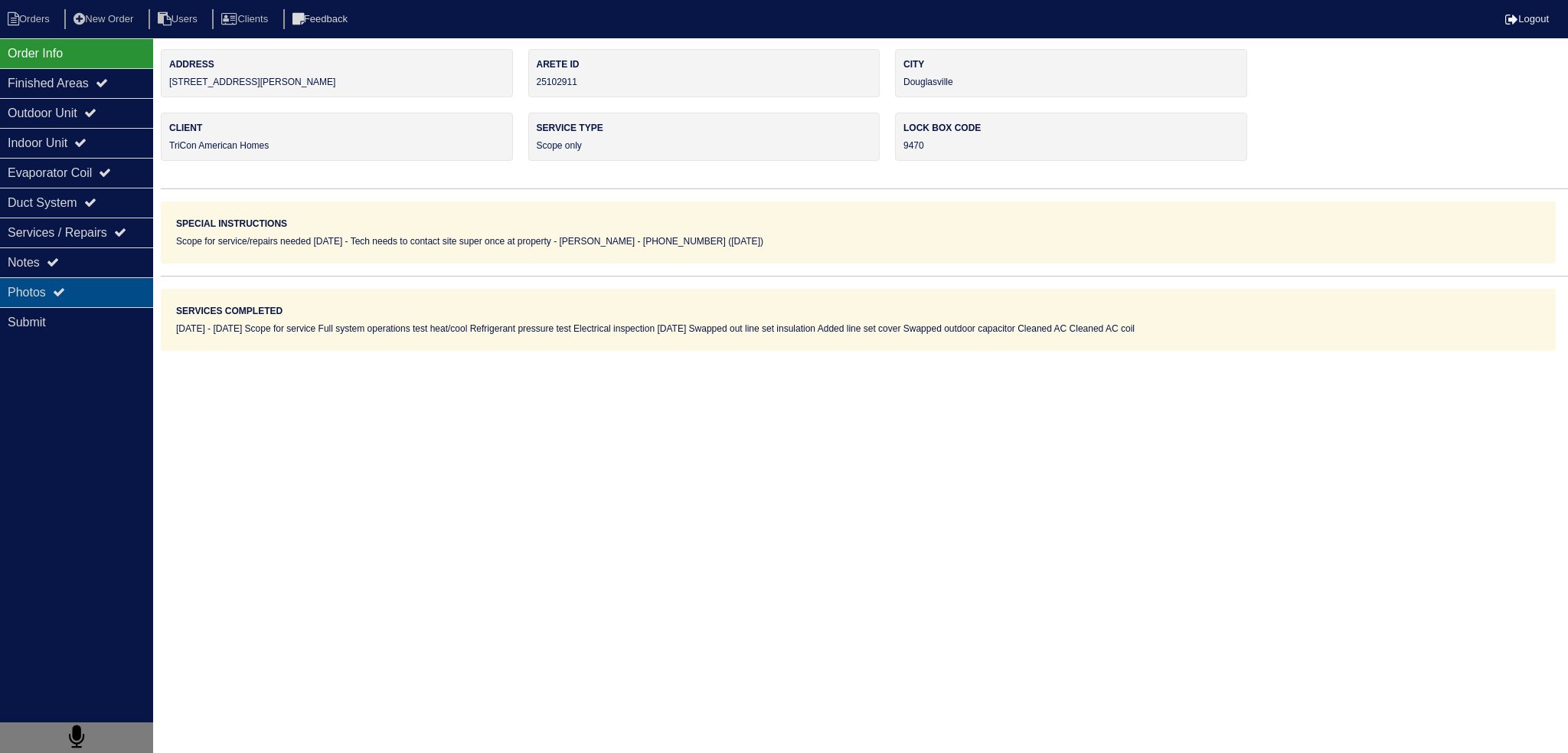
click at [100, 290] on div "Photos" at bounding box center [77, 292] width 154 height 30
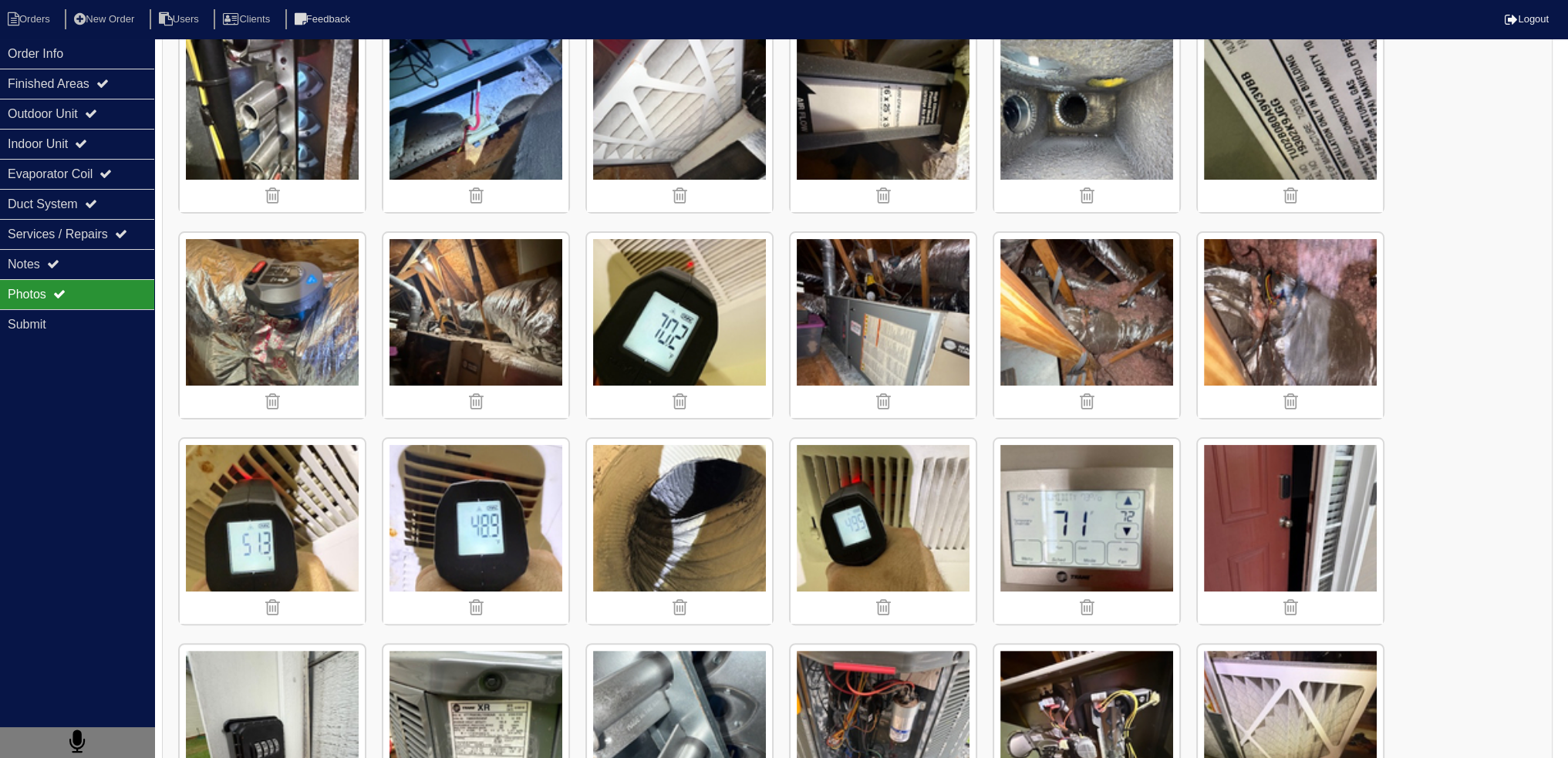
scroll to position [409, 0]
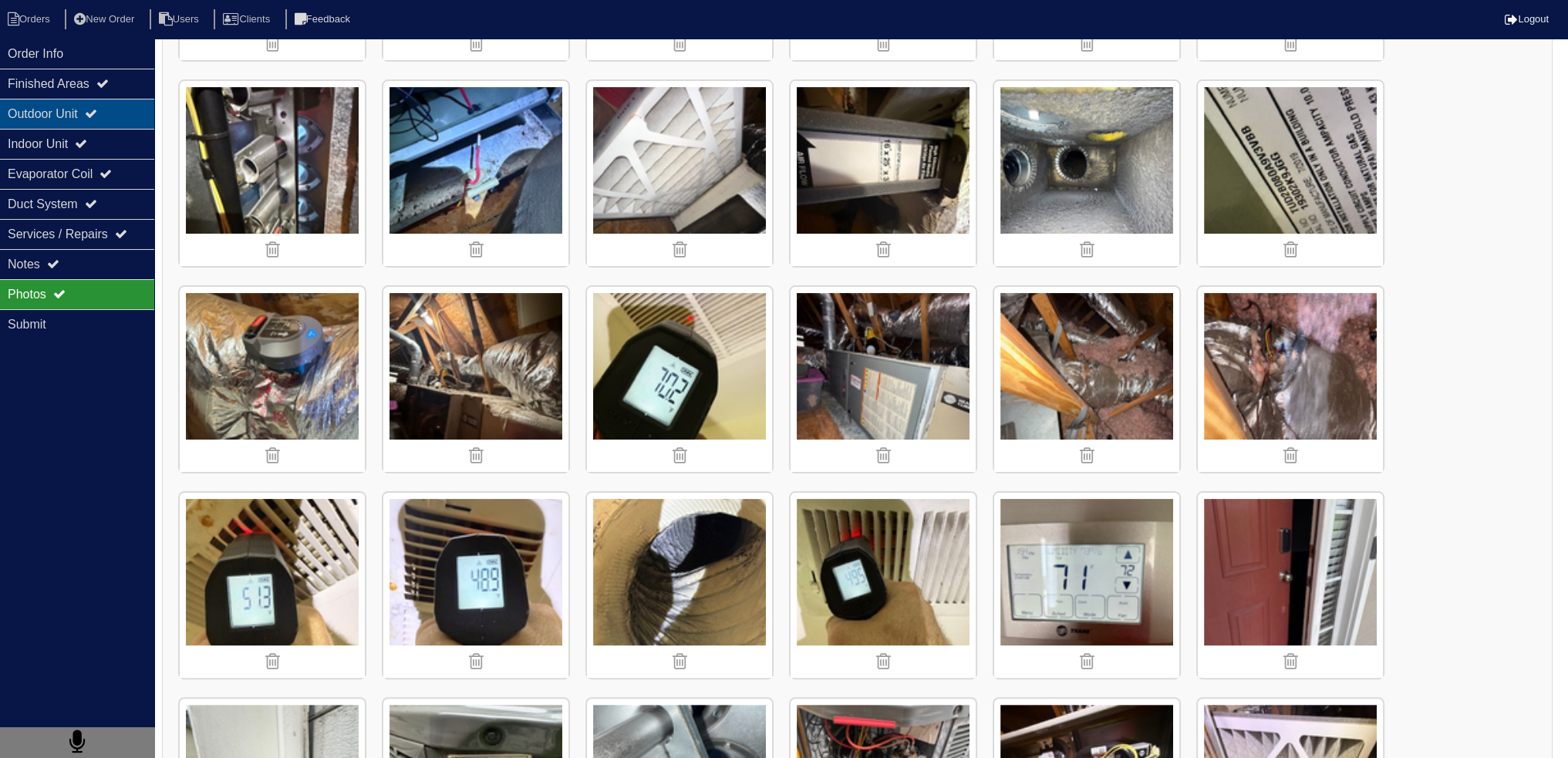
click at [124, 127] on div "Outdoor Unit" at bounding box center [77, 114] width 155 height 30
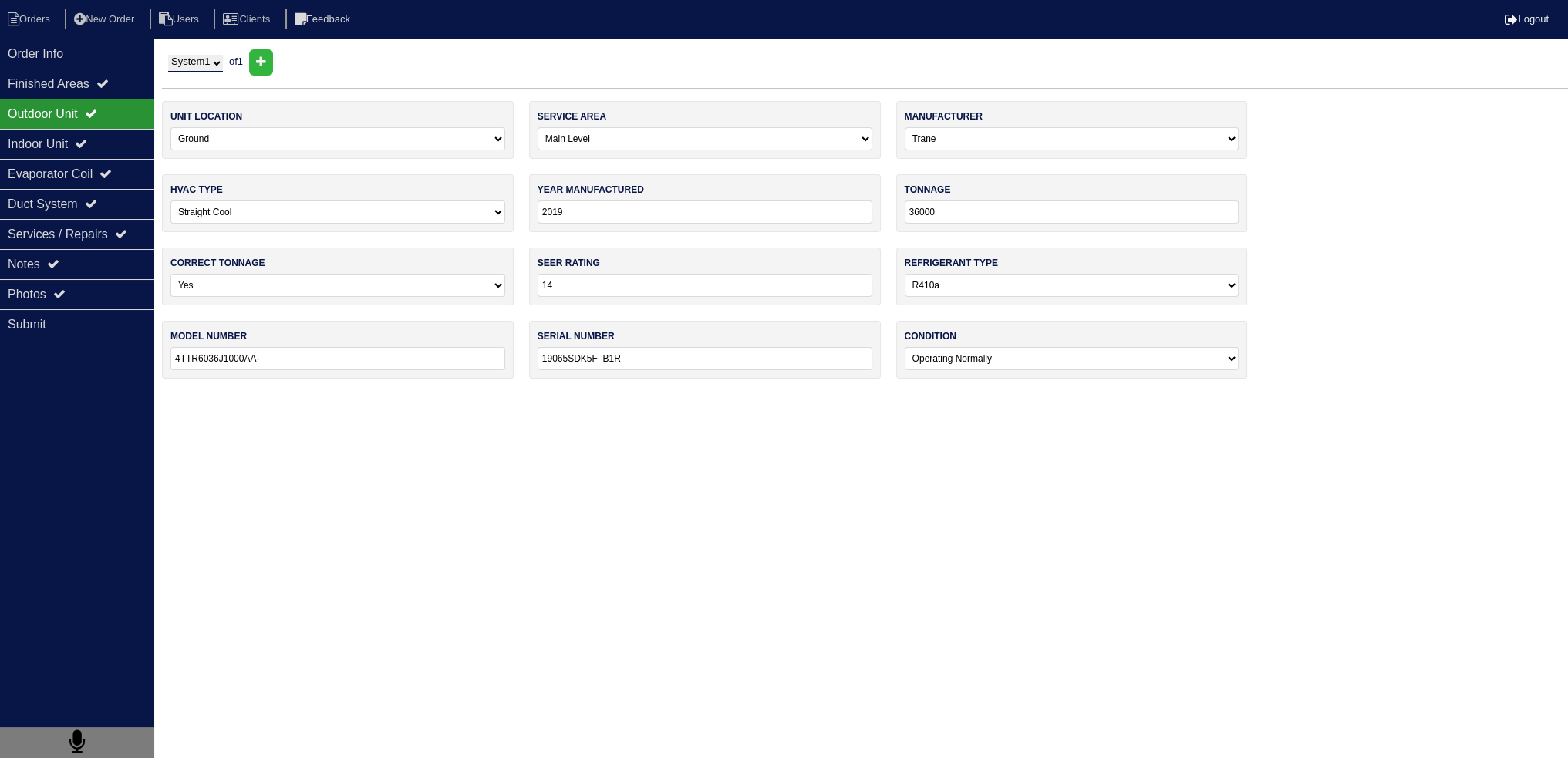
scroll to position [0, 0]
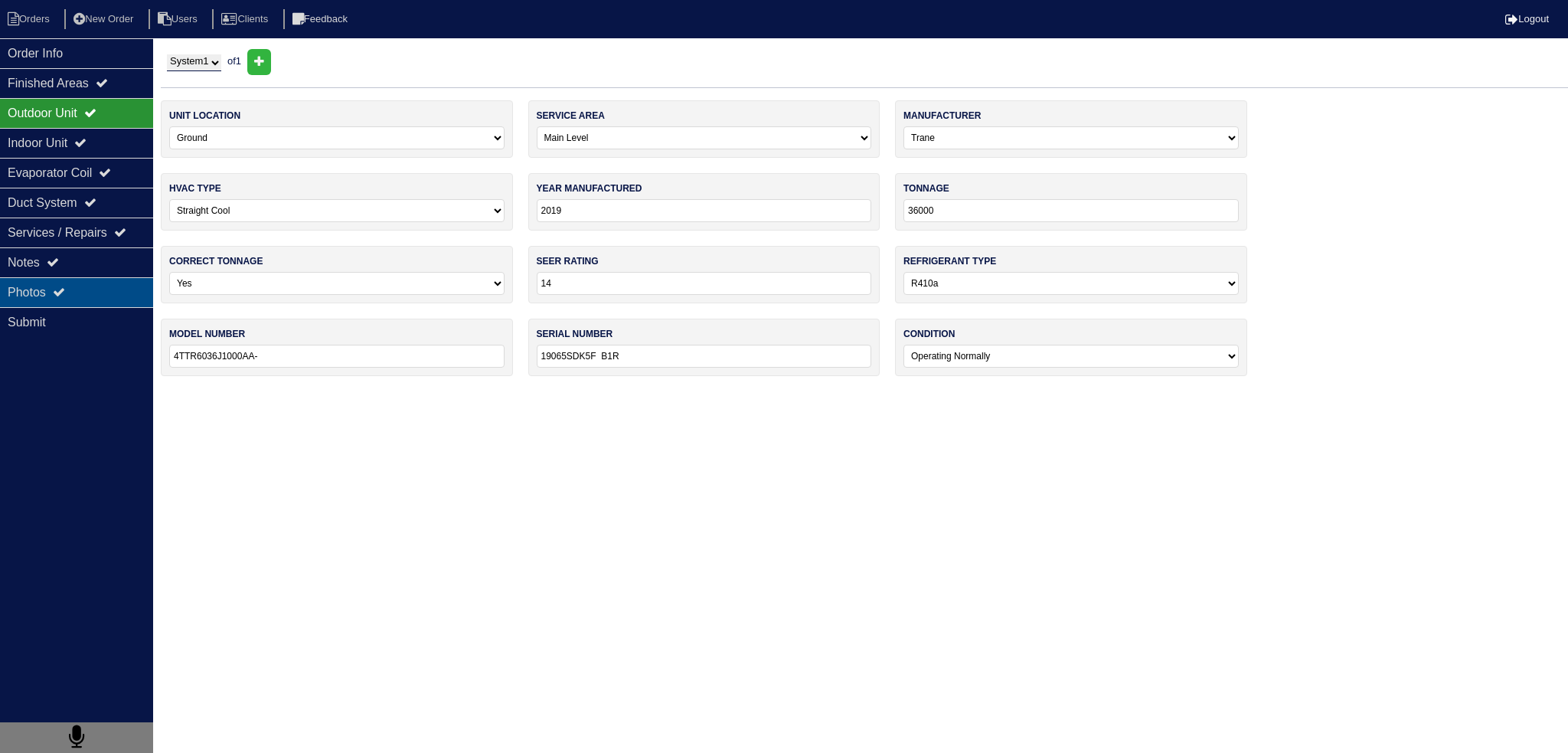
click at [94, 285] on div "Photos" at bounding box center [77, 292] width 154 height 30
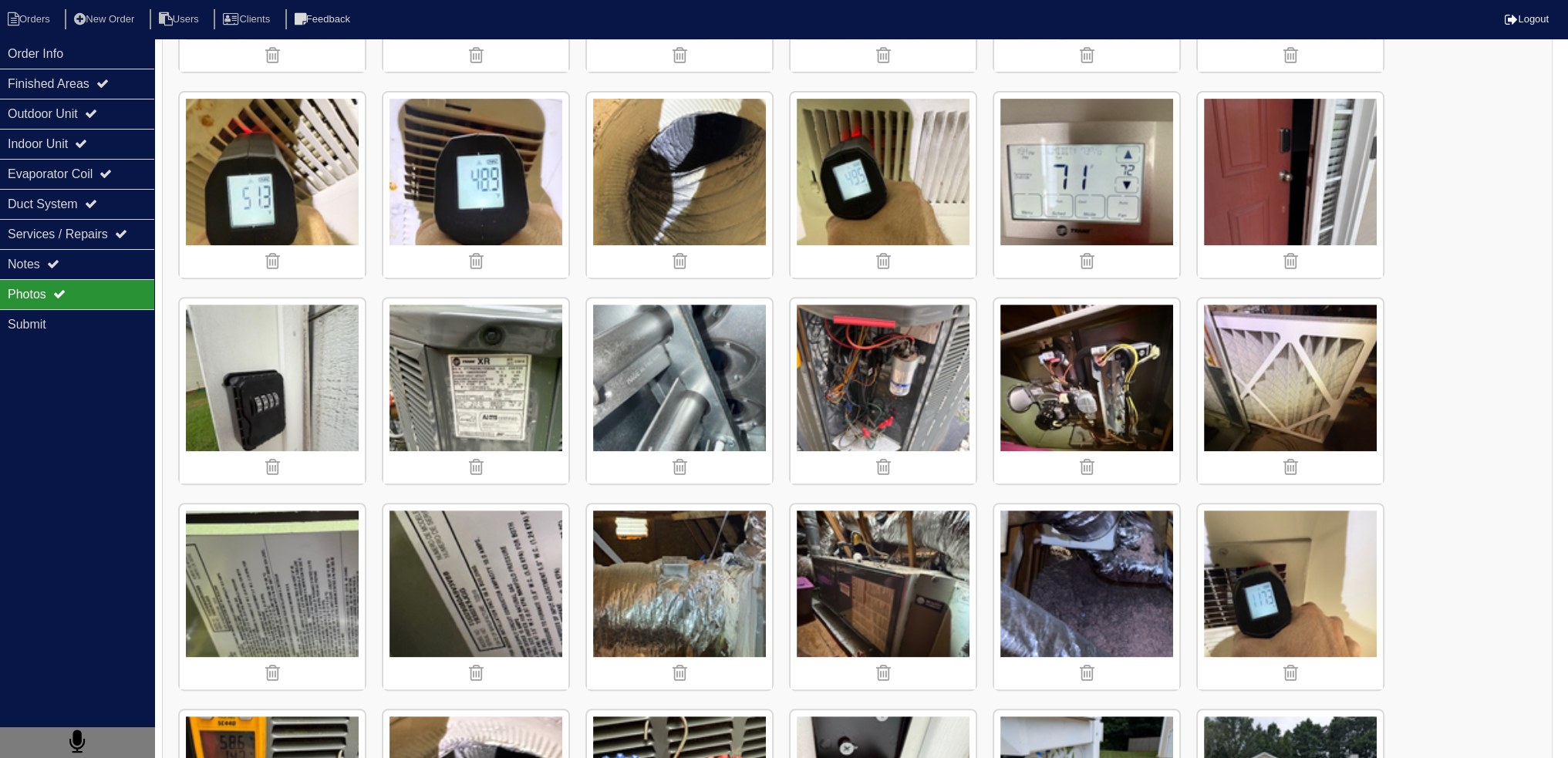
scroll to position [795, 0]
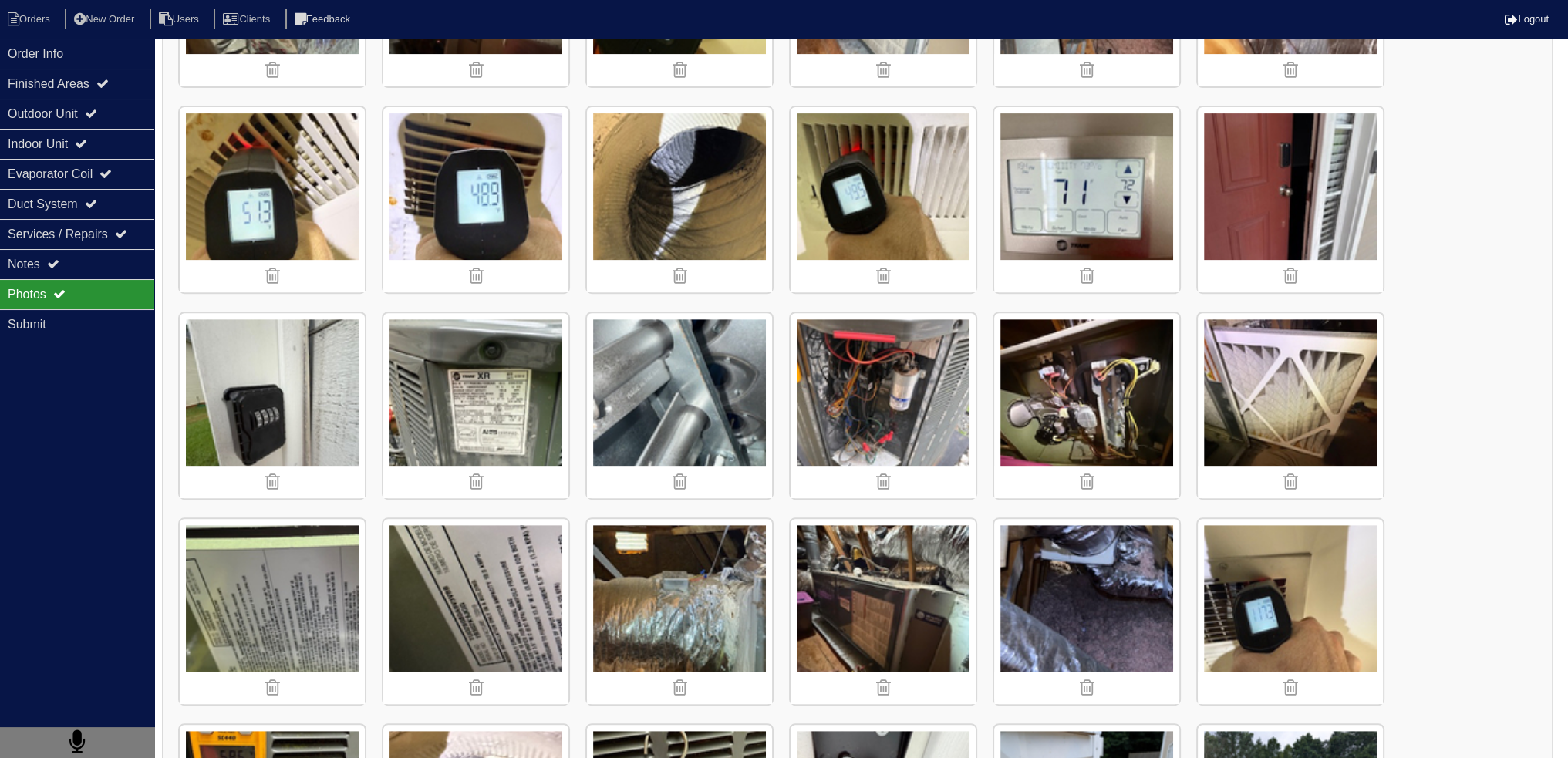
click at [472, 411] on img at bounding box center [476, 405] width 185 height 185
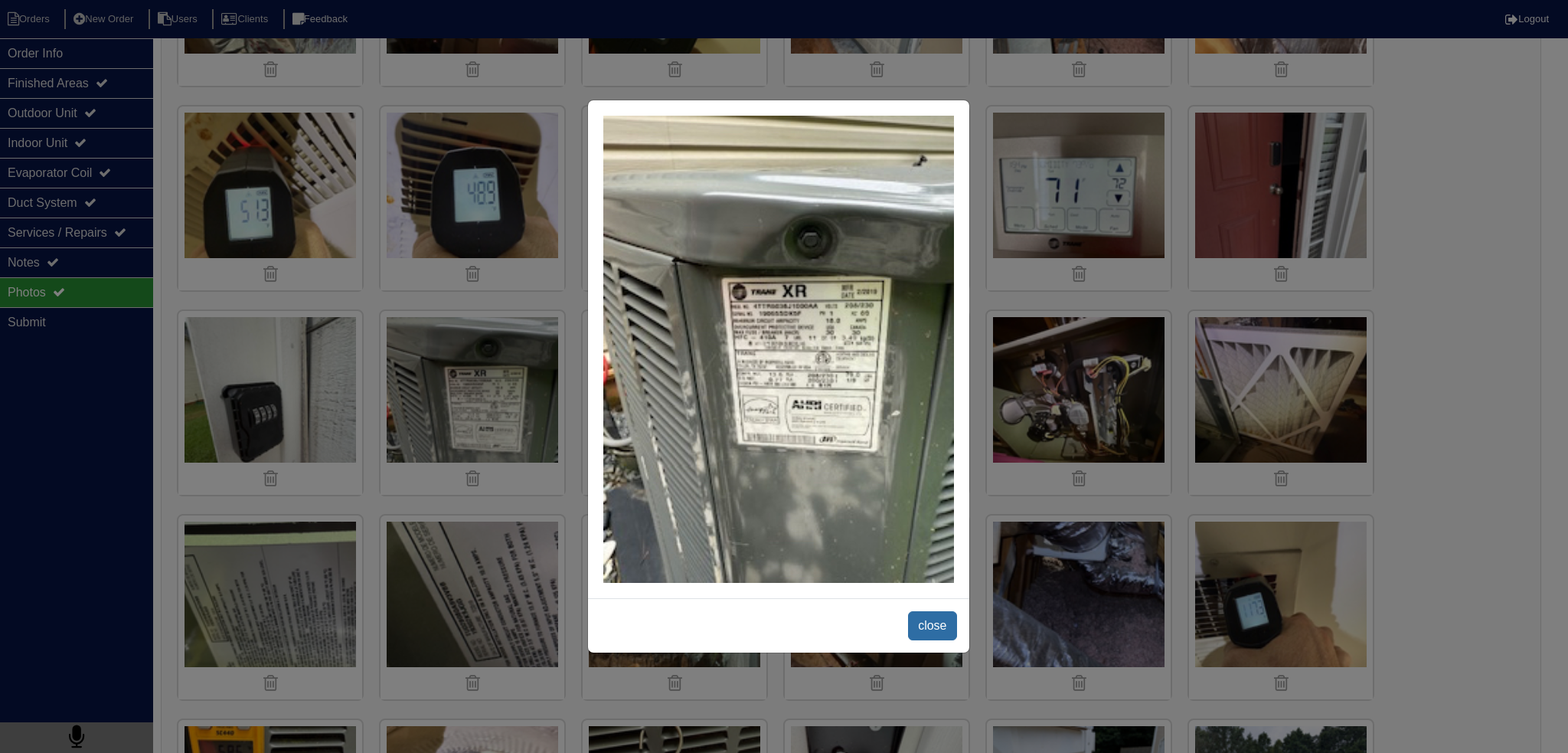
click at [934, 634] on span "close" at bounding box center [932, 626] width 48 height 30
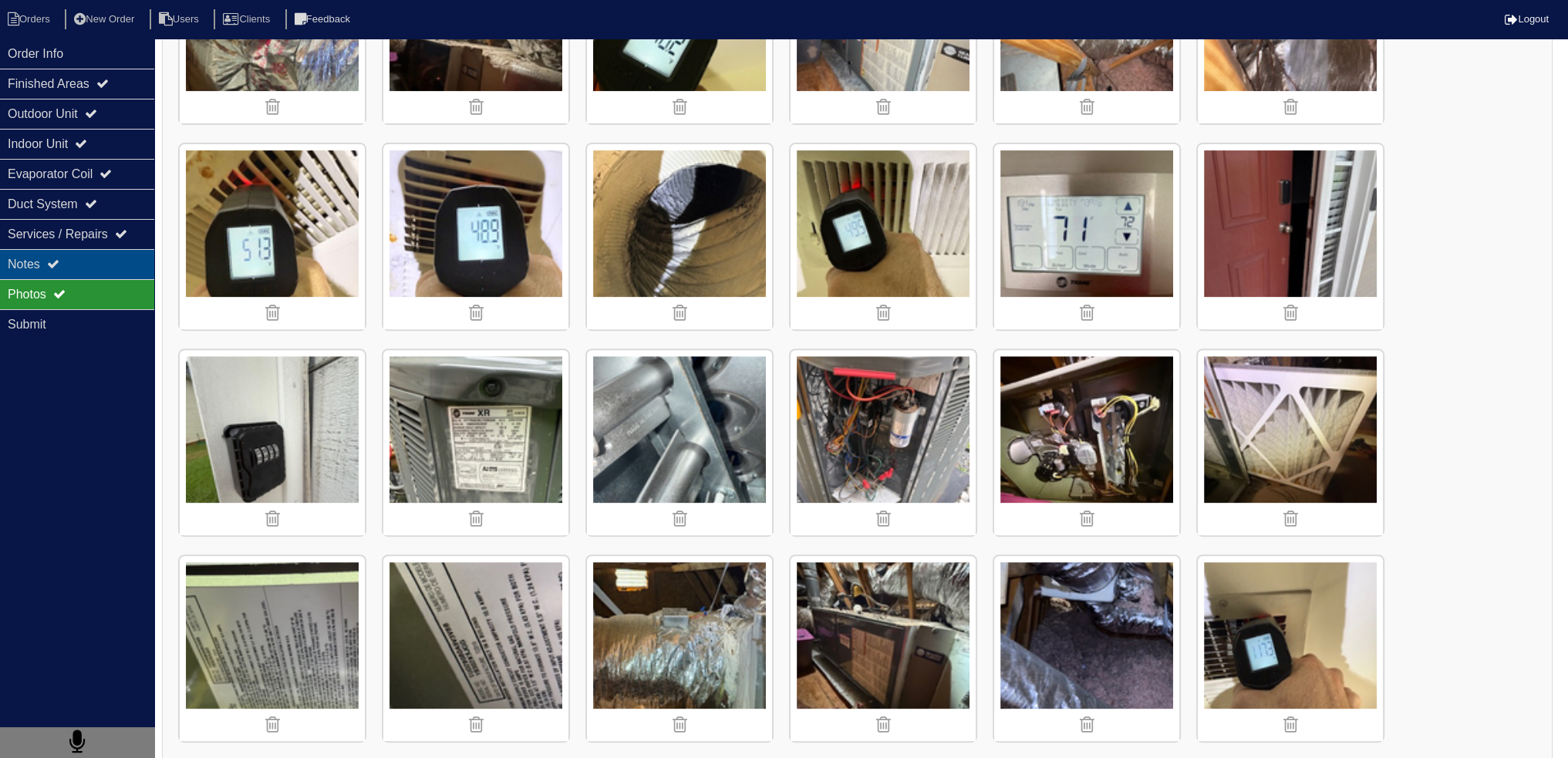
scroll to position [564, 0]
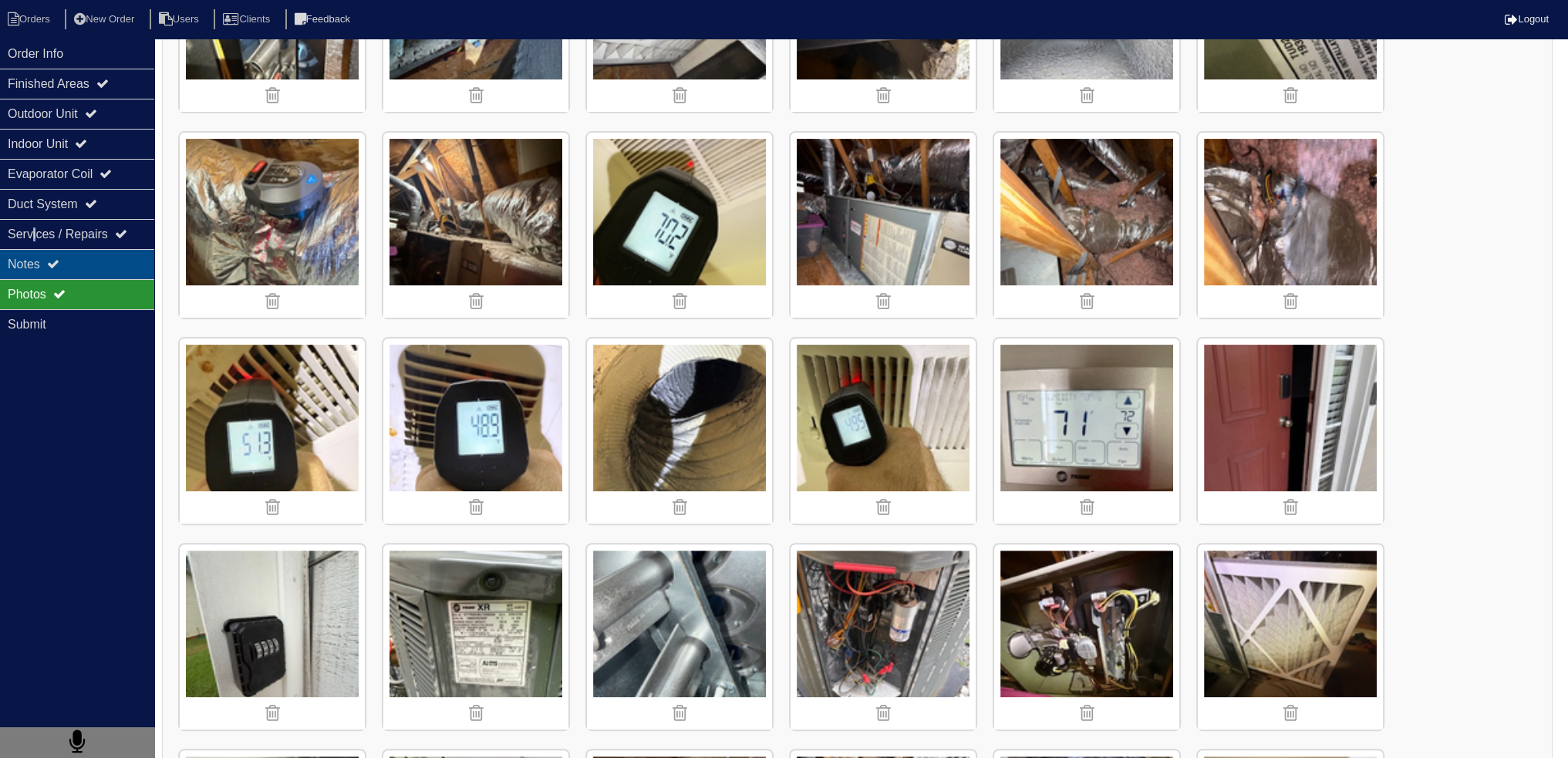
click at [47, 243] on div "Services / Repairs" at bounding box center [77, 234] width 155 height 30
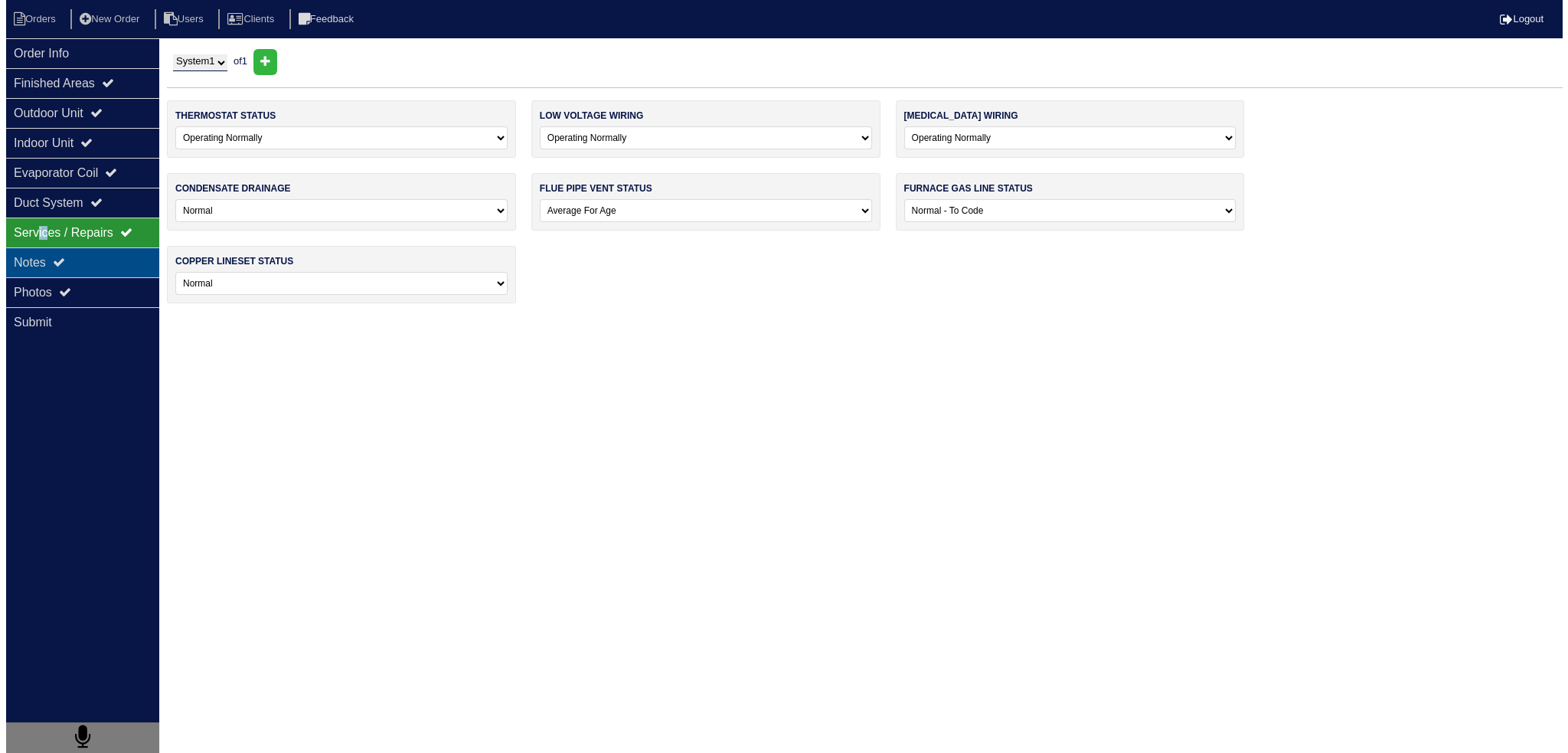
scroll to position [0, 0]
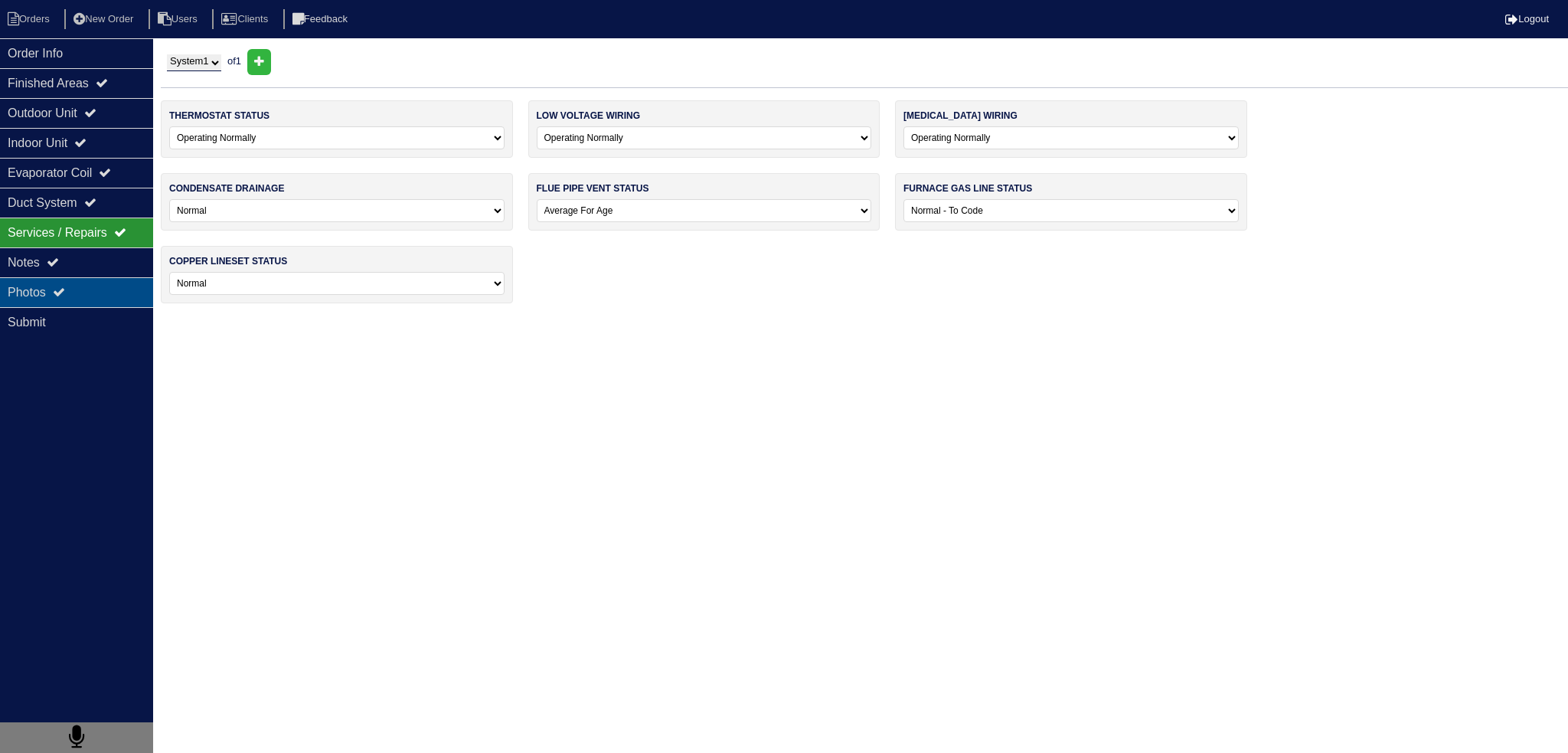
click at [74, 278] on div "Photos" at bounding box center [77, 292] width 154 height 30
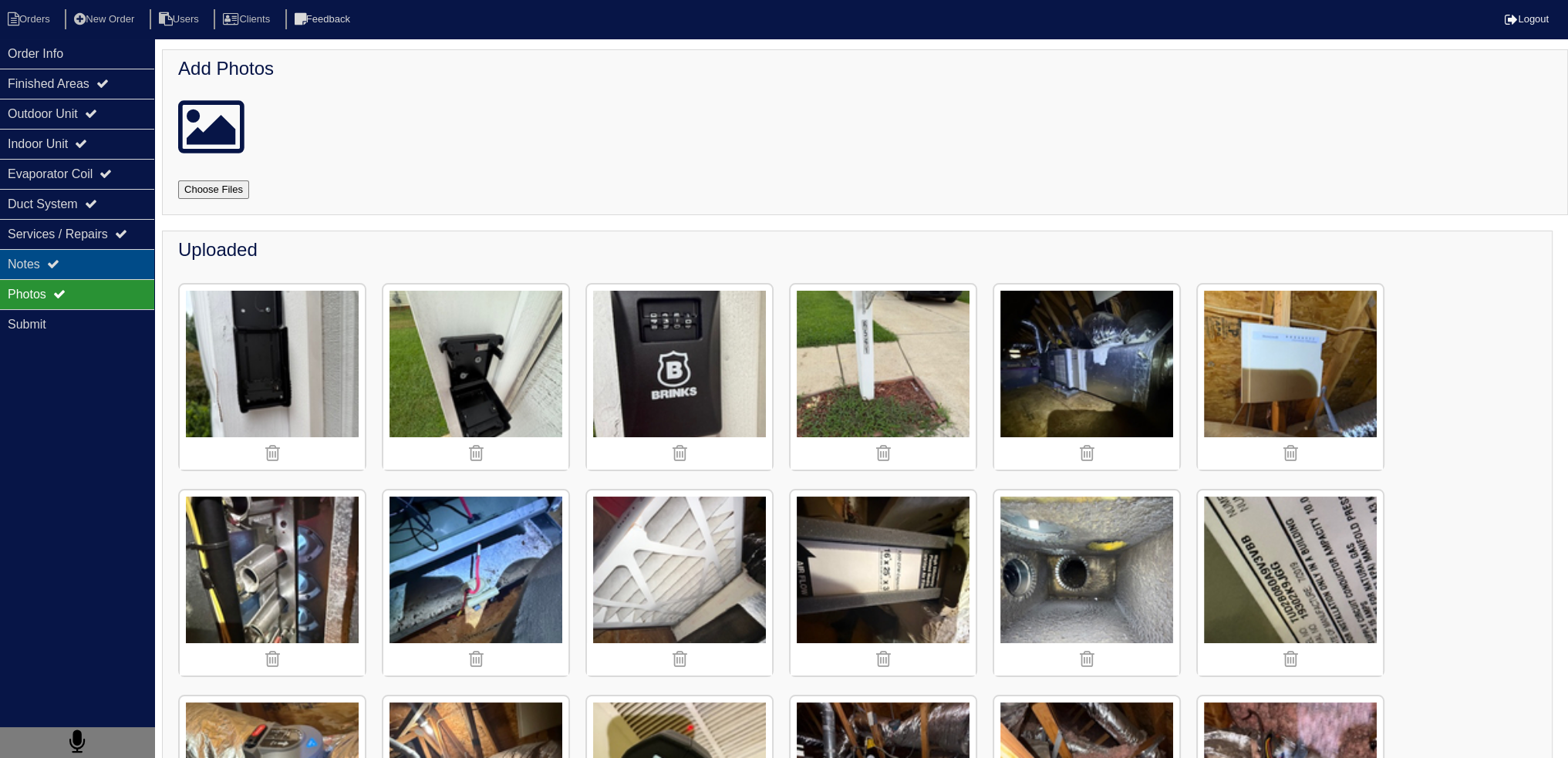
click at [79, 266] on div "Notes" at bounding box center [77, 264] width 155 height 30
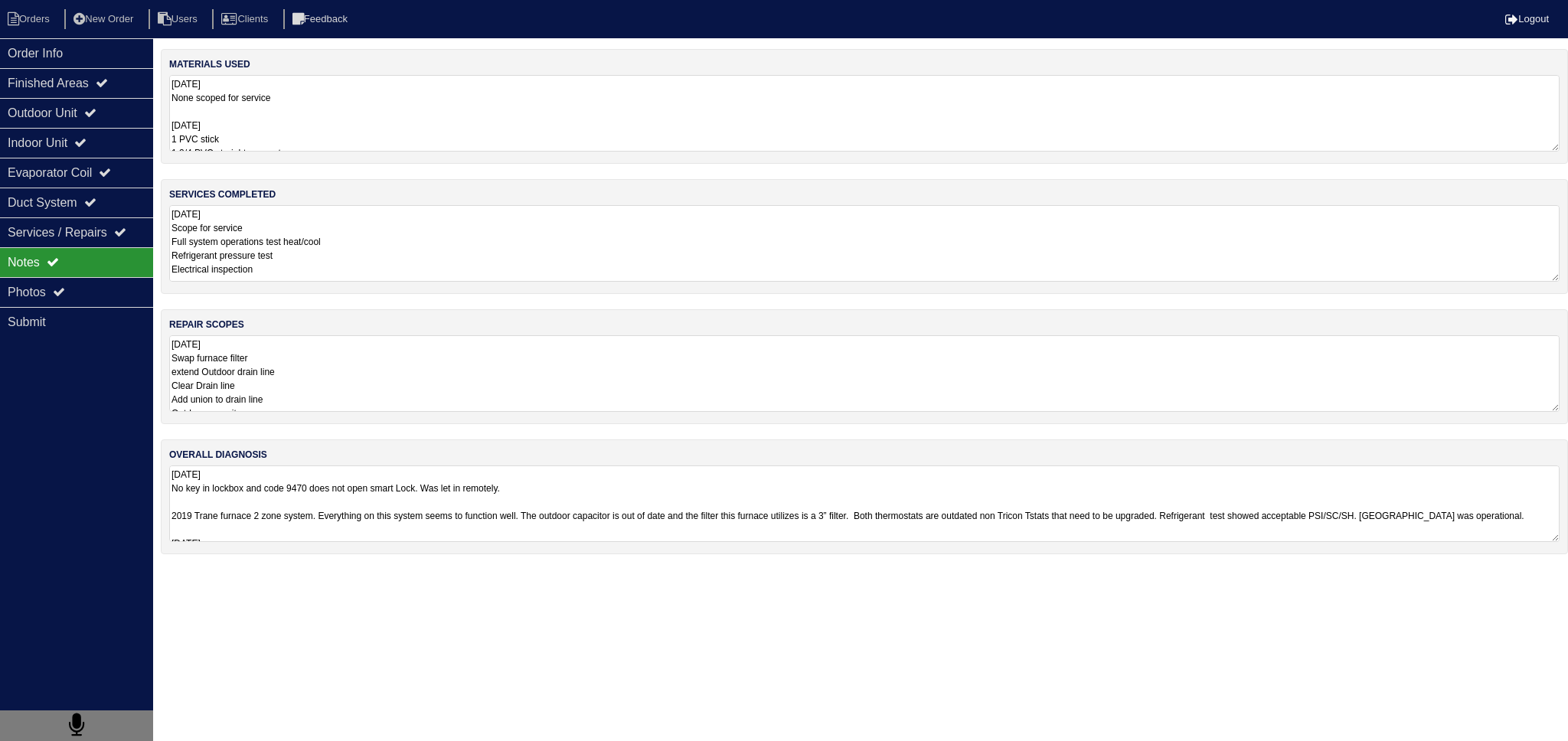
click at [310, 375] on textarea "[DATE] Swap furnace filter extend Outdoor drain line Clear Drain line Add union…" at bounding box center [864, 374] width 1391 height 77
click at [566, 353] on textarea "[DATE] Swap furnace filter extend Outdoor drain line Clear Drain line Add union…" at bounding box center [864, 374] width 1391 height 77
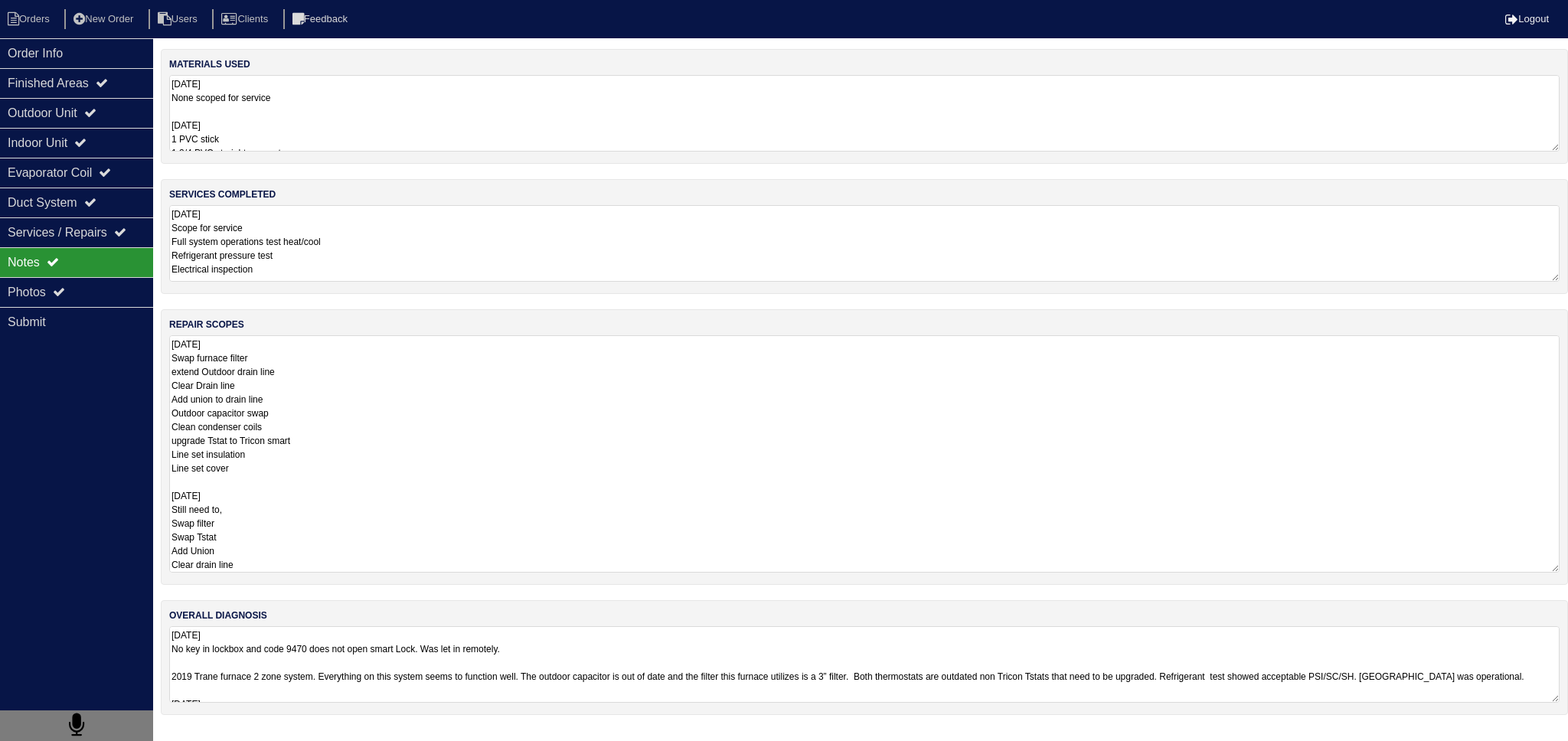
click at [419, 231] on textarea "[DATE] Scope for service Full system operations test heat/cool Refrigerant pres…" at bounding box center [864, 244] width 1391 height 77
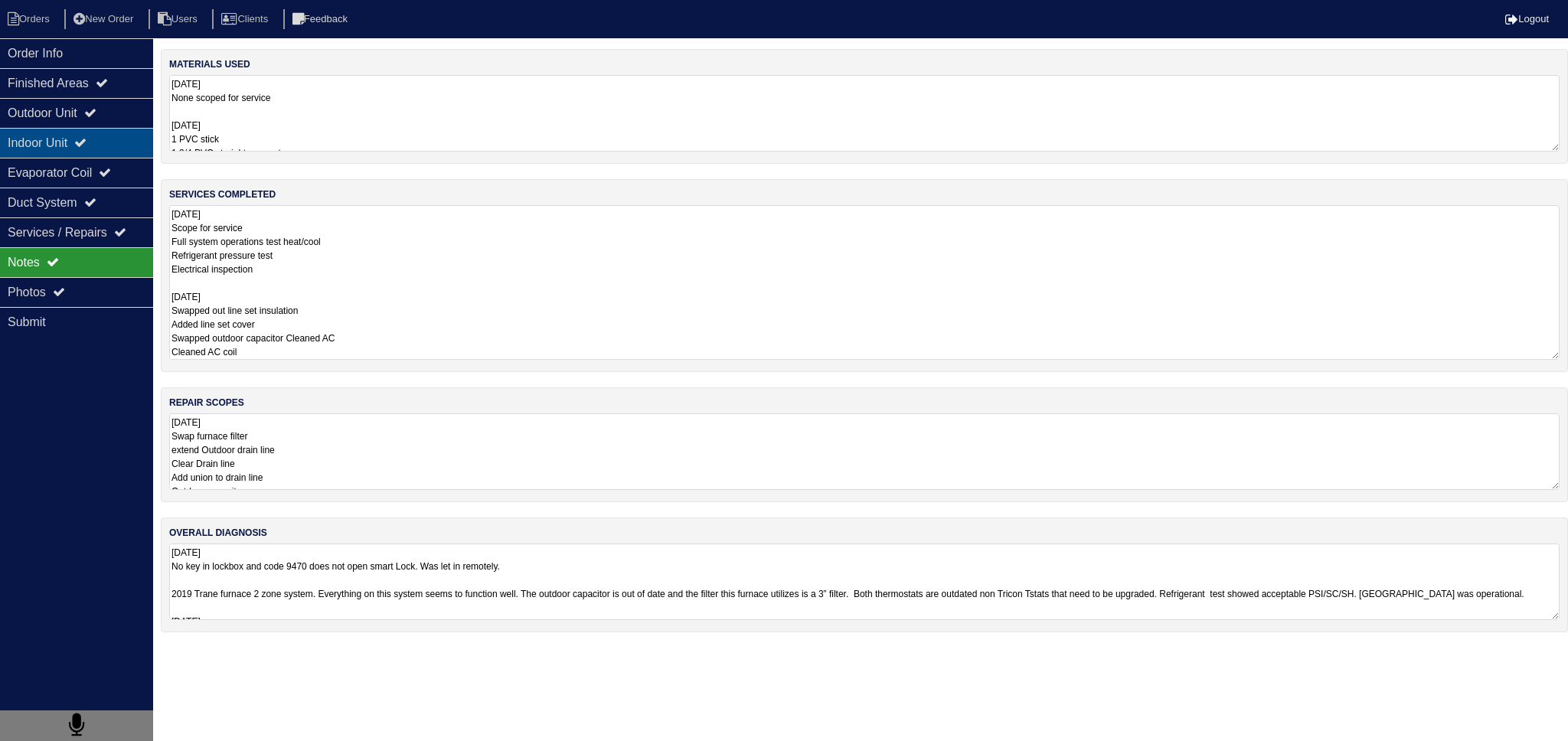
click at [36, 152] on div "Indoor Unit" at bounding box center [77, 143] width 154 height 30
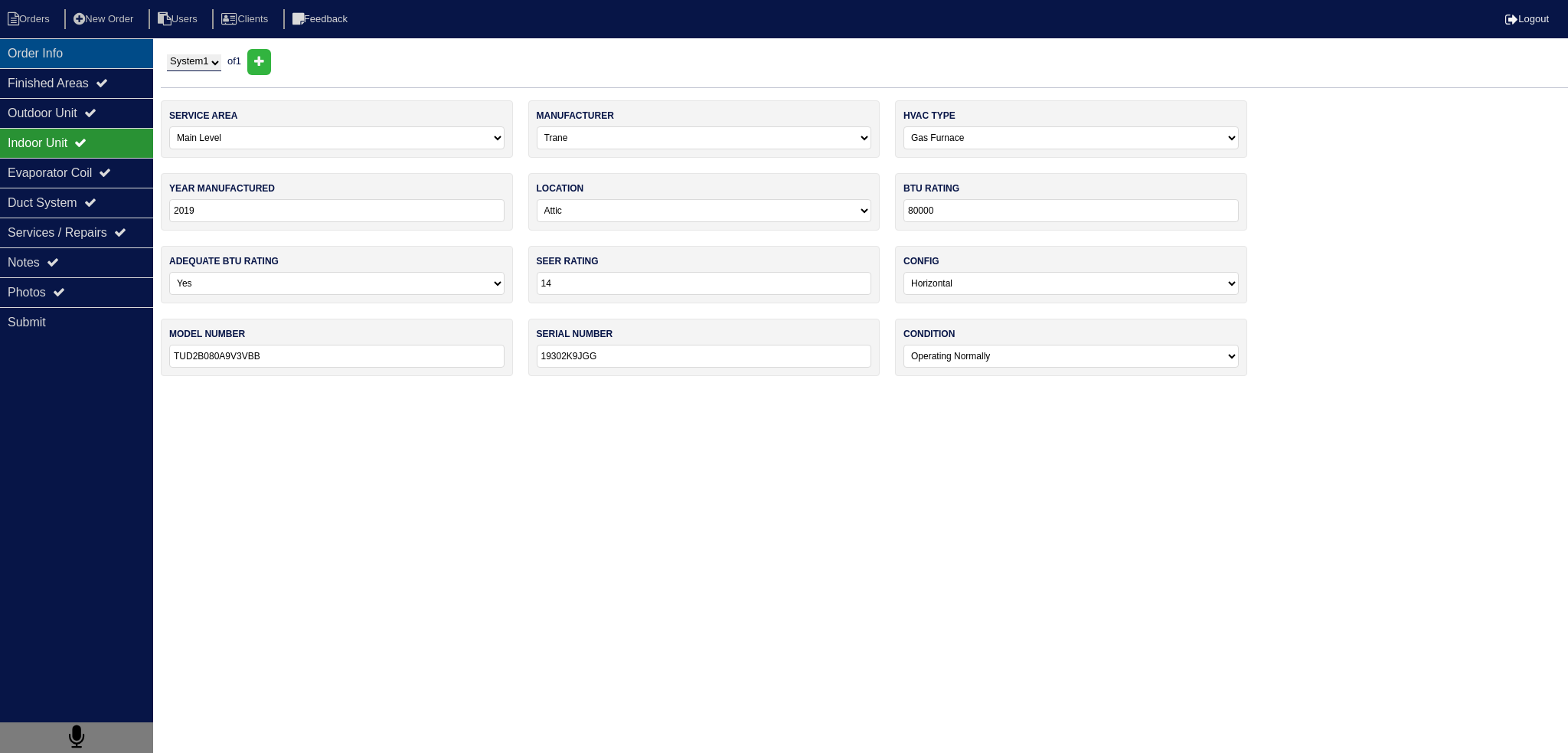
click at [60, 64] on div "Order Info" at bounding box center [77, 53] width 154 height 30
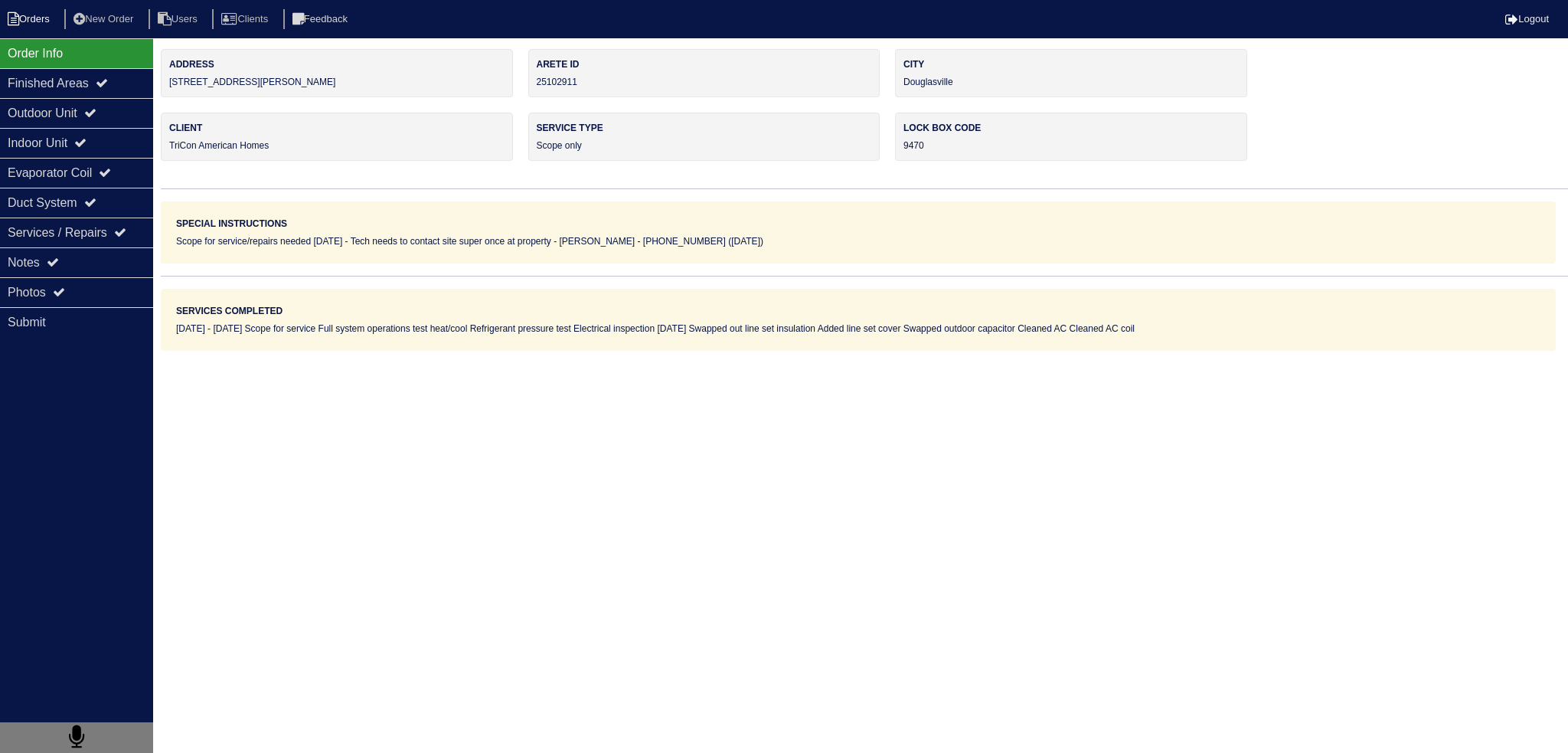
click at [23, 18] on li "Orders" at bounding box center [31, 19] width 62 height 21
select select "15"
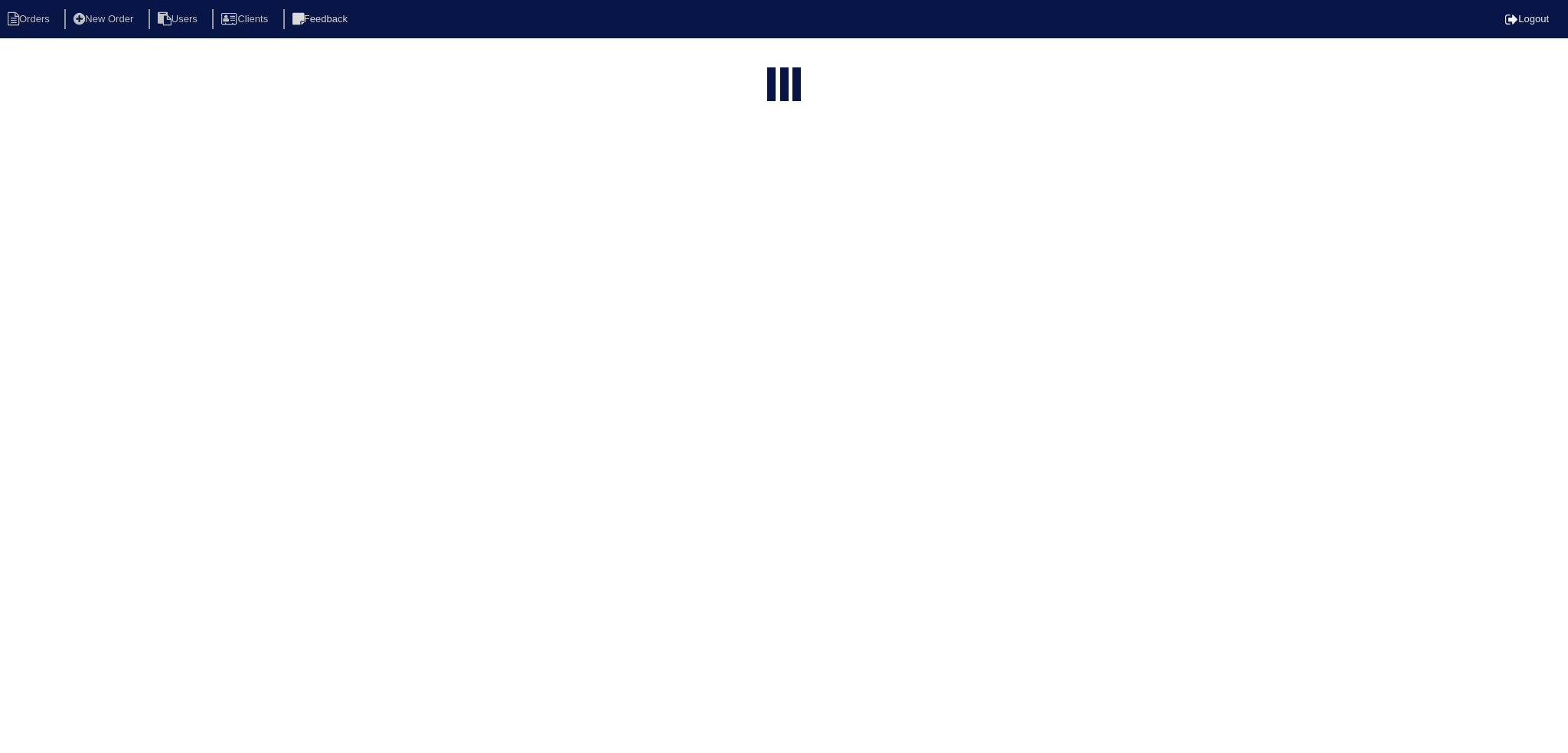
type input "6561"
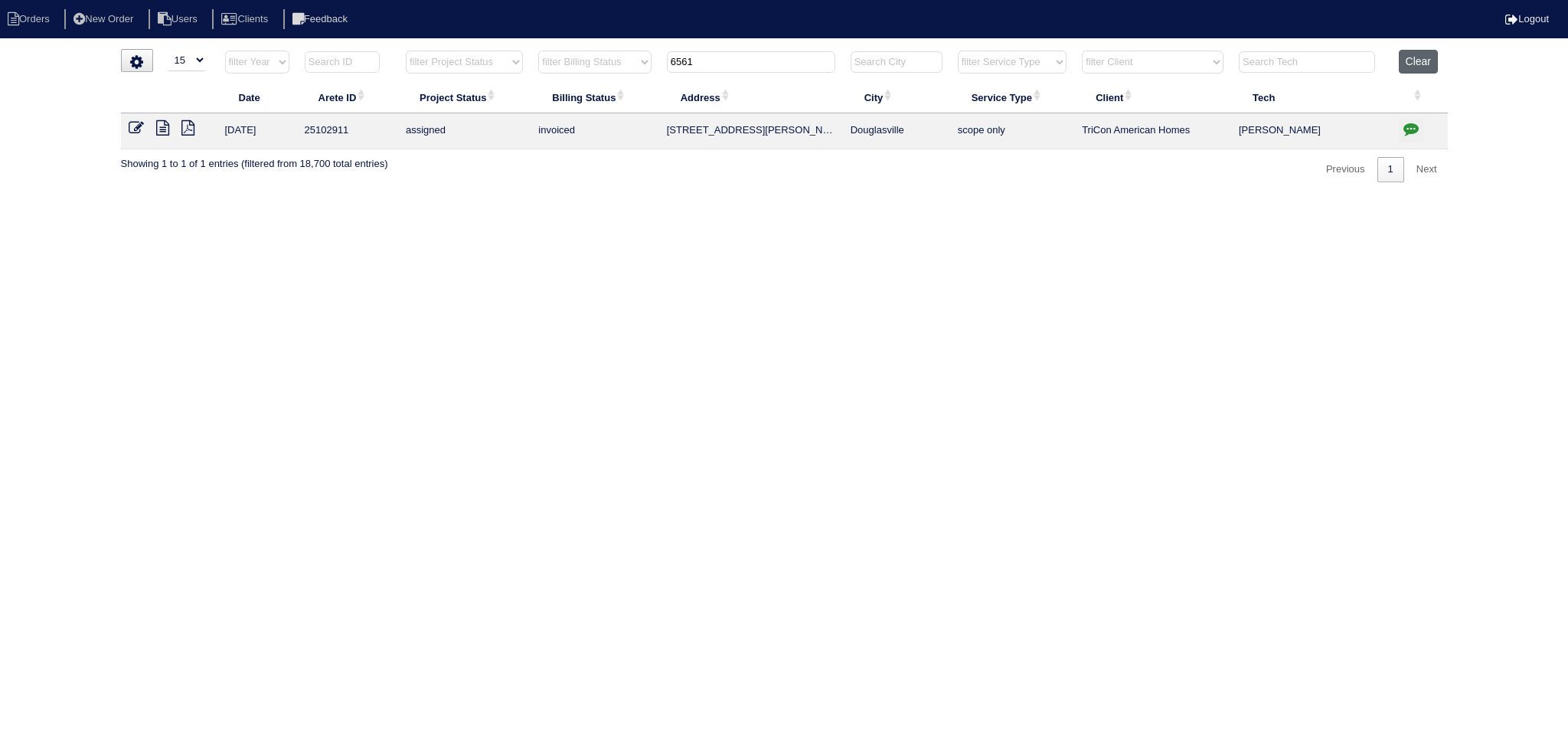
click at [1427, 58] on button "Clear" at bounding box center [1418, 62] width 39 height 24
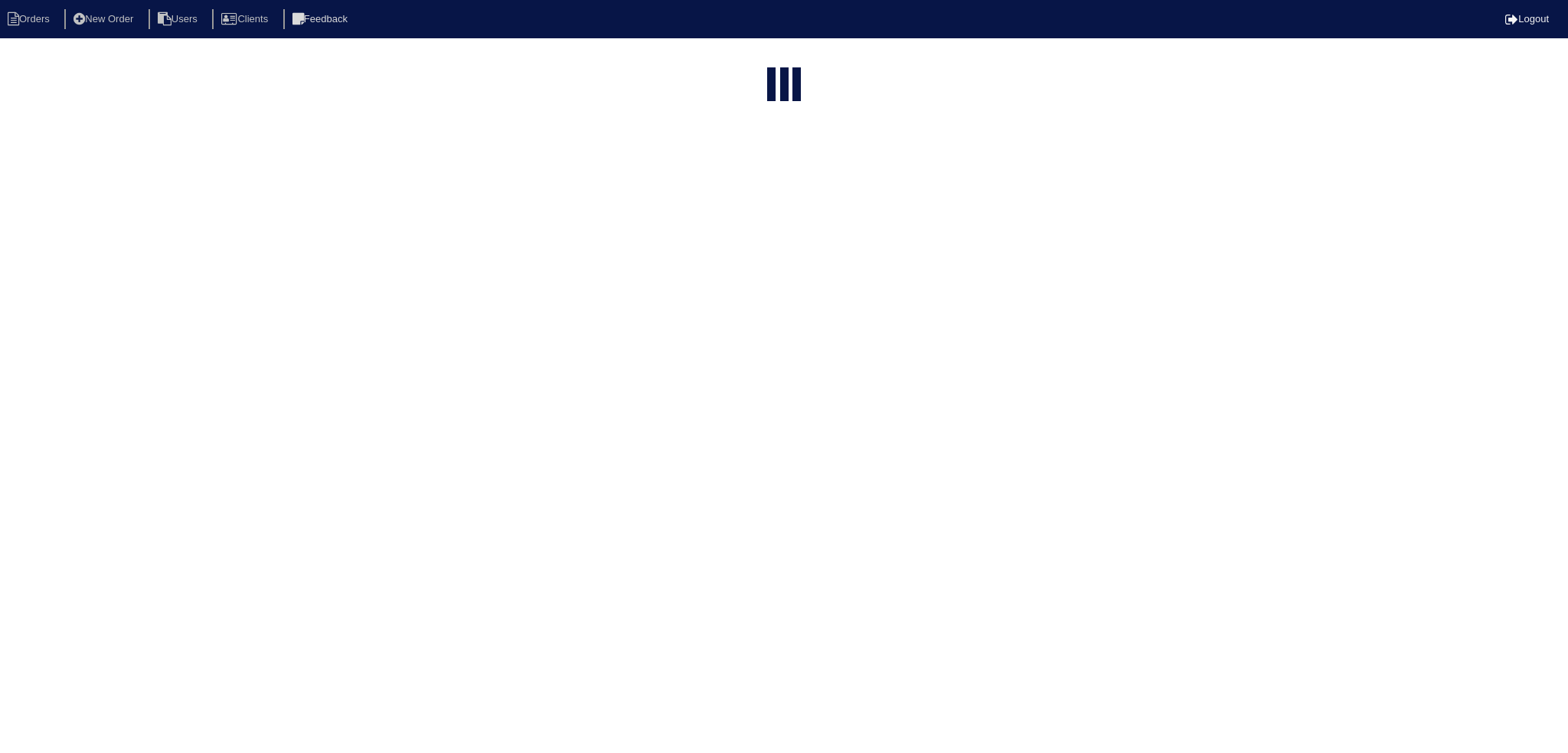
select select "15"
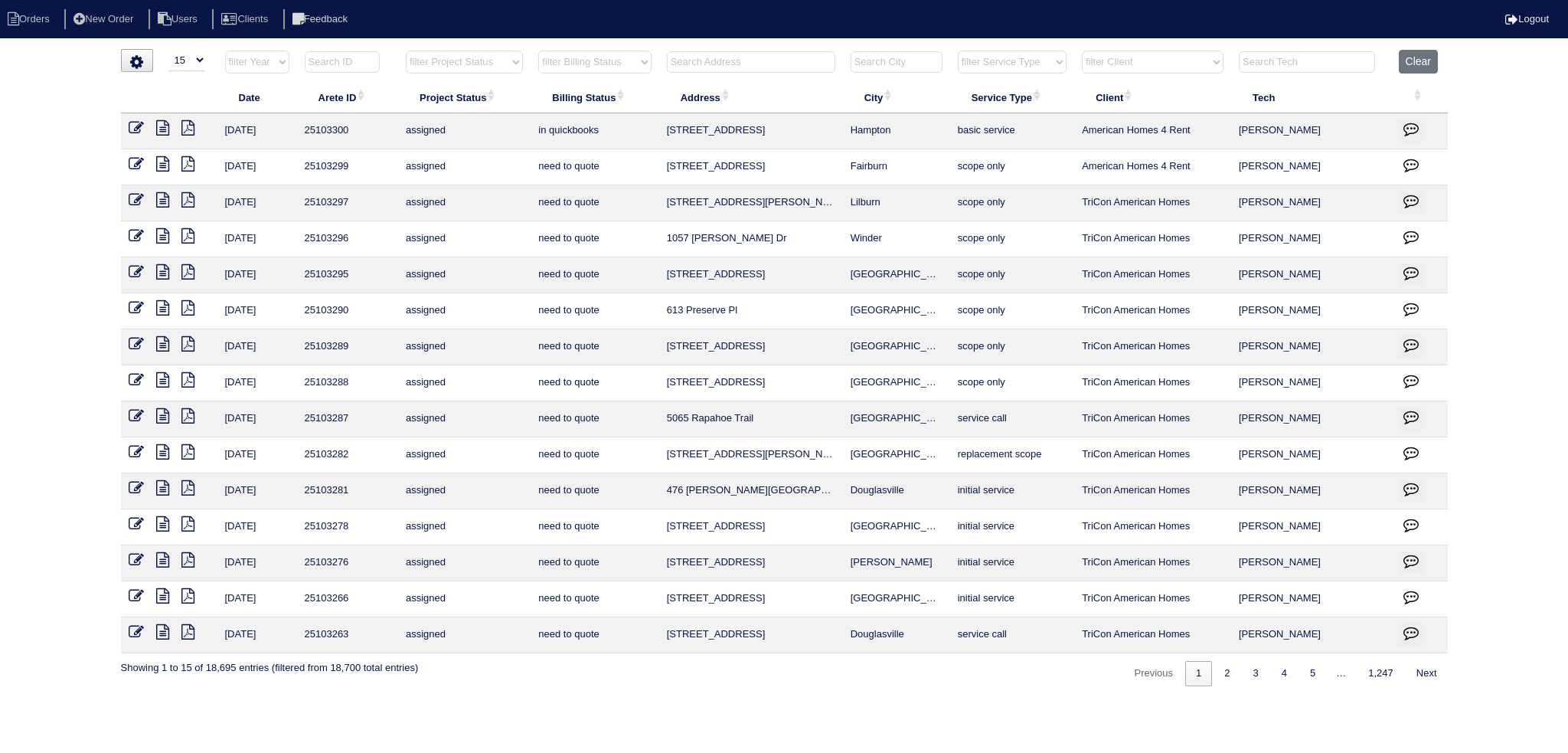
click at [427, 52] on select "filter Project Status -- Any Project Status -- new order assigned in progress f…" at bounding box center [464, 61] width 117 height 23
click at [406, 50] on select "filter Project Status -- Any Project Status -- new order assigned in progress f…" at bounding box center [464, 61] width 117 height 23
click at [463, 57] on select "filter Project Status -- Any Project Status -- new order assigned in progress f…" at bounding box center [464, 61] width 117 height 23
click at [406, 50] on select "filter Project Status -- Any Project Status -- new order assigned in progress f…" at bounding box center [464, 61] width 117 height 23
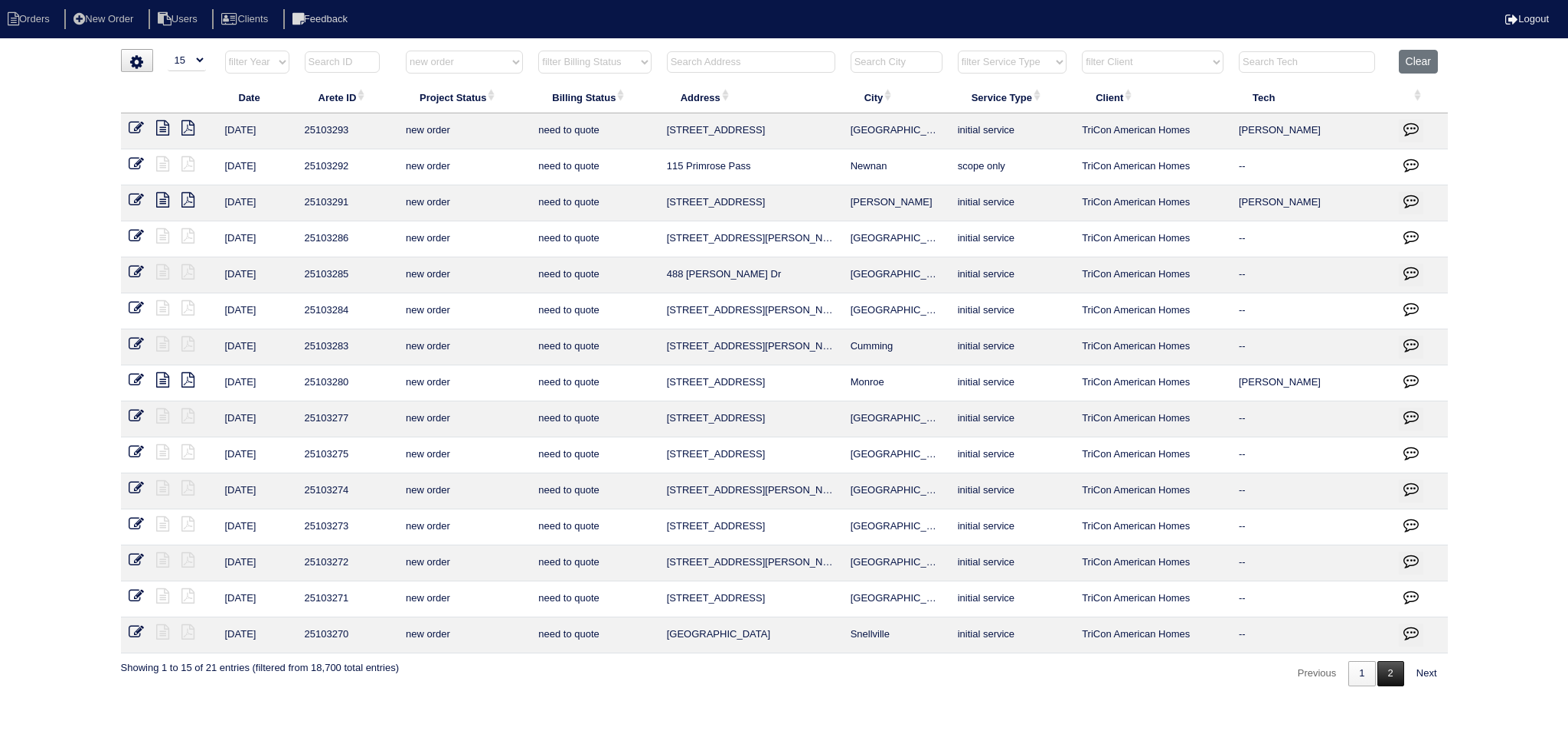
click at [1392, 665] on link "2" at bounding box center [1391, 673] width 27 height 26
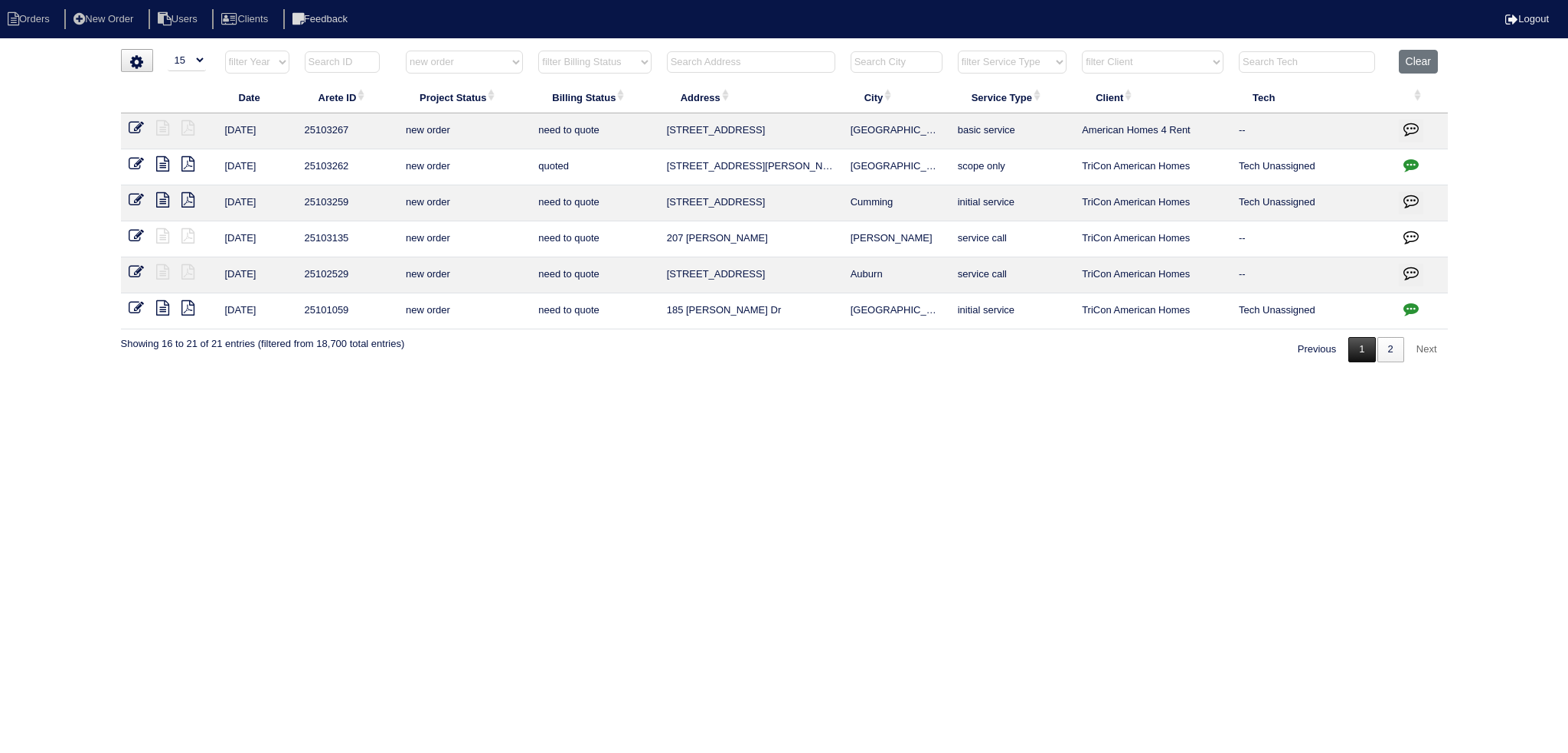
click at [1354, 353] on link "1" at bounding box center [1361, 349] width 27 height 26
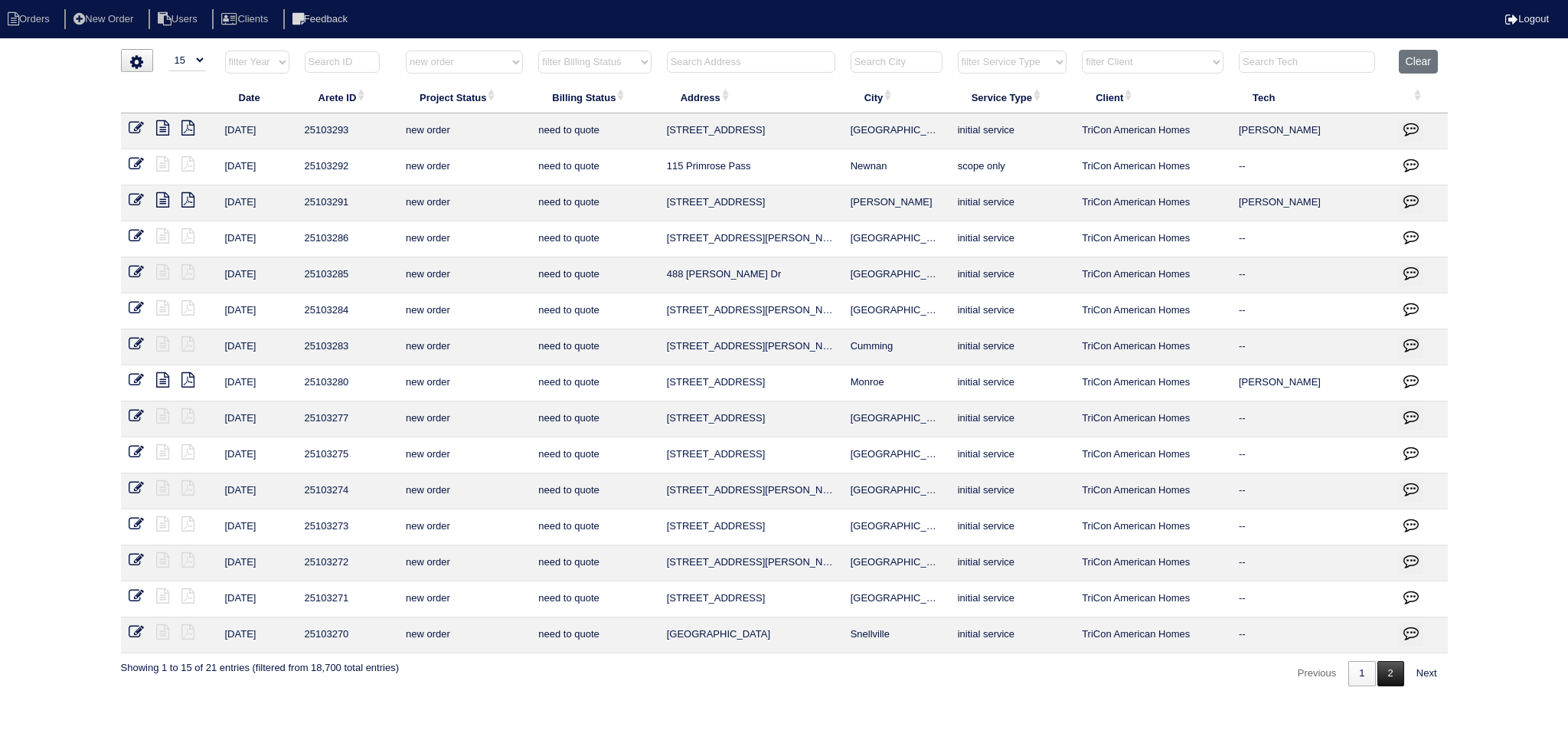
click at [1378, 667] on link "2" at bounding box center [1391, 673] width 27 height 26
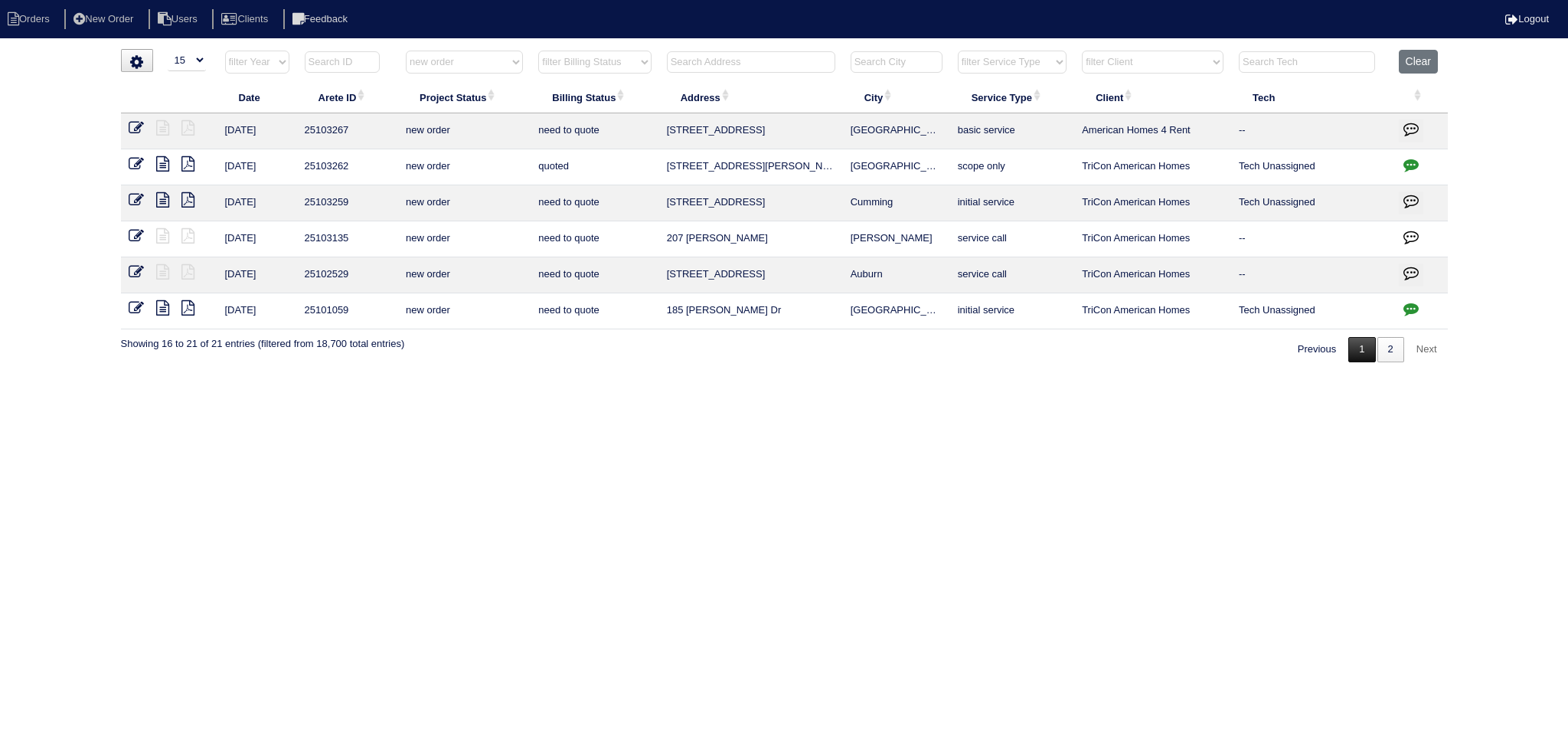
click at [1370, 354] on link "1" at bounding box center [1361, 349] width 27 height 26
select select "new order"
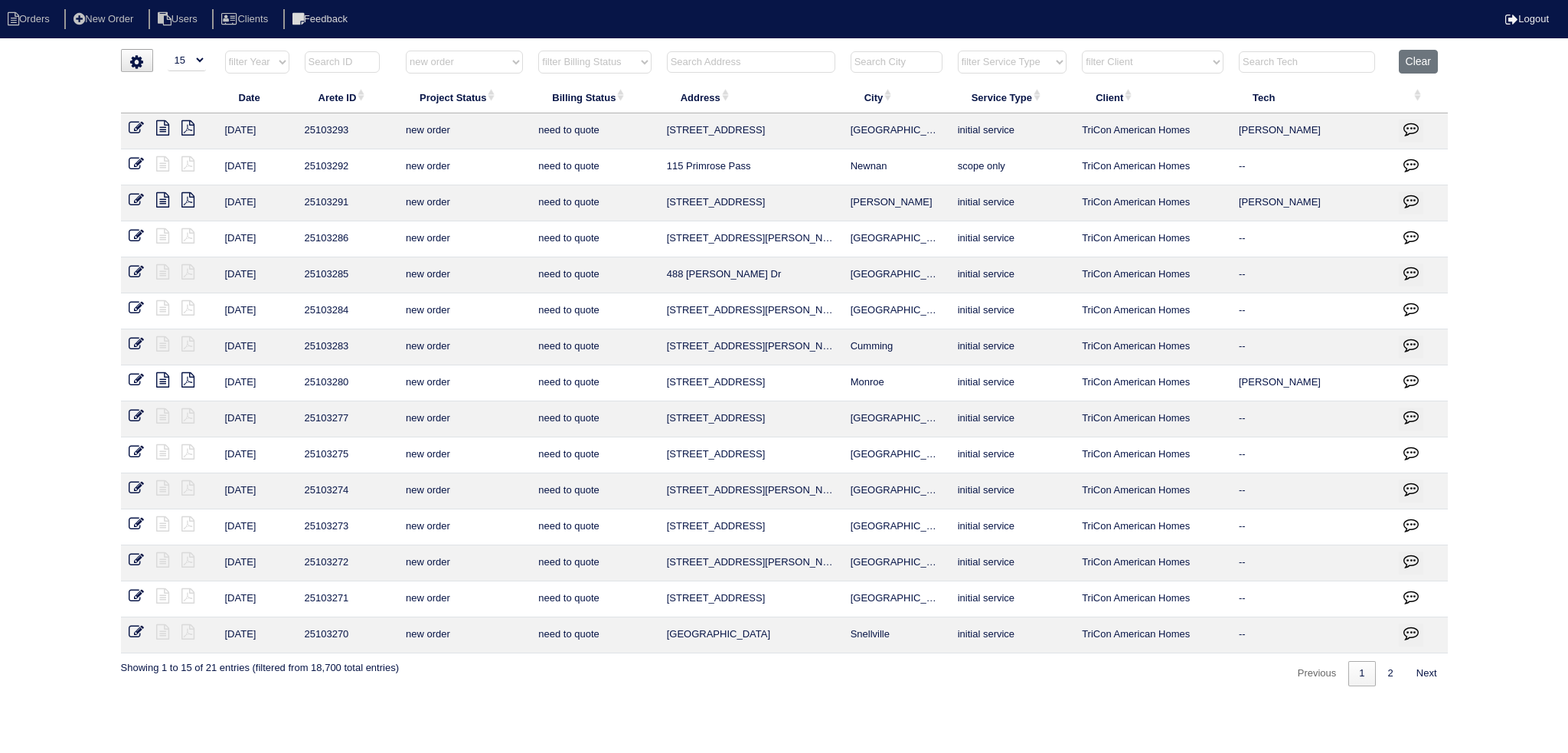
drag, startPoint x: 135, startPoint y: 122, endPoint x: 243, endPoint y: 131, distance: 108.4
click at [136, 122] on icon at bounding box center [137, 128] width 16 height 16
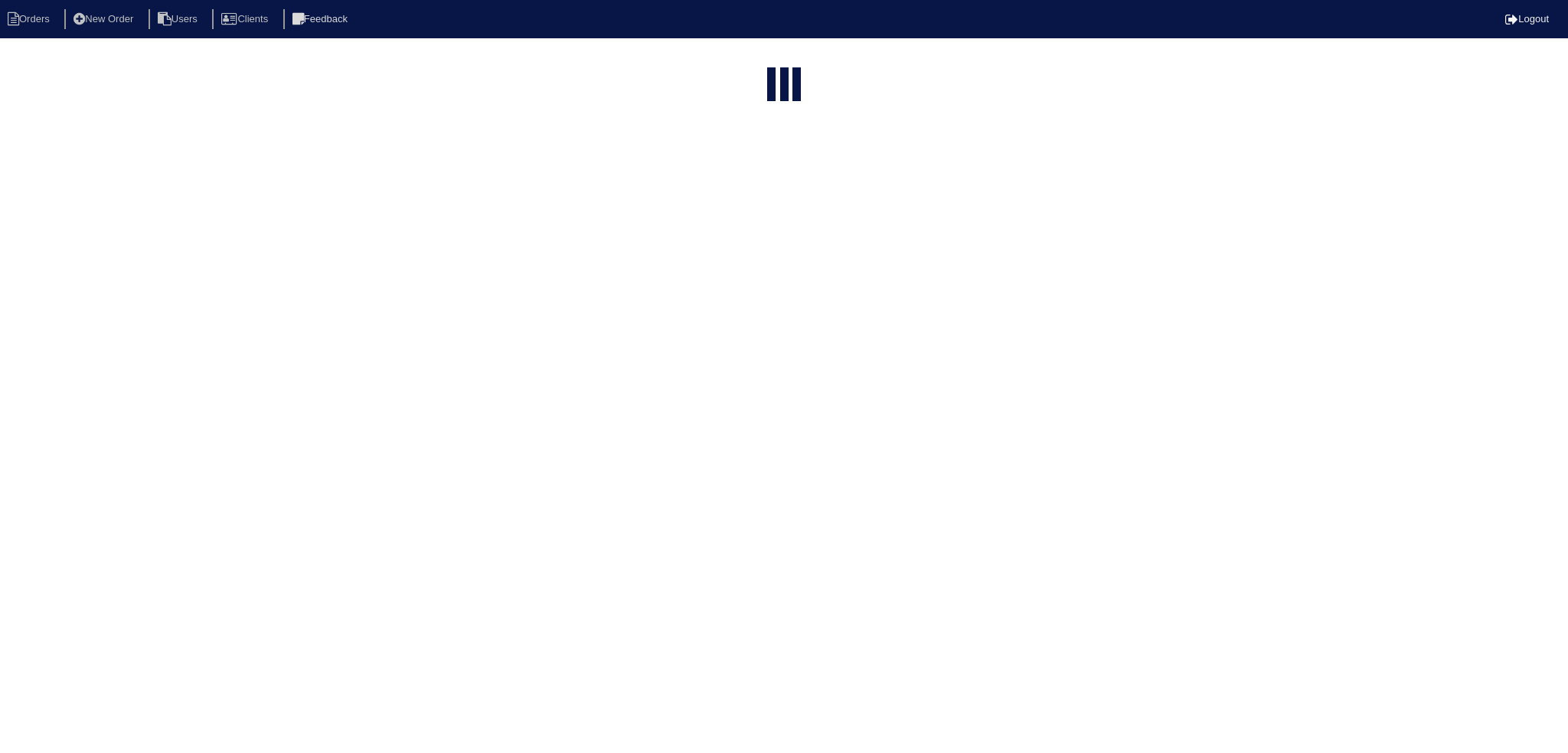
select select "15"
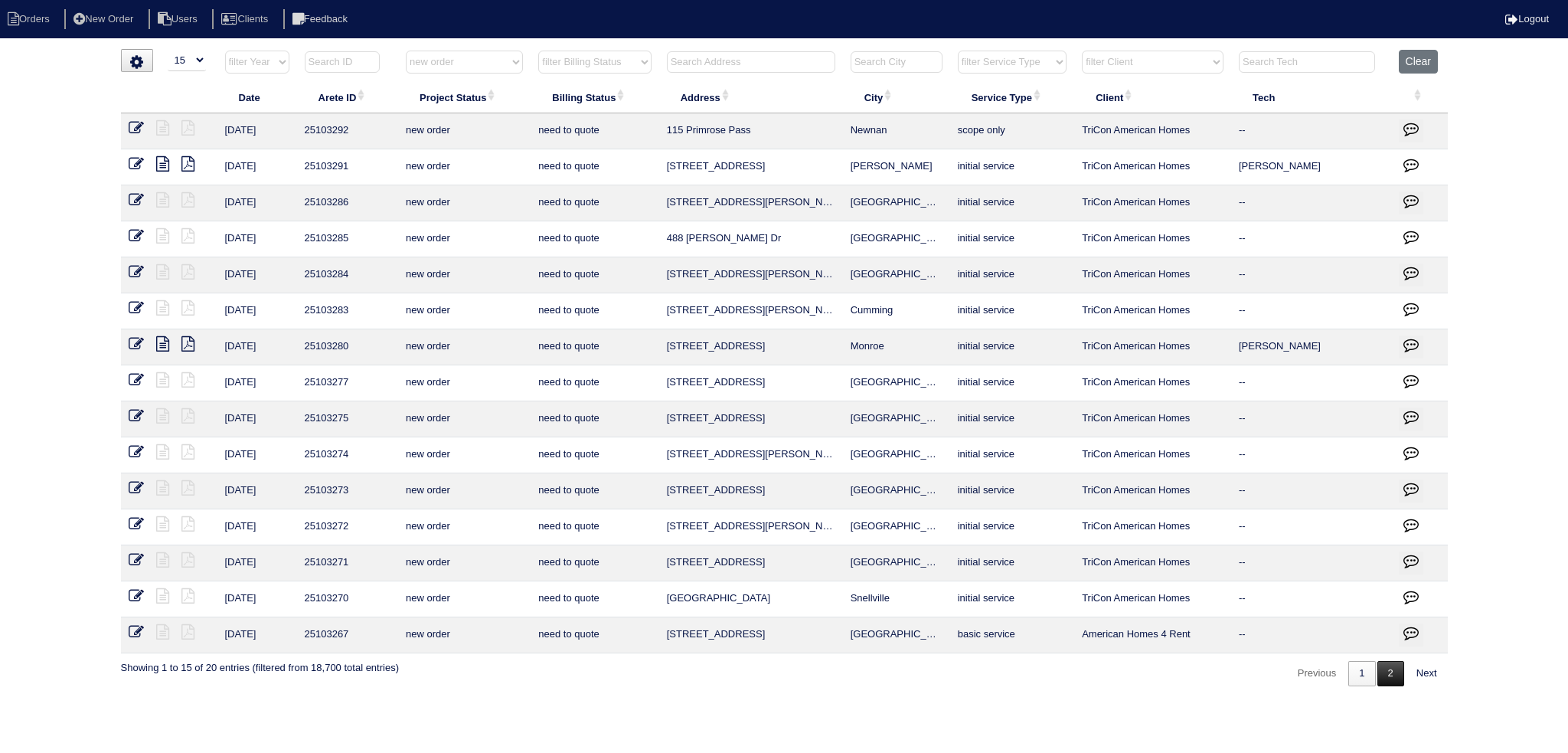
click at [1391, 665] on link "2" at bounding box center [1391, 673] width 27 height 26
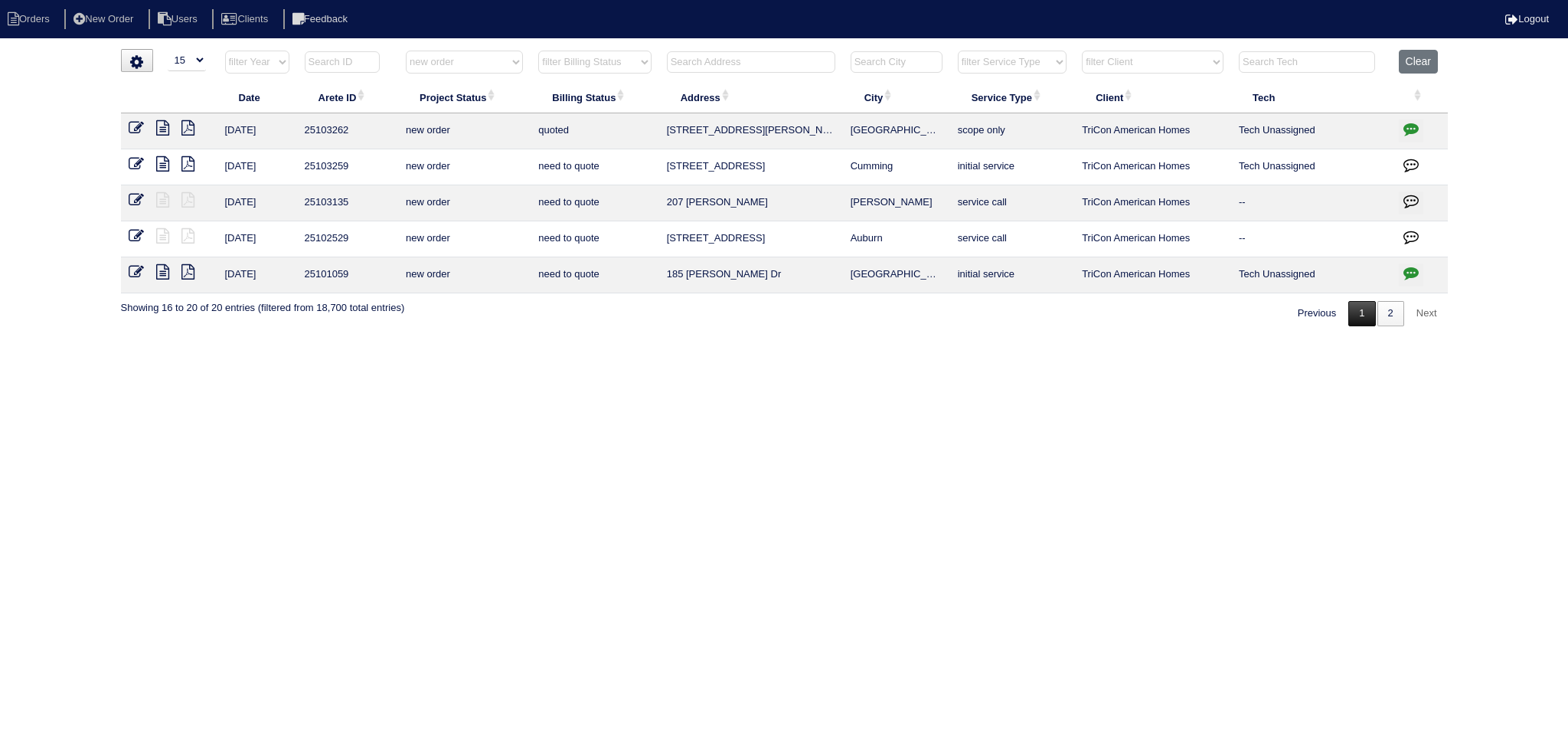
click at [1353, 309] on link "1" at bounding box center [1361, 314] width 27 height 26
select select "new order"
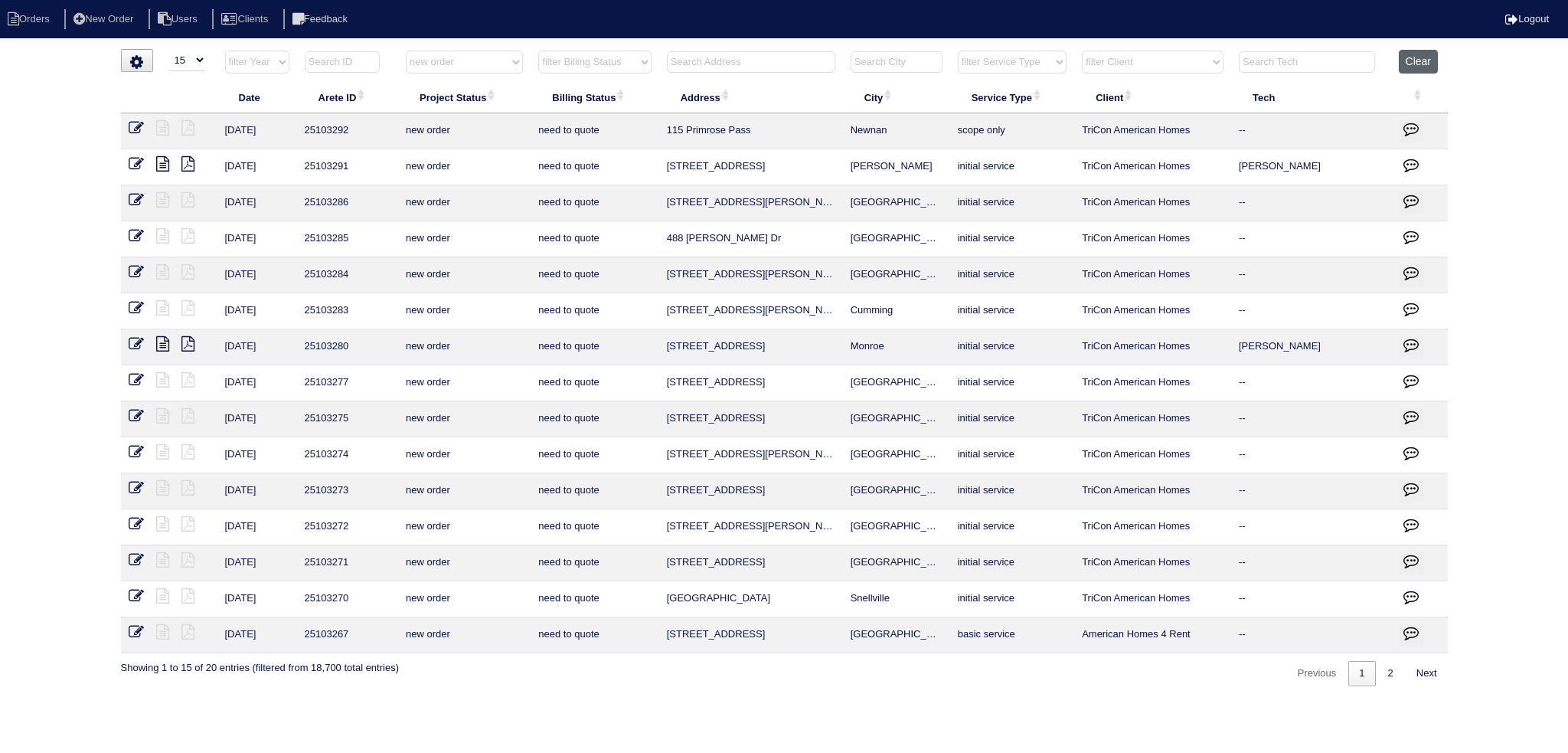
click at [1427, 71] on button "Clear" at bounding box center [1418, 62] width 39 height 24
select select
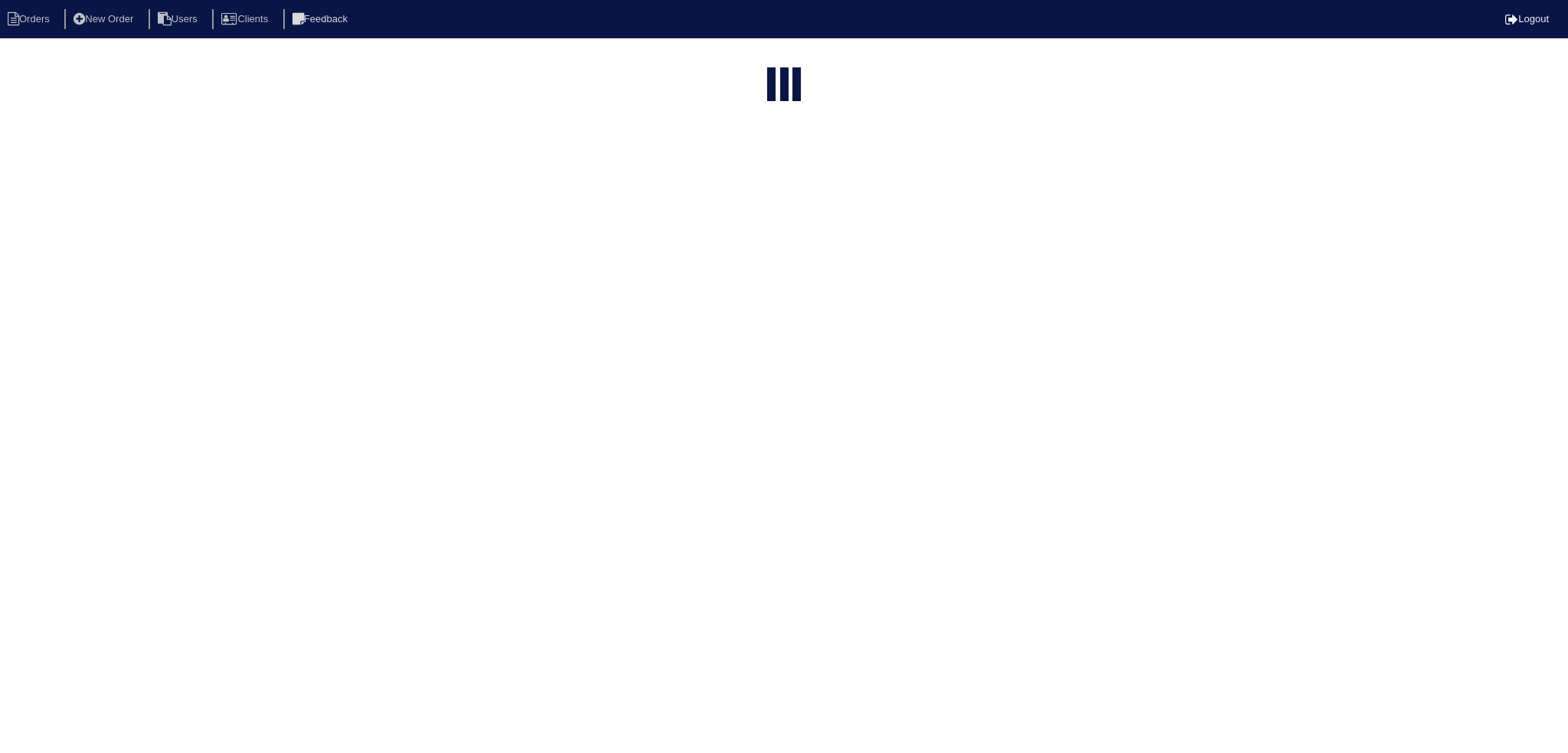
select select "15"
